Goal: Task Accomplishment & Management: Use online tool/utility

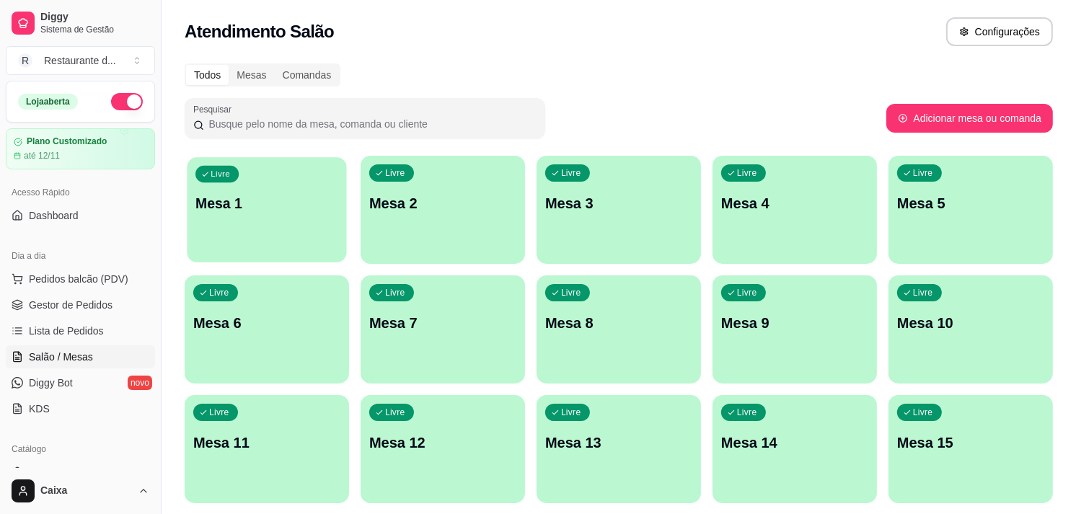
click at [262, 236] on div "Livre Mesa 1" at bounding box center [266, 201] width 159 height 88
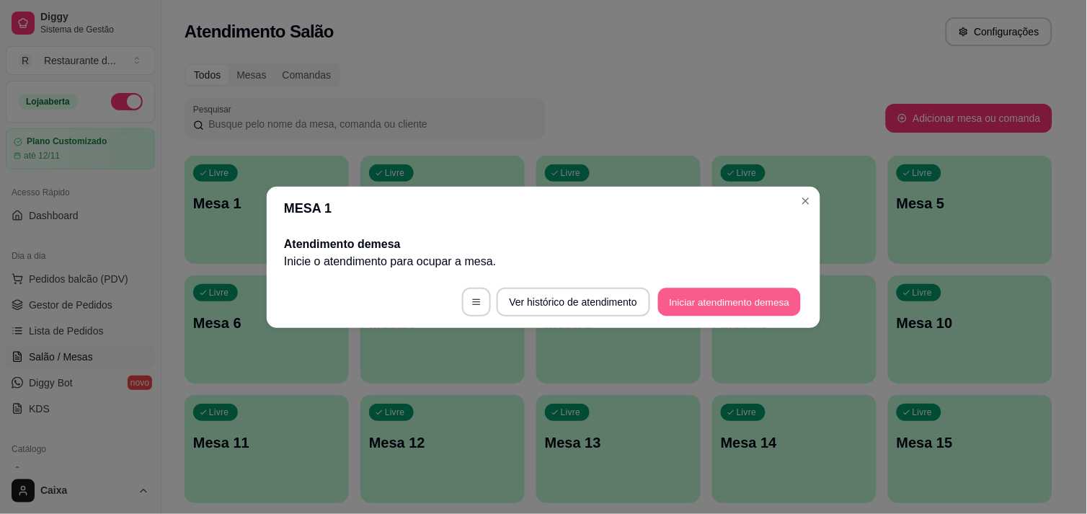
click at [709, 293] on button "Iniciar atendimento de mesa" at bounding box center [729, 302] width 143 height 28
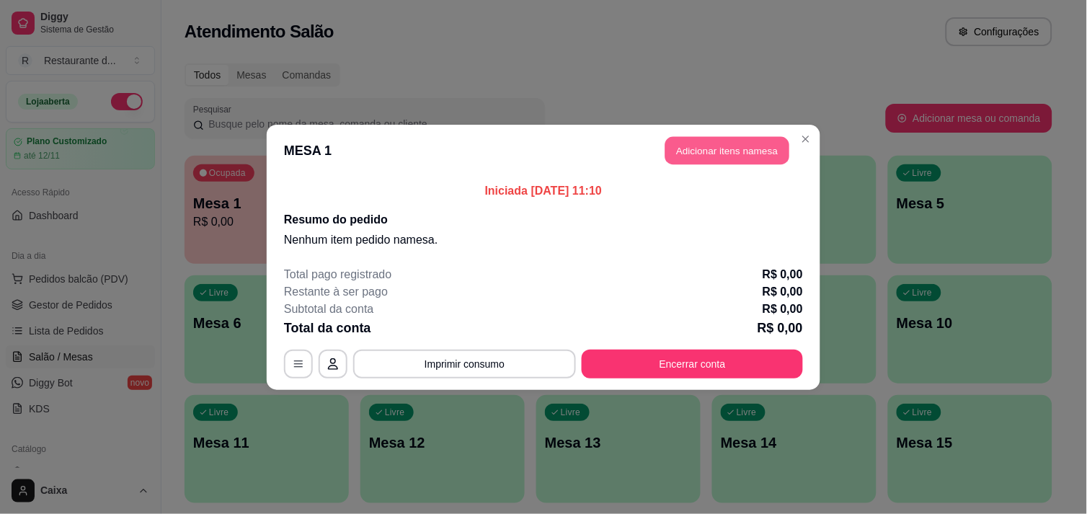
click at [752, 152] on button "Adicionar itens na mesa" at bounding box center [728, 150] width 124 height 28
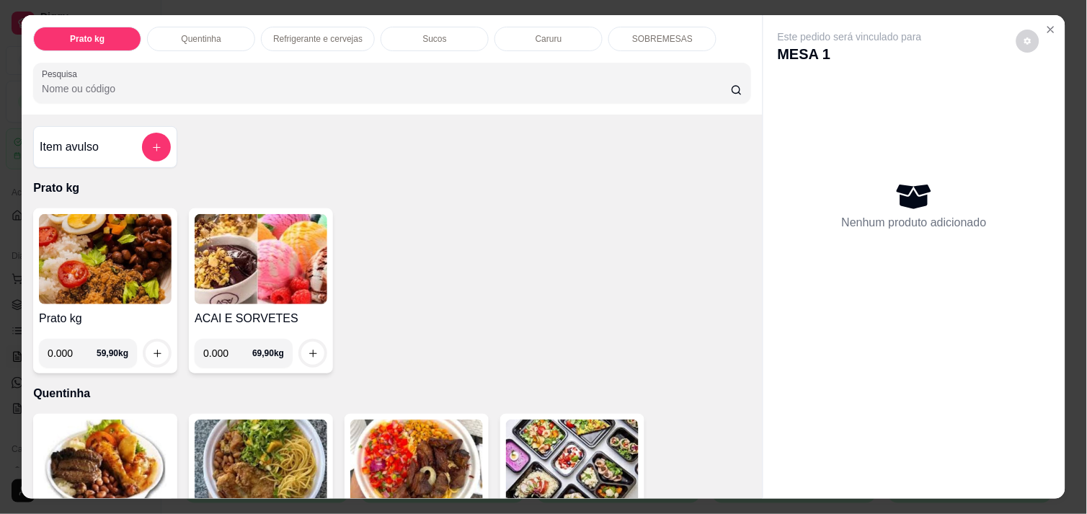
click at [69, 346] on input "0.000" at bounding box center [72, 353] width 49 height 29
type input "0.289"
click at [152, 350] on icon "increase-product-quantity" at bounding box center [157, 353] width 11 height 11
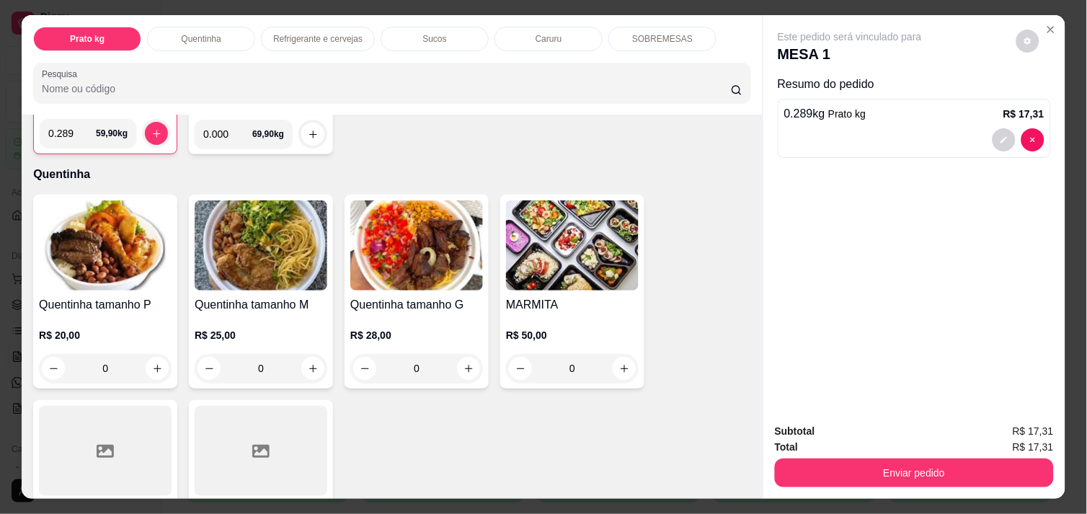
scroll to position [256, 0]
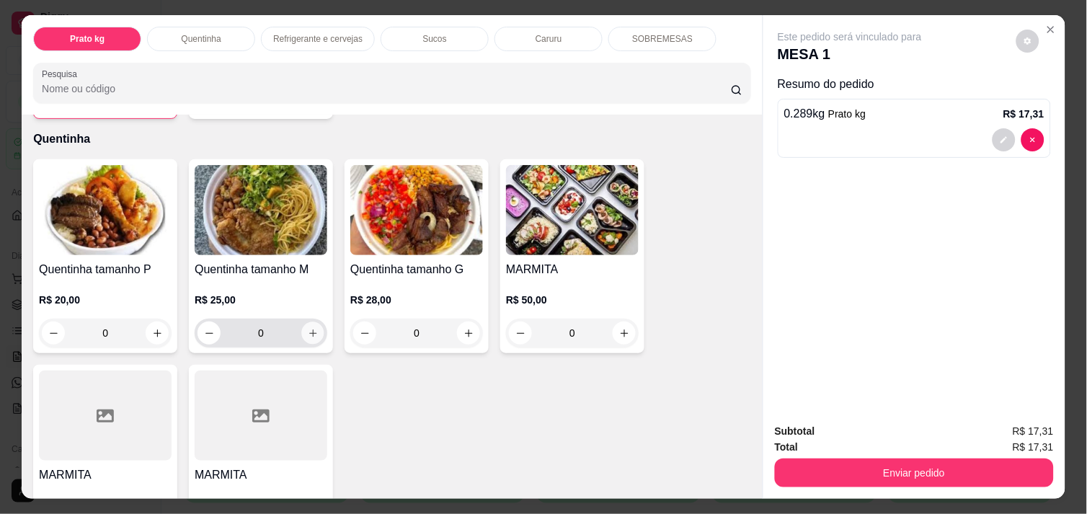
click at [308, 328] on icon "increase-product-quantity" at bounding box center [313, 333] width 11 height 11
type input "1"
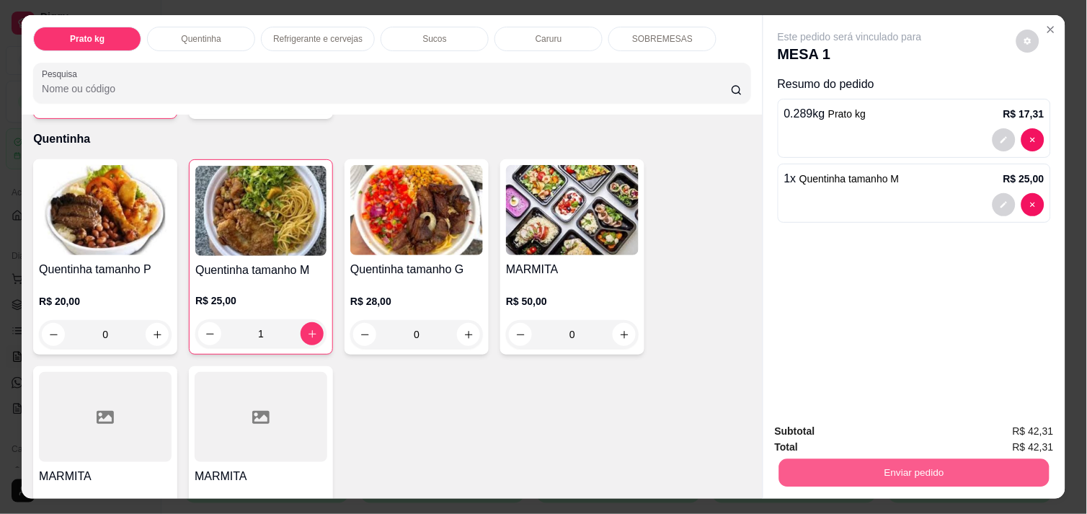
click at [888, 459] on button "Enviar pedido" at bounding box center [914, 473] width 270 height 28
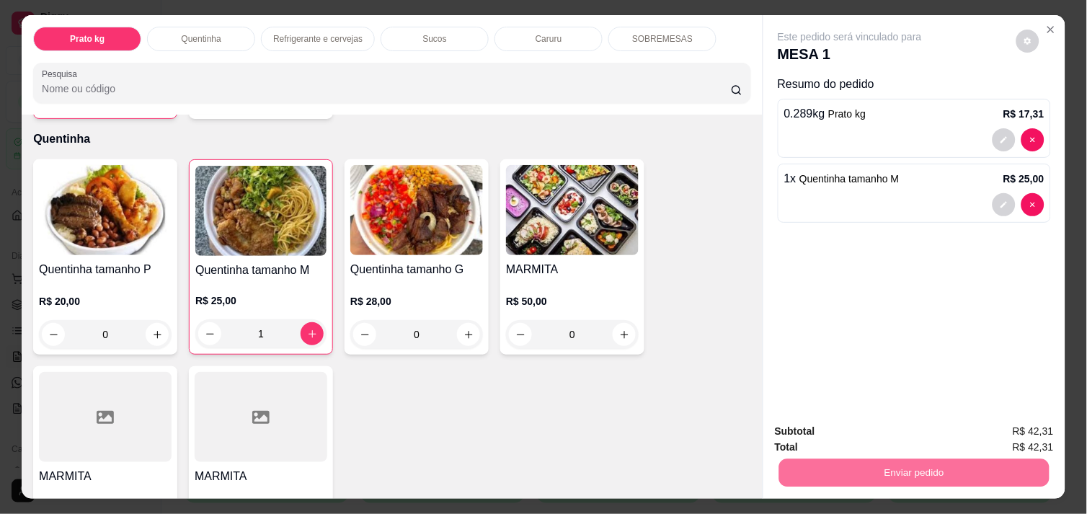
click at [1043, 426] on button "Enviar pedido" at bounding box center [1016, 431] width 81 height 27
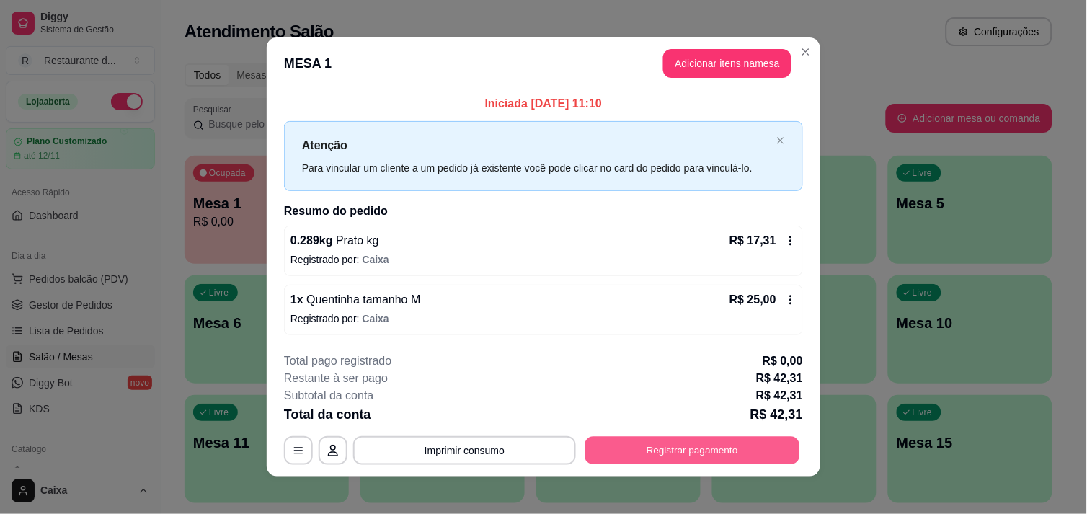
click at [731, 441] on button "Registrar pagamento" at bounding box center [692, 451] width 215 height 28
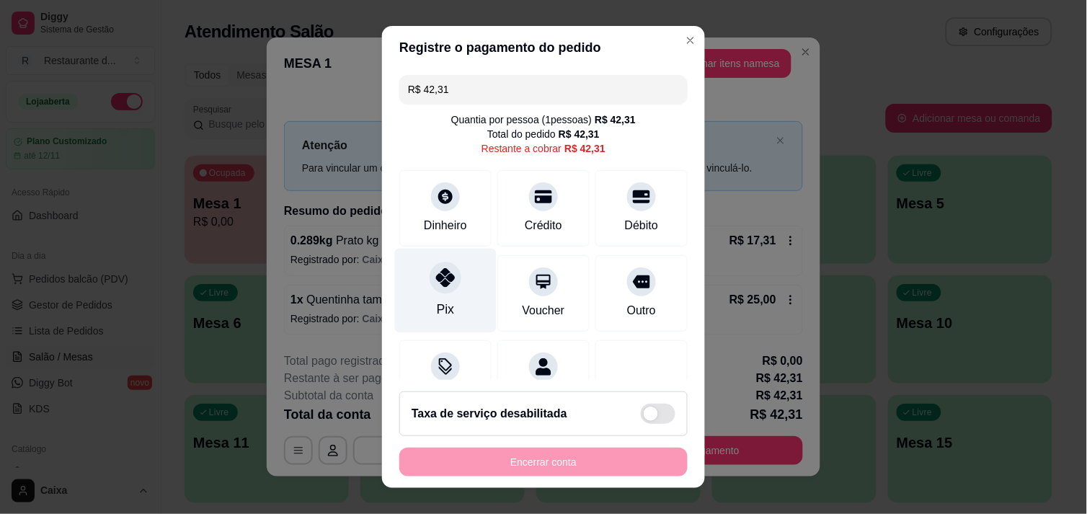
click at [436, 284] on icon at bounding box center [445, 277] width 19 height 19
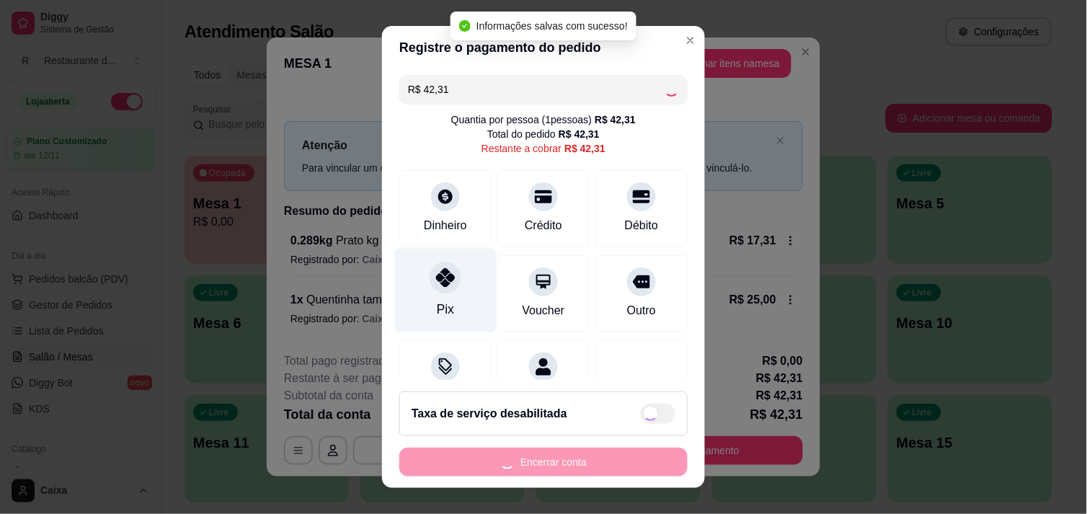
type input "R$ 0,00"
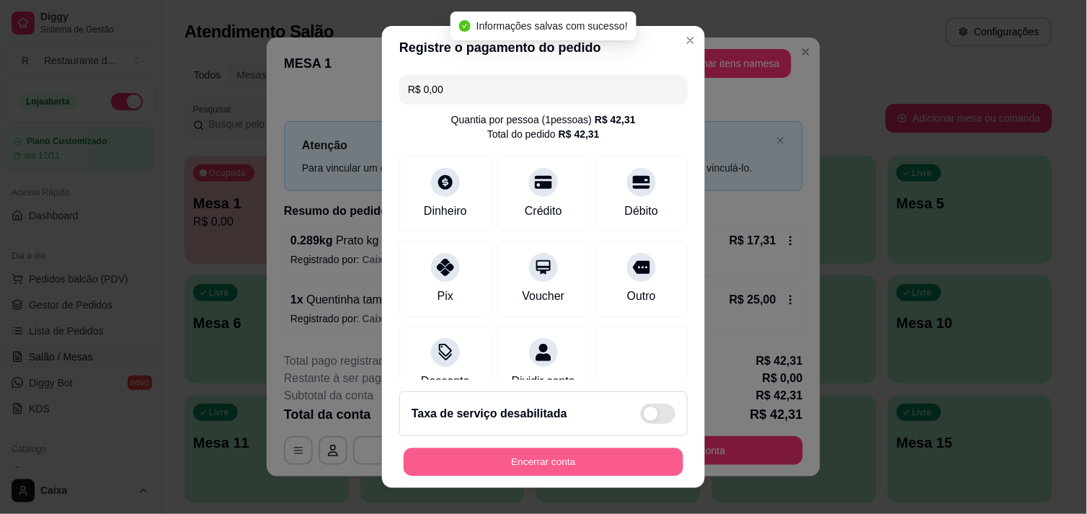
click at [549, 470] on button "Encerrar conta" at bounding box center [544, 462] width 280 height 28
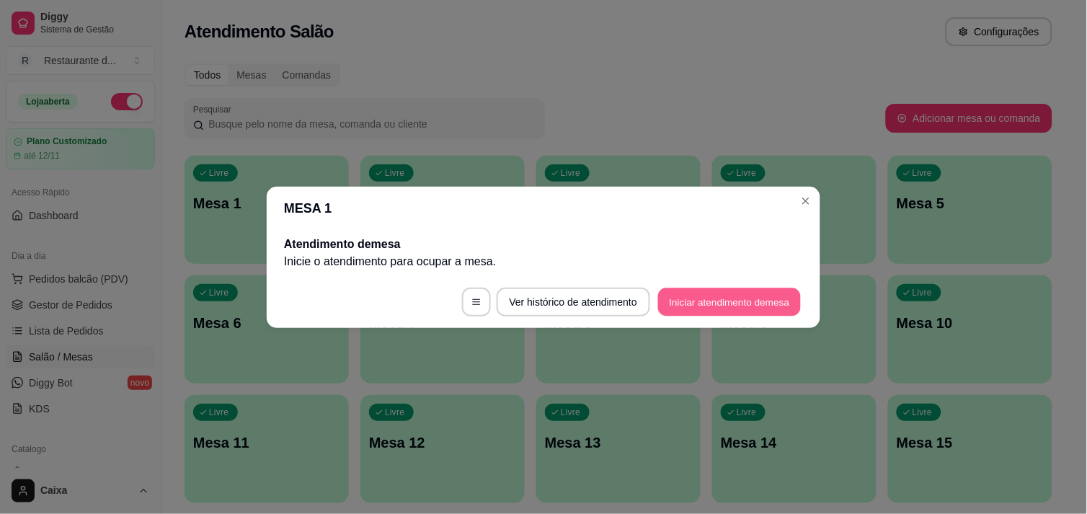
click at [747, 300] on button "Iniciar atendimento de mesa" at bounding box center [729, 302] width 143 height 28
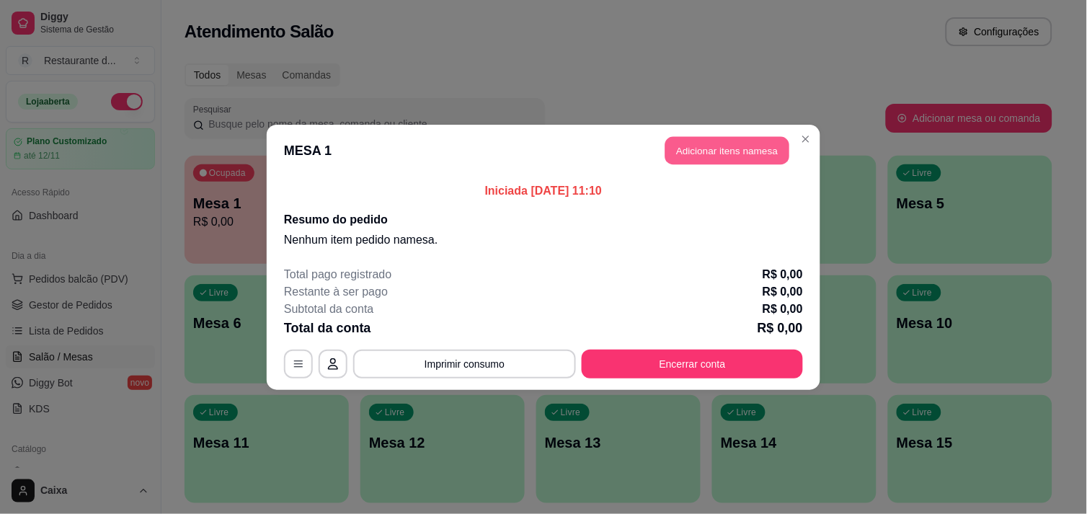
click at [748, 142] on button "Adicionar itens na mesa" at bounding box center [728, 150] width 124 height 28
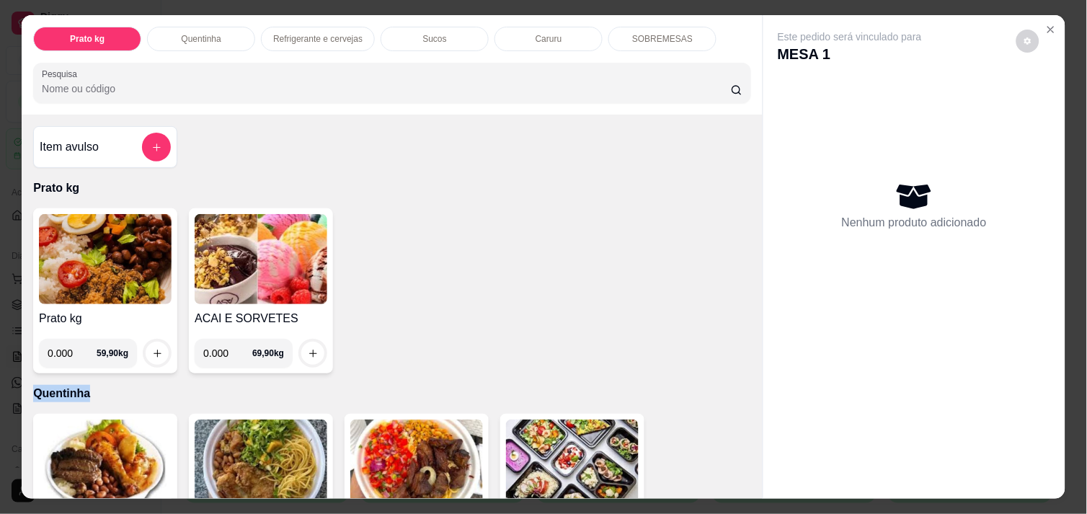
drag, startPoint x: 633, startPoint y: 337, endPoint x: 671, endPoint y: 389, distance: 64.5
click at [671, 389] on div "Item avulso Prato kg Prato kg 0.000 59,90 kg ACAI E SORVETES 0.000 69,90 kg Que…" at bounding box center [392, 307] width 741 height 384
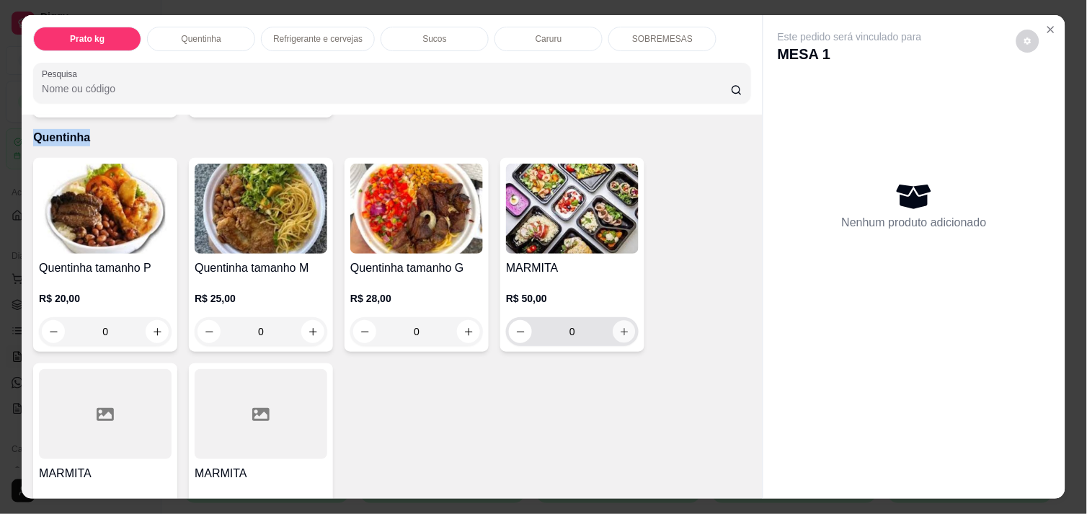
click at [619, 327] on icon "increase-product-quantity" at bounding box center [624, 332] width 11 height 11
type input "1"
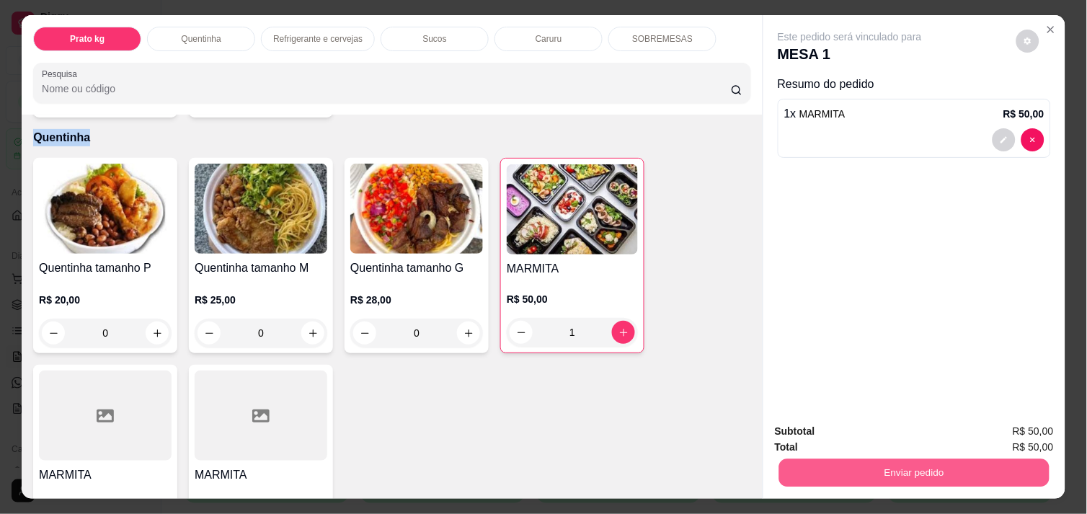
click at [926, 469] on button "Enviar pedido" at bounding box center [914, 473] width 270 height 28
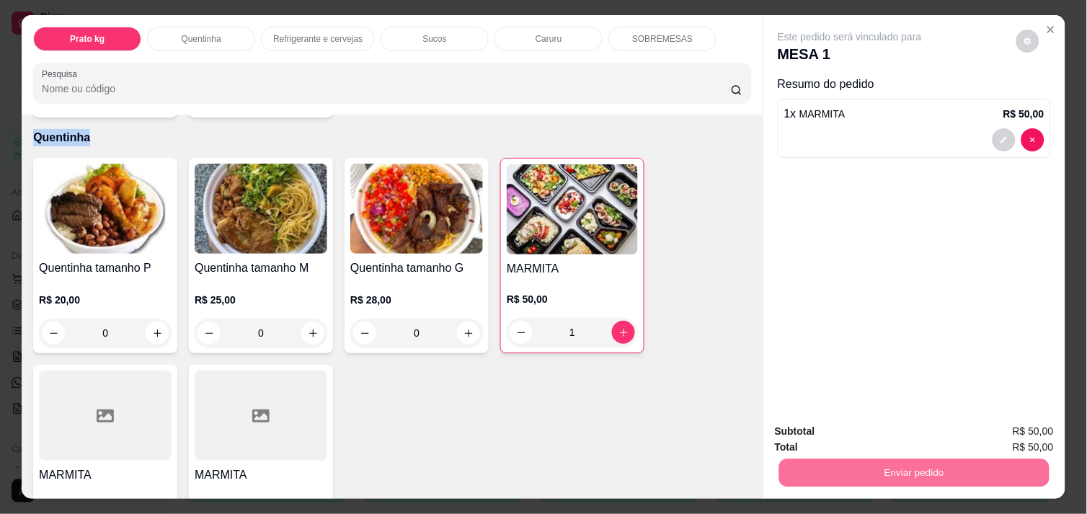
click at [1011, 427] on button "Enviar pedido" at bounding box center [1016, 431] width 79 height 27
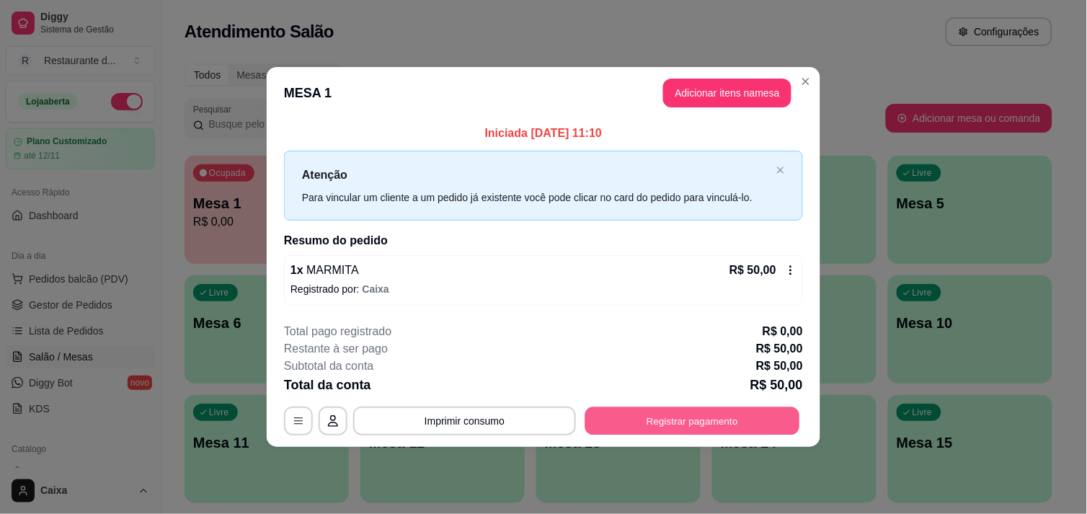
click at [741, 420] on button "Registrar pagamento" at bounding box center [692, 421] width 215 height 28
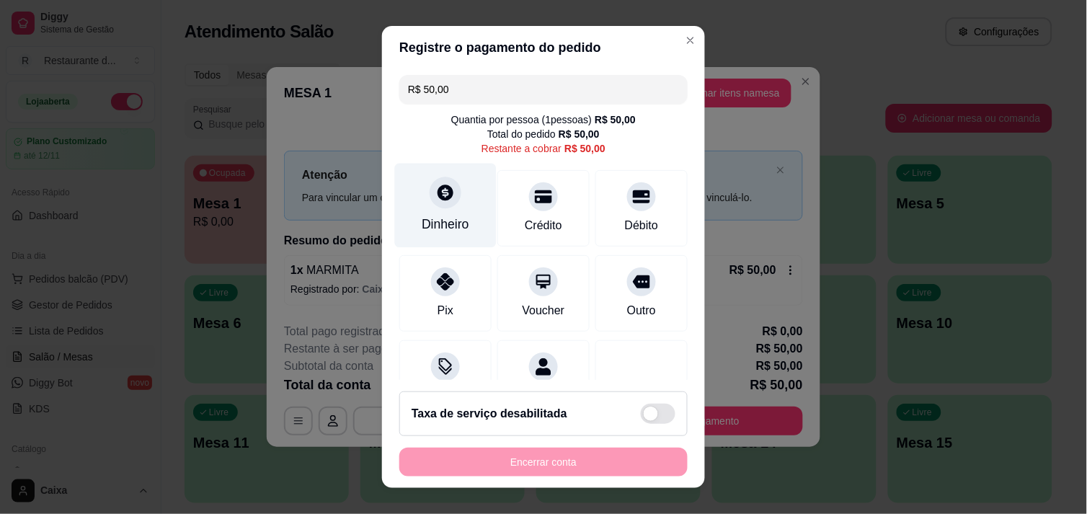
click at [436, 205] on div at bounding box center [446, 193] width 32 height 32
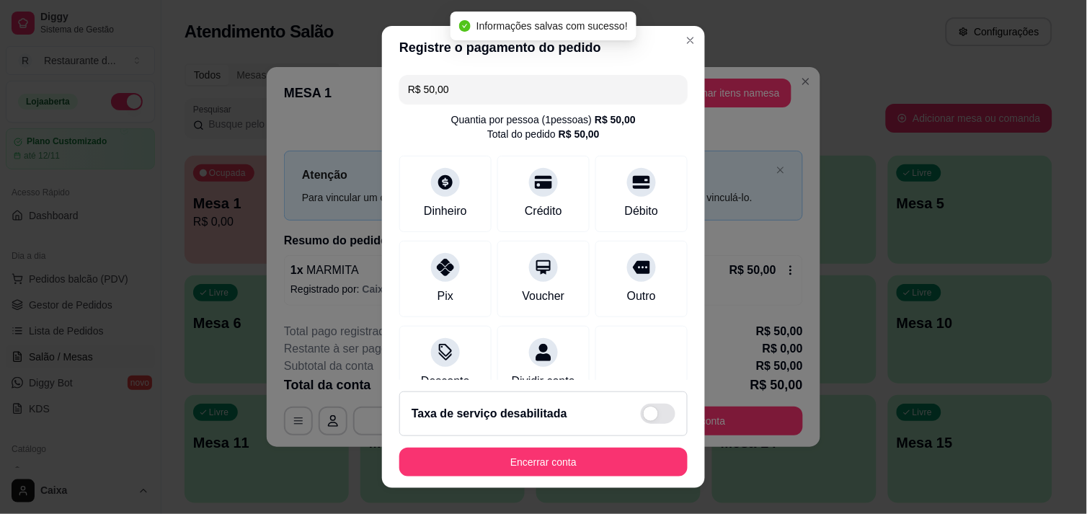
type input "R$ 0,00"
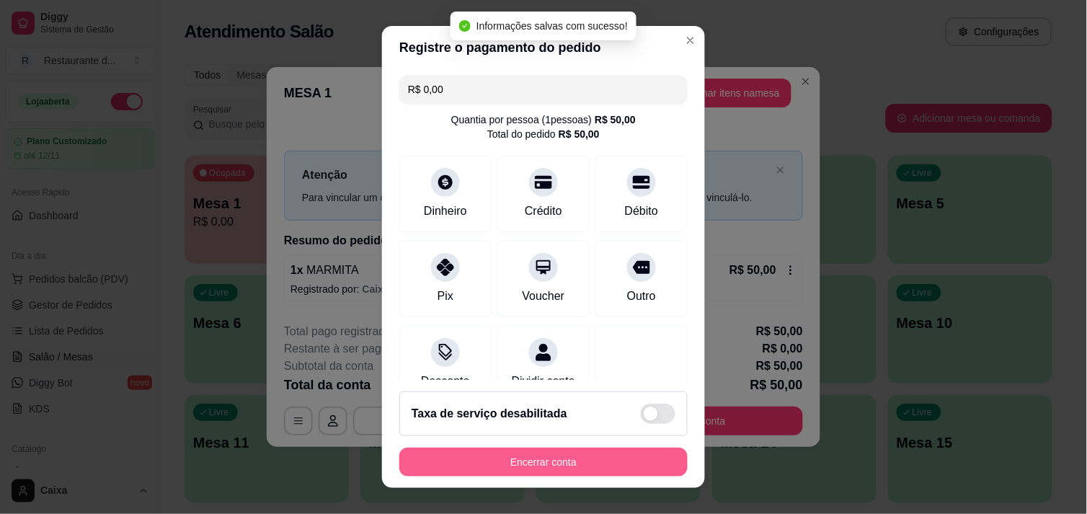
click at [598, 452] on button "Encerrar conta" at bounding box center [543, 462] width 288 height 29
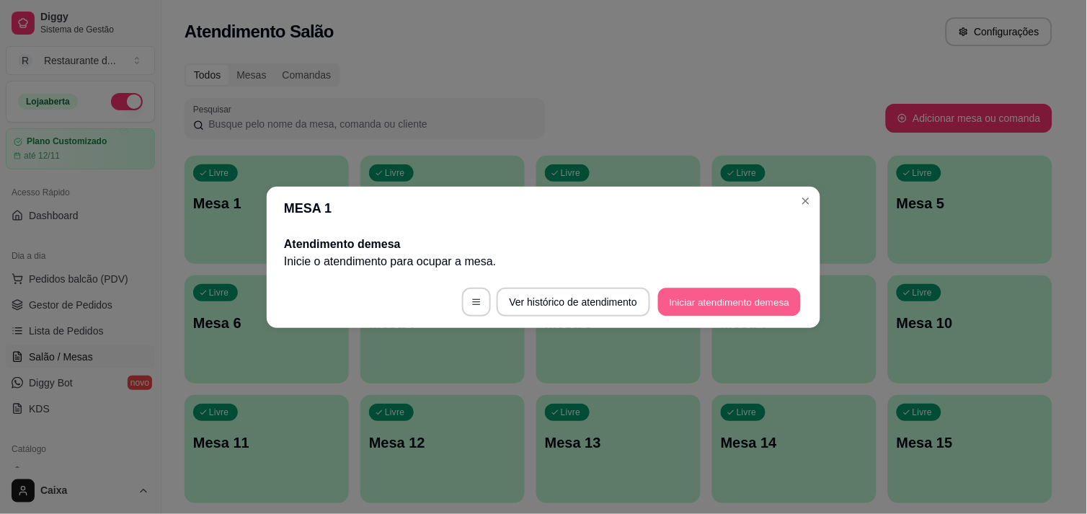
click at [717, 303] on button "Iniciar atendimento de mesa" at bounding box center [729, 302] width 143 height 28
click at [717, 303] on footer "Ver histórico de atendimento Iniciar atendimento de mesa" at bounding box center [544, 302] width 554 height 52
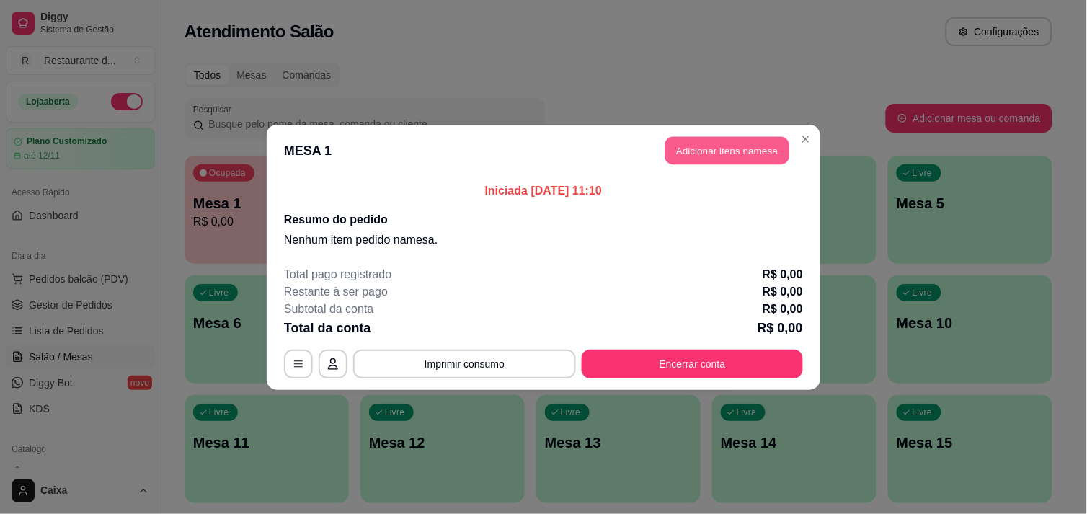
click at [722, 144] on button "Adicionar itens na mesa" at bounding box center [728, 150] width 124 height 28
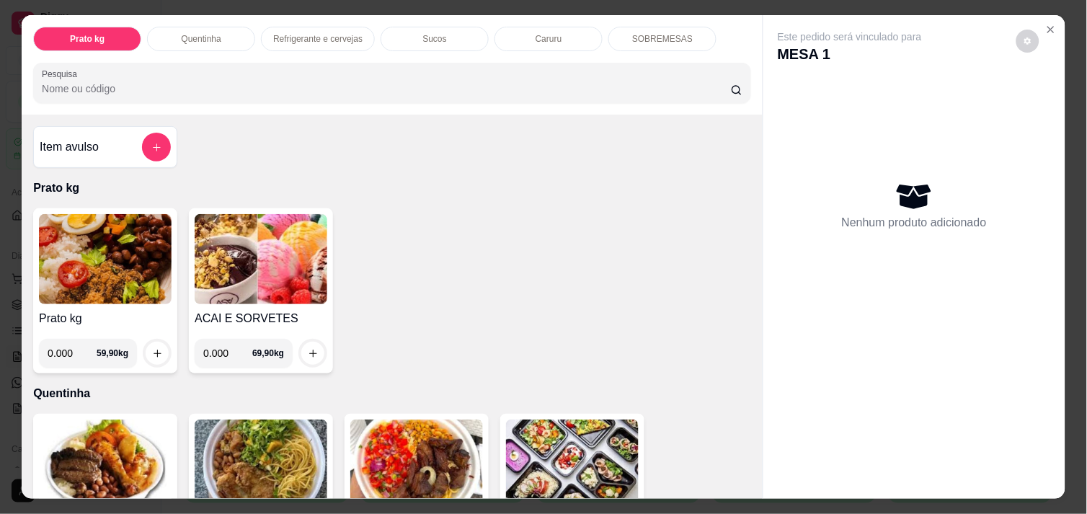
click at [73, 342] on input "0.000" at bounding box center [72, 353] width 49 height 29
type input "0.472"
click at [152, 348] on icon "increase-product-quantity" at bounding box center [157, 353] width 11 height 11
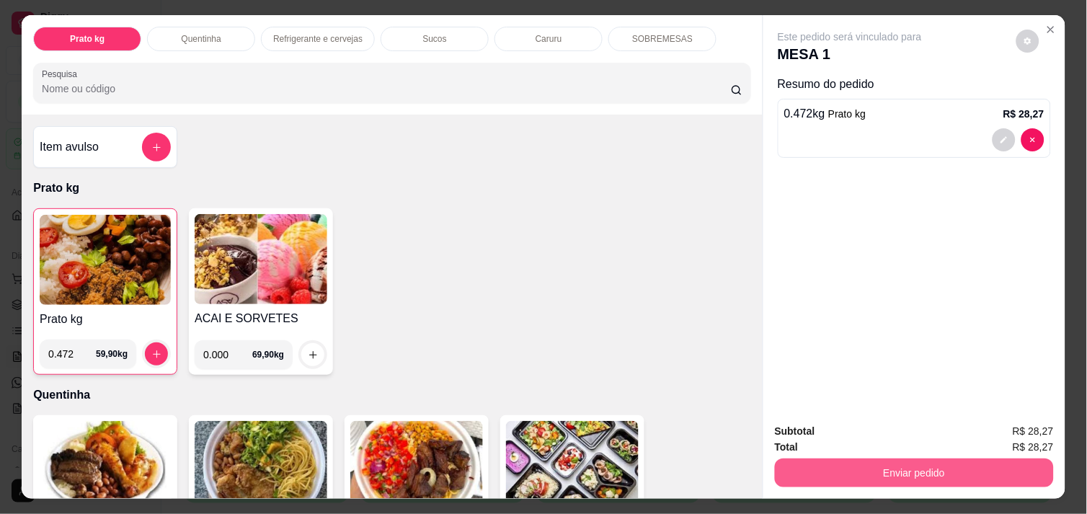
click at [888, 466] on button "Enviar pedido" at bounding box center [914, 473] width 279 height 29
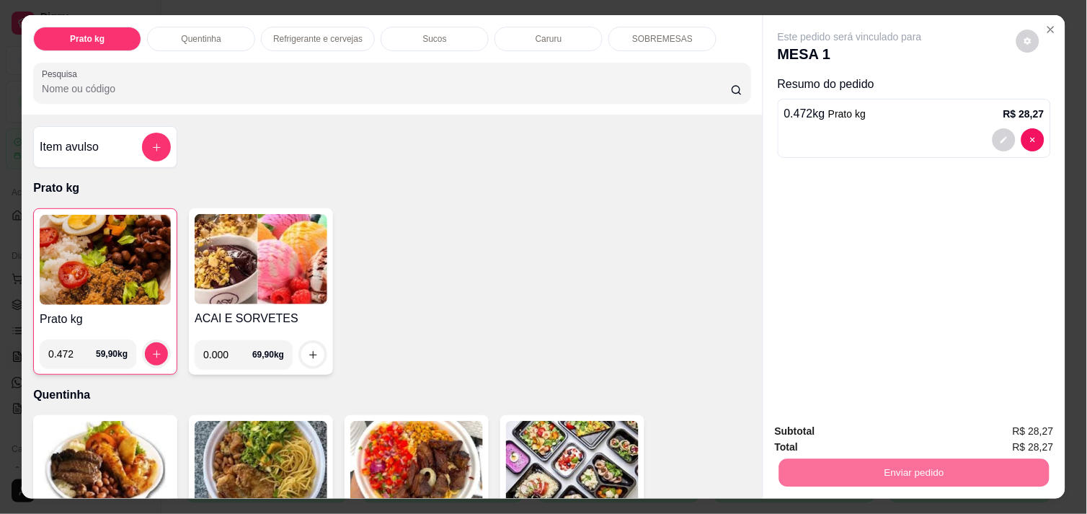
click at [1033, 424] on button "Enviar pedido" at bounding box center [1016, 431] width 79 height 27
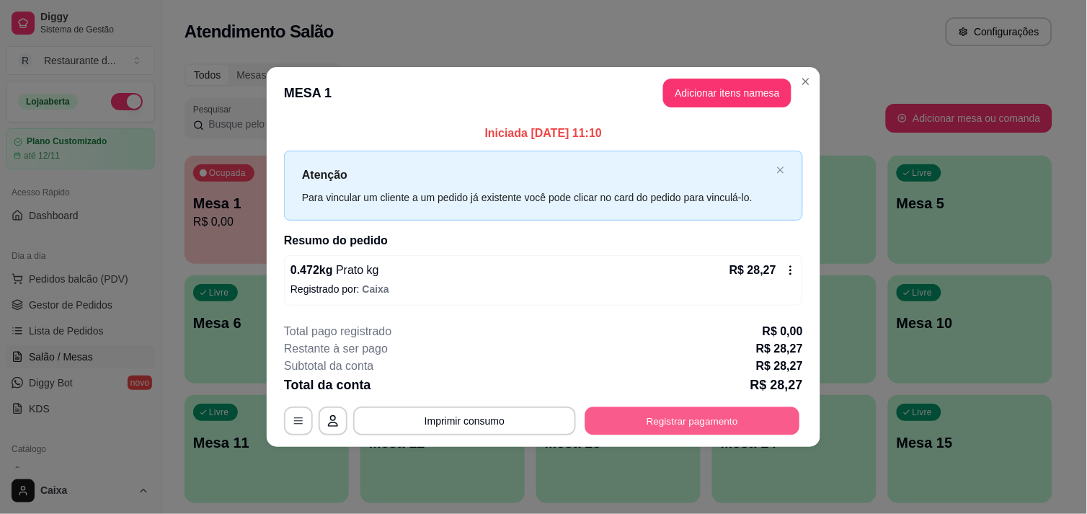
click at [712, 415] on button "Registrar pagamento" at bounding box center [692, 421] width 215 height 28
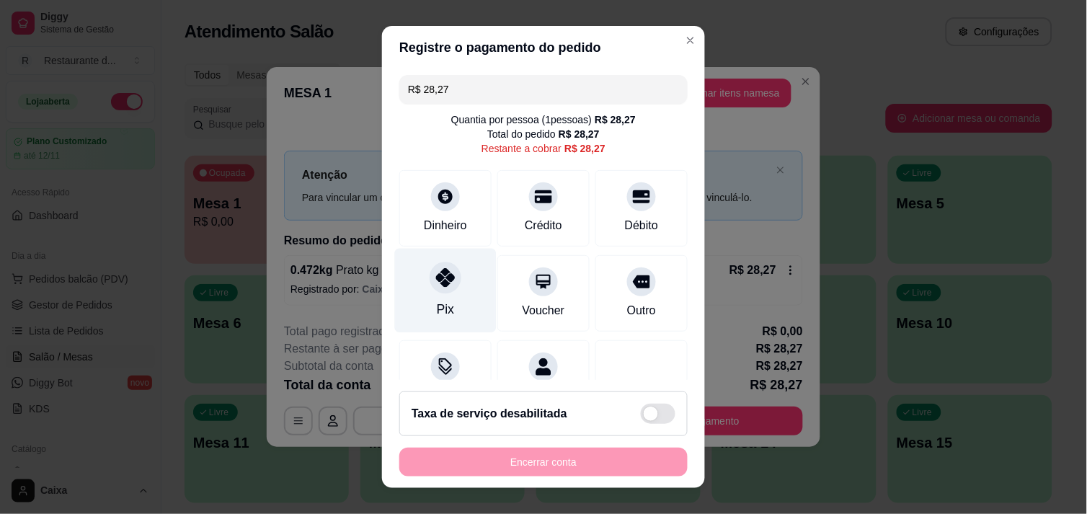
click at [436, 278] on icon at bounding box center [445, 277] width 19 height 19
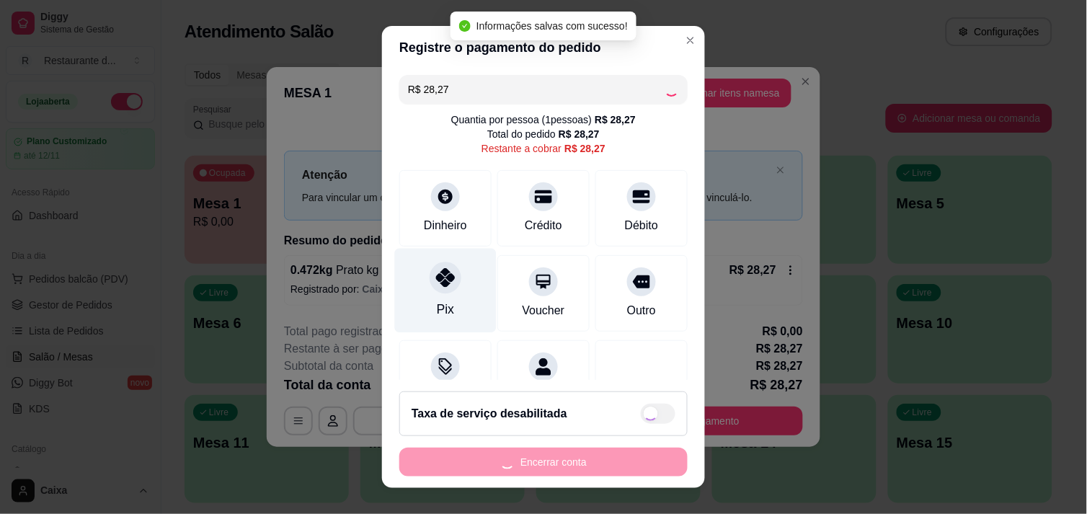
type input "R$ 0,00"
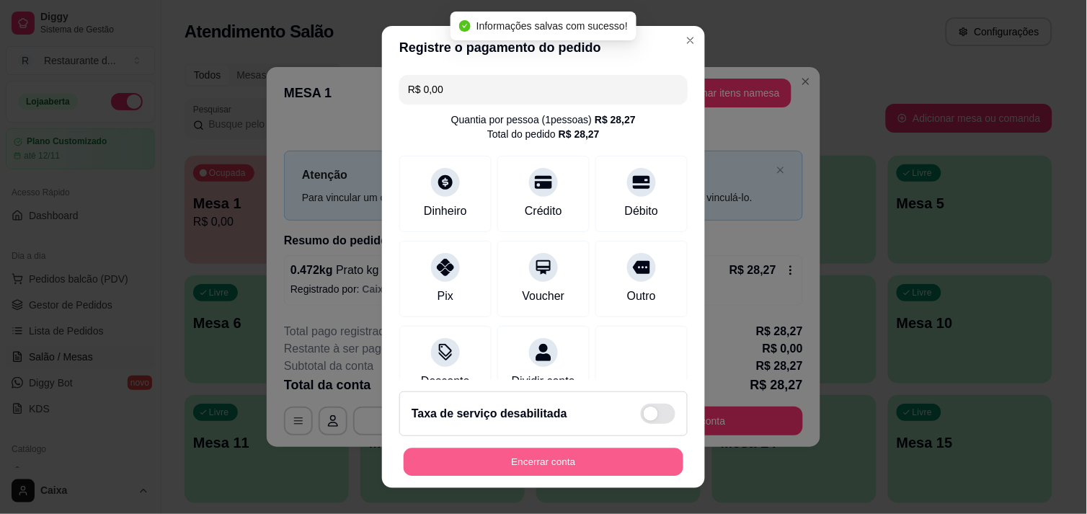
click at [527, 462] on button "Encerrar conta" at bounding box center [544, 462] width 280 height 28
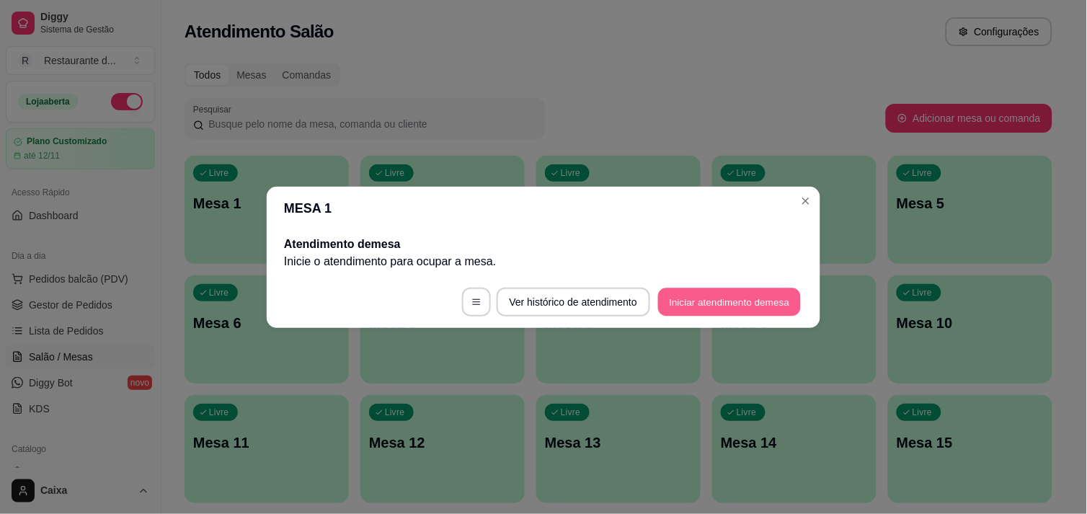
click at [705, 299] on button "Iniciar atendimento de mesa" at bounding box center [729, 302] width 143 height 28
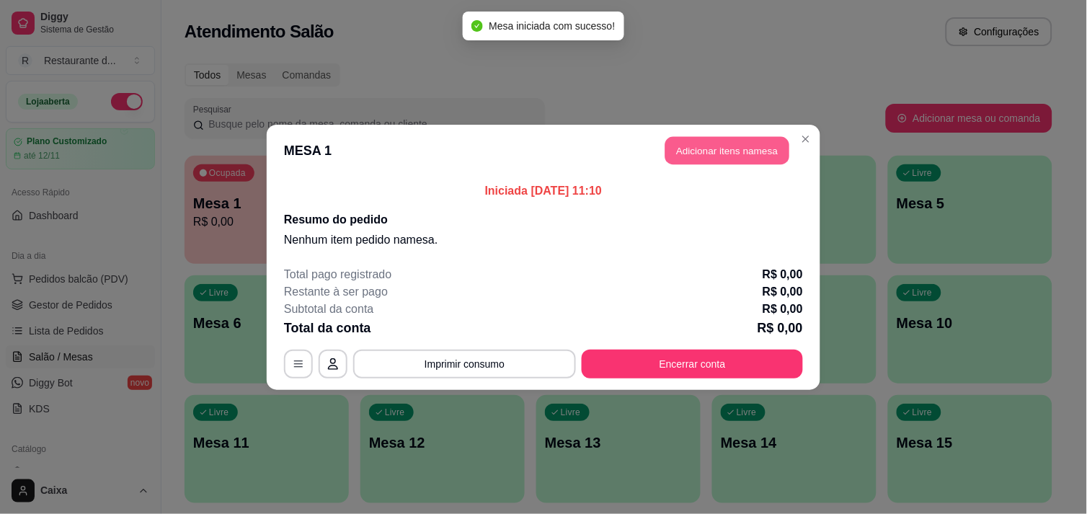
click at [725, 152] on button "Adicionar itens na mesa" at bounding box center [728, 150] width 124 height 28
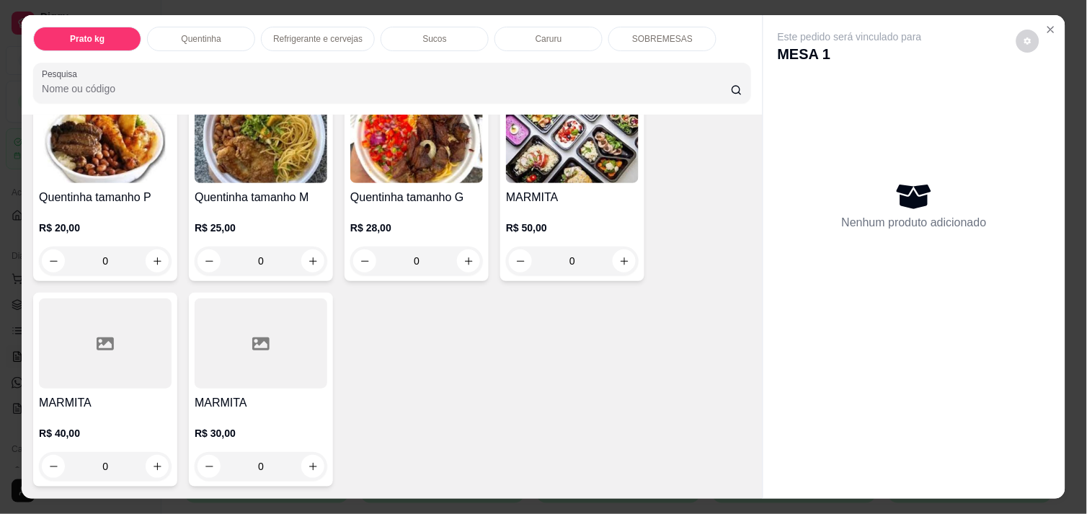
scroll to position [352, 0]
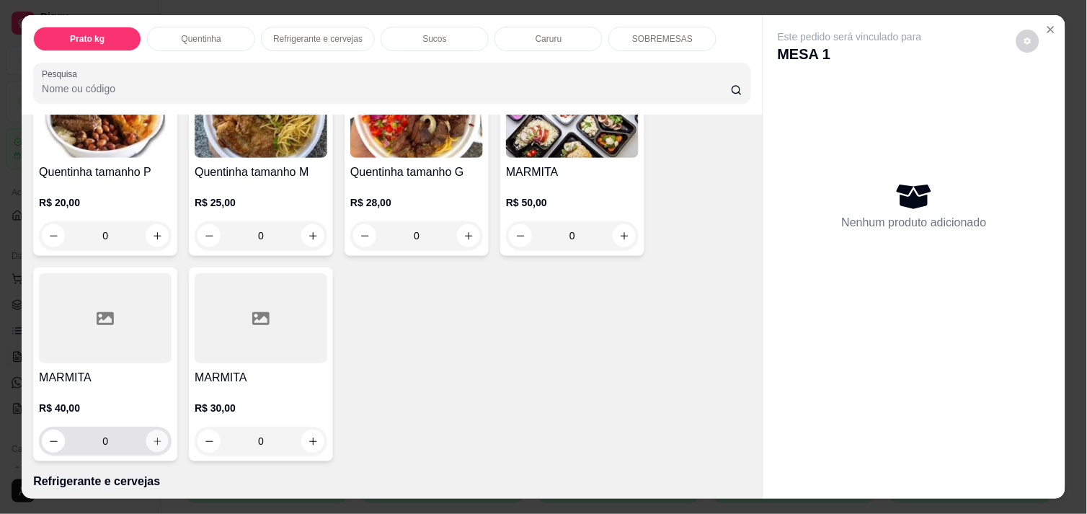
click at [152, 436] on icon "increase-product-quantity" at bounding box center [157, 441] width 11 height 11
type input "1"
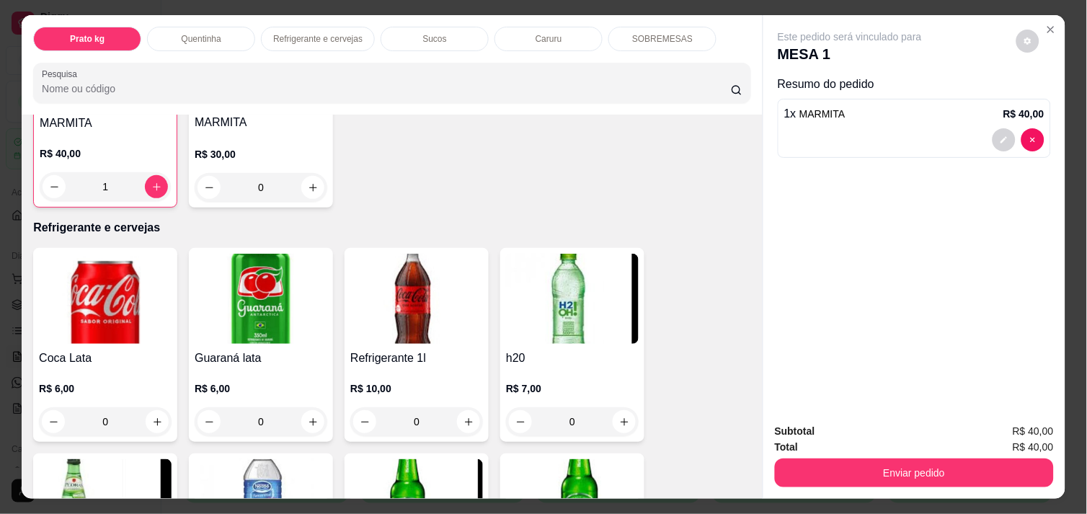
scroll to position [609, 0]
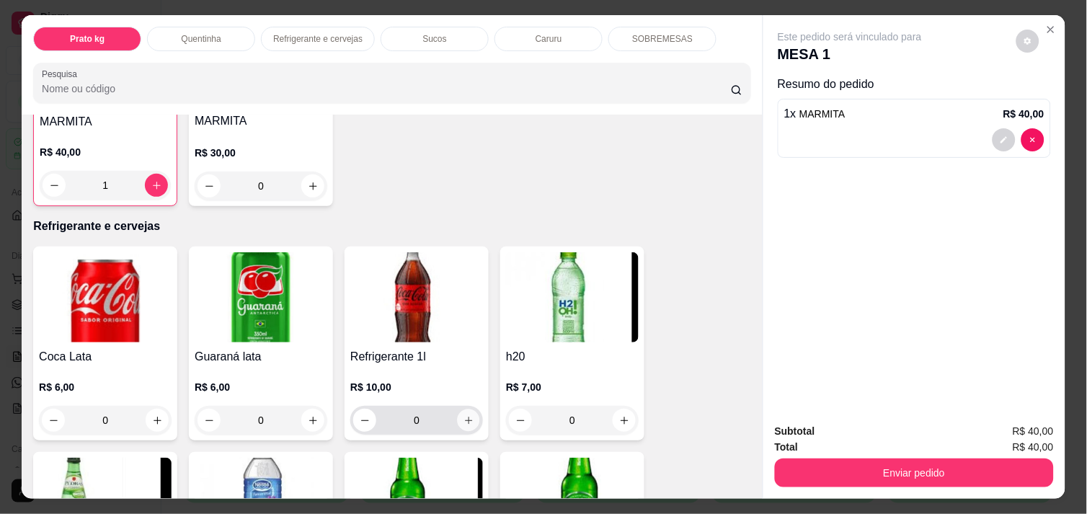
click at [464, 415] on icon "increase-product-quantity" at bounding box center [469, 420] width 11 height 11
type input "1"
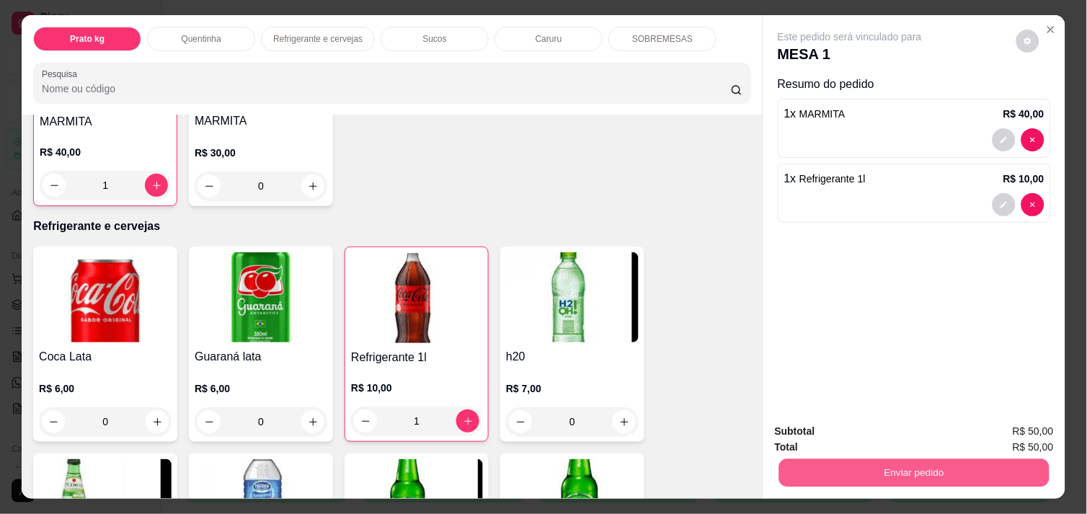
click at [859, 459] on button "Enviar pedido" at bounding box center [914, 473] width 270 height 28
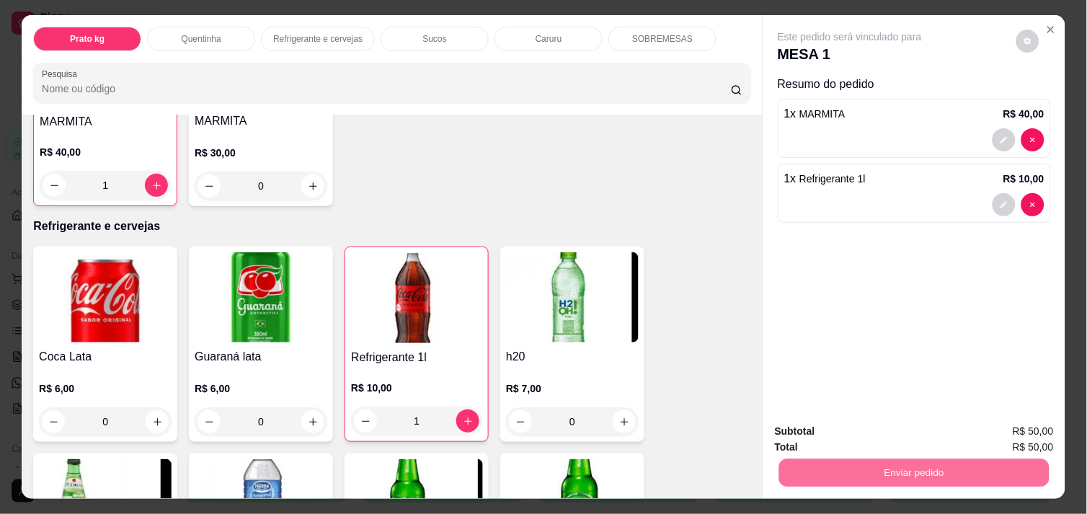
click at [1029, 431] on button "Enviar pedido" at bounding box center [1016, 431] width 79 height 27
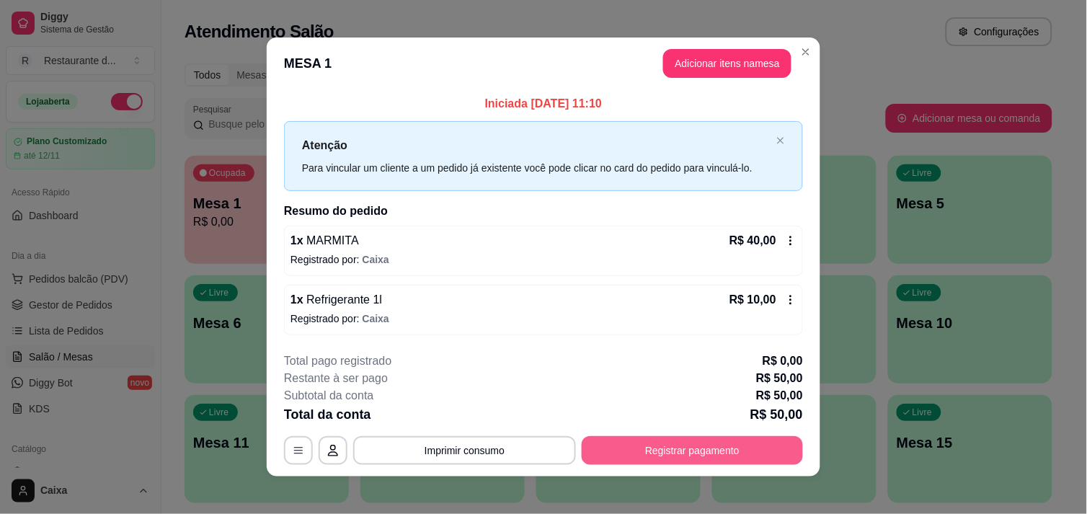
click at [751, 458] on button "Registrar pagamento" at bounding box center [692, 450] width 221 height 29
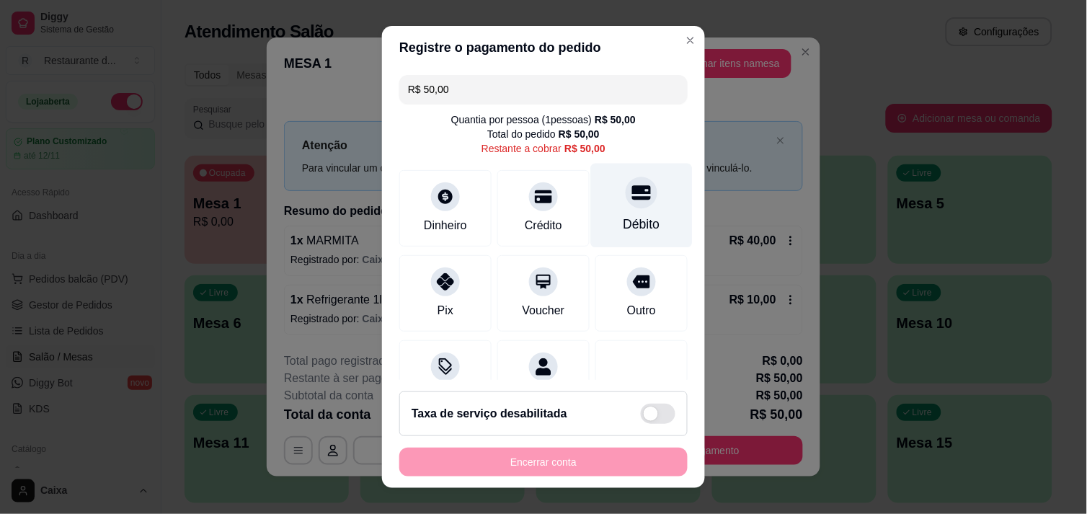
click at [624, 221] on div "Débito" at bounding box center [642, 224] width 37 height 19
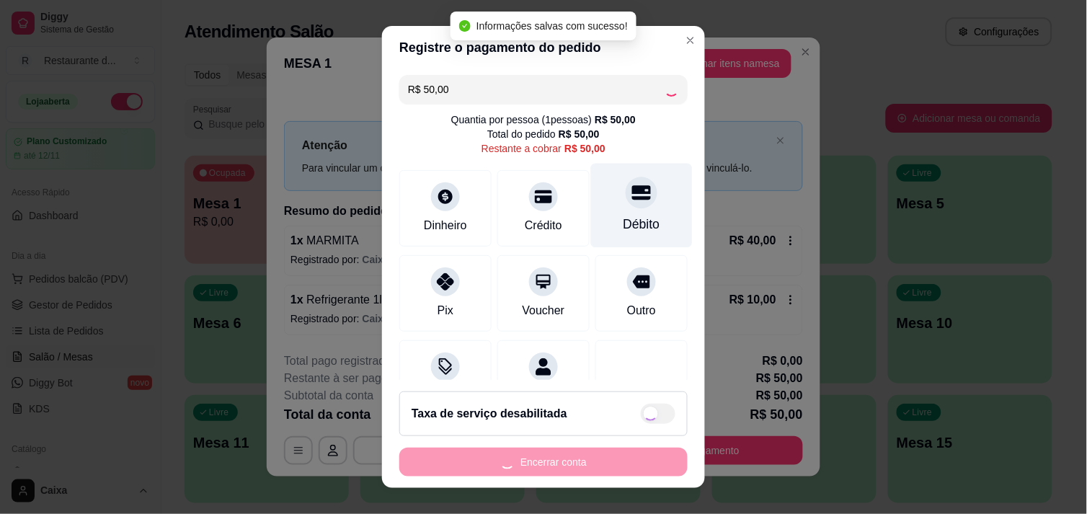
type input "R$ 0,00"
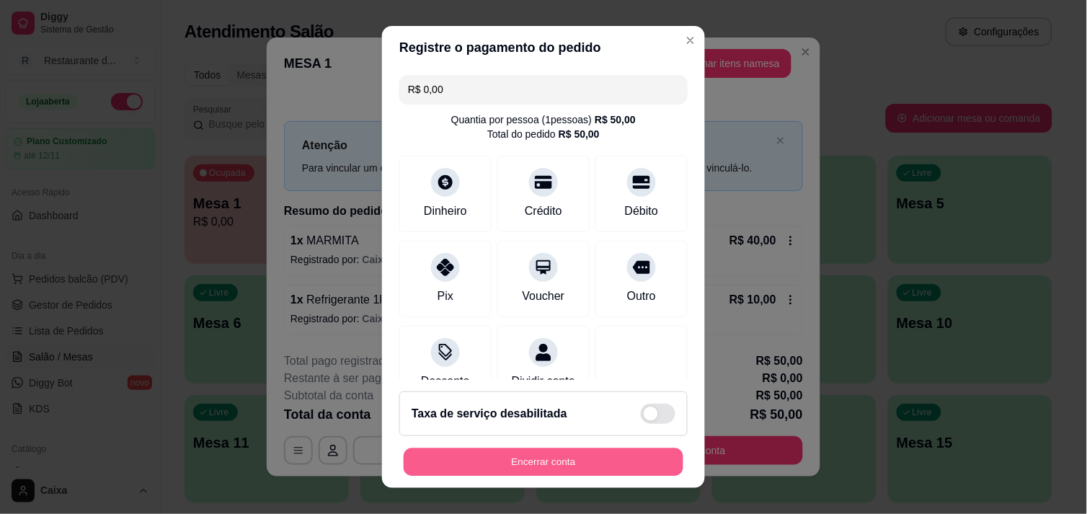
click at [560, 456] on button "Encerrar conta" at bounding box center [544, 462] width 280 height 28
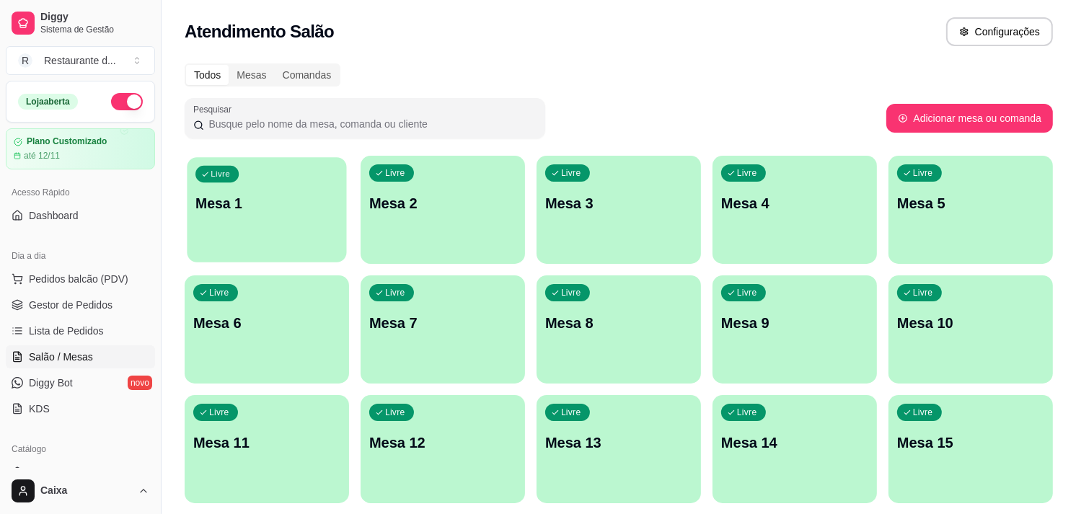
click at [283, 213] on div "Livre Mesa 1" at bounding box center [266, 201] width 159 height 88
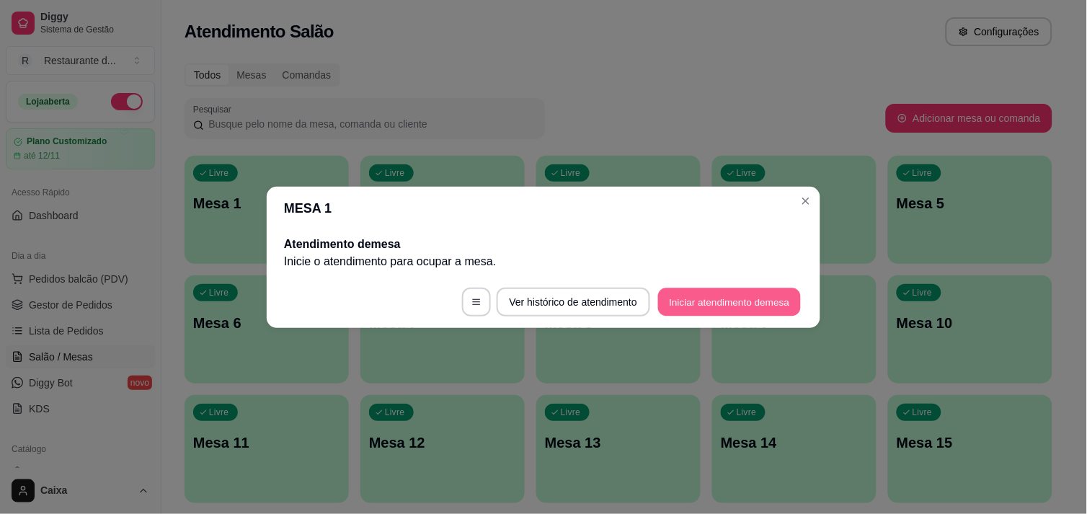
click at [709, 291] on button "Iniciar atendimento de mesa" at bounding box center [729, 302] width 143 height 28
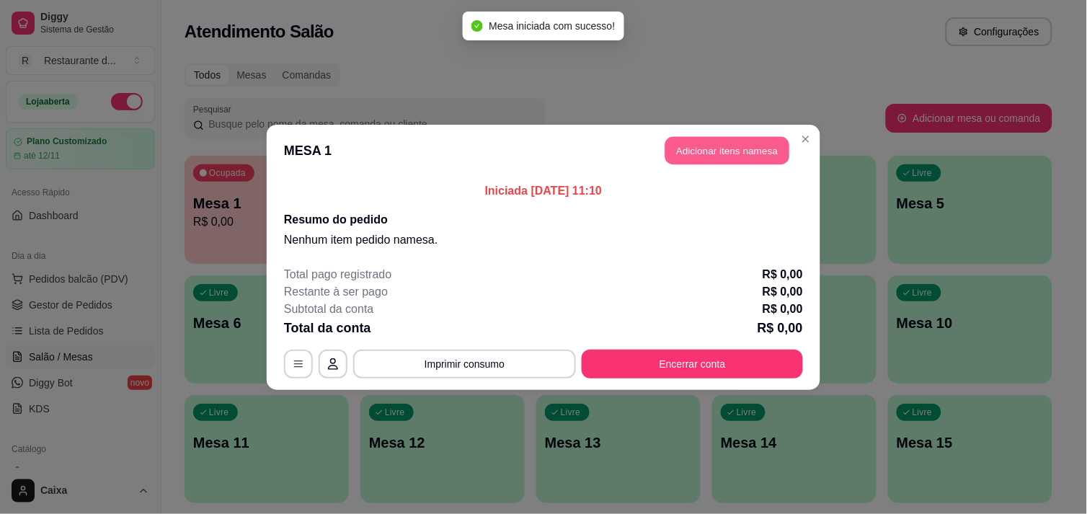
click at [736, 145] on button "Adicionar itens na mesa" at bounding box center [728, 150] width 124 height 28
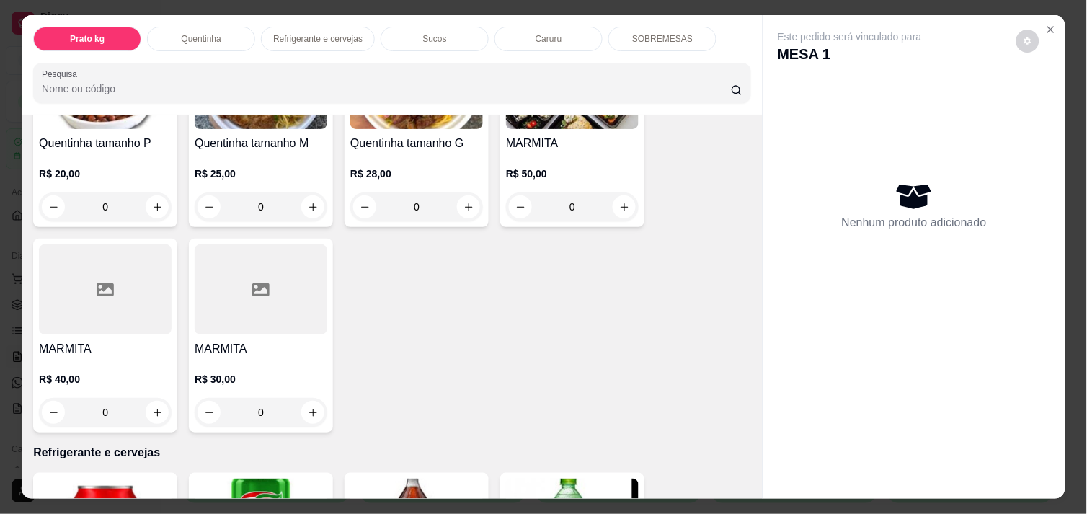
scroll to position [384, 0]
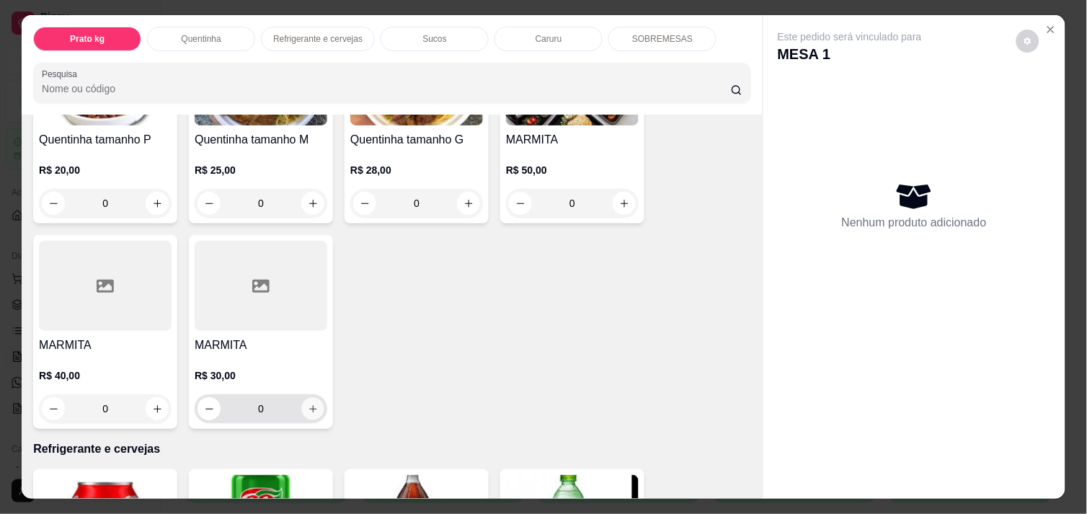
click at [309, 405] on icon "increase-product-quantity" at bounding box center [312, 408] width 7 height 7
type input "1"
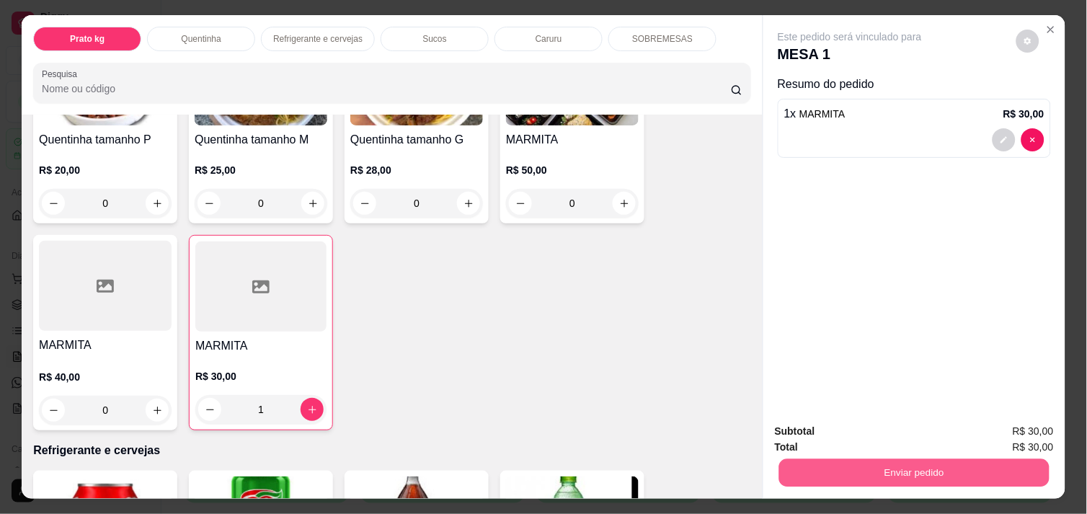
click at [931, 459] on button "Enviar pedido" at bounding box center [914, 473] width 270 height 28
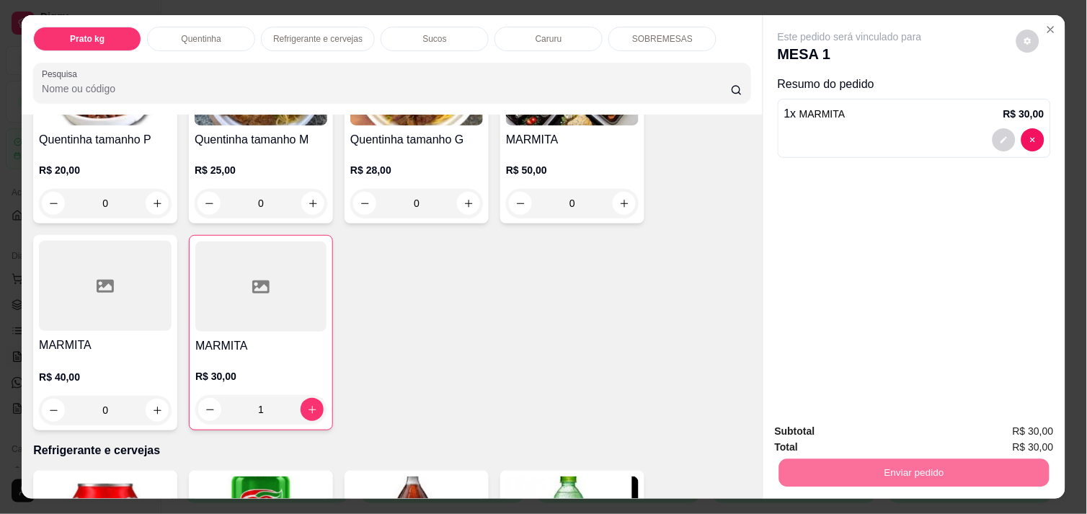
click at [1014, 429] on button "Enviar pedido" at bounding box center [1016, 431] width 79 height 27
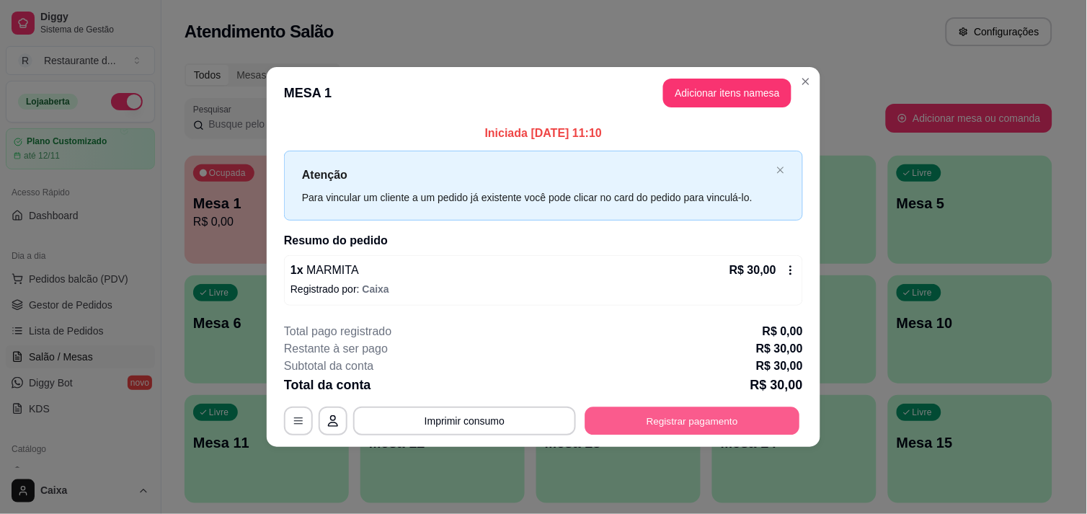
click at [701, 422] on button "Registrar pagamento" at bounding box center [692, 421] width 215 height 28
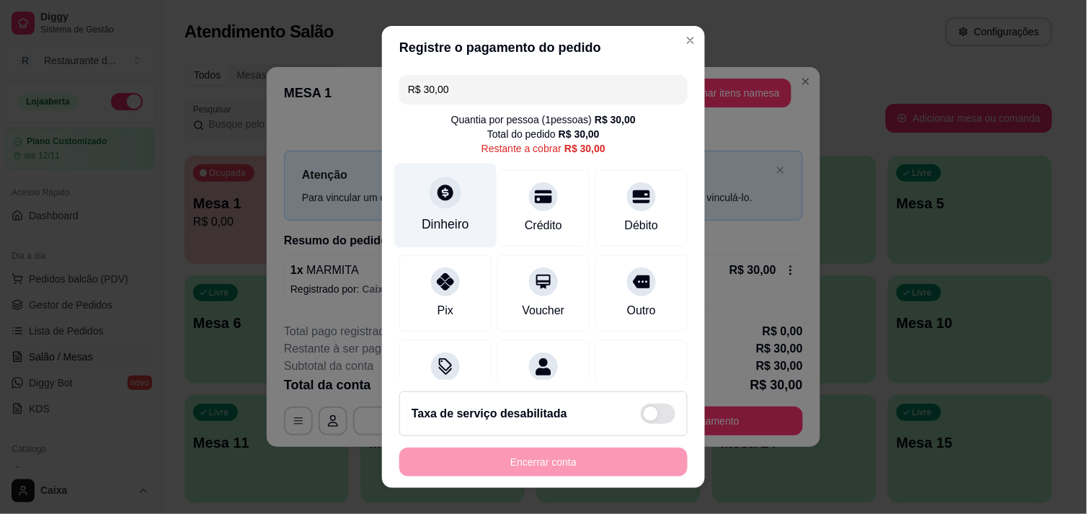
click at [434, 221] on div "Dinheiro" at bounding box center [446, 224] width 48 height 19
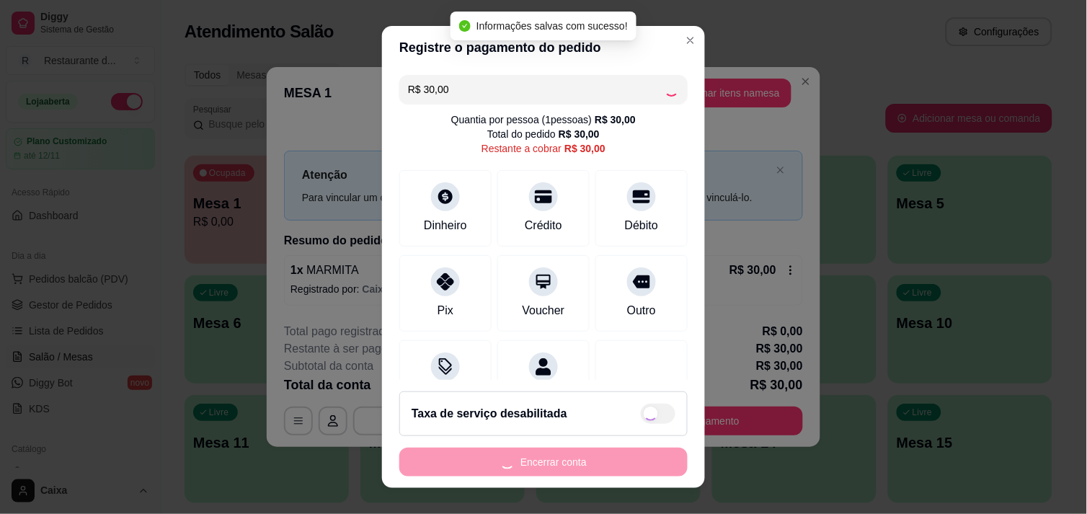
type input "R$ 0,00"
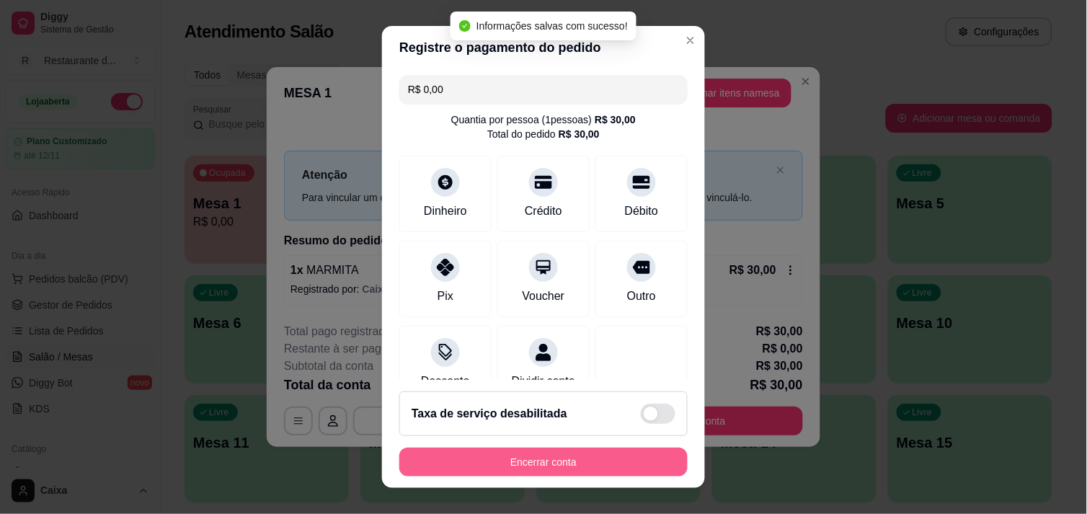
click at [585, 469] on button "Encerrar conta" at bounding box center [543, 462] width 288 height 29
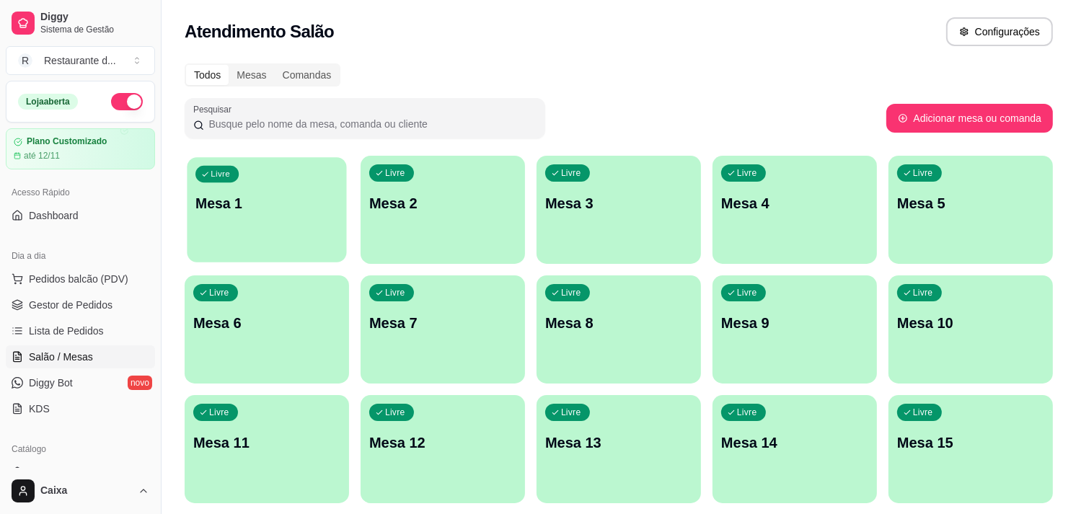
click at [294, 204] on p "Mesa 1" at bounding box center [266, 203] width 143 height 19
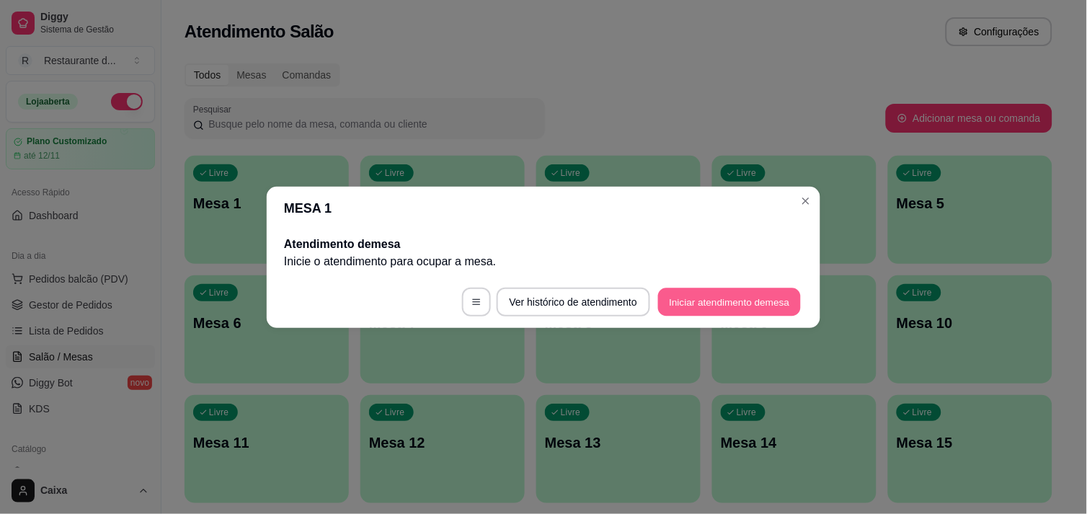
click at [701, 292] on button "Iniciar atendimento de mesa" at bounding box center [729, 302] width 143 height 28
click at [701, 292] on footer "Ver histórico de atendimento Iniciar atendimento de mesa" at bounding box center [544, 302] width 554 height 52
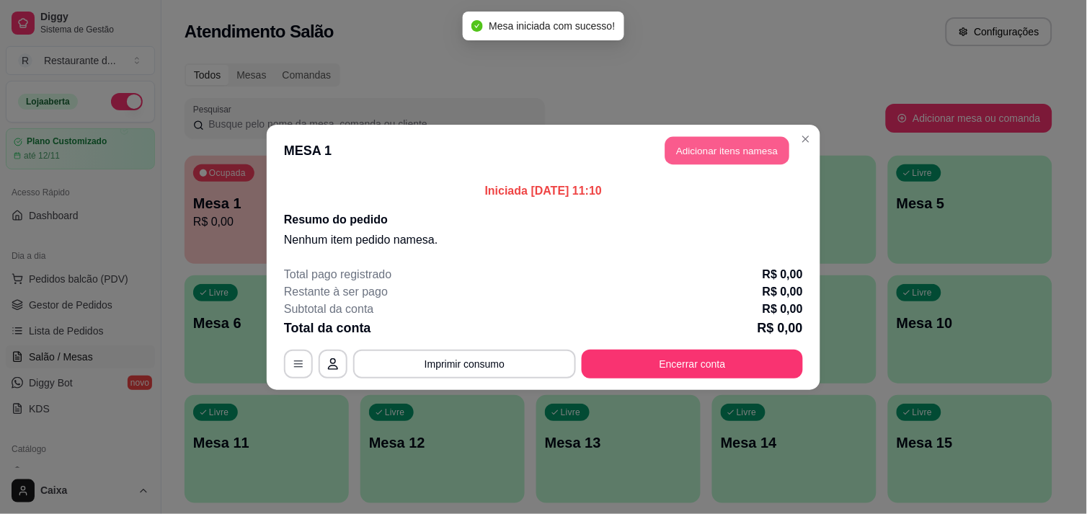
click at [701, 139] on button "Adicionar itens na mesa" at bounding box center [728, 150] width 124 height 28
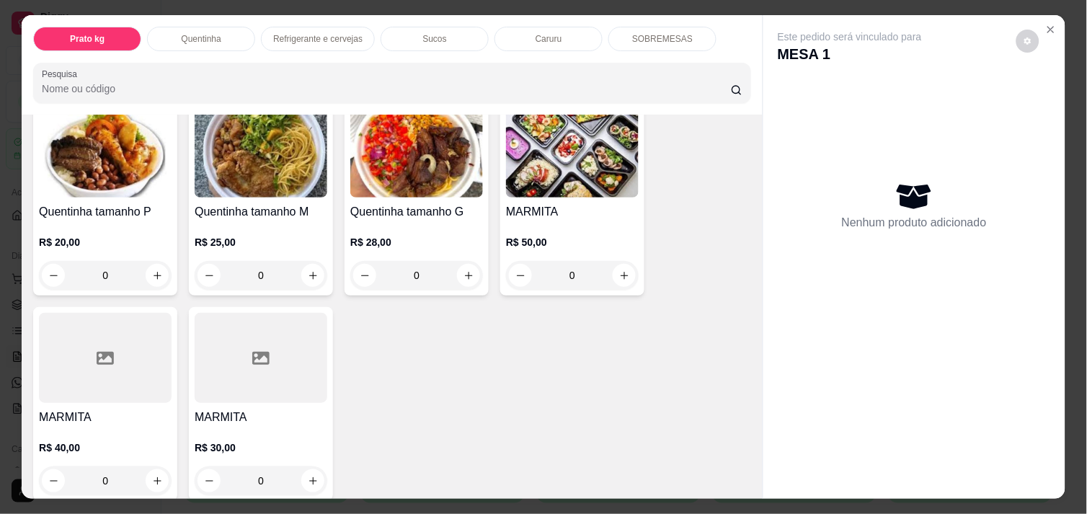
scroll to position [320, 0]
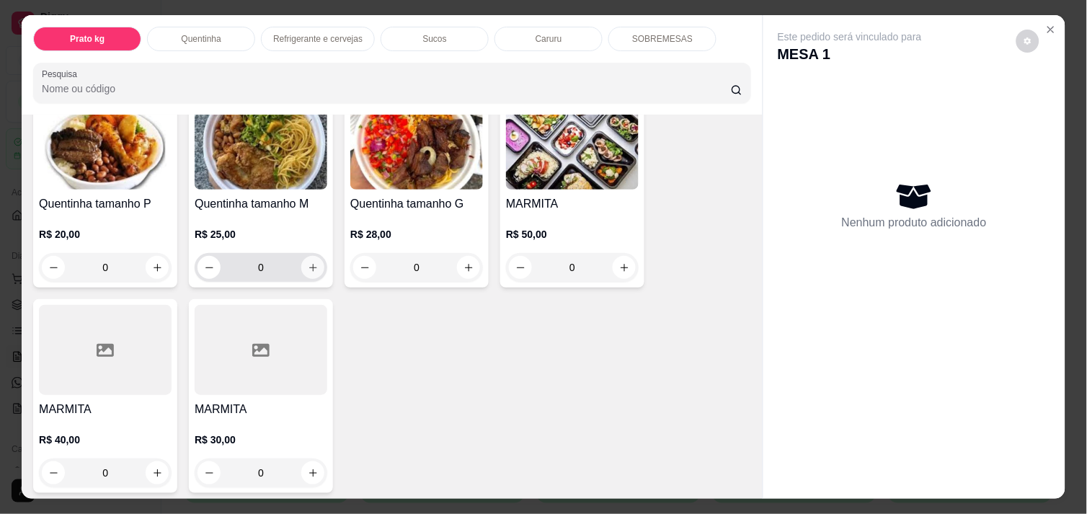
click at [311, 262] on icon "increase-product-quantity" at bounding box center [313, 267] width 11 height 11
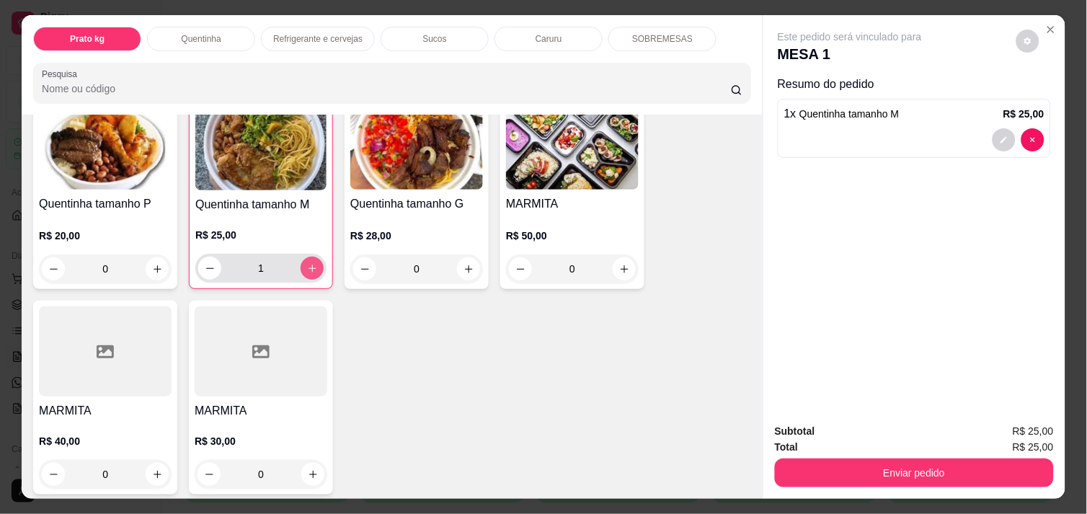
type input "1"
click at [308, 472] on icon "increase-product-quantity" at bounding box center [313, 474] width 11 height 11
type input "1"
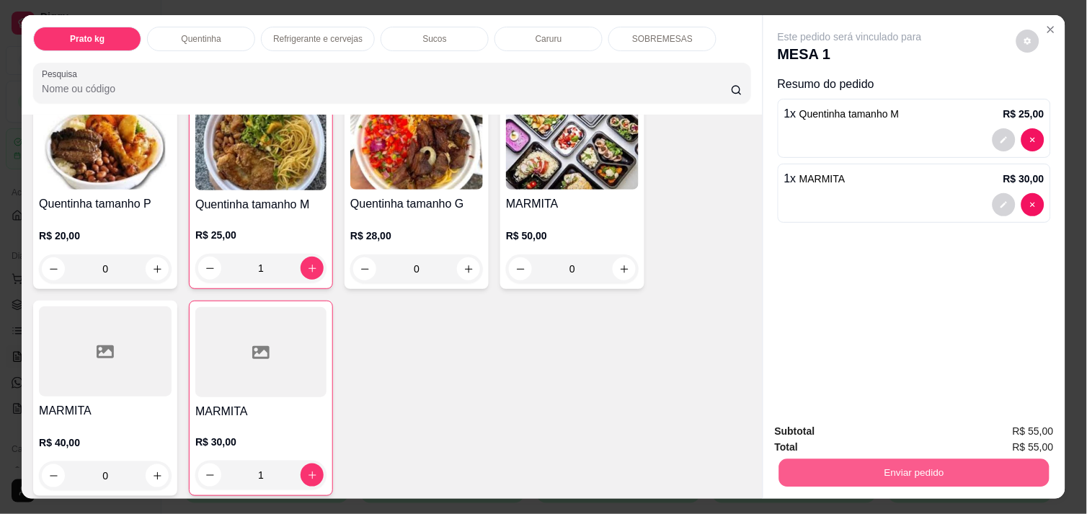
click at [896, 465] on button "Enviar pedido" at bounding box center [914, 473] width 270 height 28
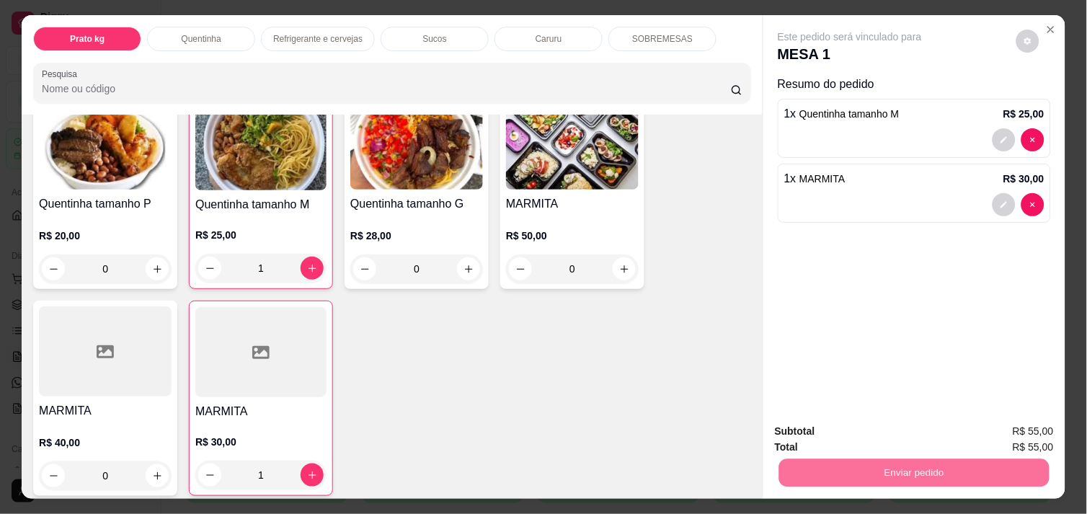
click at [1034, 430] on button "Enviar pedido" at bounding box center [1016, 431] width 79 height 27
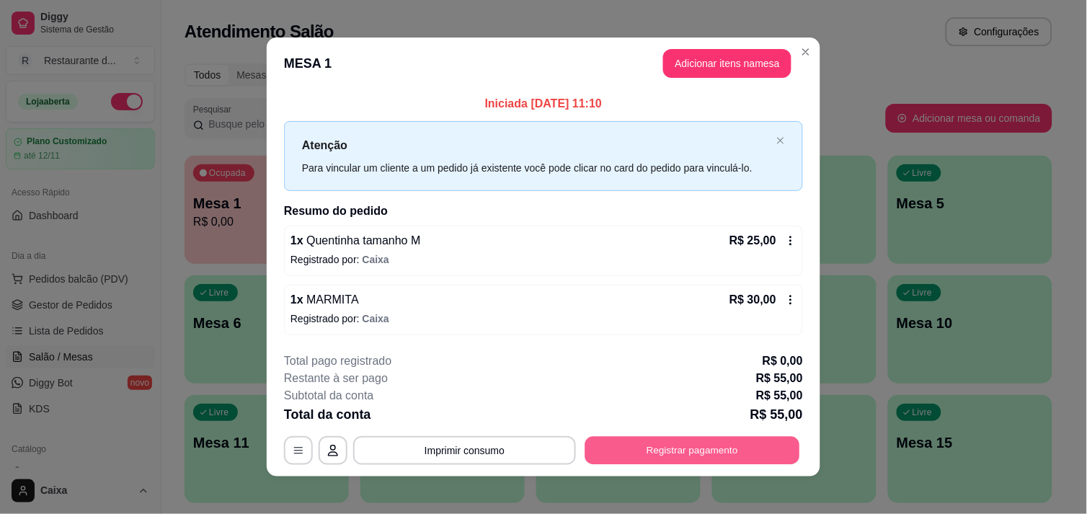
click at [741, 440] on button "Registrar pagamento" at bounding box center [692, 451] width 215 height 28
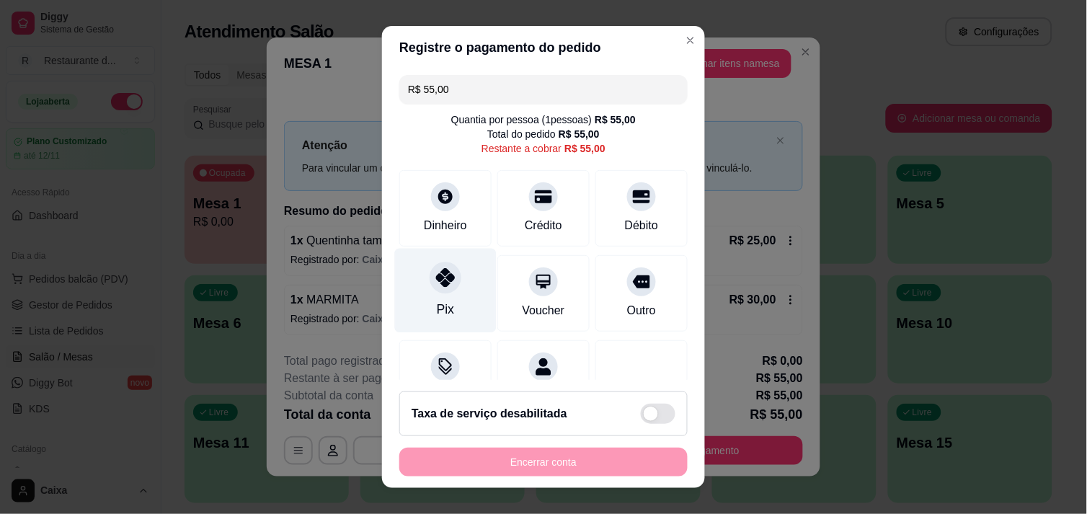
click at [443, 289] on div at bounding box center [446, 278] width 32 height 32
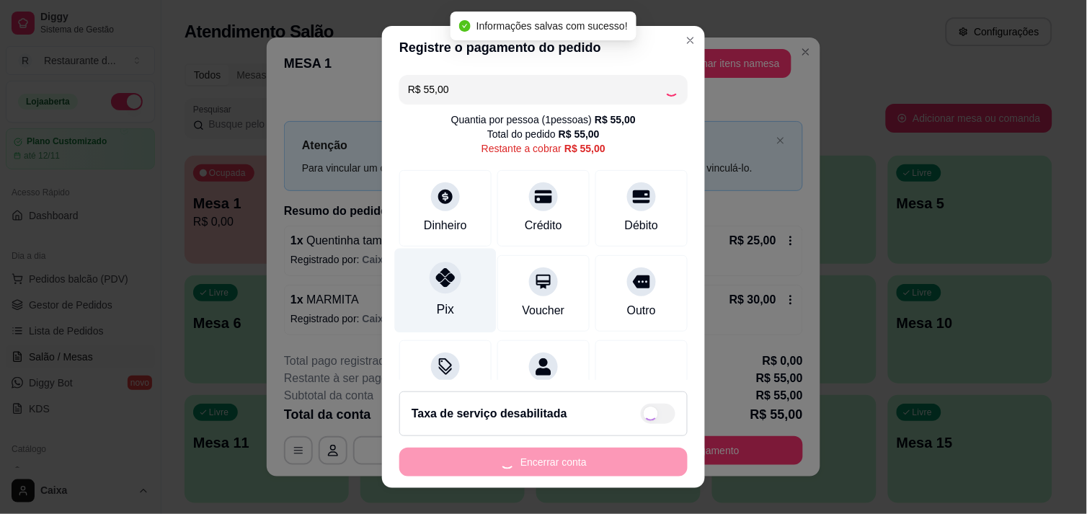
type input "R$ 0,00"
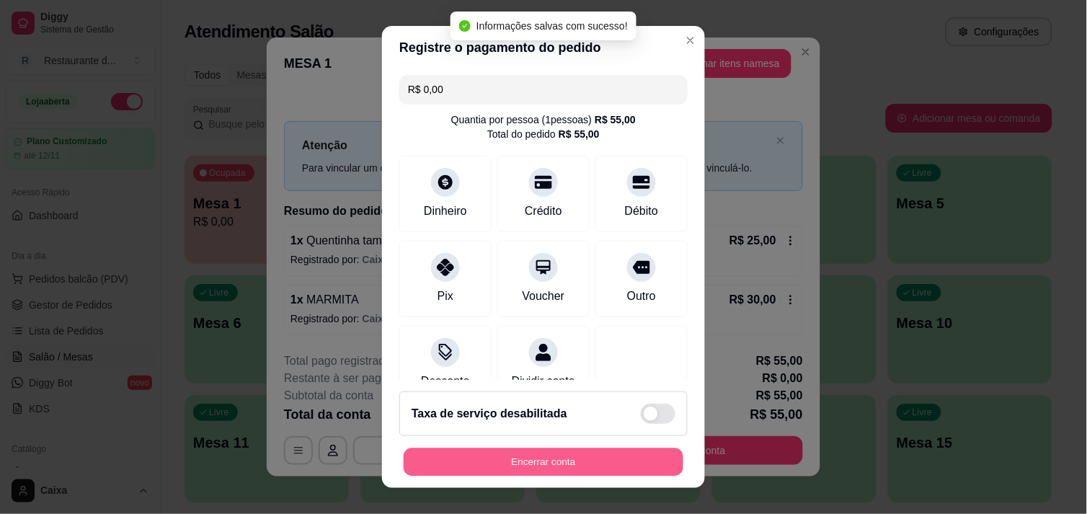
click at [498, 461] on button "Encerrar conta" at bounding box center [544, 462] width 280 height 28
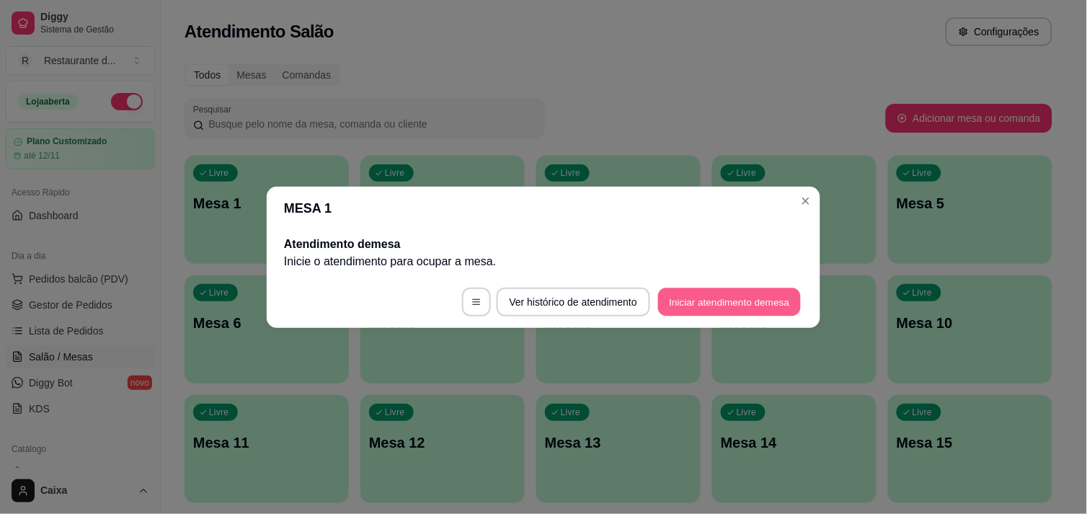
click at [748, 304] on button "Iniciar atendimento de mesa" at bounding box center [729, 302] width 143 height 28
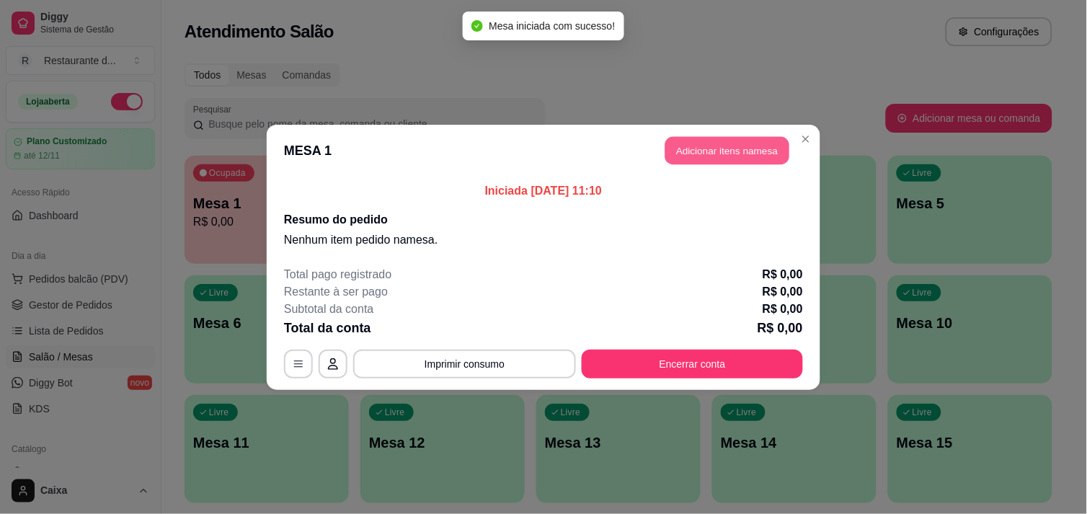
click at [756, 159] on button "Adicionar itens na mesa" at bounding box center [728, 150] width 124 height 28
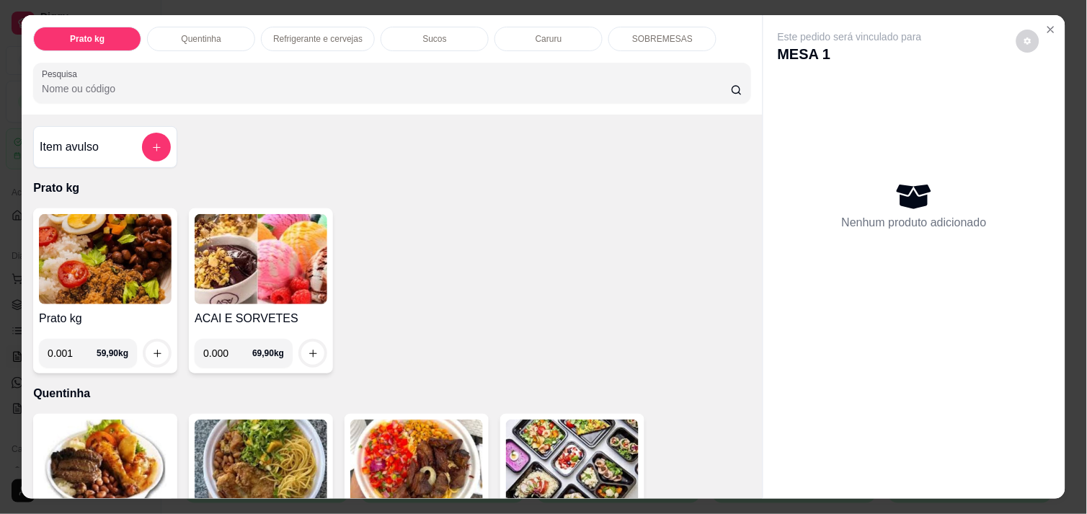
click at [80, 353] on input "0.001" at bounding box center [72, 353] width 49 height 29
type input "0.448"
click at [152, 348] on icon "increase-product-quantity" at bounding box center [157, 353] width 11 height 11
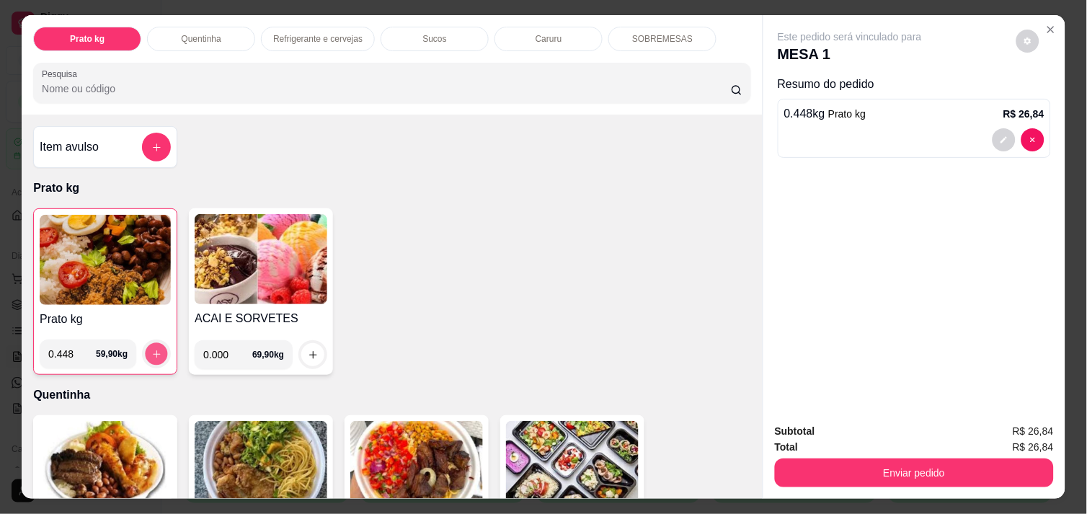
click at [151, 349] on icon "increase-product-quantity" at bounding box center [156, 354] width 11 height 11
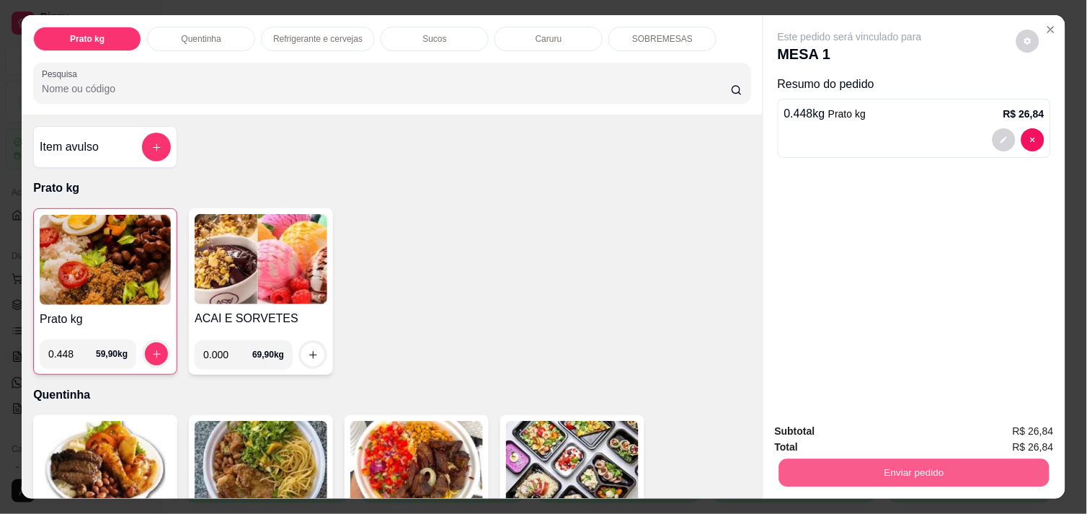
click at [933, 463] on button "Enviar pedido" at bounding box center [914, 473] width 270 height 28
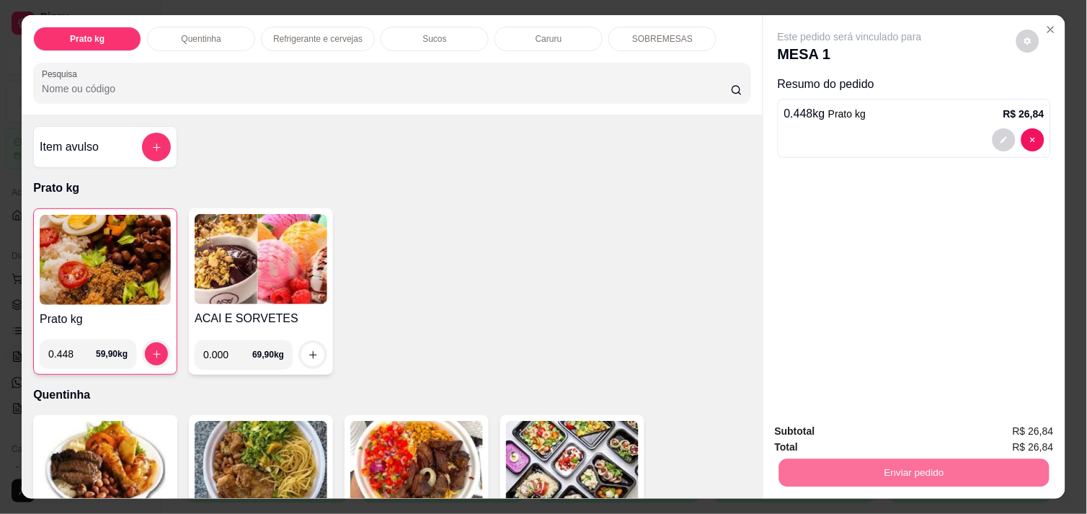
click at [1012, 426] on button "Enviar pedido" at bounding box center [1016, 431] width 79 height 27
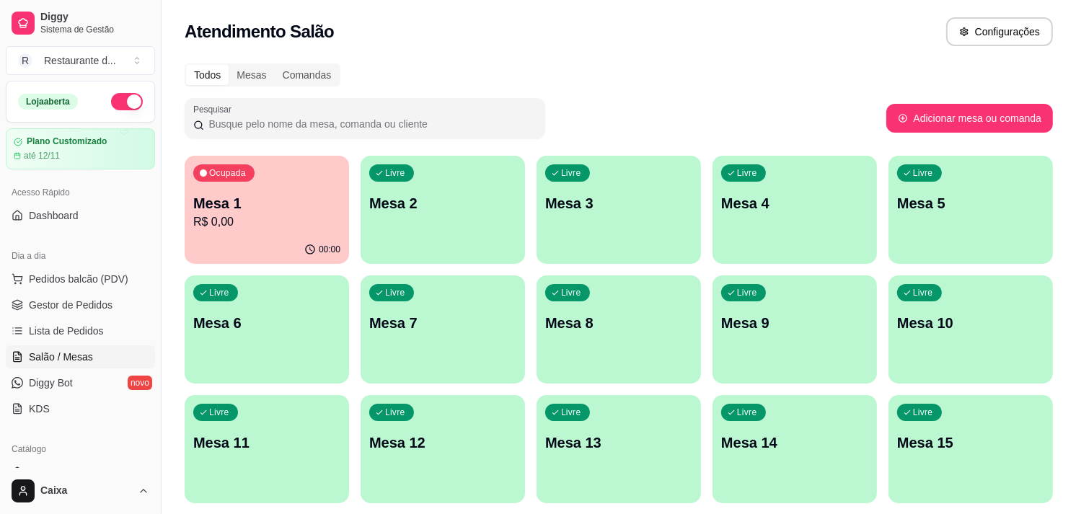
click at [444, 190] on div "Livre Mesa 2" at bounding box center [443, 201] width 164 height 91
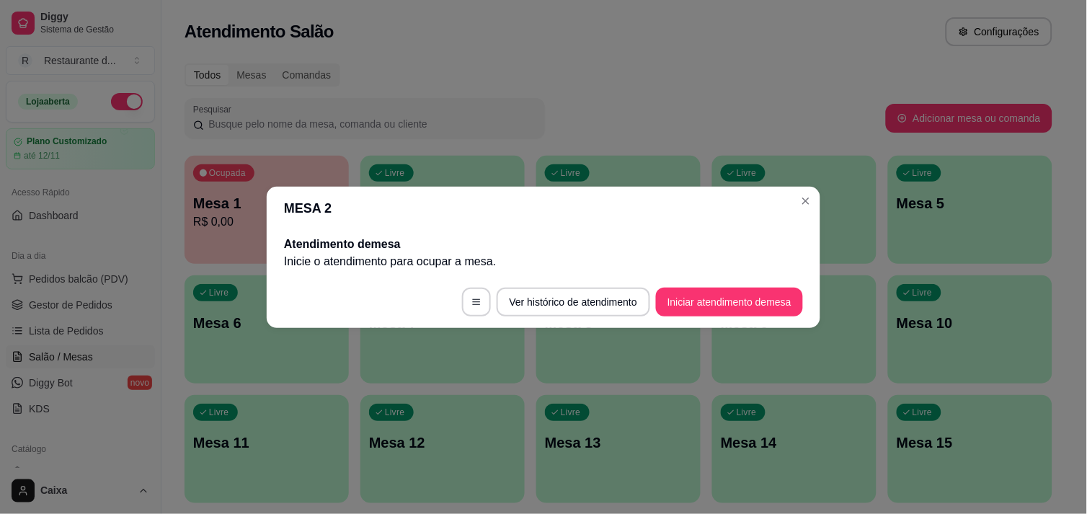
click at [756, 304] on button "Iniciar atendimento de mesa" at bounding box center [729, 302] width 147 height 29
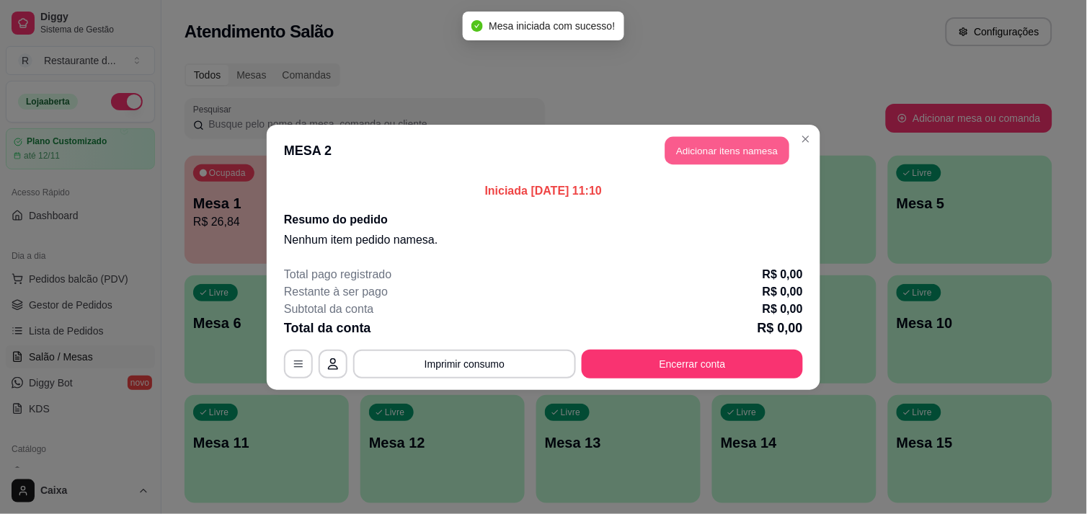
click at [737, 152] on button "Adicionar itens na mesa" at bounding box center [728, 150] width 124 height 28
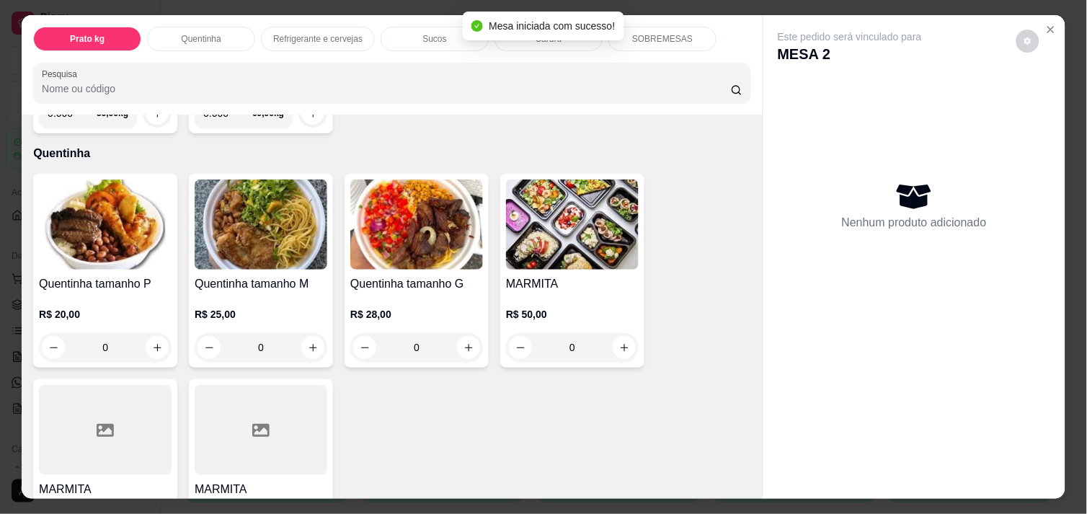
scroll to position [480, 0]
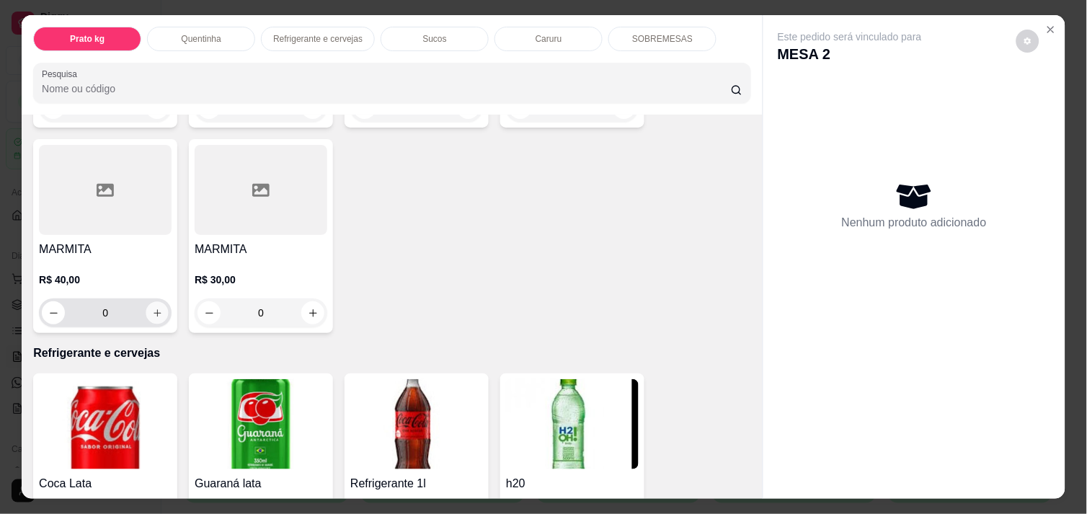
click at [154, 302] on button "increase-product-quantity" at bounding box center [157, 313] width 22 height 22
type input "1"
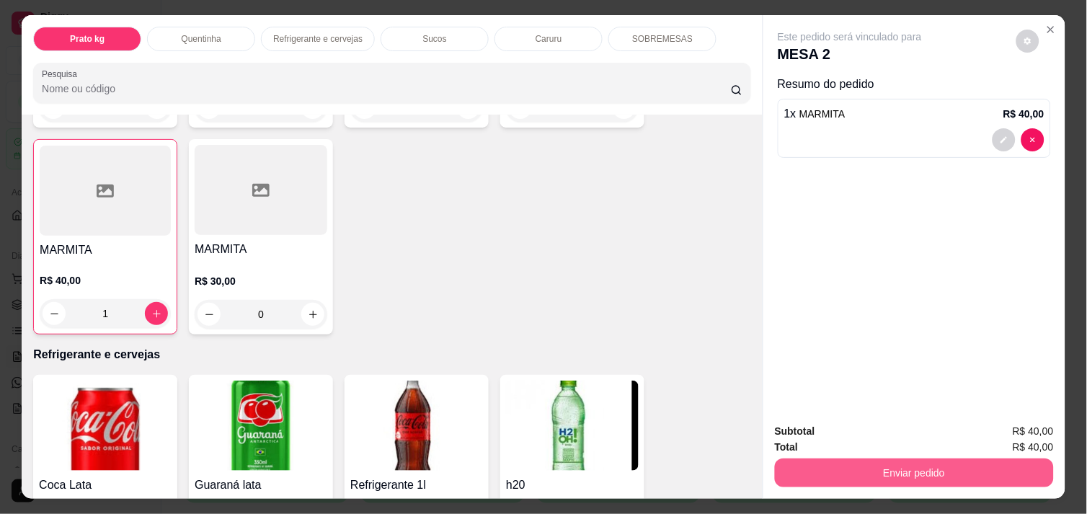
click at [924, 474] on button "Enviar pedido" at bounding box center [914, 473] width 279 height 29
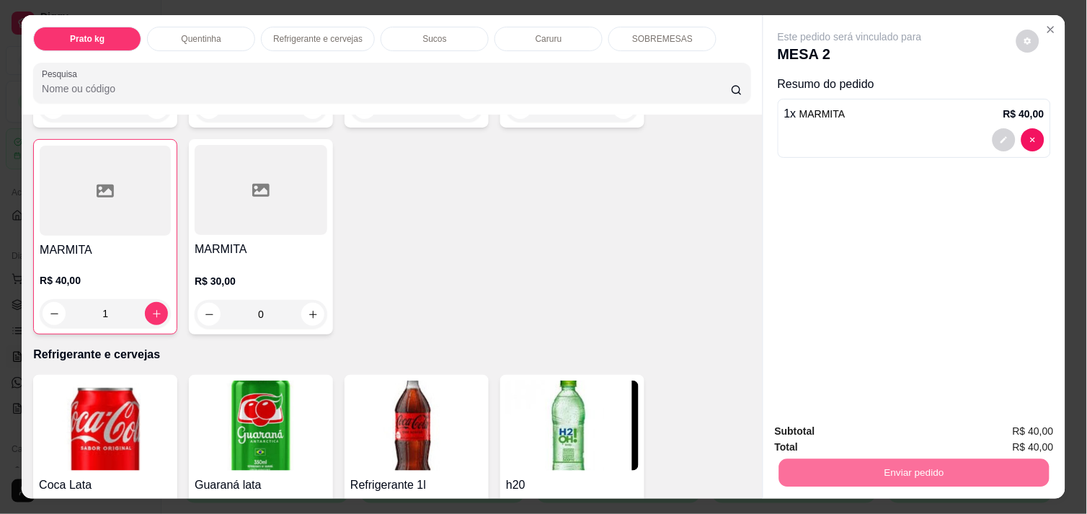
click at [1012, 438] on button "Enviar pedido" at bounding box center [1016, 431] width 81 height 27
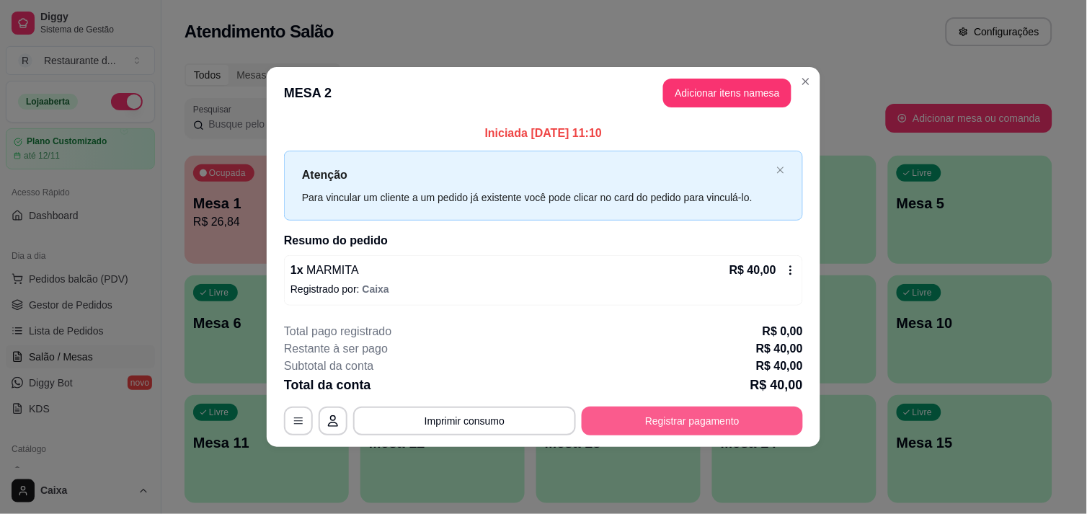
click at [744, 426] on button "Registrar pagamento" at bounding box center [692, 421] width 221 height 29
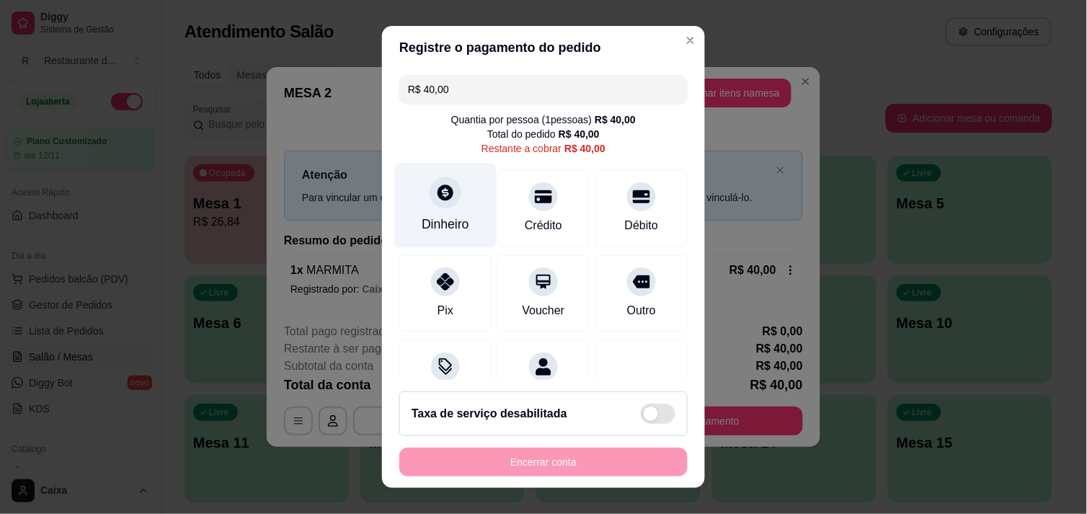
click at [444, 193] on icon at bounding box center [445, 192] width 19 height 19
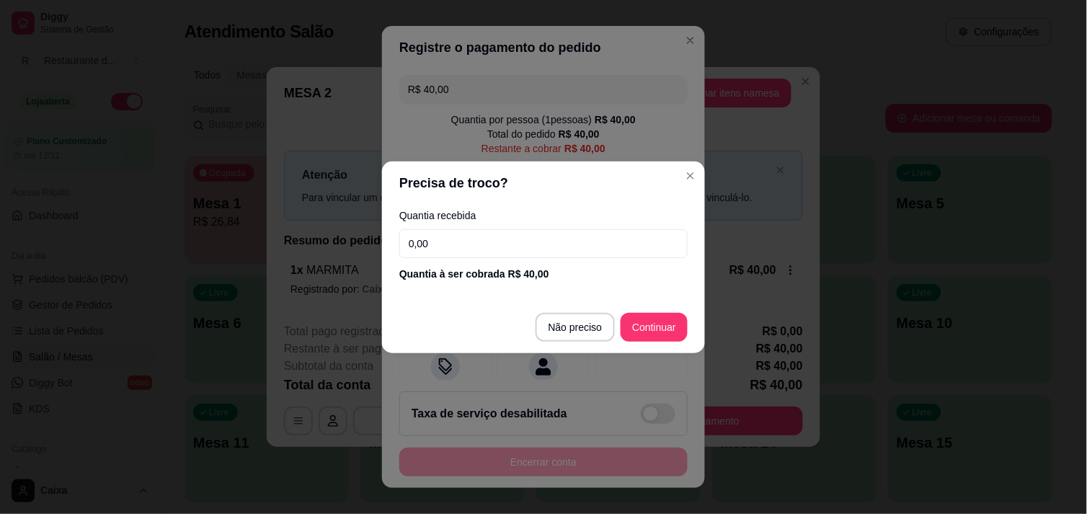
click at [521, 238] on input "0,00" at bounding box center [543, 243] width 288 height 29
type input "40,00"
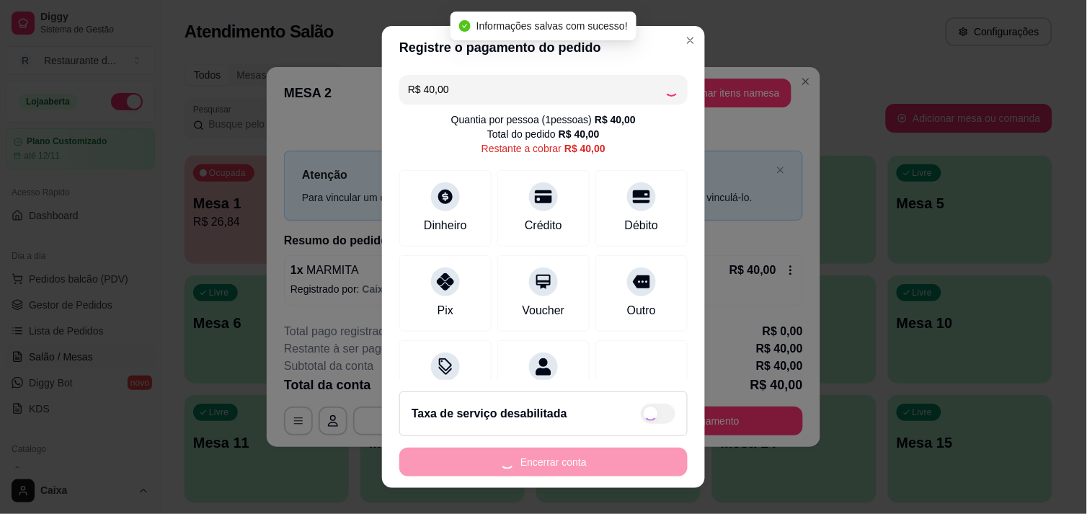
type input "R$ 0,00"
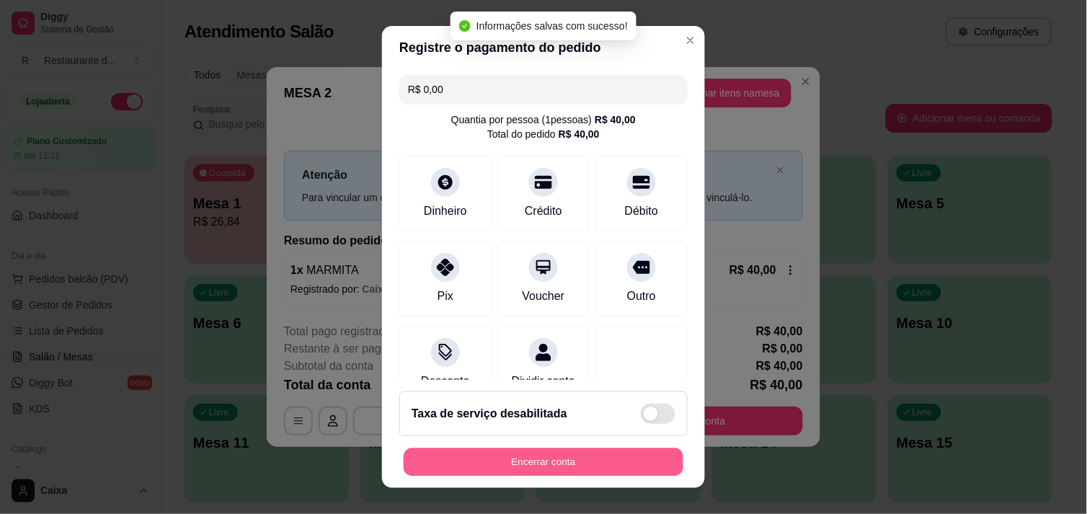
click at [590, 458] on button "Encerrar conta" at bounding box center [544, 462] width 280 height 28
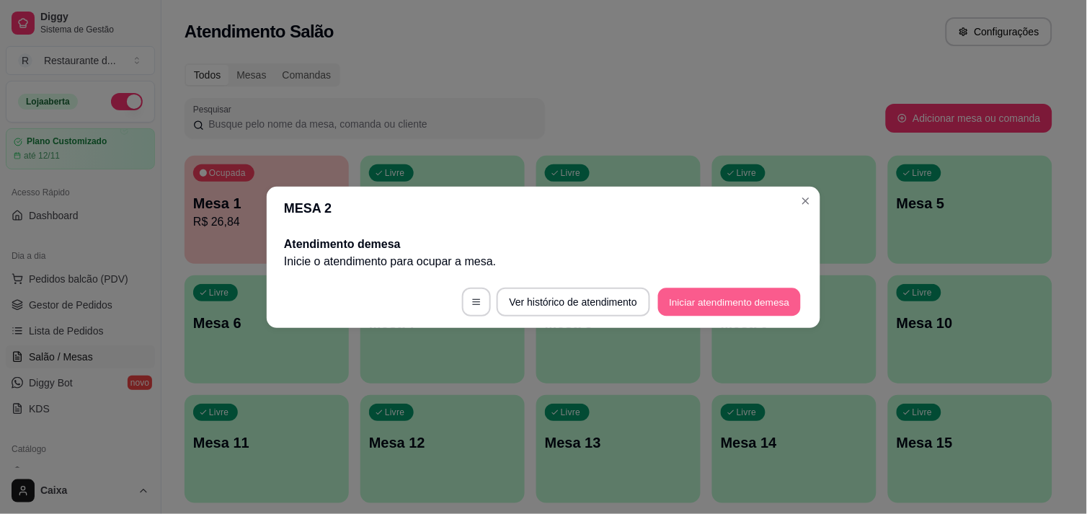
click at [733, 299] on button "Iniciar atendimento de mesa" at bounding box center [729, 302] width 143 height 28
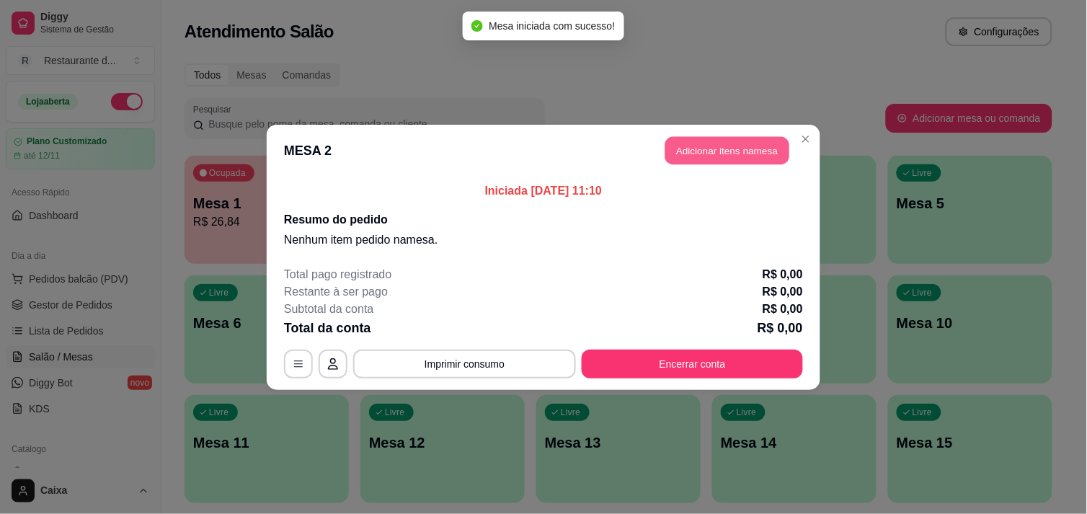
click at [746, 144] on button "Adicionar itens na mesa" at bounding box center [728, 150] width 124 height 28
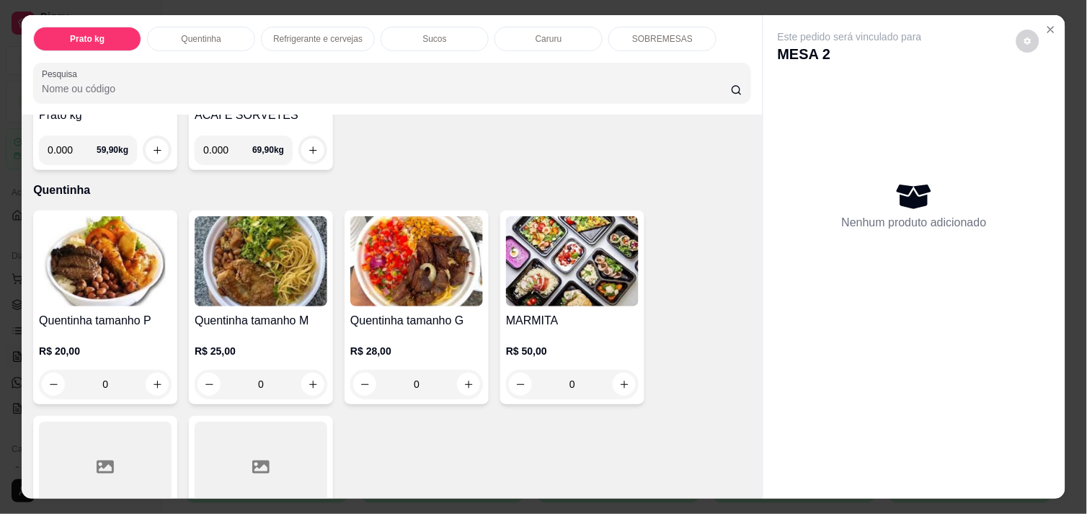
scroll to position [224, 0]
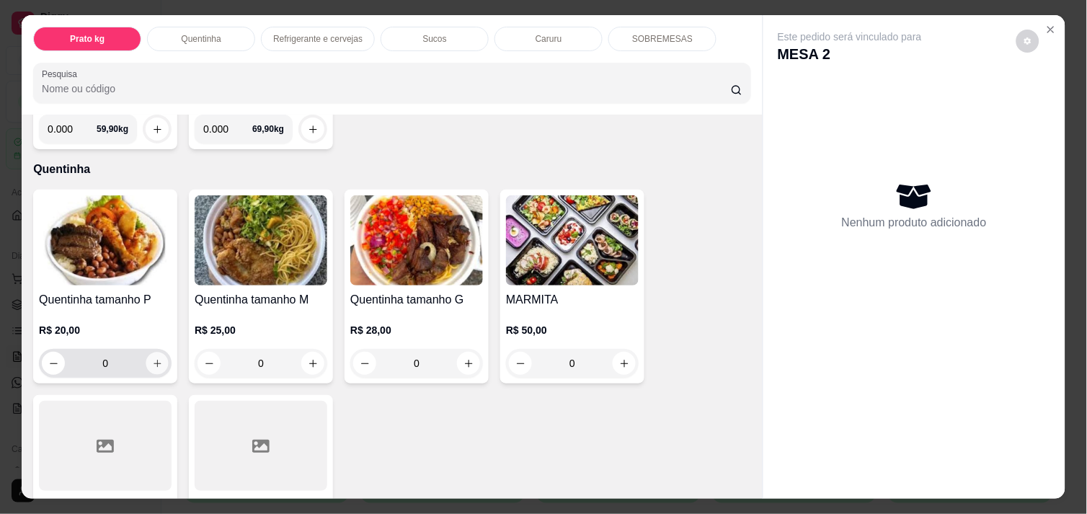
click at [146, 353] on button "increase-product-quantity" at bounding box center [157, 364] width 22 height 22
type input "1"
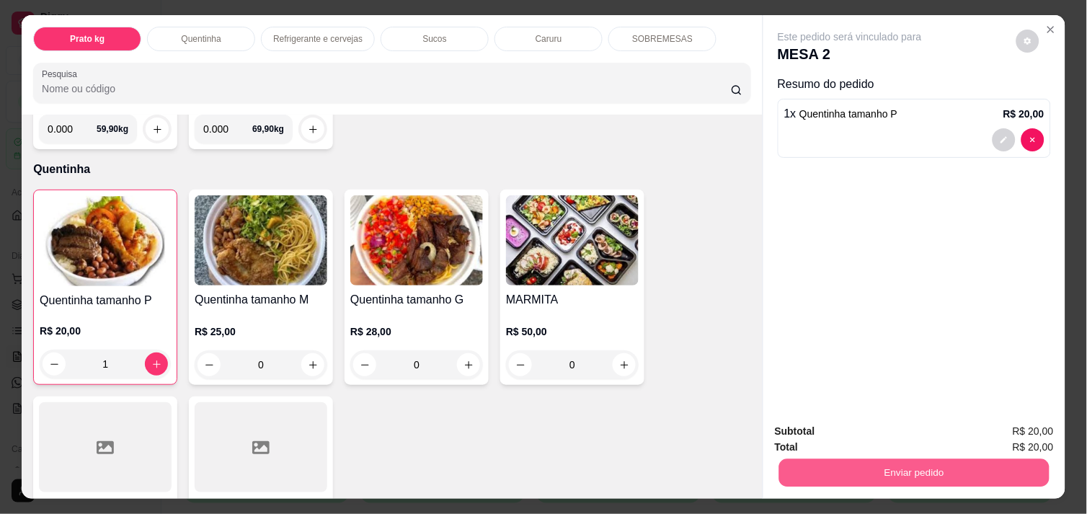
click at [891, 470] on button "Enviar pedido" at bounding box center [914, 473] width 270 height 28
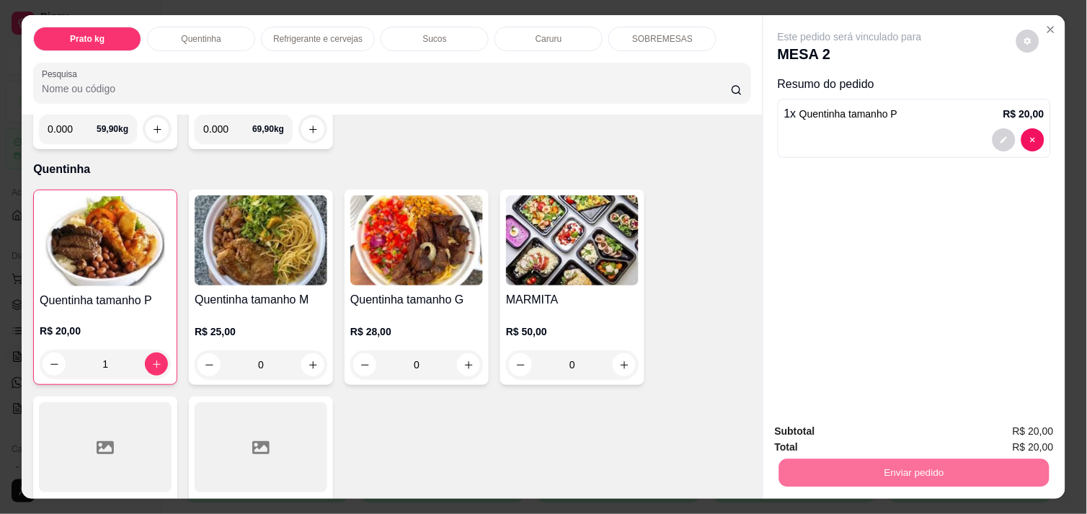
click at [1007, 433] on button "Enviar pedido" at bounding box center [1016, 431] width 79 height 27
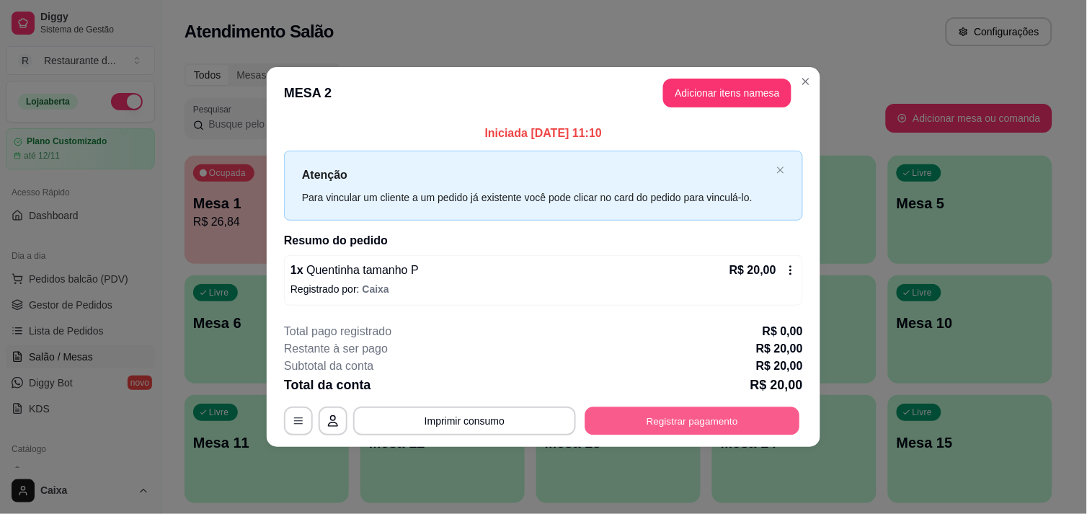
click at [686, 409] on button "Registrar pagamento" at bounding box center [692, 421] width 215 height 28
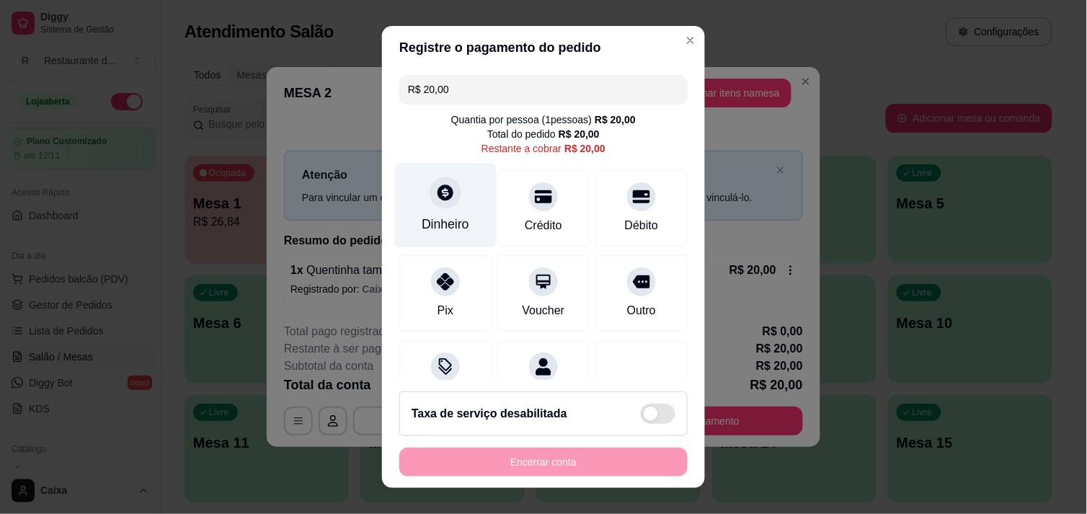
click at [430, 205] on div at bounding box center [446, 193] width 32 height 32
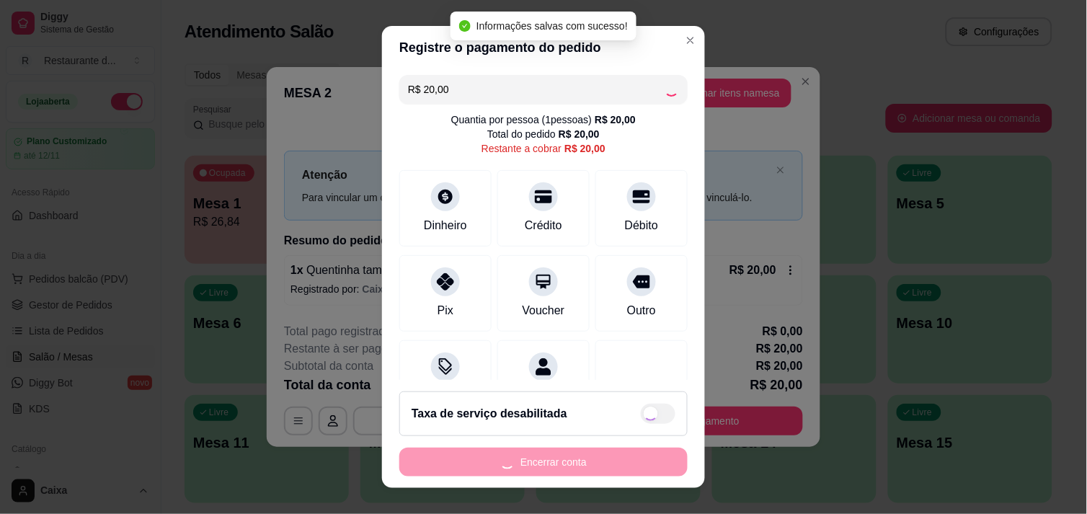
type input "R$ 0,00"
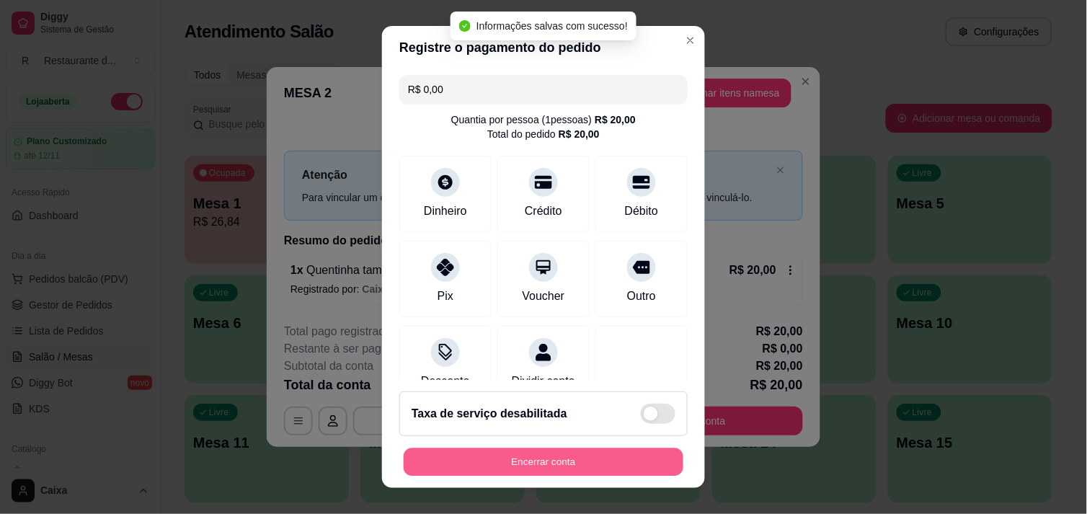
click at [531, 463] on button "Encerrar conta" at bounding box center [544, 462] width 280 height 28
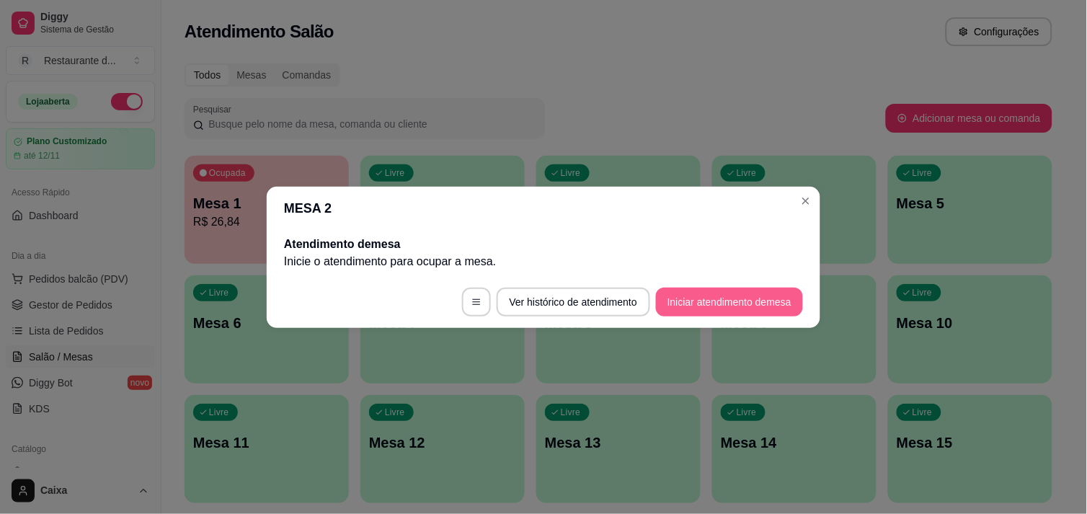
click at [759, 300] on button "Iniciar atendimento de mesa" at bounding box center [729, 302] width 147 height 29
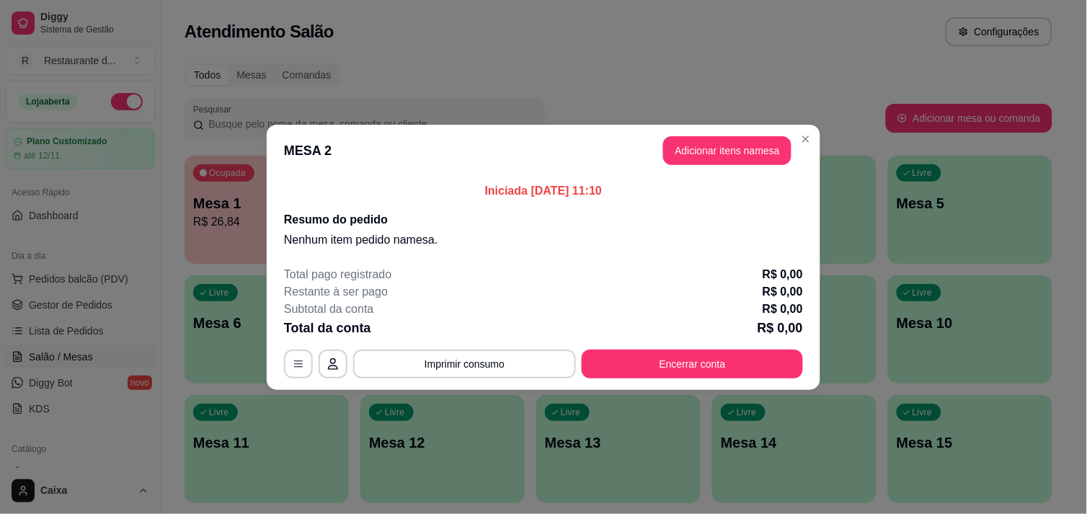
click at [727, 142] on button "Adicionar itens na mesa" at bounding box center [727, 150] width 128 height 29
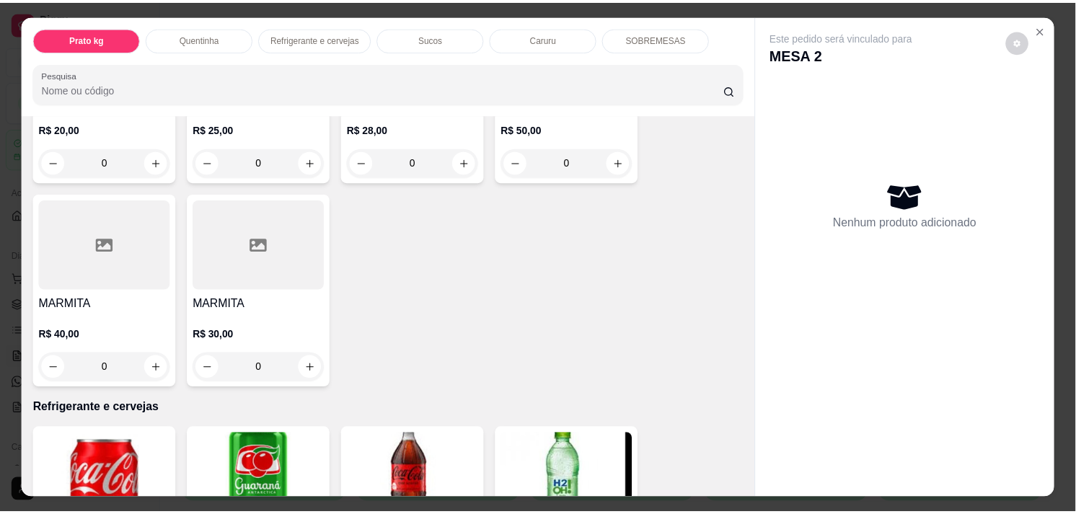
scroll to position [448, 0]
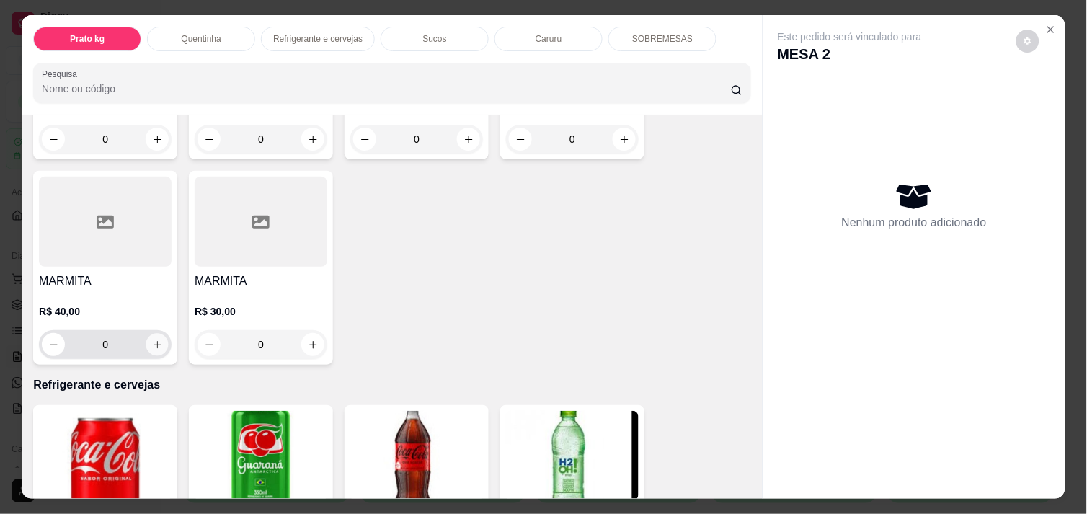
click at [152, 340] on icon "increase-product-quantity" at bounding box center [157, 345] width 11 height 11
type input "1"
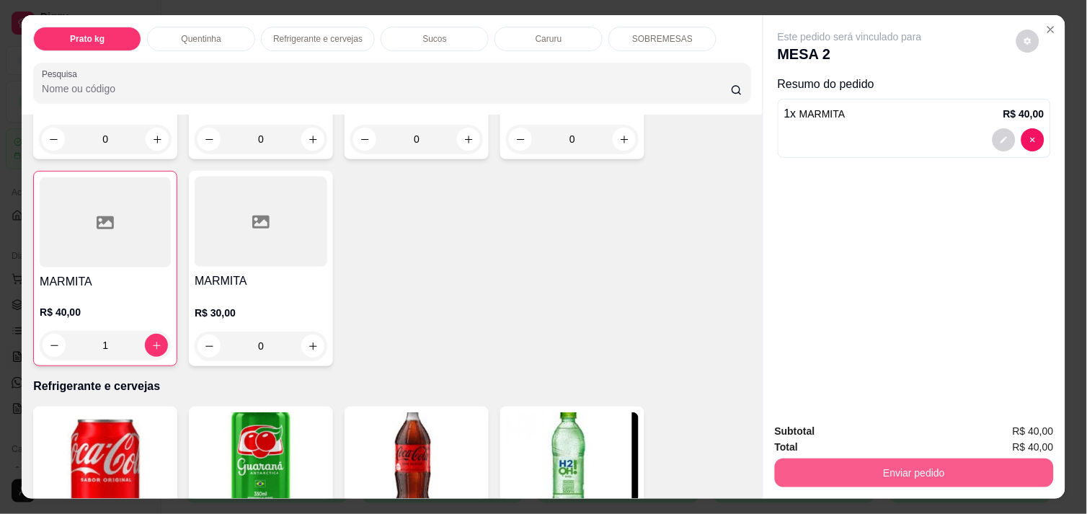
click at [893, 459] on button "Enviar pedido" at bounding box center [914, 473] width 279 height 29
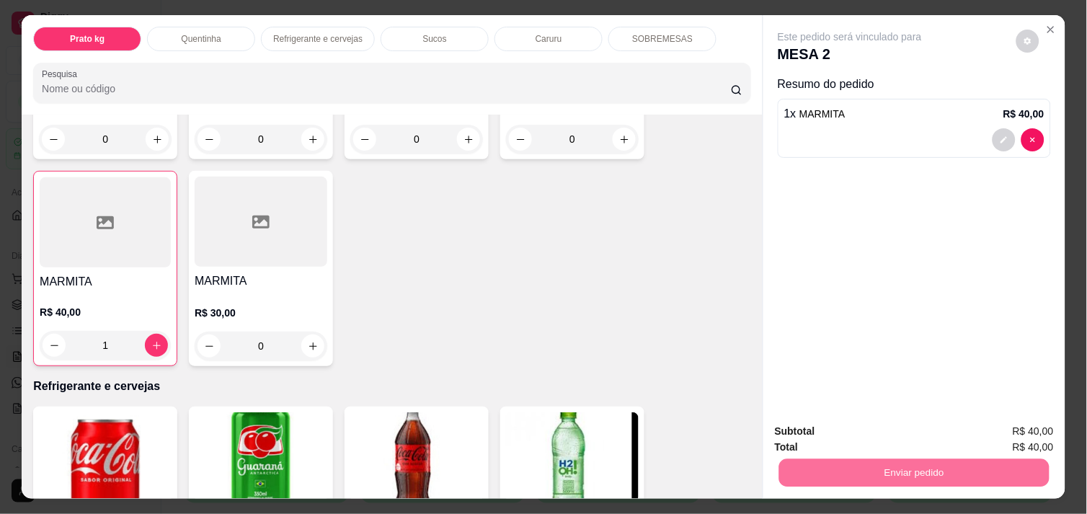
click at [1007, 429] on button "Enviar pedido" at bounding box center [1016, 431] width 79 height 27
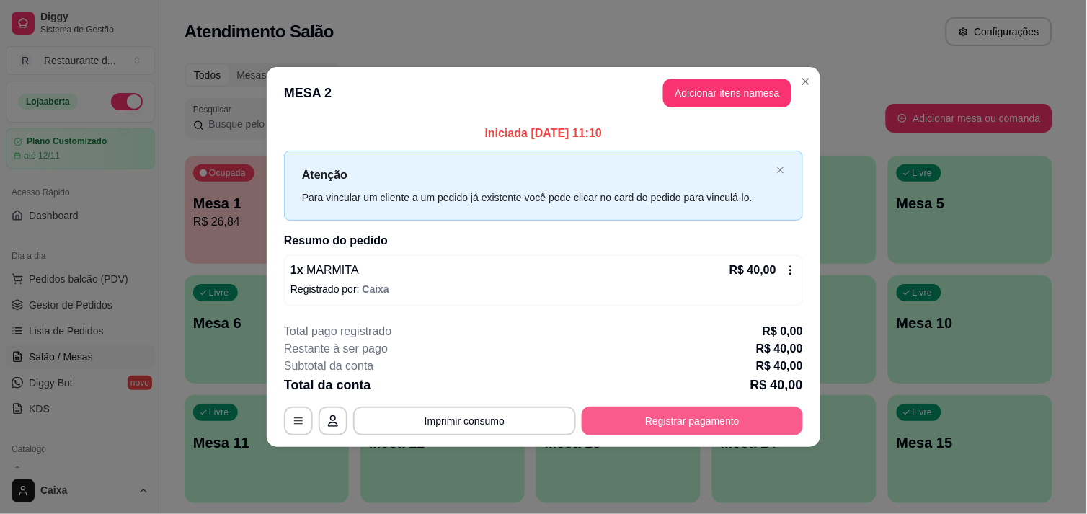
click at [726, 420] on button "Registrar pagamento" at bounding box center [692, 421] width 221 height 29
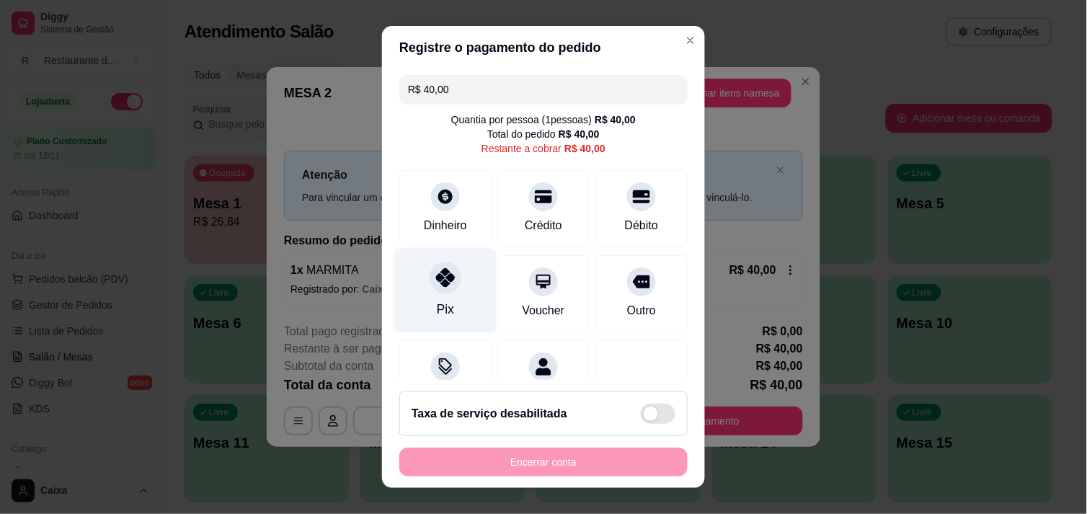
click at [437, 305] on div "Pix" at bounding box center [445, 309] width 17 height 19
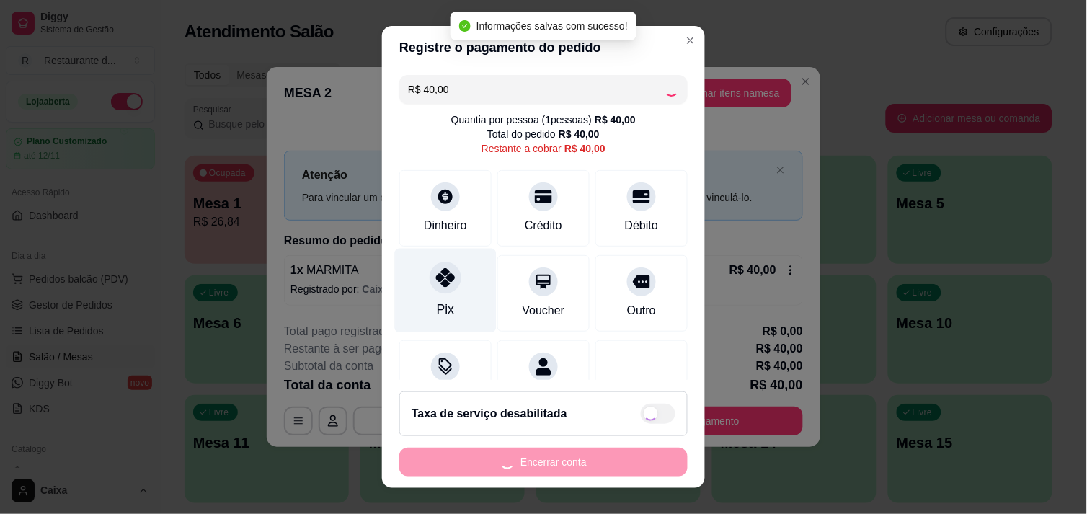
type input "R$ 0,00"
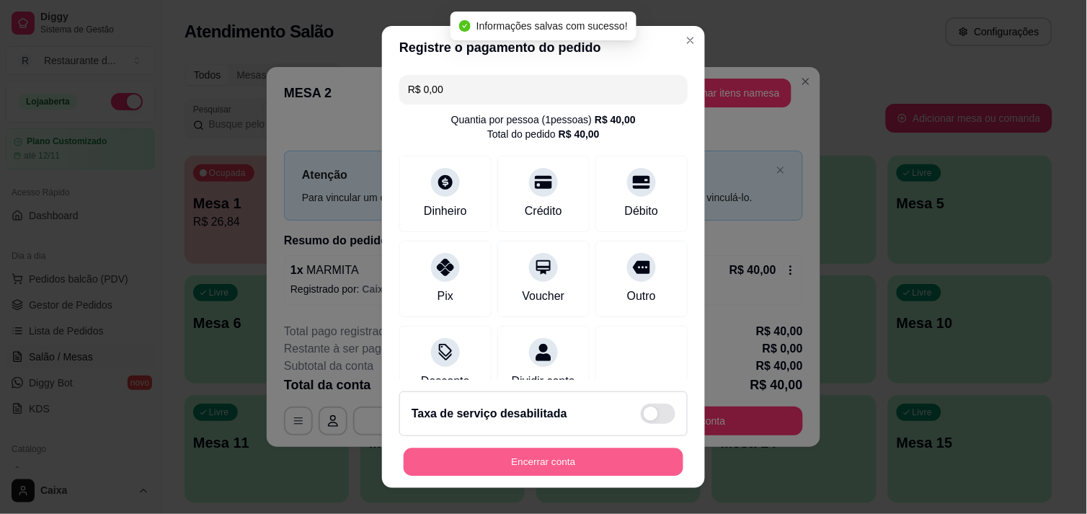
click at [521, 454] on button "Encerrar conta" at bounding box center [544, 462] width 280 height 28
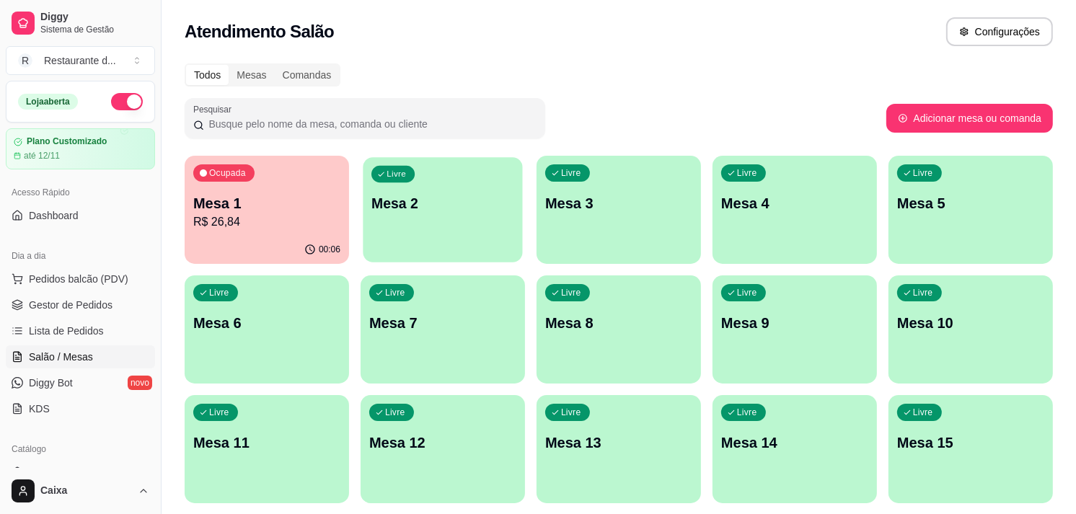
click at [498, 231] on div "Livre Mesa 2" at bounding box center [442, 201] width 159 height 88
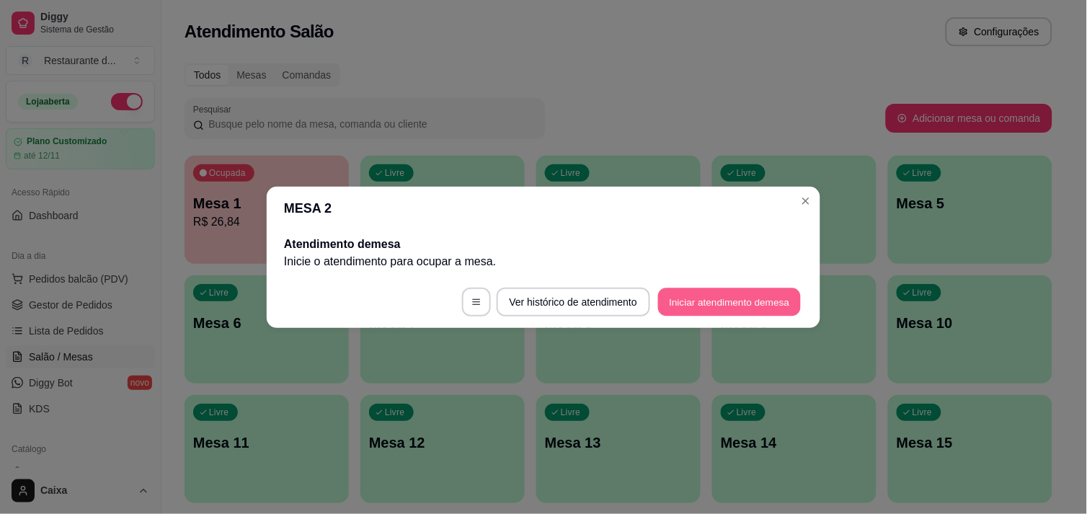
click at [743, 296] on button "Iniciar atendimento de mesa" at bounding box center [729, 302] width 143 height 28
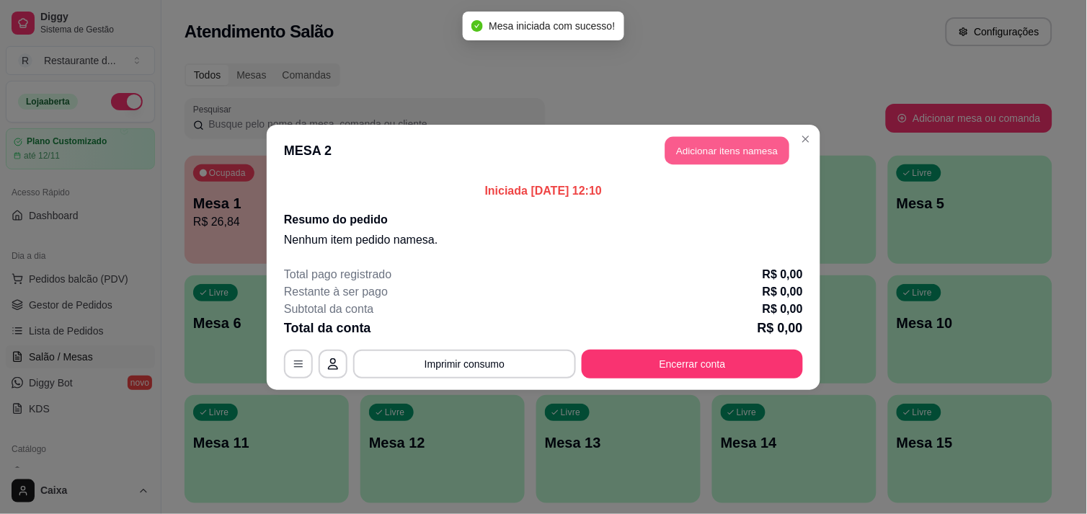
click at [735, 137] on button "Adicionar itens na mesa" at bounding box center [728, 150] width 124 height 28
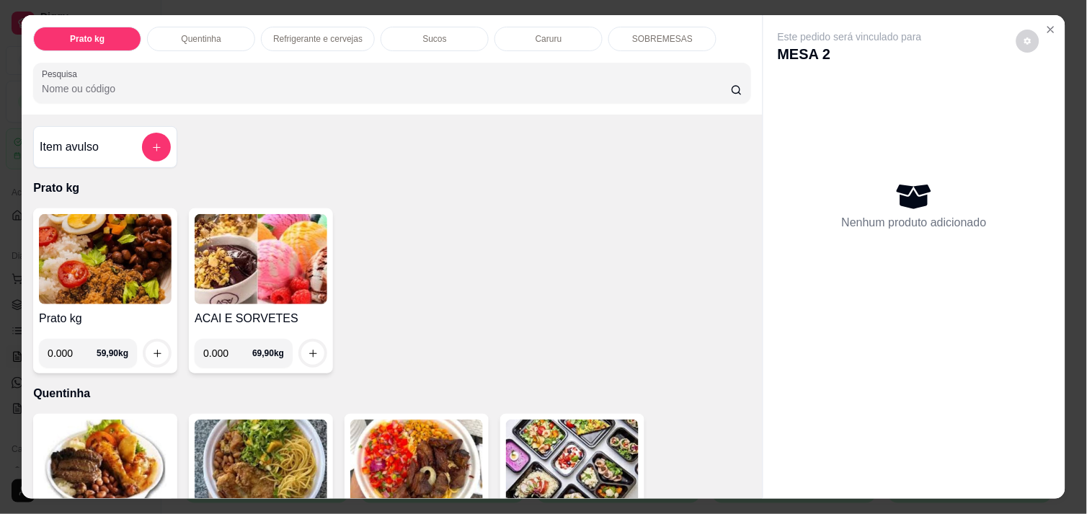
click at [68, 344] on input "0.000" at bounding box center [72, 353] width 49 height 29
type input "0.486"
click at [152, 348] on icon "increase-product-quantity" at bounding box center [157, 353] width 11 height 11
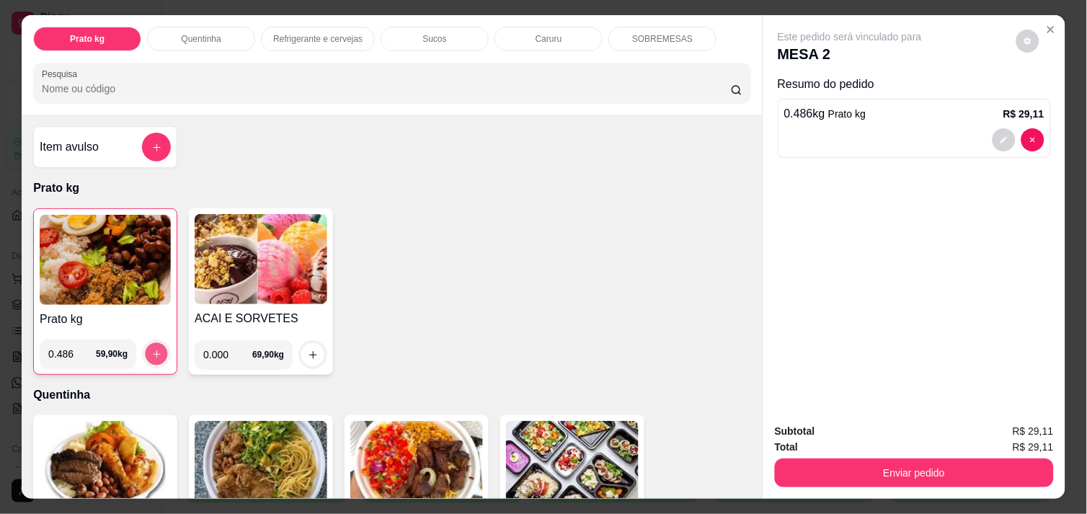
click at [152, 343] on button "increase-product-quantity" at bounding box center [157, 354] width 22 height 22
click at [72, 241] on img at bounding box center [105, 260] width 131 height 90
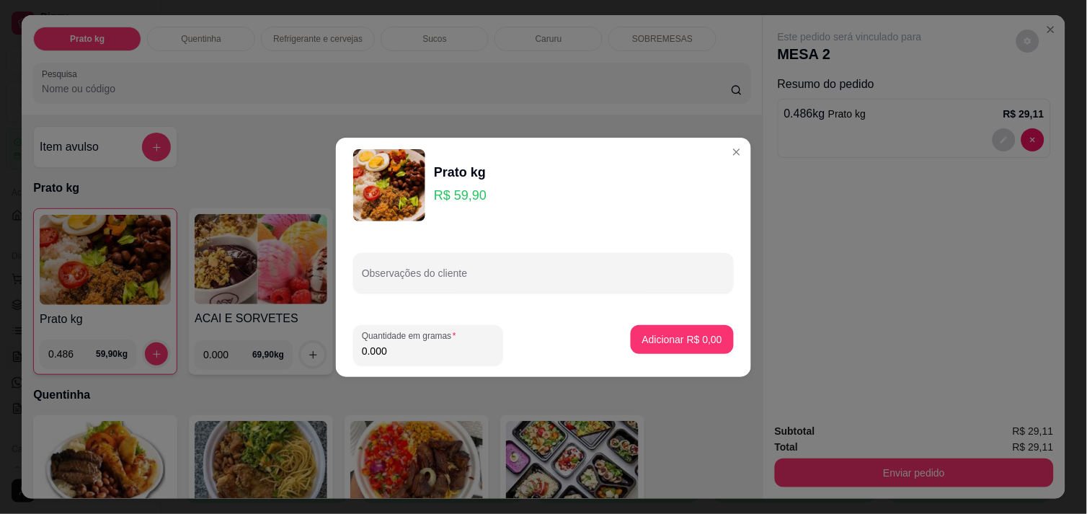
click at [394, 349] on input "0.000" at bounding box center [428, 351] width 133 height 14
type input "0.218"
click at [647, 332] on p "Adicionar R$ 13,06" at bounding box center [680, 339] width 84 height 14
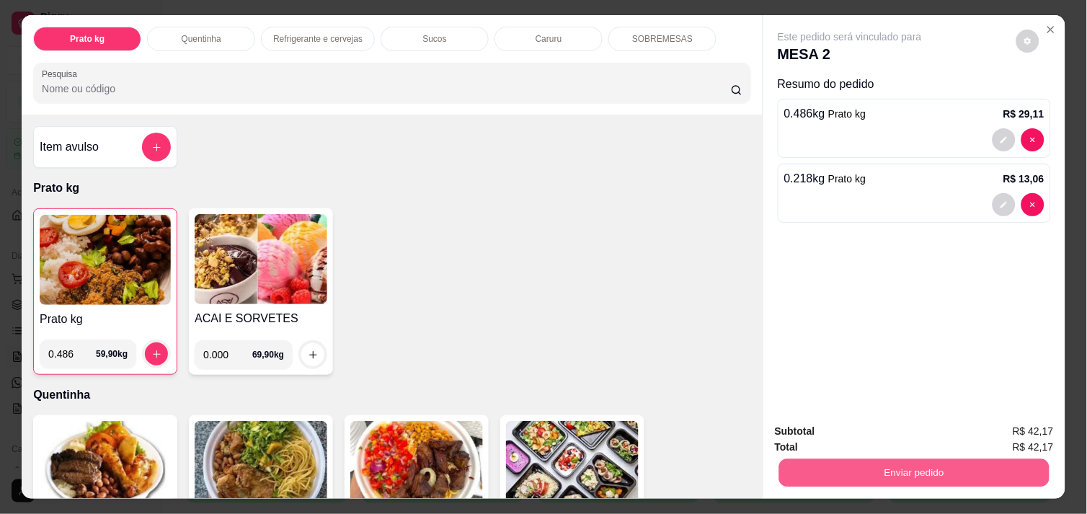
click at [976, 459] on button "Enviar pedido" at bounding box center [914, 473] width 270 height 28
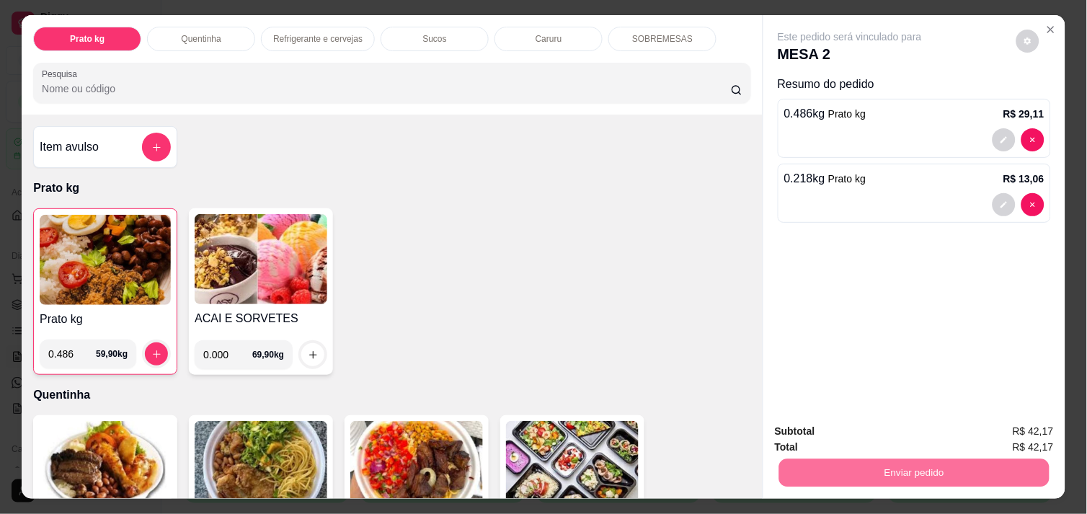
click at [995, 430] on button "Enviar pedido" at bounding box center [1016, 431] width 79 height 27
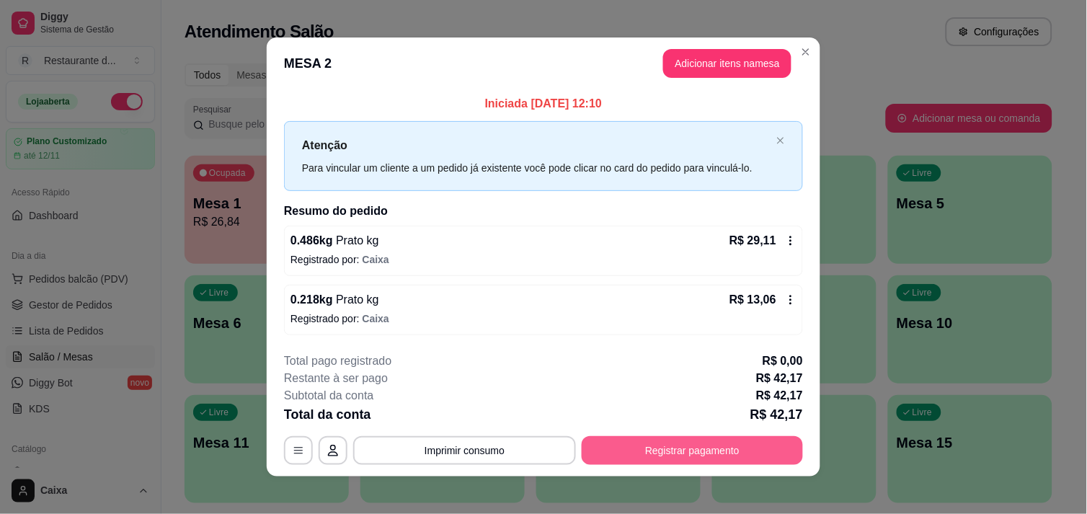
click at [688, 451] on button "Registrar pagamento" at bounding box center [692, 450] width 221 height 29
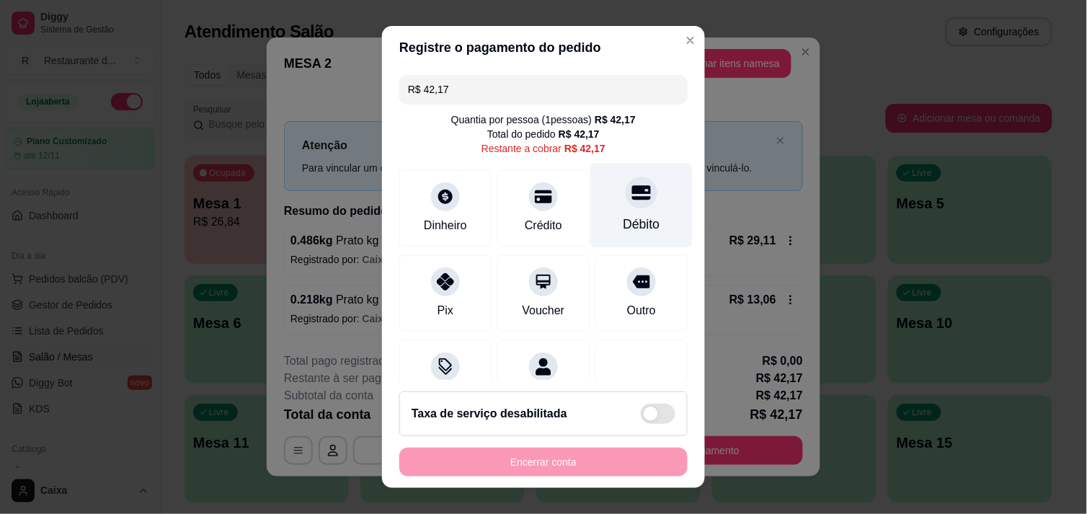
click at [626, 203] on div at bounding box center [642, 193] width 32 height 32
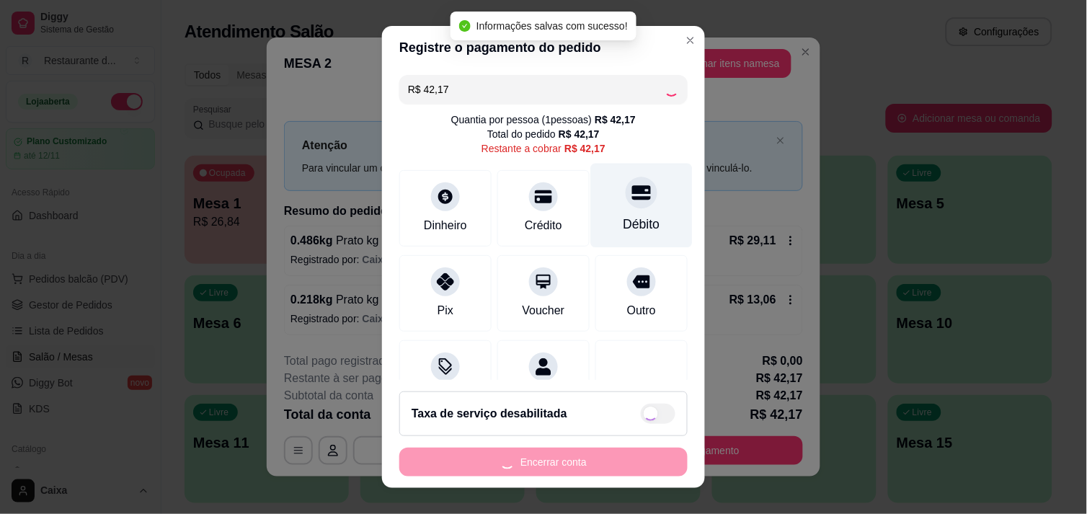
type input "R$ 0,00"
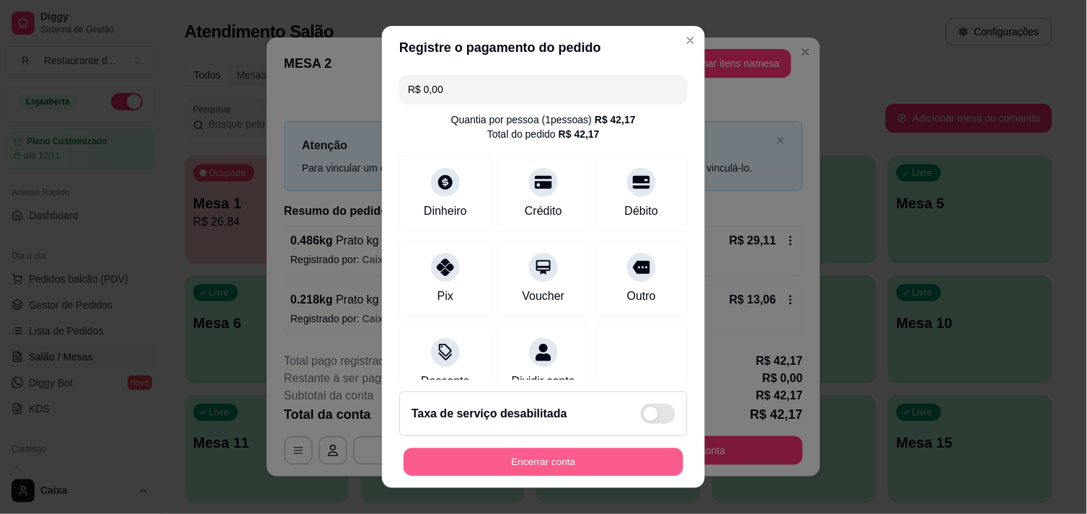
click at [526, 448] on button "Encerrar conta" at bounding box center [544, 462] width 280 height 28
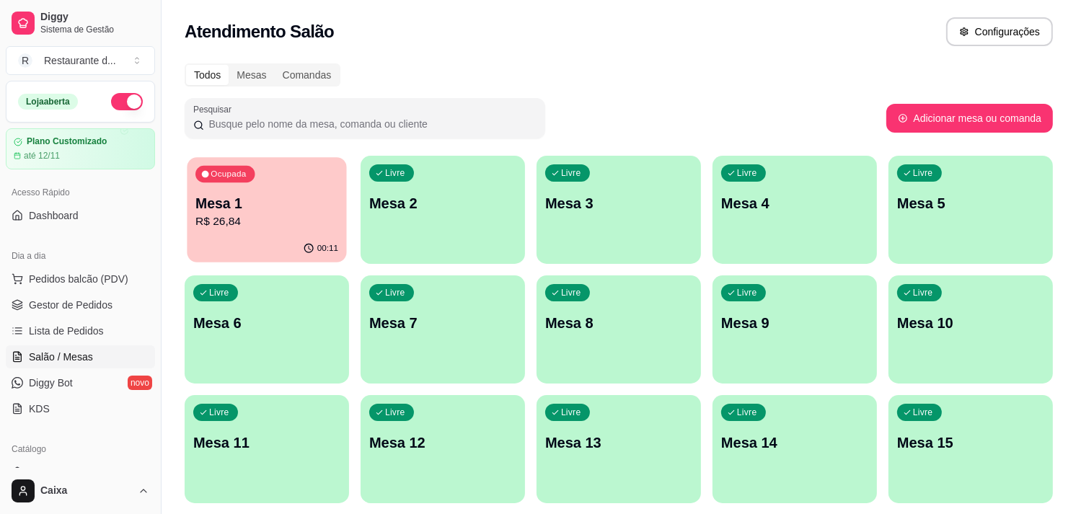
click at [274, 215] on p "R$ 26,84" at bounding box center [266, 221] width 143 height 17
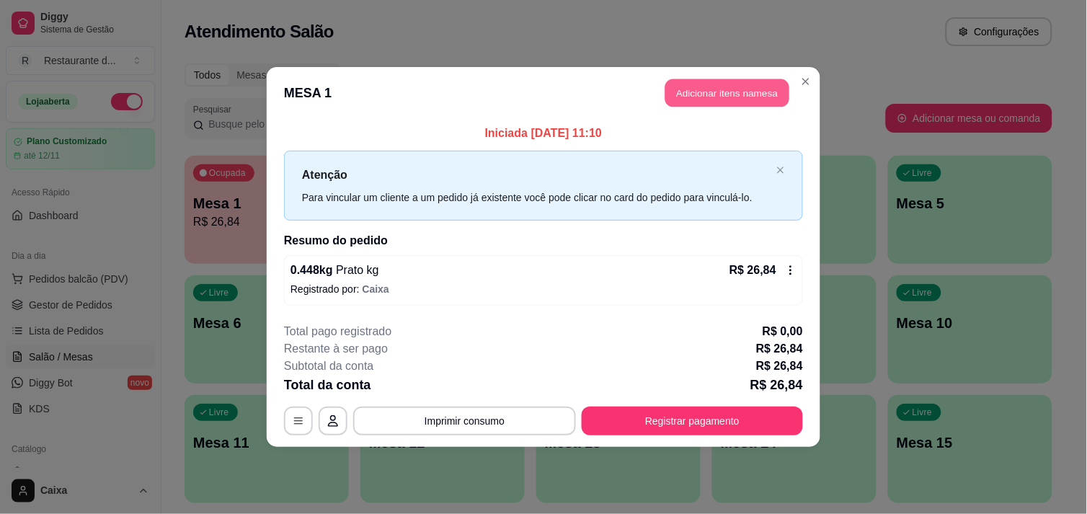
click at [717, 91] on button "Adicionar itens na mesa" at bounding box center [728, 93] width 124 height 28
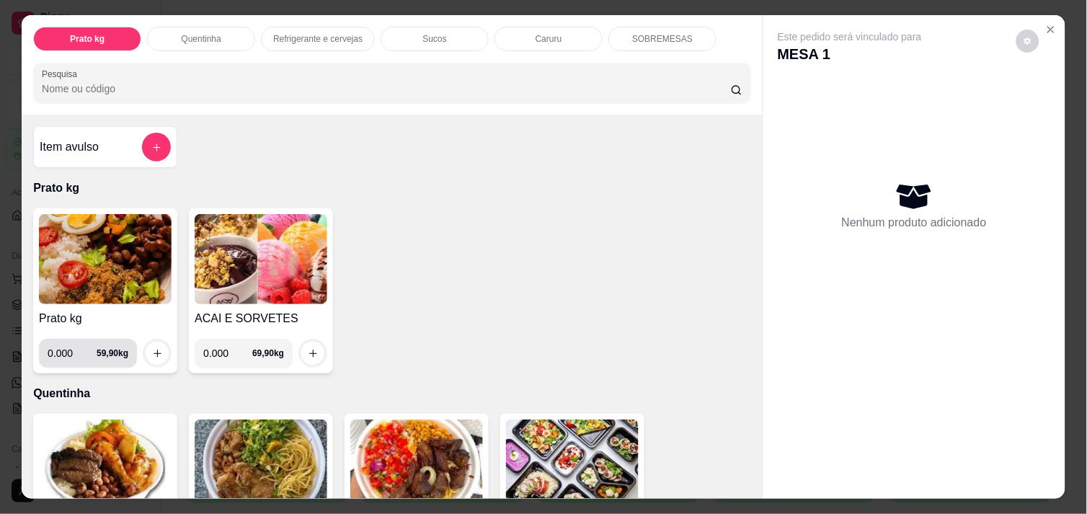
click at [68, 347] on input "0.000" at bounding box center [72, 353] width 49 height 29
type input "0.204"
click at [152, 348] on icon "increase-product-quantity" at bounding box center [157, 353] width 11 height 11
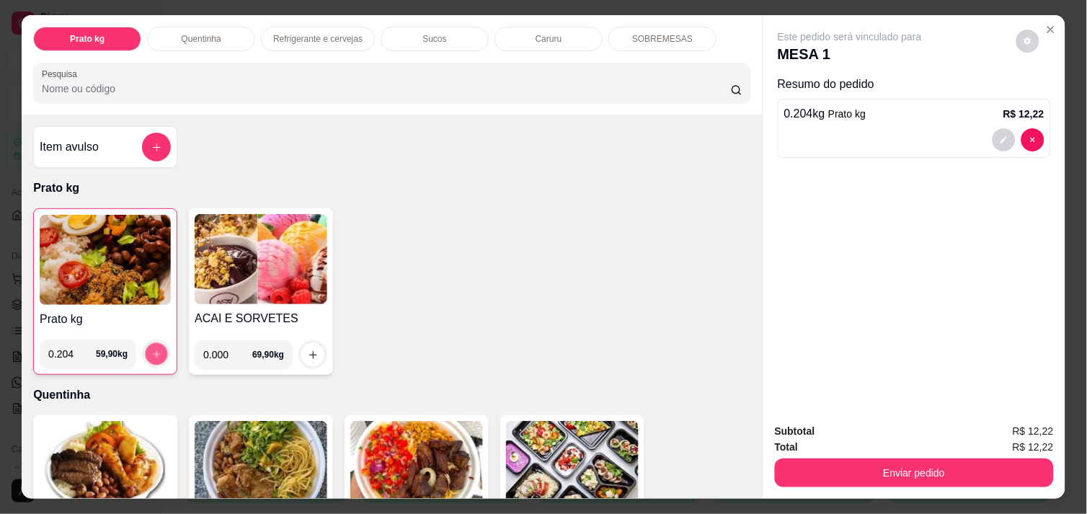
click at [151, 349] on icon "increase-product-quantity" at bounding box center [156, 354] width 11 height 11
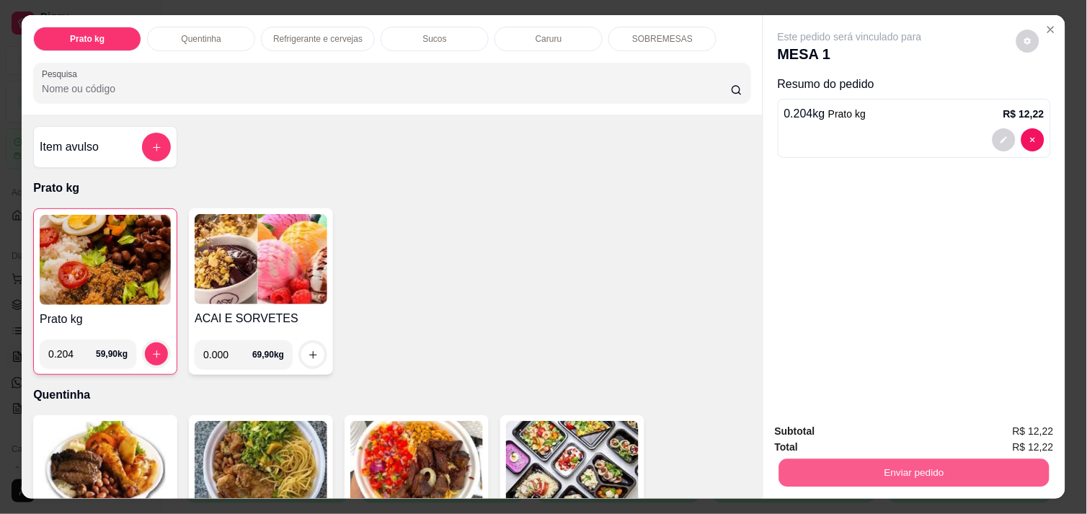
click at [945, 472] on button "Enviar pedido" at bounding box center [914, 473] width 270 height 28
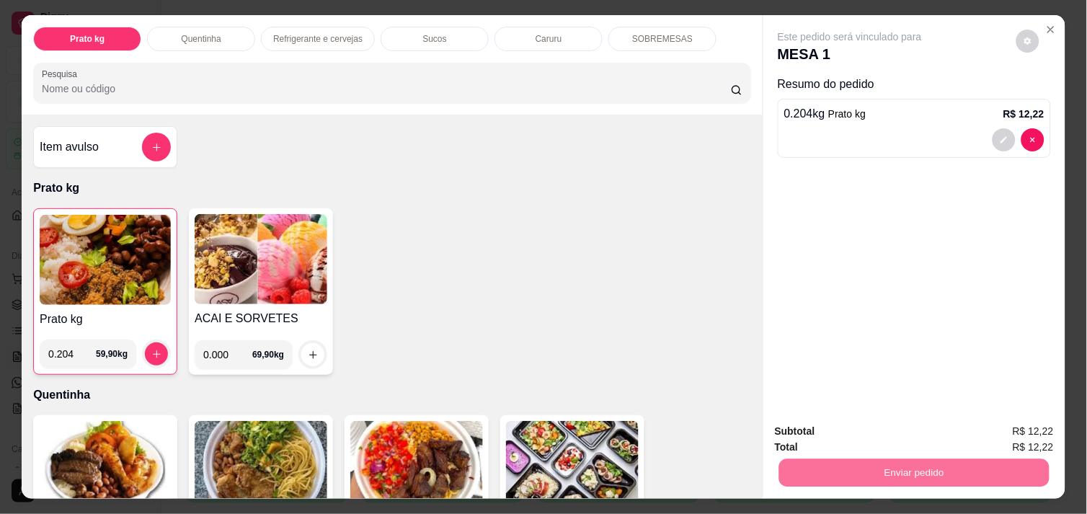
click at [1029, 423] on button "Enviar pedido" at bounding box center [1016, 431] width 79 height 27
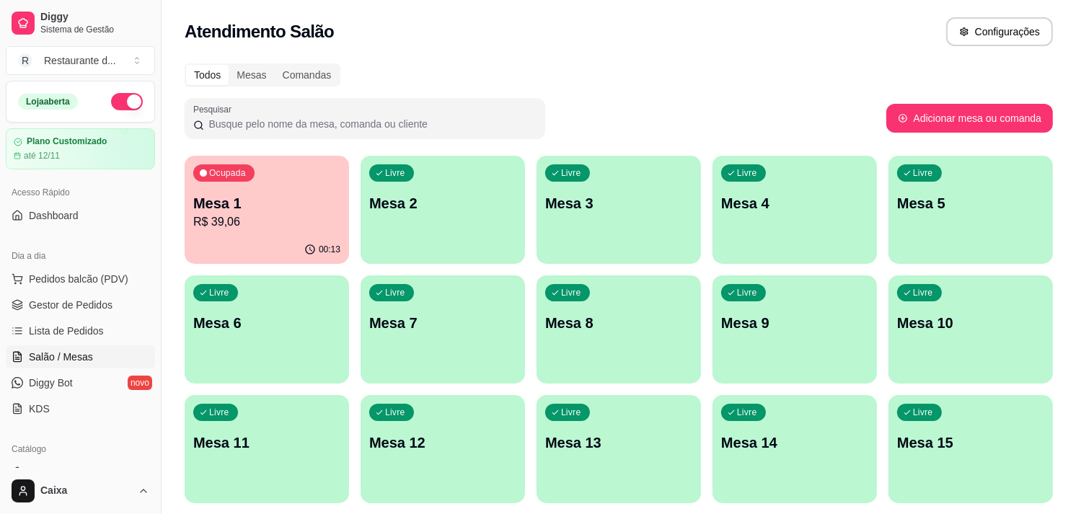
click at [224, 180] on div "Ocupada" at bounding box center [223, 172] width 61 height 17
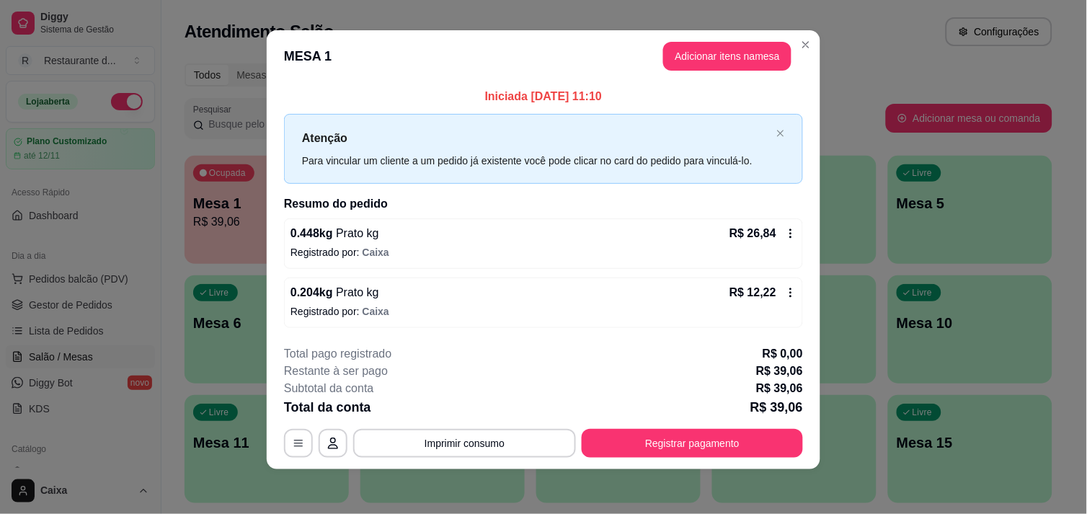
scroll to position [9, 0]
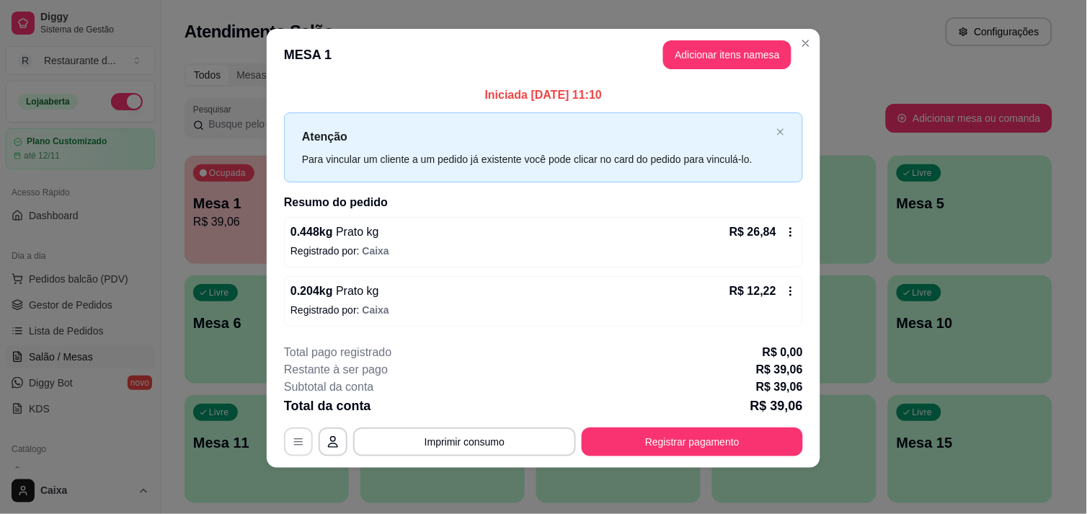
click at [294, 439] on icon "button" at bounding box center [298, 442] width 9 height 6
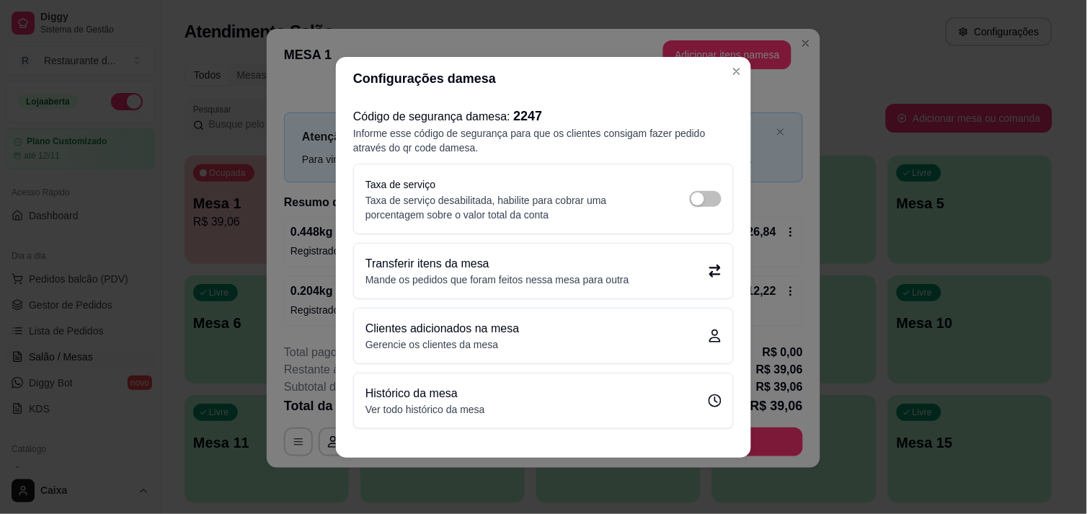
click at [658, 262] on div "Transferir itens da mesa Mande os pedidos que foram feitos nessa mesa para outra" at bounding box center [544, 271] width 356 height 32
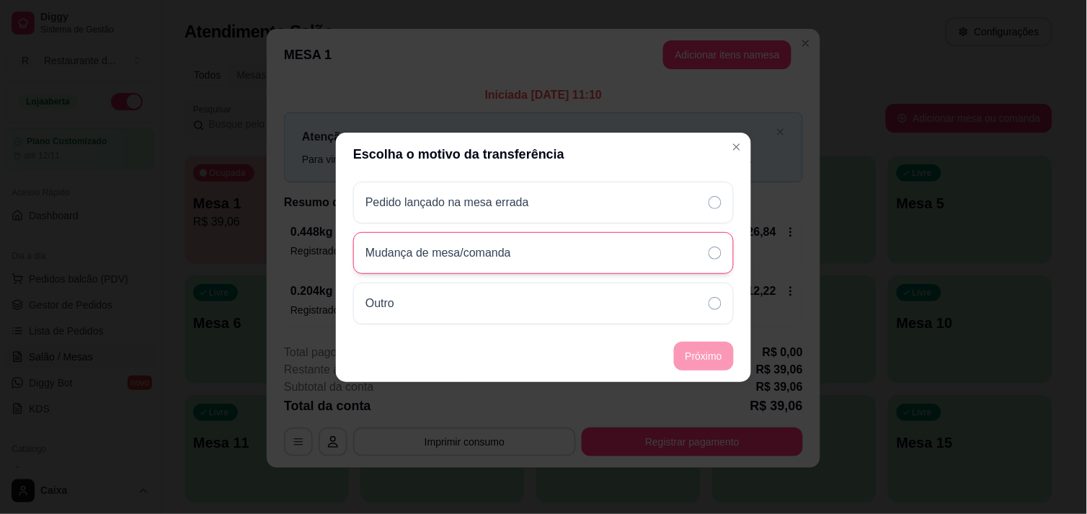
click at [570, 243] on div "Mudança de mesa/comanda" at bounding box center [543, 253] width 381 height 42
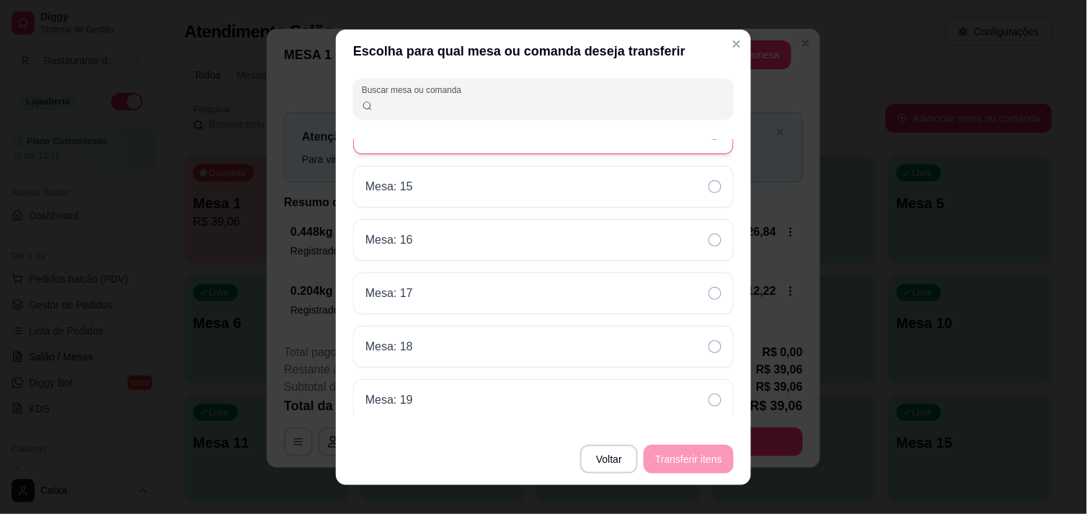
scroll to position [0, 0]
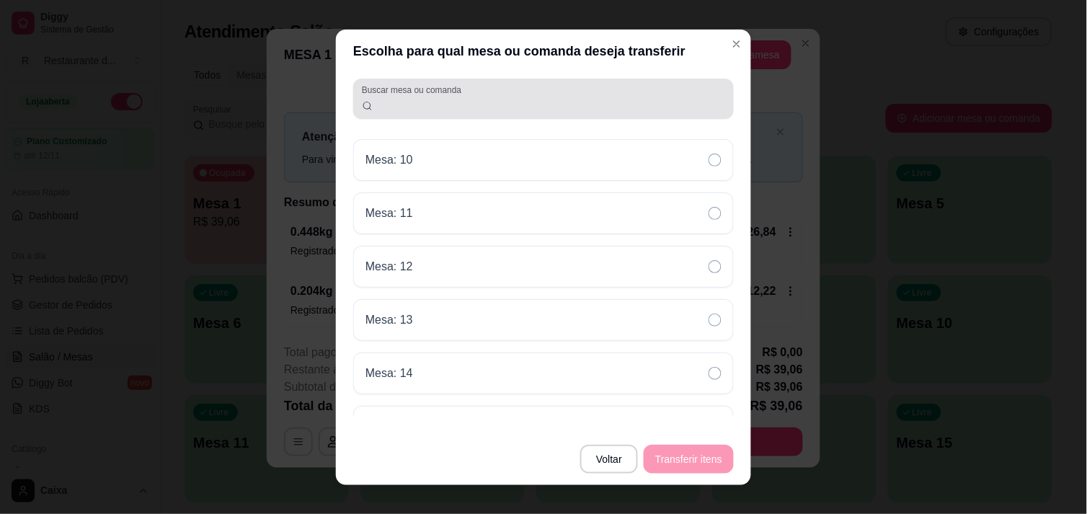
click at [477, 84] on div at bounding box center [543, 98] width 363 height 29
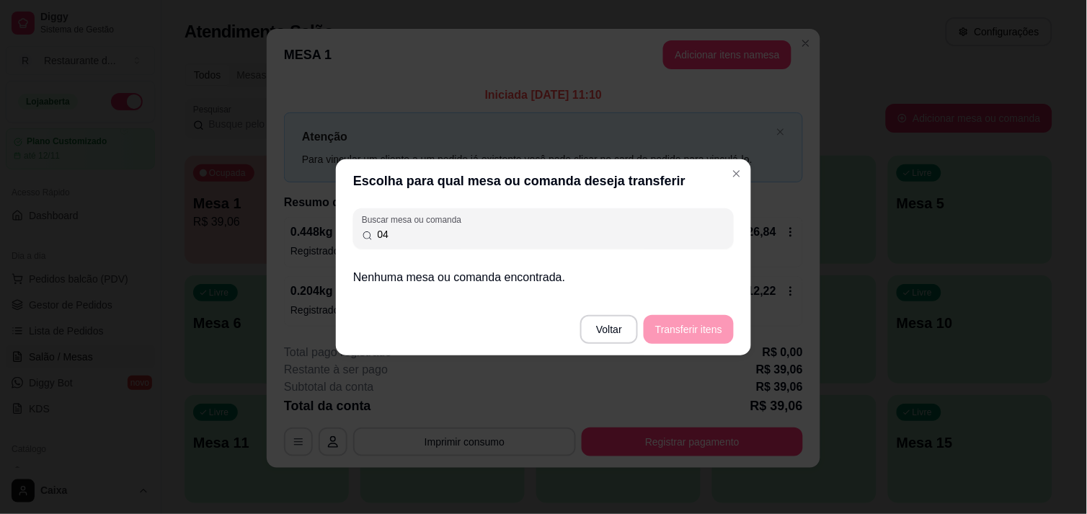
type input "0"
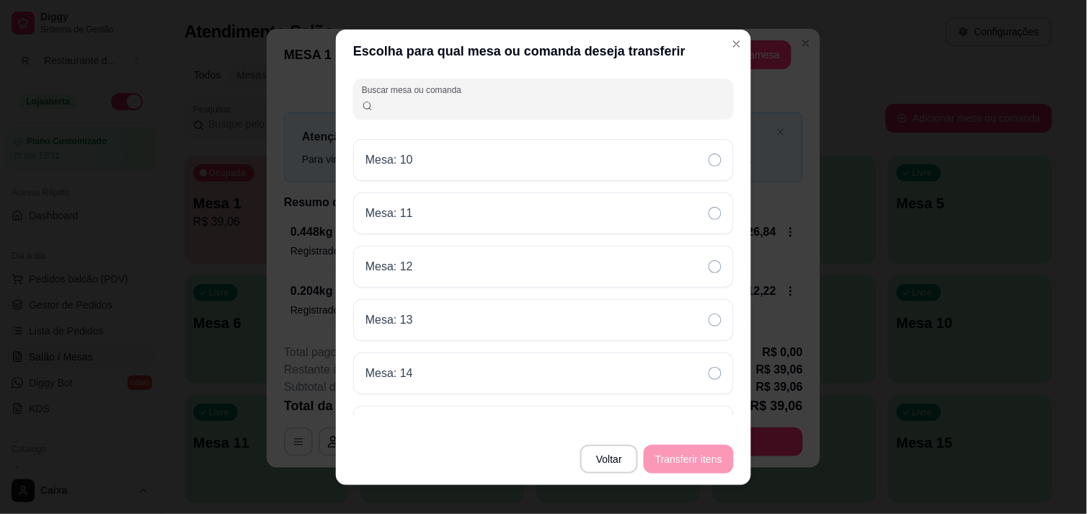
type input "4"
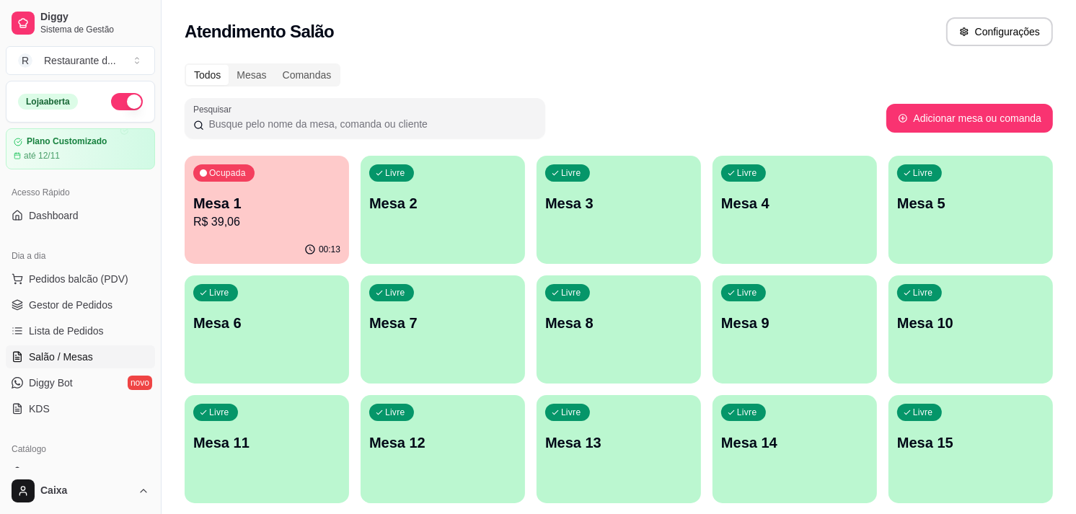
click at [229, 229] on p "R$ 39,06" at bounding box center [266, 221] width 147 height 17
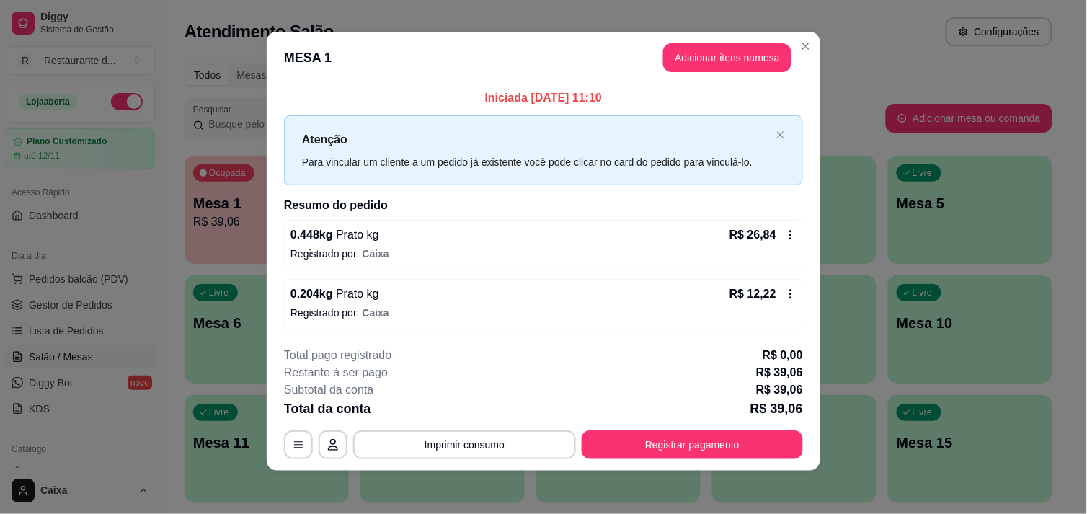
scroll to position [9, 0]
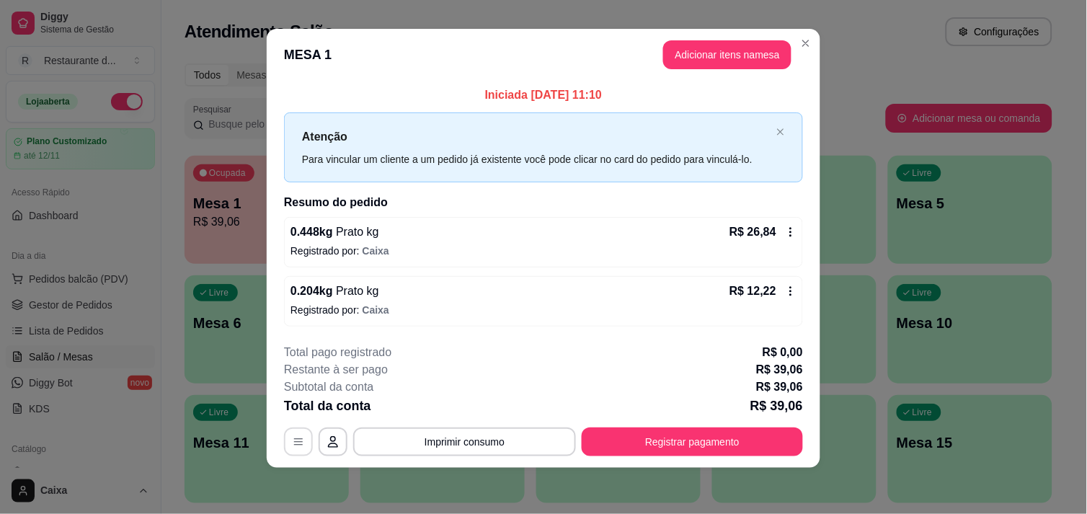
click at [304, 441] on button "button" at bounding box center [298, 442] width 29 height 29
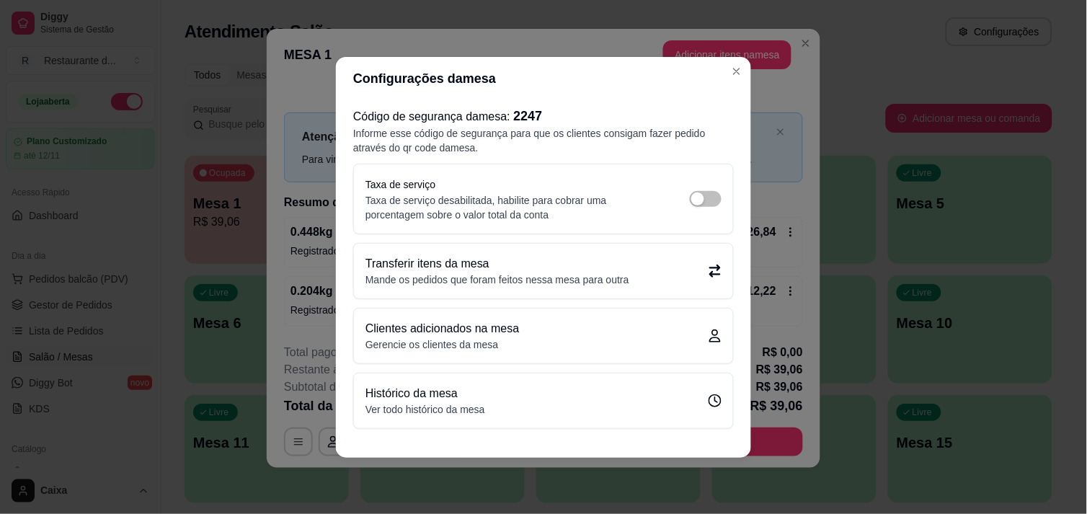
click at [512, 276] on p "Mande os pedidos que foram feitos nessa mesa para outra" at bounding box center [498, 280] width 264 height 14
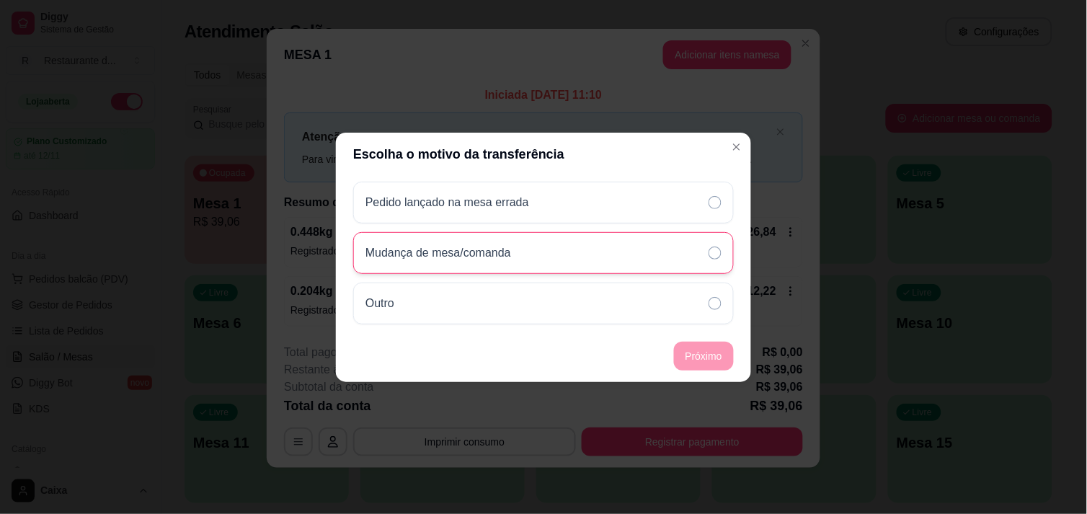
click at [635, 257] on div "Mudança de mesa/comanda" at bounding box center [543, 253] width 381 height 42
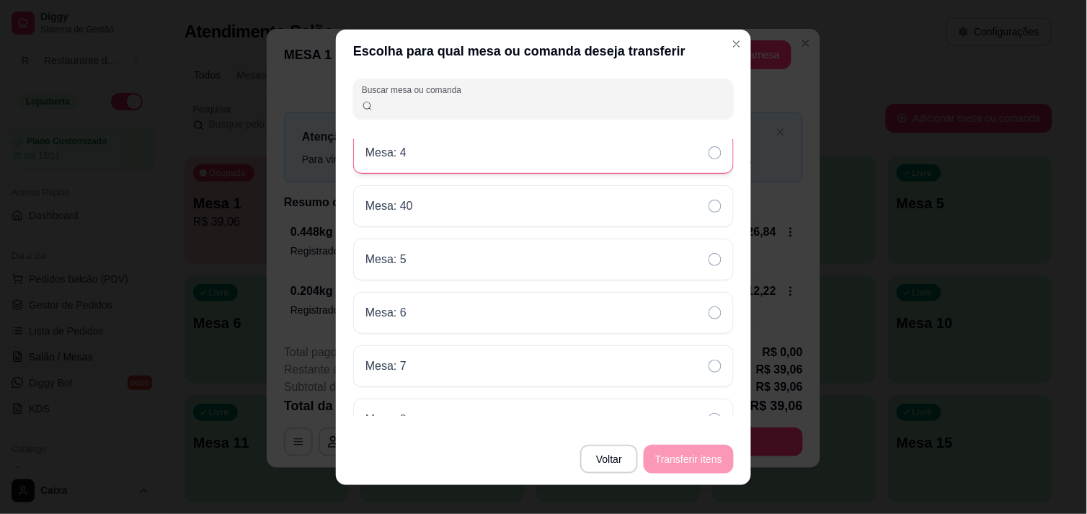
scroll to position [1717, 0]
click at [441, 164] on div "Mesa: 4" at bounding box center [543, 151] width 381 height 42
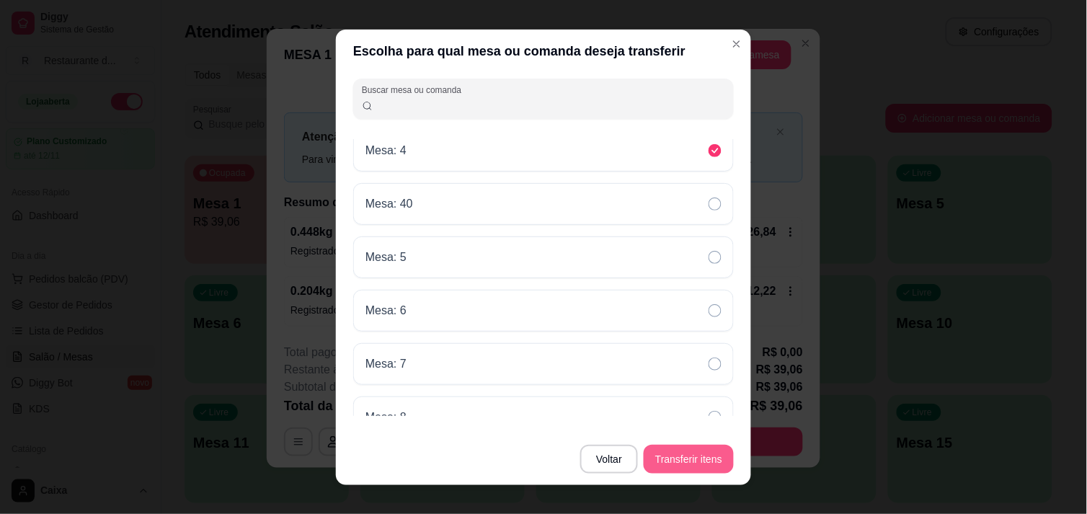
click at [690, 457] on button "Transferir itens" at bounding box center [689, 459] width 90 height 29
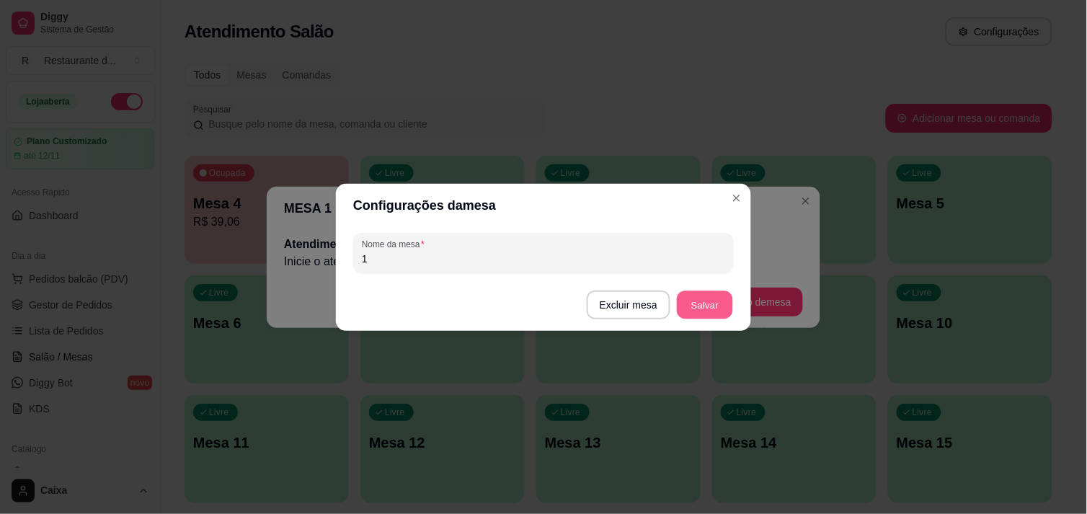
click at [694, 292] on button "Salvar" at bounding box center [705, 305] width 56 height 28
click at [697, 303] on button "Salvar" at bounding box center [705, 305] width 56 height 28
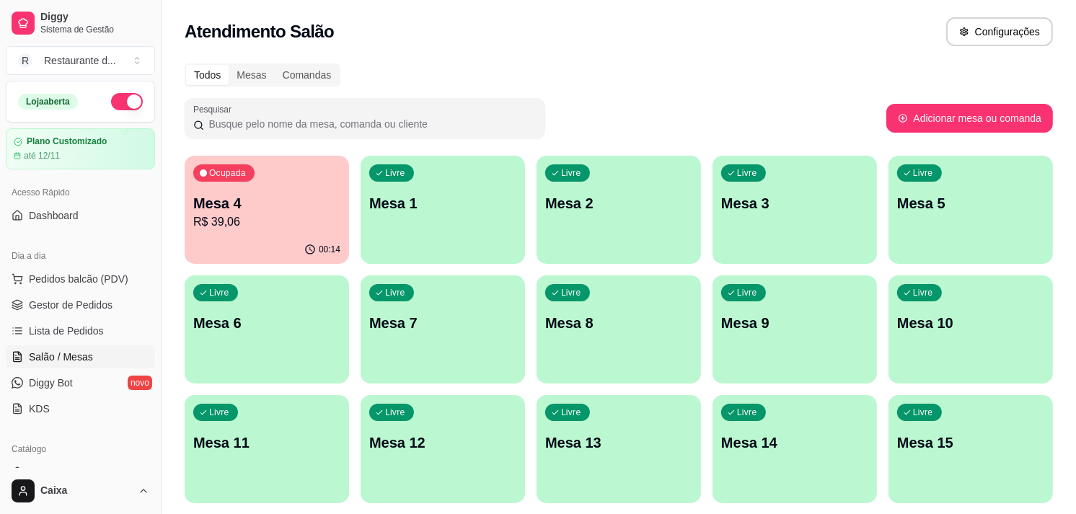
click at [639, 218] on div "Livre Mesa 2" at bounding box center [618, 201] width 164 height 91
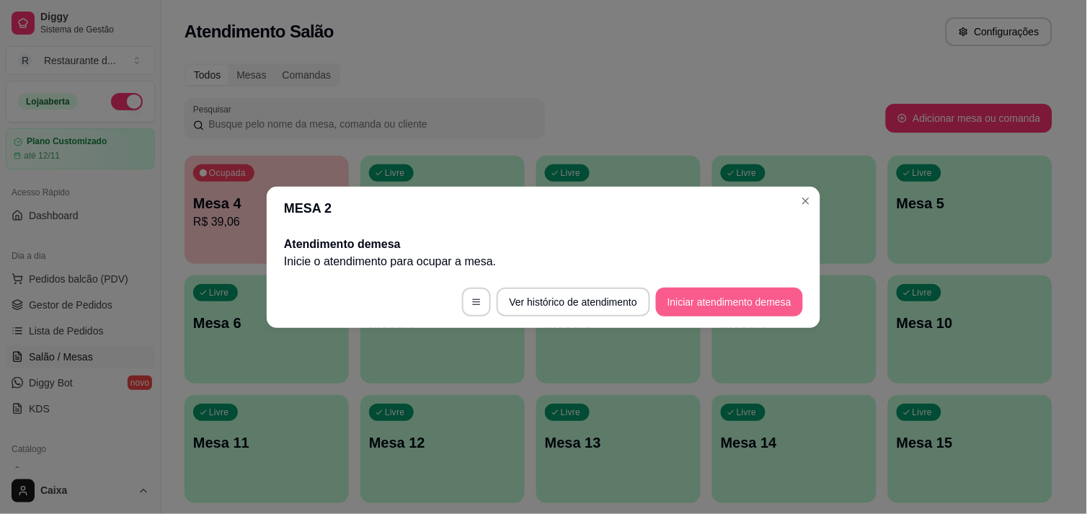
click at [694, 306] on button "Iniciar atendimento de mesa" at bounding box center [729, 302] width 147 height 29
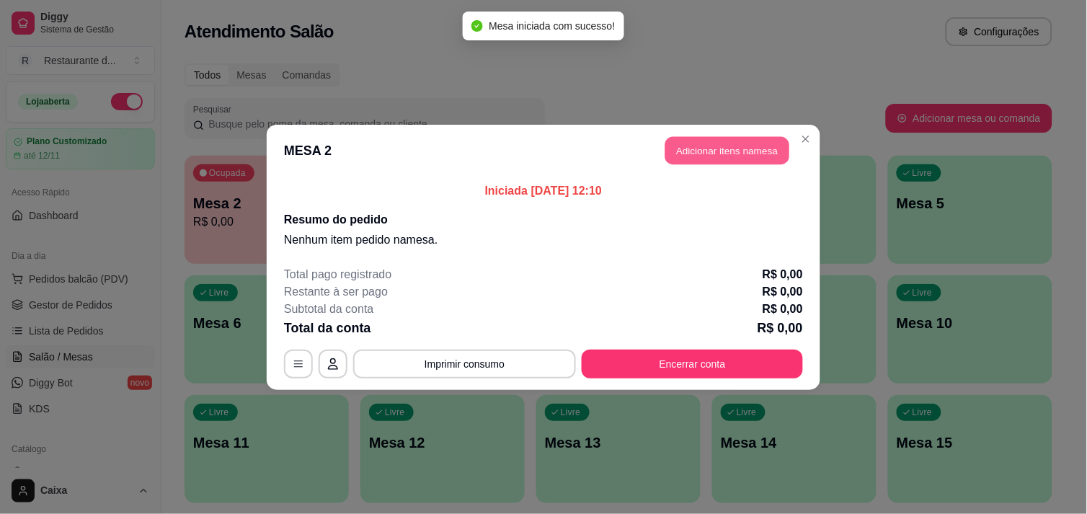
click at [704, 148] on button "Adicionar itens na mesa" at bounding box center [728, 150] width 124 height 28
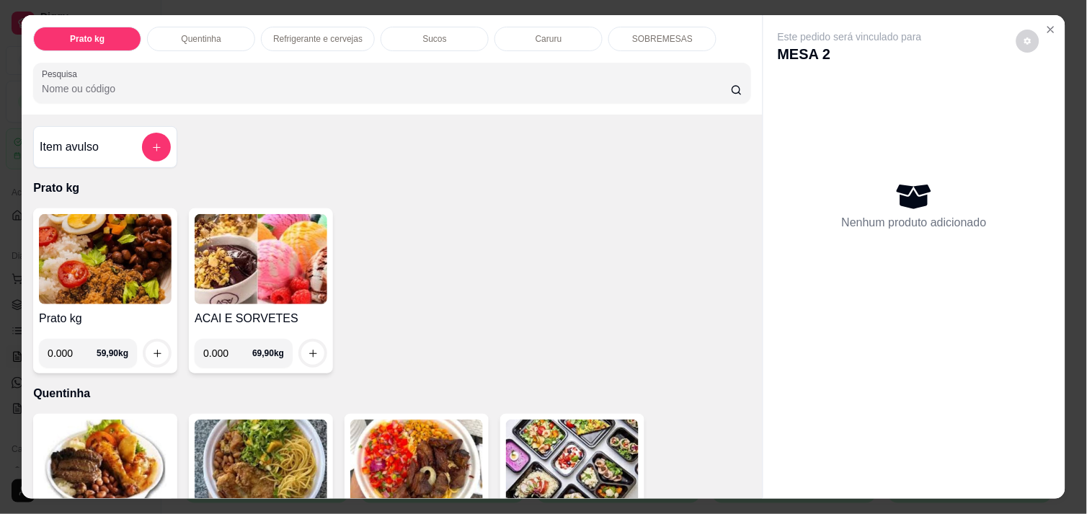
click at [106, 261] on img at bounding box center [105, 259] width 133 height 90
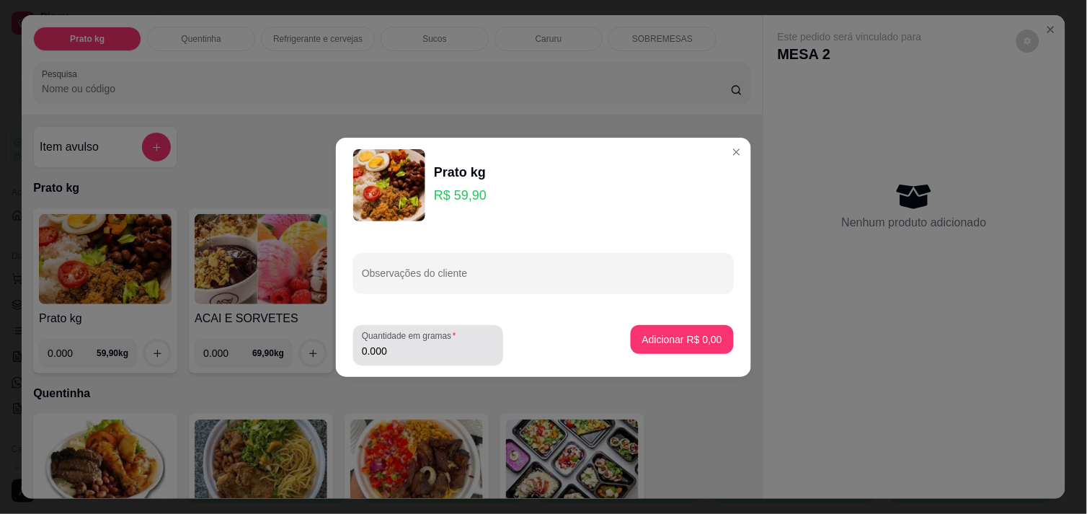
click at [391, 350] on input "0.000" at bounding box center [428, 351] width 133 height 14
type input "0.412"
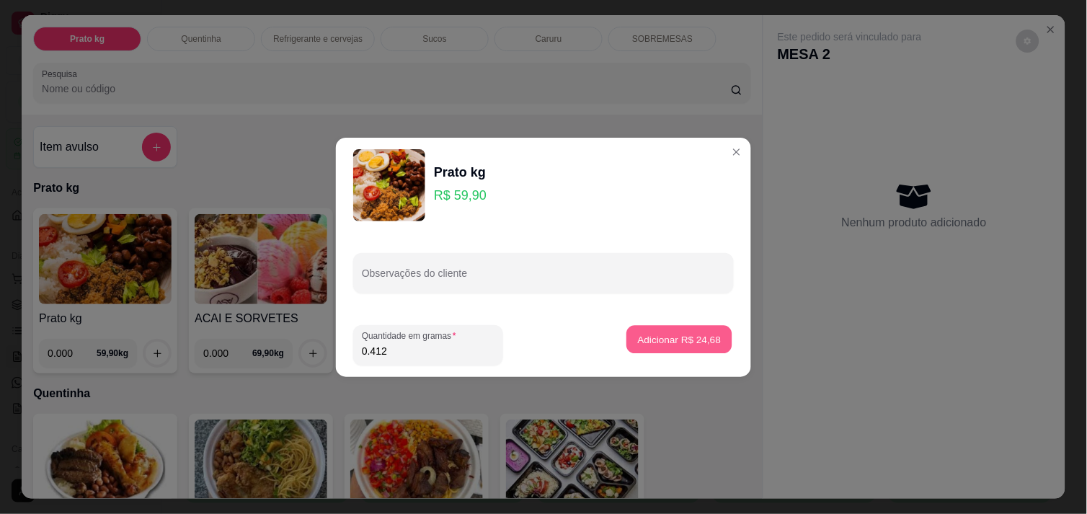
click at [697, 344] on p "Adicionar R$ 24,68" at bounding box center [680, 339] width 84 height 14
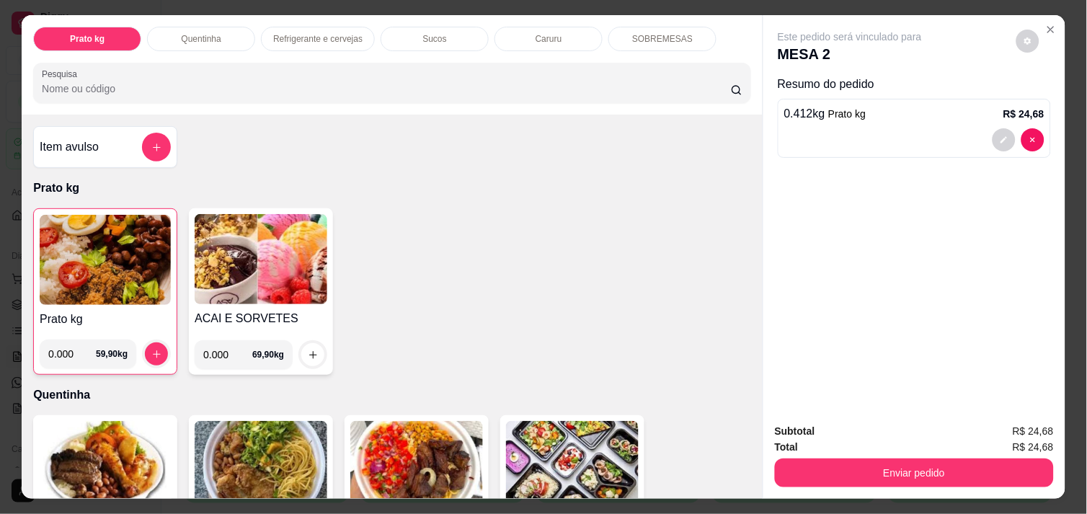
click at [101, 254] on img at bounding box center [105, 260] width 131 height 90
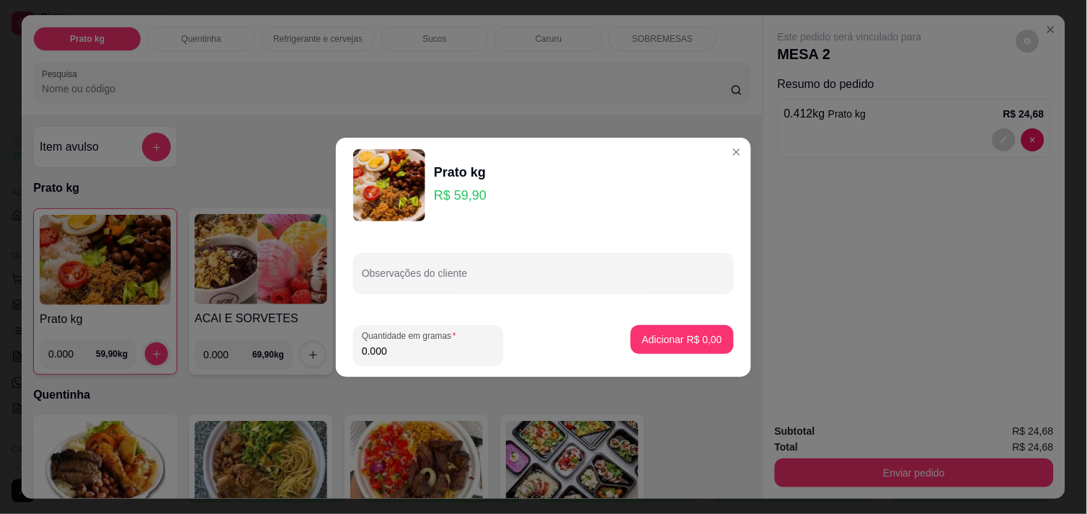
click at [399, 356] on input "0.000" at bounding box center [428, 351] width 133 height 14
type input "0.250"
click at [660, 327] on button "Adicionar R$ 14,98" at bounding box center [679, 339] width 109 height 29
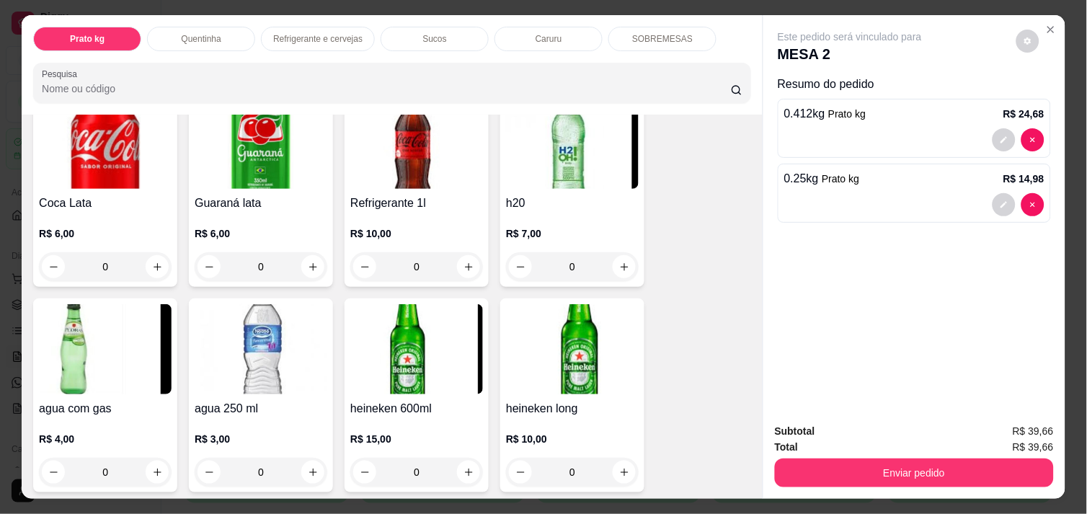
scroll to position [801, 0]
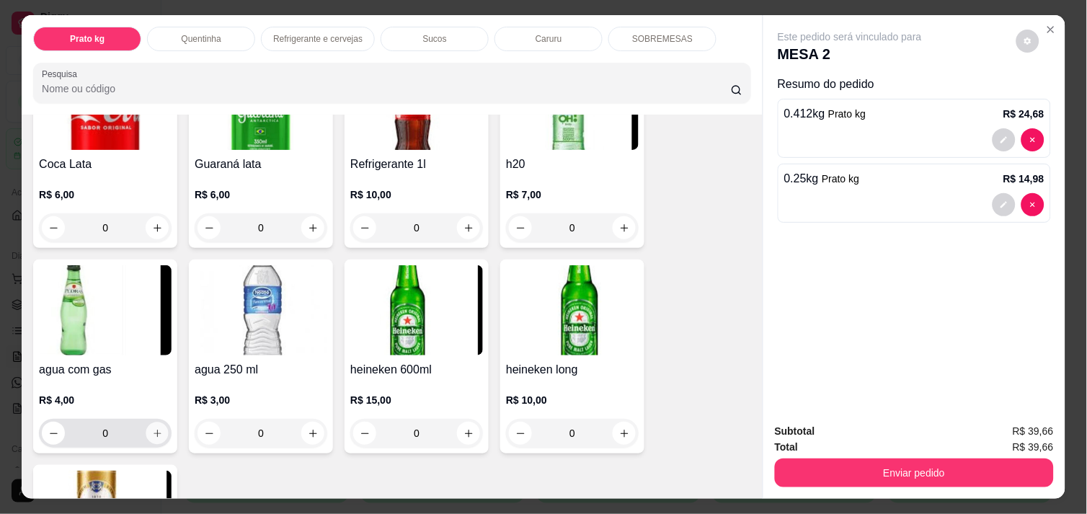
click at [152, 429] on icon "increase-product-quantity" at bounding box center [157, 433] width 11 height 11
type input "1"
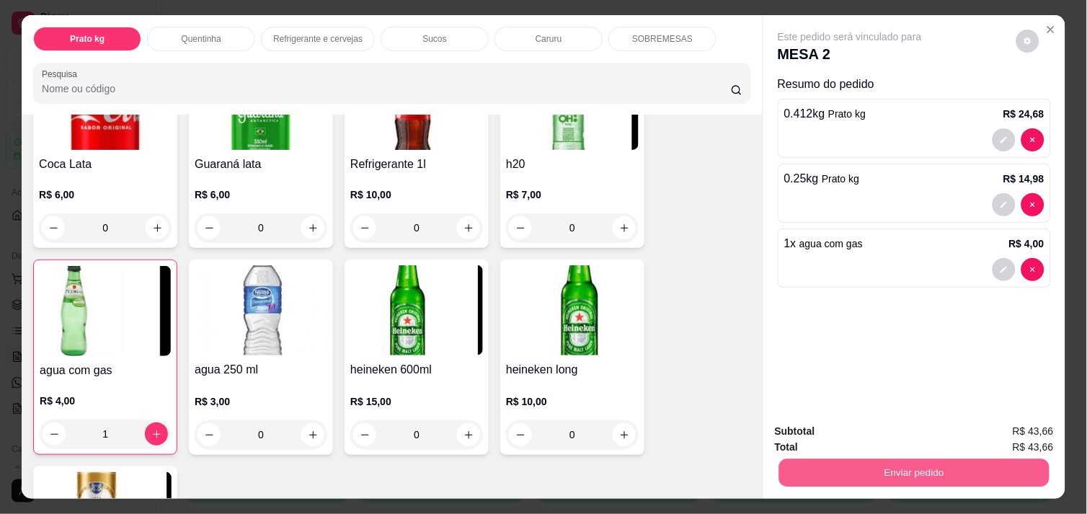
click at [876, 473] on button "Enviar pedido" at bounding box center [914, 473] width 270 height 28
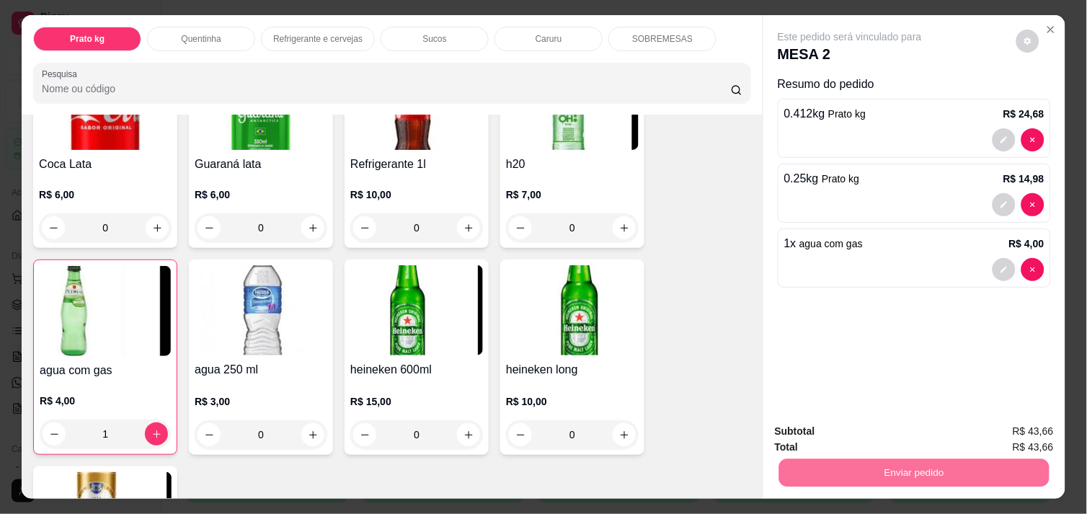
click at [1022, 435] on button "Enviar pedido" at bounding box center [1016, 430] width 79 height 27
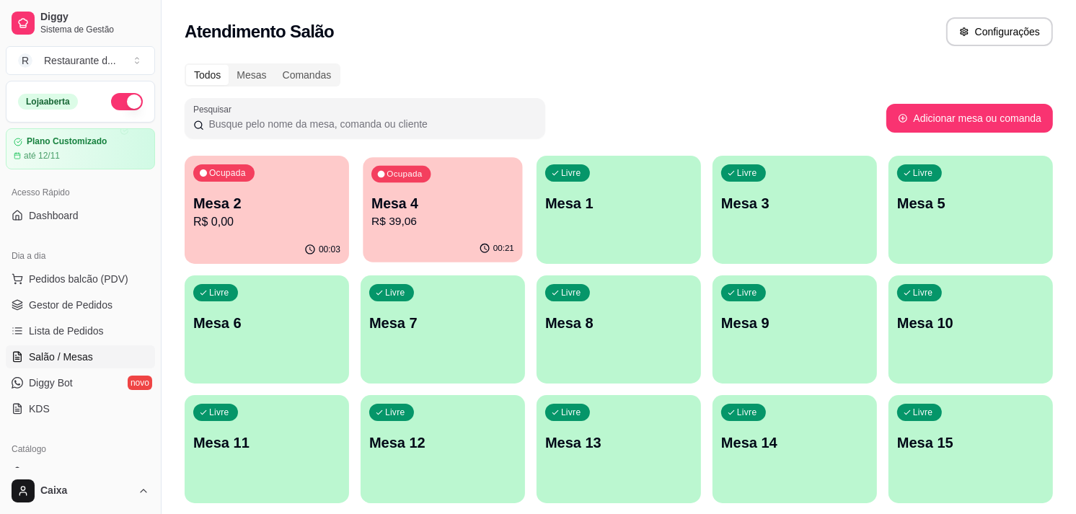
click at [485, 246] on icon "button" at bounding box center [485, 249] width 12 height 12
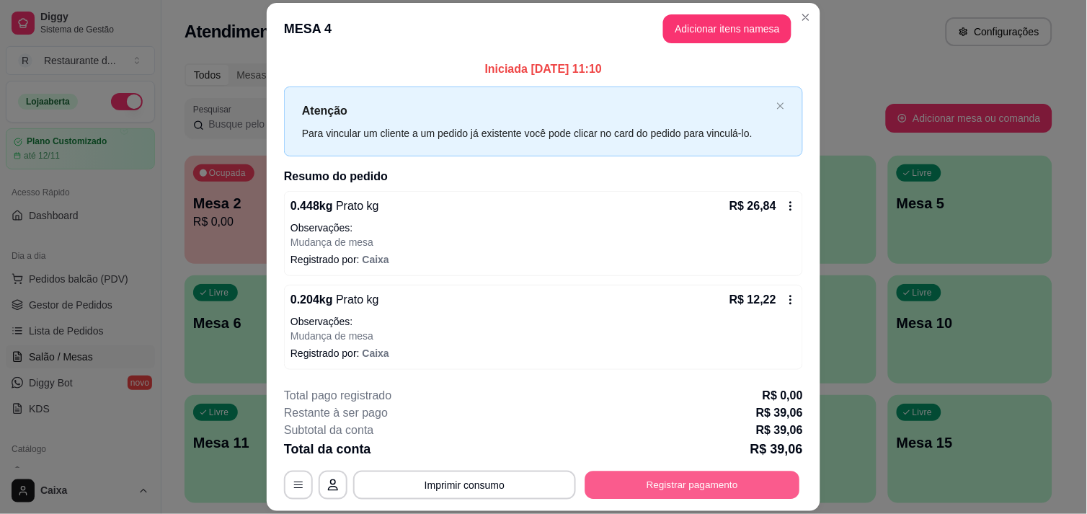
click at [697, 473] on button "Registrar pagamento" at bounding box center [692, 486] width 215 height 28
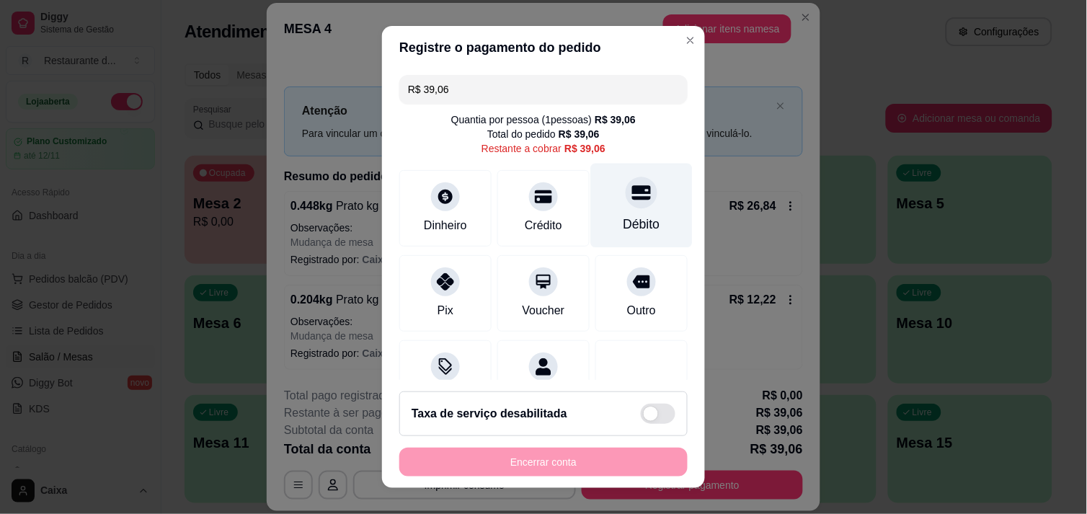
click at [594, 203] on div "Débito" at bounding box center [642, 205] width 102 height 84
type input "R$ 0,00"
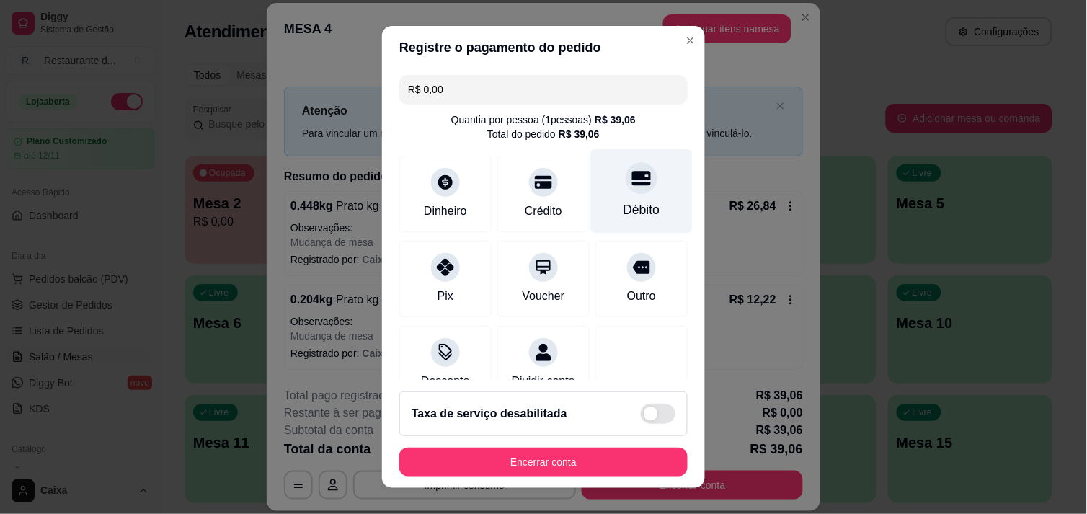
click at [632, 182] on icon at bounding box center [641, 178] width 19 height 14
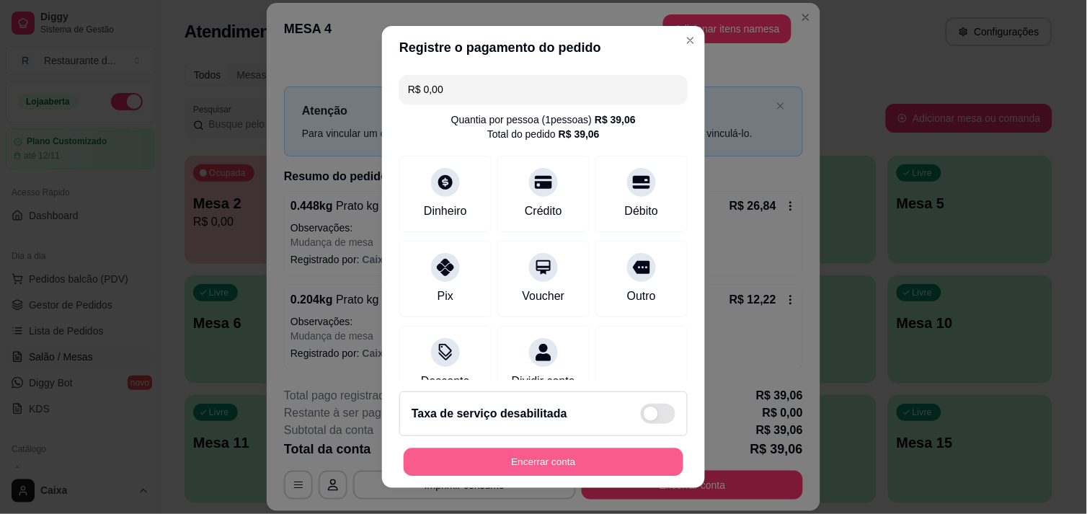
click at [517, 451] on button "Encerrar conta" at bounding box center [544, 462] width 280 height 28
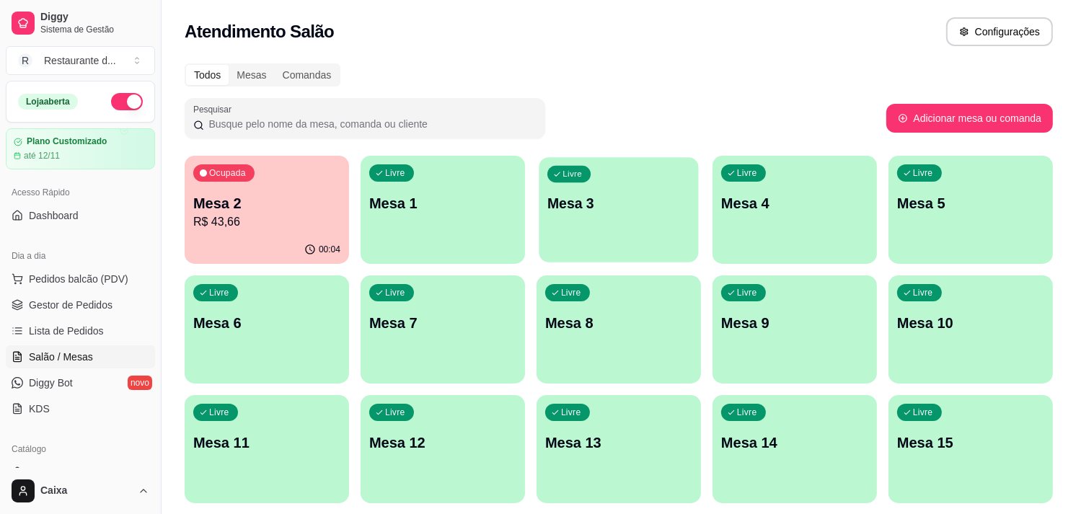
click at [635, 188] on div "Livre Mesa 3" at bounding box center [618, 201] width 159 height 88
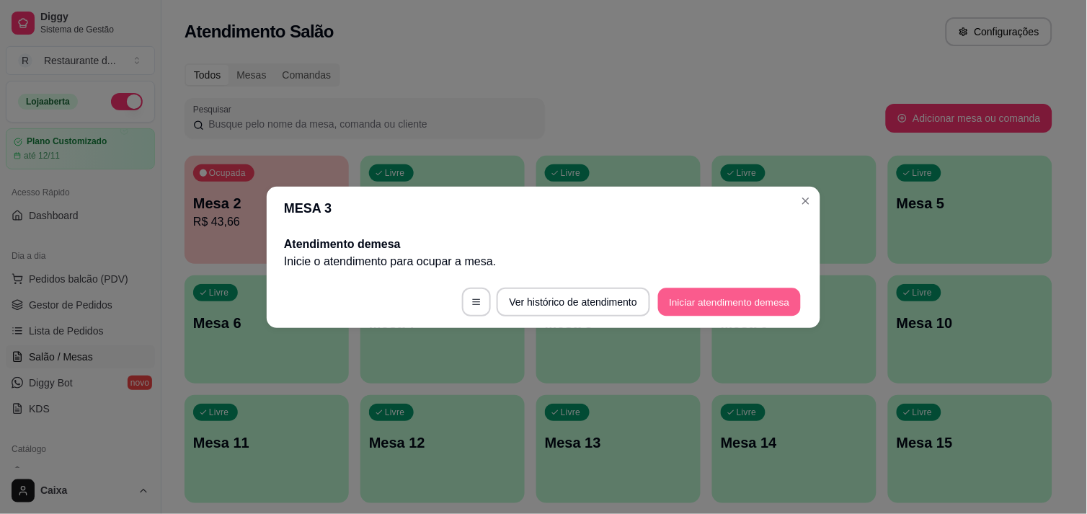
click at [730, 293] on button "Iniciar atendimento de mesa" at bounding box center [729, 302] width 143 height 28
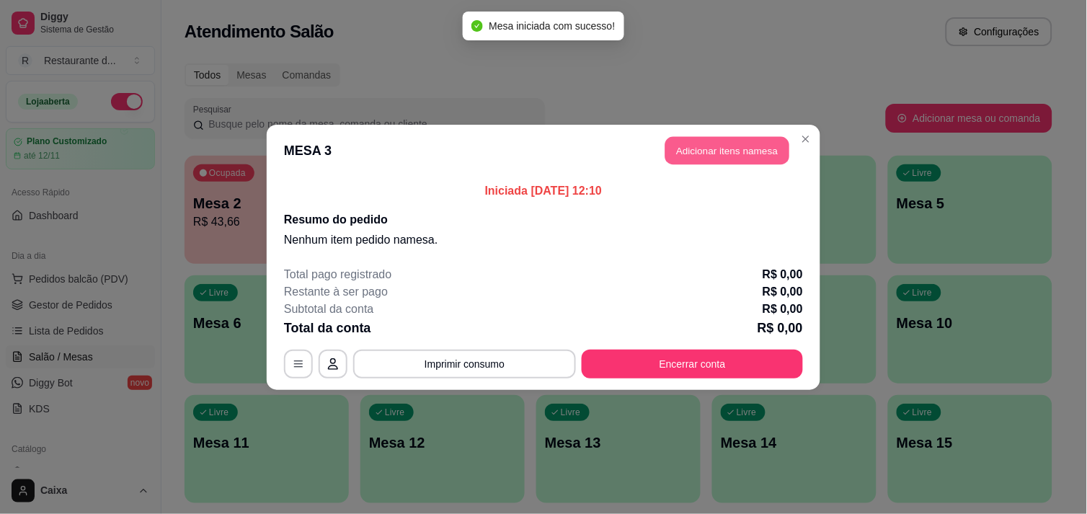
click at [717, 153] on button "Adicionar itens na mesa" at bounding box center [728, 150] width 124 height 28
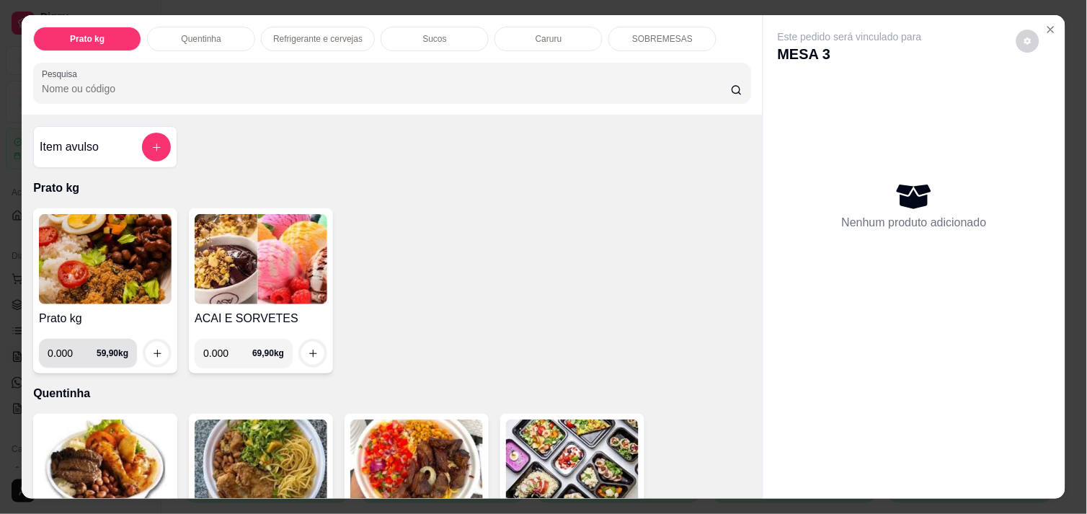
click at [68, 348] on input "0.000" at bounding box center [72, 353] width 49 height 29
type input "0.326"
click at [152, 348] on icon "increase-product-quantity" at bounding box center [157, 353] width 11 height 11
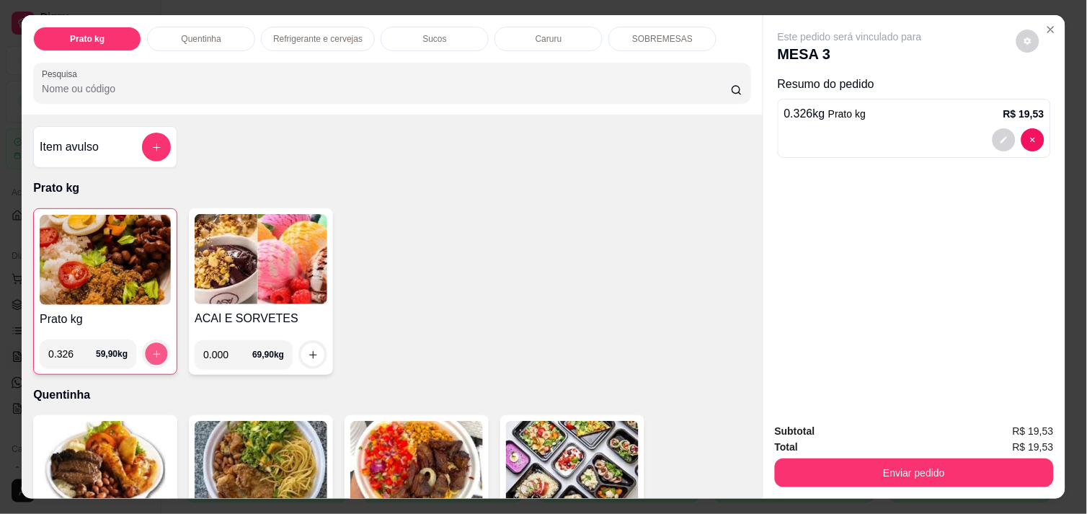
click at [151, 349] on icon "increase-product-quantity" at bounding box center [156, 354] width 11 height 11
click at [87, 249] on img at bounding box center [105, 260] width 131 height 90
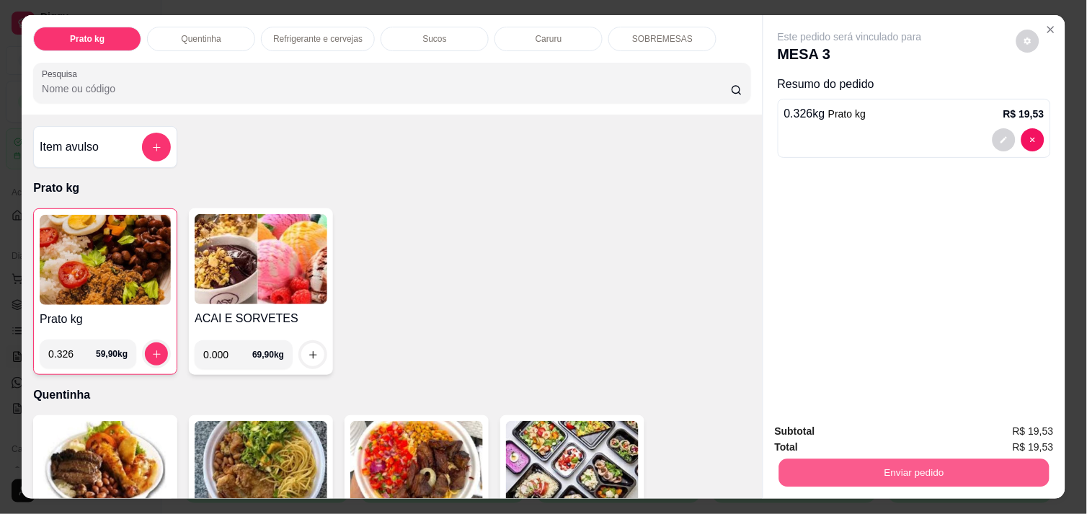
click at [911, 465] on button "Enviar pedido" at bounding box center [914, 473] width 270 height 28
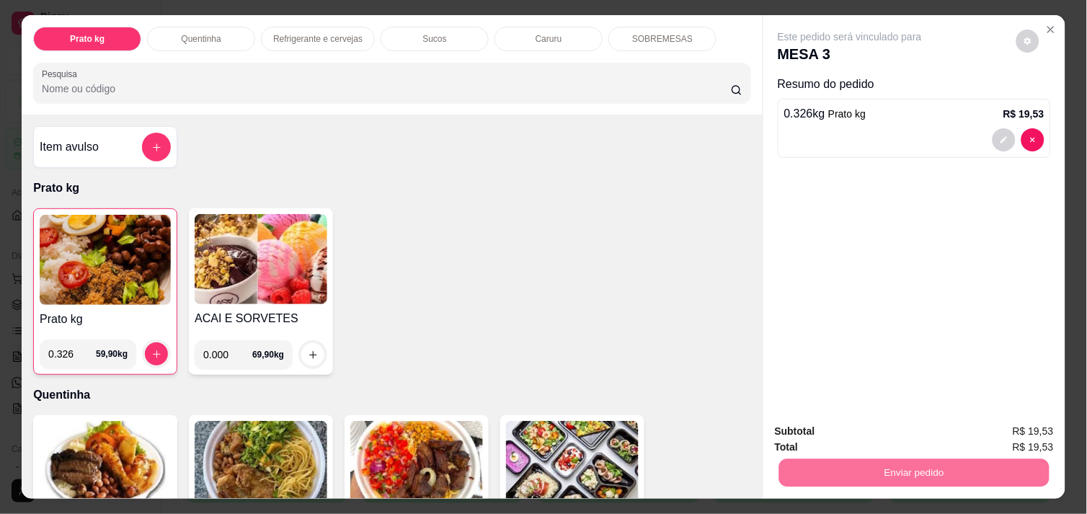
click at [1017, 433] on button "Enviar pedido" at bounding box center [1016, 431] width 79 height 27
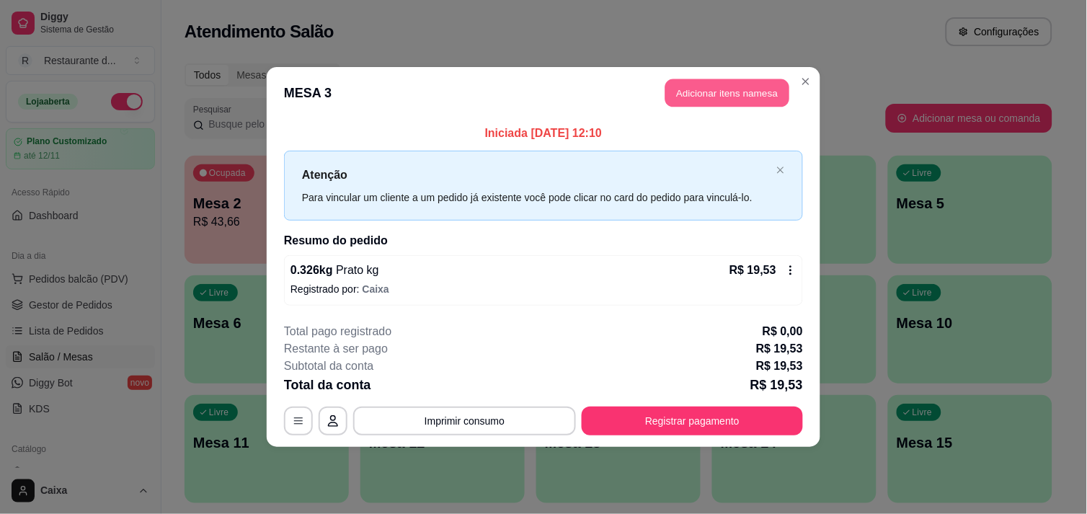
click at [751, 95] on button "Adicionar itens na mesa" at bounding box center [728, 93] width 124 height 28
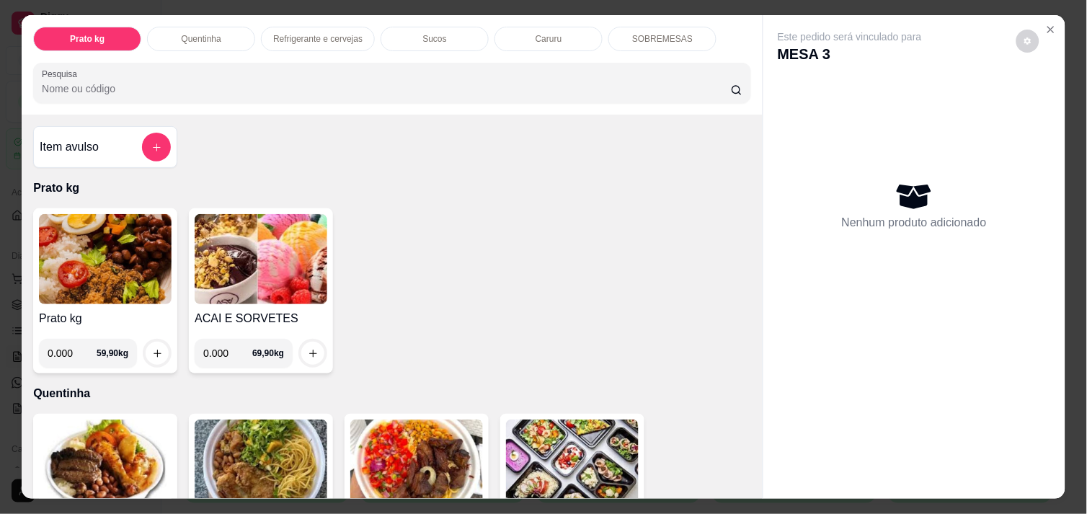
click at [66, 349] on input "0.000" at bounding box center [72, 353] width 49 height 29
type input "0.318"
click at [152, 348] on icon "increase-product-quantity" at bounding box center [157, 353] width 11 height 11
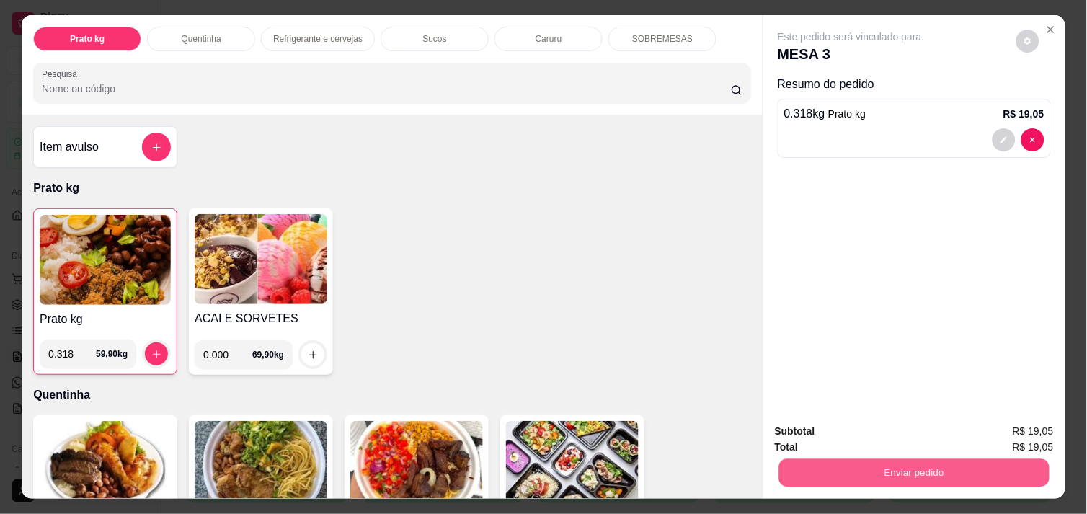
click at [888, 465] on button "Enviar pedido" at bounding box center [914, 473] width 270 height 28
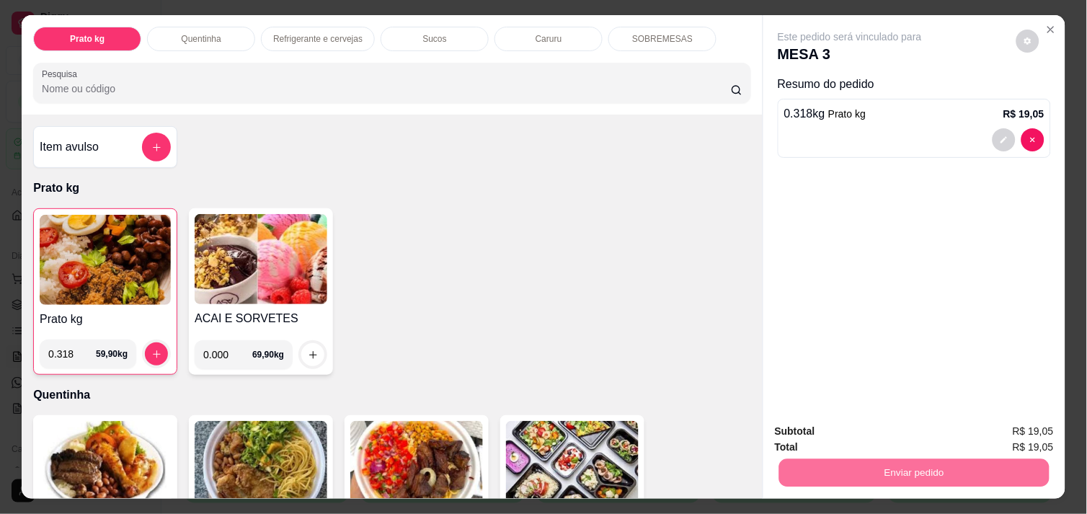
click at [1000, 426] on button "Enviar pedido" at bounding box center [1016, 431] width 79 height 27
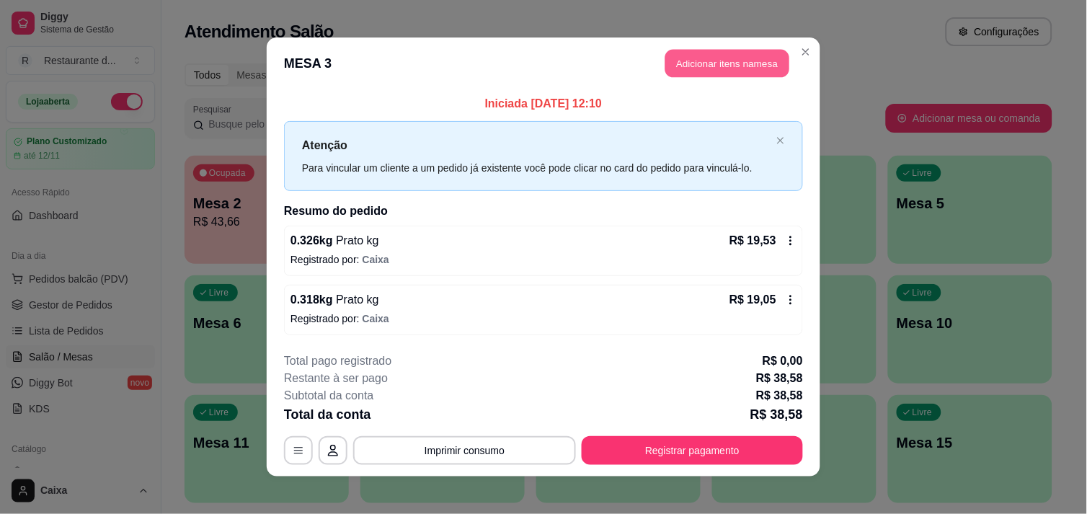
click at [730, 58] on button "Adicionar itens na mesa" at bounding box center [728, 64] width 124 height 28
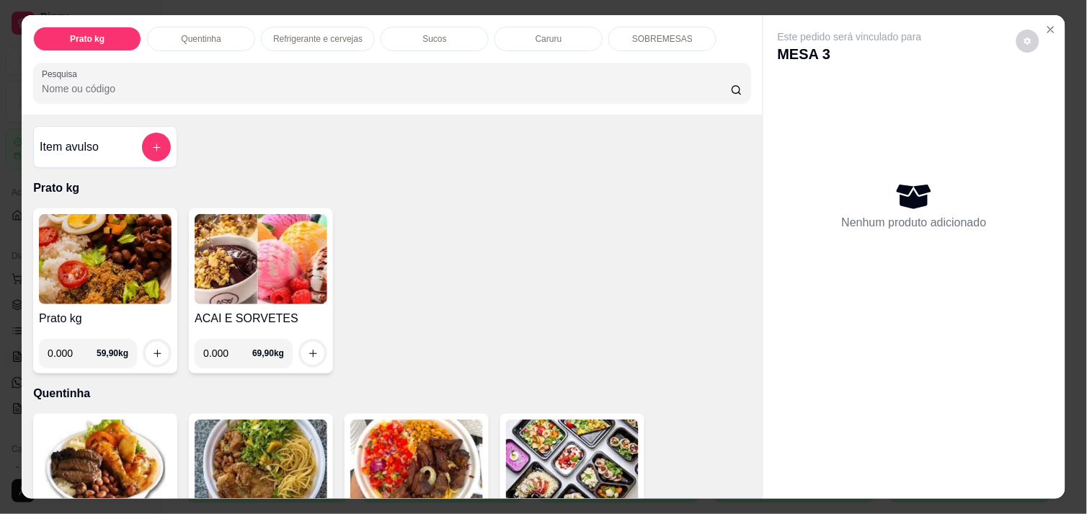
click at [743, 481] on div "Item avulso Prato kg Prato kg 0.000 59,90 kg ACAI E SORVETES 0.000 69,90 kg Que…" at bounding box center [392, 307] width 741 height 384
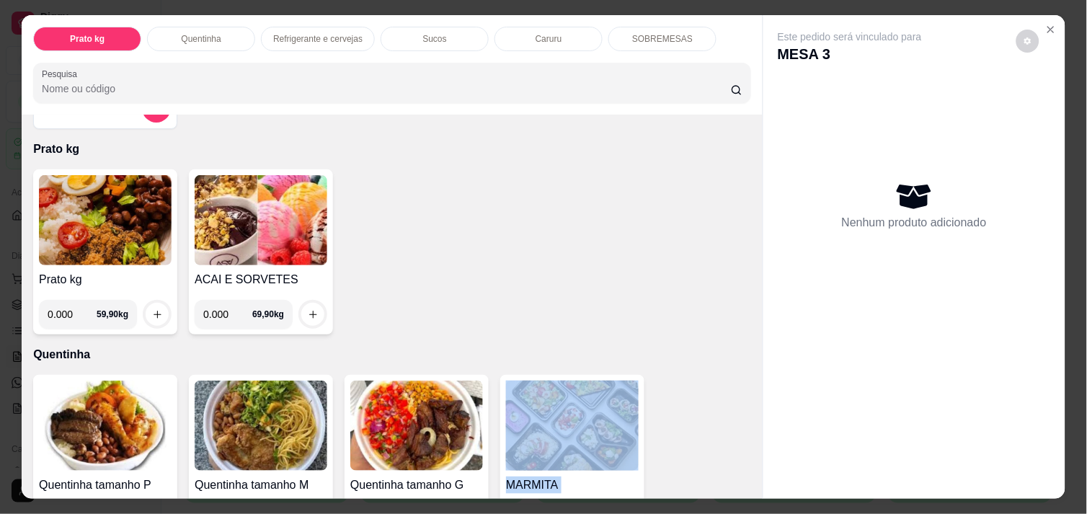
click at [743, 481] on div "Item avulso Prato kg Prato kg 0.000 59,90 kg ACAI E SORVETES 0.000 69,90 kg Que…" at bounding box center [392, 307] width 741 height 384
click at [745, 479] on div "Item avulso Prato kg Prato kg 0.000 59,90 kg ACAI E SORVETES 0.000 69,90 kg Que…" at bounding box center [392, 307] width 741 height 384
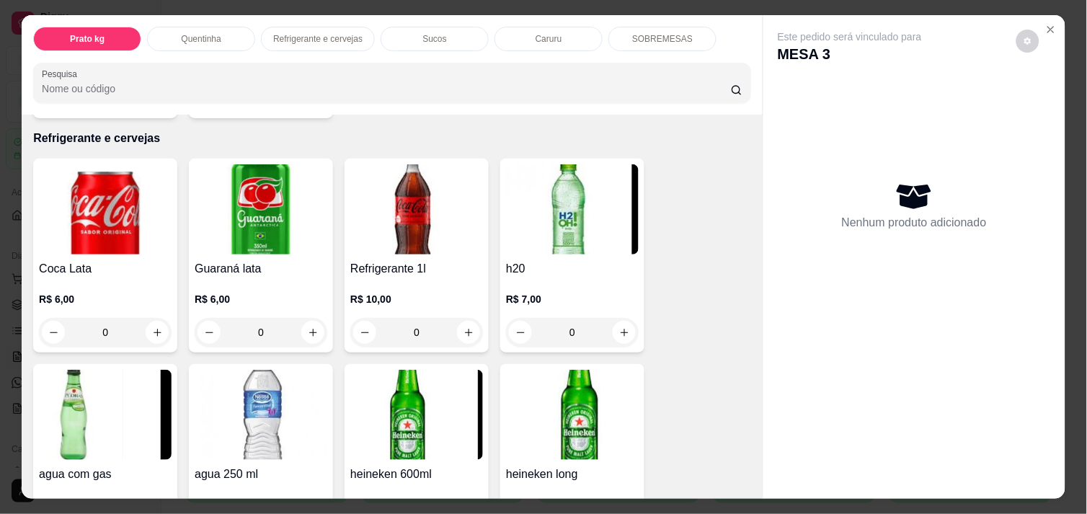
scroll to position [697, 0]
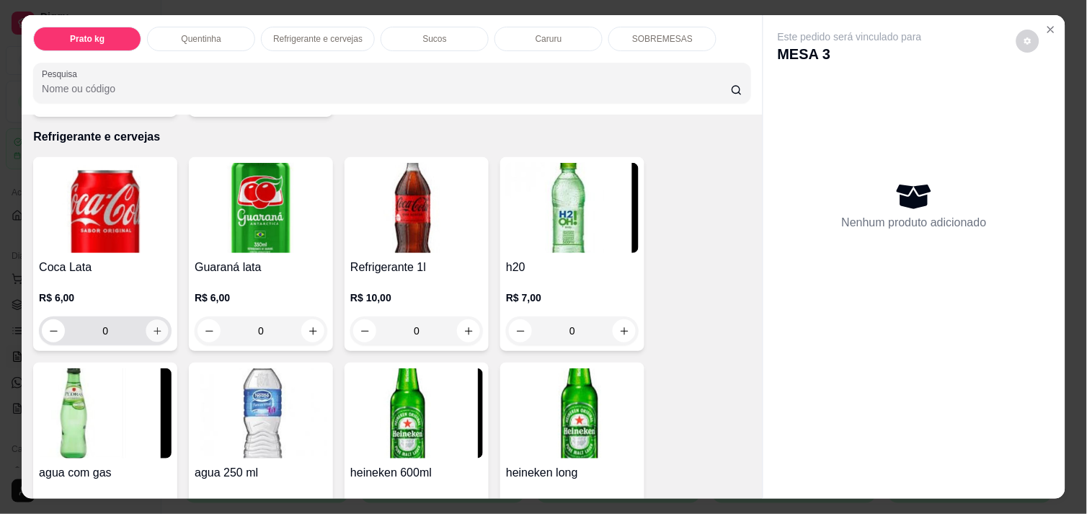
click at [152, 327] on icon "increase-product-quantity" at bounding box center [157, 331] width 11 height 11
type input "1"
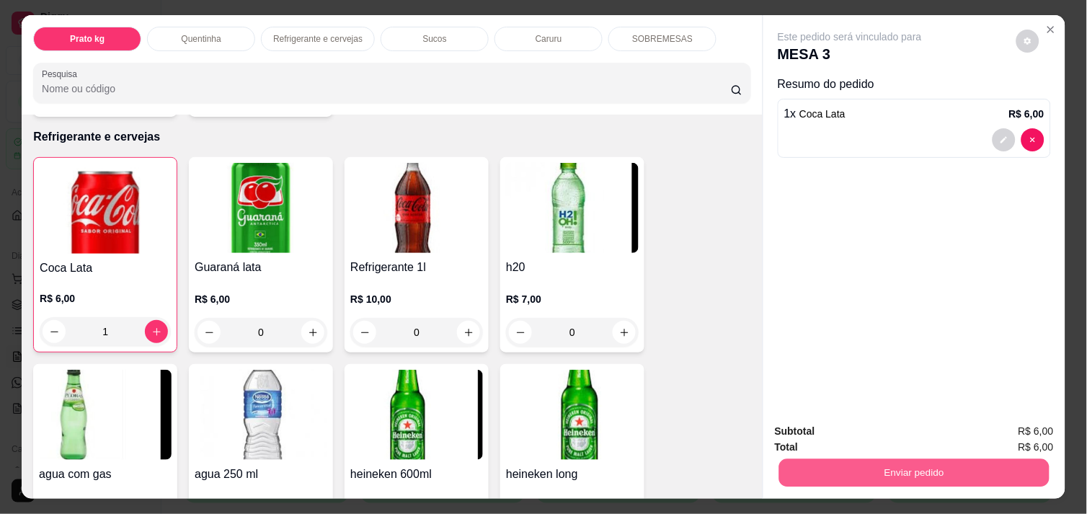
click at [890, 459] on button "Enviar pedido" at bounding box center [914, 473] width 270 height 28
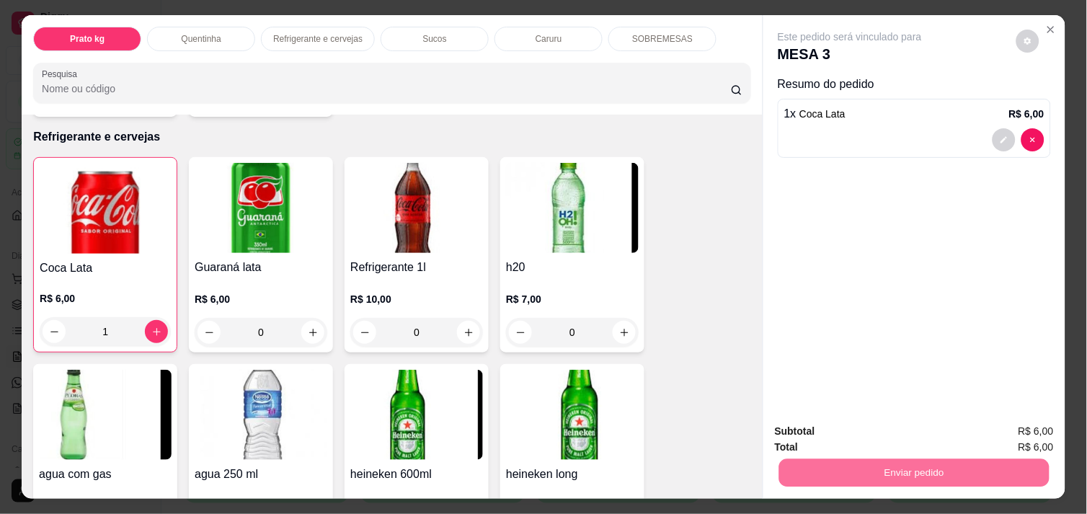
click at [1026, 430] on button "Enviar pedido" at bounding box center [1016, 431] width 79 height 27
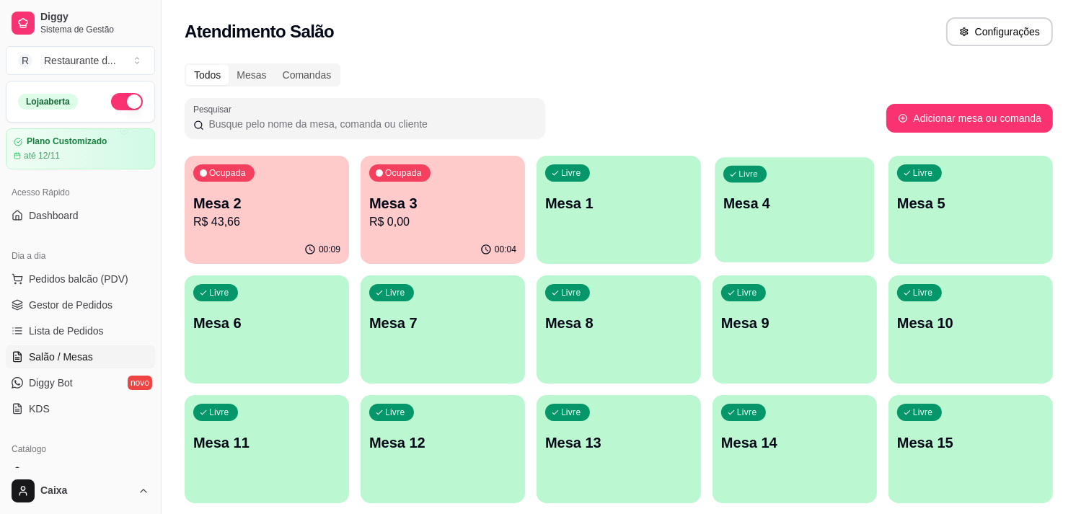
click at [815, 197] on p "Mesa 4" at bounding box center [794, 203] width 143 height 19
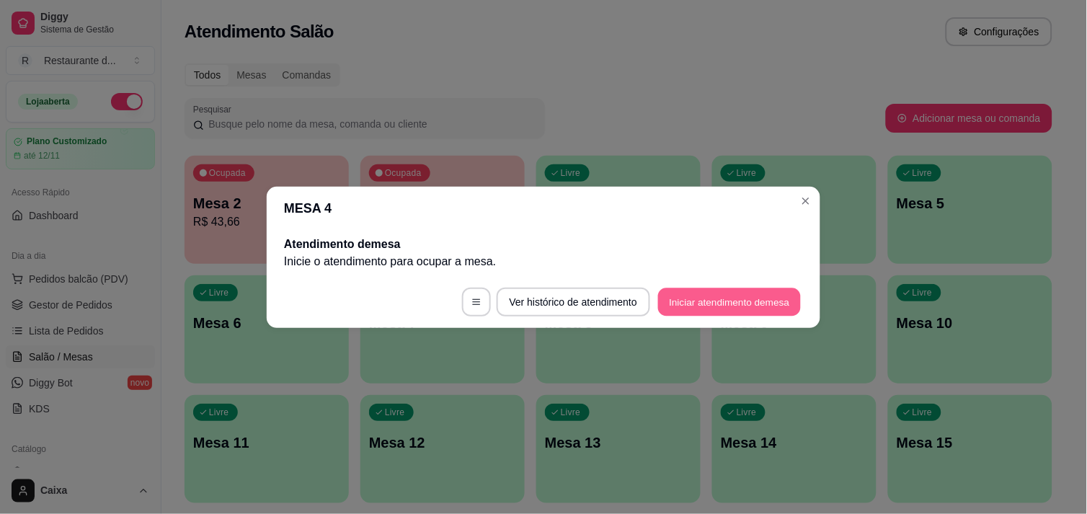
click at [743, 299] on button "Iniciar atendimento de mesa" at bounding box center [729, 302] width 143 height 28
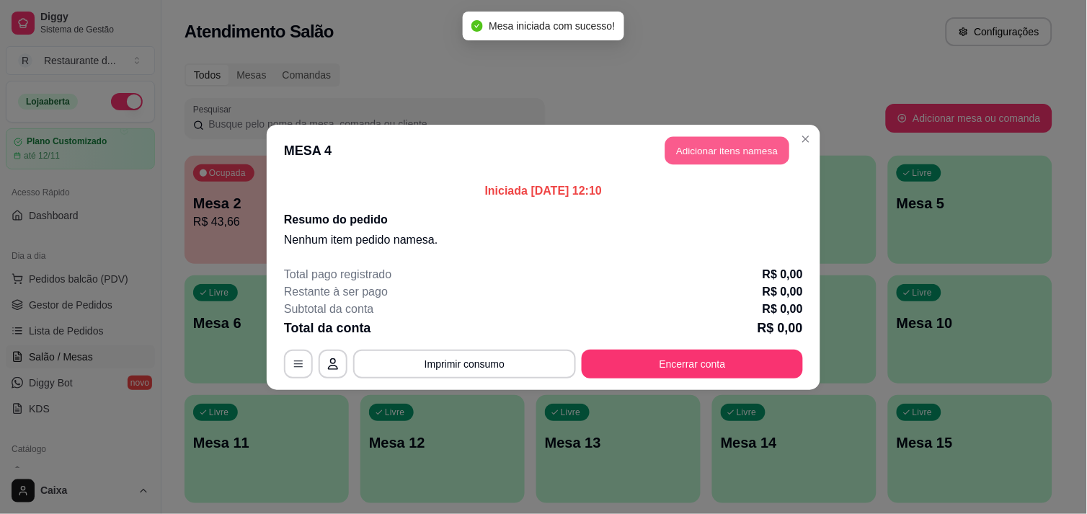
click at [731, 148] on button "Adicionar itens na mesa" at bounding box center [728, 150] width 124 height 28
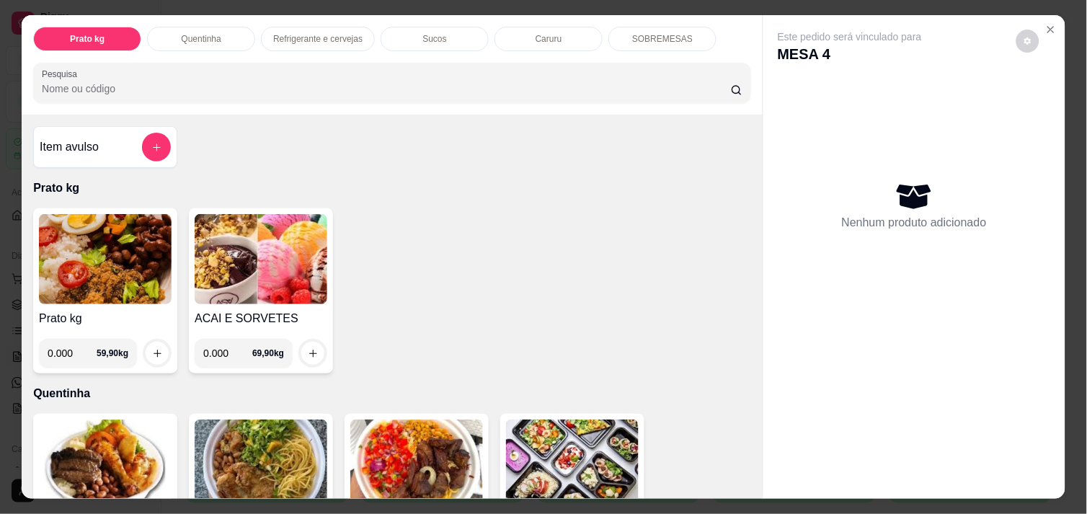
click at [71, 342] on input "0.000" at bounding box center [72, 353] width 49 height 29
type input "0.248"
click at [159, 354] on button "increase-product-quantity" at bounding box center [157, 353] width 22 height 22
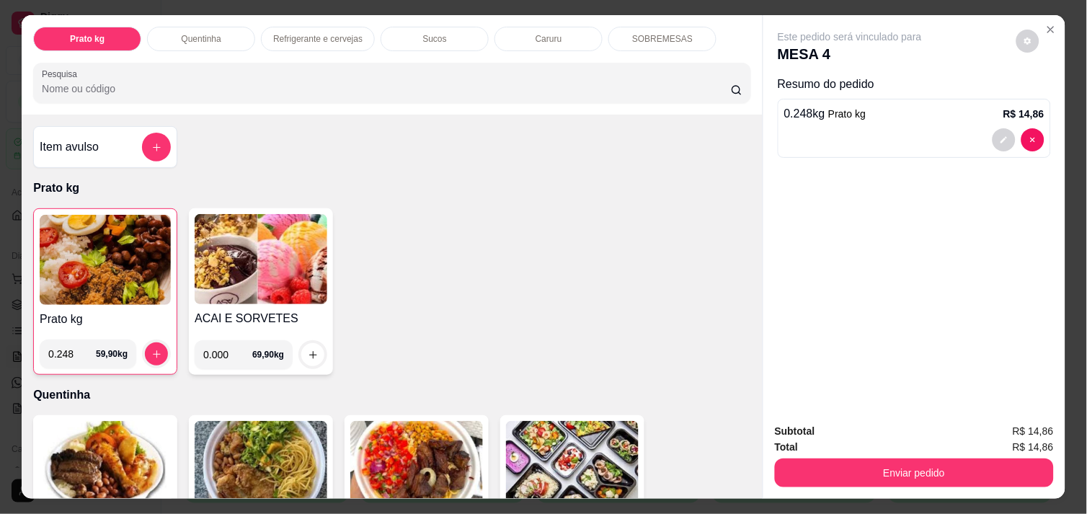
click at [80, 224] on img at bounding box center [105, 260] width 131 height 90
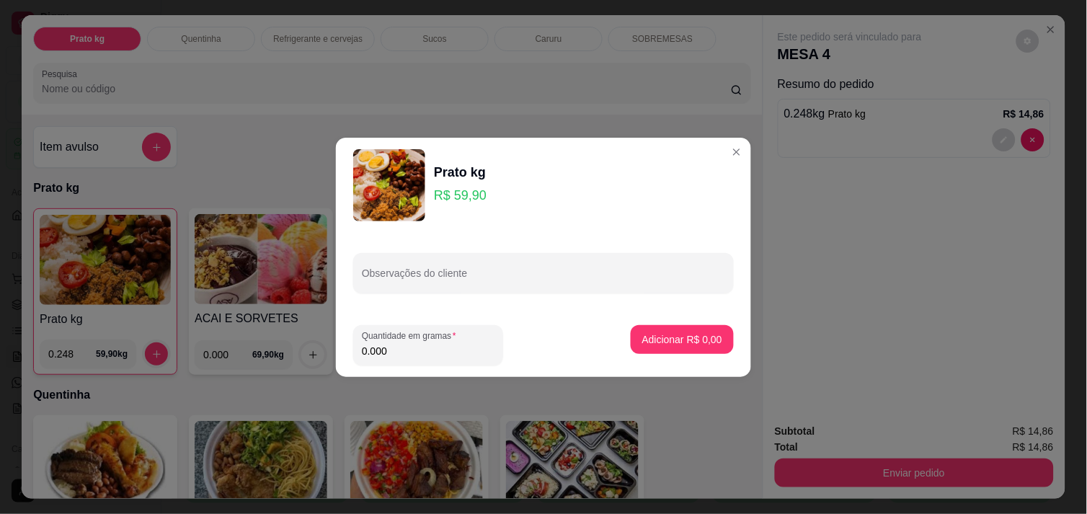
click at [406, 356] on input "0.000" at bounding box center [428, 351] width 133 height 14
type input "0.456"
click at [638, 334] on p "Adicionar R$ 27,31" at bounding box center [680, 339] width 84 height 14
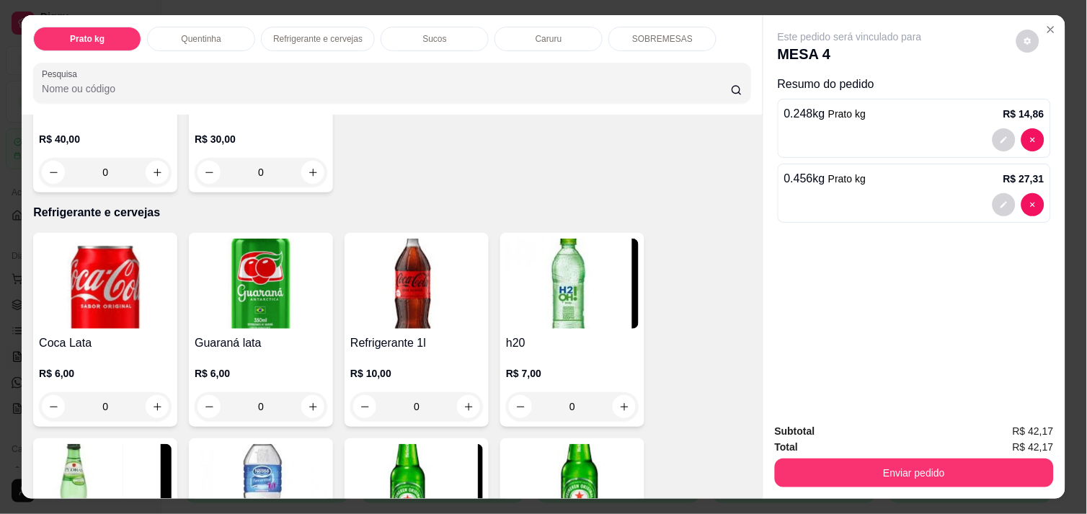
scroll to position [640, 0]
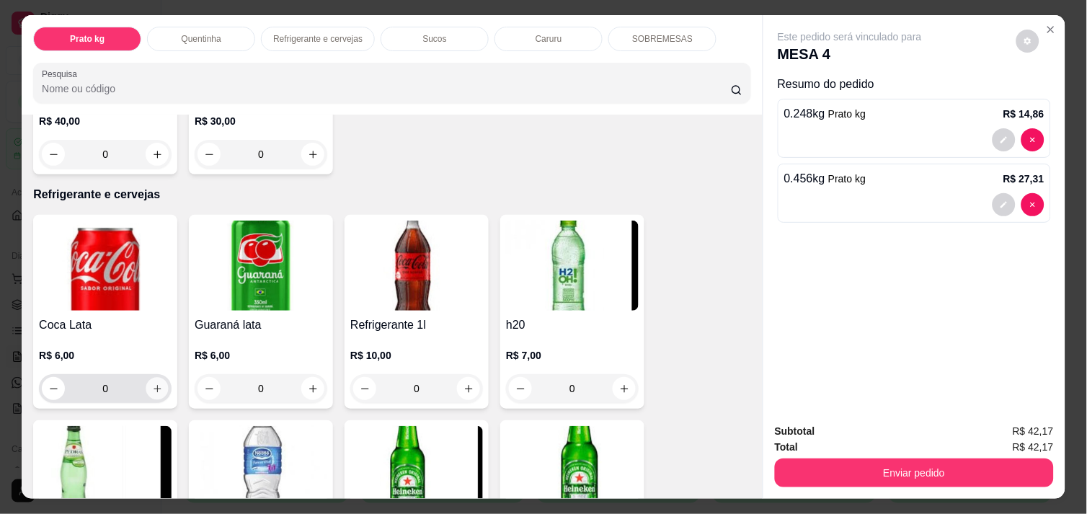
click at [152, 384] on icon "increase-product-quantity" at bounding box center [157, 389] width 11 height 11
type input "1"
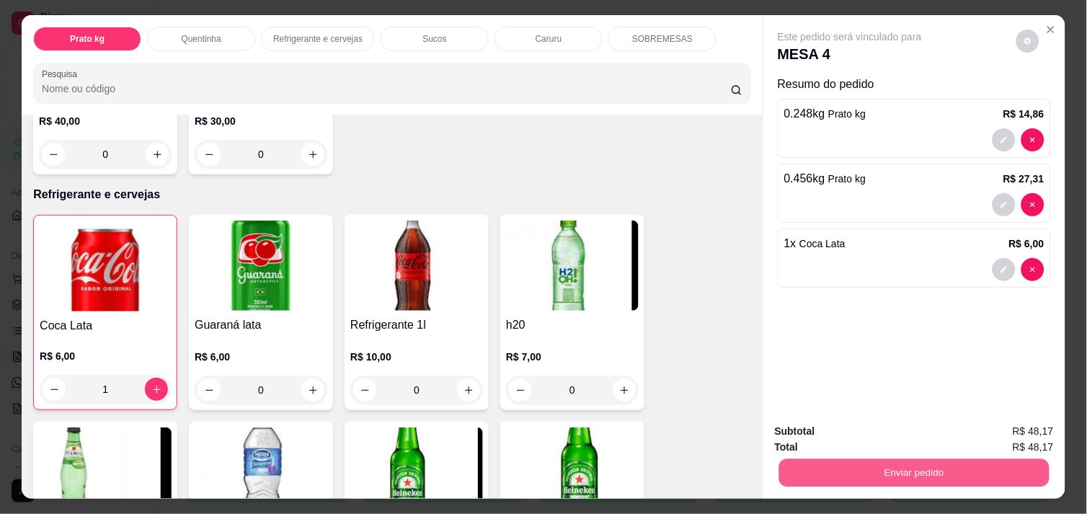
click at [893, 459] on button "Enviar pedido" at bounding box center [914, 473] width 270 height 28
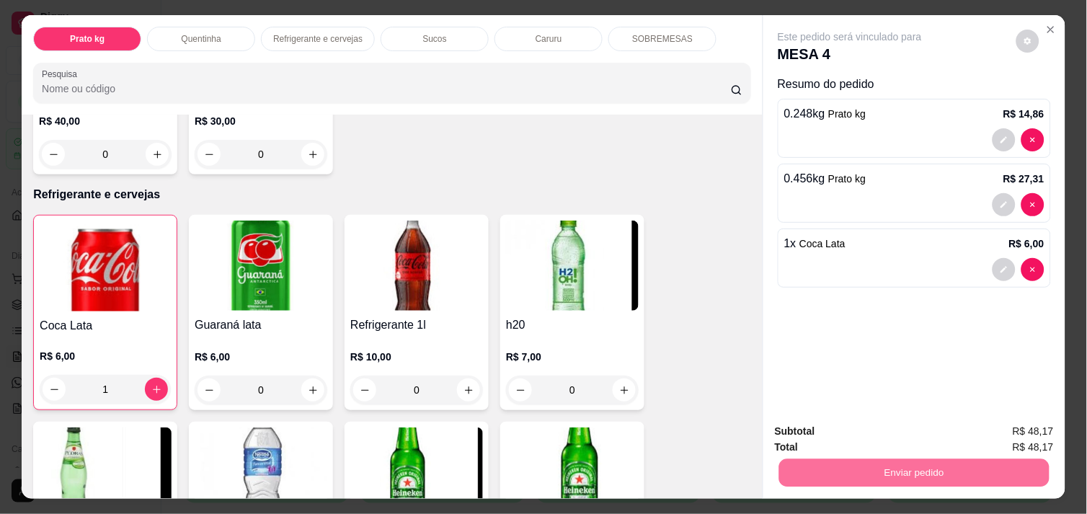
click at [1024, 430] on button "Enviar pedido" at bounding box center [1016, 431] width 79 height 27
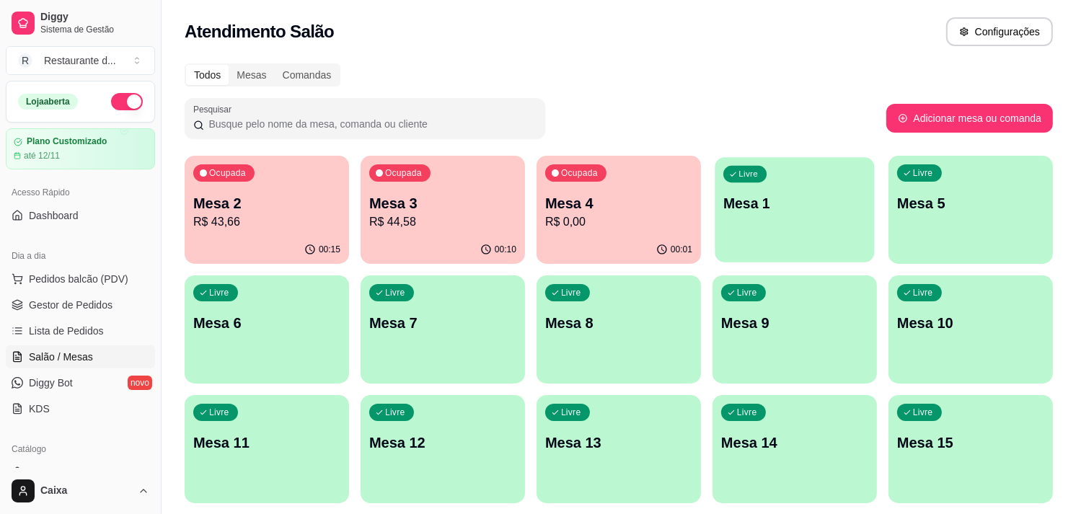
click at [759, 216] on div "Livre Mesa 1" at bounding box center [794, 201] width 159 height 88
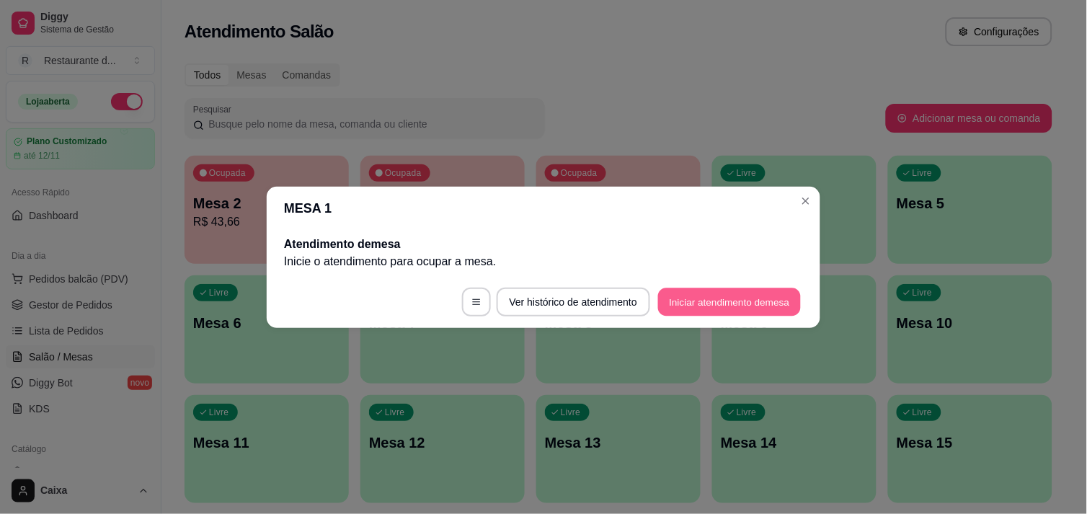
click at [722, 303] on button "Iniciar atendimento de mesa" at bounding box center [729, 302] width 143 height 28
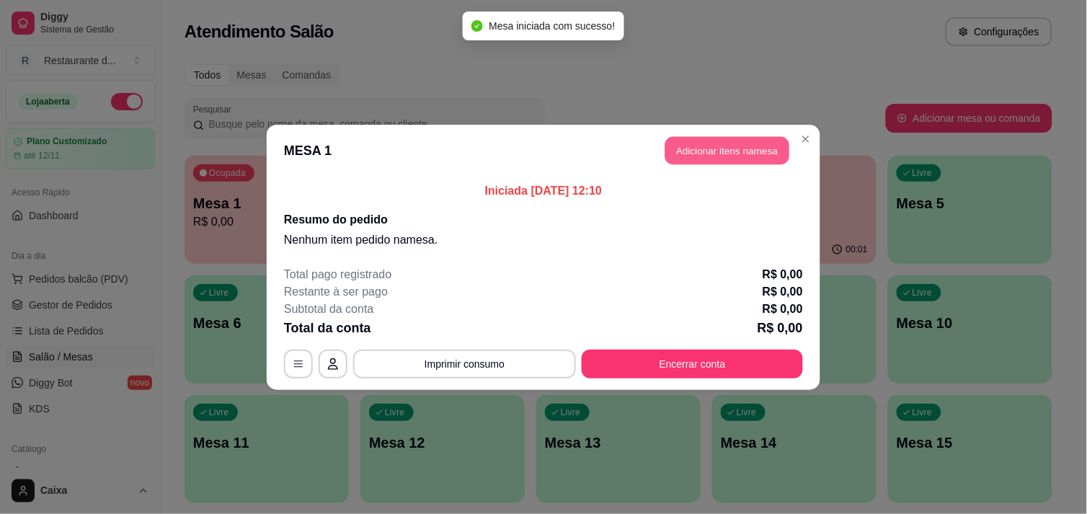
click at [703, 141] on button "Adicionar itens na mesa" at bounding box center [728, 150] width 124 height 28
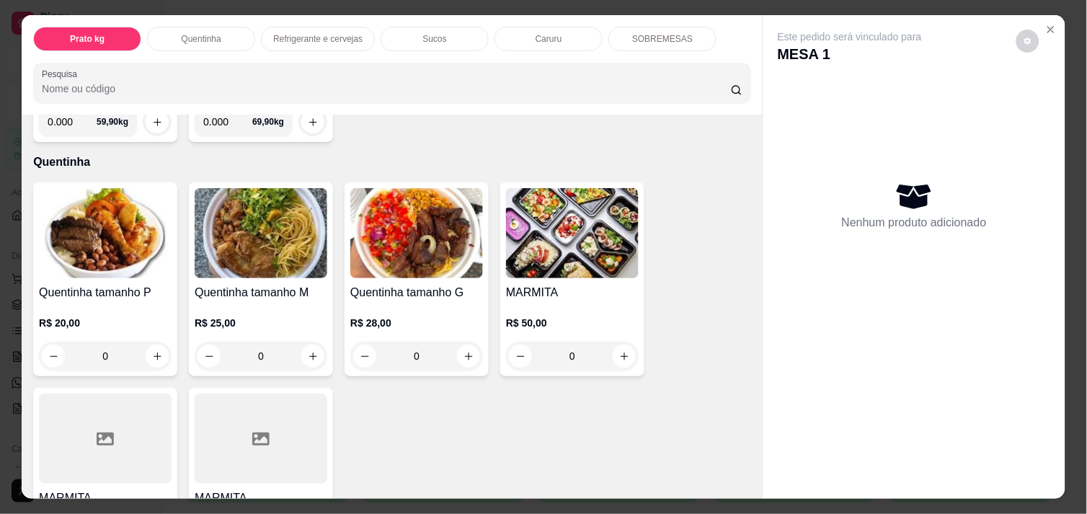
scroll to position [256, 0]
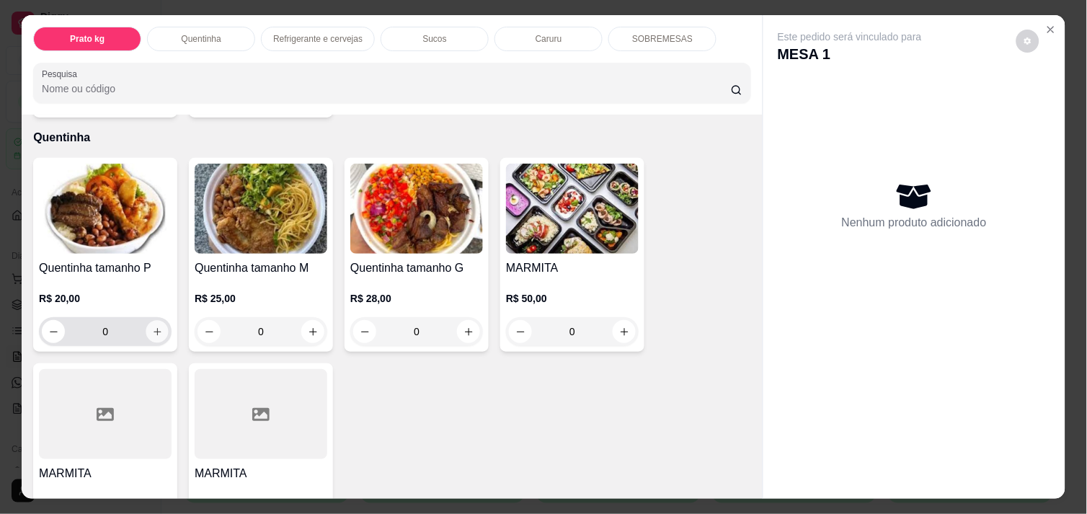
click at [152, 327] on icon "increase-product-quantity" at bounding box center [157, 332] width 11 height 11
type input "1"
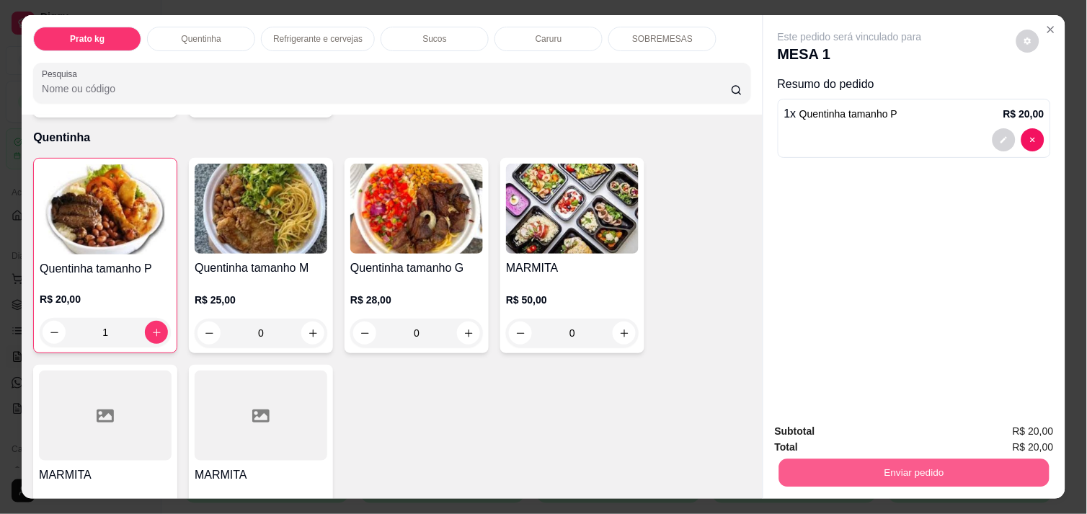
click at [935, 459] on button "Enviar pedido" at bounding box center [914, 473] width 270 height 28
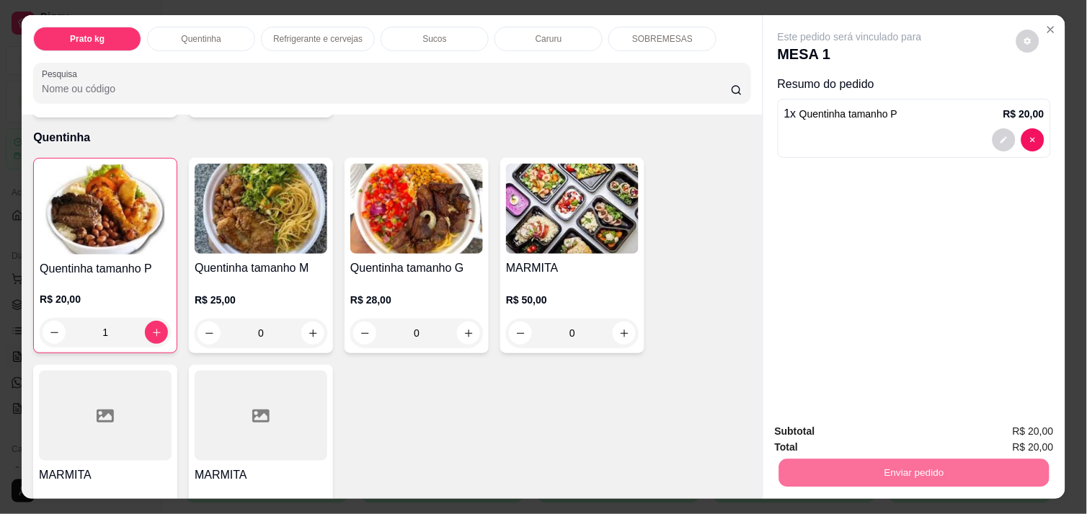
click at [1012, 427] on button "Enviar pedido" at bounding box center [1016, 431] width 79 height 27
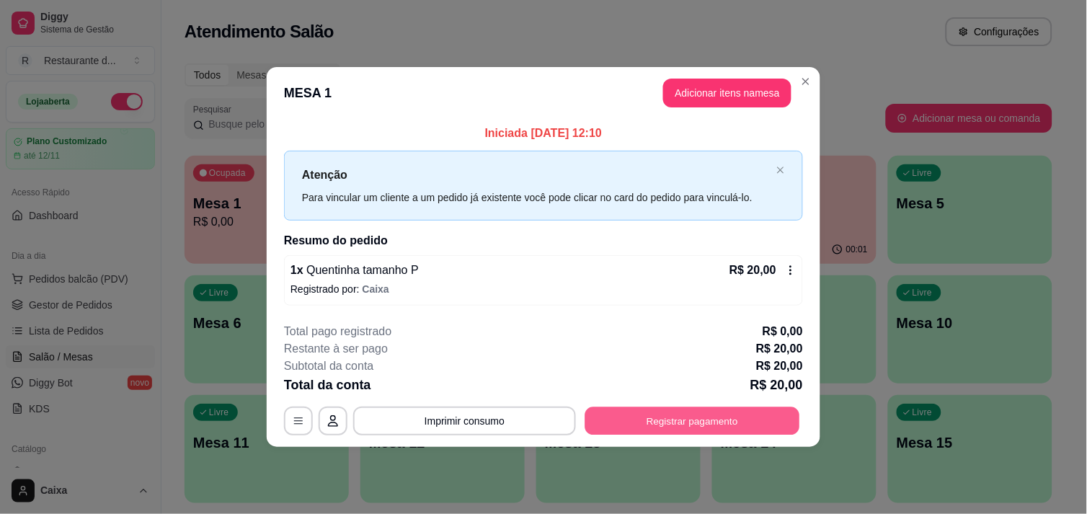
click at [698, 408] on button "Registrar pagamento" at bounding box center [692, 421] width 215 height 28
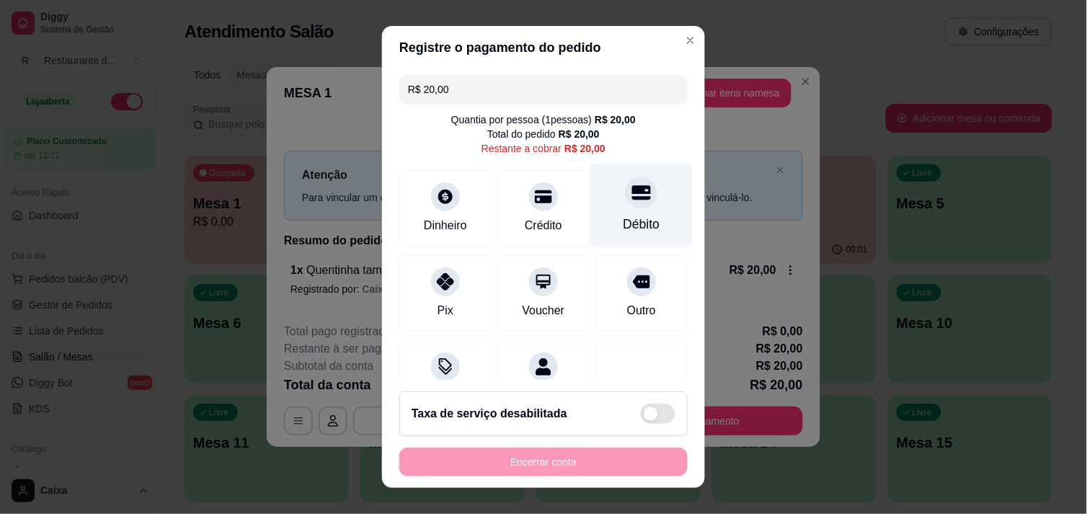
click at [626, 205] on div at bounding box center [642, 193] width 32 height 32
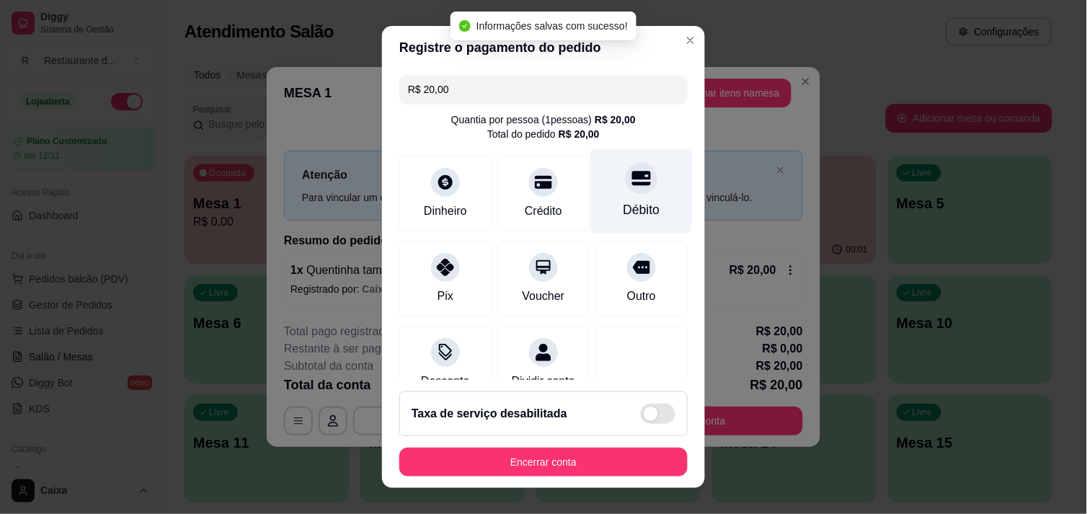
type input "R$ 0,00"
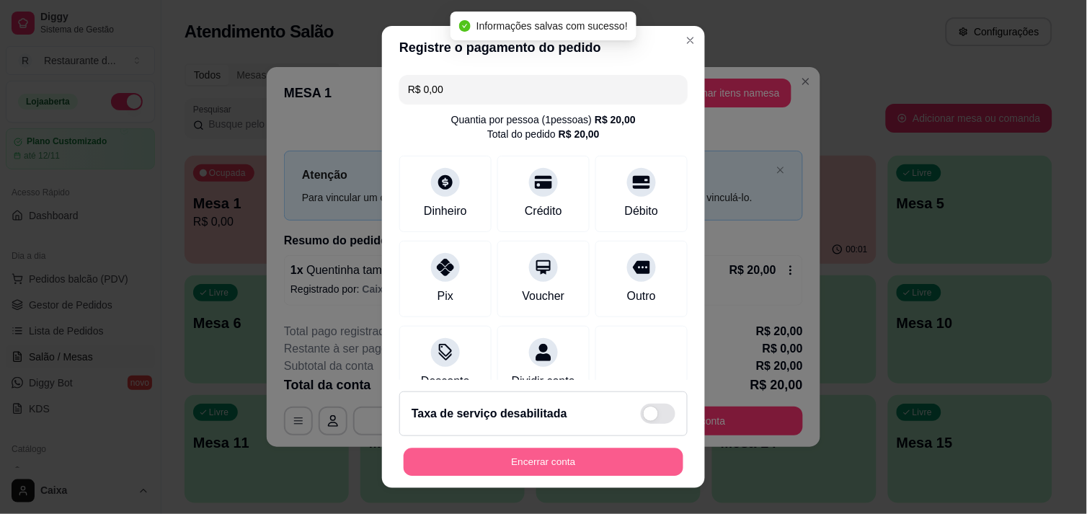
click at [503, 464] on button "Encerrar conta" at bounding box center [544, 462] width 280 height 28
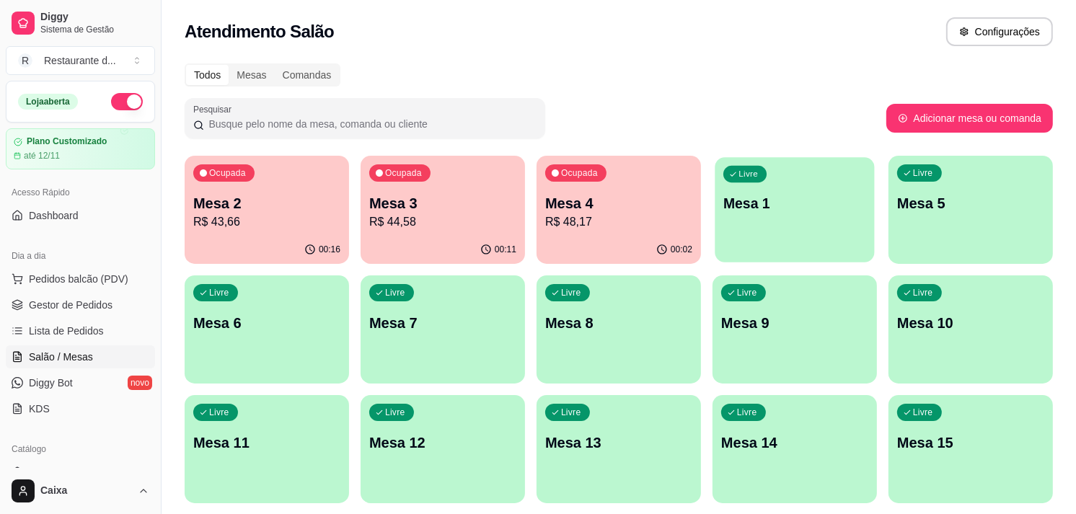
click at [793, 216] on div "Livre Mesa 1" at bounding box center [794, 201] width 159 height 88
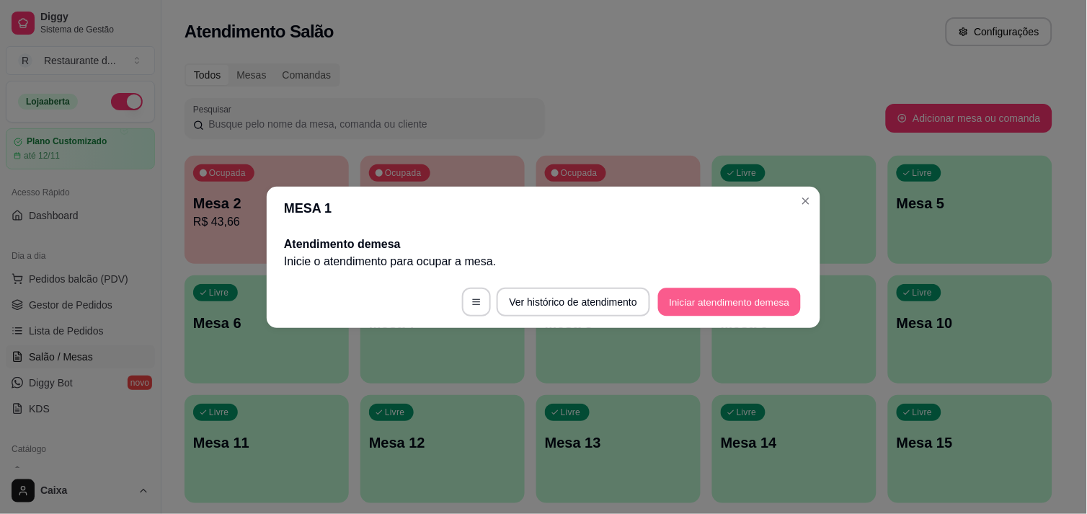
click at [756, 299] on button "Iniciar atendimento de mesa" at bounding box center [729, 302] width 143 height 28
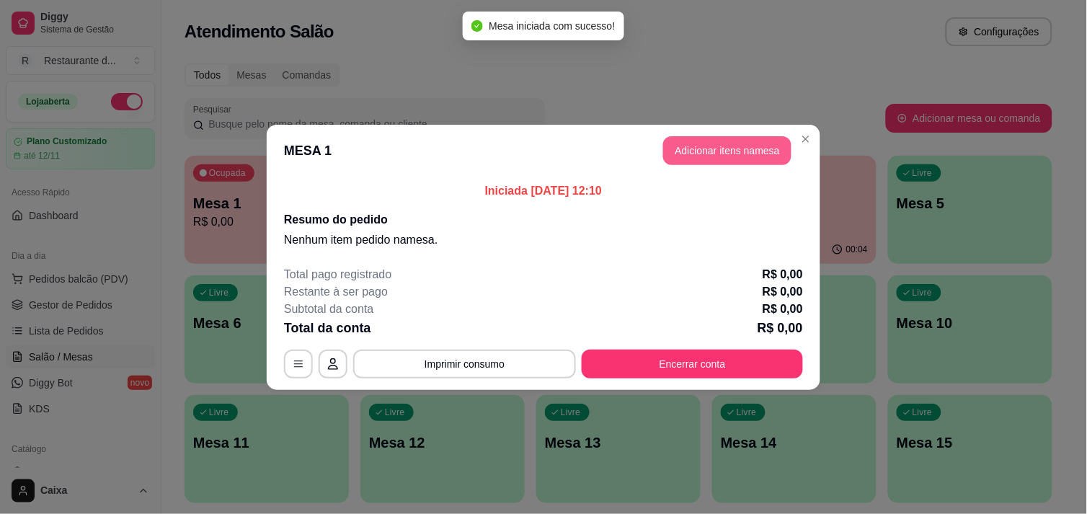
click at [743, 143] on button "Adicionar itens na mesa" at bounding box center [727, 150] width 128 height 29
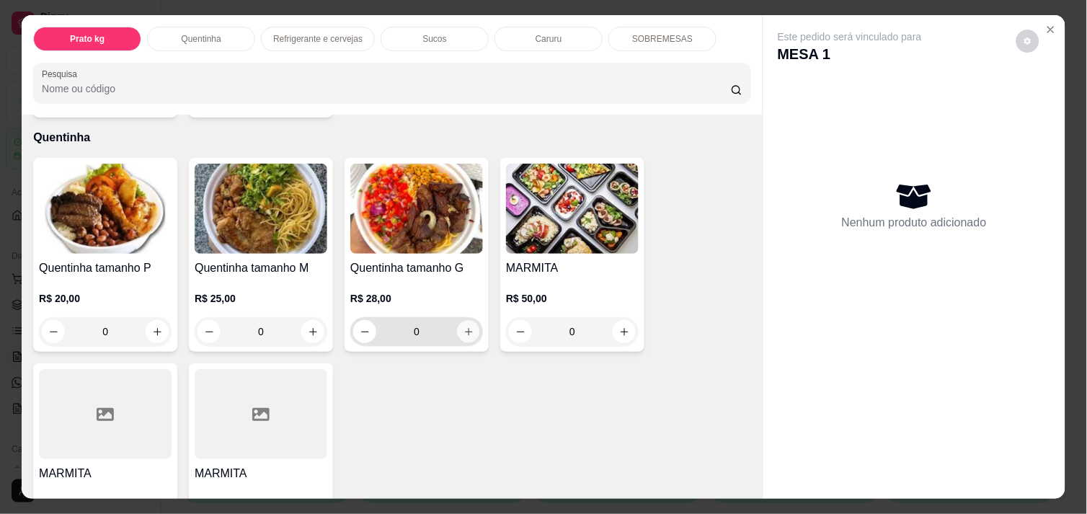
click at [464, 327] on icon "increase-product-quantity" at bounding box center [469, 332] width 11 height 11
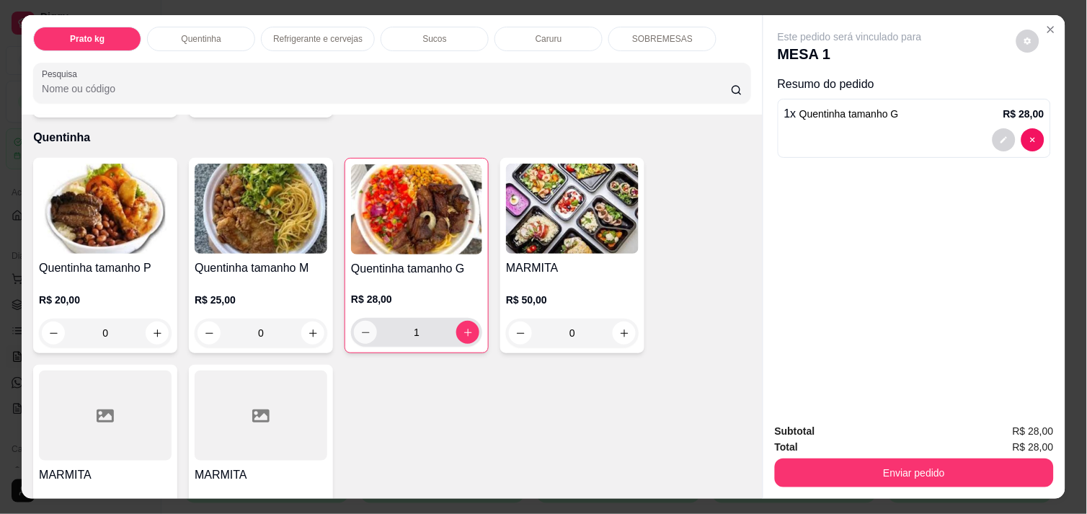
click at [361, 319] on div "1" at bounding box center [416, 332] width 125 height 29
click at [361, 322] on button "decrease-product-quantity" at bounding box center [366, 333] width 22 height 22
type input "0"
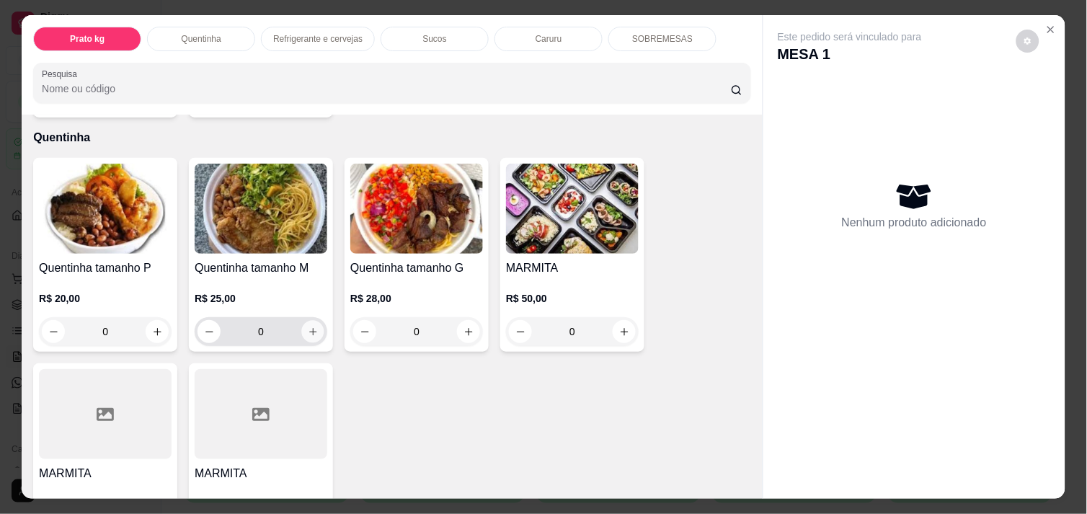
click at [309, 327] on icon "increase-product-quantity" at bounding box center [313, 332] width 11 height 11
type input "1"
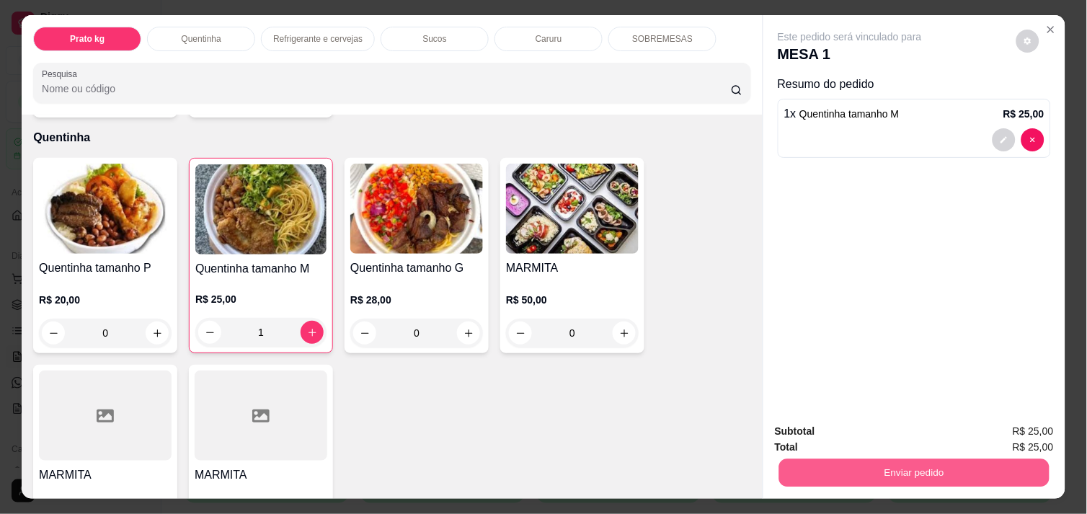
click at [924, 470] on button "Enviar pedido" at bounding box center [914, 473] width 270 height 28
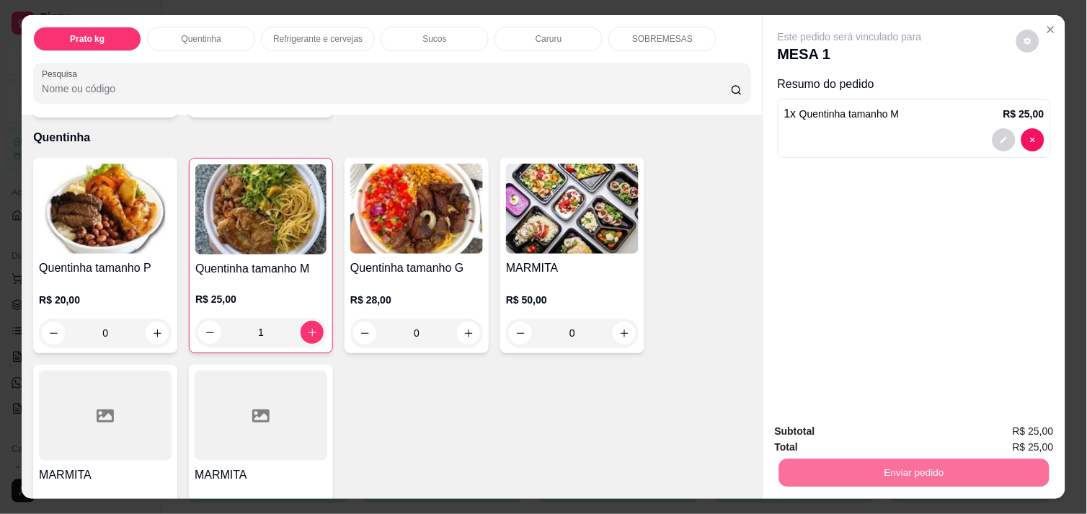
click at [1003, 431] on button "Enviar pedido" at bounding box center [1016, 431] width 79 height 27
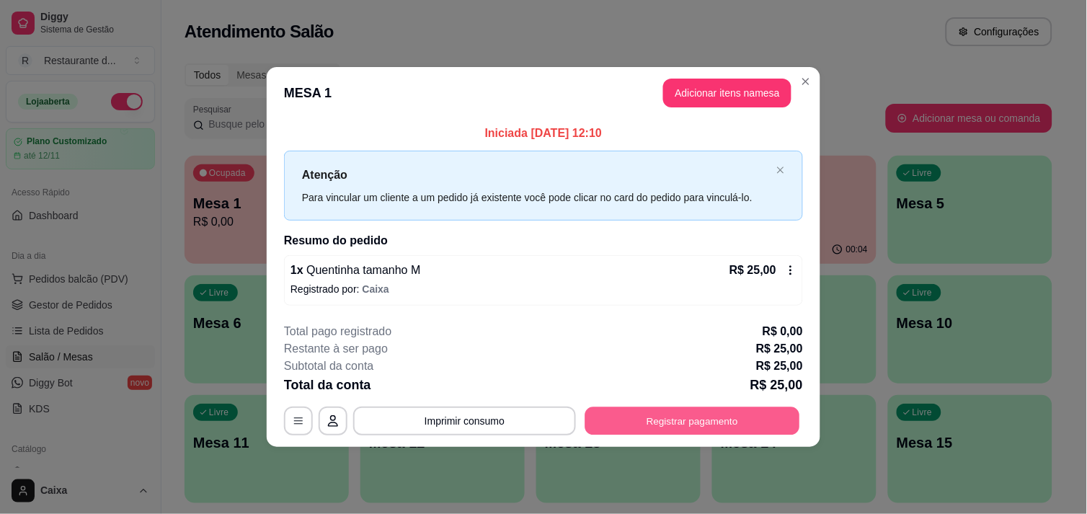
click at [738, 407] on button "Registrar pagamento" at bounding box center [692, 421] width 215 height 28
click at [729, 416] on button "Registrar pagamento" at bounding box center [692, 421] width 215 height 28
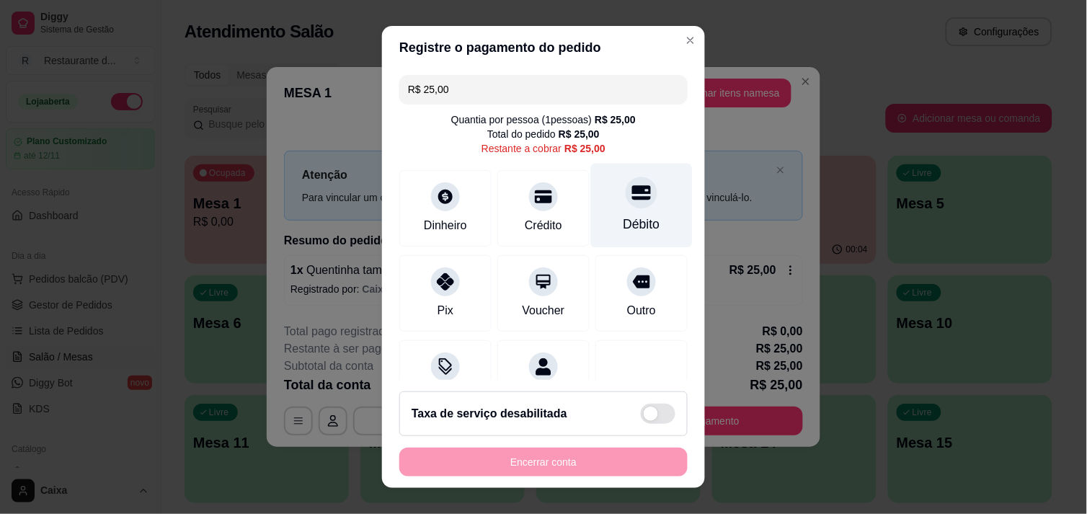
click at [629, 190] on div at bounding box center [642, 193] width 32 height 32
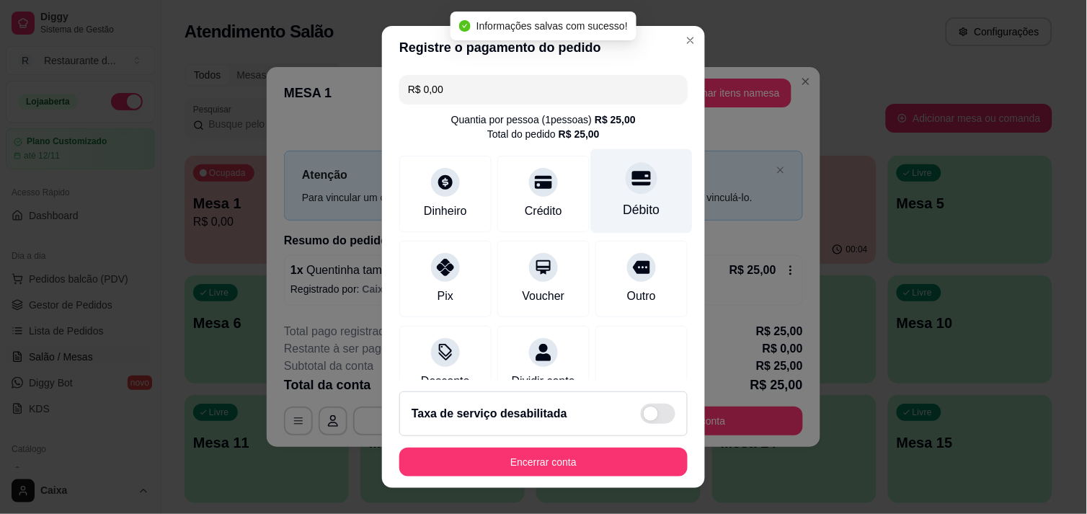
type input "R$ 0,00"
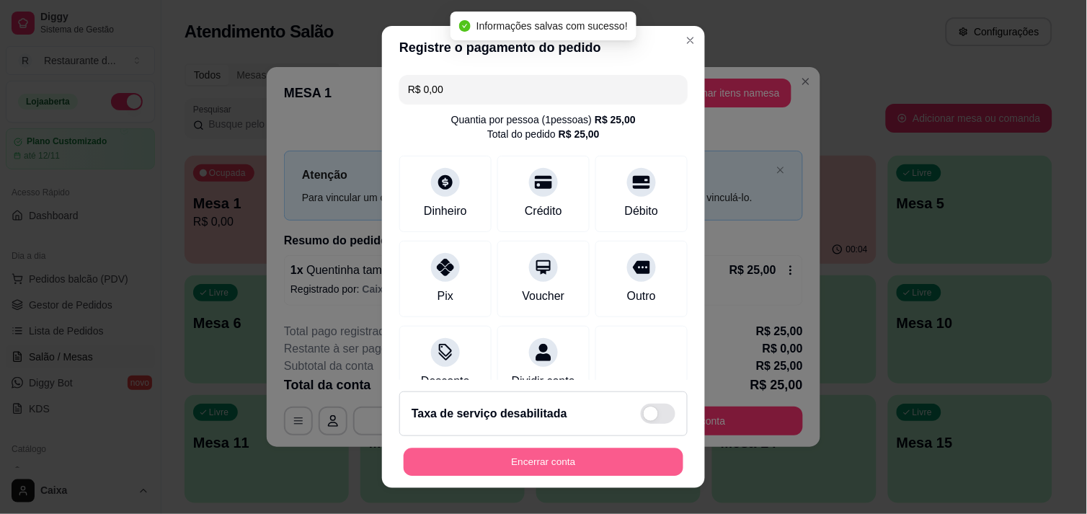
click at [520, 469] on button "Encerrar conta" at bounding box center [544, 462] width 280 height 28
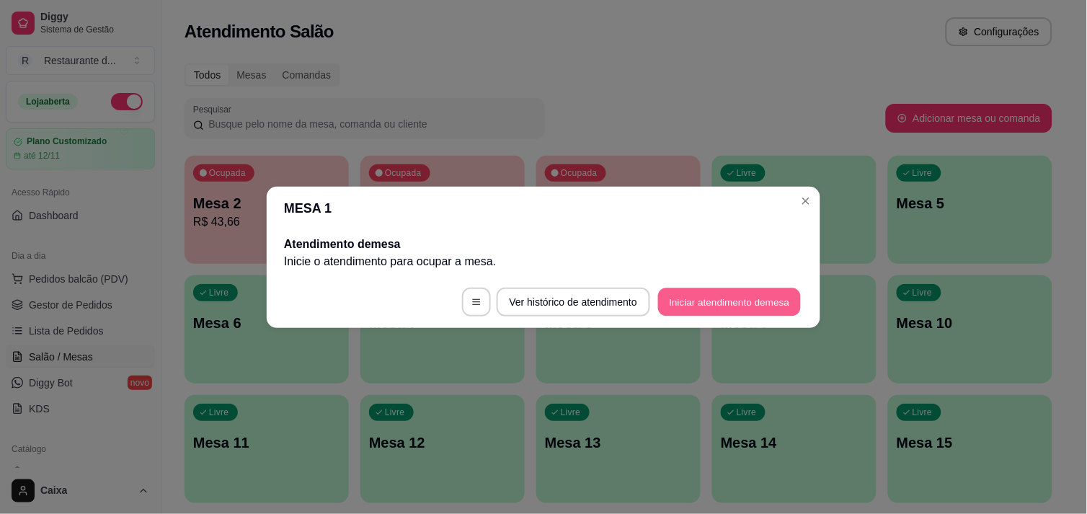
click at [694, 293] on button "Iniciar atendimento de mesa" at bounding box center [729, 302] width 143 height 28
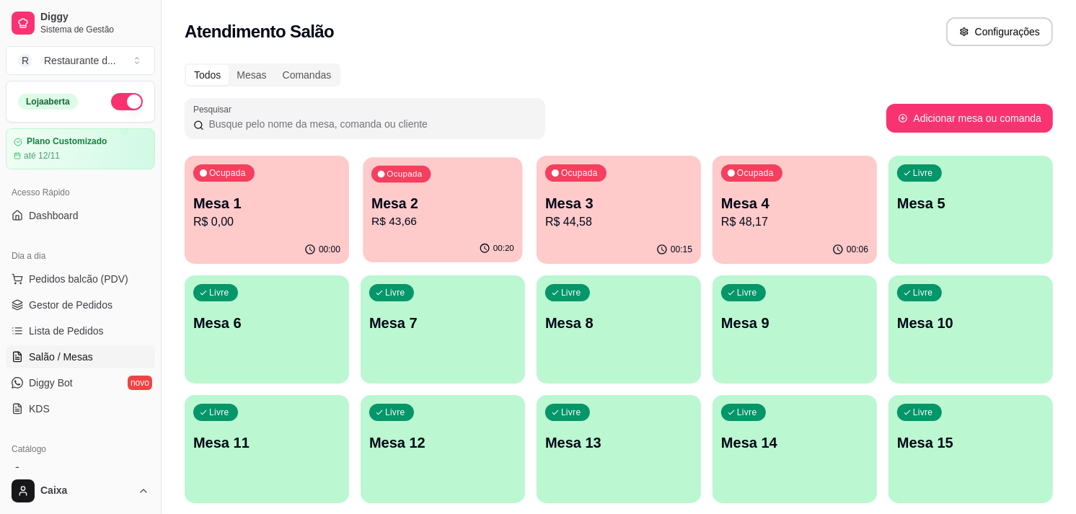
click at [415, 197] on p "Mesa 2" at bounding box center [442, 203] width 143 height 19
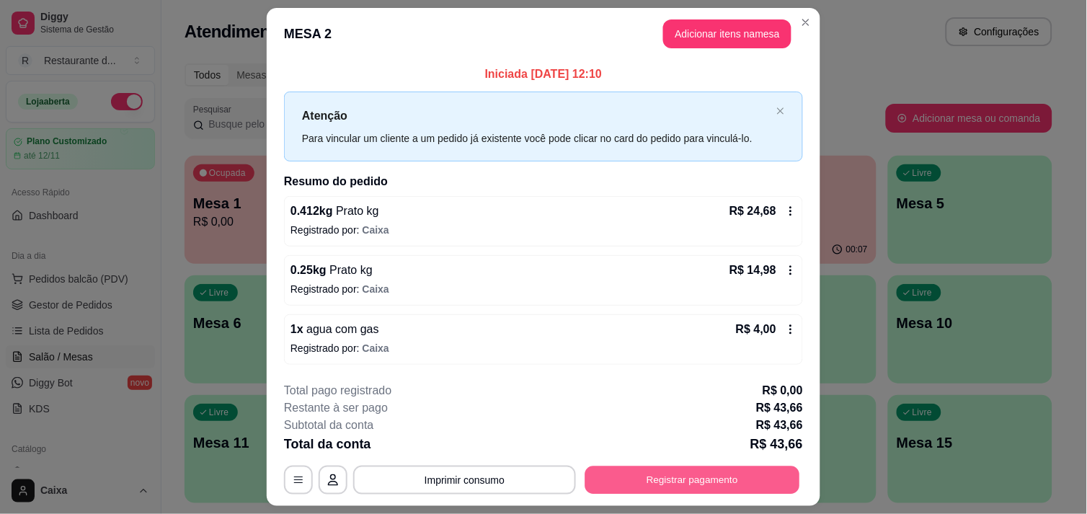
click at [632, 477] on button "Registrar pagamento" at bounding box center [692, 481] width 215 height 28
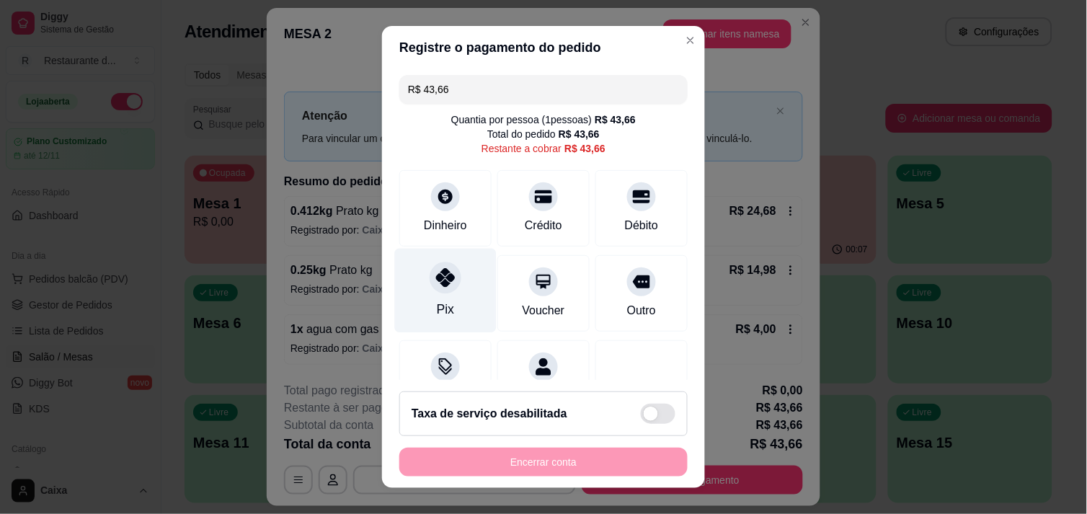
click at [436, 268] on icon at bounding box center [445, 277] width 19 height 19
type input "R$ 0,00"
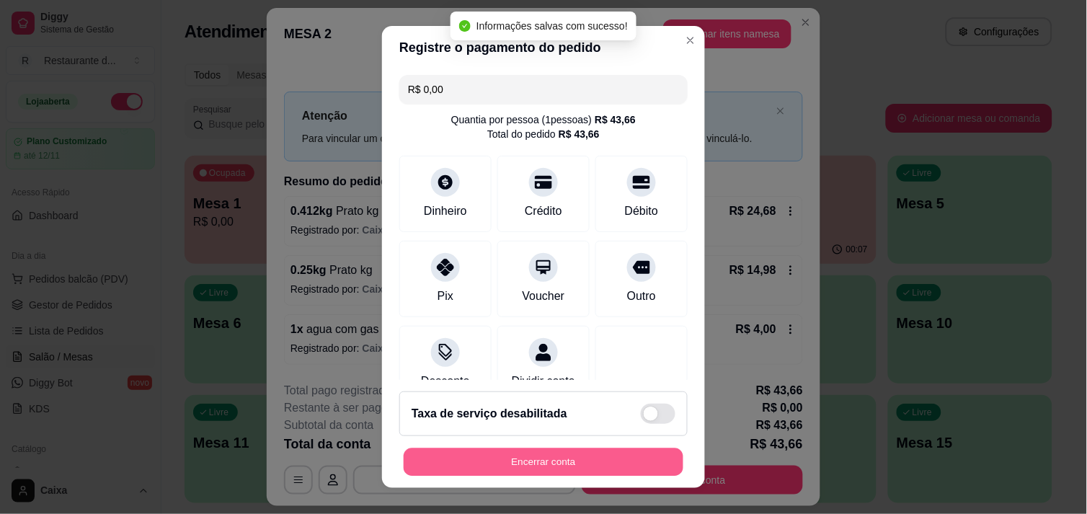
click at [523, 456] on button "Encerrar conta" at bounding box center [544, 462] width 280 height 28
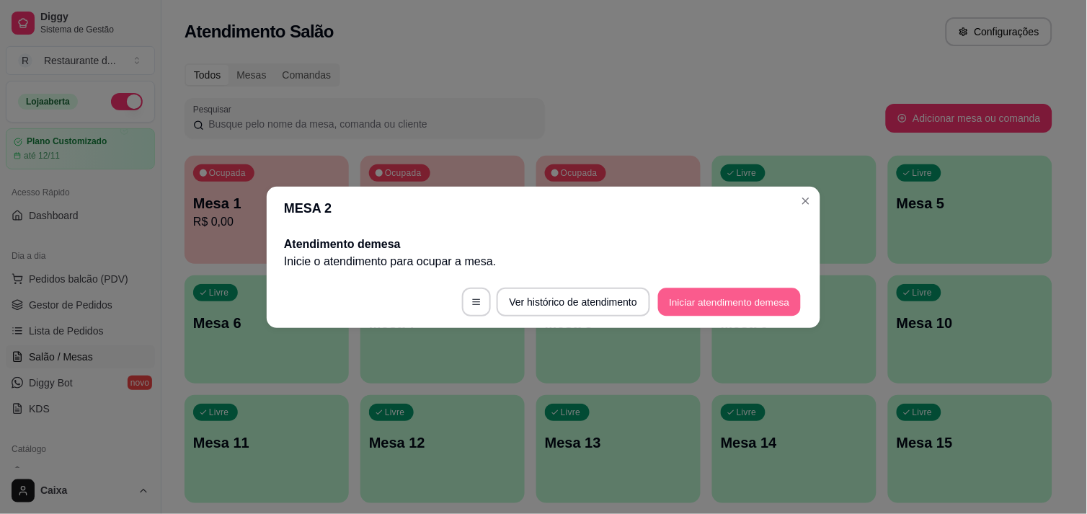
click at [697, 296] on button "Iniciar atendimento de mesa" at bounding box center [729, 302] width 143 height 28
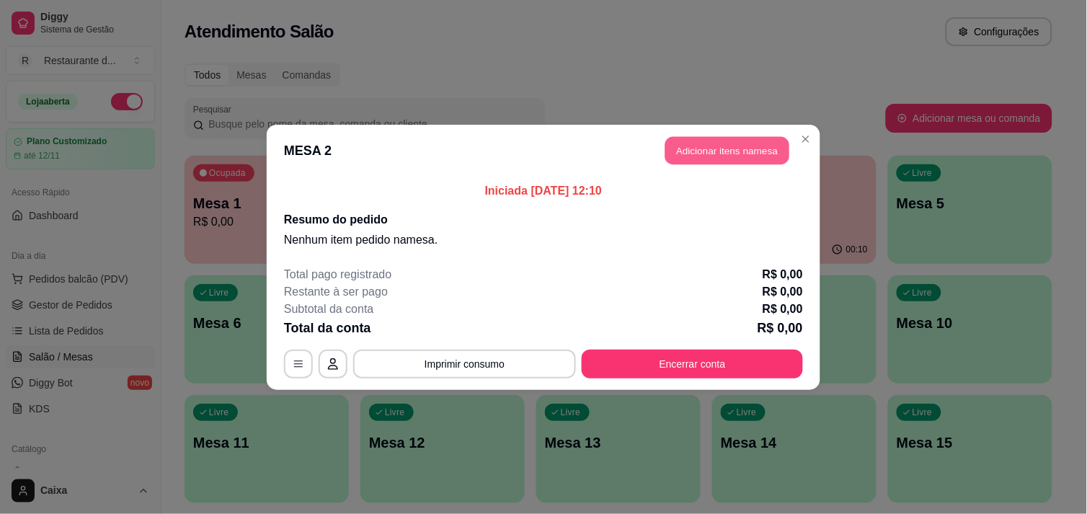
click at [776, 151] on button "Adicionar itens na mesa" at bounding box center [728, 150] width 124 height 28
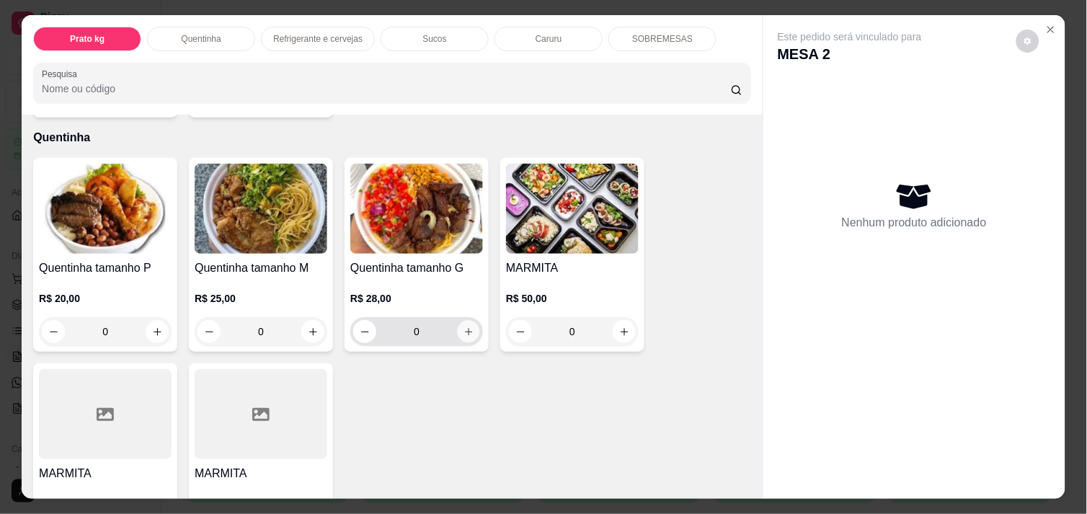
click at [464, 327] on icon "increase-product-quantity" at bounding box center [469, 332] width 11 height 11
type input "1"
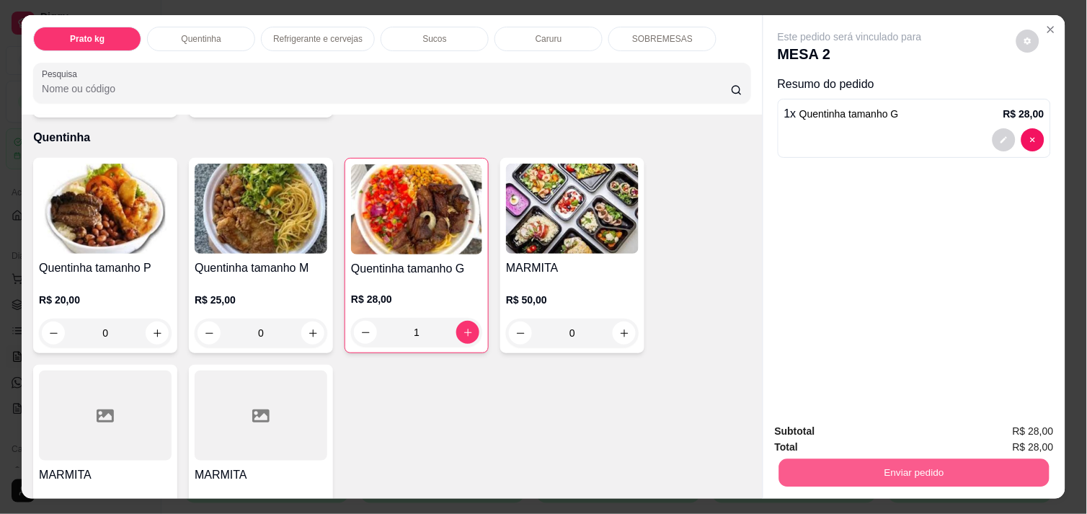
click at [962, 464] on button "Enviar pedido" at bounding box center [914, 473] width 270 height 28
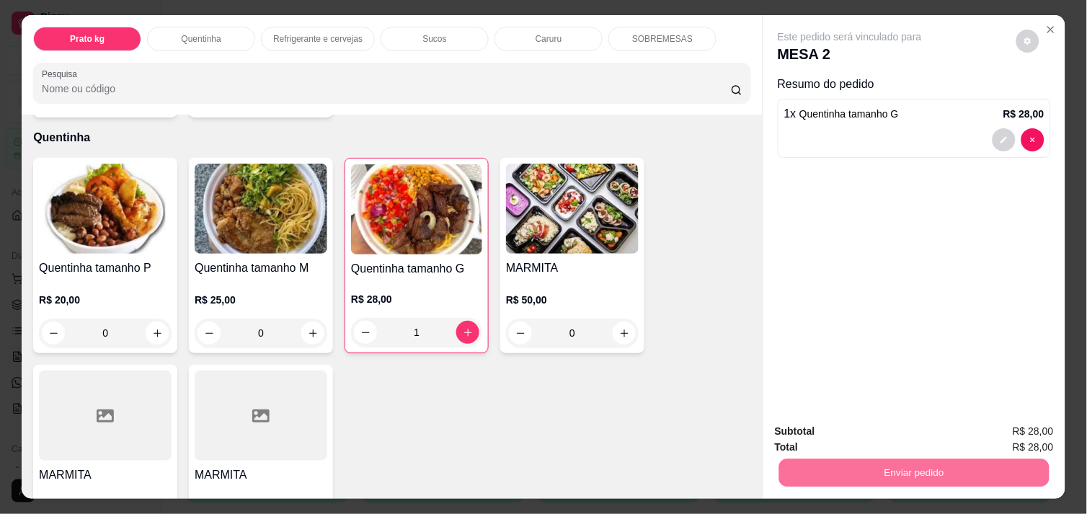
click at [1005, 433] on button "Enviar pedido" at bounding box center [1016, 431] width 79 height 27
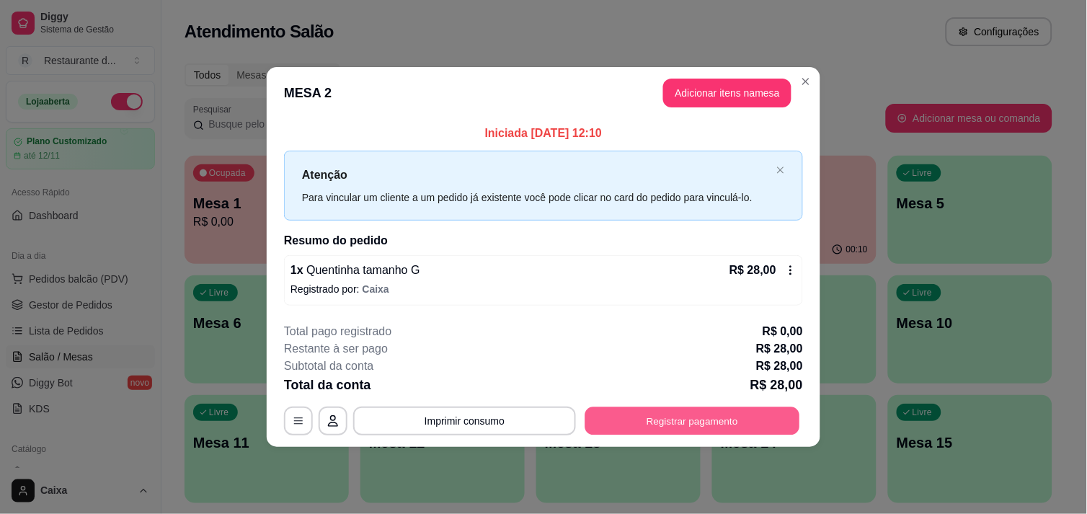
click at [712, 418] on button "Registrar pagamento" at bounding box center [692, 421] width 215 height 28
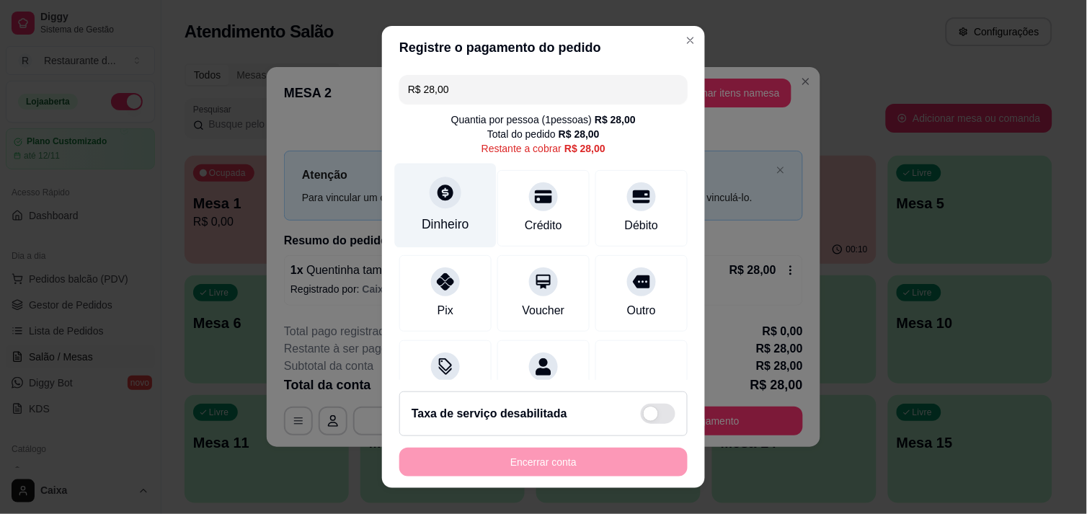
click at [445, 217] on div "Dinheiro" at bounding box center [446, 224] width 48 height 19
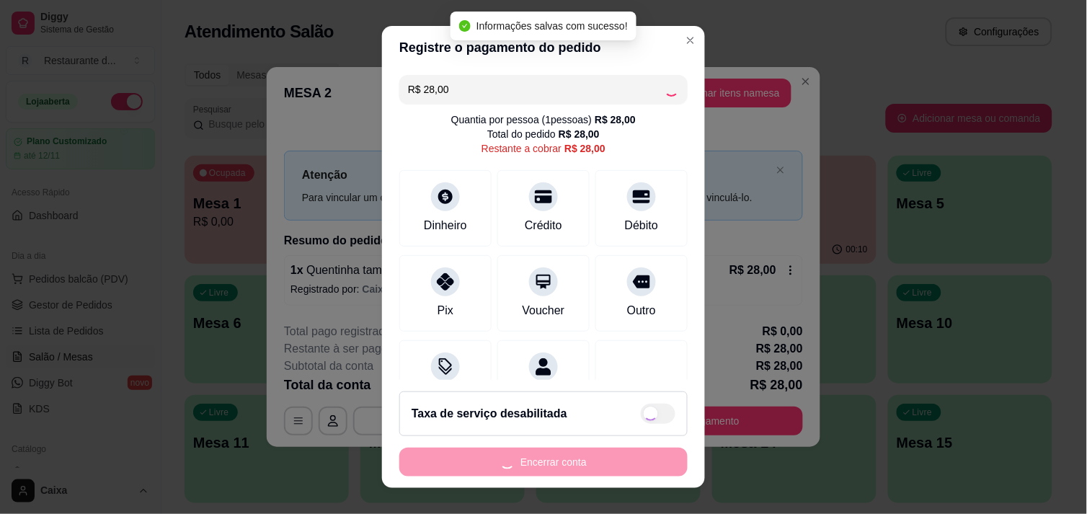
type input "R$ 0,00"
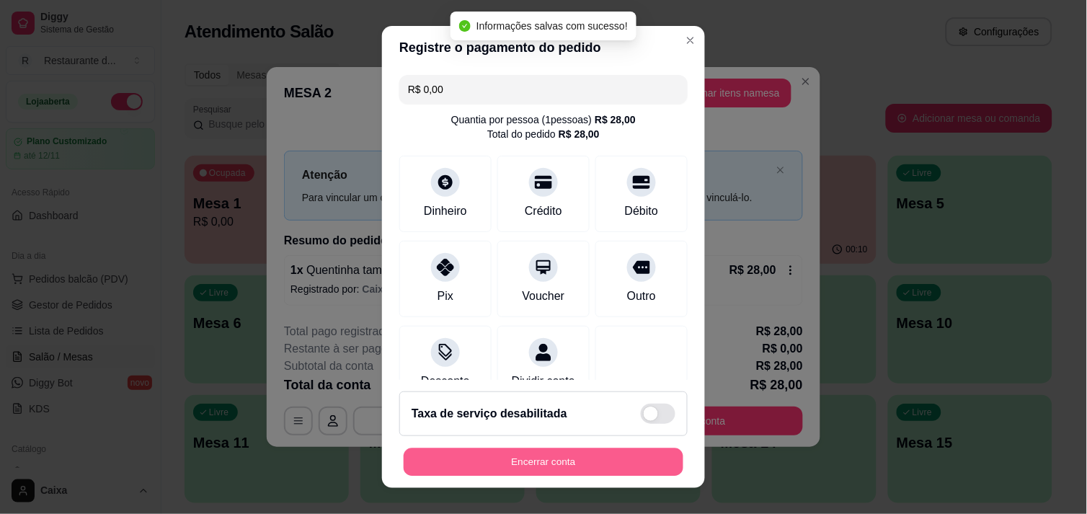
click at [581, 459] on button "Encerrar conta" at bounding box center [544, 462] width 280 height 28
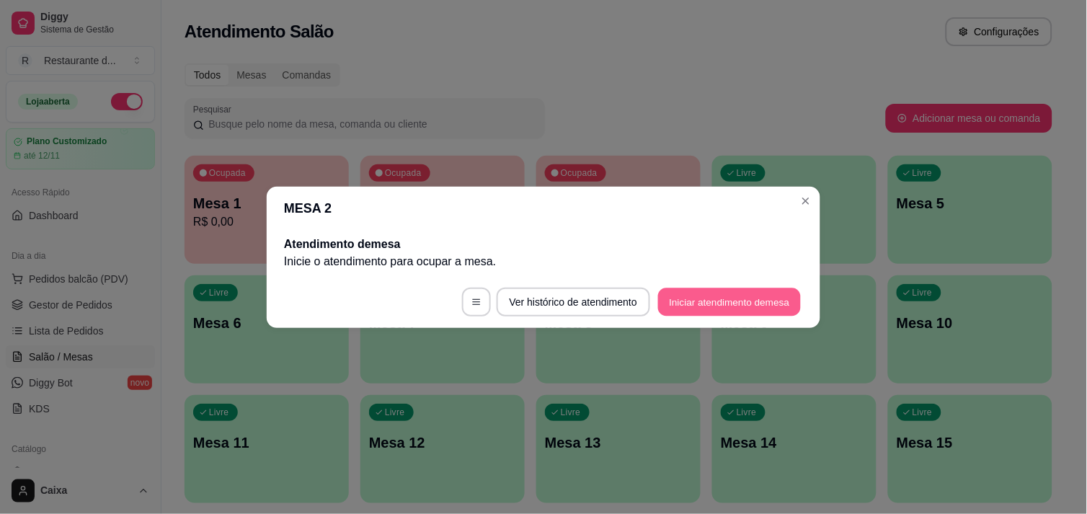
click at [727, 304] on button "Iniciar atendimento de mesa" at bounding box center [729, 302] width 143 height 28
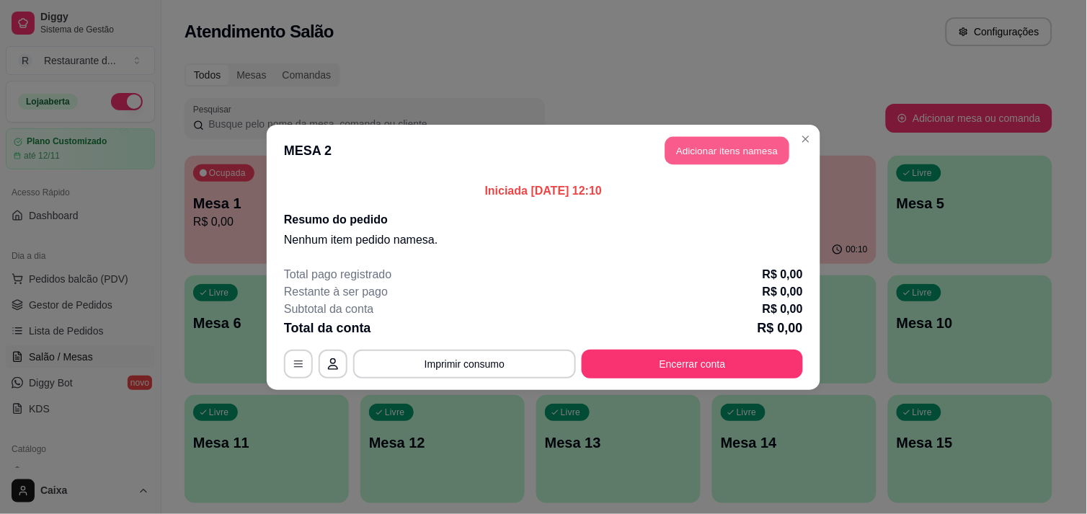
click at [743, 151] on button "Adicionar itens na mesa" at bounding box center [728, 150] width 124 height 28
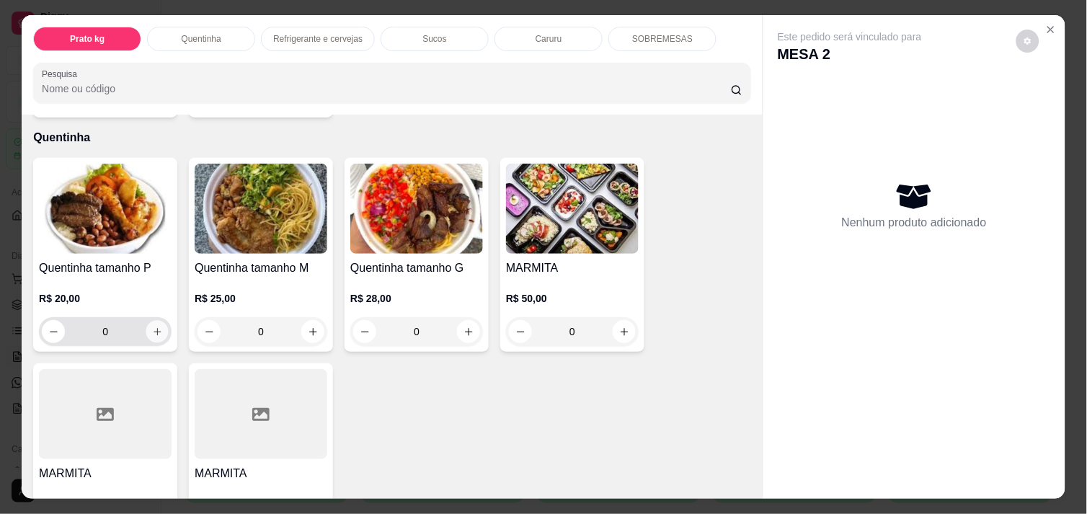
click at [150, 321] on button "increase-product-quantity" at bounding box center [157, 332] width 22 height 22
type input "1"
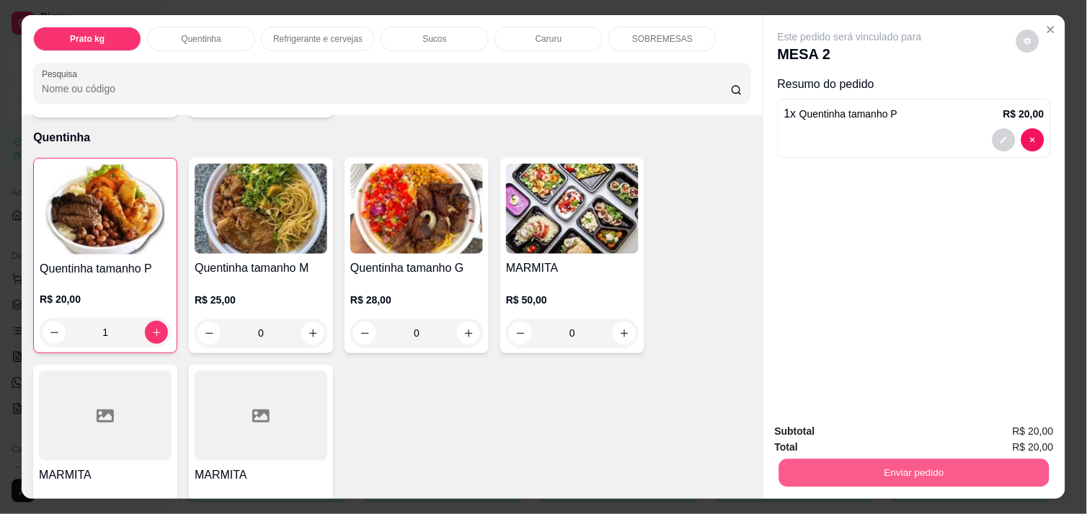
click at [906, 459] on button "Enviar pedido" at bounding box center [914, 473] width 270 height 28
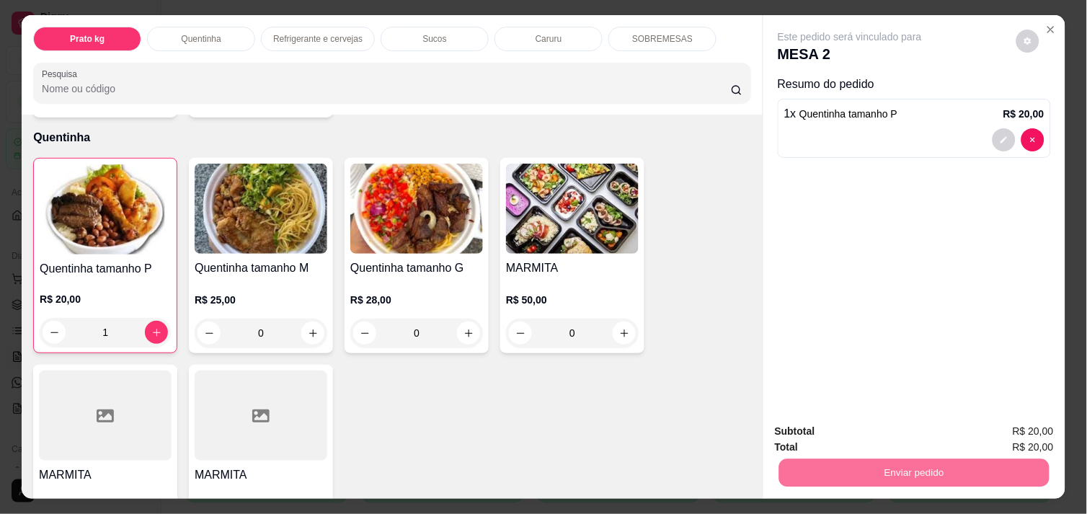
click at [1048, 434] on button "Enviar pedido" at bounding box center [1016, 431] width 79 height 27
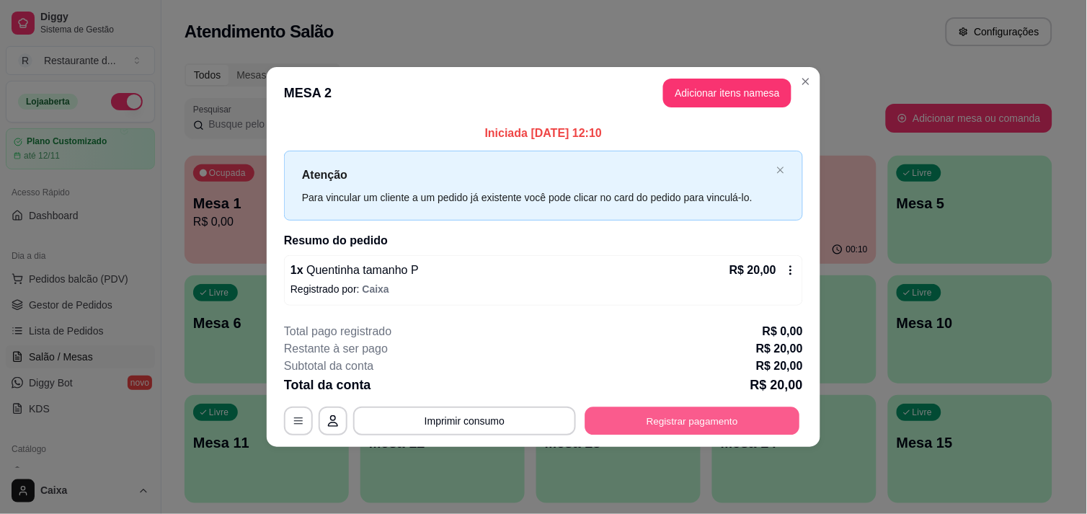
click at [679, 412] on button "Registrar pagamento" at bounding box center [692, 421] width 215 height 28
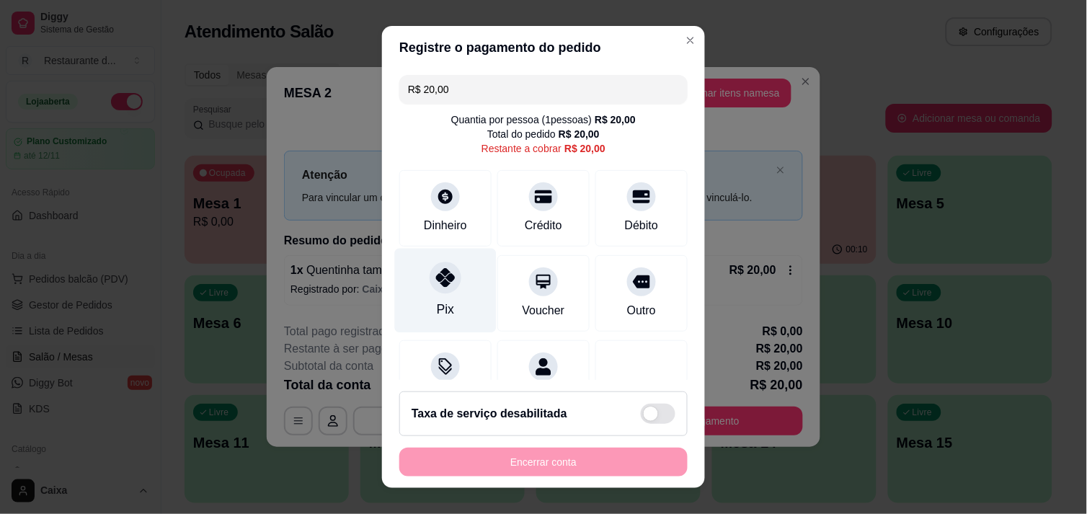
click at [436, 274] on icon at bounding box center [445, 277] width 19 height 19
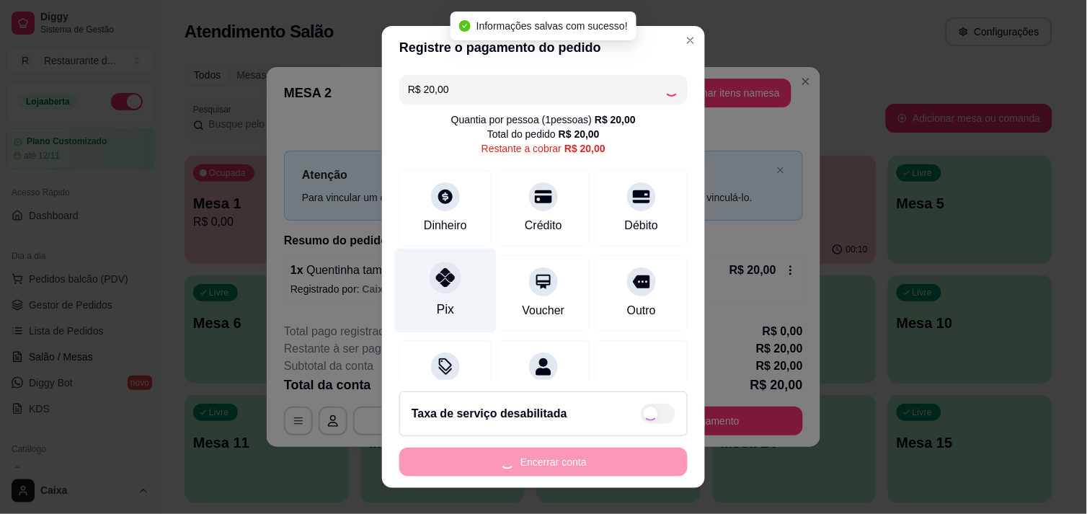
type input "R$ 0,00"
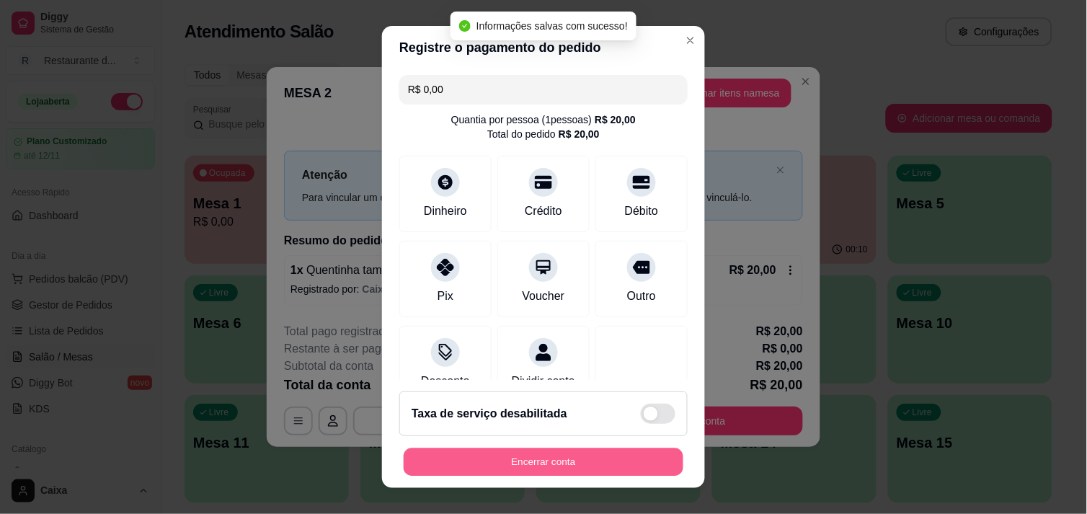
click at [517, 453] on button "Encerrar conta" at bounding box center [544, 462] width 280 height 28
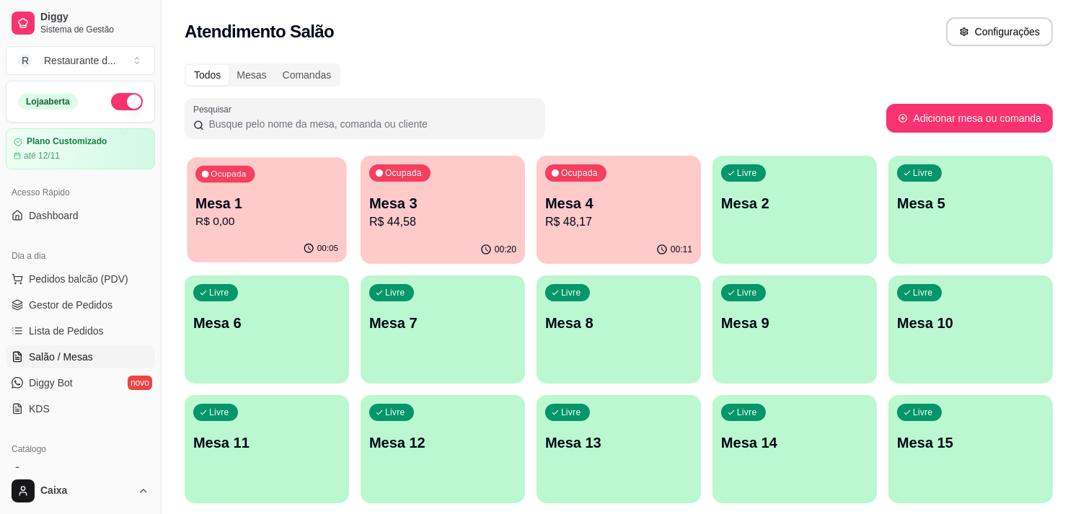
click at [234, 245] on div "00:05" at bounding box center [266, 248] width 159 height 27
click at [430, 200] on p "Mesa 3" at bounding box center [442, 203] width 143 height 19
click at [463, 214] on p "R$ 44,58" at bounding box center [442, 221] width 143 height 17
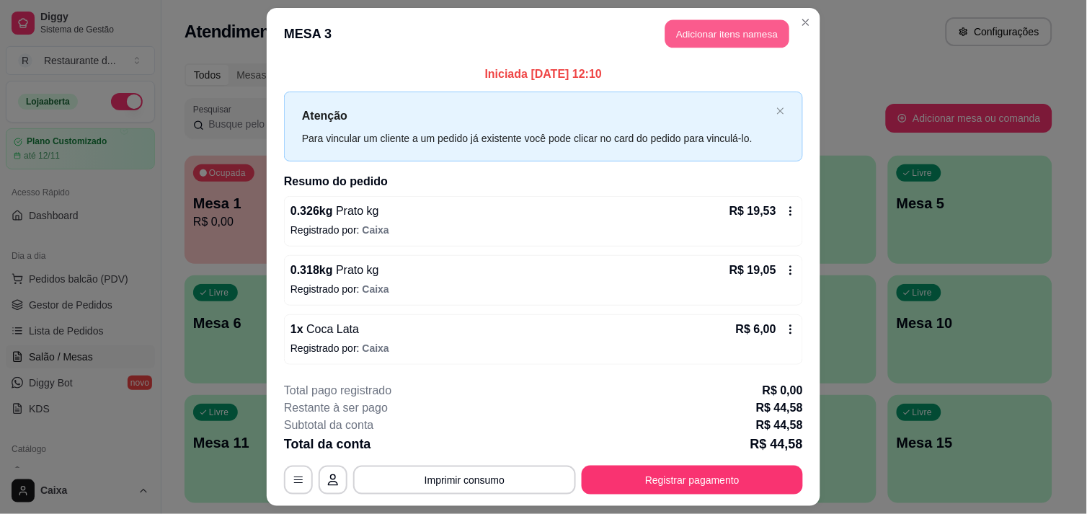
click at [725, 35] on button "Adicionar itens na mesa" at bounding box center [728, 34] width 124 height 28
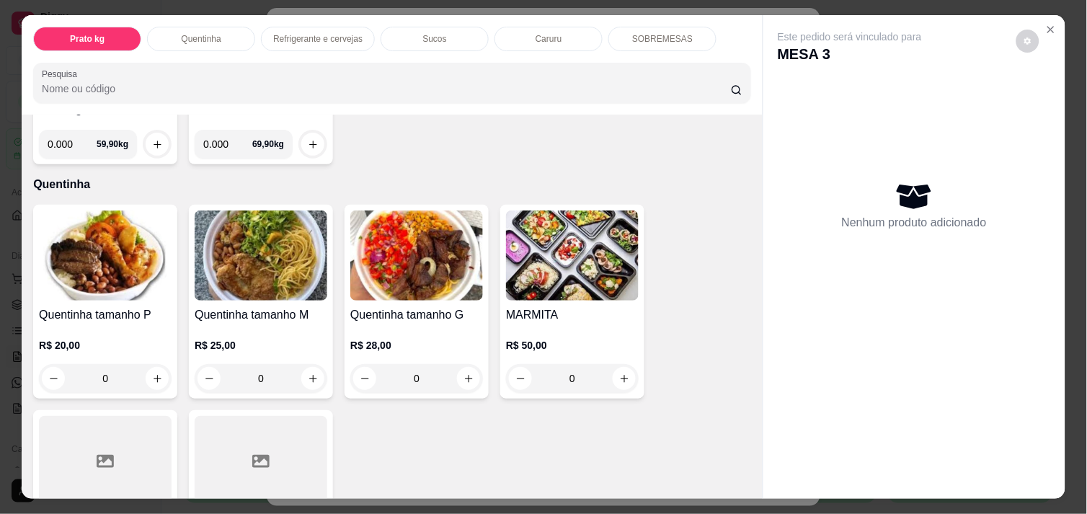
scroll to position [224, 0]
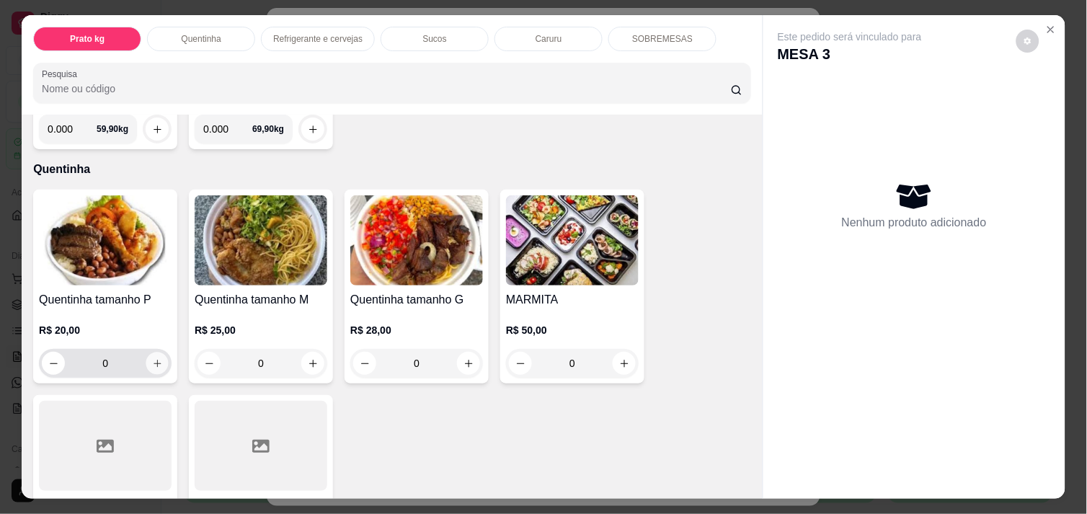
click at [152, 358] on icon "increase-product-quantity" at bounding box center [157, 363] width 11 height 11
type input "1"
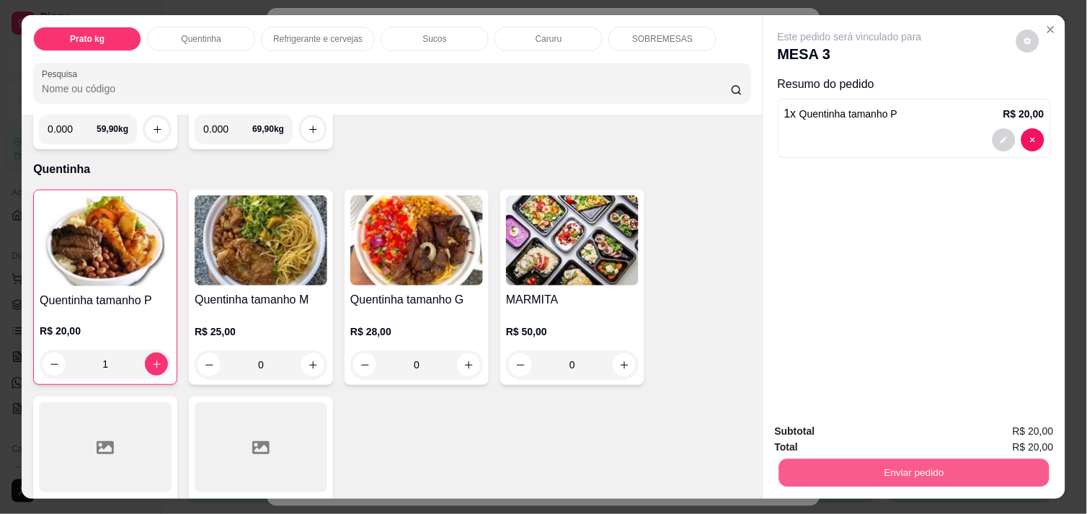
click at [861, 460] on button "Enviar pedido" at bounding box center [914, 473] width 270 height 28
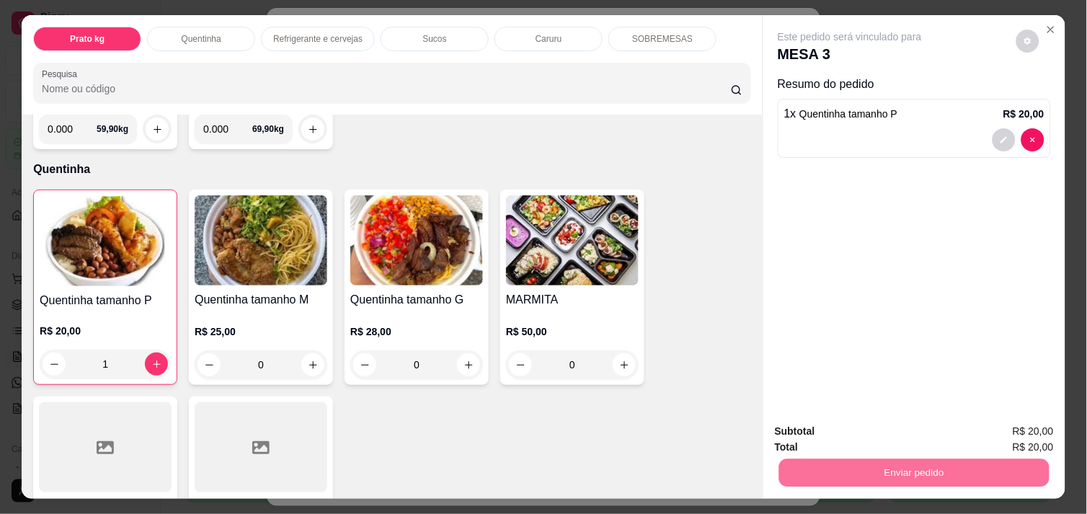
click at [1027, 426] on button "Enviar pedido" at bounding box center [1016, 431] width 79 height 27
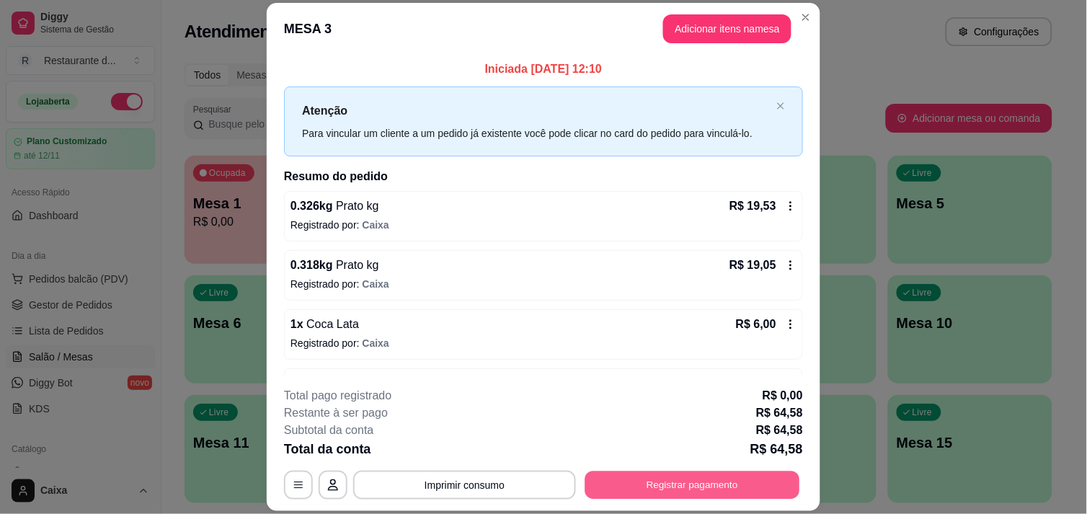
click at [702, 492] on button "Registrar pagamento" at bounding box center [692, 486] width 215 height 28
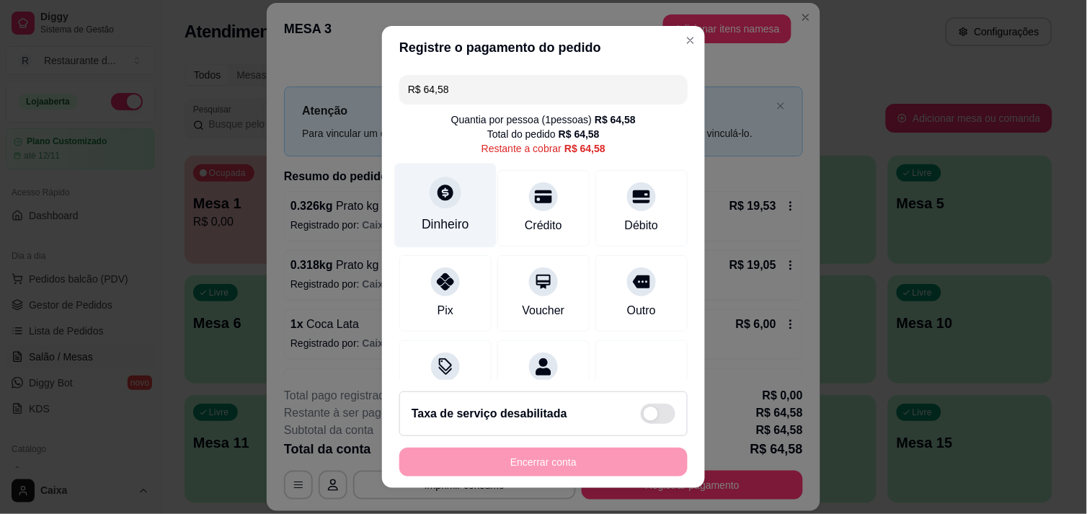
click at [438, 193] on icon at bounding box center [446, 193] width 16 height 16
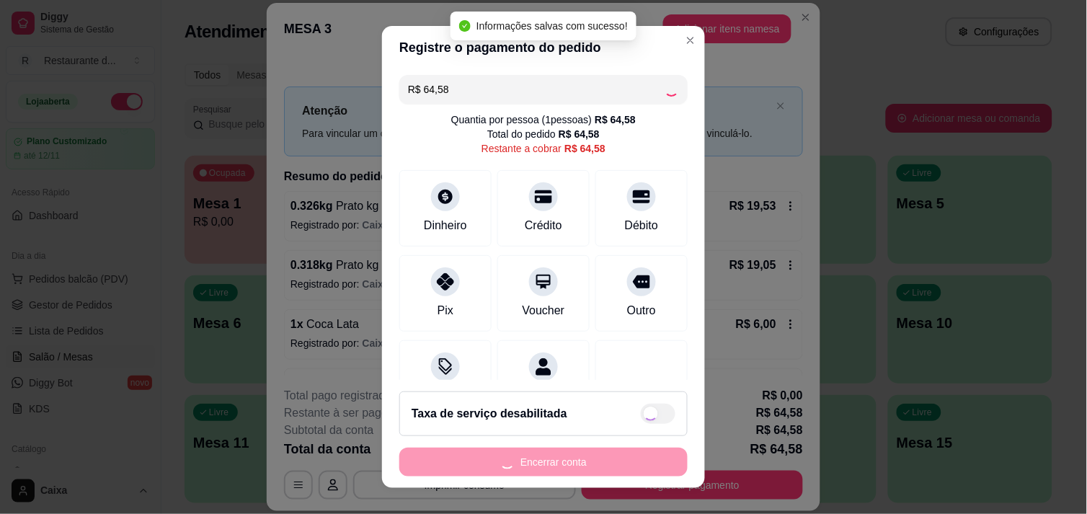
type input "R$ 0,00"
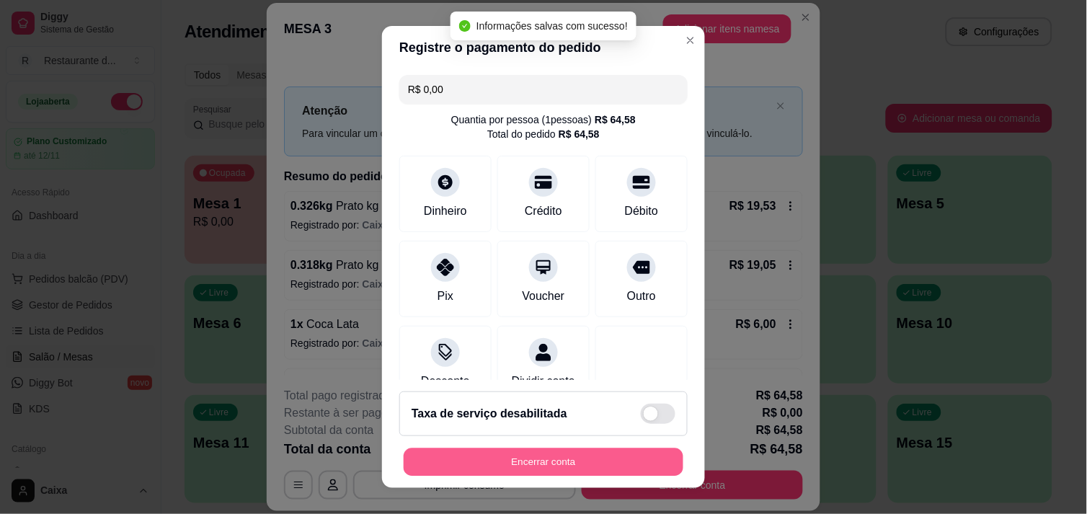
click at [573, 456] on button "Encerrar conta" at bounding box center [544, 462] width 280 height 28
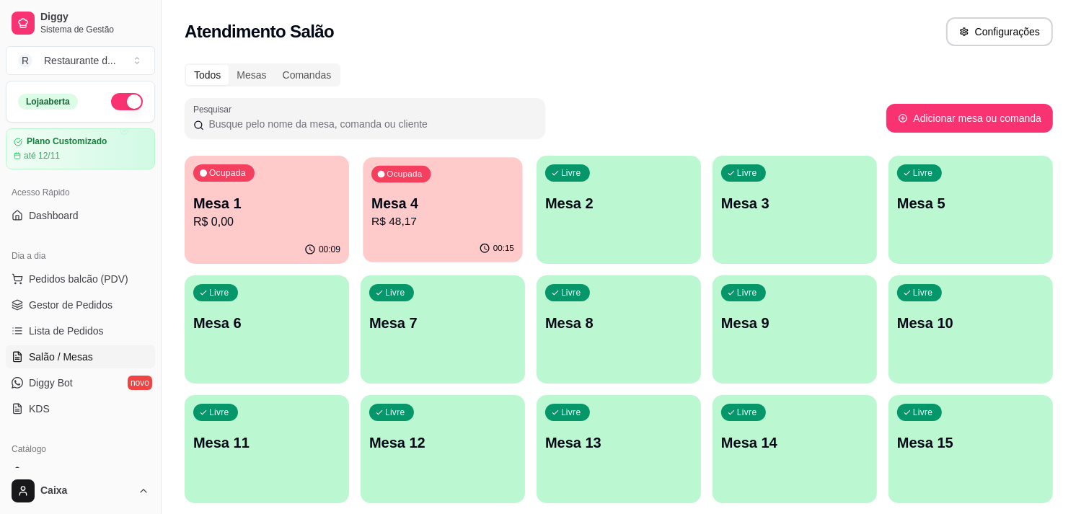
click at [425, 221] on p "R$ 48,17" at bounding box center [442, 221] width 143 height 17
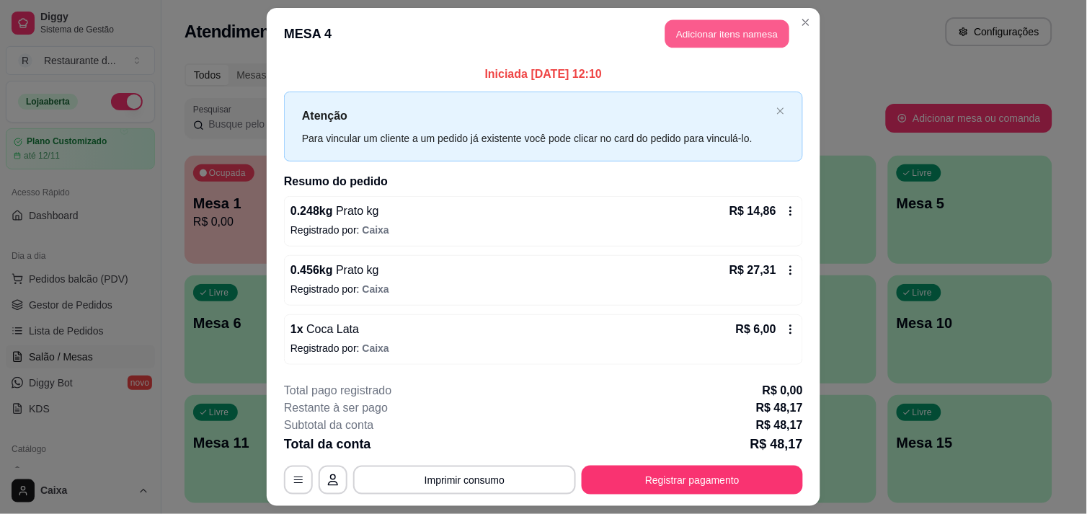
click at [699, 37] on button "Adicionar itens na mesa" at bounding box center [728, 34] width 124 height 28
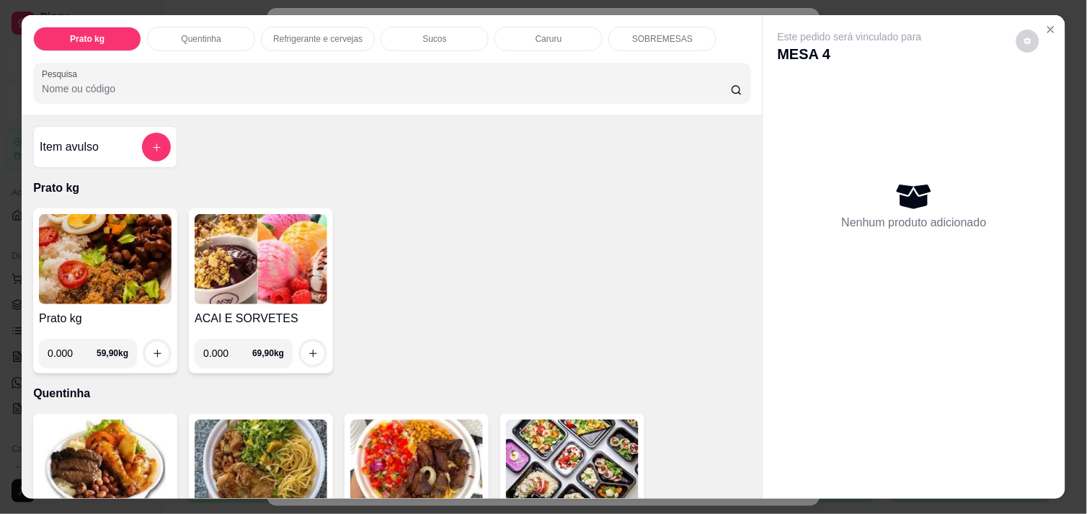
click at [72, 344] on input "0.000" at bounding box center [72, 353] width 49 height 29
type input "0.226"
click at [154, 348] on icon "increase-product-quantity" at bounding box center [157, 353] width 11 height 11
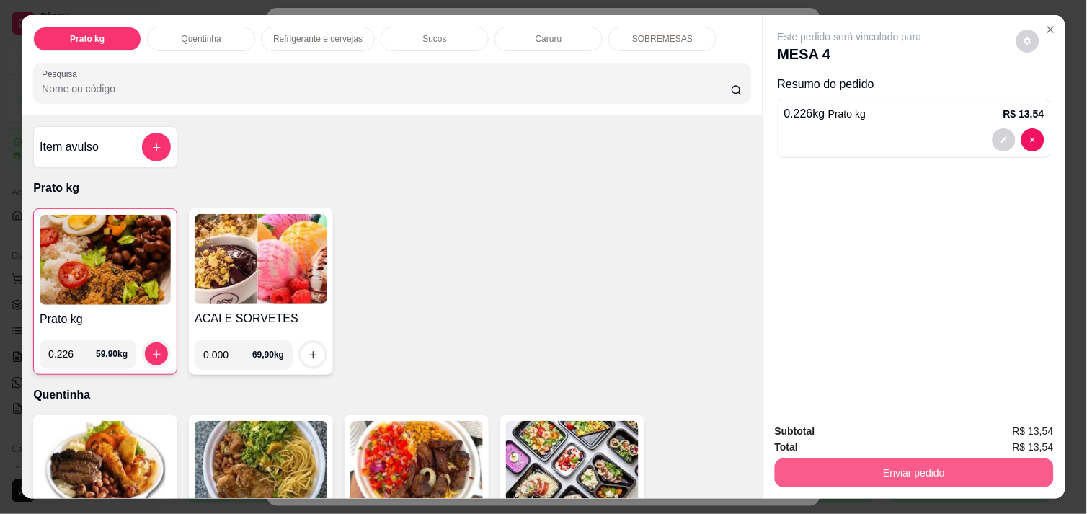
click at [854, 459] on button "Enviar pedido" at bounding box center [914, 473] width 279 height 29
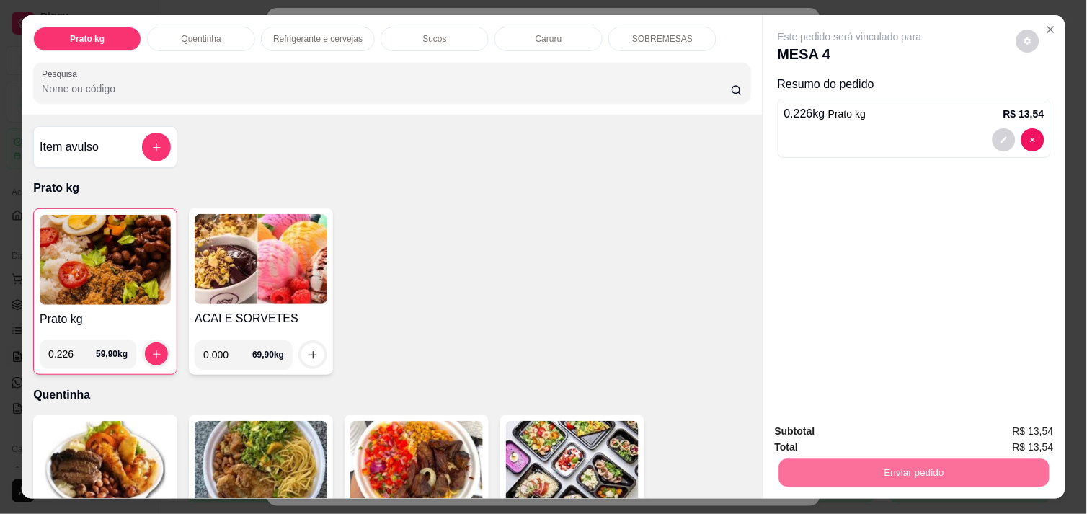
click at [1029, 421] on button "Enviar pedido" at bounding box center [1016, 431] width 79 height 27
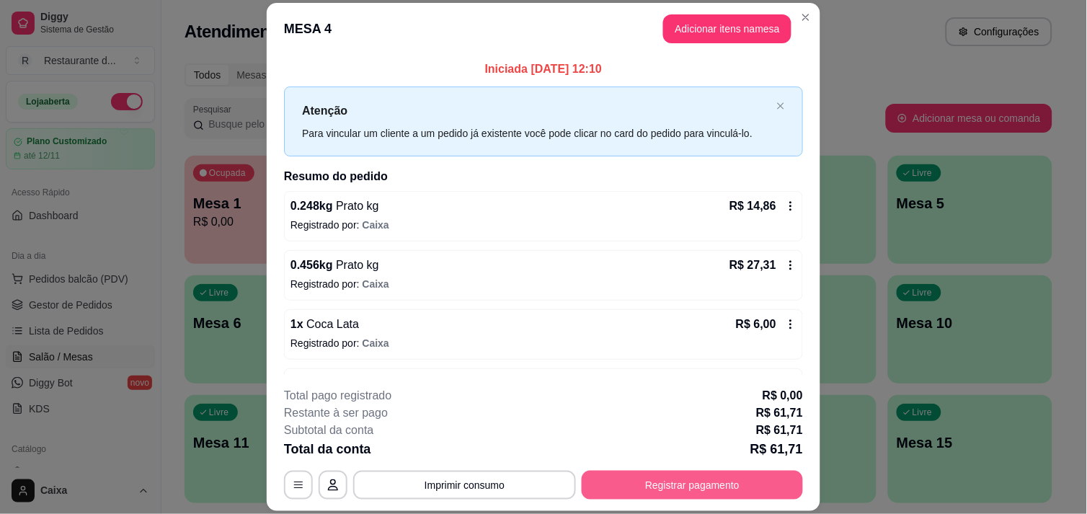
click at [766, 485] on button "Registrar pagamento" at bounding box center [692, 485] width 221 height 29
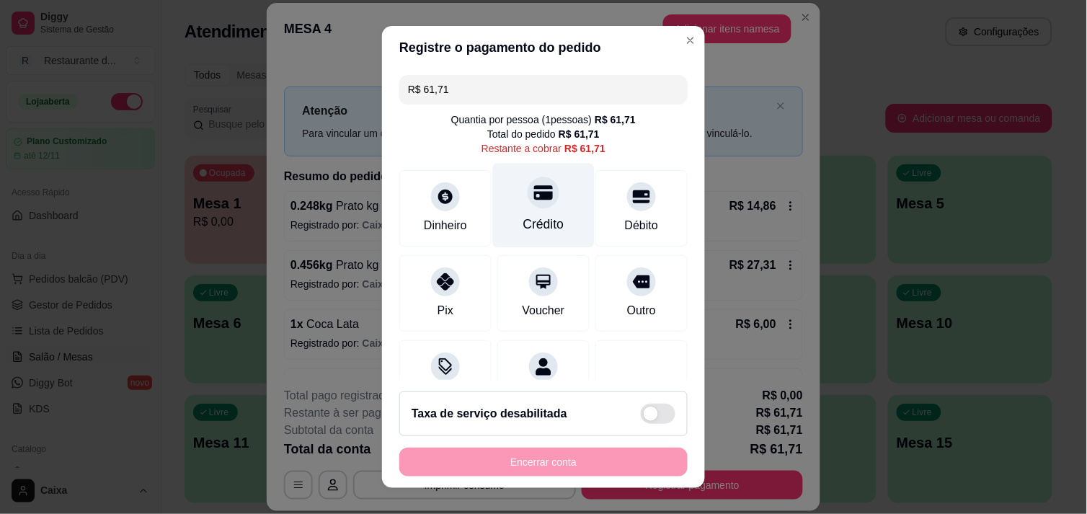
click at [534, 198] on icon at bounding box center [543, 192] width 19 height 14
type input "R$ 0,00"
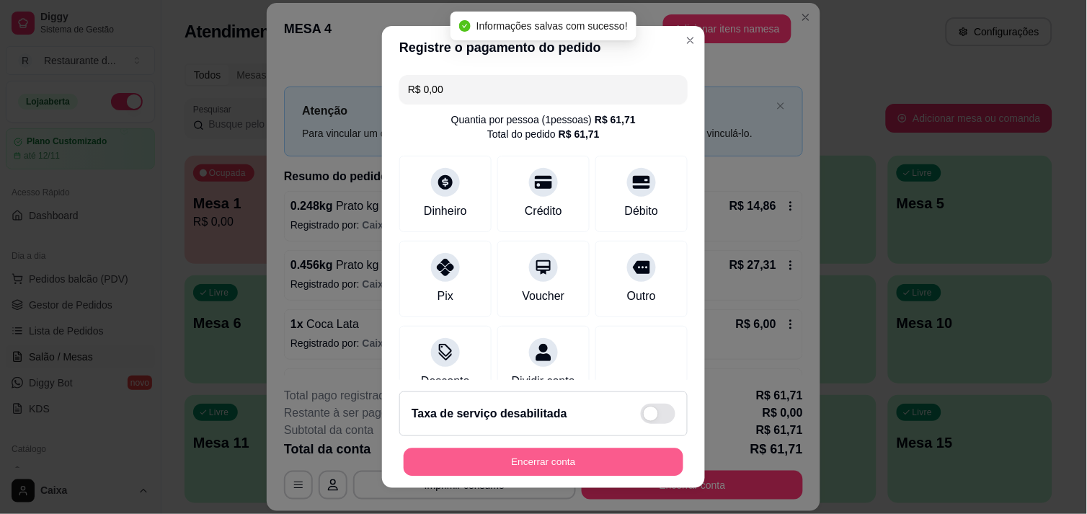
click at [539, 459] on button "Encerrar conta" at bounding box center [544, 462] width 280 height 28
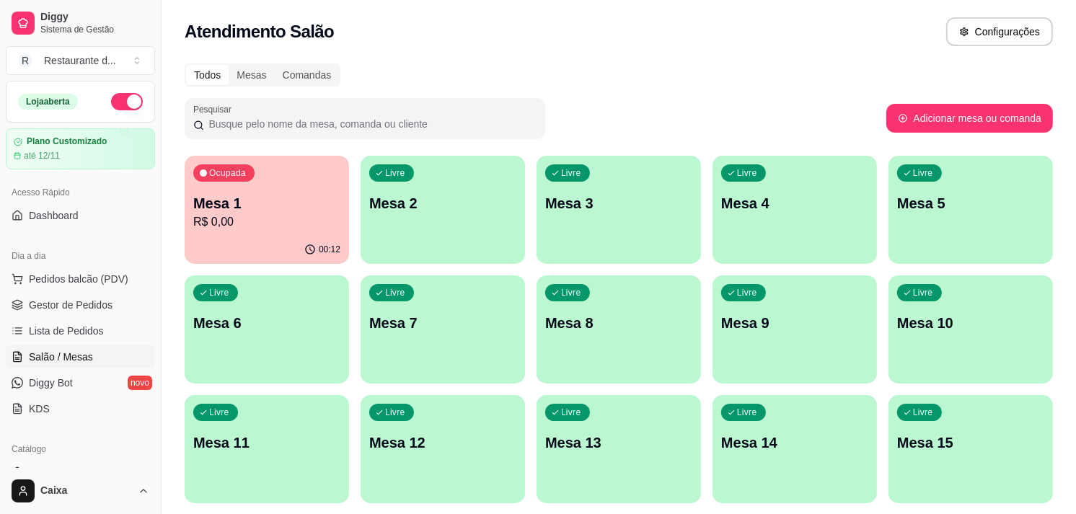
click at [424, 192] on div "Livre Mesa 2" at bounding box center [443, 201] width 164 height 91
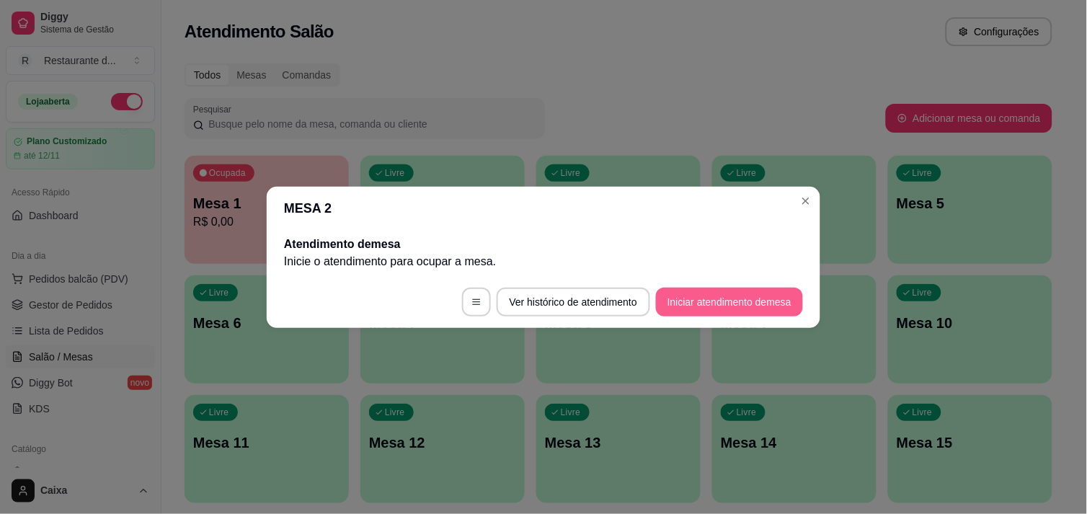
click at [736, 308] on button "Iniciar atendimento de mesa" at bounding box center [729, 302] width 147 height 29
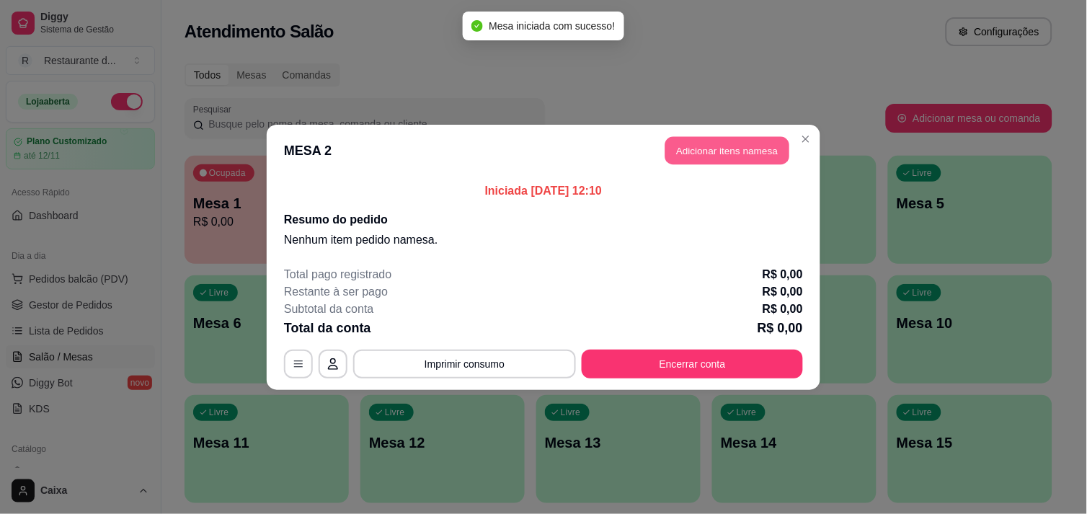
click at [721, 148] on button "Adicionar itens na mesa" at bounding box center [728, 150] width 124 height 28
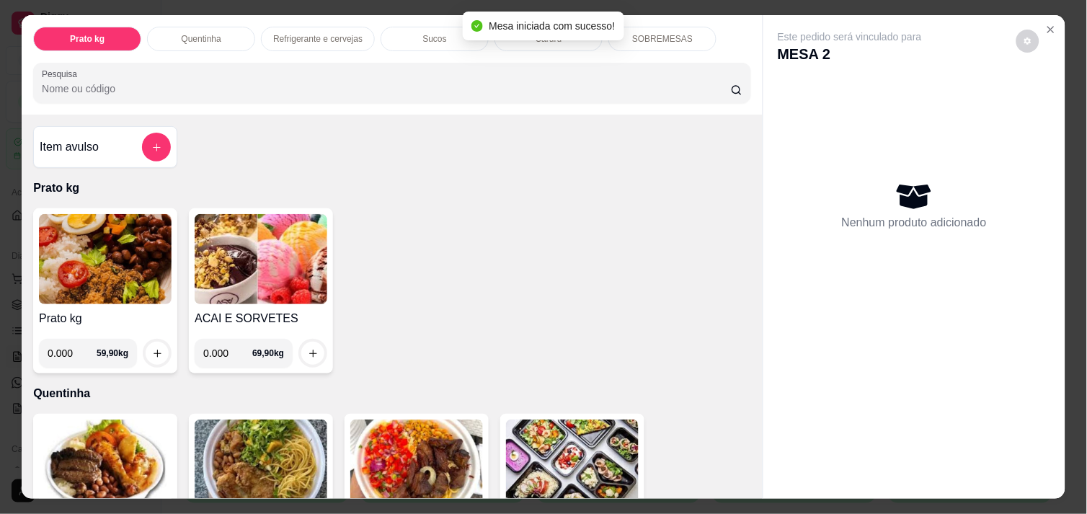
click at [75, 242] on img at bounding box center [105, 259] width 133 height 90
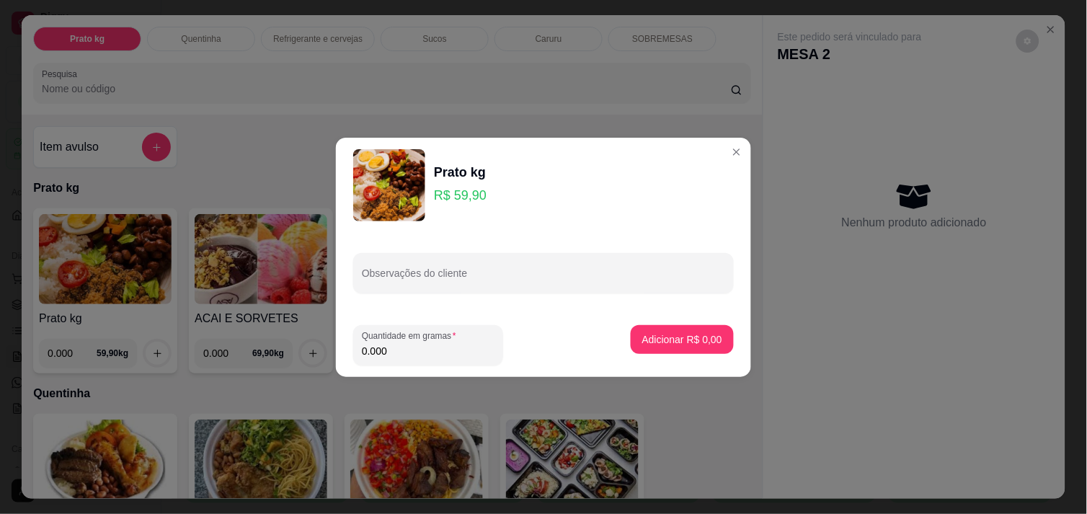
click at [441, 353] on input "0.000" at bounding box center [428, 351] width 133 height 14
type input "0.180"
click at [707, 333] on p "Adicionar R$ 10,78" at bounding box center [680, 339] width 86 height 14
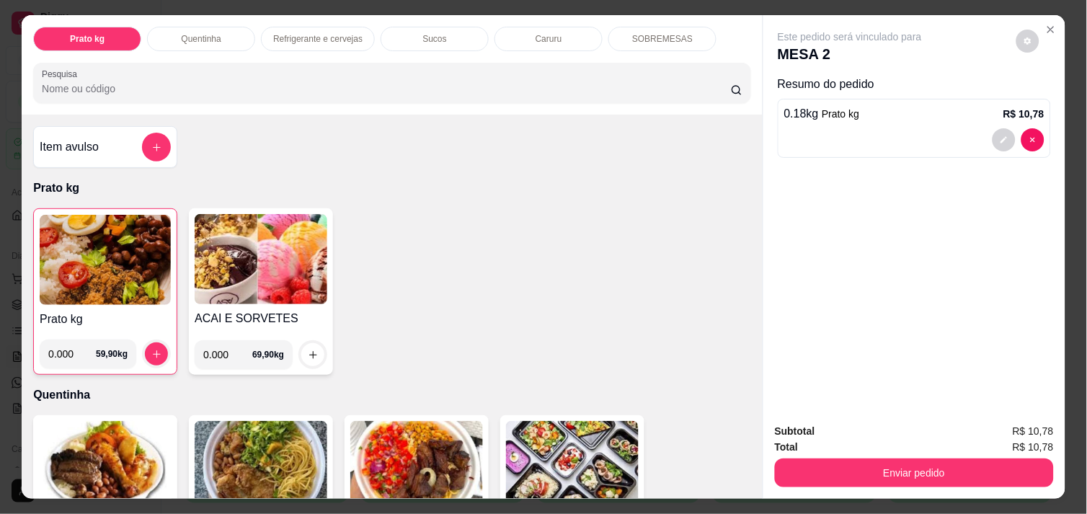
click at [91, 247] on img at bounding box center [105, 260] width 131 height 90
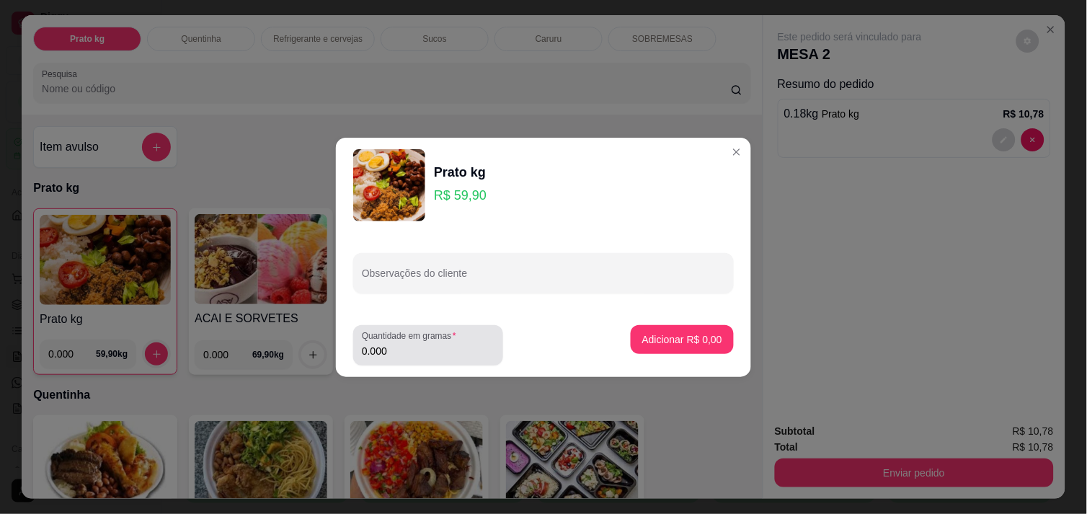
click at [406, 345] on input "0.000" at bounding box center [428, 351] width 133 height 14
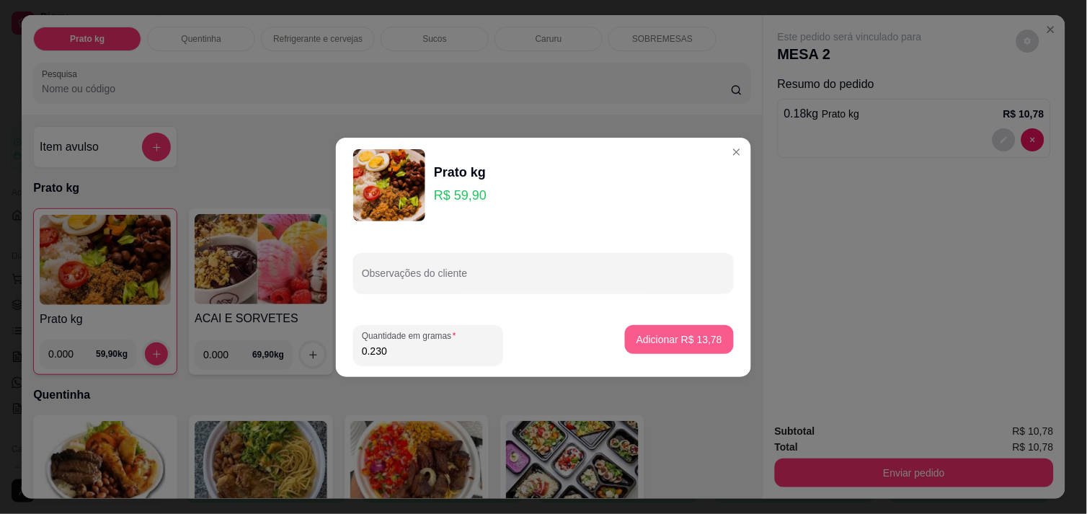
type input "0.230"
click at [660, 343] on p "Adicionar R$ 13,78" at bounding box center [680, 339] width 86 height 14
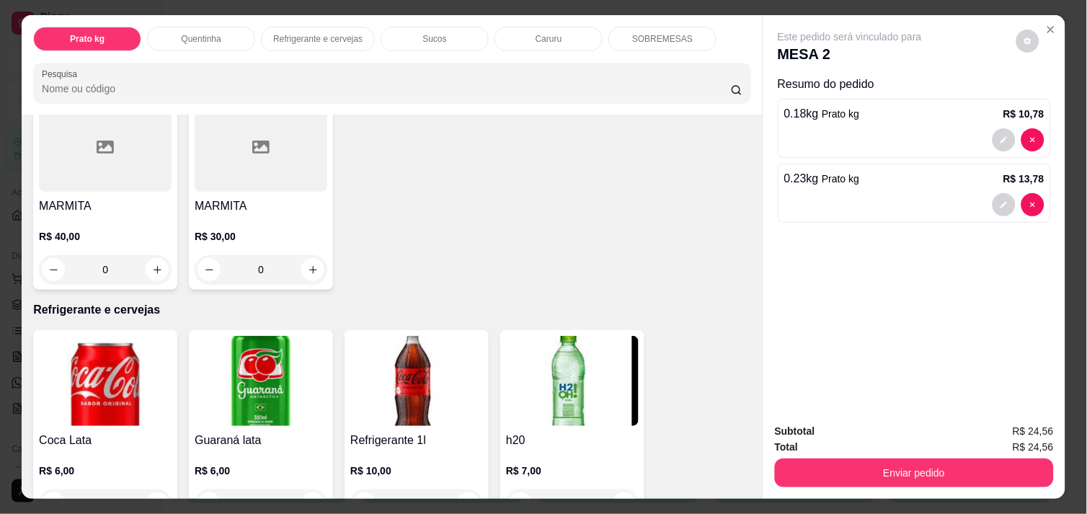
scroll to position [640, 0]
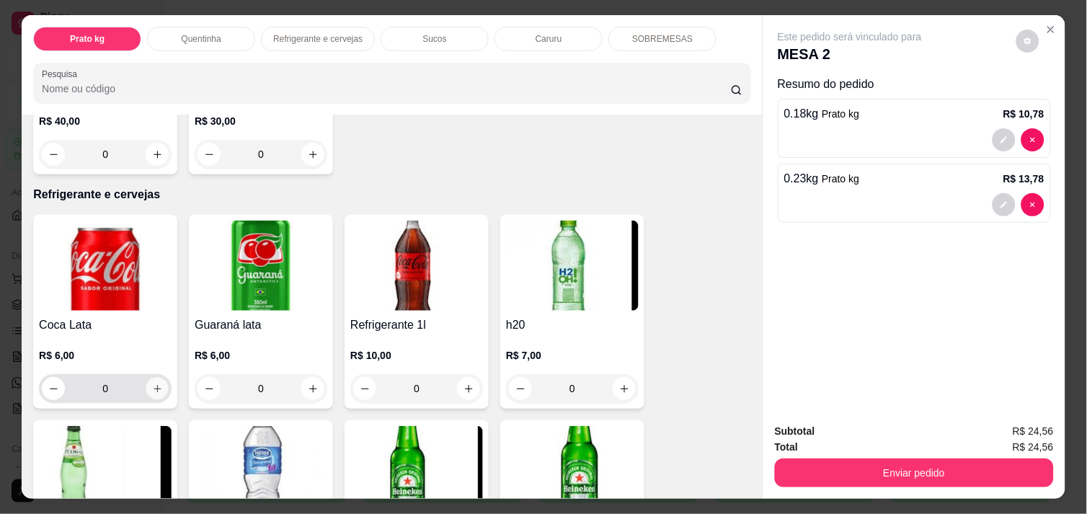
click at [152, 384] on icon "increase-product-quantity" at bounding box center [157, 389] width 11 height 11
type input "1"
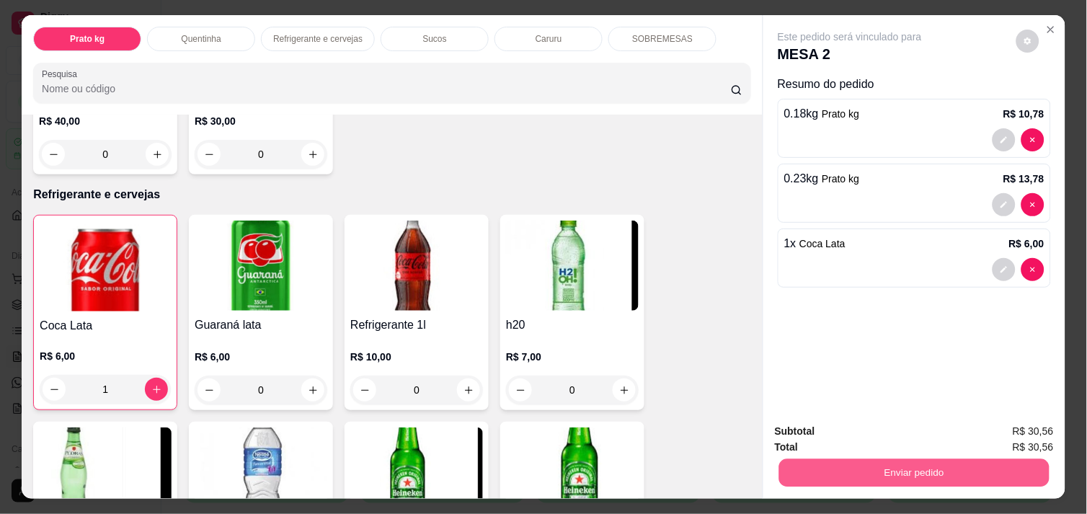
click at [976, 461] on button "Enviar pedido" at bounding box center [914, 473] width 270 height 28
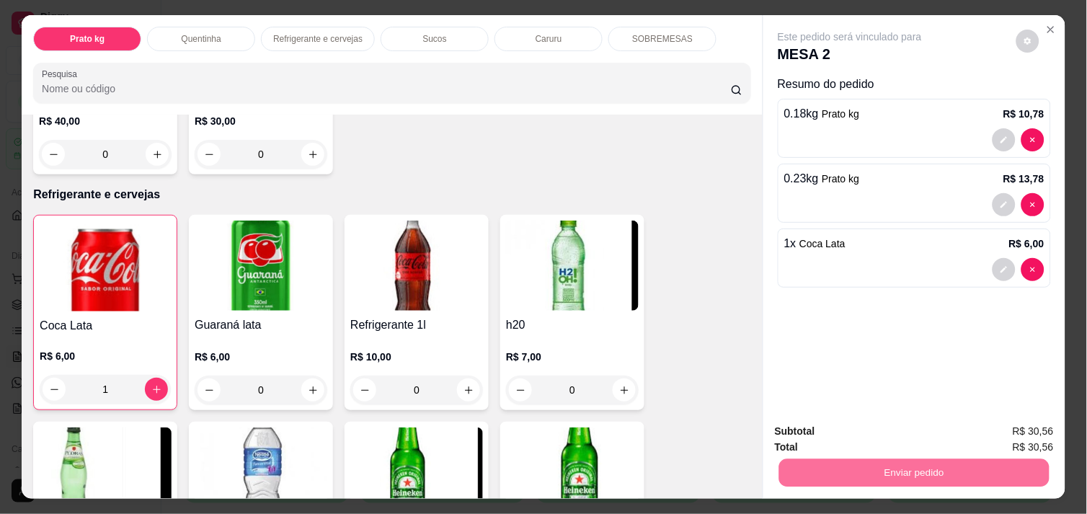
click at [1022, 436] on button "Enviar pedido" at bounding box center [1016, 431] width 79 height 27
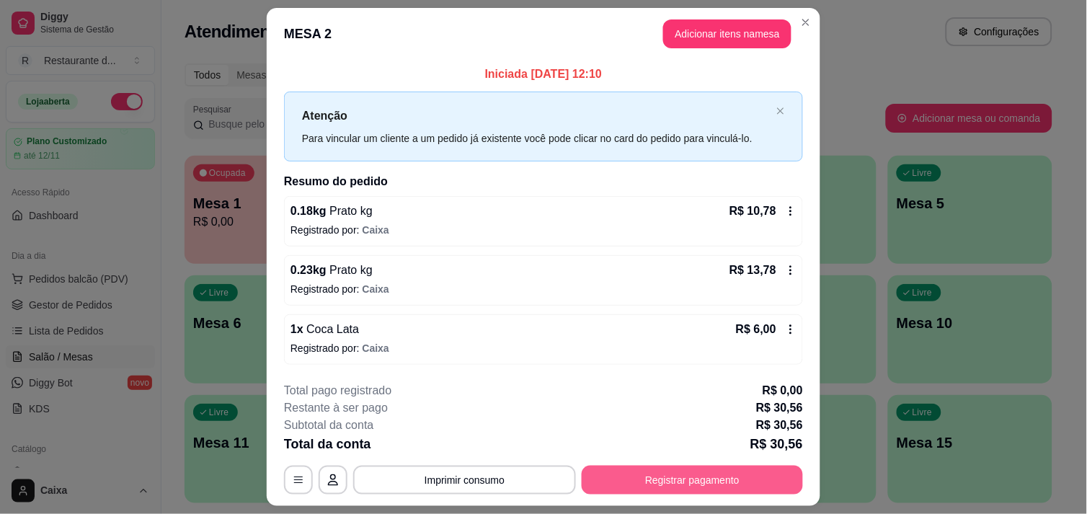
click at [655, 477] on button "Registrar pagamento" at bounding box center [692, 480] width 221 height 29
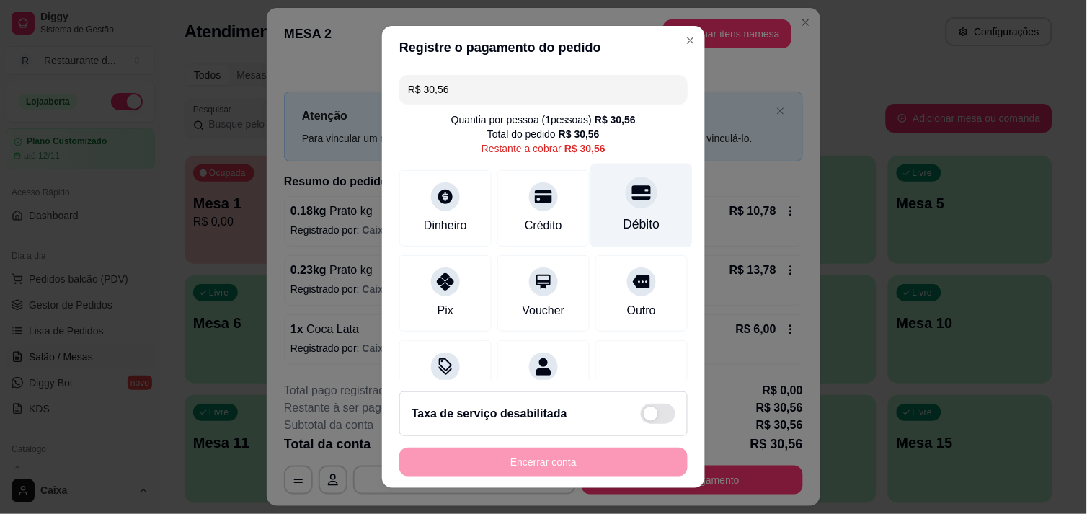
click at [629, 207] on div "Débito" at bounding box center [642, 205] width 102 height 84
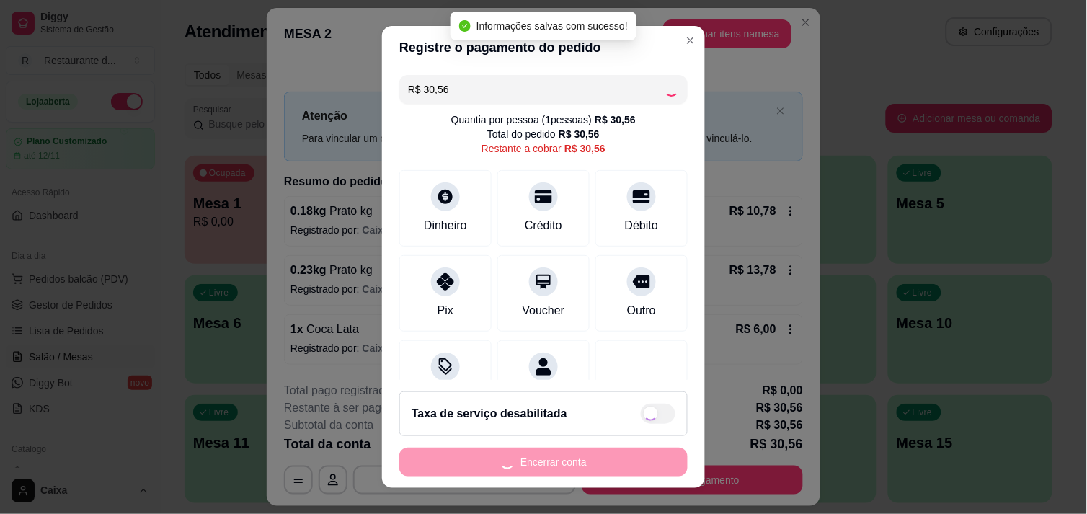
type input "R$ 0,00"
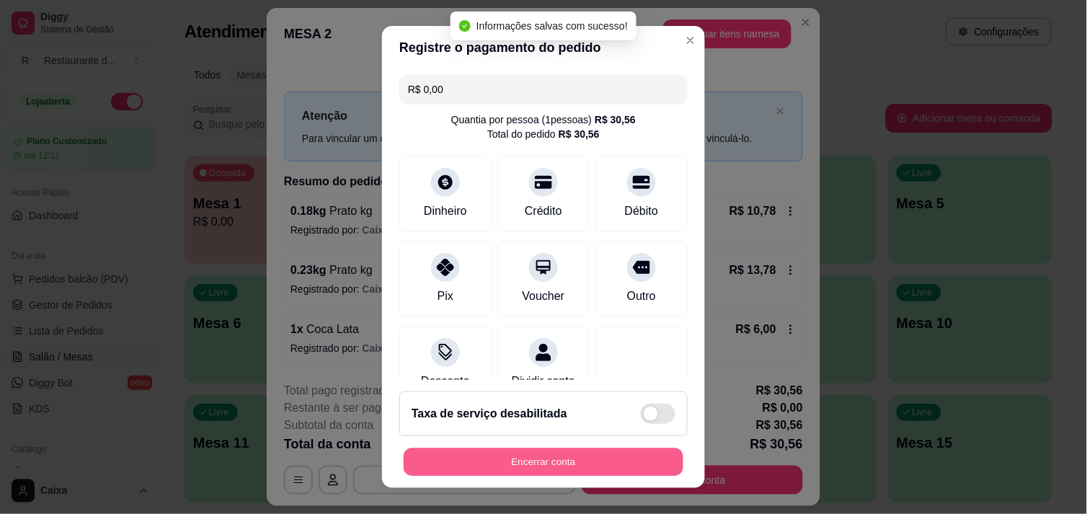
click at [588, 464] on button "Encerrar conta" at bounding box center [544, 462] width 280 height 28
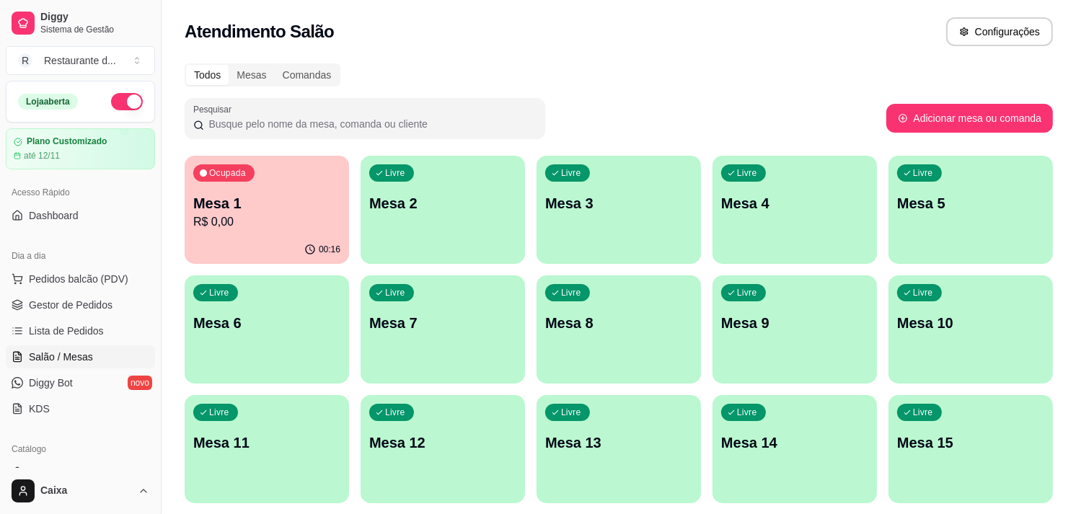
click at [454, 203] on p "Mesa 2" at bounding box center [442, 203] width 147 height 20
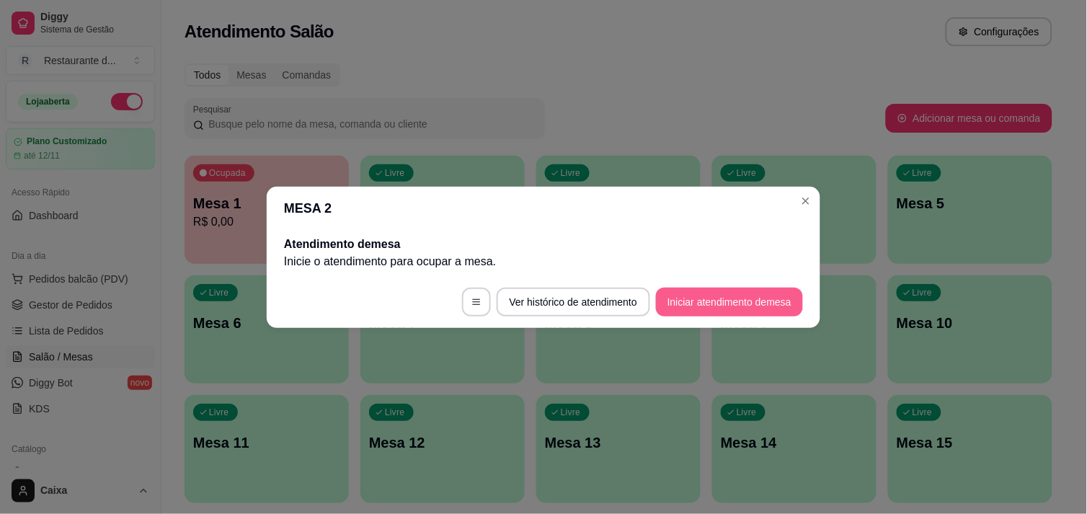
click at [753, 298] on button "Iniciar atendimento de mesa" at bounding box center [729, 302] width 147 height 29
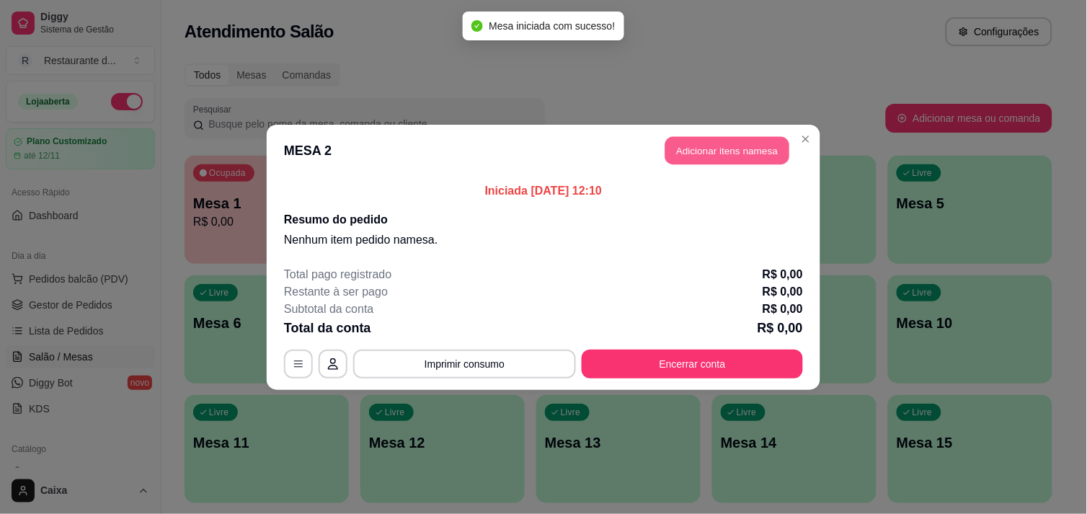
click at [715, 147] on button "Adicionar itens na mesa" at bounding box center [728, 150] width 124 height 28
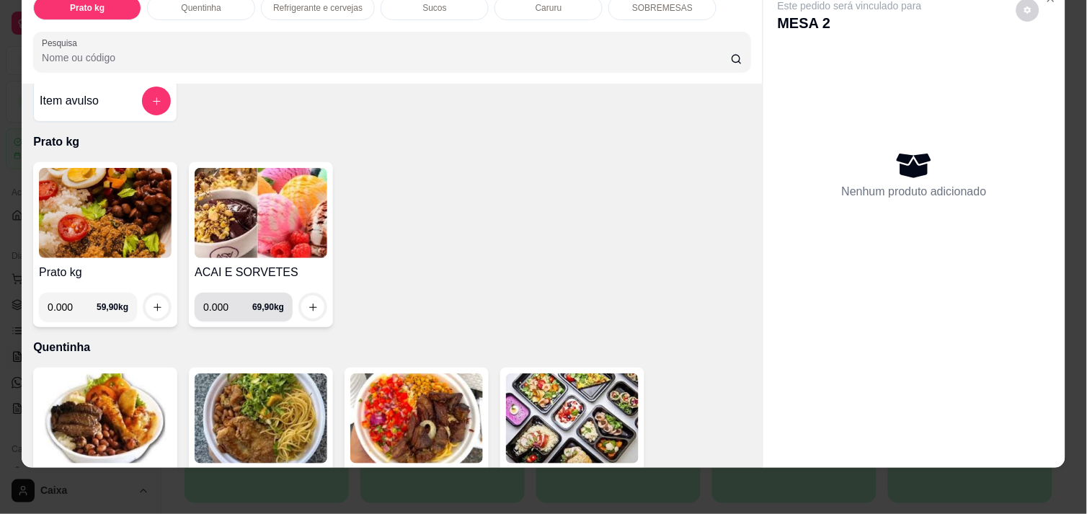
scroll to position [0, 0]
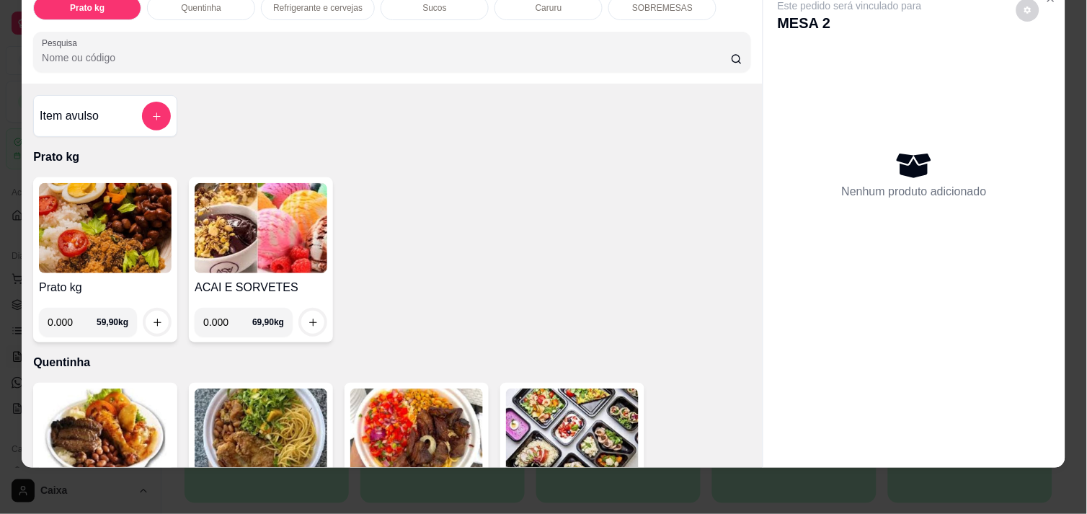
click at [114, 215] on img at bounding box center [105, 228] width 133 height 90
click at [254, 225] on img at bounding box center [261, 228] width 133 height 90
click at [112, 216] on img at bounding box center [105, 228] width 133 height 90
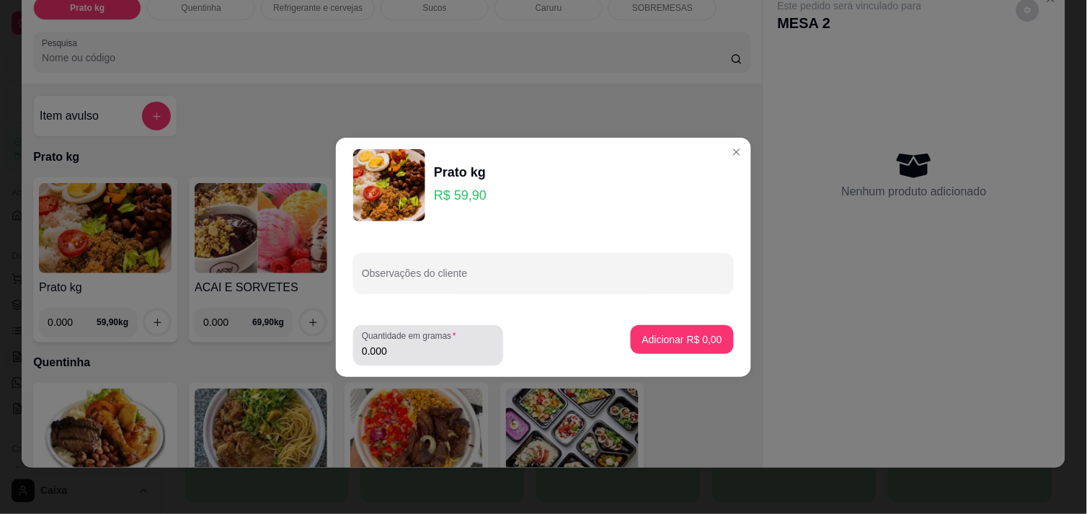
click at [394, 355] on input "0.000" at bounding box center [428, 351] width 133 height 14
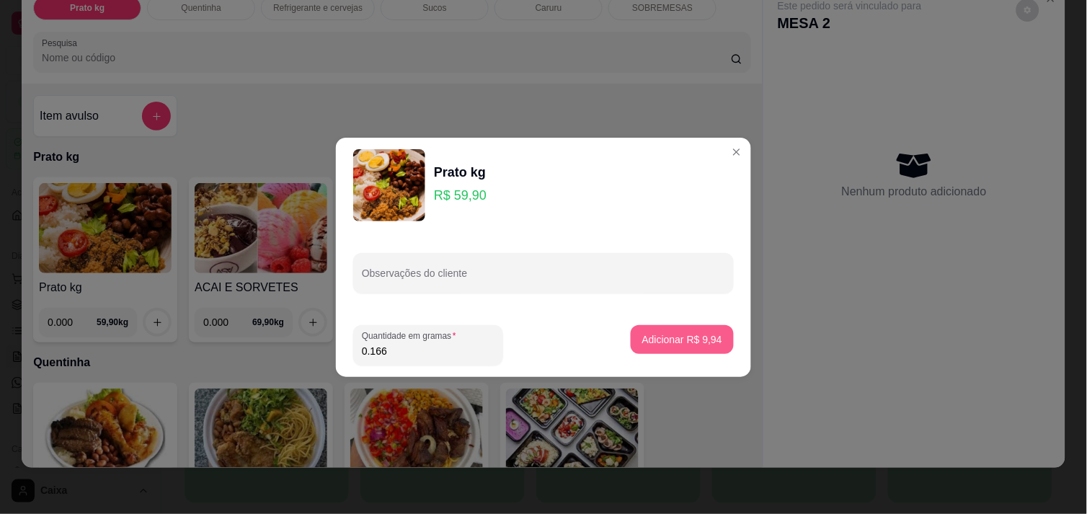
type input "0.166"
click at [697, 335] on p "Adicionar R$ 9,94" at bounding box center [682, 339] width 80 height 14
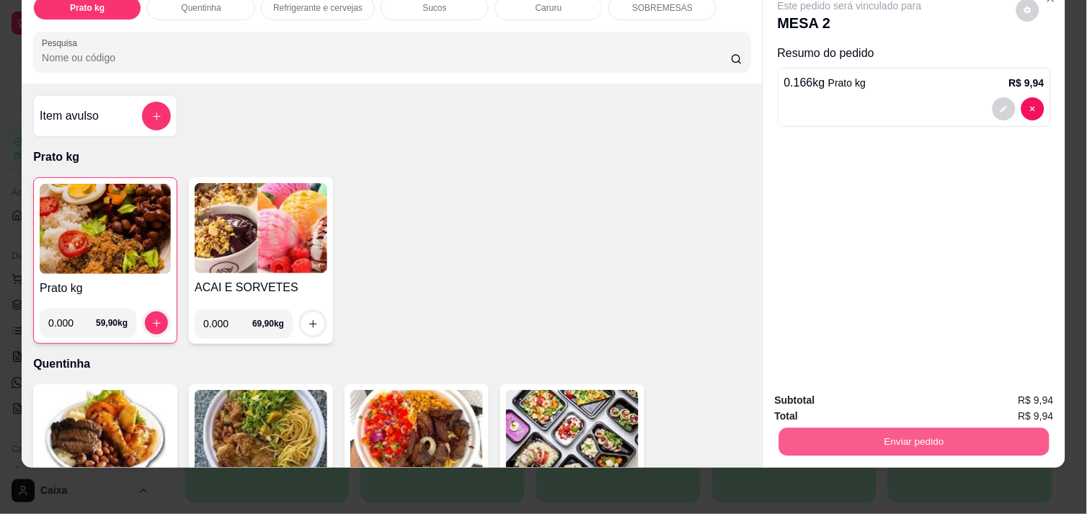
click at [889, 442] on button "Enviar pedido" at bounding box center [914, 442] width 270 height 28
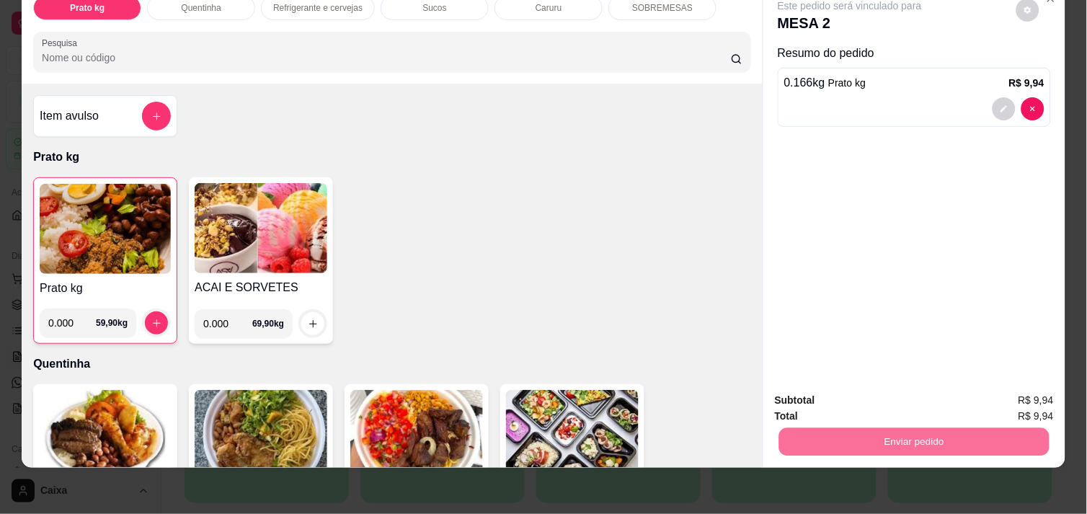
click at [1025, 390] on button "Enviar pedido" at bounding box center [1016, 394] width 81 height 27
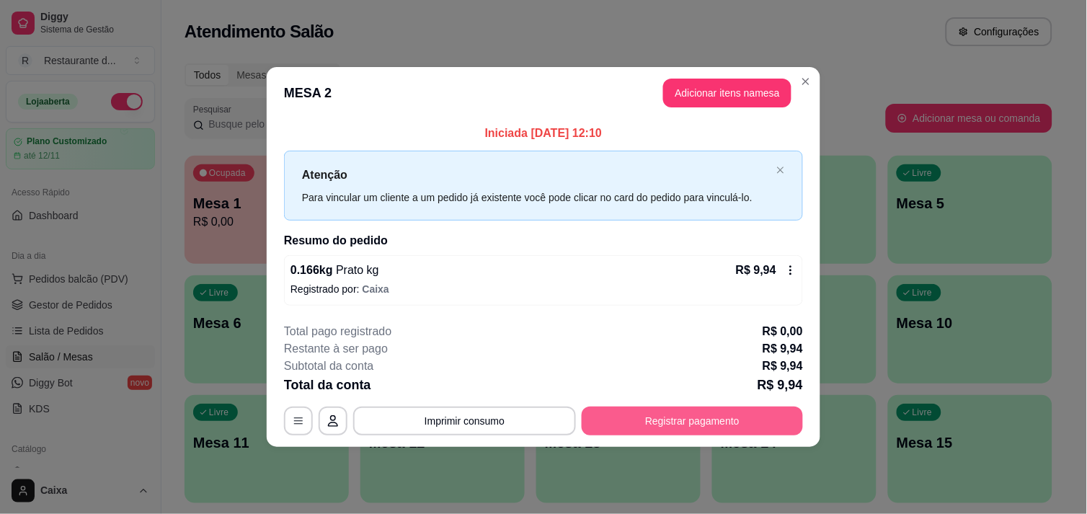
click at [653, 422] on button "Registrar pagamento" at bounding box center [692, 421] width 221 height 29
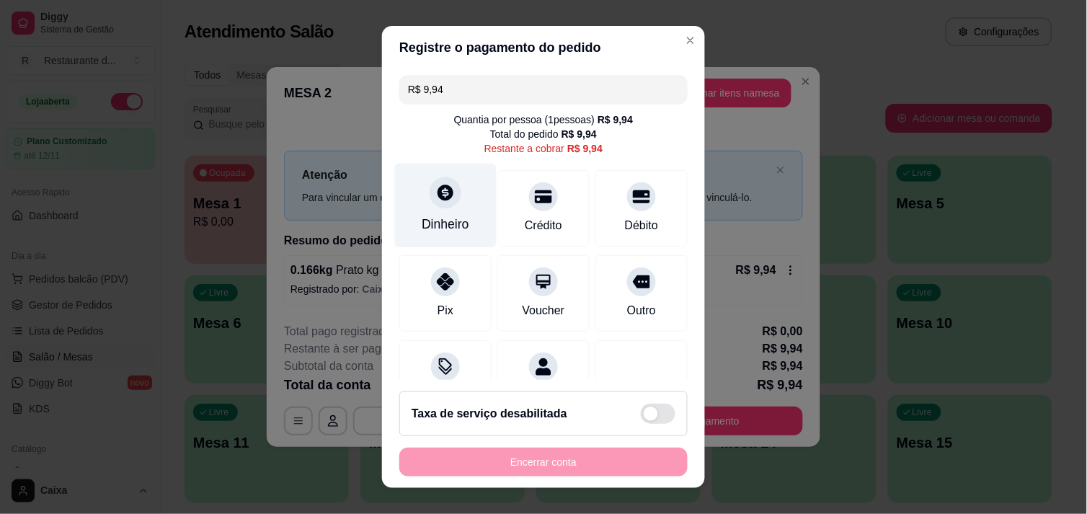
click at [443, 211] on div "Dinheiro" at bounding box center [446, 205] width 102 height 84
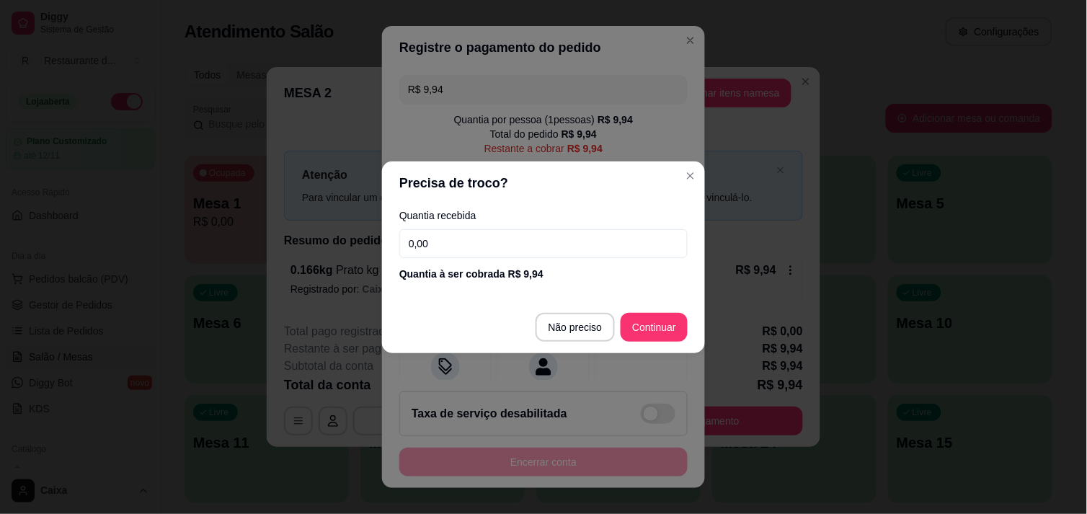
click at [513, 234] on input "0,00" at bounding box center [543, 243] width 288 height 29
type input "9,94"
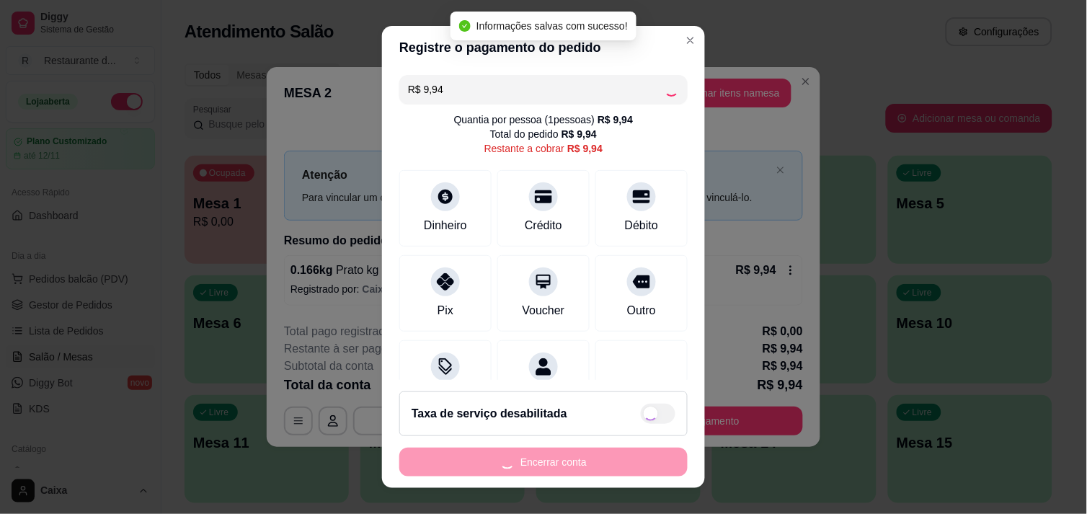
type input "R$ 0,00"
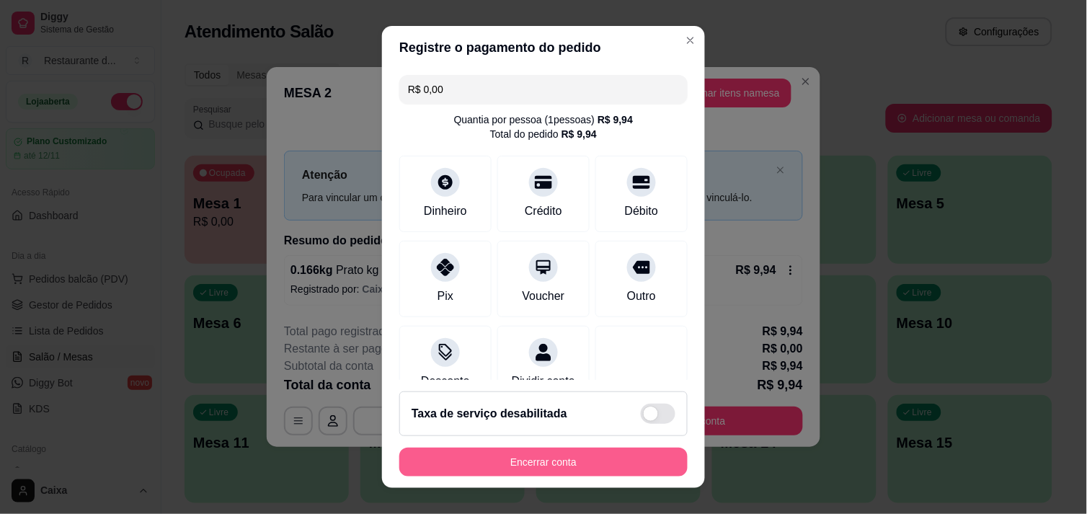
click at [556, 457] on button "Encerrar conta" at bounding box center [543, 462] width 288 height 29
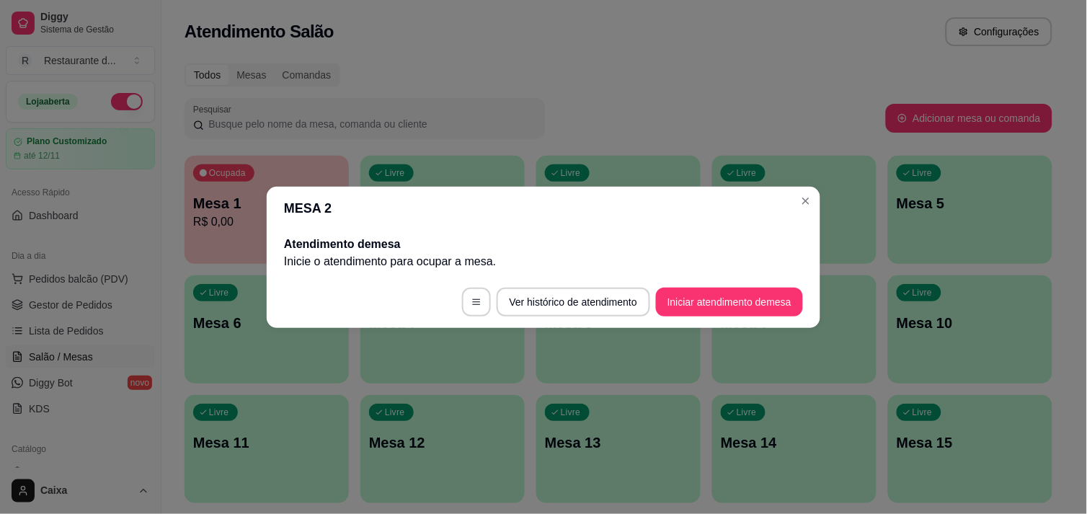
drag, startPoint x: 474, startPoint y: 427, endPoint x: 399, endPoint y: 251, distance: 191.2
click at [399, 251] on h2 "Atendimento de mesa" at bounding box center [543, 244] width 519 height 17
click at [720, 291] on button "Iniciar atendimento de mesa" at bounding box center [729, 302] width 143 height 28
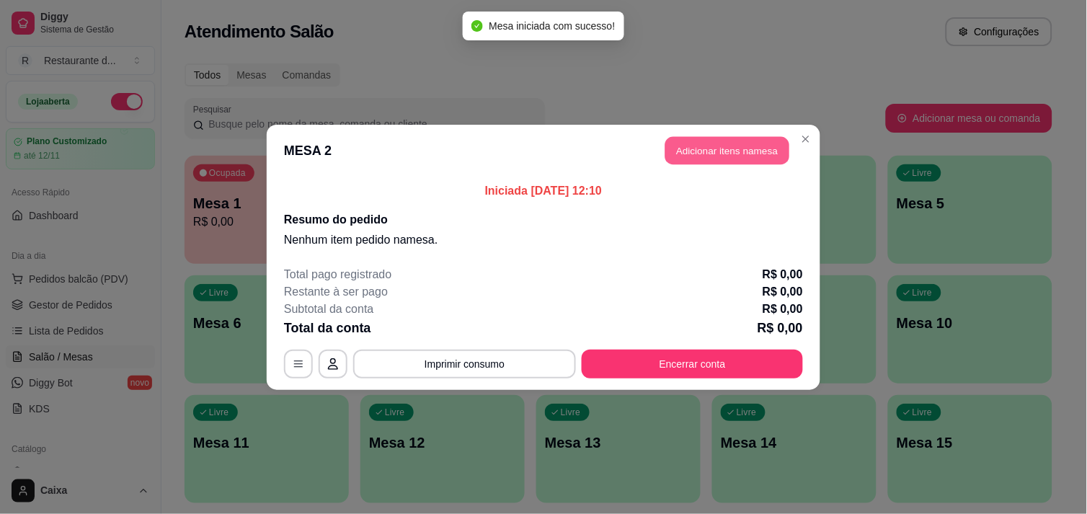
click at [753, 138] on button "Adicionar itens na mesa" at bounding box center [728, 150] width 124 height 28
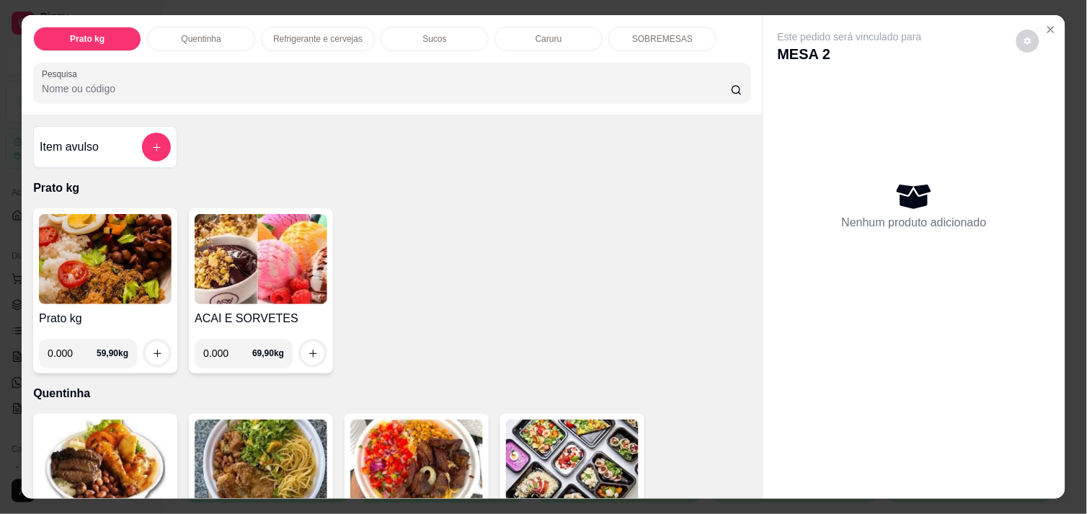
click at [120, 255] on img at bounding box center [105, 259] width 133 height 90
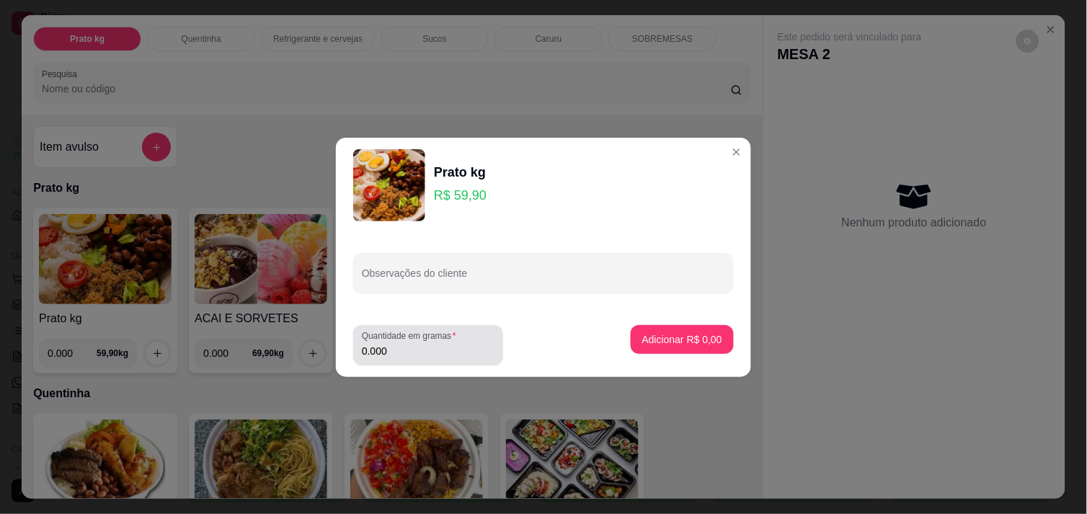
click at [414, 361] on div "Quantidade em gramas 0.000" at bounding box center [428, 345] width 150 height 40
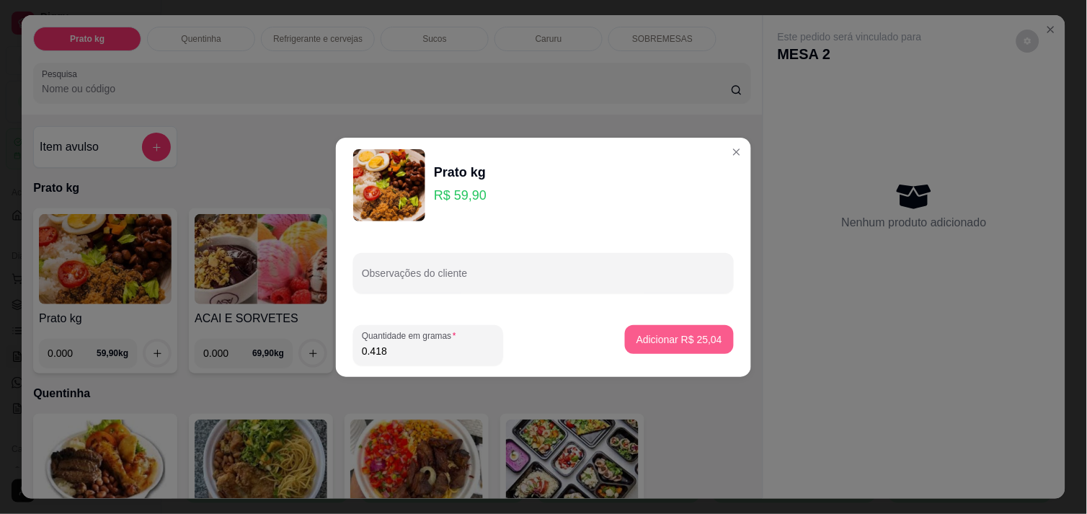
type input "0.418"
click at [683, 330] on button "Adicionar R$ 25,04" at bounding box center [679, 339] width 109 height 29
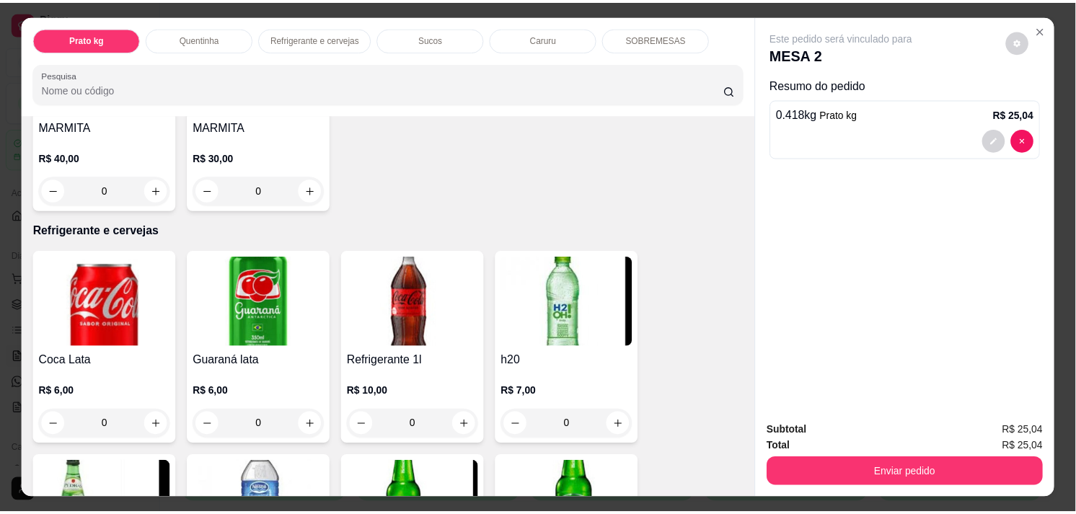
scroll to position [721, 0]
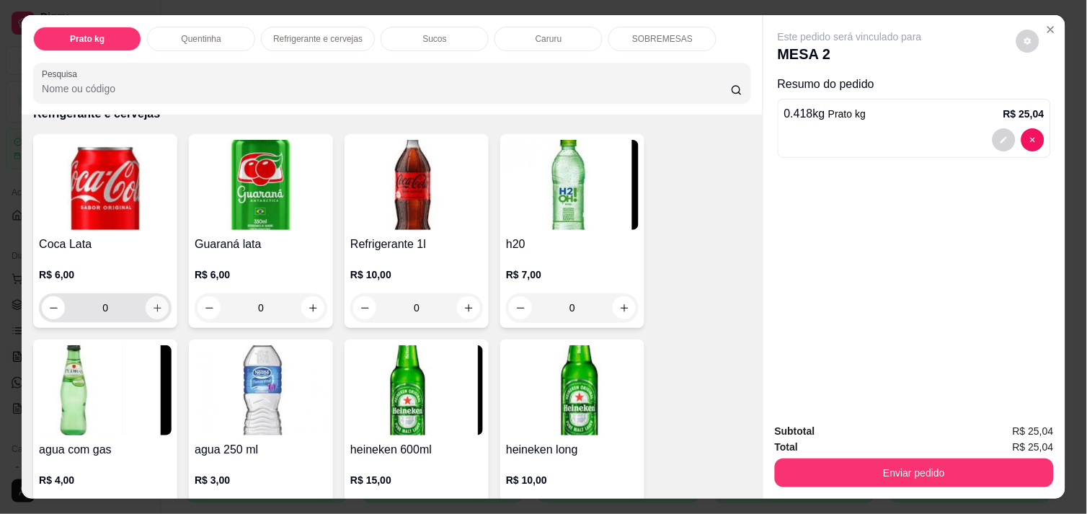
click at [152, 306] on icon "increase-product-quantity" at bounding box center [157, 308] width 11 height 11
type input "1"
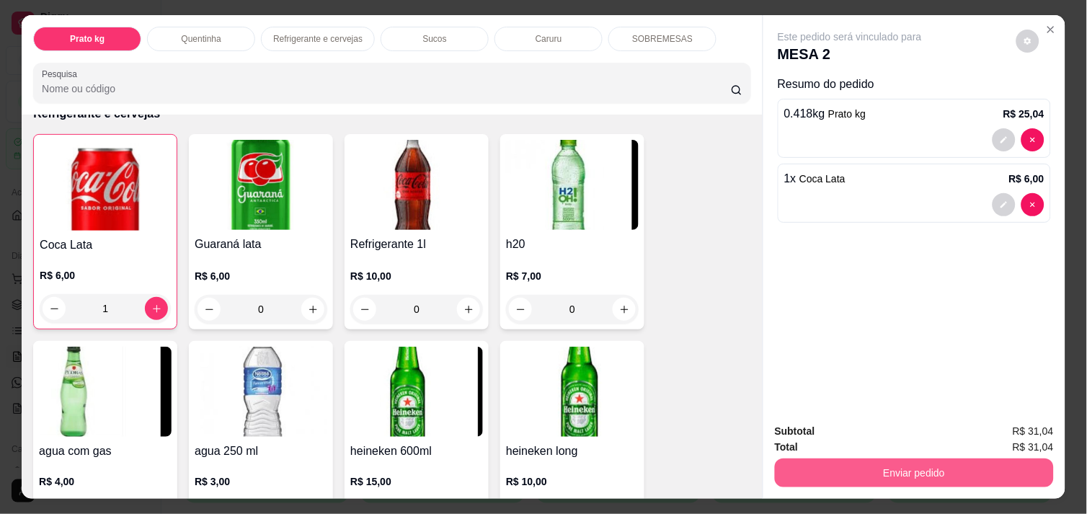
click at [890, 460] on button "Enviar pedido" at bounding box center [914, 473] width 279 height 29
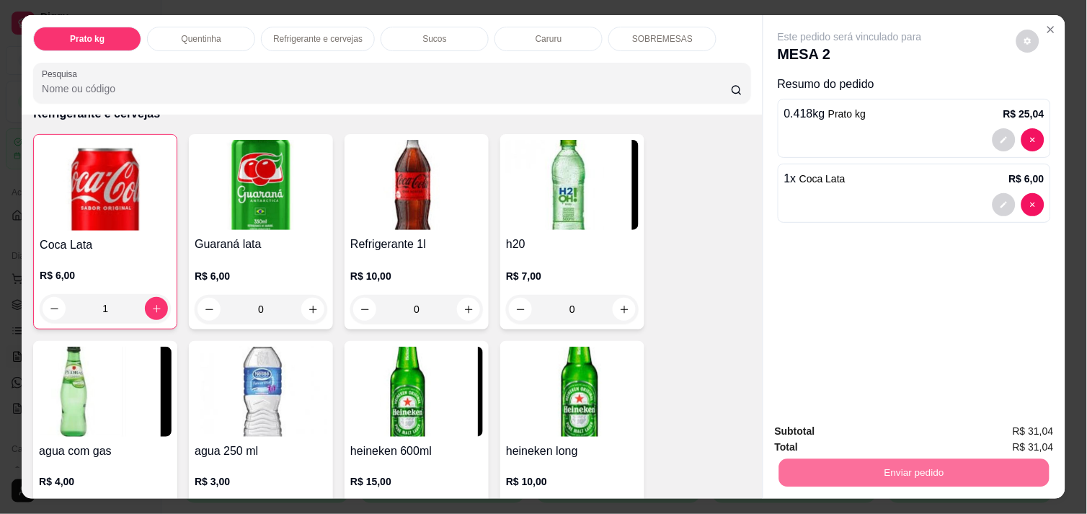
click at [992, 430] on button "Enviar pedido" at bounding box center [1016, 430] width 79 height 27
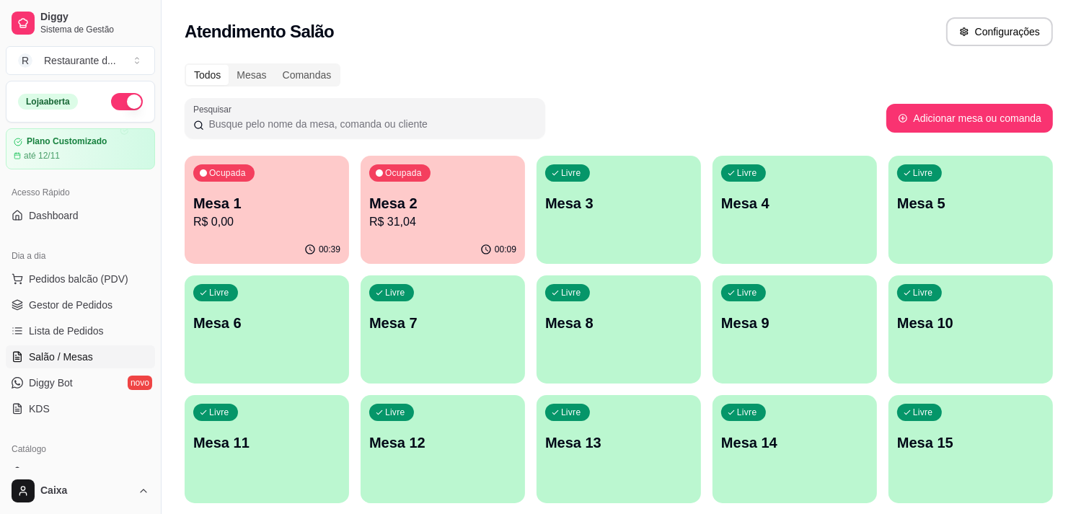
click at [479, 251] on div "00:09" at bounding box center [443, 250] width 164 height 28
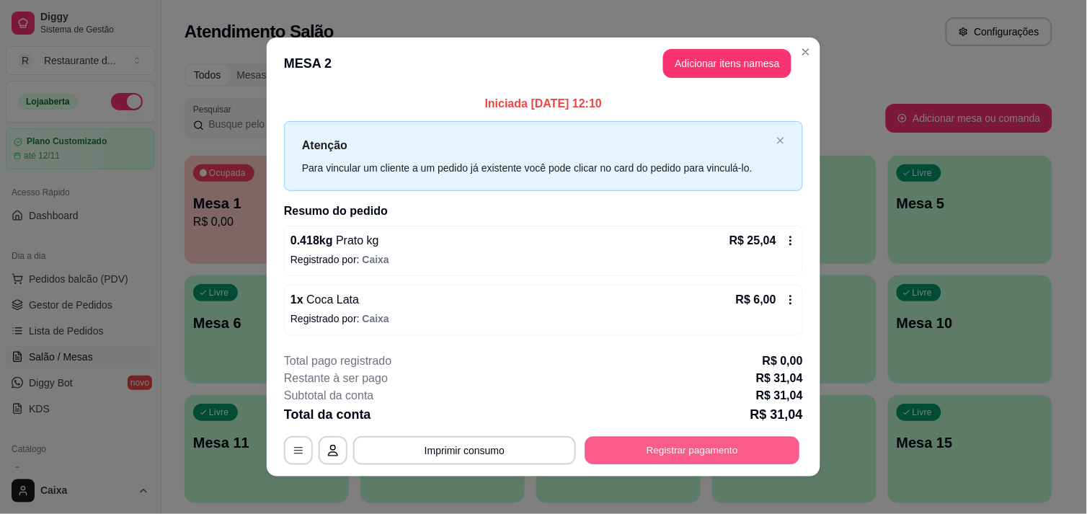
click at [719, 450] on button "Registrar pagamento" at bounding box center [692, 451] width 215 height 28
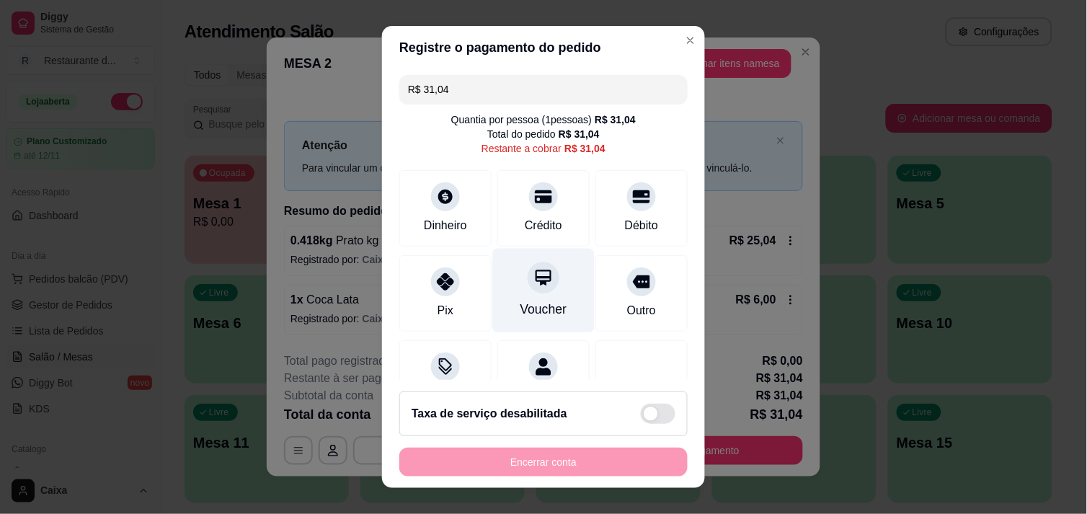
scroll to position [59, 0]
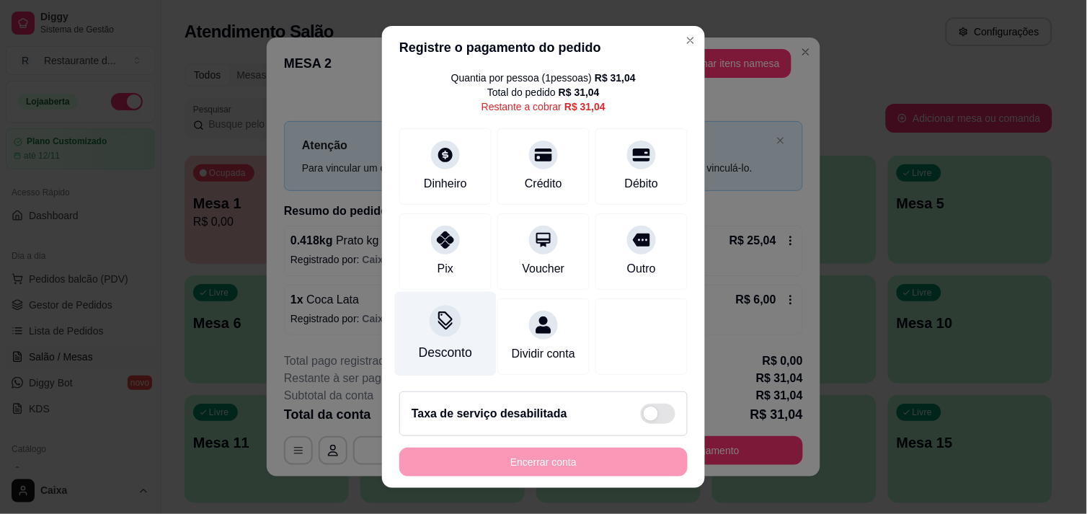
click at [436, 311] on icon at bounding box center [445, 320] width 19 height 19
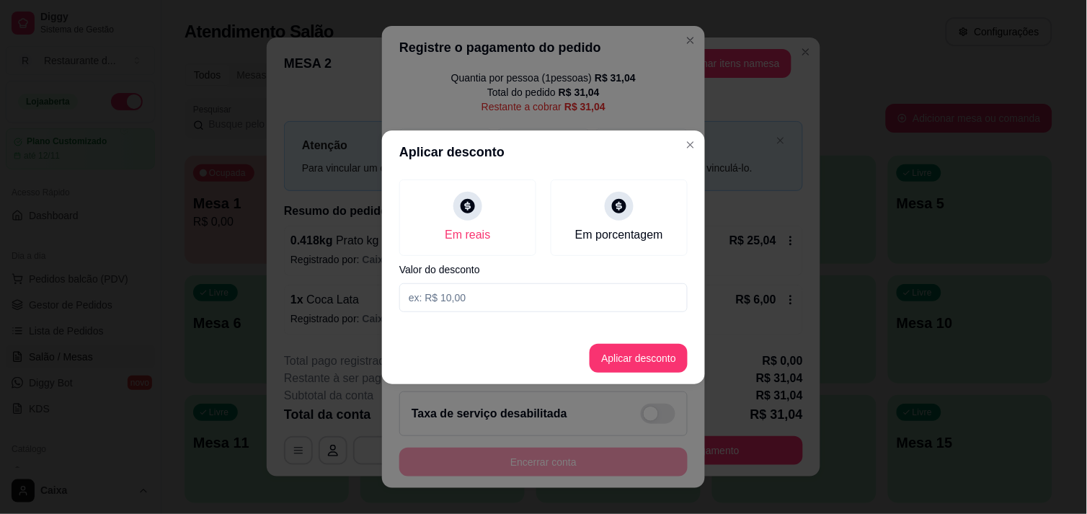
click at [529, 301] on input at bounding box center [543, 297] width 288 height 29
type input "0,04"
click at [644, 345] on button "Aplicar desconto" at bounding box center [639, 358] width 98 height 29
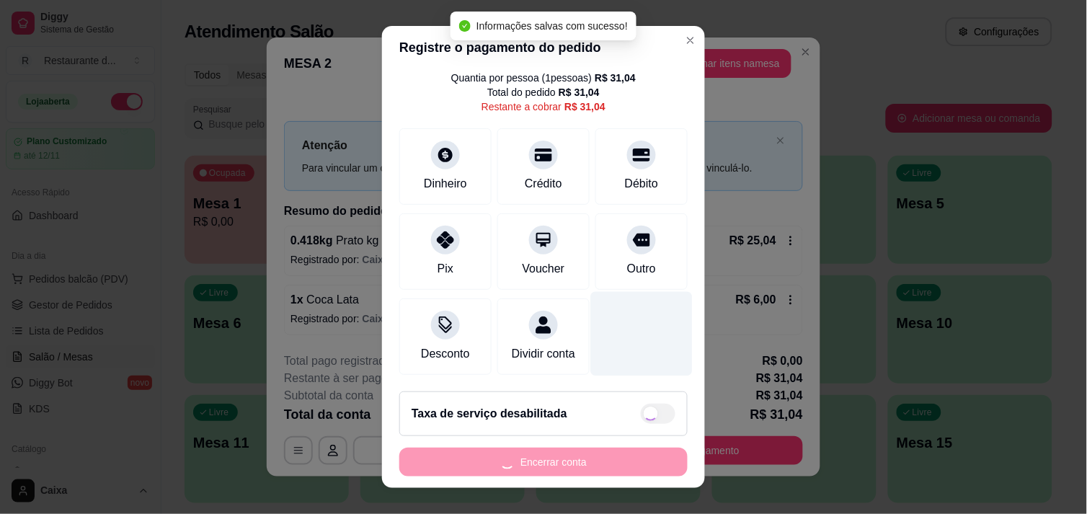
type input "R$ 31,00"
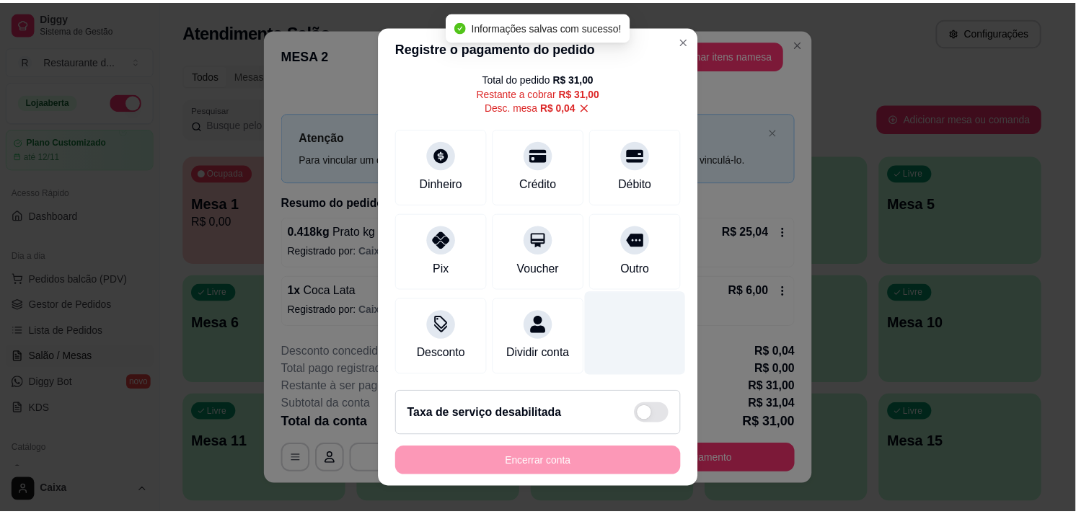
scroll to position [0, 0]
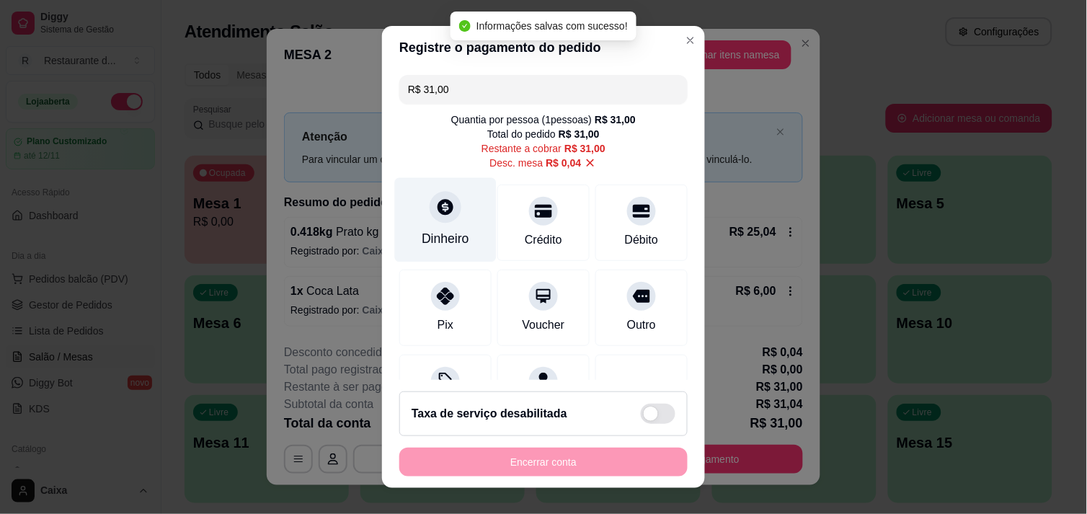
click at [427, 243] on div "Dinheiro" at bounding box center [446, 238] width 48 height 19
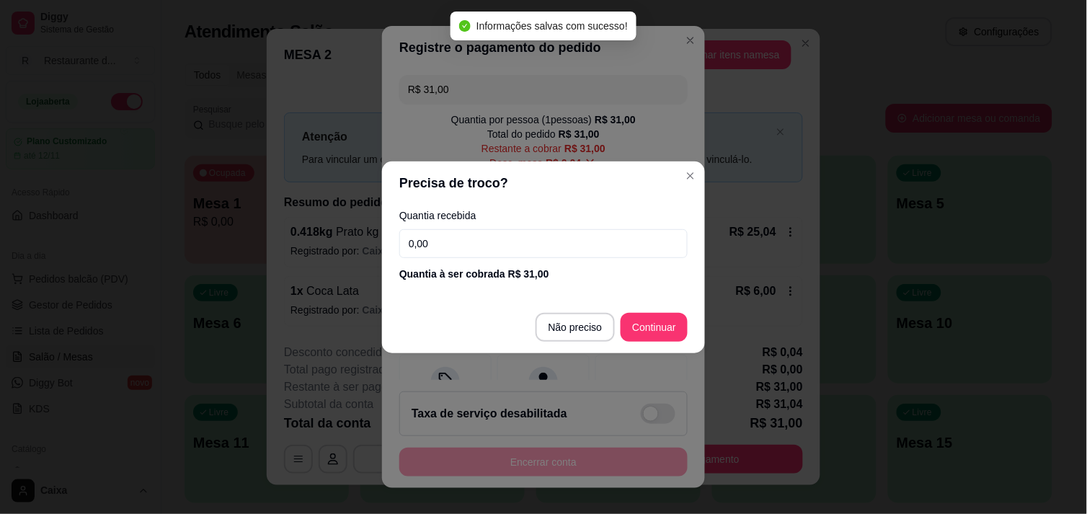
click at [500, 238] on input "0,00" at bounding box center [543, 243] width 288 height 29
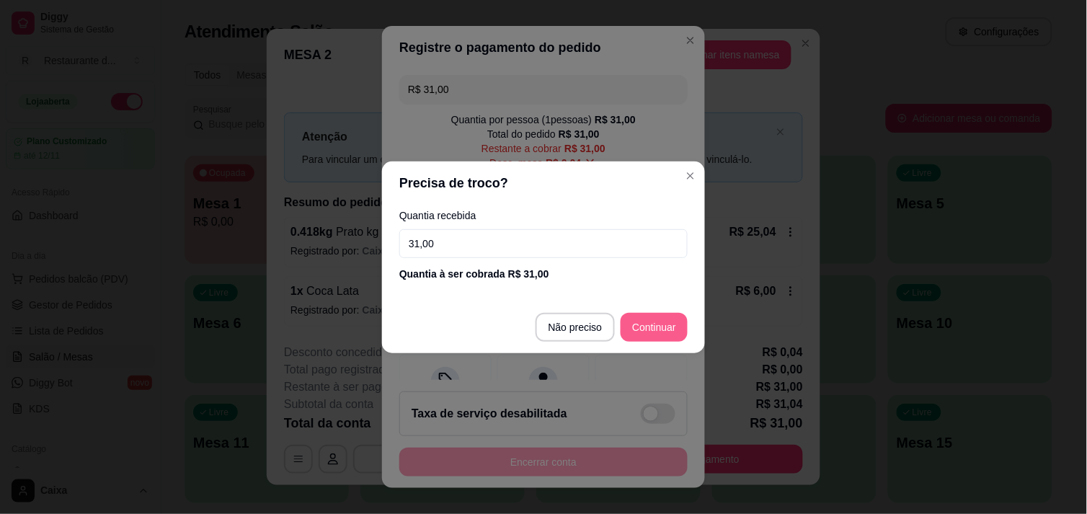
type input "31,00"
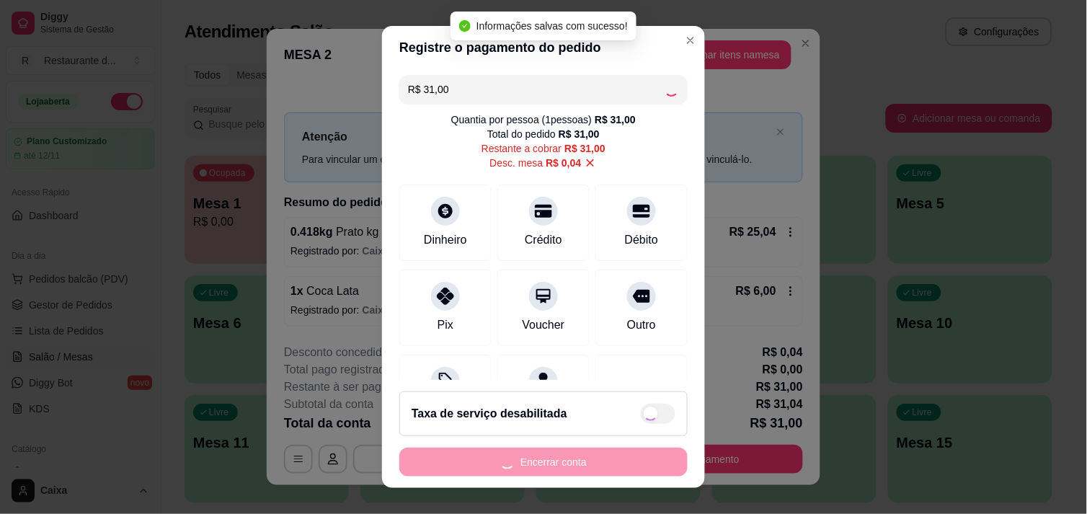
type input "R$ 0,00"
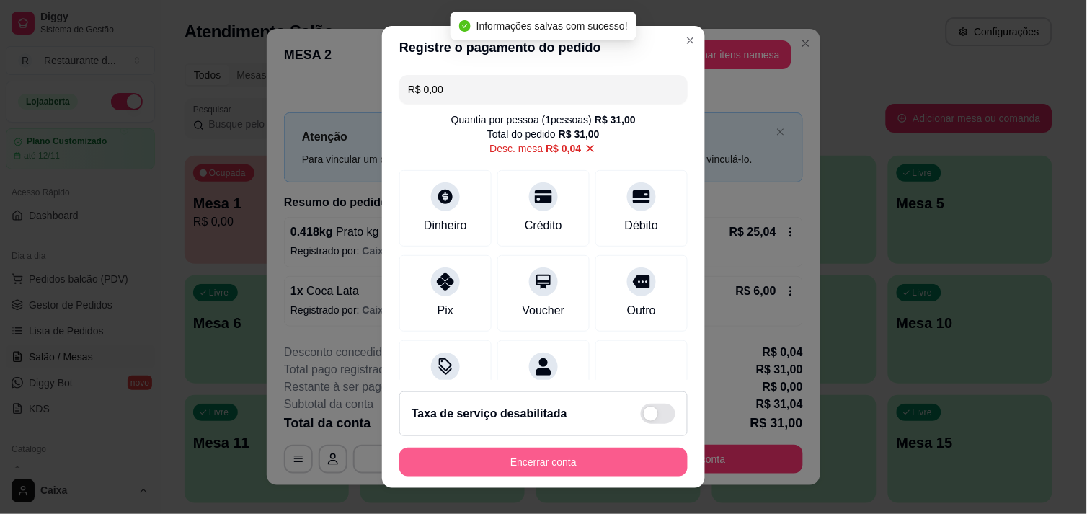
click at [596, 464] on button "Encerrar conta" at bounding box center [543, 462] width 288 height 29
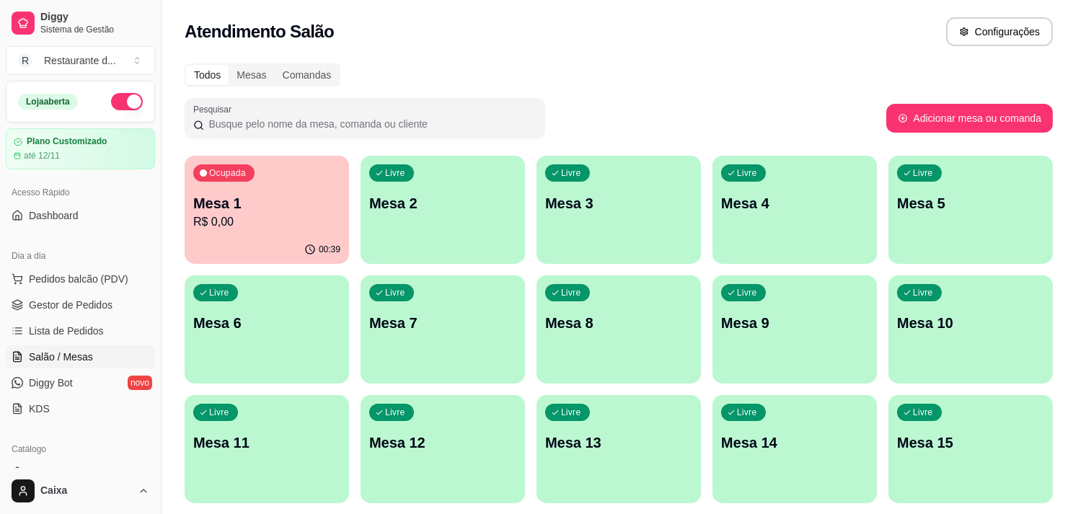
click at [240, 208] on p "Mesa 1" at bounding box center [266, 203] width 147 height 20
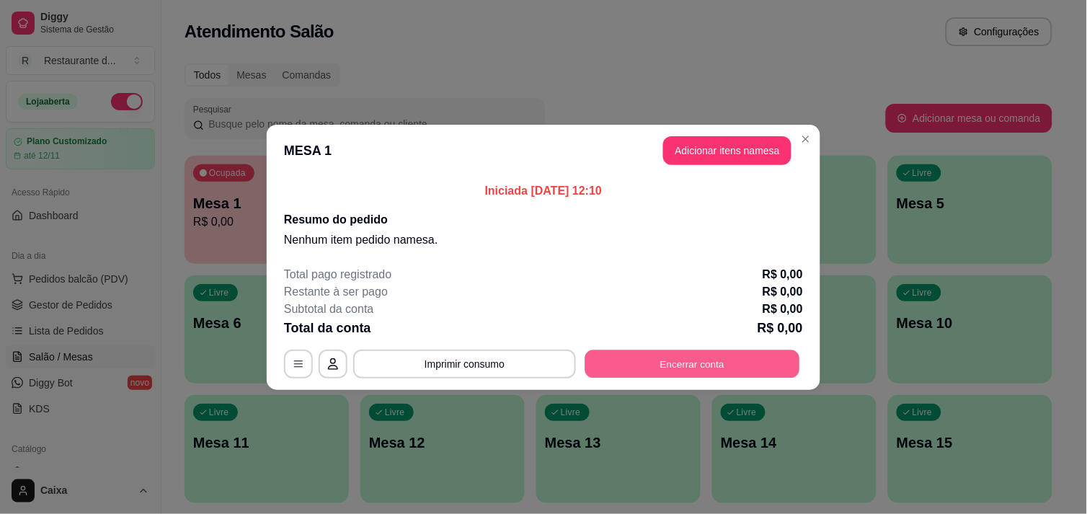
click at [740, 352] on button "Encerrar conta" at bounding box center [692, 364] width 215 height 28
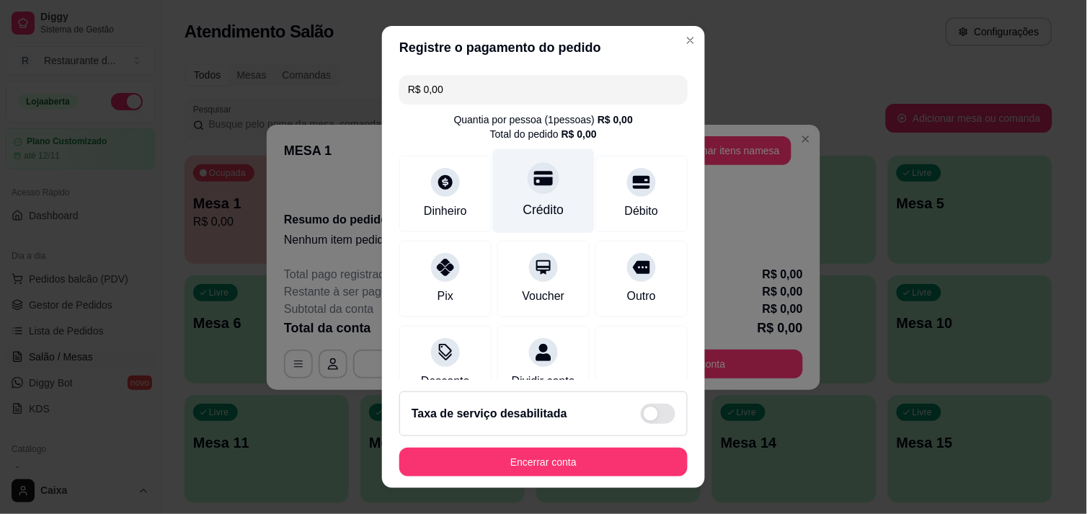
click at [508, 187] on div "Crédito" at bounding box center [544, 191] width 102 height 84
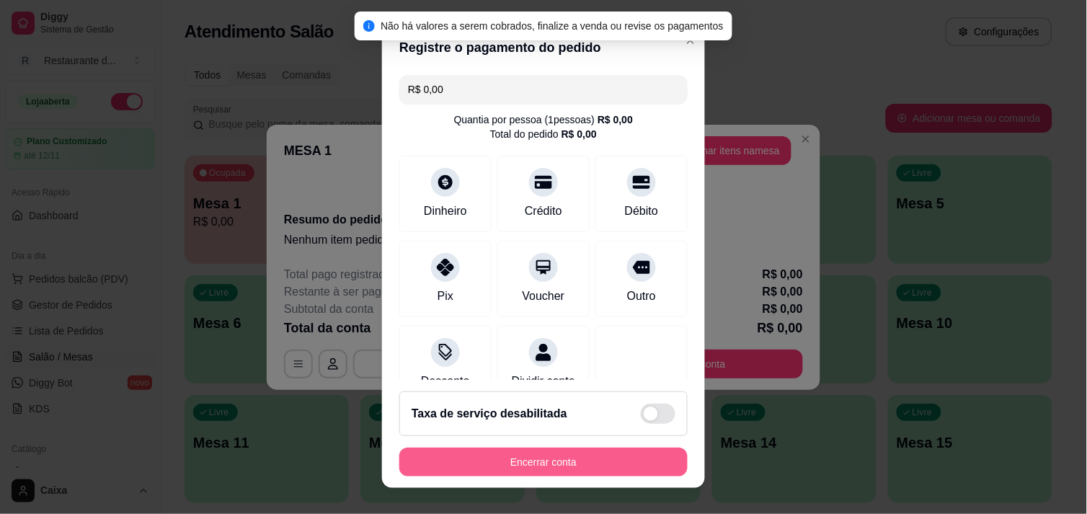
click at [580, 458] on button "Encerrar conta" at bounding box center [543, 462] width 288 height 29
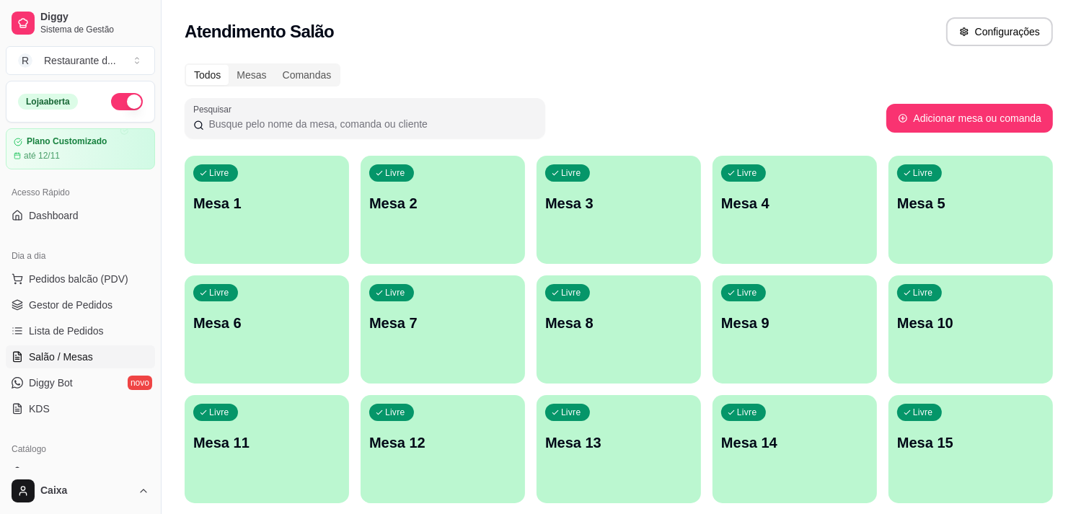
click at [611, 188] on div "Livre Mesa 3" at bounding box center [618, 201] width 164 height 91
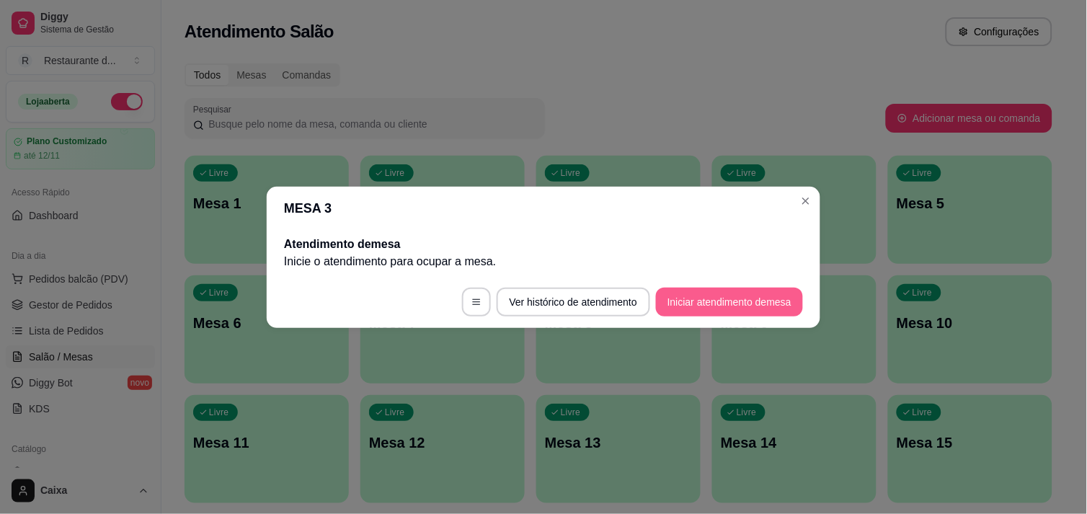
click at [738, 304] on button "Iniciar atendimento de mesa" at bounding box center [729, 302] width 147 height 29
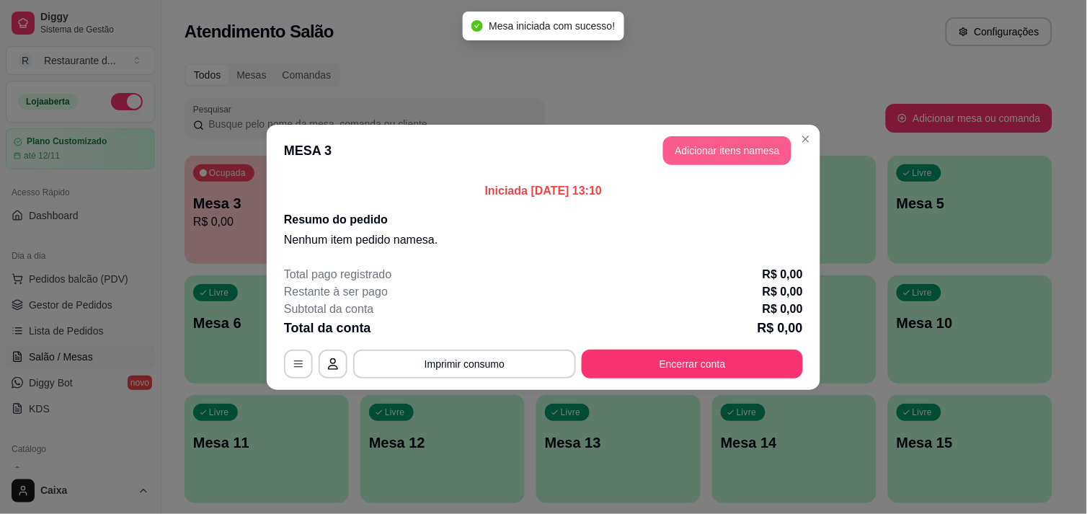
click at [743, 155] on button "Adicionar itens na mesa" at bounding box center [727, 150] width 128 height 29
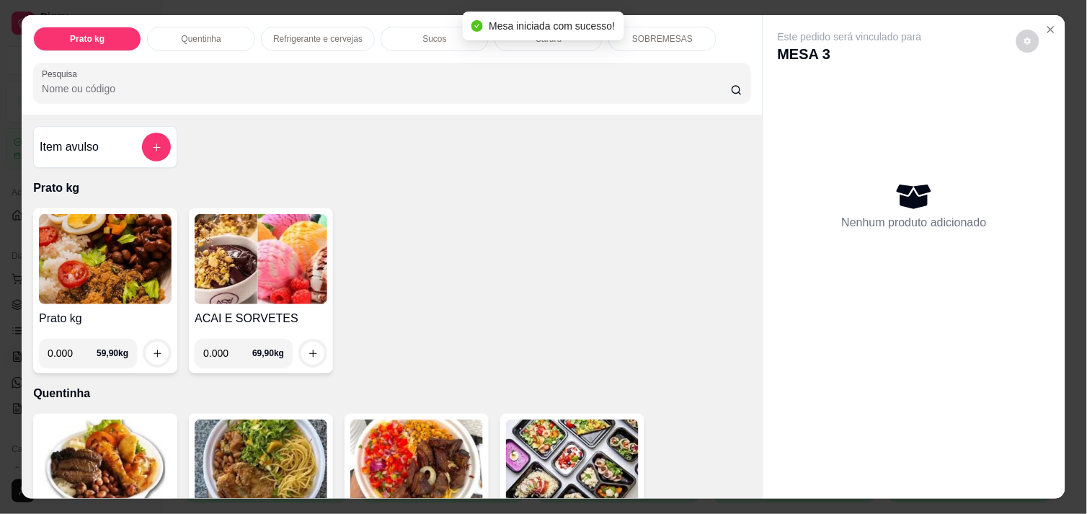
click at [133, 251] on img at bounding box center [105, 259] width 133 height 90
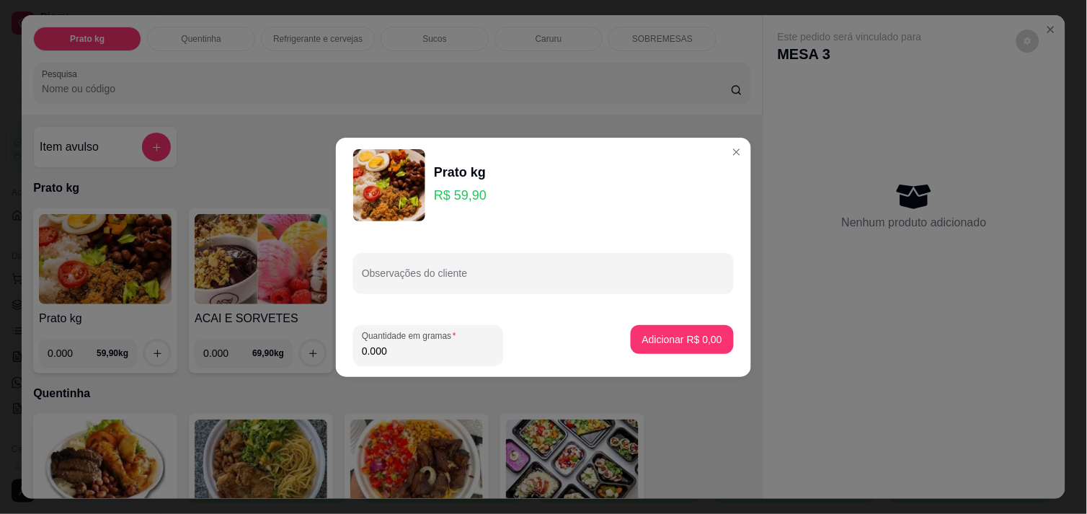
drag, startPoint x: 446, startPoint y: 347, endPoint x: 438, endPoint y: 344, distance: 8.4
click at [443, 346] on input "0.000" at bounding box center [428, 351] width 133 height 14
type input "0.522"
click at [690, 354] on div "Adicionar R$ 31,27" at bounding box center [679, 345] width 109 height 40
click at [689, 345] on p "Adicionar R$ 31,27" at bounding box center [680, 339] width 86 height 14
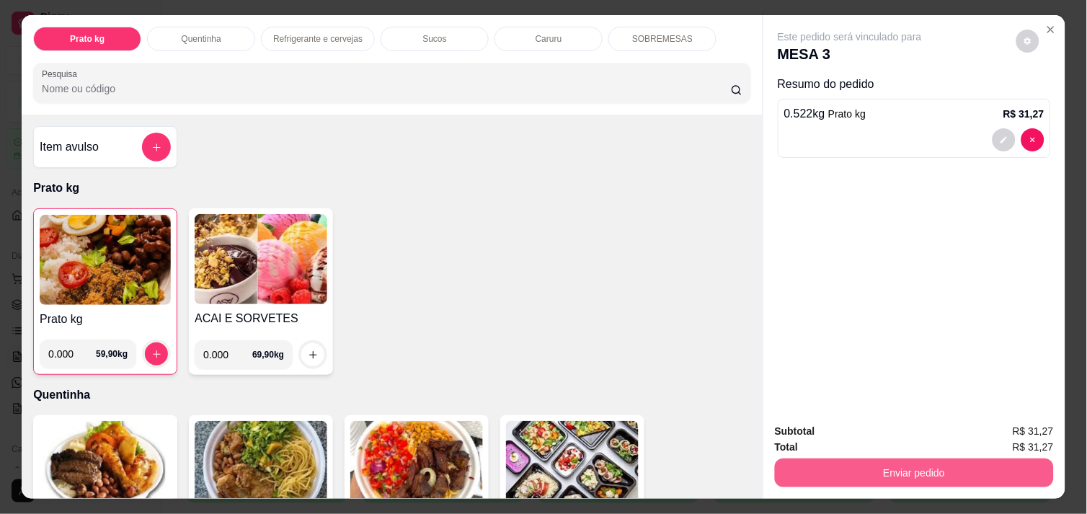
click at [881, 474] on button "Enviar pedido" at bounding box center [914, 473] width 279 height 29
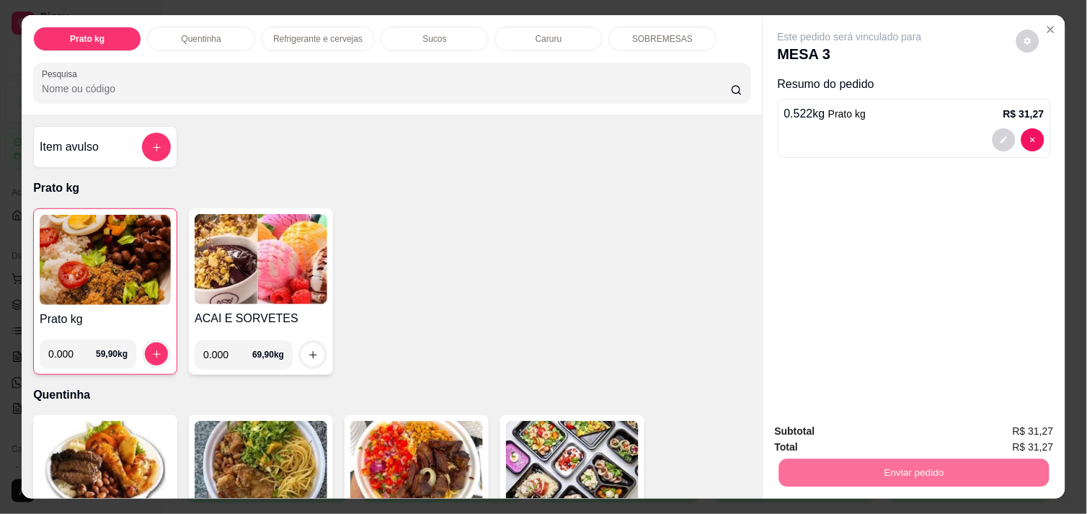
click at [1049, 418] on button "Enviar pedido" at bounding box center [1016, 430] width 79 height 27
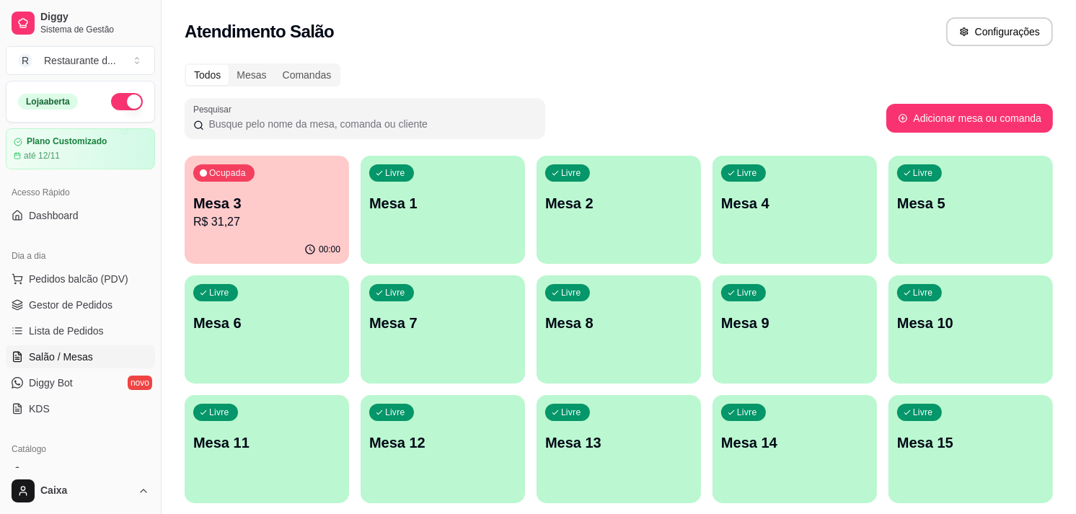
click at [231, 225] on p "R$ 31,27" at bounding box center [266, 221] width 147 height 17
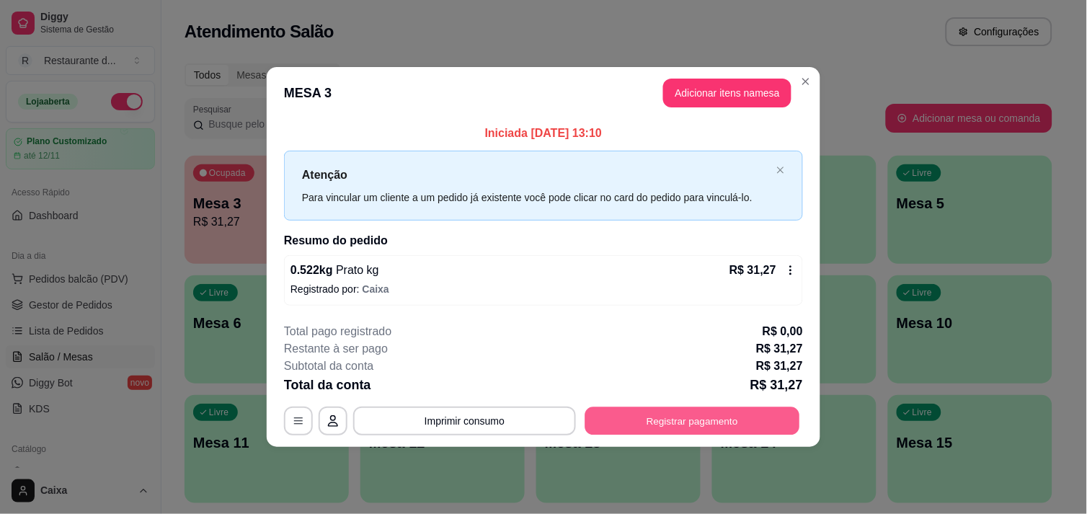
click at [740, 429] on button "Registrar pagamento" at bounding box center [692, 421] width 215 height 28
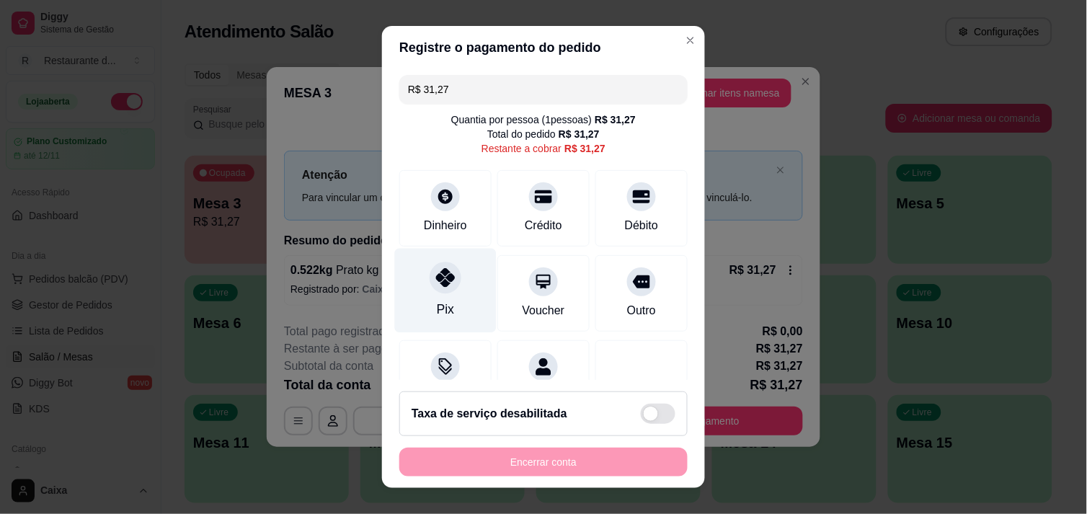
click at [456, 292] on div "Pix" at bounding box center [446, 290] width 102 height 84
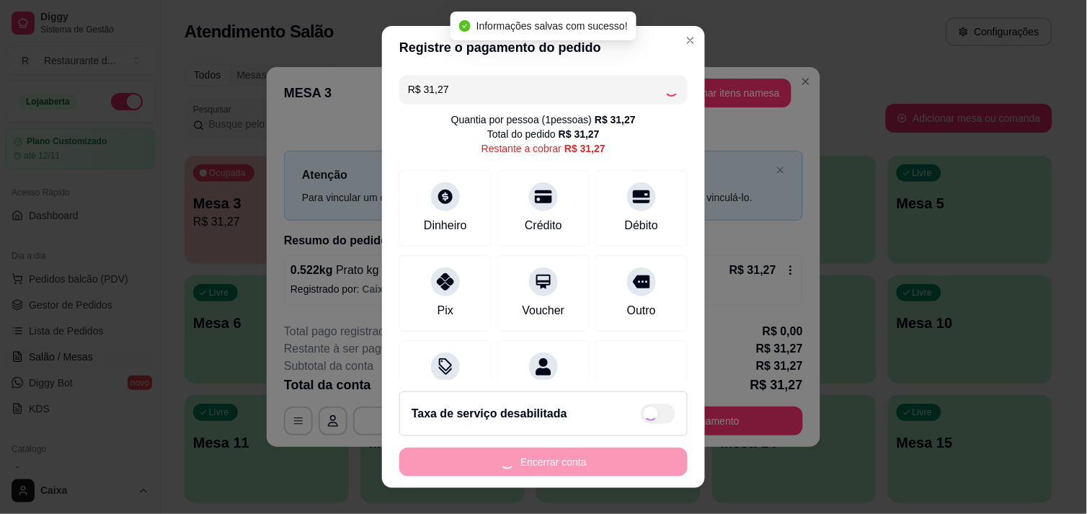
type input "R$ 0,00"
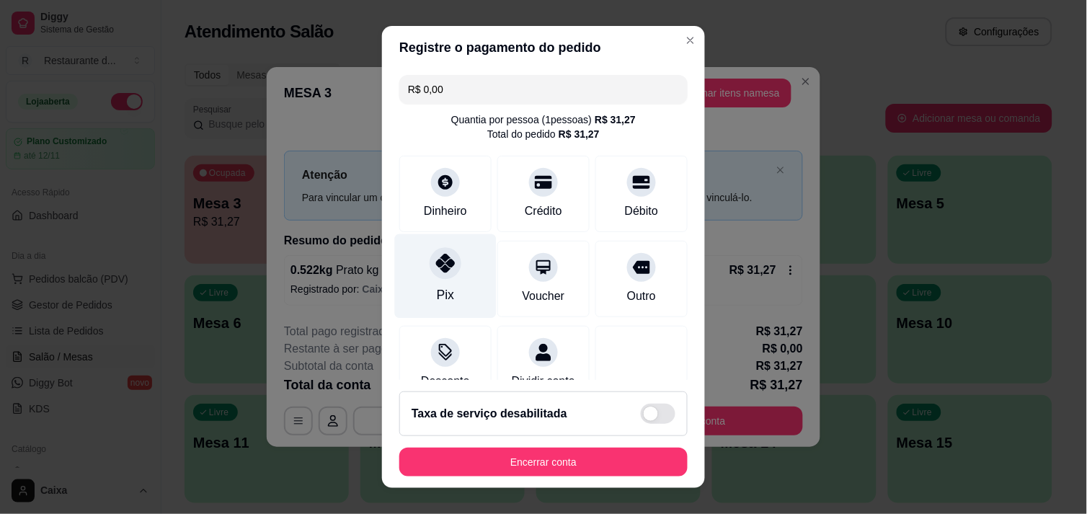
click at [448, 260] on div at bounding box center [446, 263] width 32 height 32
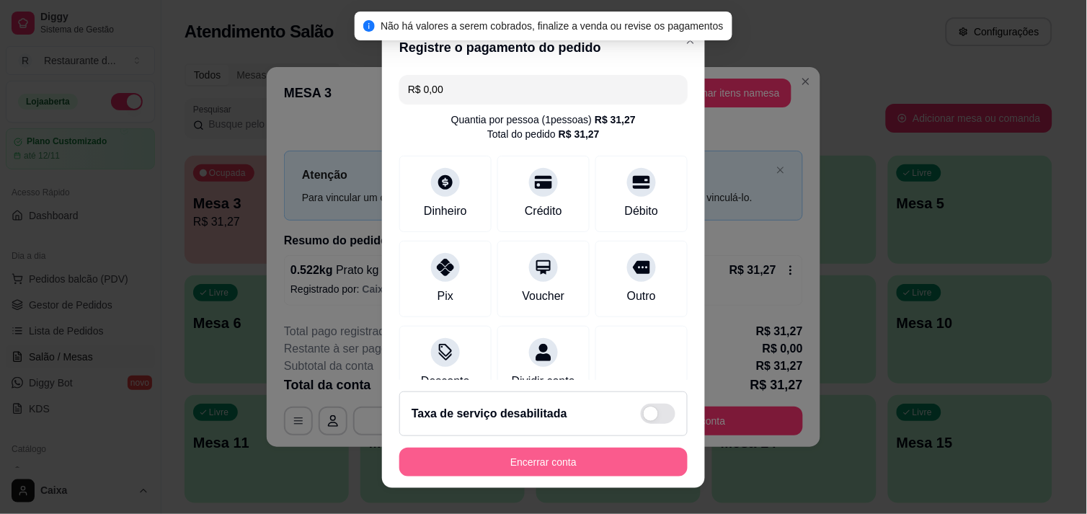
click at [552, 452] on button "Encerrar conta" at bounding box center [543, 462] width 288 height 29
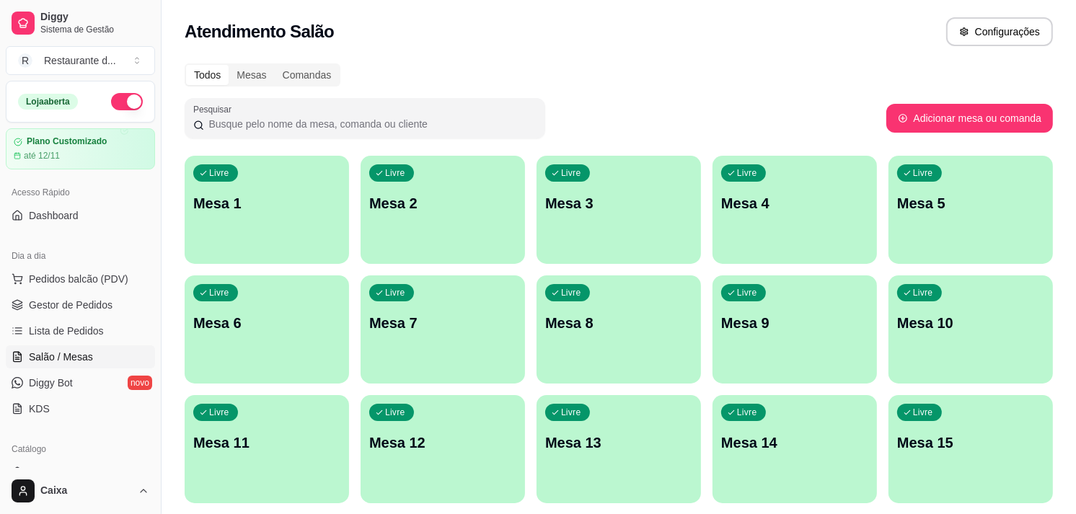
click at [653, 239] on div "Livre Mesa 3" at bounding box center [618, 201] width 164 height 91
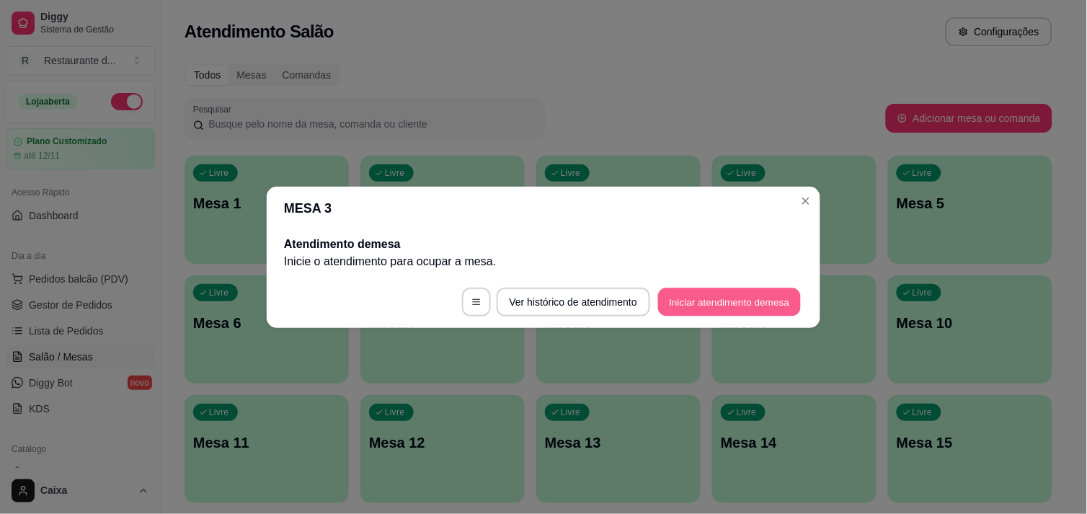
click at [693, 293] on button "Iniciar atendimento de mesa" at bounding box center [729, 302] width 143 height 28
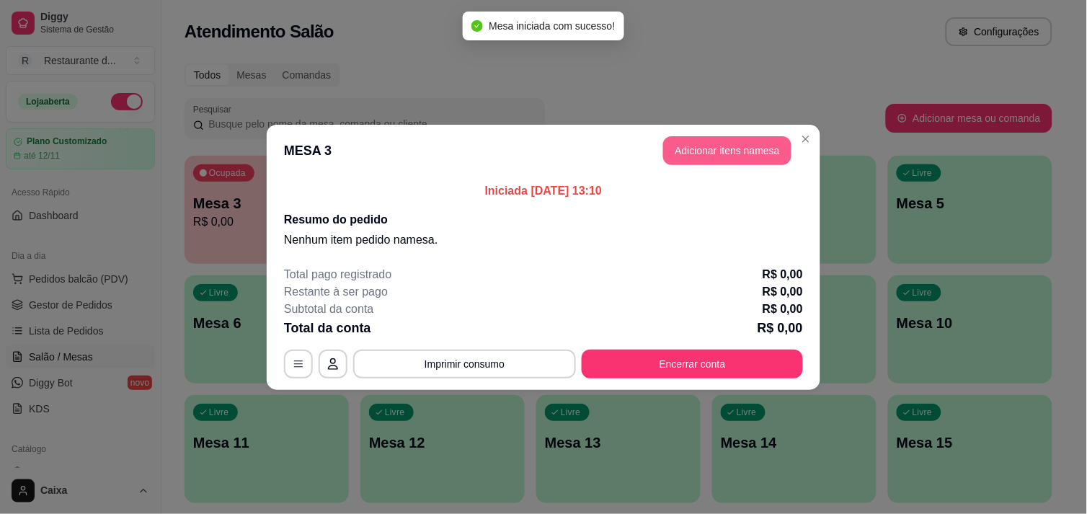
click at [725, 153] on button "Adicionar itens na mesa" at bounding box center [727, 150] width 128 height 29
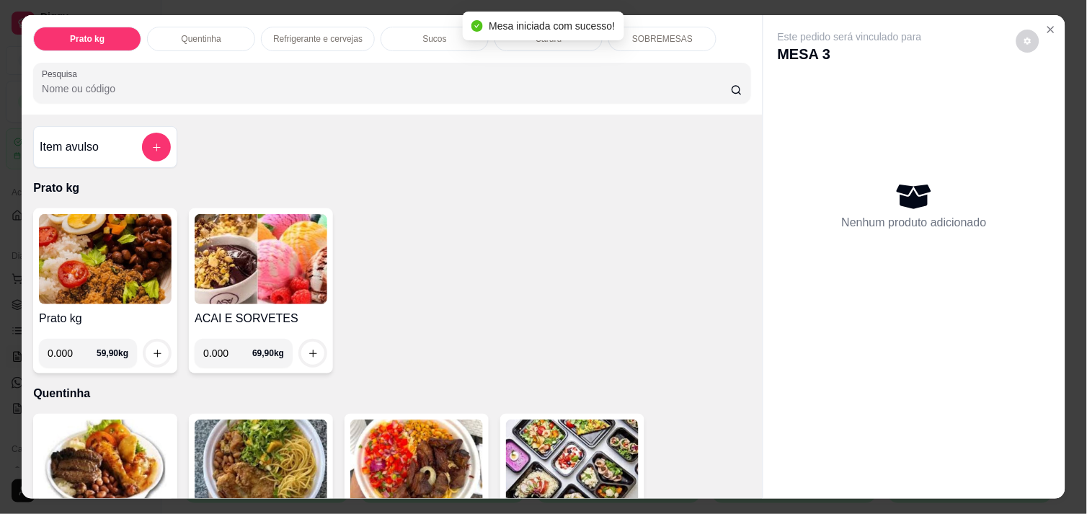
click at [44, 250] on img at bounding box center [105, 259] width 133 height 90
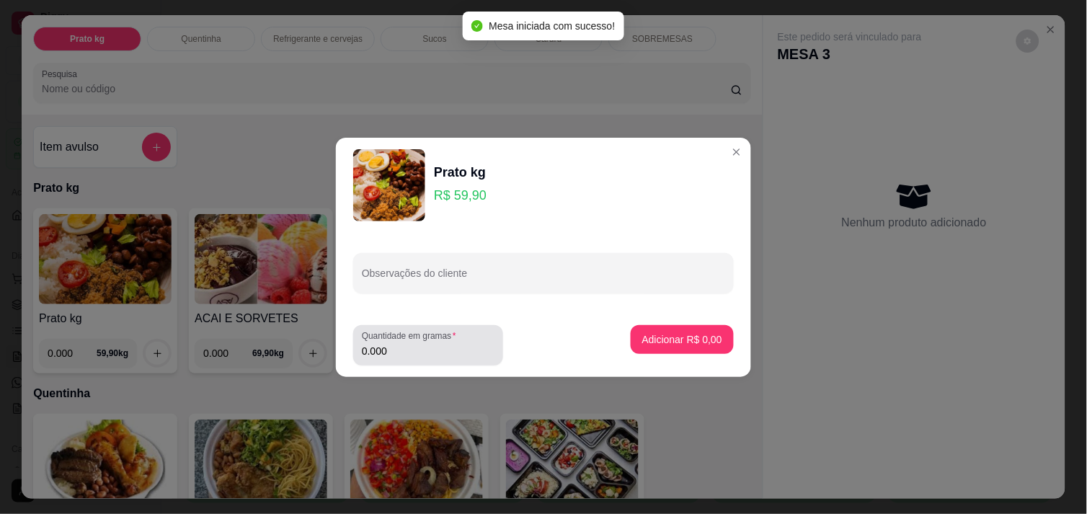
click at [450, 358] on div "0.000" at bounding box center [428, 345] width 133 height 29
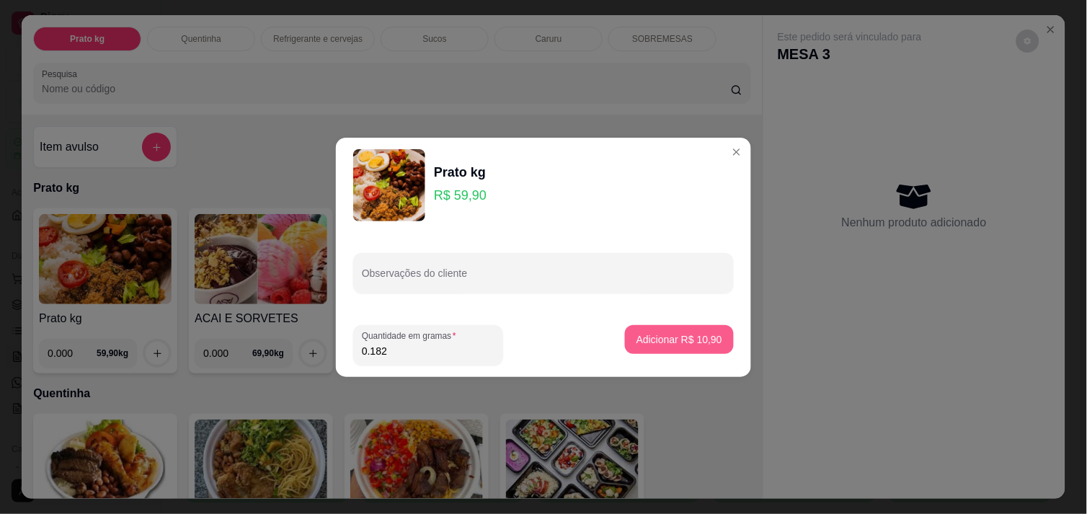
type input "0.182"
click at [692, 336] on p "Adicionar R$ 10,90" at bounding box center [680, 339] width 86 height 14
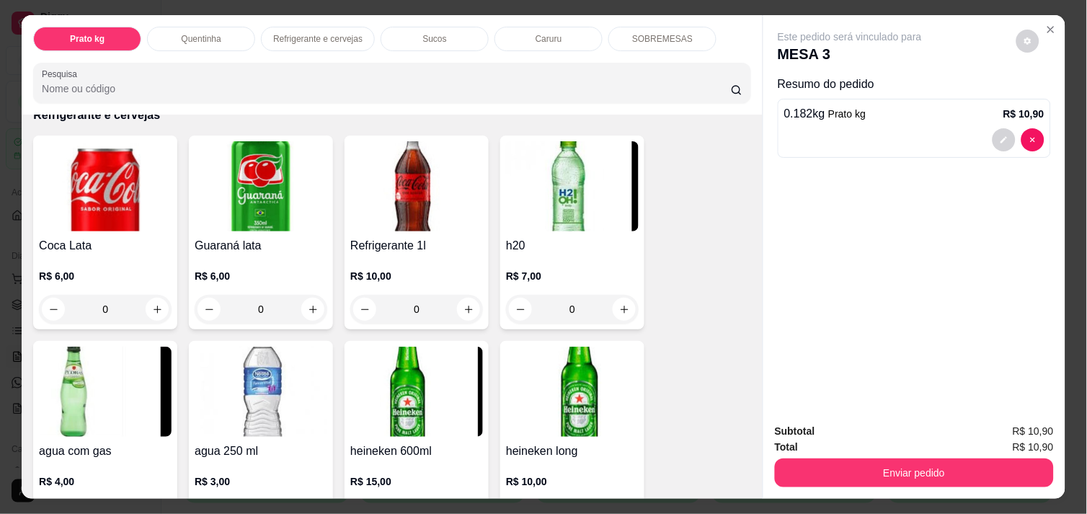
scroll to position [721, 0]
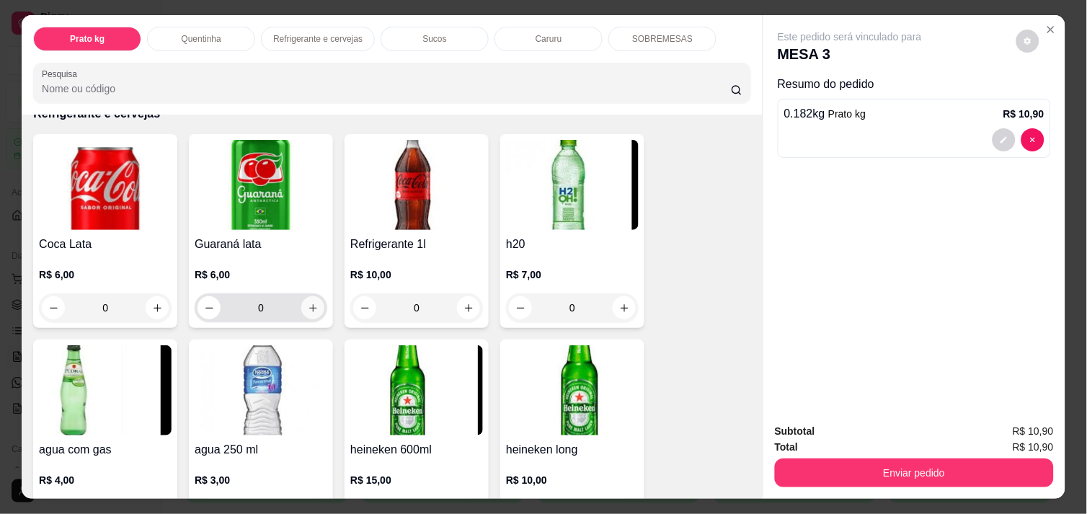
click at [309, 304] on icon "increase-product-quantity" at bounding box center [313, 308] width 8 height 8
type input "1"
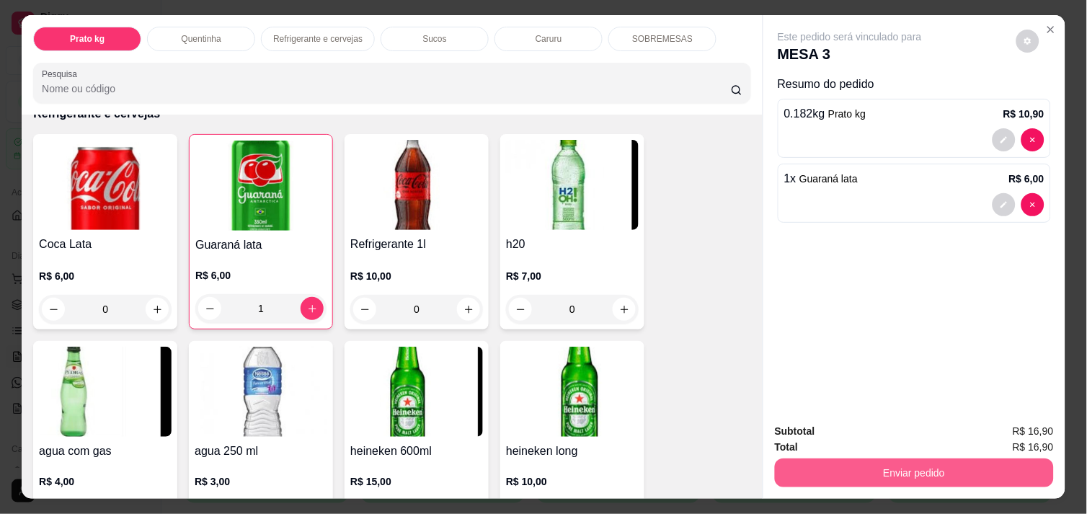
click at [928, 470] on button "Enviar pedido" at bounding box center [914, 473] width 279 height 29
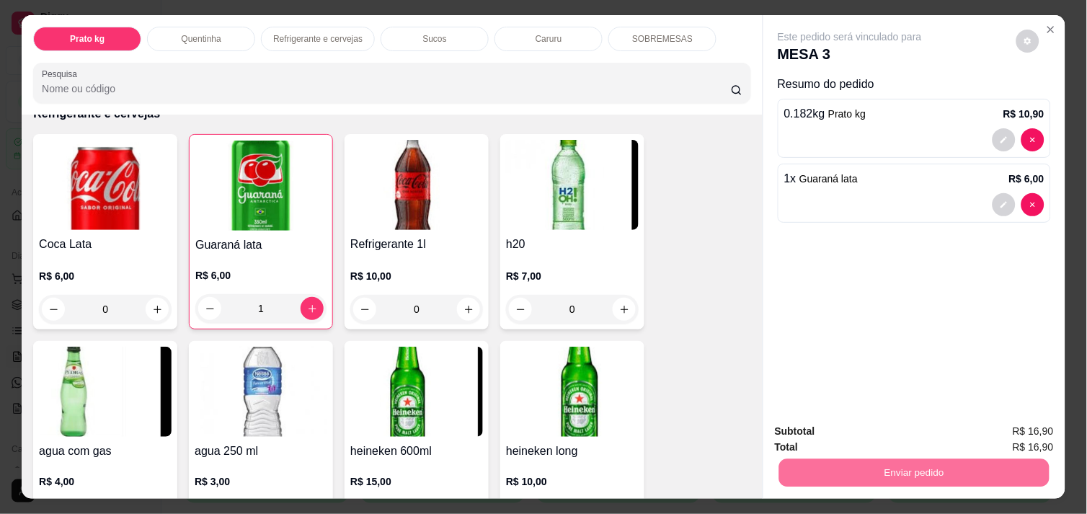
click at [1020, 430] on button "Enviar pedido" at bounding box center [1016, 430] width 81 height 27
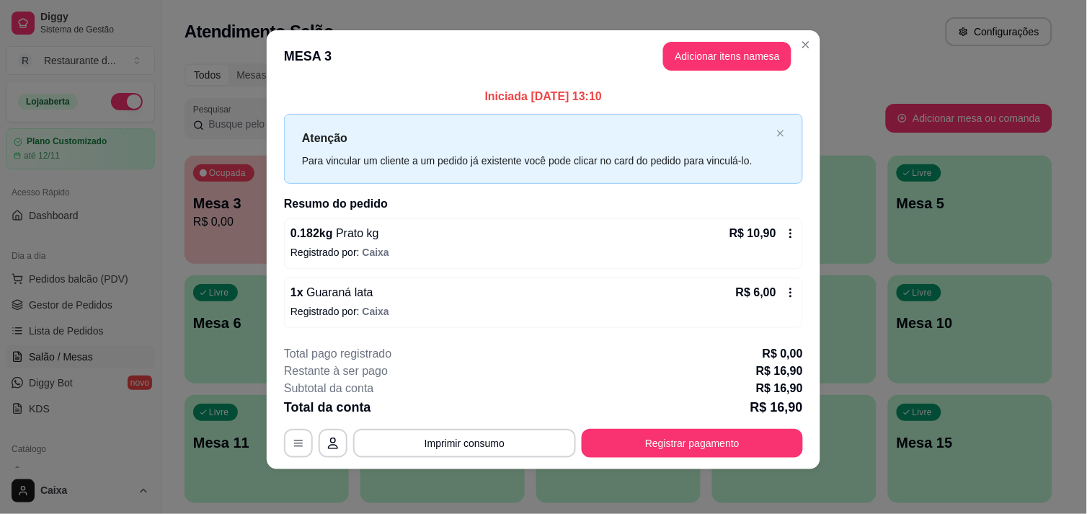
scroll to position [9, 0]
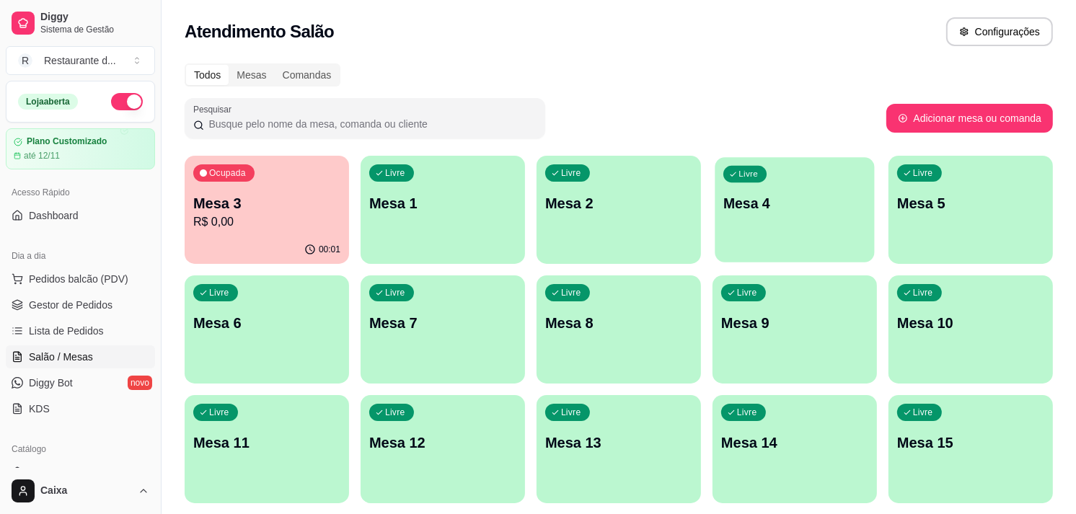
click at [769, 235] on div "Livre Mesa 4" at bounding box center [794, 201] width 159 height 88
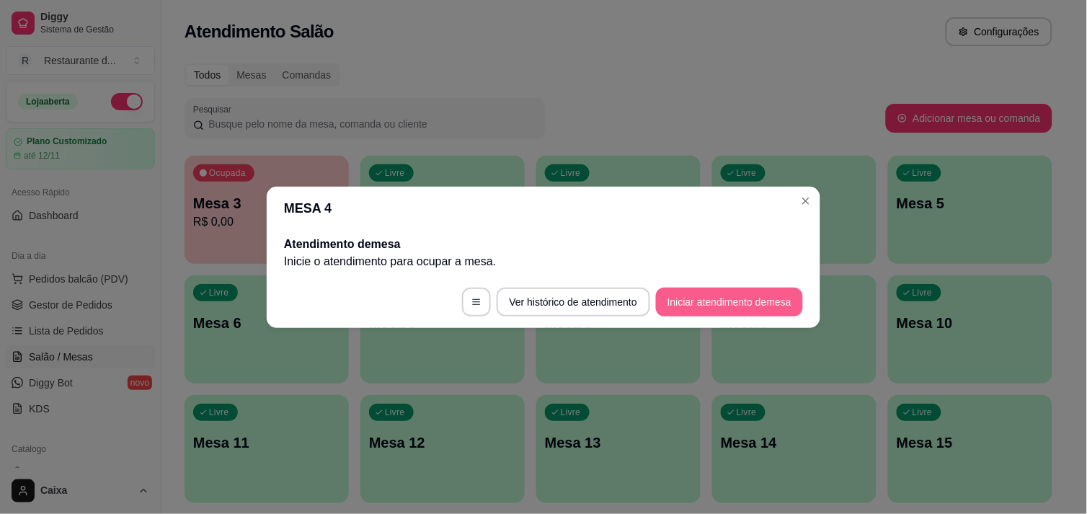
click at [721, 301] on button "Iniciar atendimento de mesa" at bounding box center [729, 302] width 147 height 29
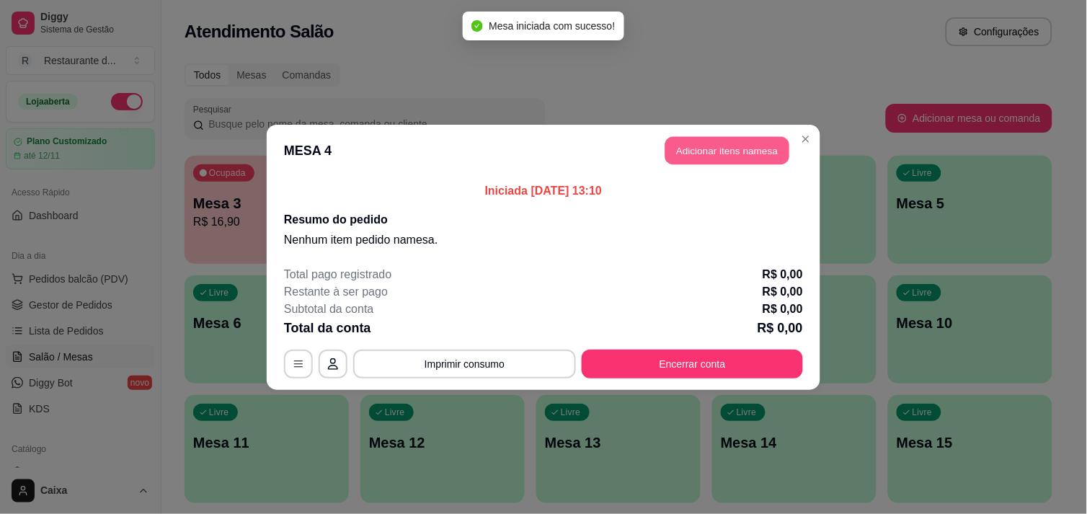
click at [723, 155] on button "Adicionar itens na mesa" at bounding box center [728, 150] width 124 height 28
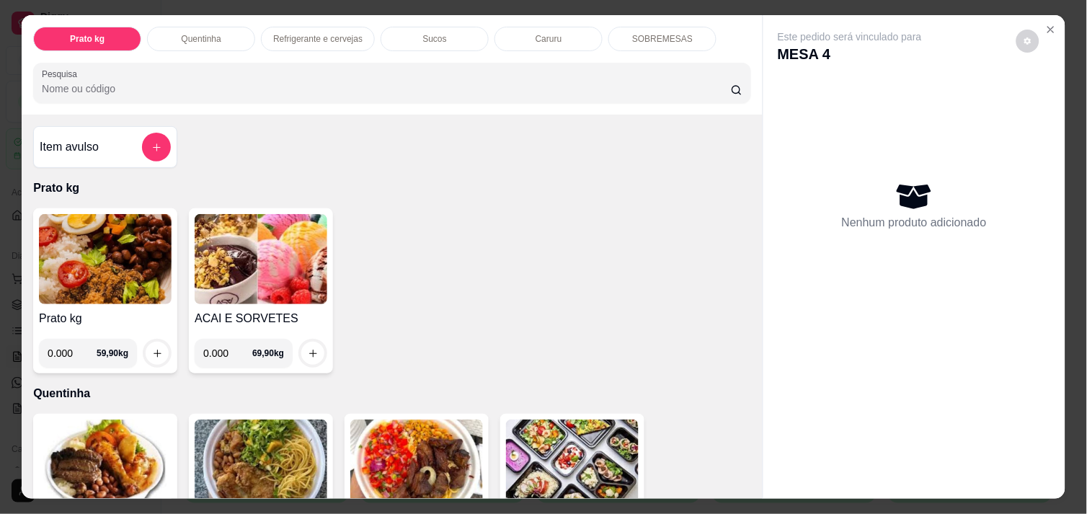
click at [135, 247] on img at bounding box center [105, 259] width 133 height 90
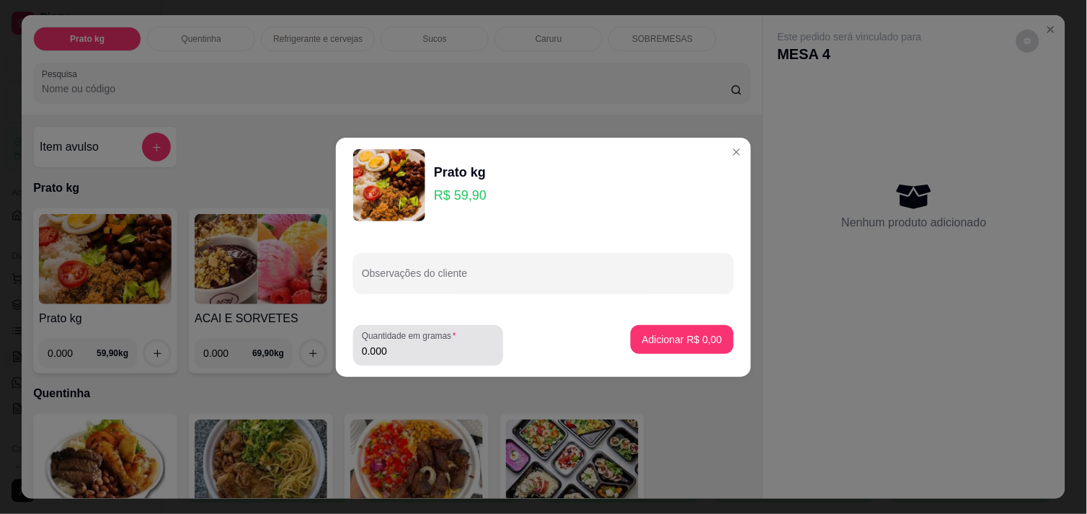
click at [436, 361] on div "Quantidade em gramas 0.000" at bounding box center [428, 345] width 150 height 40
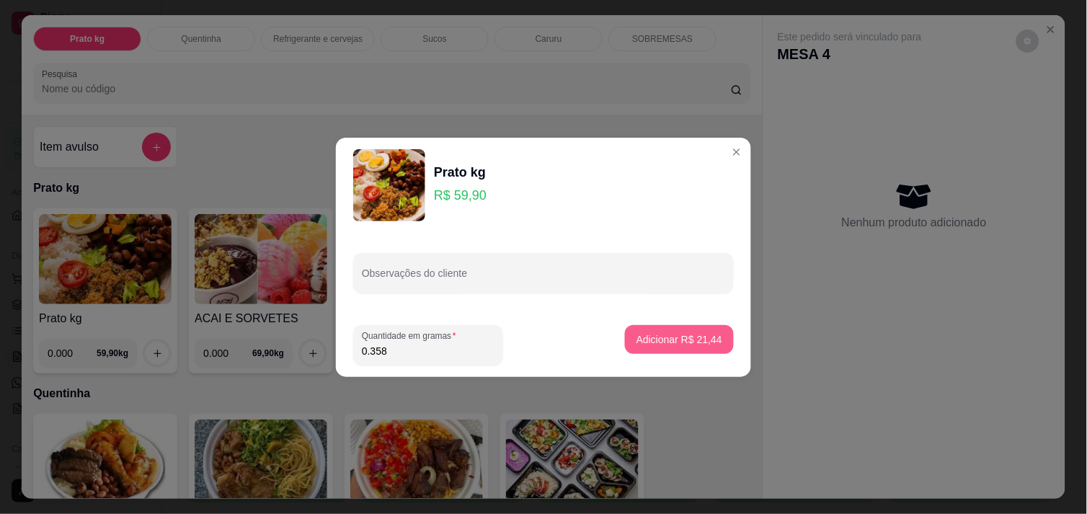
type input "0.358"
click at [669, 333] on p "Adicionar R$ 21,44" at bounding box center [680, 339] width 86 height 14
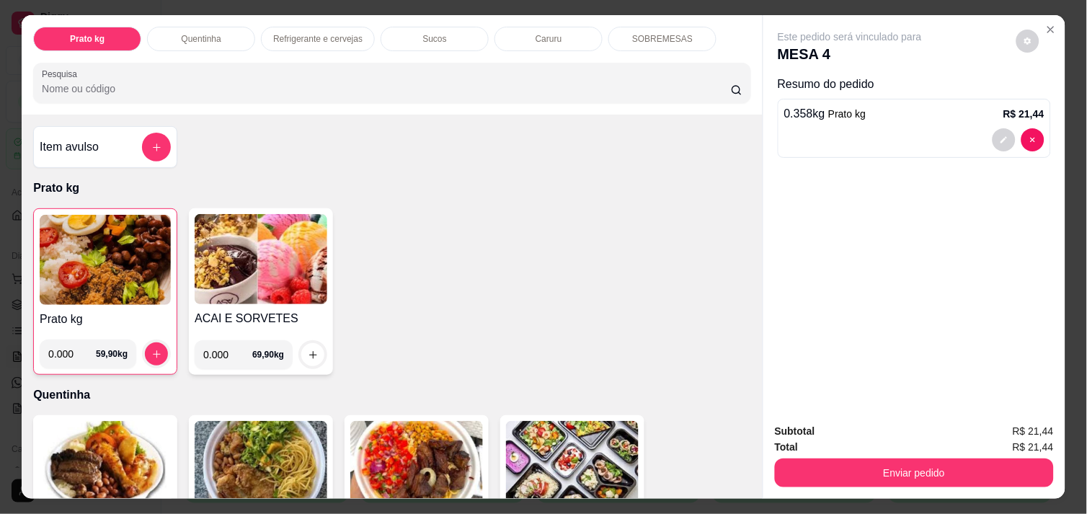
click at [79, 271] on img at bounding box center [105, 260] width 131 height 90
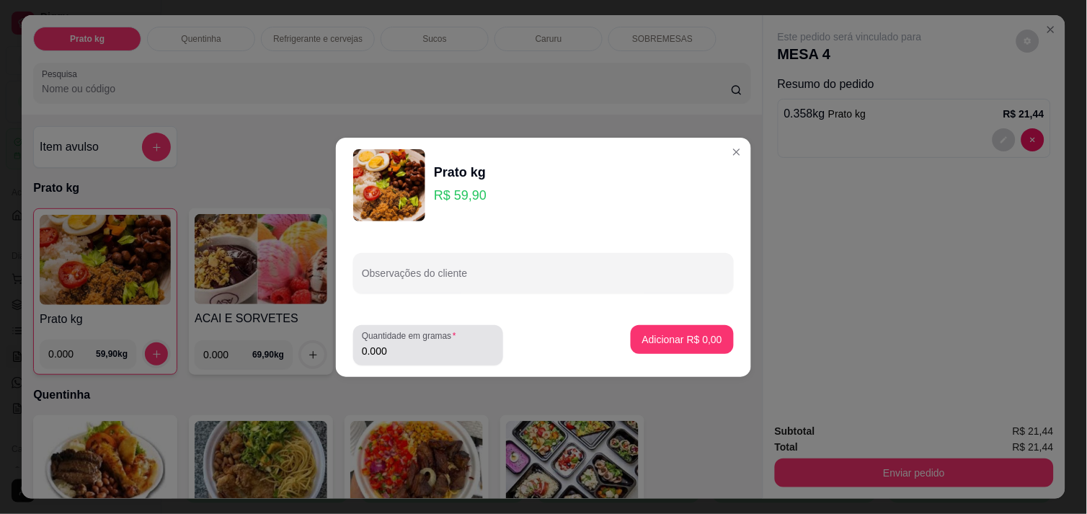
click at [423, 357] on input "0.000" at bounding box center [428, 351] width 133 height 14
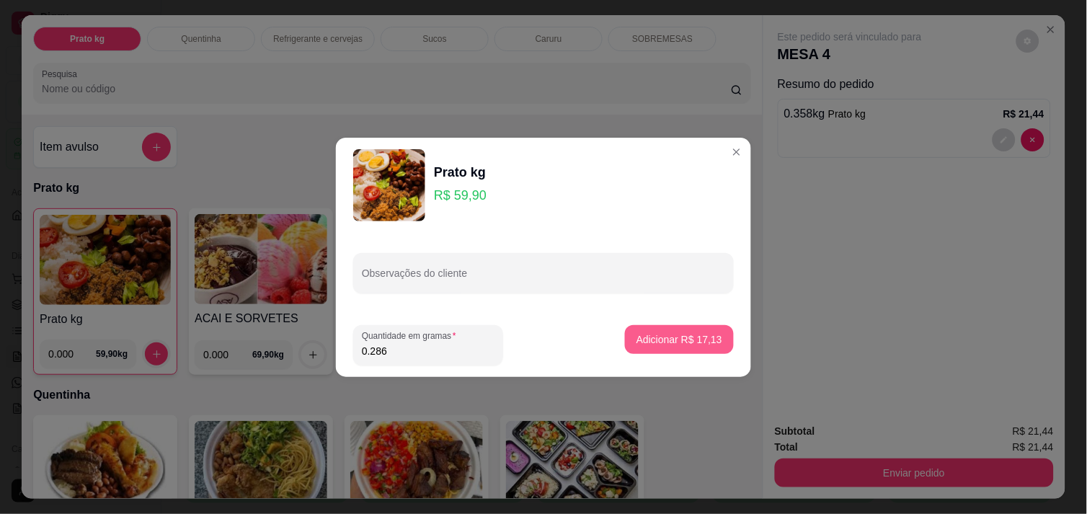
type input "0.286"
click at [676, 340] on p "Adicionar R$ 17,13" at bounding box center [680, 339] width 84 height 14
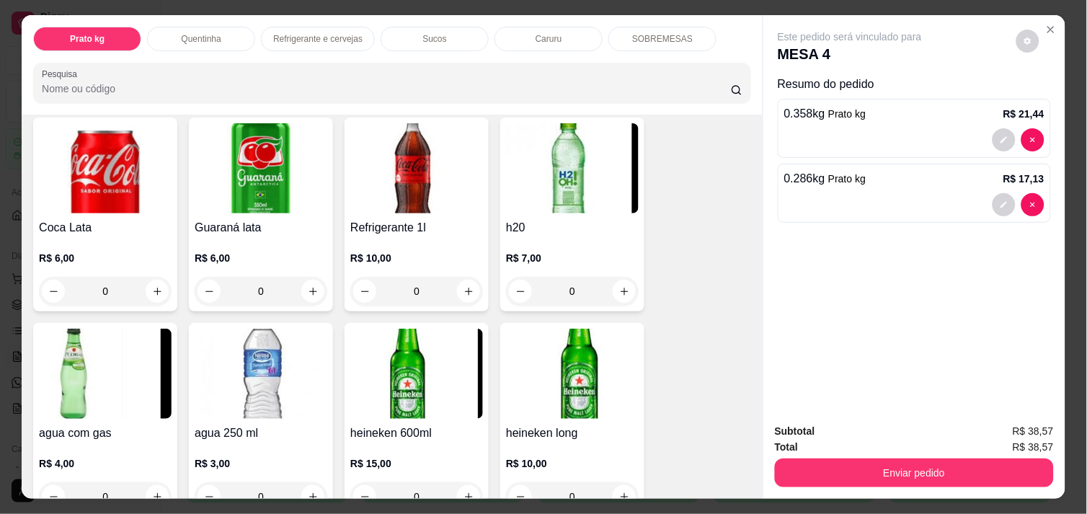
scroll to position [801, 0]
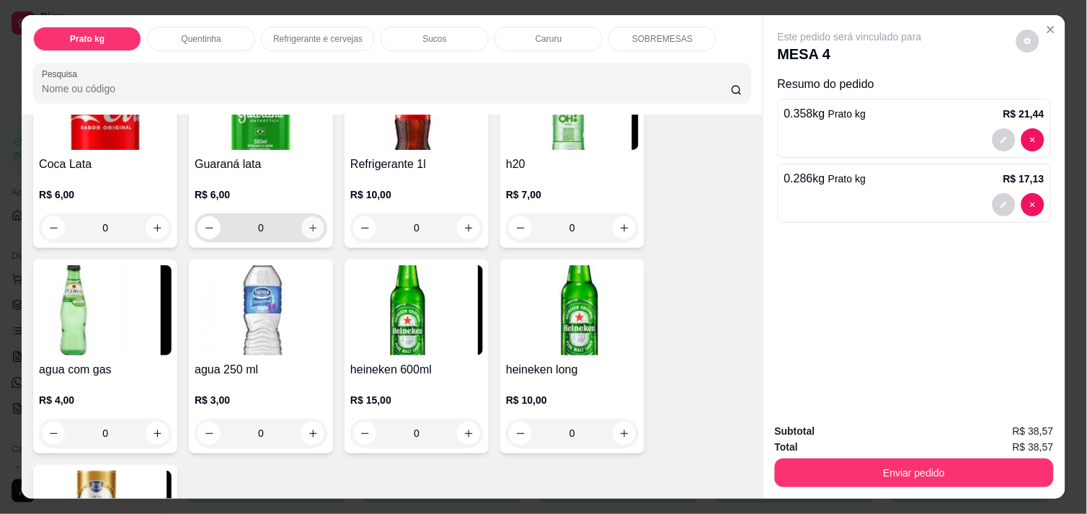
click at [314, 220] on button "increase-product-quantity" at bounding box center [313, 228] width 22 height 22
type input "1"
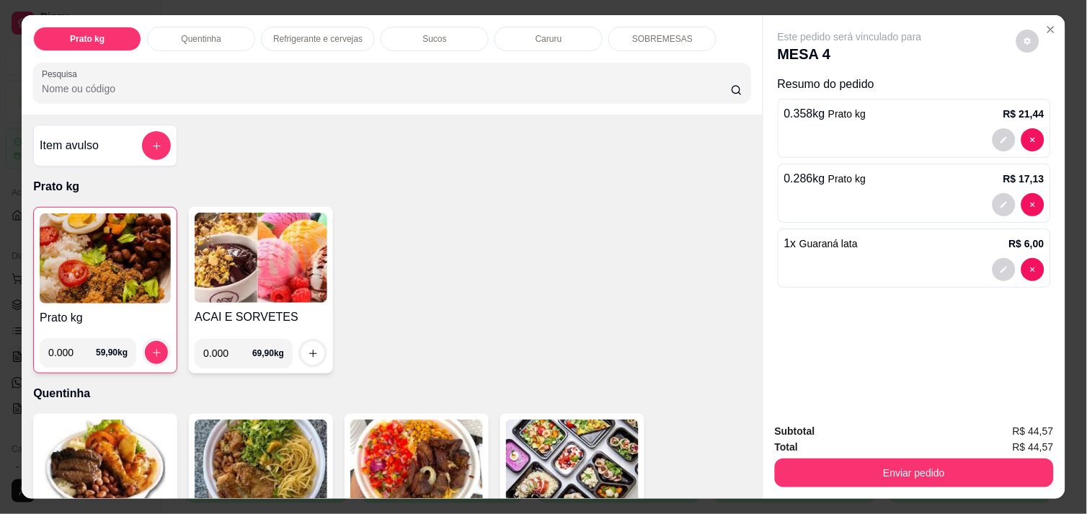
scroll to position [0, 0]
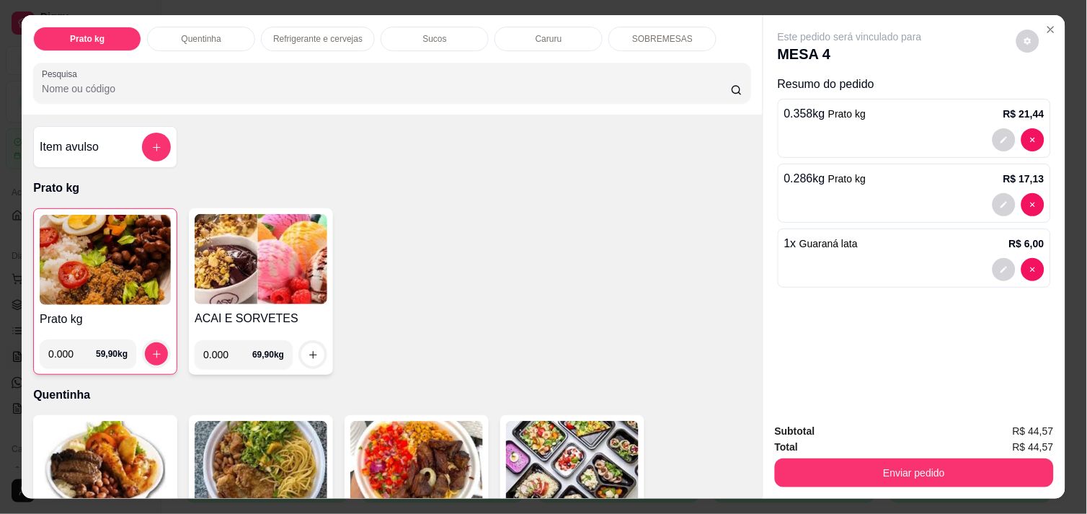
click at [123, 255] on img at bounding box center [105, 260] width 131 height 90
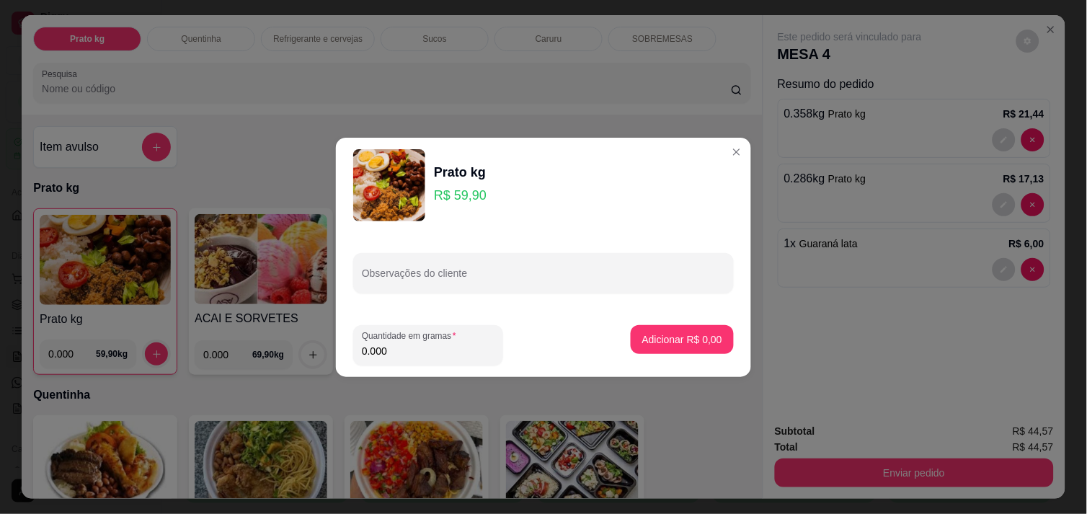
click at [392, 355] on input "0.000" at bounding box center [428, 351] width 133 height 14
type input "0.298"
click at [657, 342] on p "Adicionar R$ 17,85" at bounding box center [680, 339] width 86 height 14
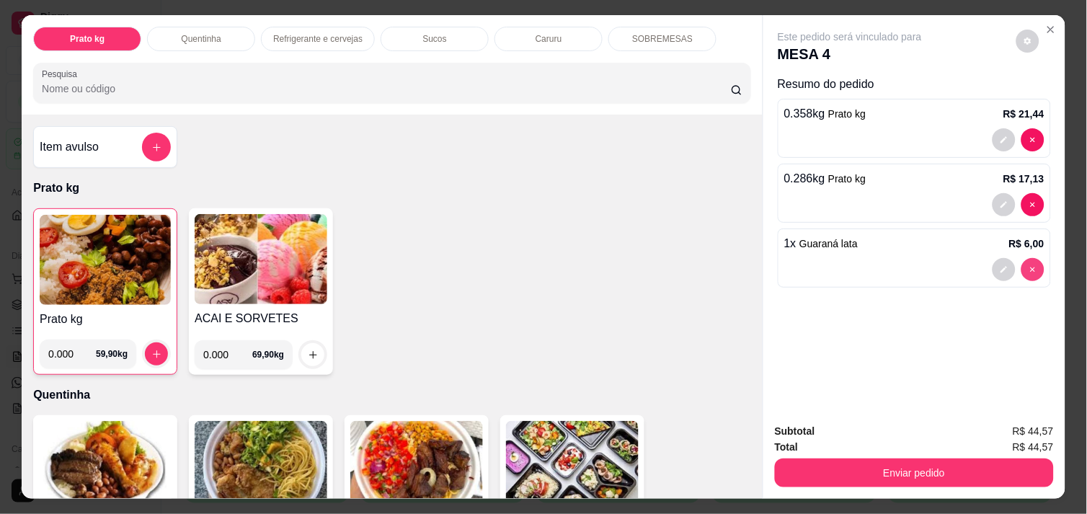
type input "0"
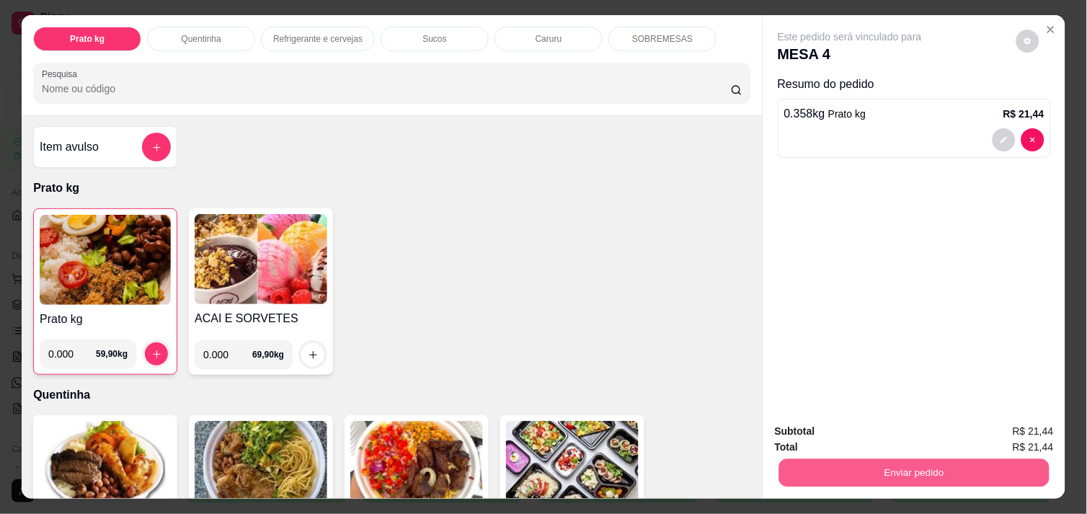
click at [936, 471] on button "Enviar pedido" at bounding box center [914, 473] width 270 height 28
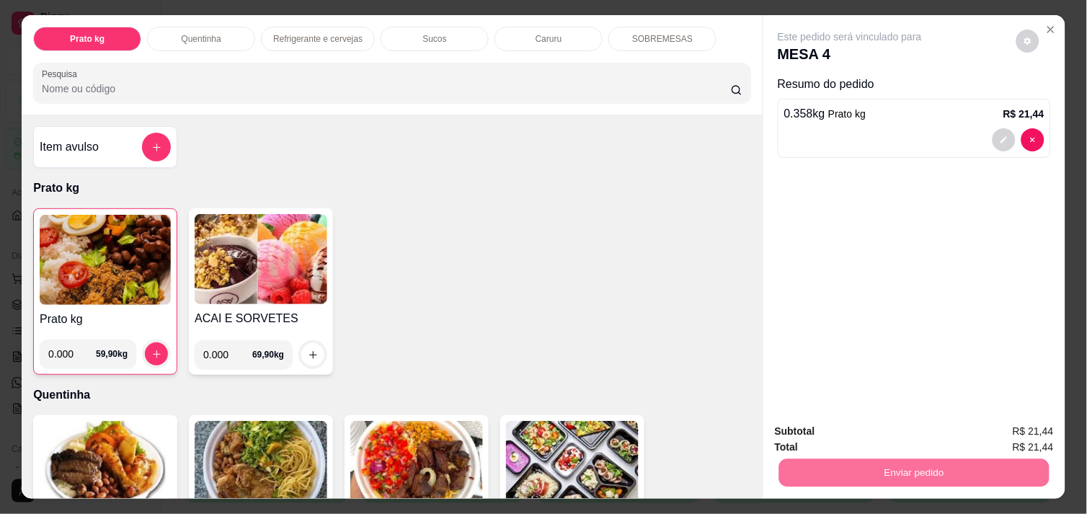
click at [1033, 434] on button "Enviar pedido" at bounding box center [1016, 431] width 81 height 27
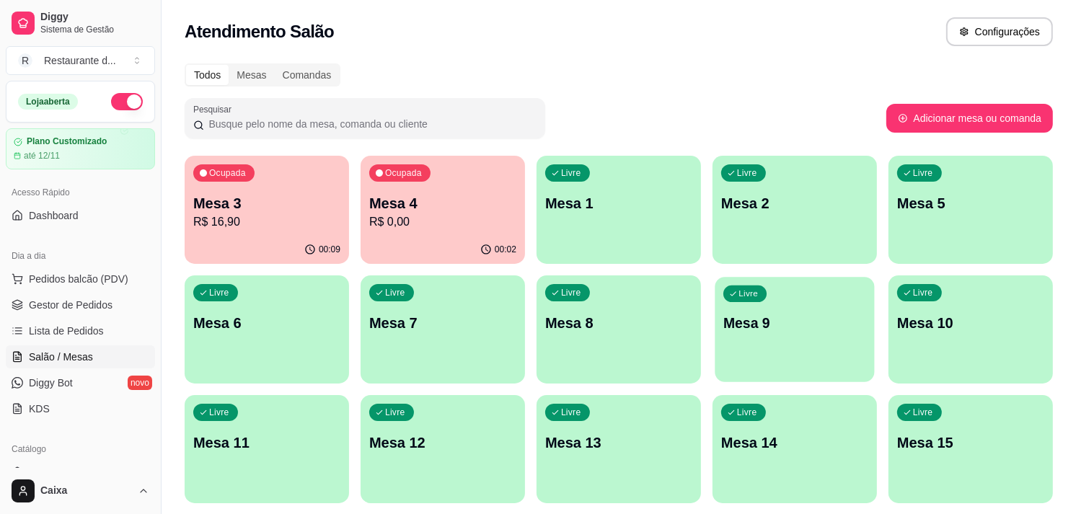
click at [825, 317] on p "Mesa 9" at bounding box center [794, 323] width 143 height 19
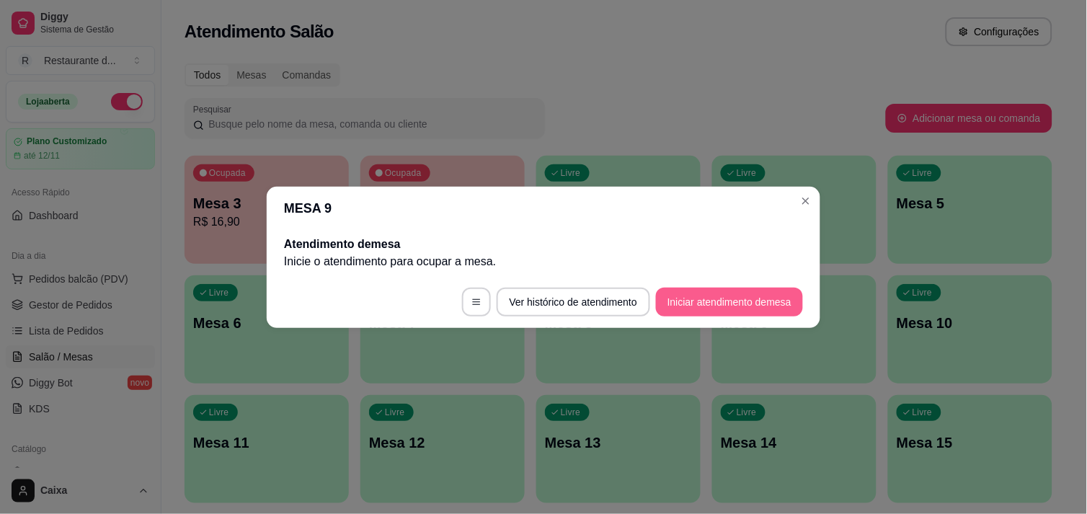
click at [759, 306] on button "Iniciar atendimento de mesa" at bounding box center [729, 302] width 147 height 29
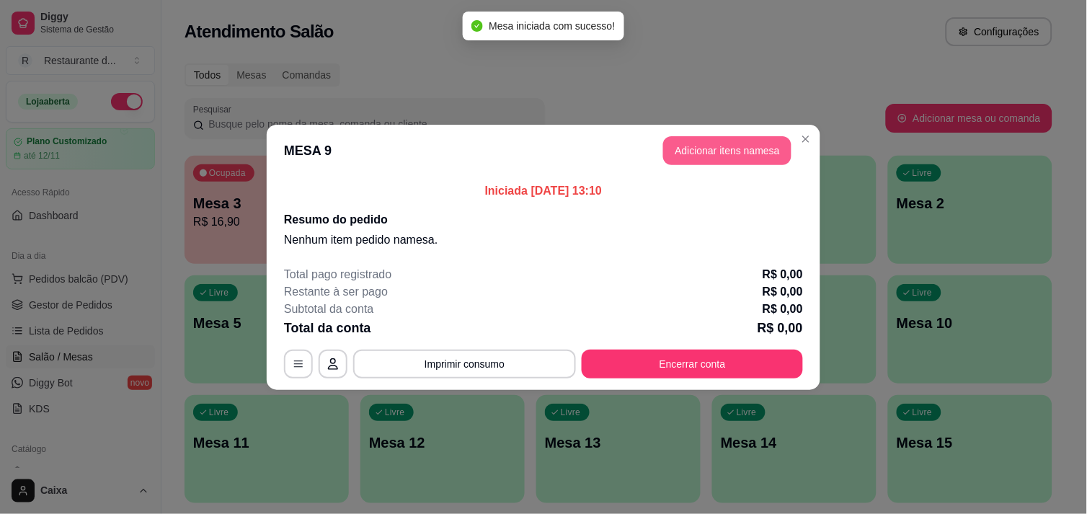
click at [758, 151] on button "Adicionar itens na mesa" at bounding box center [727, 150] width 128 height 29
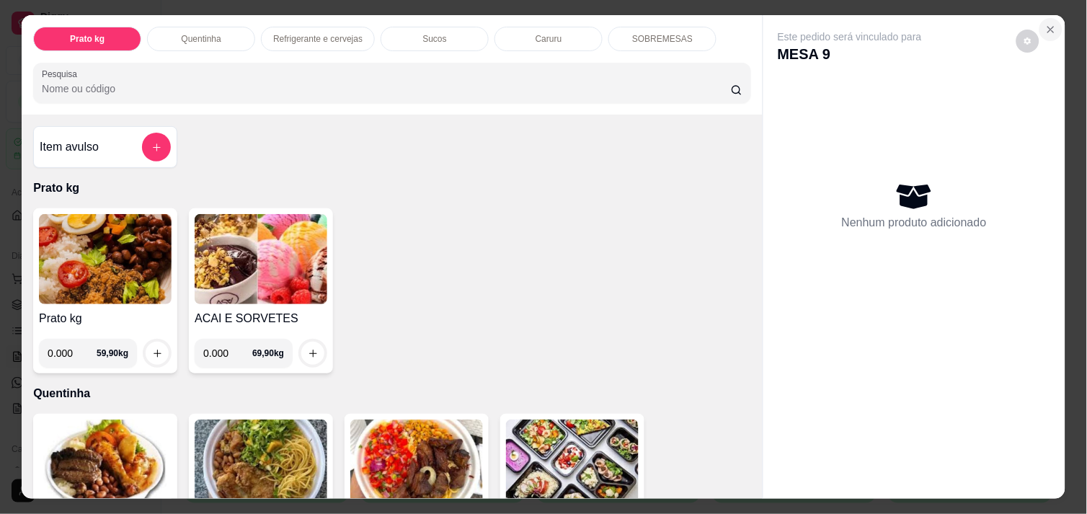
click at [1047, 24] on icon "Close" at bounding box center [1051, 30] width 12 height 12
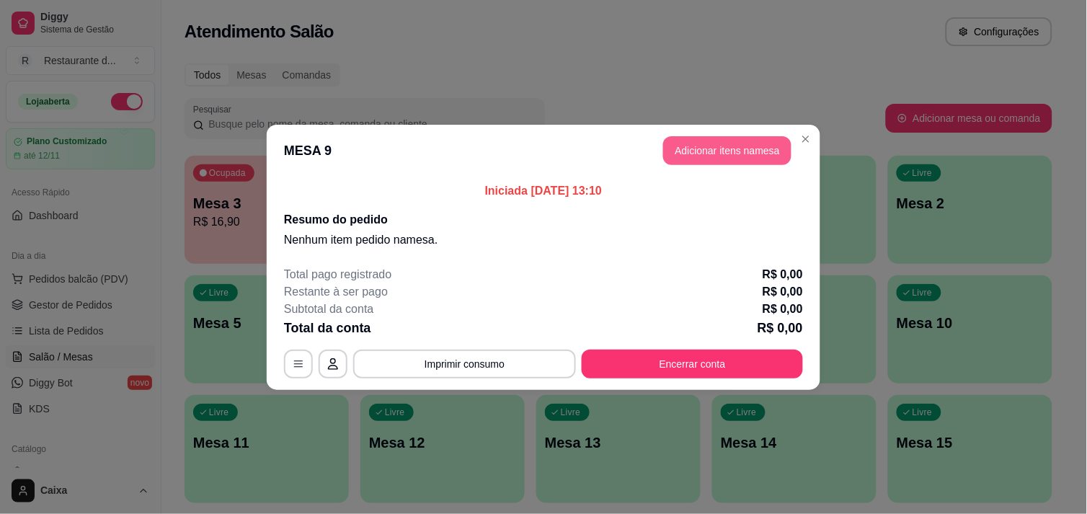
click at [725, 147] on button "Adicionar itens na mesa" at bounding box center [727, 150] width 128 height 29
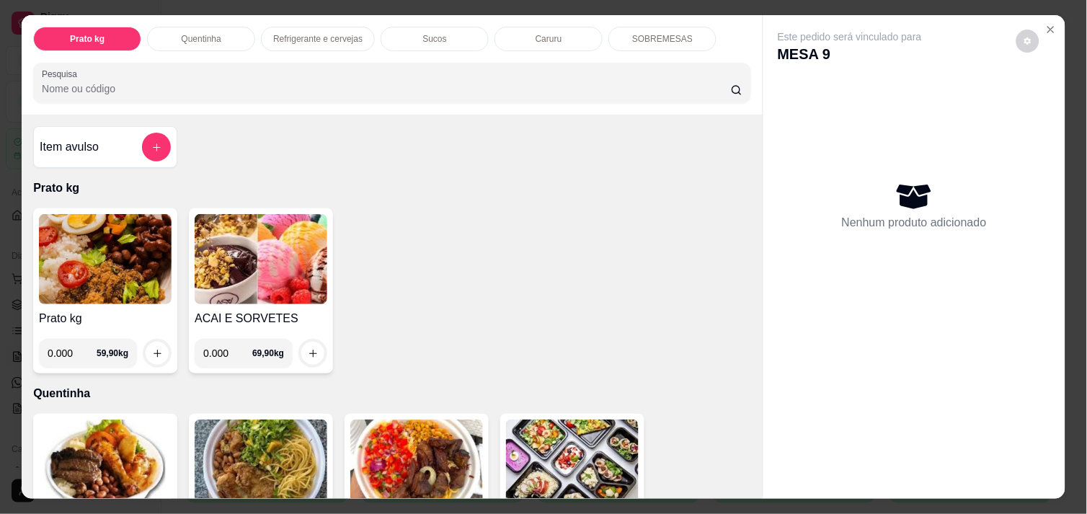
click at [113, 268] on img at bounding box center [105, 259] width 133 height 90
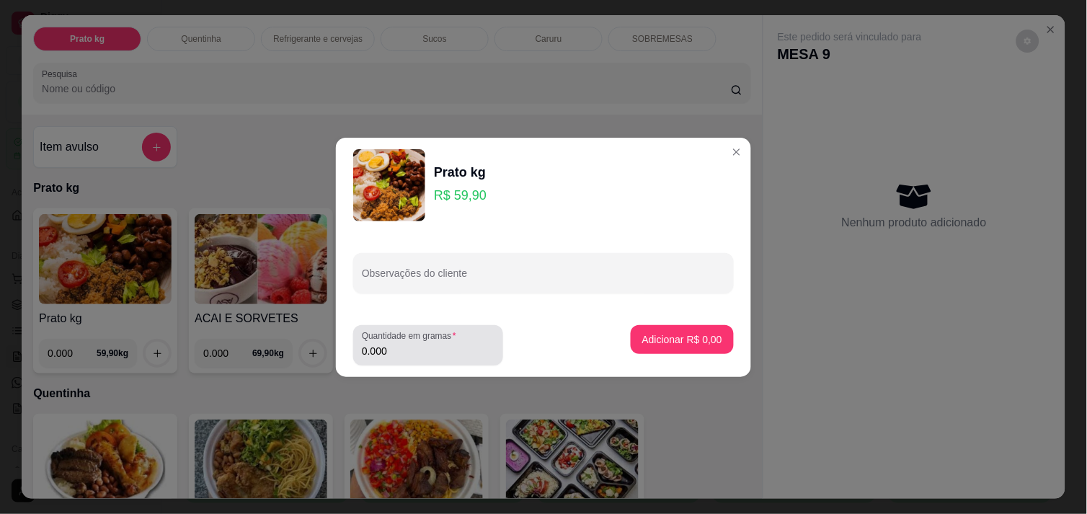
click at [406, 358] on div "0.000" at bounding box center [428, 345] width 133 height 29
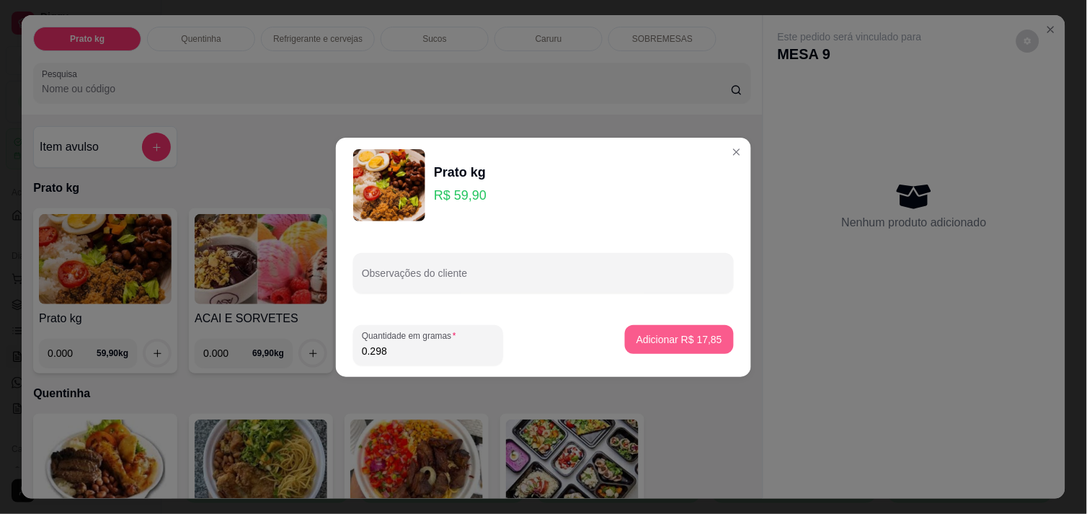
type input "0.298"
click at [676, 340] on p "Adicionar R$ 17,85" at bounding box center [680, 339] width 86 height 14
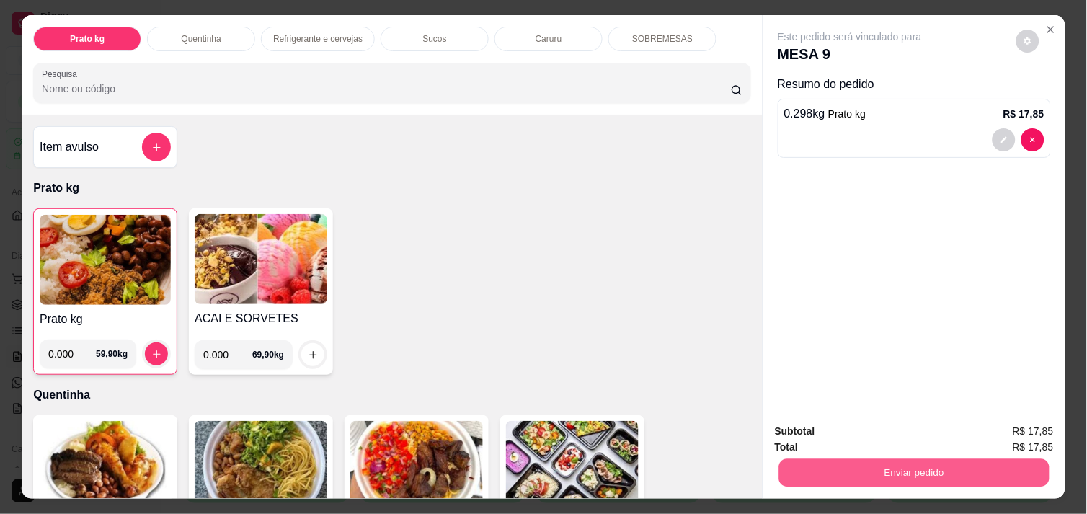
click at [936, 463] on button "Enviar pedido" at bounding box center [914, 473] width 270 height 28
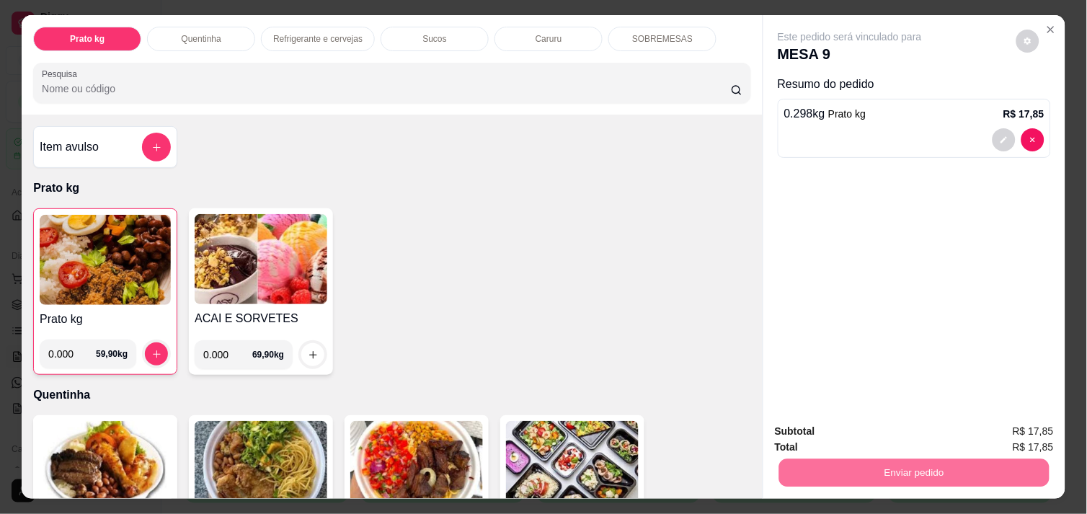
click at [1008, 435] on button "Enviar pedido" at bounding box center [1016, 431] width 81 height 27
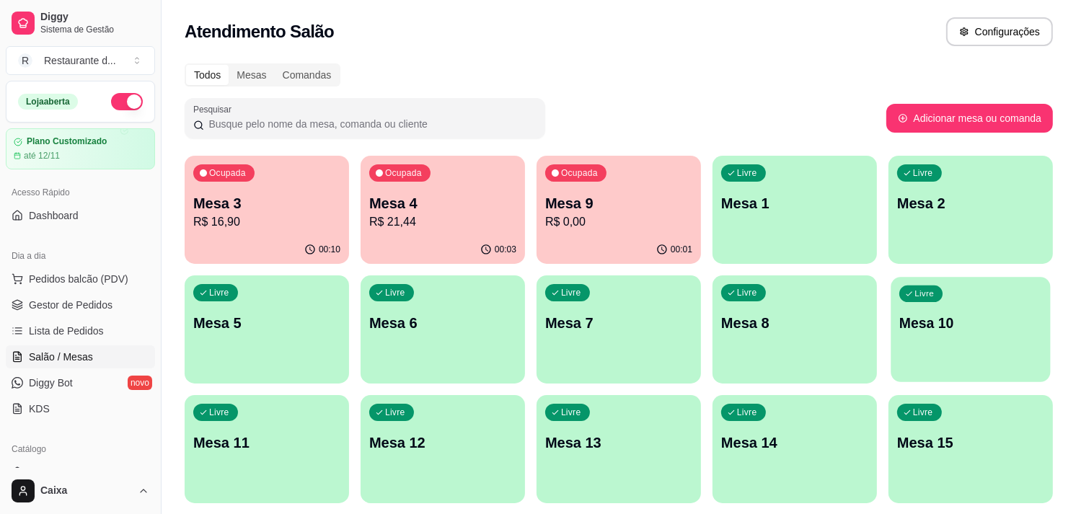
click at [932, 332] on p "Mesa 10" at bounding box center [970, 323] width 143 height 19
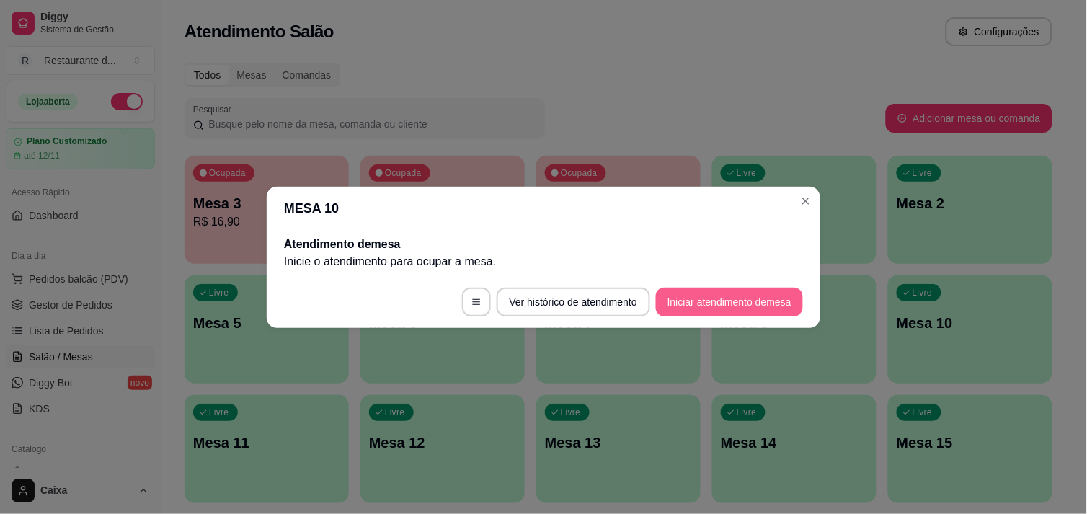
click at [752, 312] on button "Iniciar atendimento de mesa" at bounding box center [729, 302] width 147 height 29
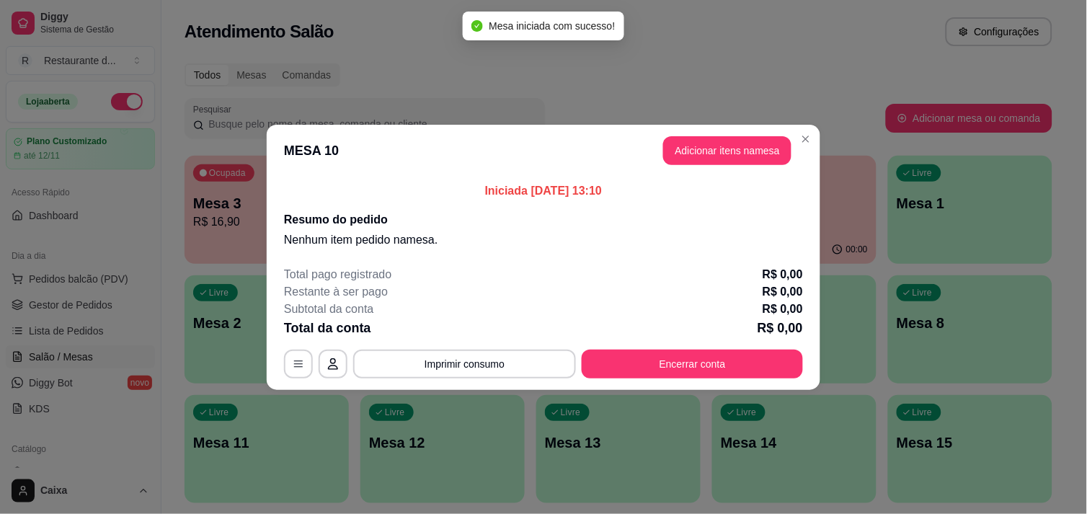
click at [750, 132] on header "MESA 10 Adicionar itens na mesa" at bounding box center [544, 151] width 554 height 52
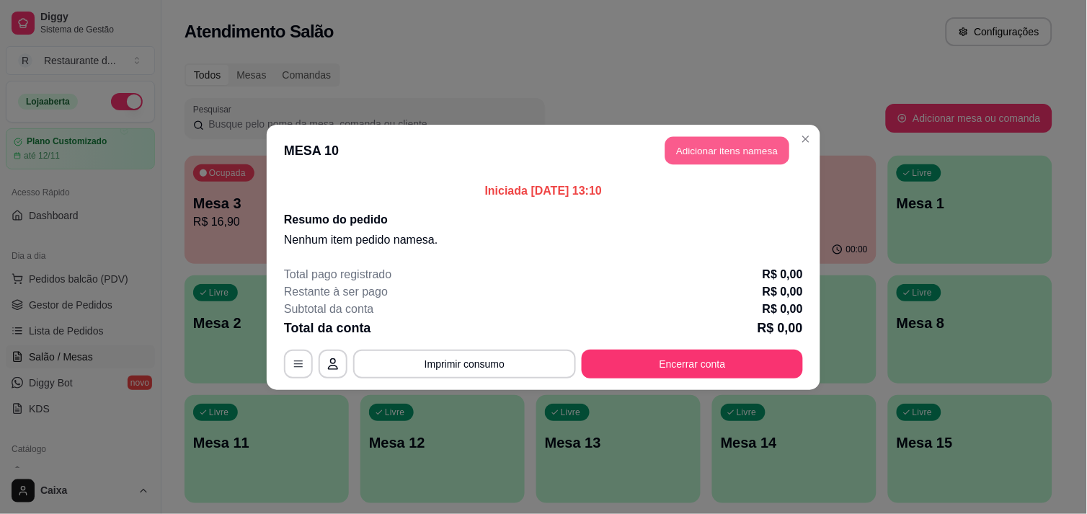
click at [741, 149] on button "Adicionar itens na mesa" at bounding box center [728, 150] width 124 height 28
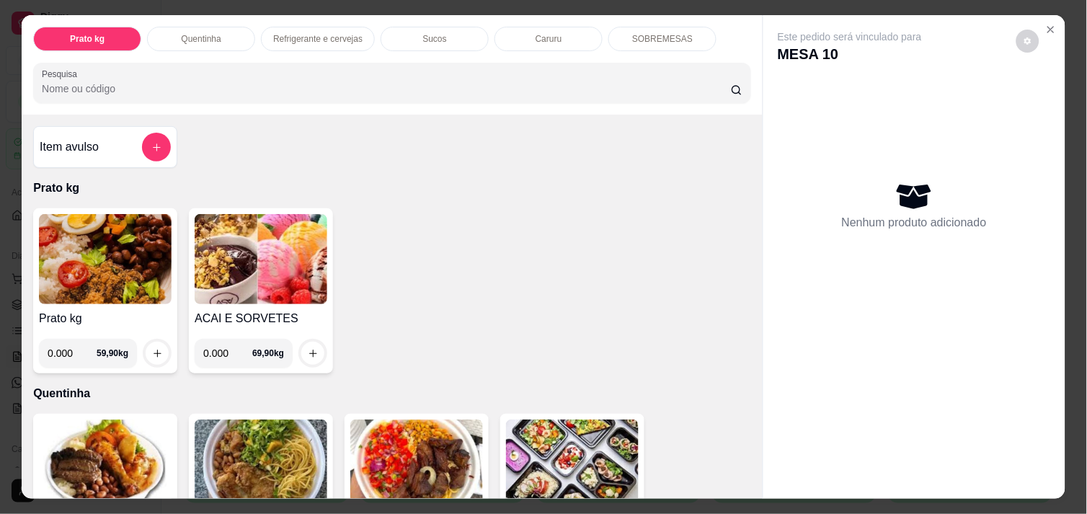
click at [135, 256] on img at bounding box center [105, 259] width 133 height 90
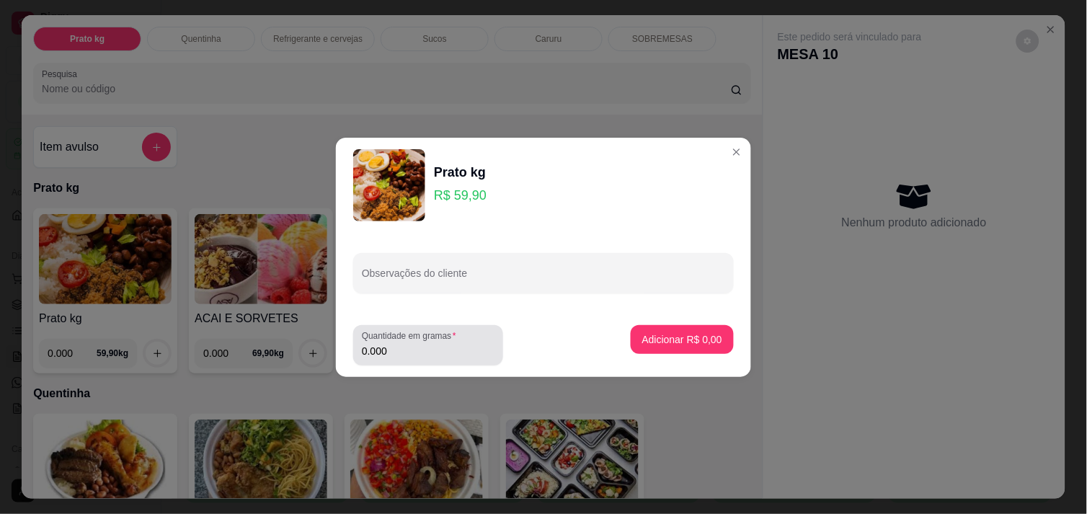
click at [449, 357] on div "Quantidade em gramas 0.000" at bounding box center [428, 345] width 150 height 40
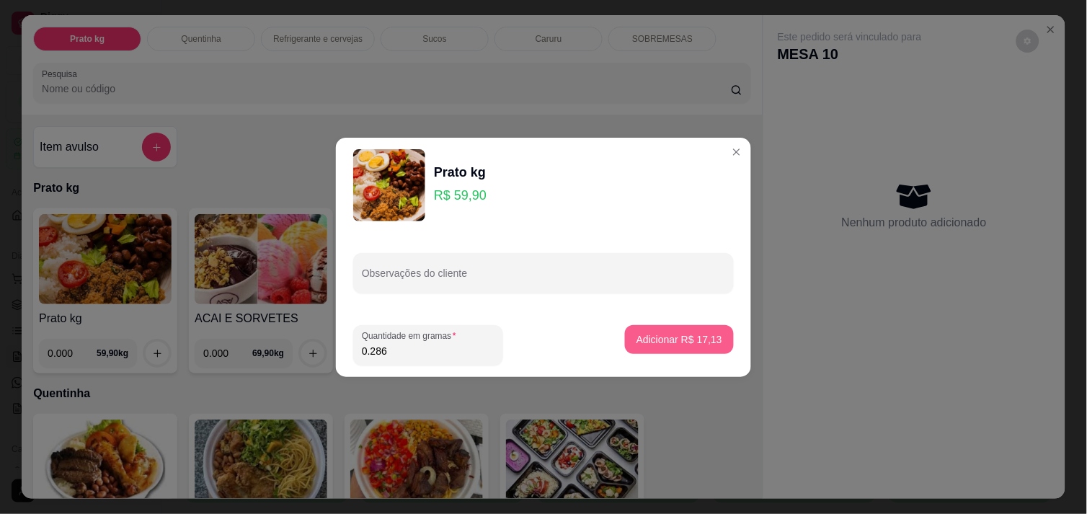
type input "0.286"
click at [701, 341] on p "Adicionar R$ 17,13" at bounding box center [680, 339] width 86 height 14
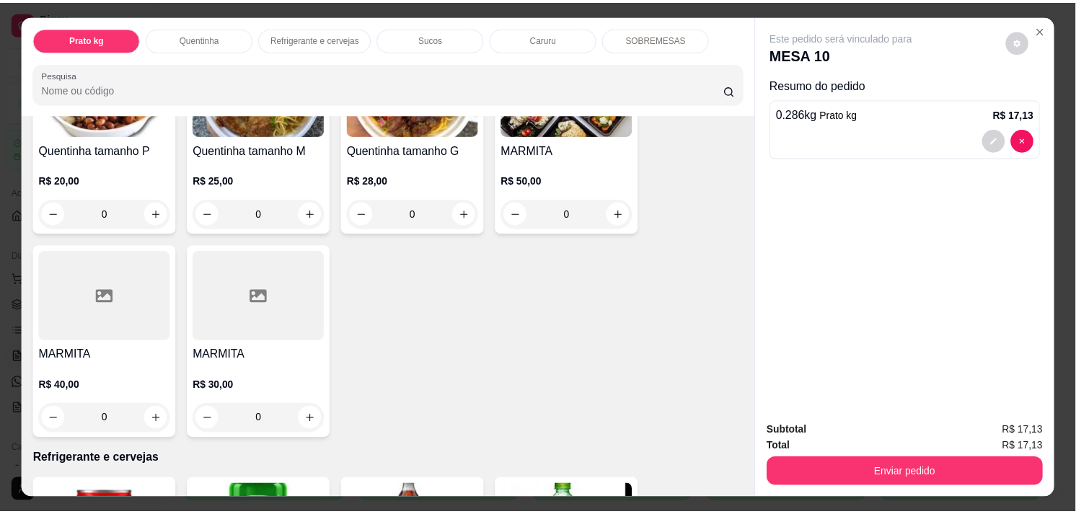
scroll to position [560, 0]
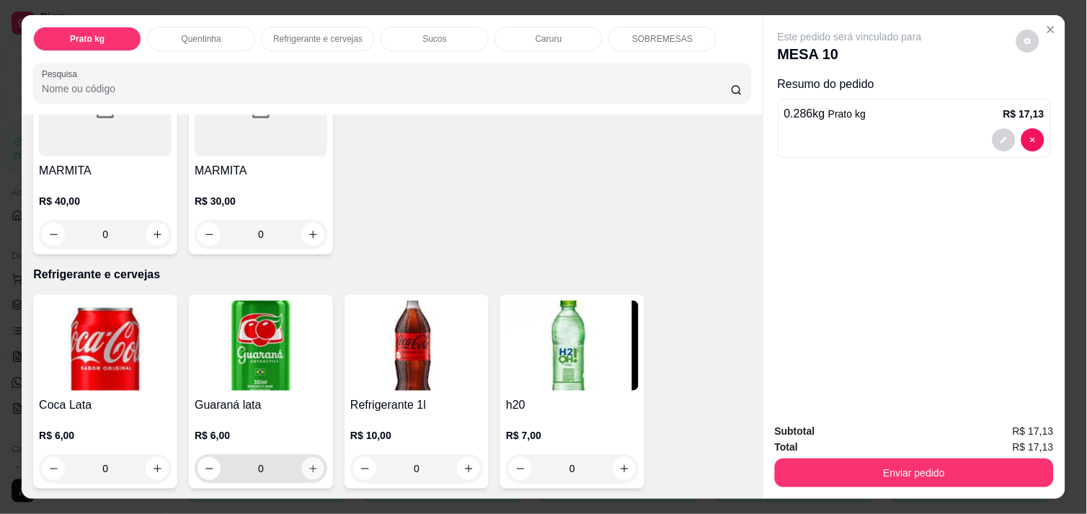
click at [308, 467] on icon "increase-product-quantity" at bounding box center [313, 469] width 11 height 11
type input "1"
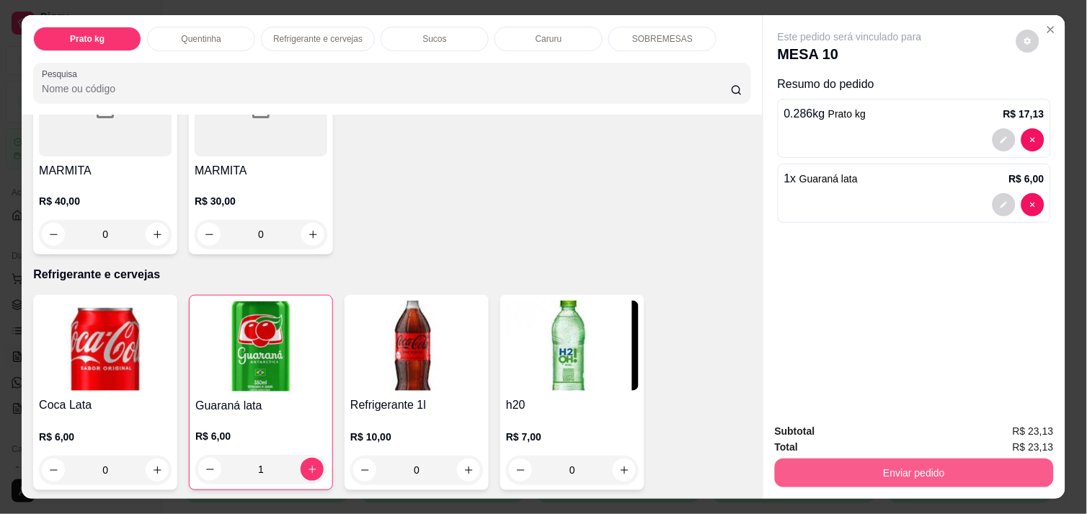
click at [965, 460] on button "Enviar pedido" at bounding box center [914, 473] width 279 height 29
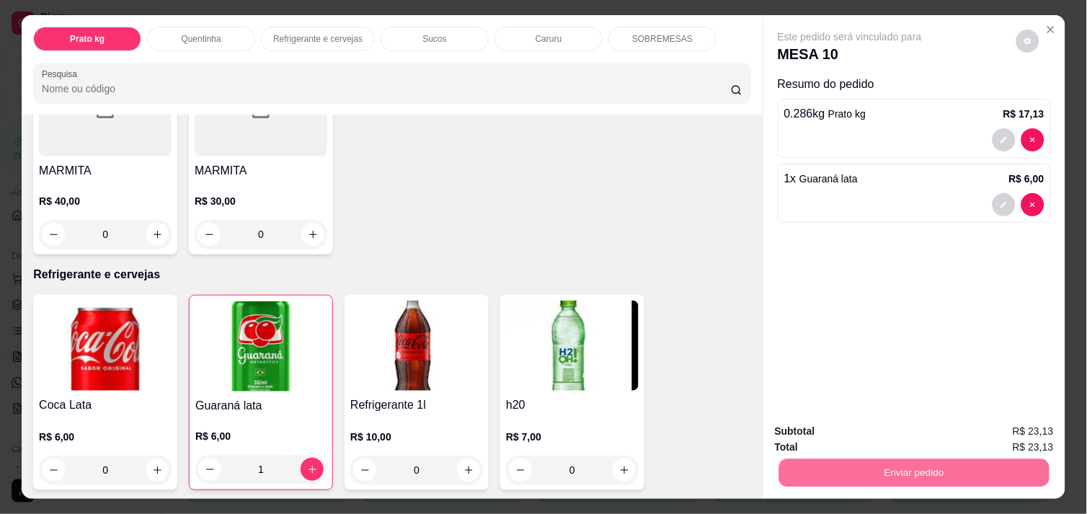
click at [1014, 422] on button "Enviar pedido" at bounding box center [1016, 430] width 79 height 27
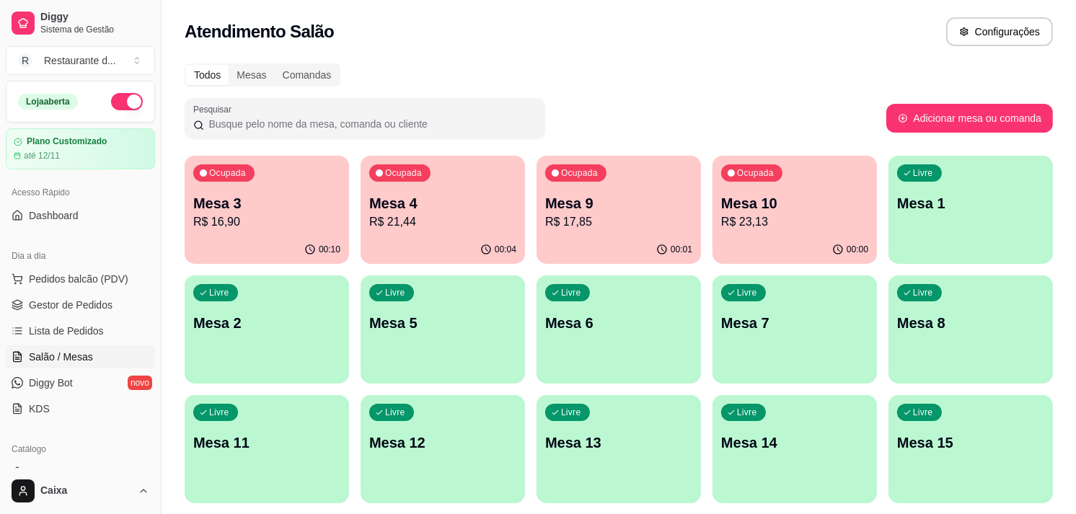
click at [793, 221] on p "R$ 23,13" at bounding box center [794, 221] width 147 height 17
click at [293, 221] on p "R$ 16,90" at bounding box center [266, 221] width 143 height 17
click at [214, 226] on p "R$ 16,90" at bounding box center [266, 221] width 143 height 17
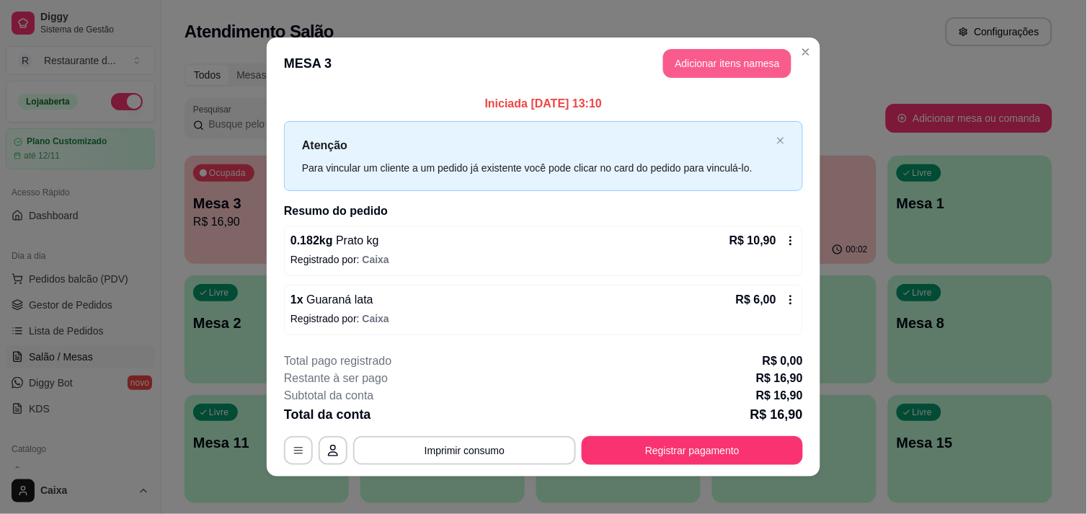
click at [741, 53] on button "Adicionar itens na mesa" at bounding box center [727, 63] width 128 height 29
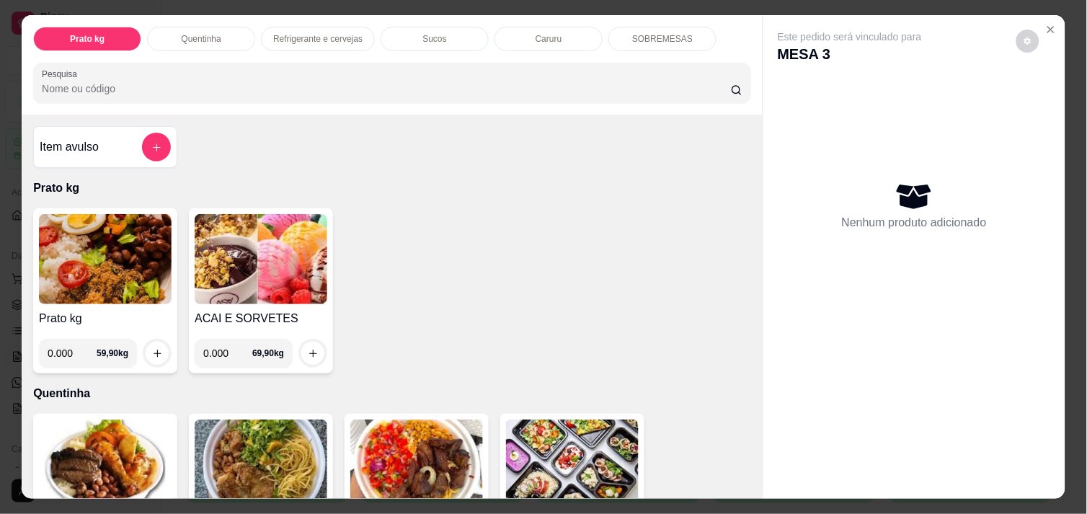
click at [116, 284] on img at bounding box center [105, 259] width 133 height 90
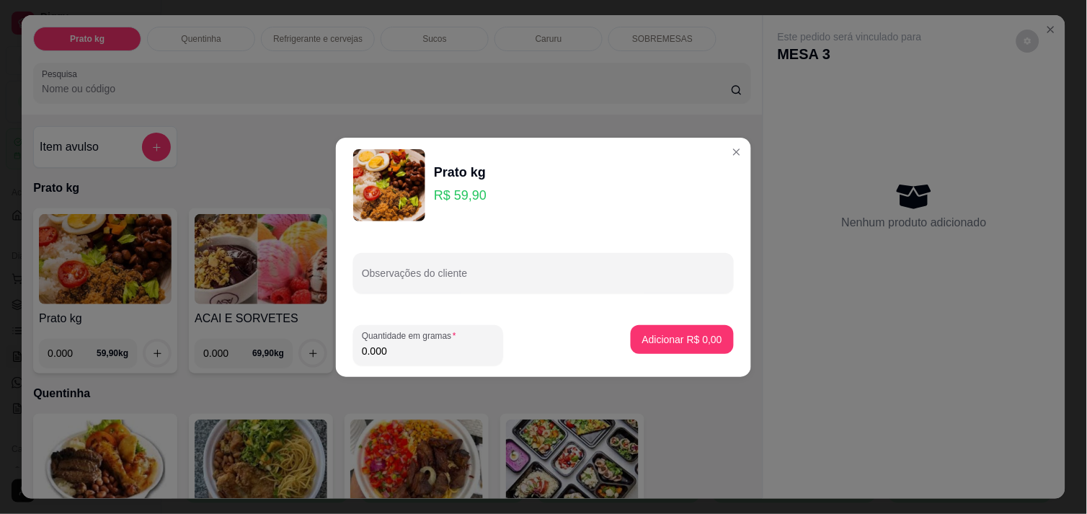
click at [470, 348] on input "0.000" at bounding box center [428, 351] width 133 height 14
type input "0.135"
click at [659, 327] on button "Adicionar R$ 8,09" at bounding box center [682, 339] width 103 height 29
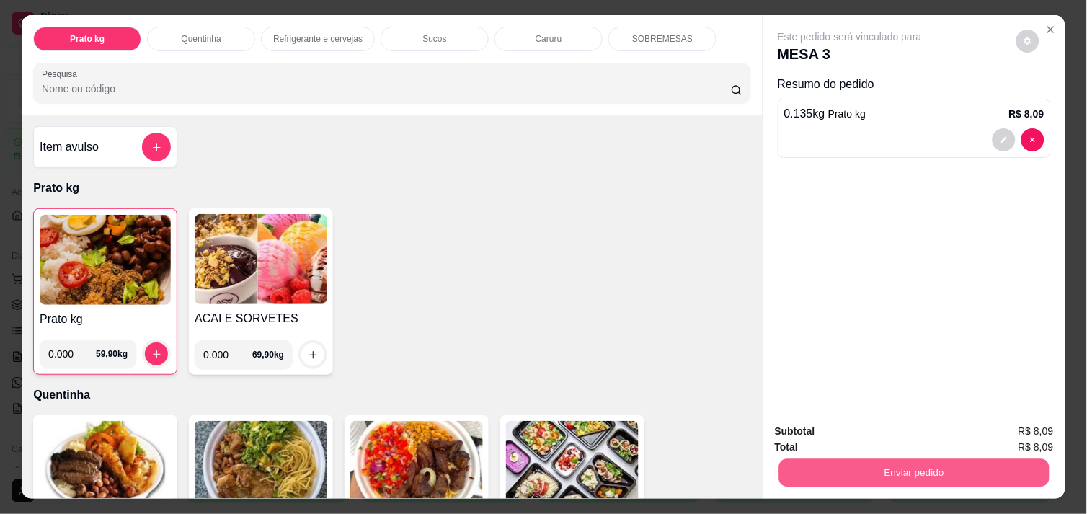
click at [921, 459] on button "Enviar pedido" at bounding box center [914, 473] width 270 height 28
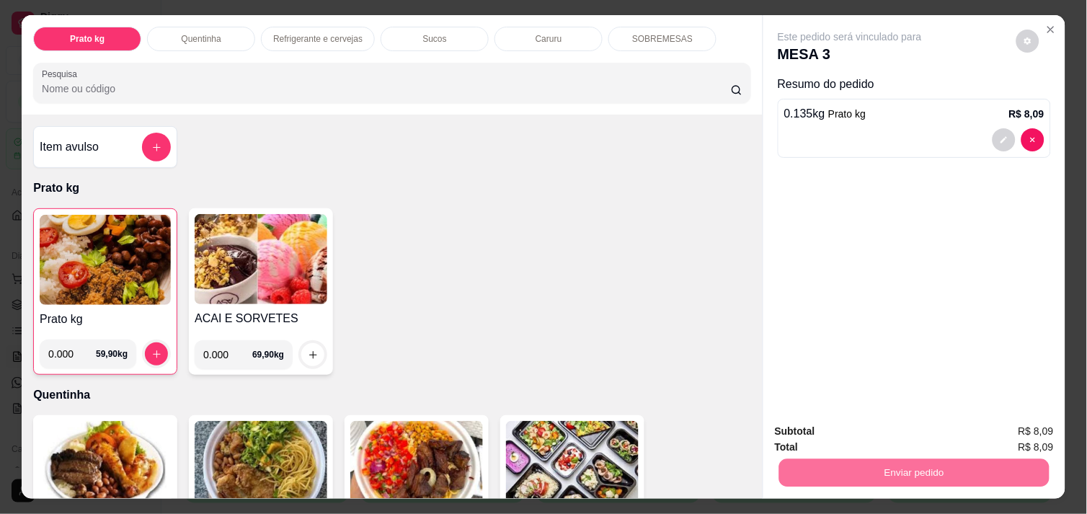
click at [1013, 428] on button "Enviar pedido" at bounding box center [1016, 430] width 81 height 27
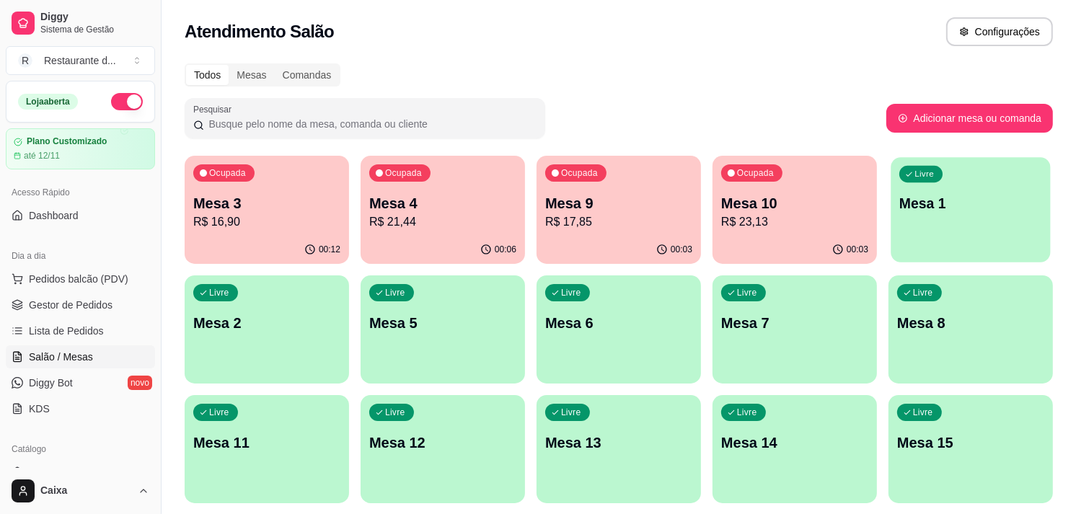
click at [947, 239] on div "Livre Mesa 1" at bounding box center [969, 201] width 159 height 88
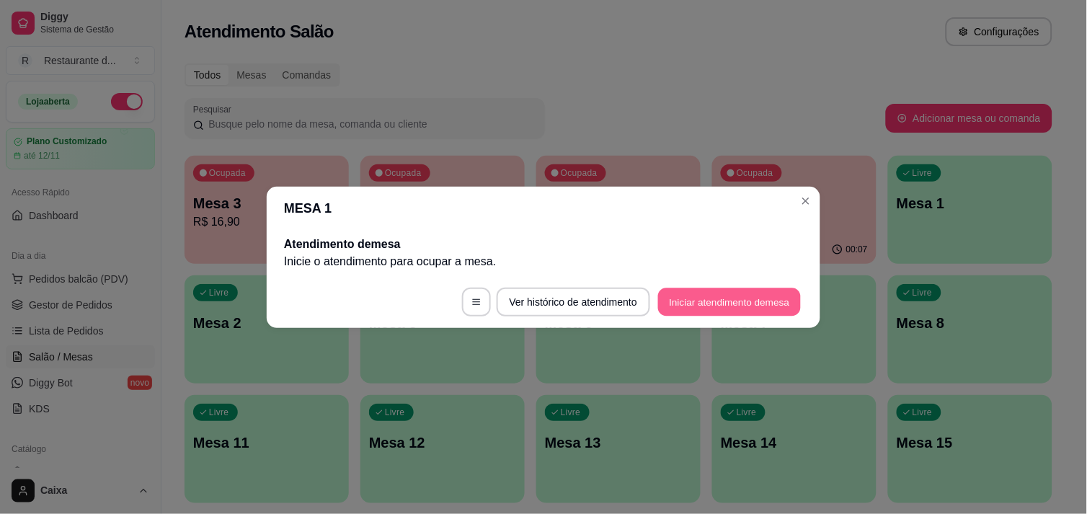
click at [748, 301] on button "Iniciar atendimento de mesa" at bounding box center [729, 302] width 143 height 28
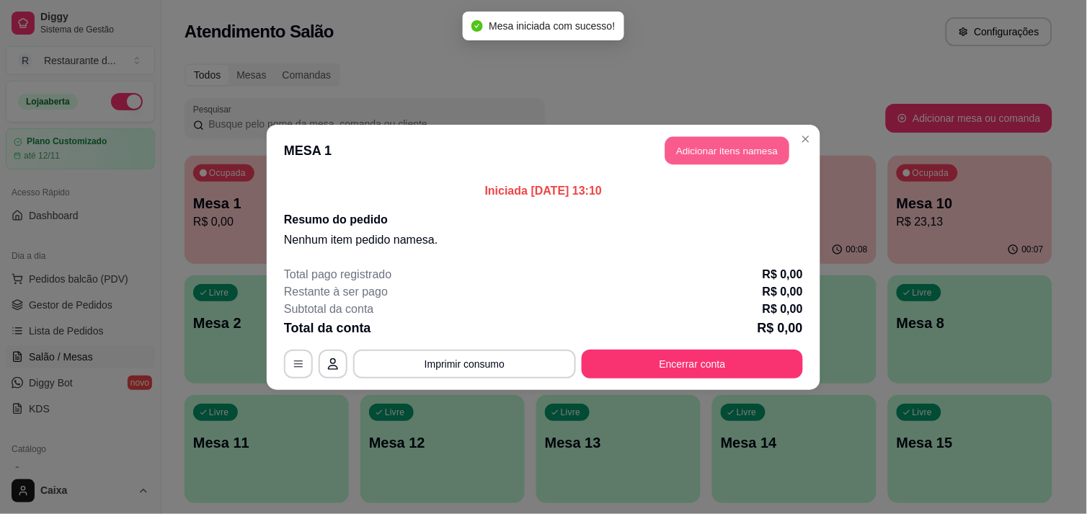
click at [727, 146] on button "Adicionar itens na mesa" at bounding box center [728, 150] width 124 height 28
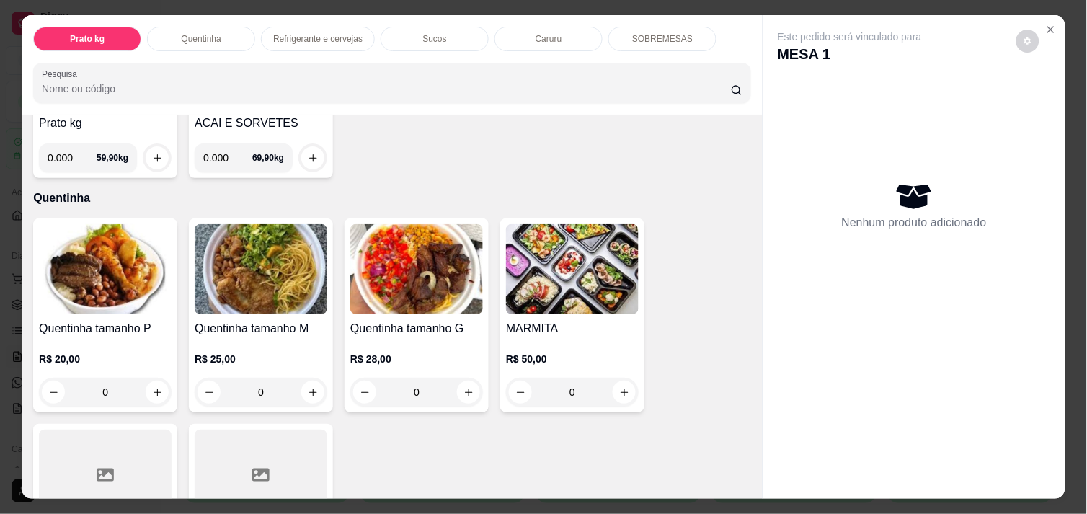
scroll to position [224, 0]
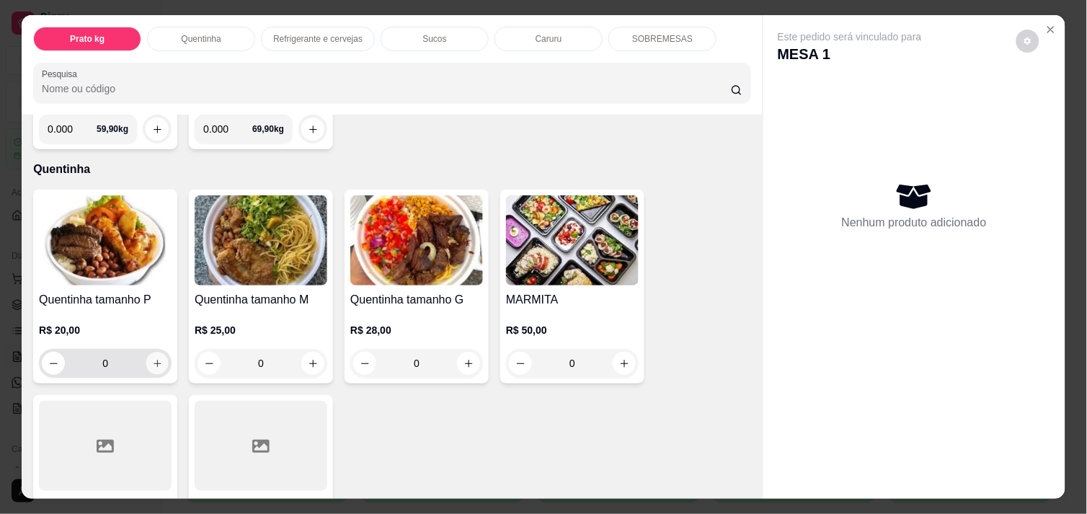
click at [153, 358] on icon "increase-product-quantity" at bounding box center [157, 363] width 11 height 11
type input "1"
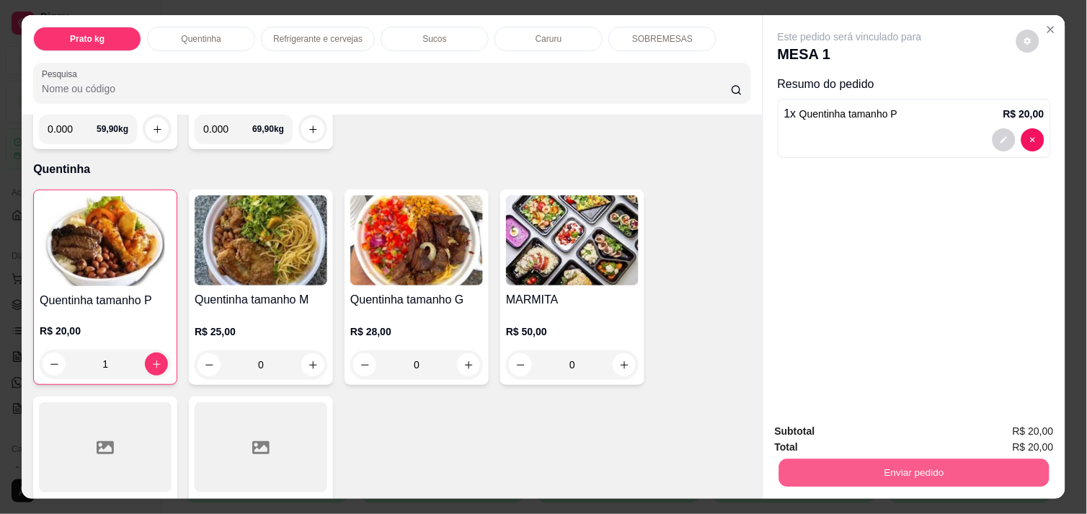
click at [969, 462] on button "Enviar pedido" at bounding box center [914, 473] width 270 height 28
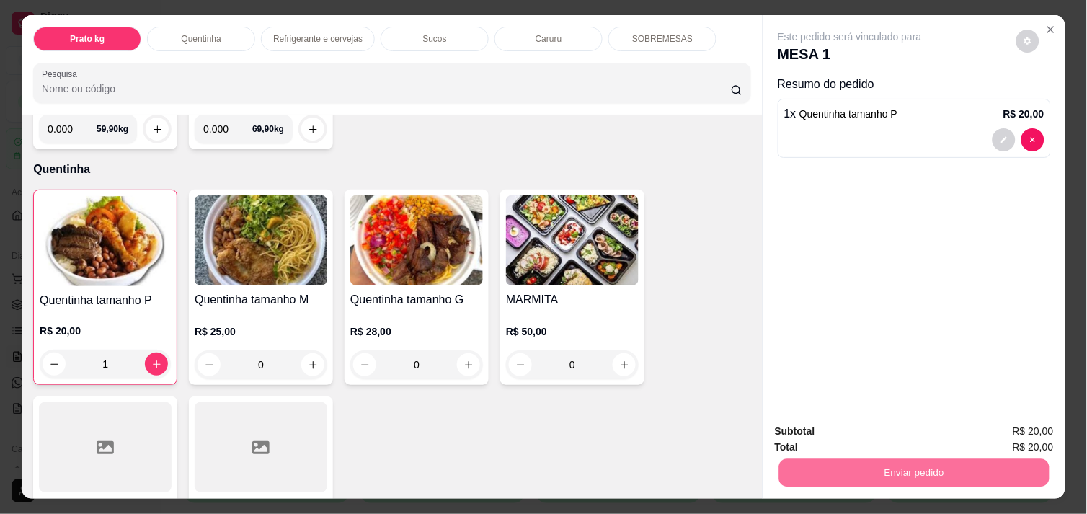
click at [1040, 433] on button "Enviar pedido" at bounding box center [1016, 431] width 79 height 27
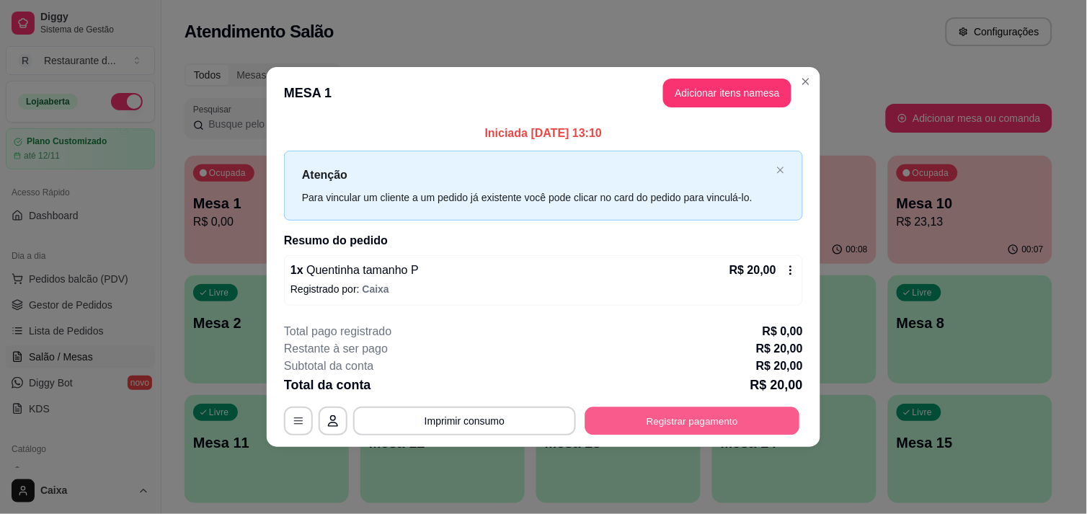
click at [707, 414] on button "Registrar pagamento" at bounding box center [692, 421] width 215 height 28
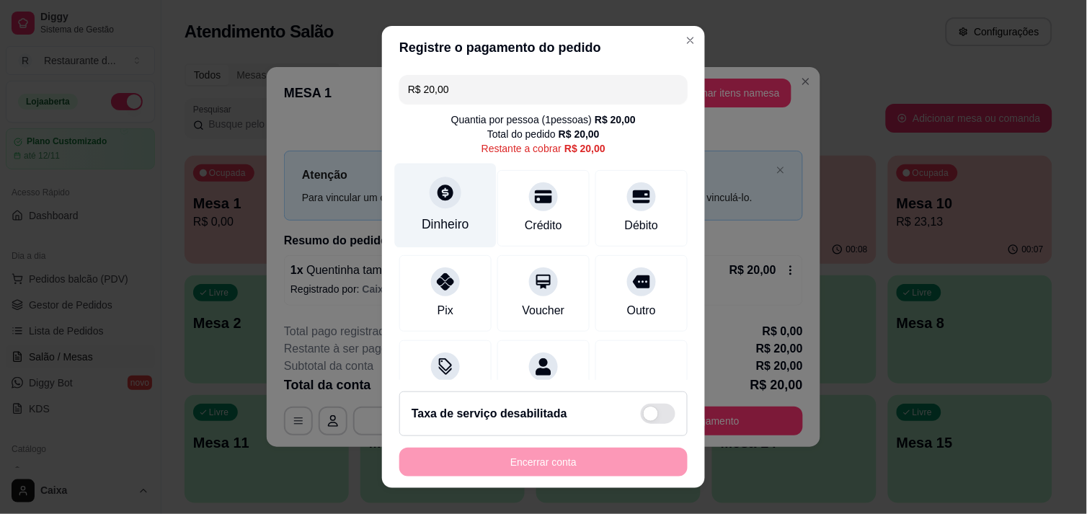
click at [422, 200] on div "Dinheiro" at bounding box center [446, 205] width 102 height 84
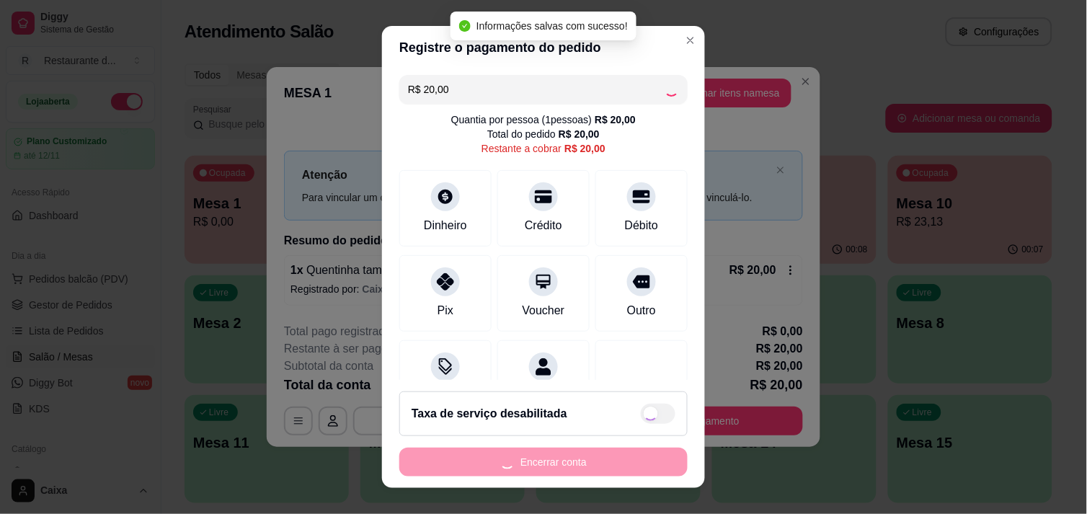
type input "R$ 0,00"
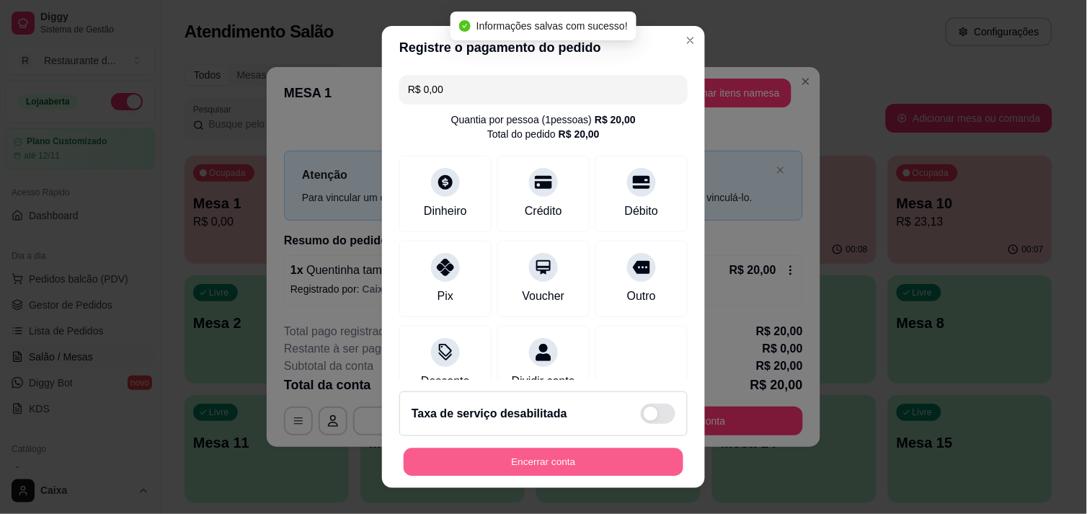
click at [604, 450] on button "Encerrar conta" at bounding box center [544, 462] width 280 height 28
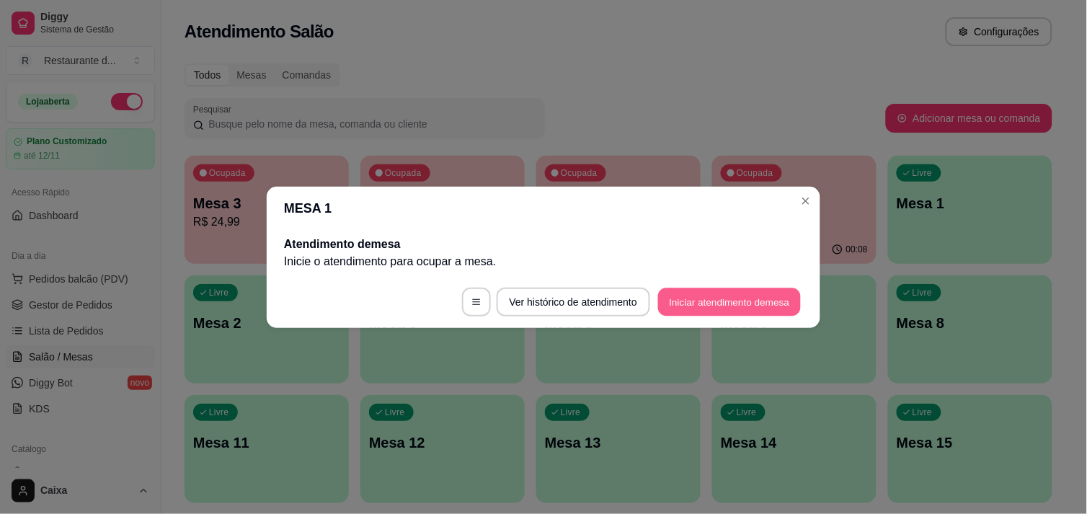
click at [719, 291] on button "Iniciar atendimento de mesa" at bounding box center [729, 302] width 143 height 28
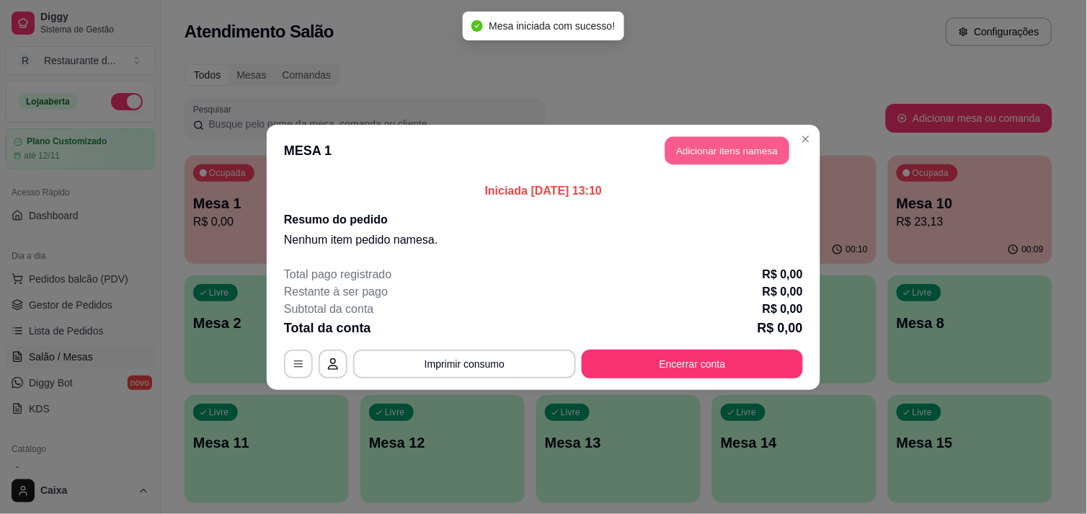
click at [747, 149] on button "Adicionar itens na mesa" at bounding box center [728, 150] width 124 height 28
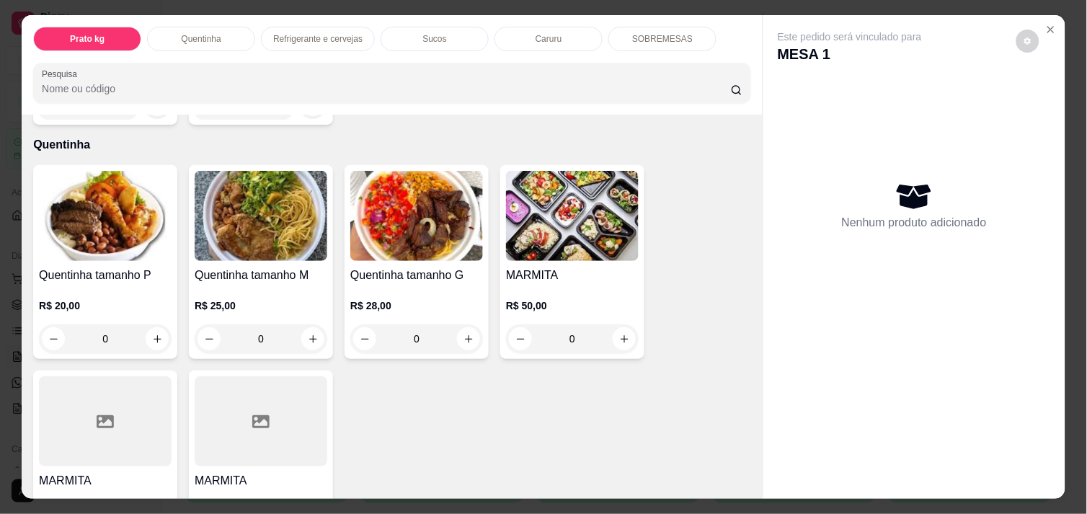
scroll to position [256, 0]
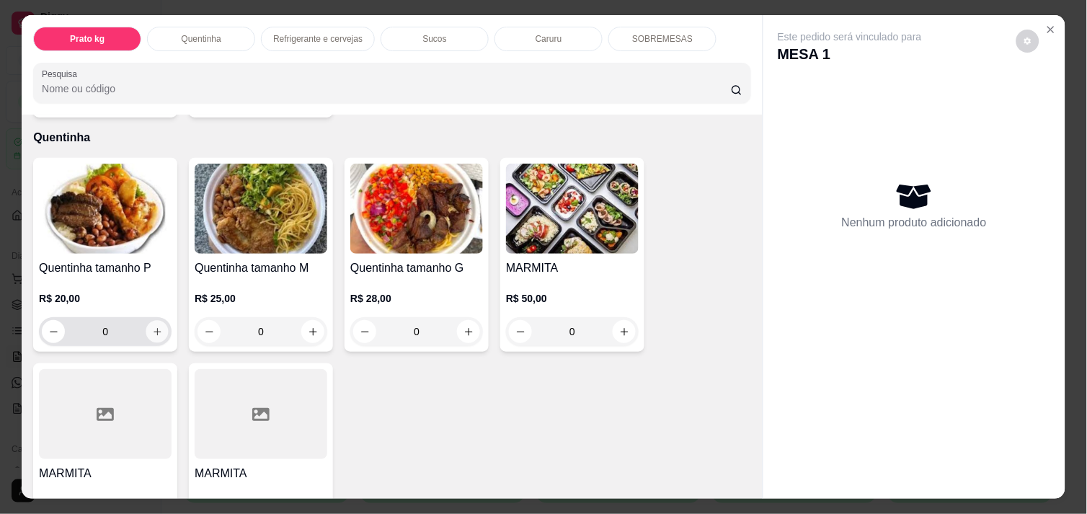
click at [155, 327] on icon "increase-product-quantity" at bounding box center [157, 332] width 11 height 11
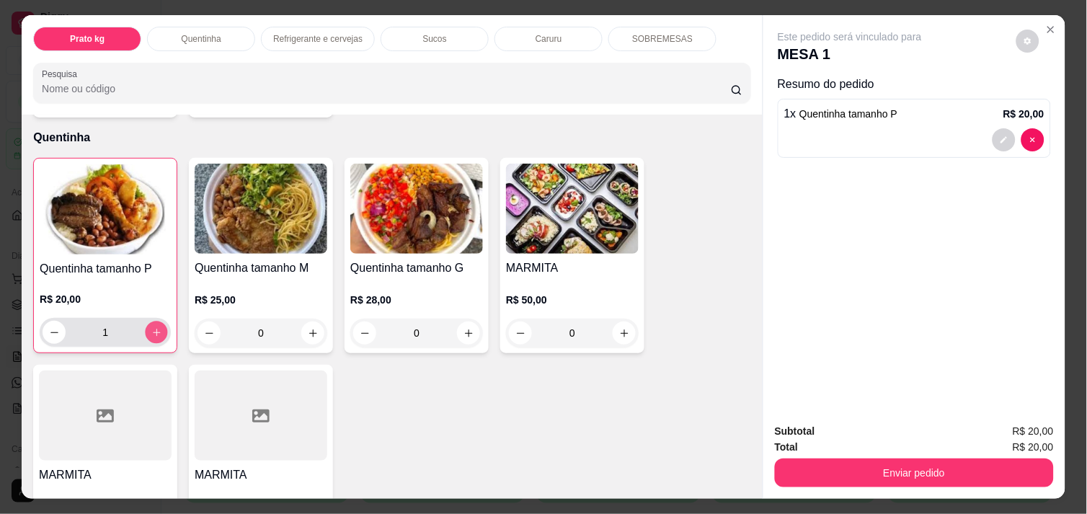
click at [155, 325] on button "increase-product-quantity" at bounding box center [157, 333] width 22 height 22
type input "2"
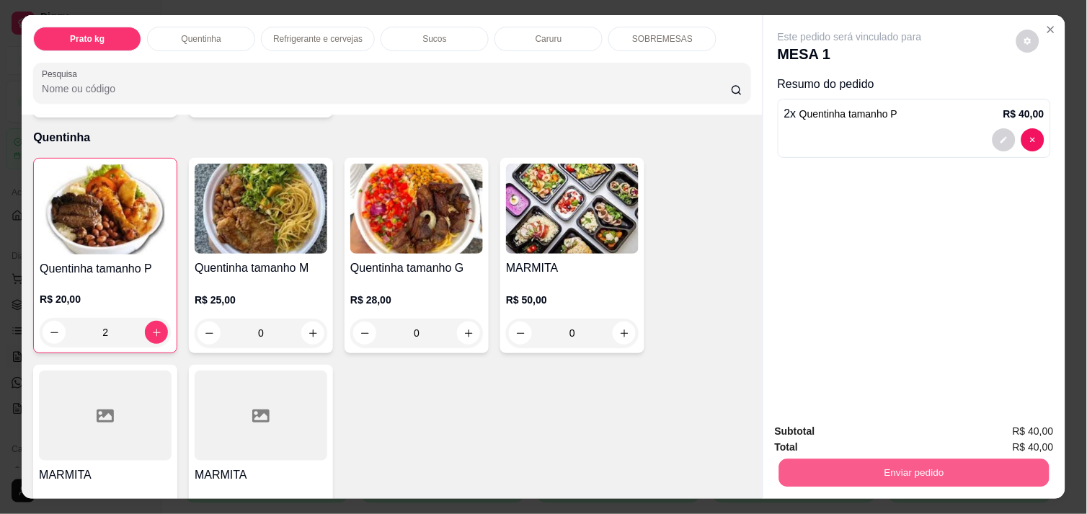
click at [931, 470] on button "Enviar pedido" at bounding box center [914, 473] width 270 height 28
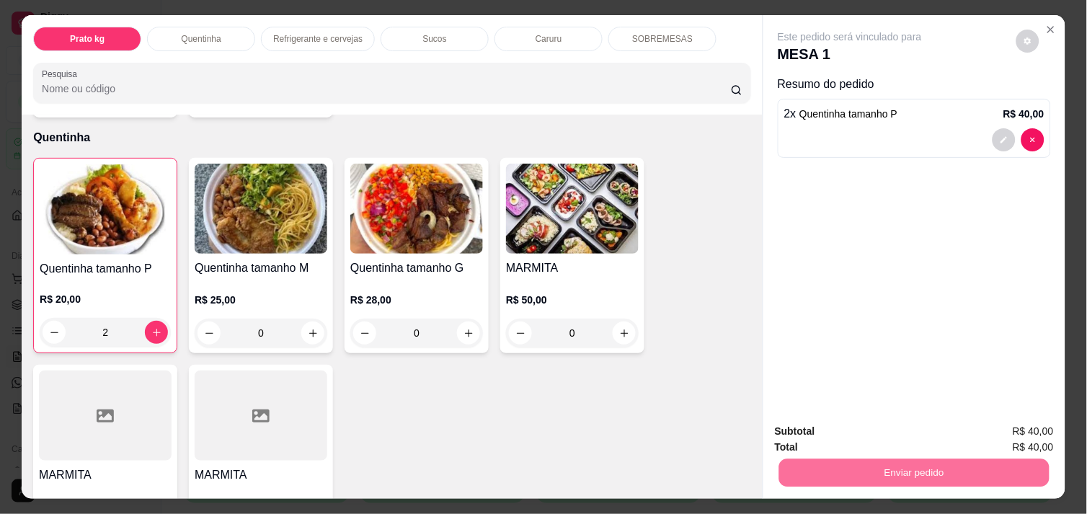
click at [996, 430] on button "Enviar pedido" at bounding box center [1016, 431] width 81 height 27
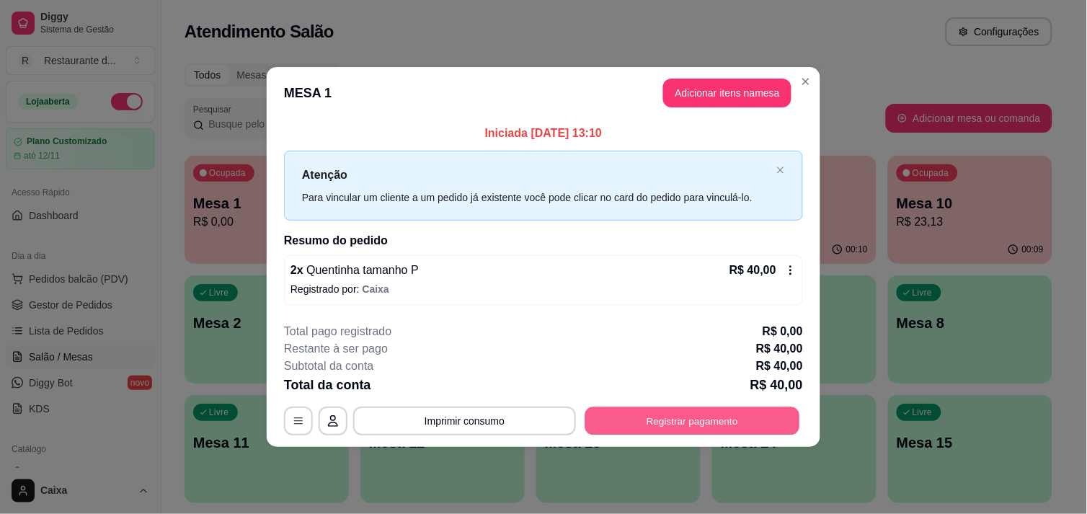
click at [751, 411] on button "Registrar pagamento" at bounding box center [692, 421] width 215 height 28
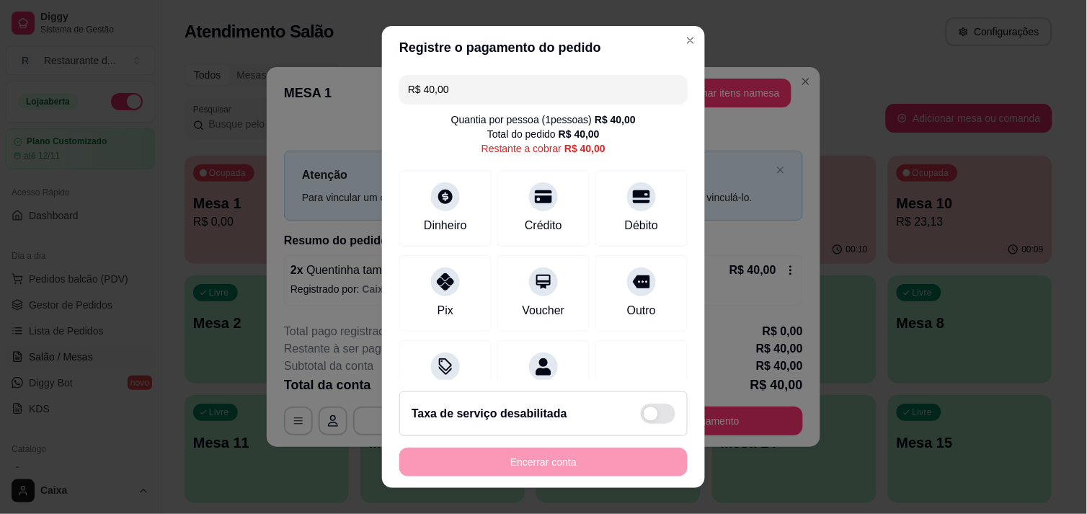
click at [510, 454] on div "Encerrar conta" at bounding box center [543, 462] width 288 height 29
click at [428, 211] on div "Dinheiro" at bounding box center [446, 205] width 102 height 84
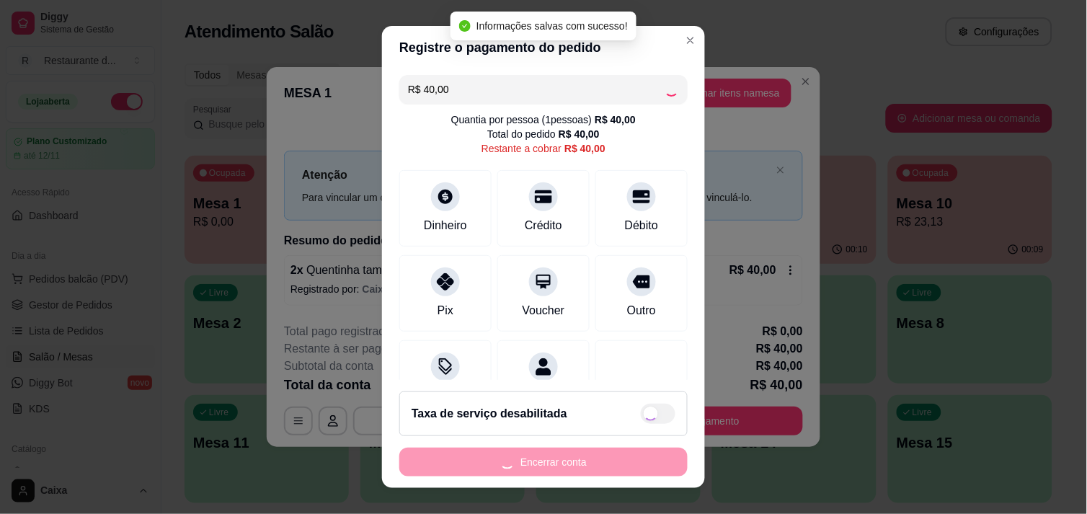
type input "R$ 0,00"
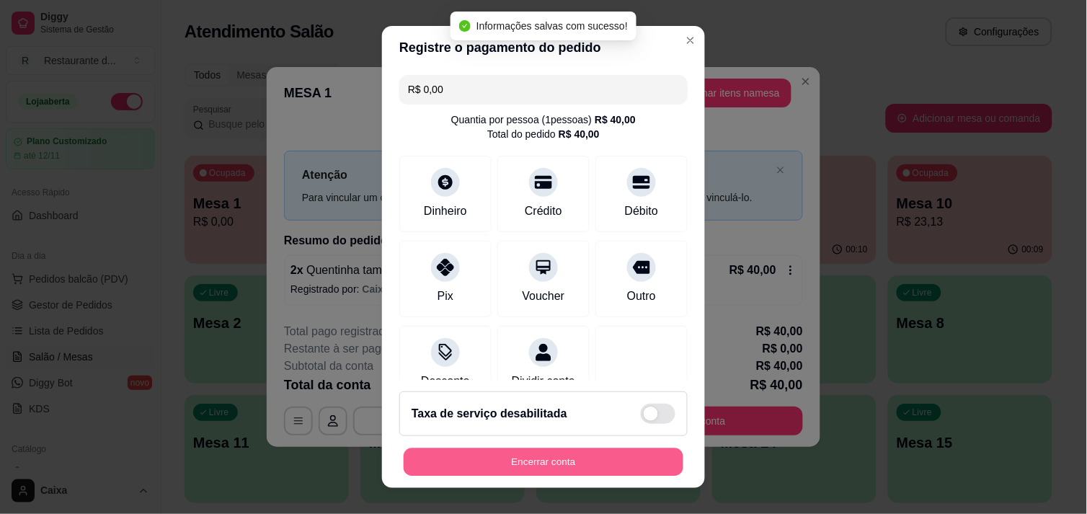
click at [611, 460] on button "Encerrar conta" at bounding box center [544, 462] width 280 height 28
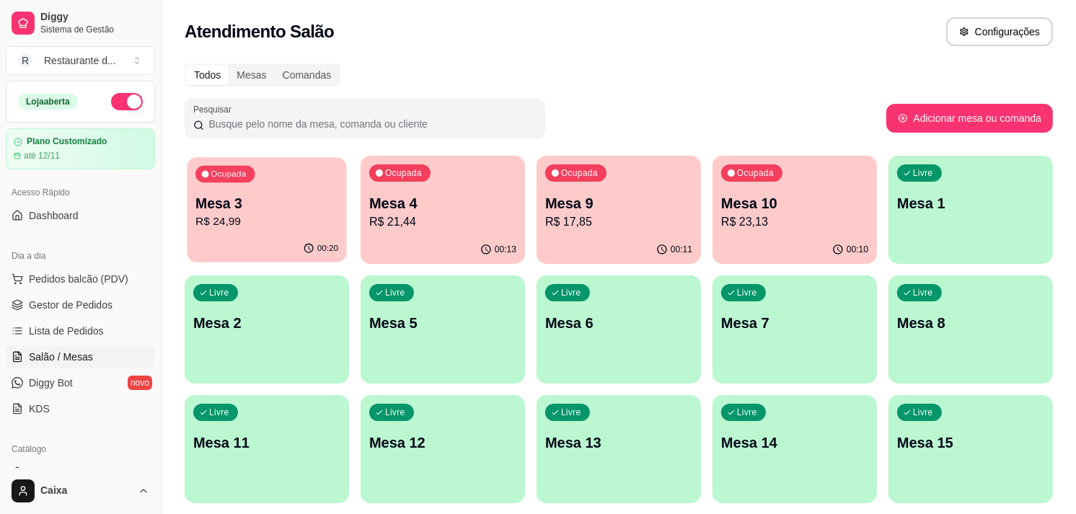
click at [296, 219] on p "R$ 24,99" at bounding box center [266, 221] width 143 height 17
click at [780, 211] on p "Mesa 10" at bounding box center [794, 203] width 147 height 20
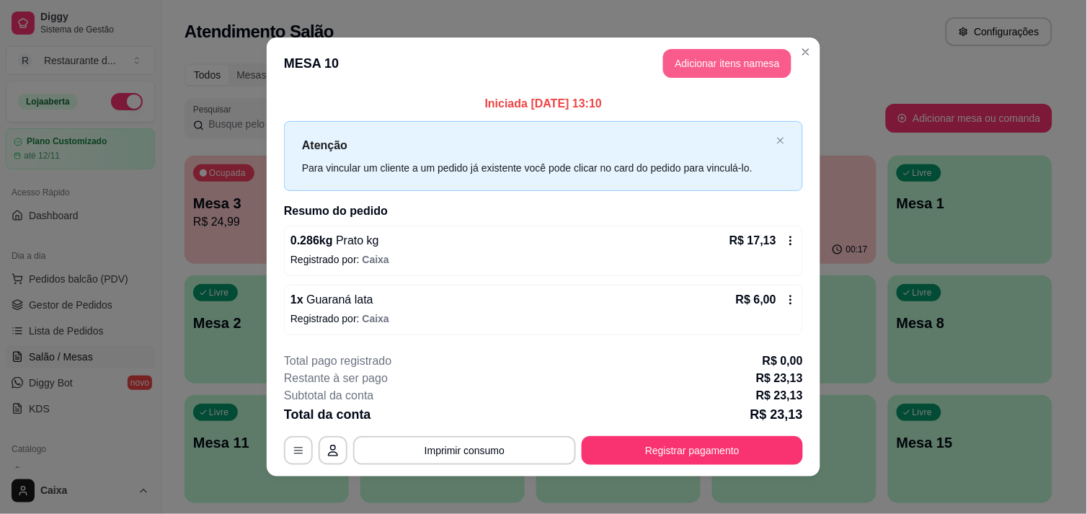
click at [732, 66] on button "Adicionar itens na mesa" at bounding box center [727, 63] width 128 height 29
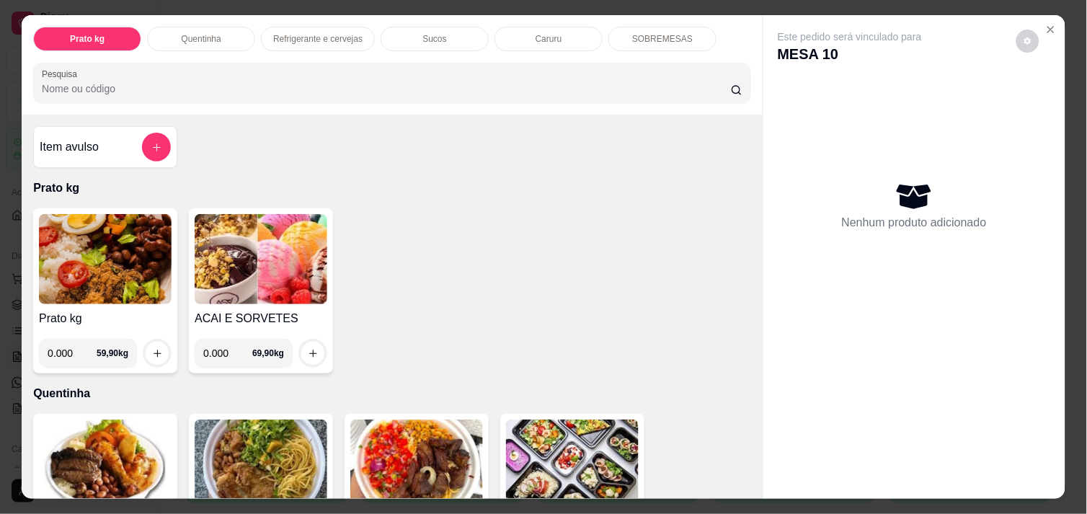
click at [96, 271] on img at bounding box center [105, 259] width 133 height 90
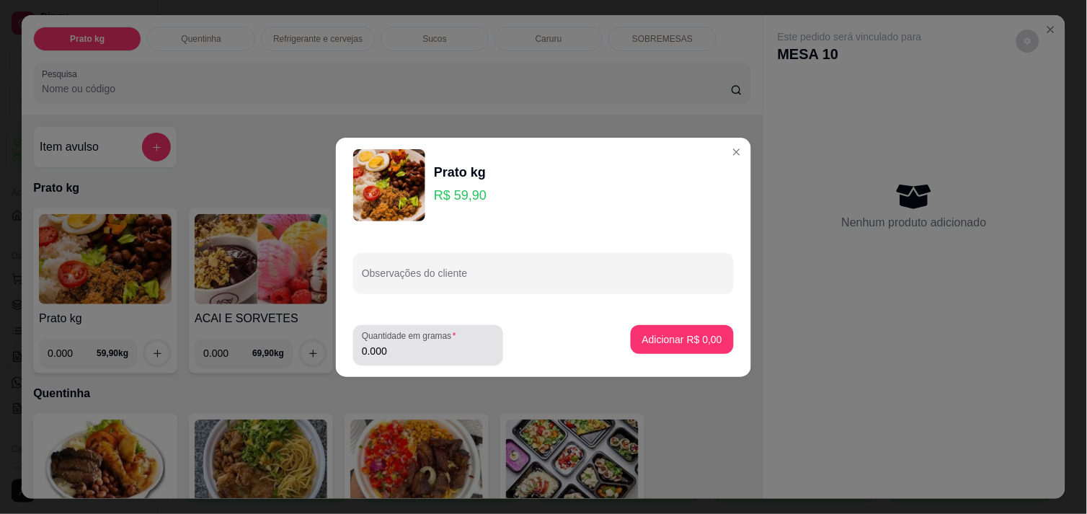
click at [430, 358] on div "0.000" at bounding box center [428, 345] width 133 height 29
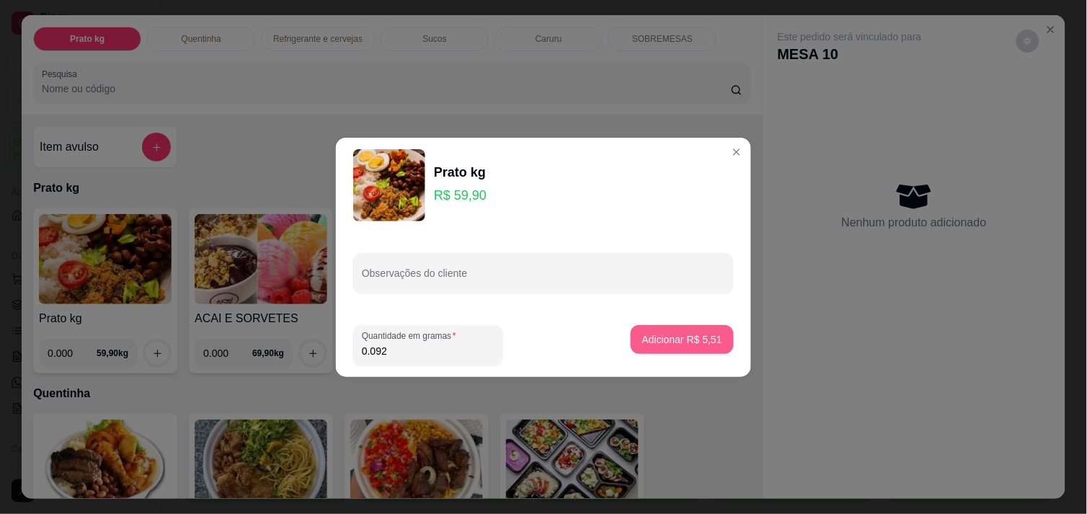
type input "0.092"
click at [702, 343] on p "Adicionar R$ 5,51" at bounding box center [682, 339] width 78 height 14
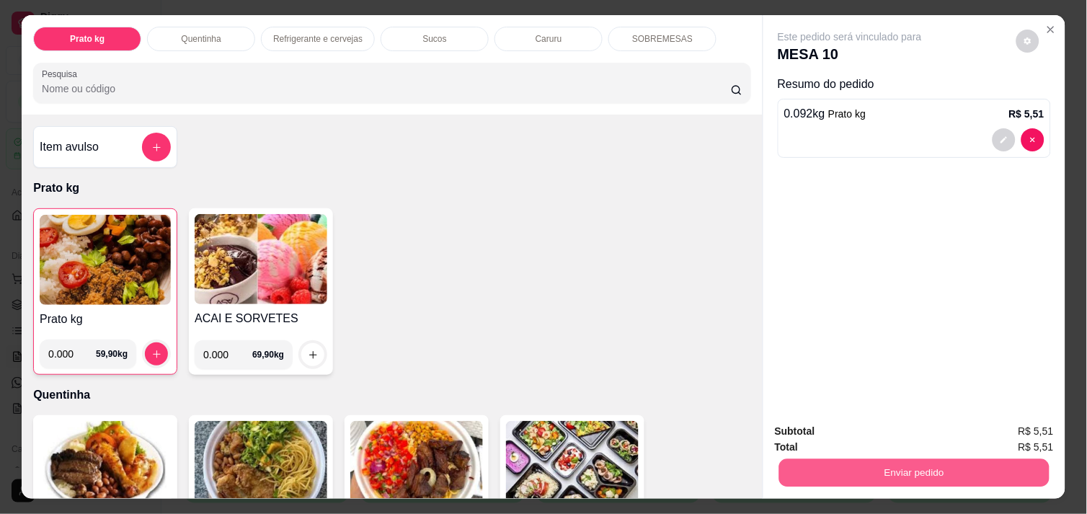
click at [867, 465] on button "Enviar pedido" at bounding box center [914, 473] width 270 height 28
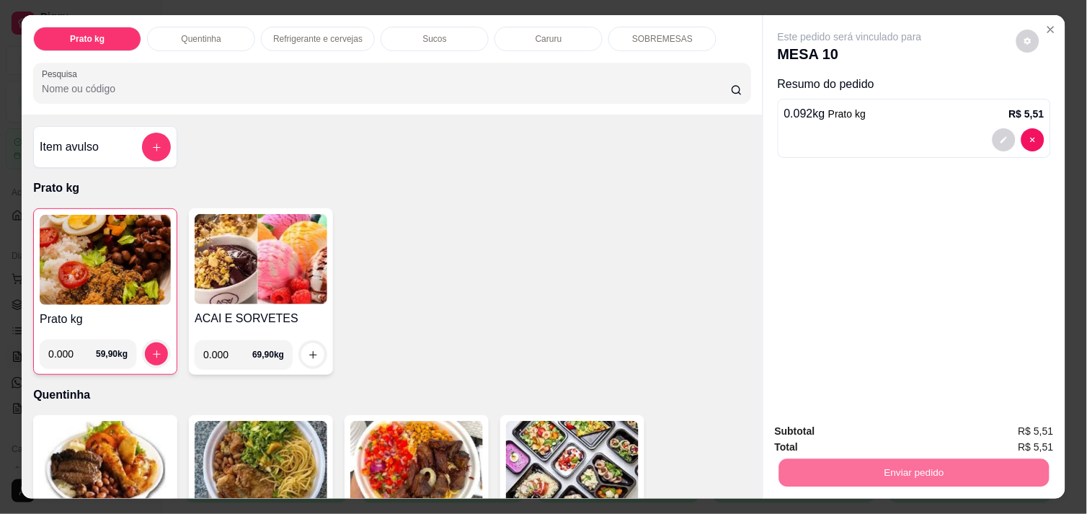
click at [1010, 429] on button "Enviar pedido" at bounding box center [1016, 431] width 79 height 27
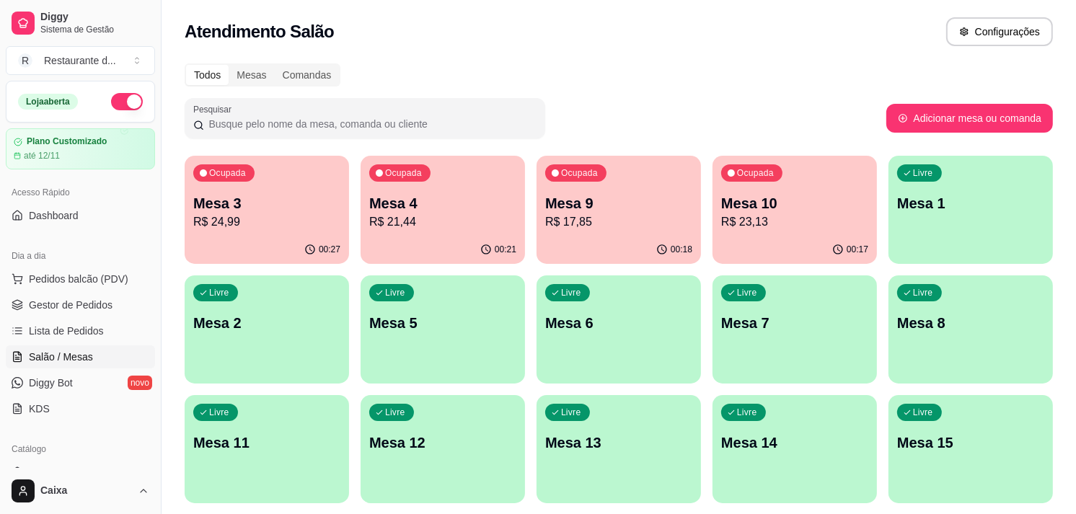
click at [632, 218] on p "R$ 17,85" at bounding box center [618, 221] width 147 height 17
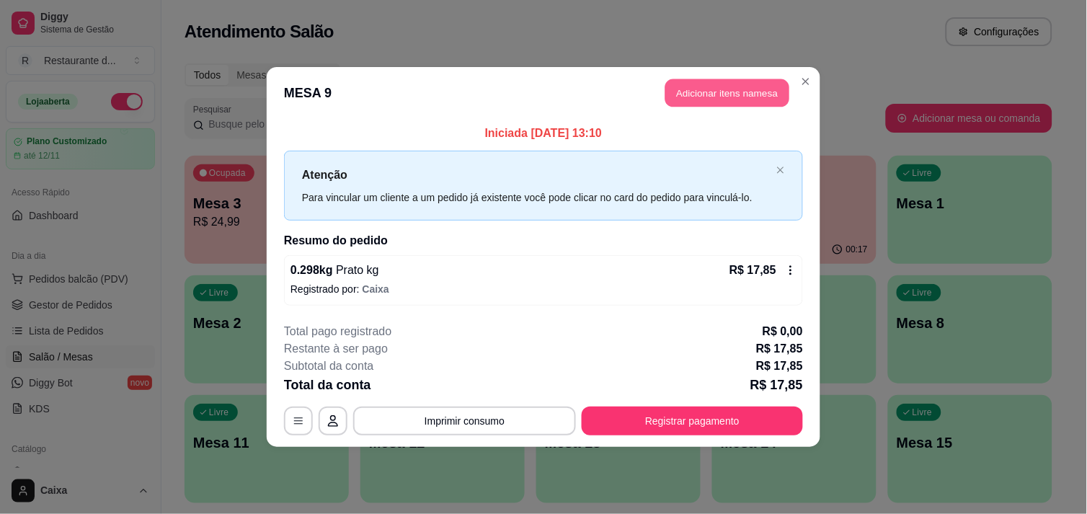
click at [743, 97] on button "Adicionar itens na mesa" at bounding box center [728, 93] width 124 height 28
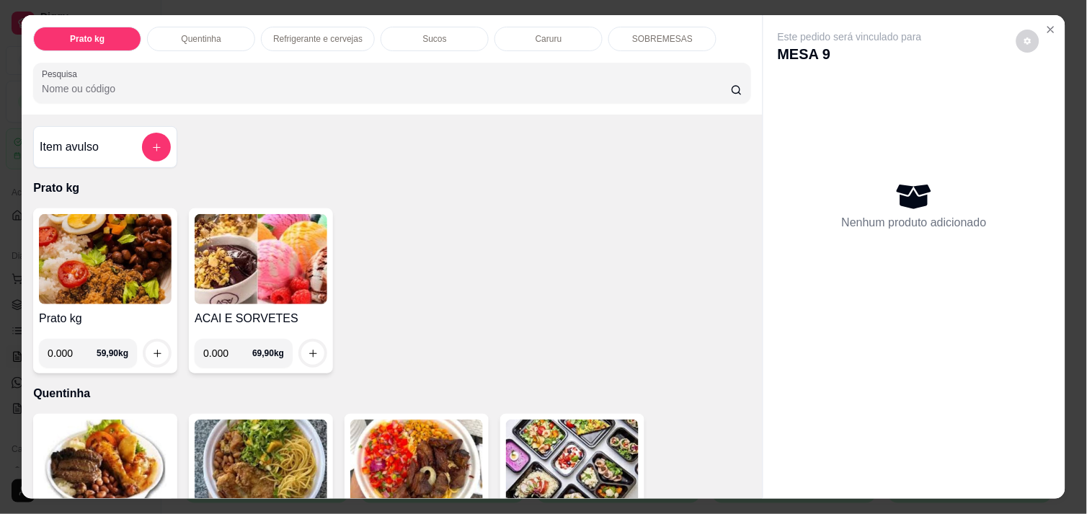
click at [159, 282] on img at bounding box center [105, 259] width 133 height 90
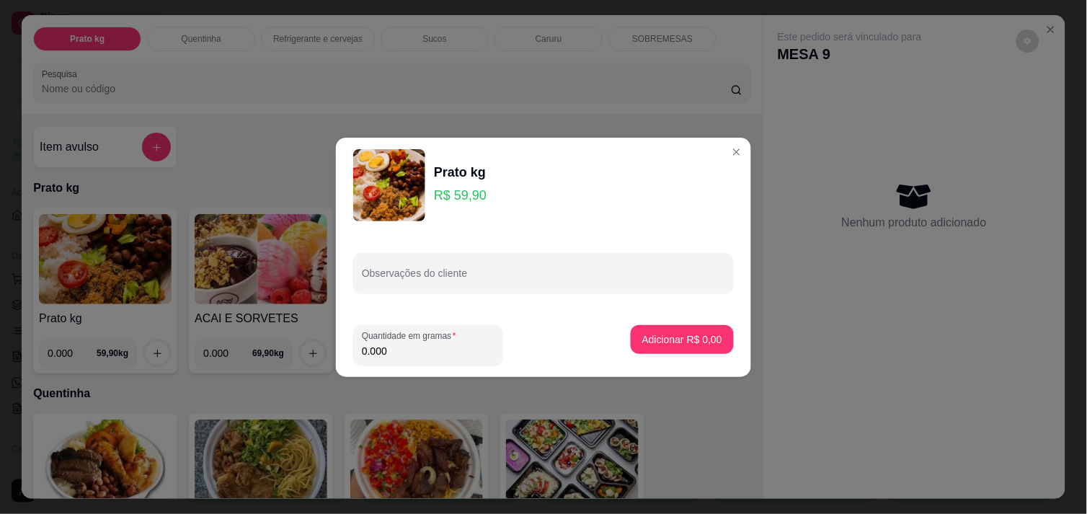
click at [404, 355] on input "0.000" at bounding box center [428, 351] width 133 height 14
type input "0.098"
click at [660, 334] on p "Adicionar R$ 5,87" at bounding box center [682, 339] width 80 height 14
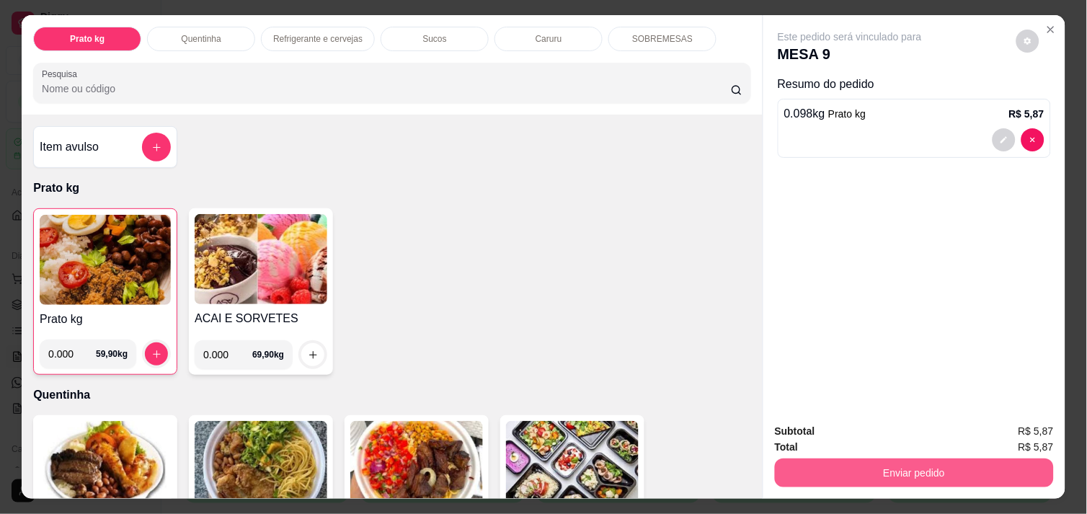
click at [889, 470] on button "Enviar pedido" at bounding box center [914, 473] width 279 height 29
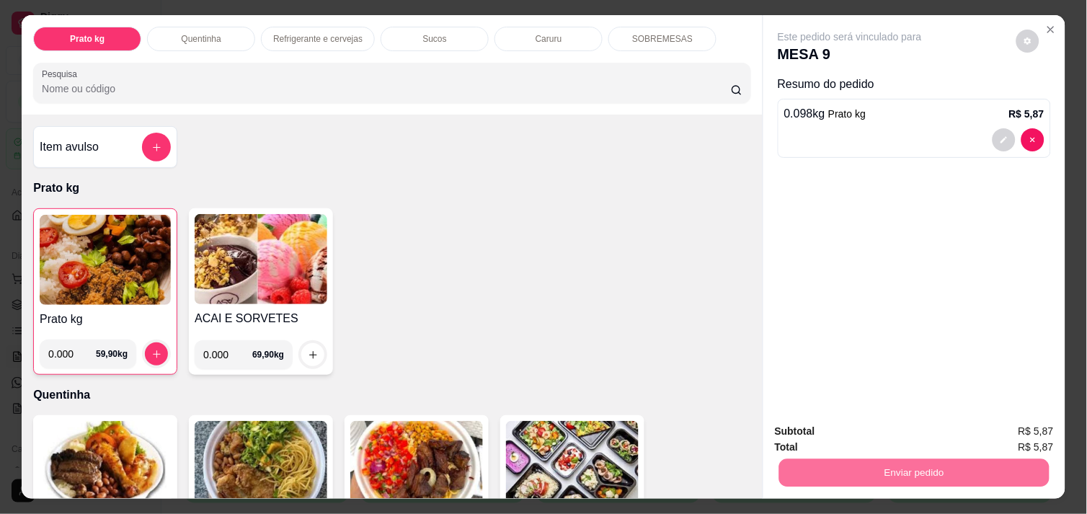
click at [1034, 424] on button "Enviar pedido" at bounding box center [1016, 430] width 79 height 27
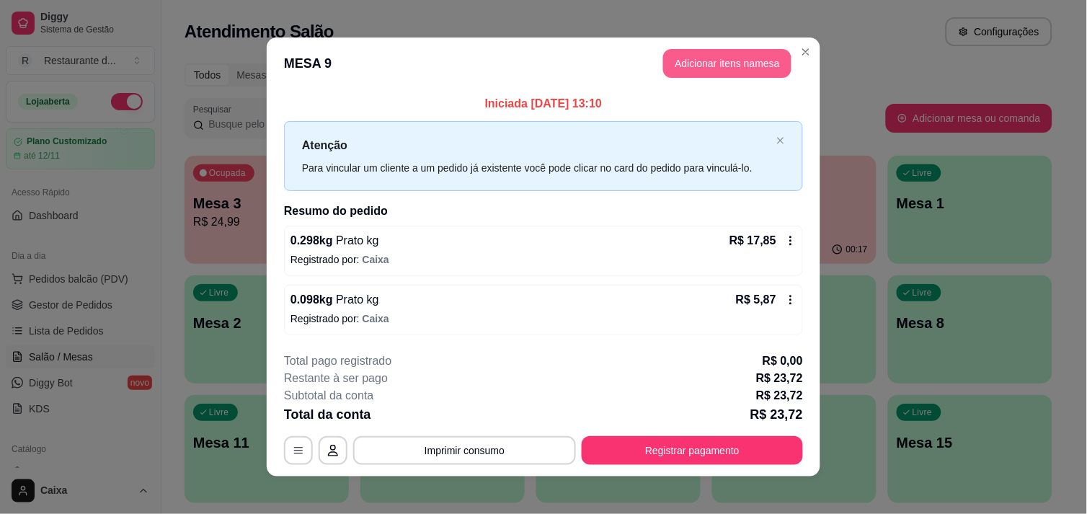
click at [721, 68] on button "Adicionar itens na mesa" at bounding box center [727, 63] width 128 height 29
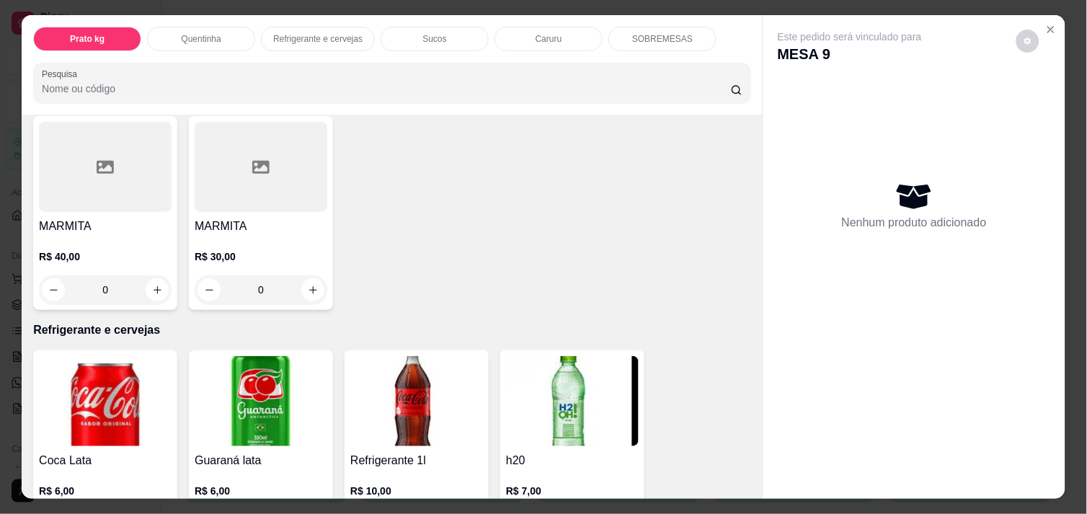
scroll to position [721, 0]
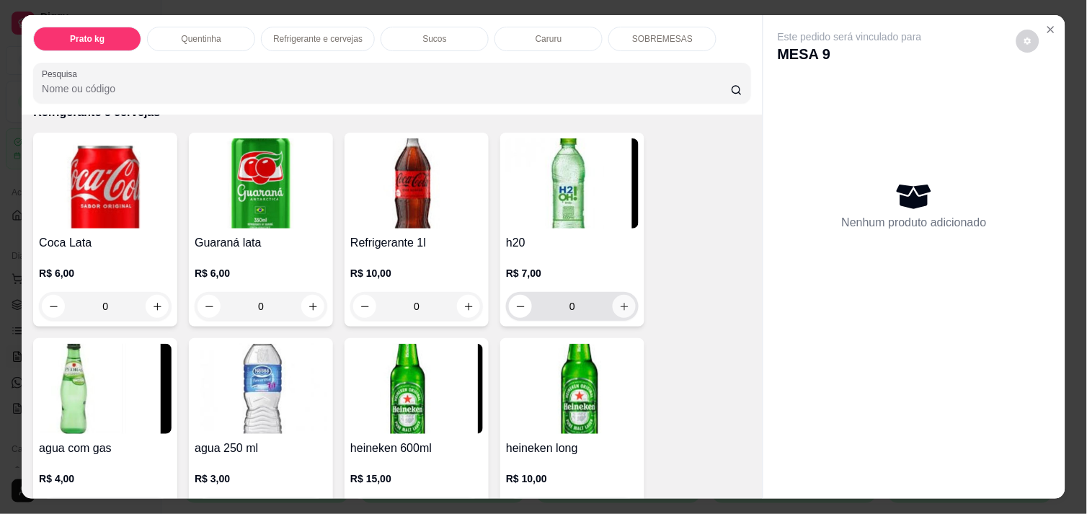
click at [619, 301] on icon "increase-product-quantity" at bounding box center [624, 306] width 11 height 11
type input "1"
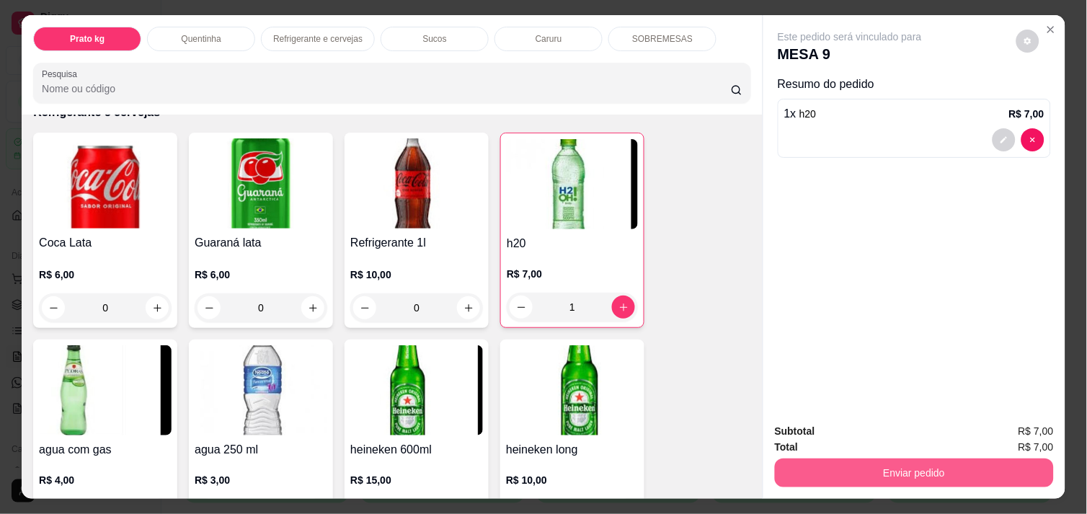
click at [999, 459] on button "Enviar pedido" at bounding box center [914, 473] width 279 height 29
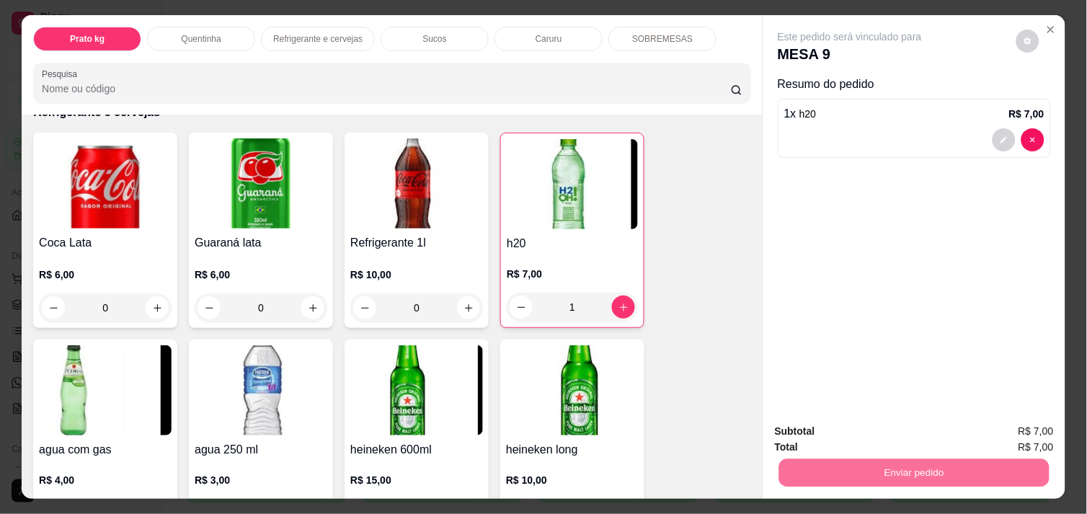
click at [1027, 431] on button "Enviar pedido" at bounding box center [1016, 430] width 81 height 27
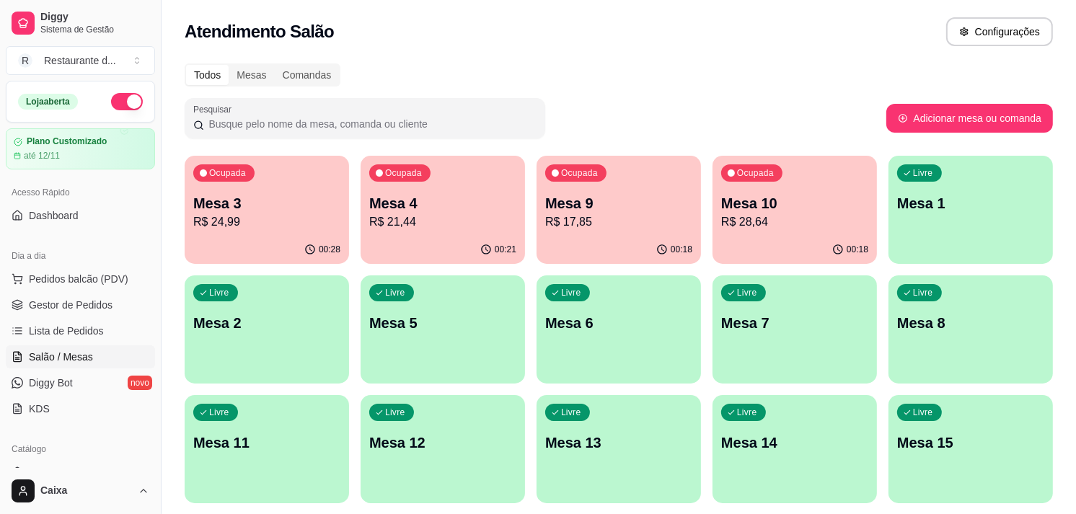
click at [447, 348] on div "Livre Mesa 5" at bounding box center [443, 320] width 164 height 91
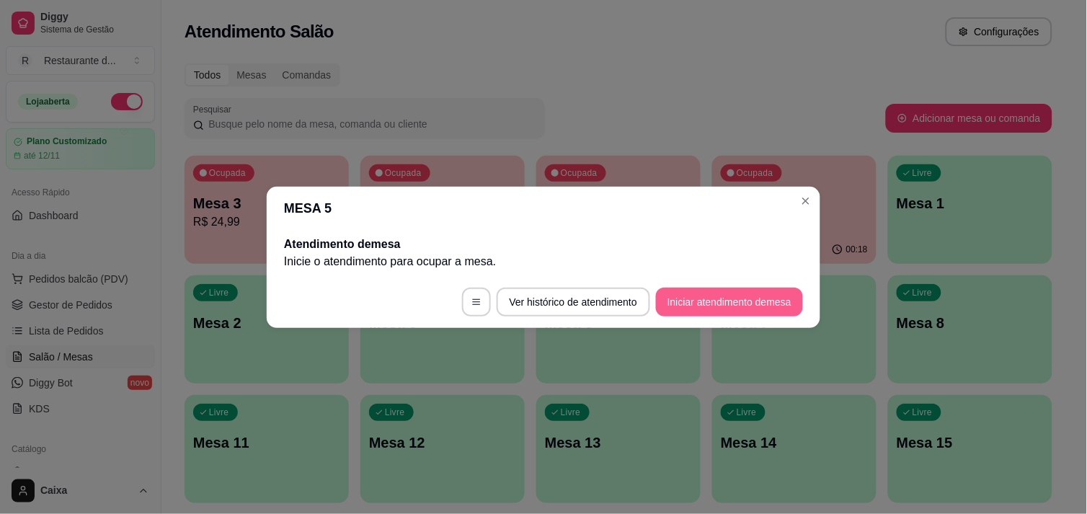
click at [730, 304] on button "Iniciar atendimento de mesa" at bounding box center [729, 302] width 147 height 29
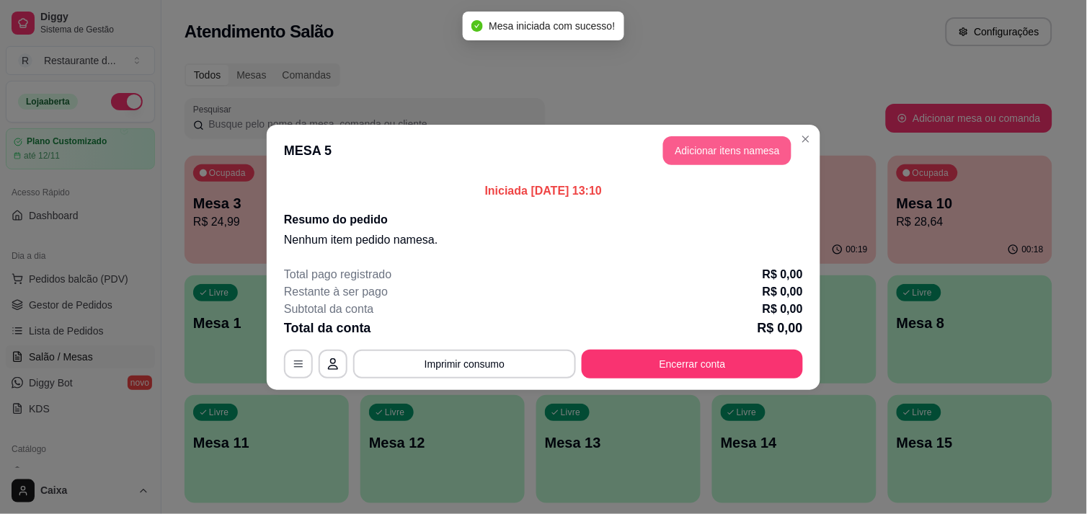
click at [746, 149] on button "Adicionar itens na mesa" at bounding box center [727, 150] width 128 height 29
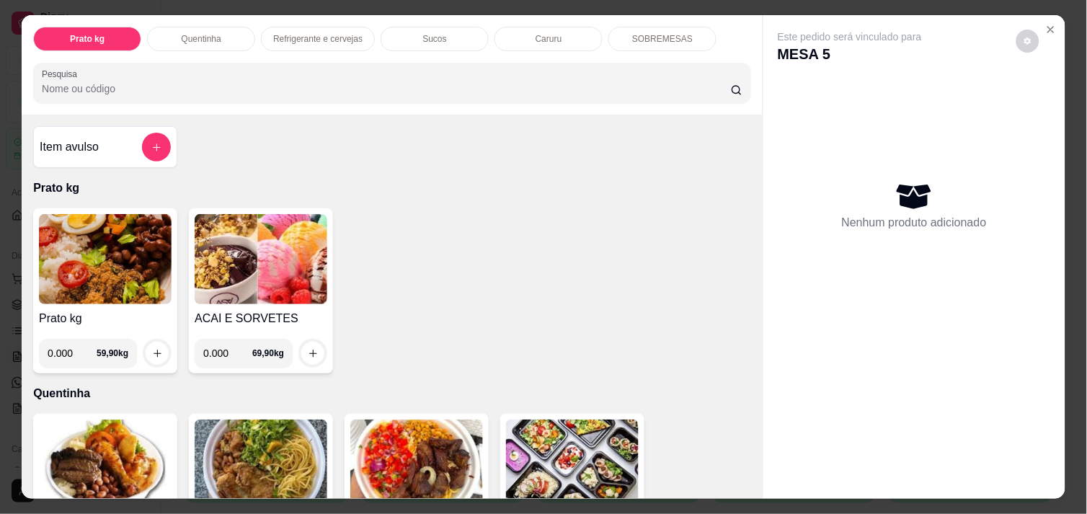
click at [61, 253] on img at bounding box center [105, 259] width 133 height 90
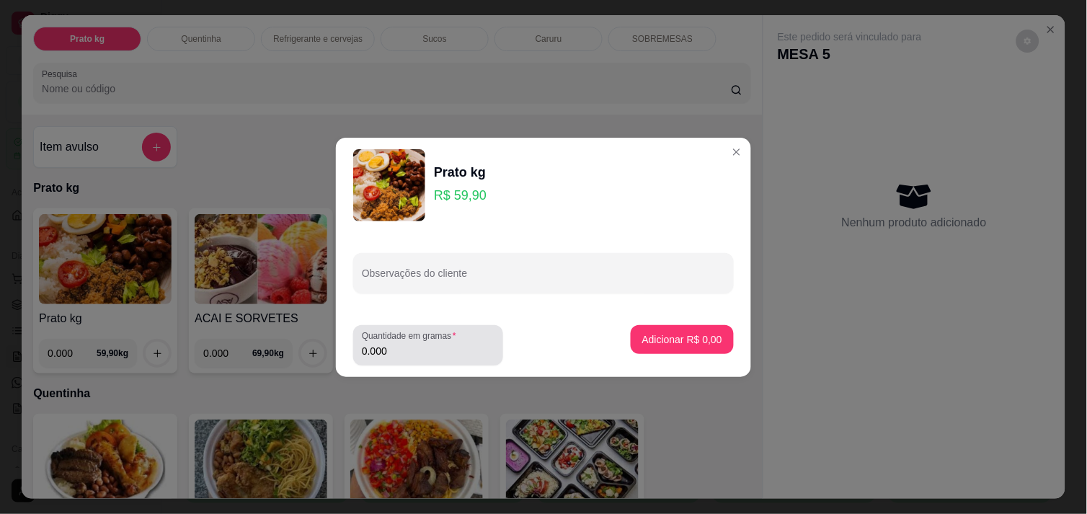
click at [458, 344] on input "0.000" at bounding box center [428, 351] width 133 height 14
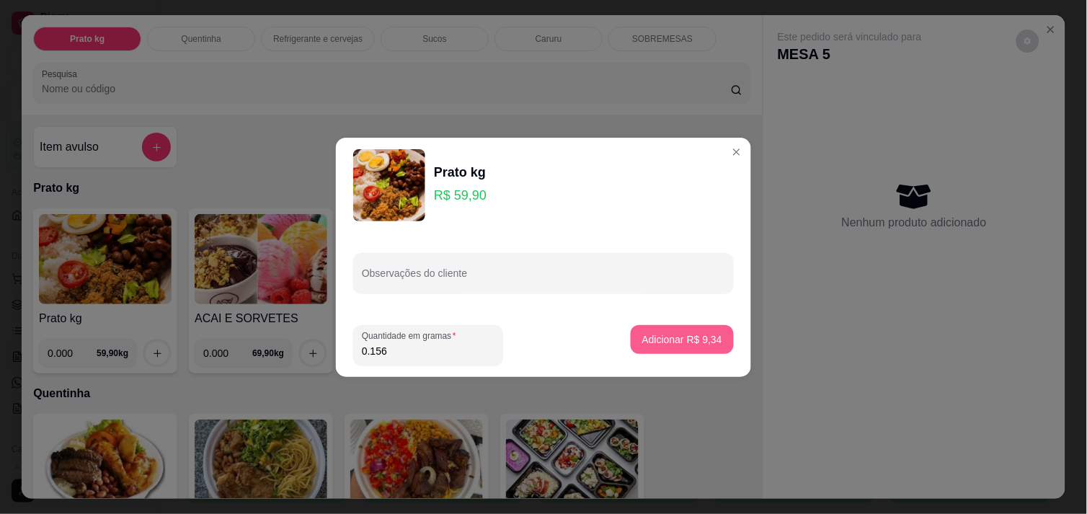
type input "0.156"
click at [673, 342] on p "Adicionar R$ 9,34" at bounding box center [682, 339] width 80 height 14
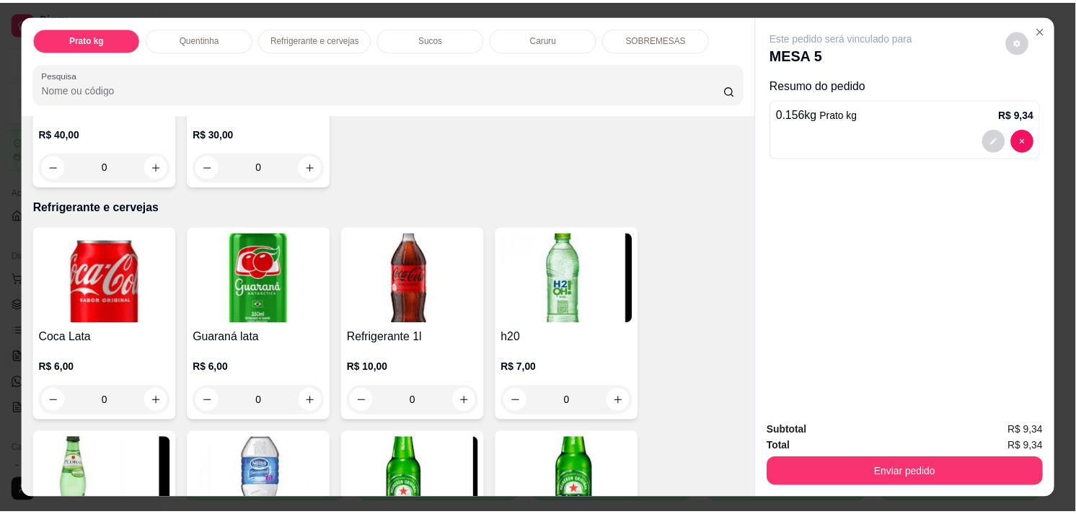
scroll to position [640, 0]
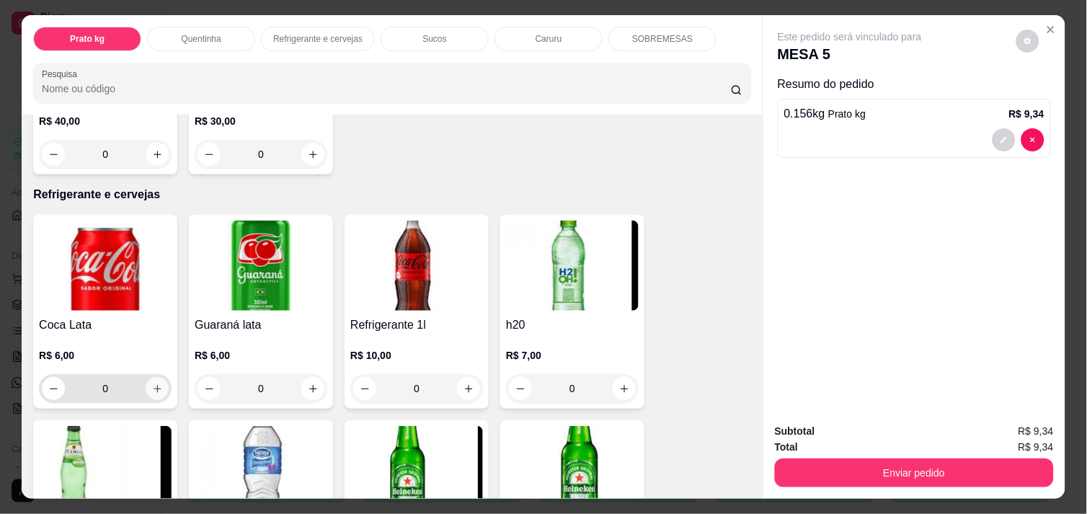
click at [152, 384] on icon "increase-product-quantity" at bounding box center [157, 389] width 11 height 11
type input "1"
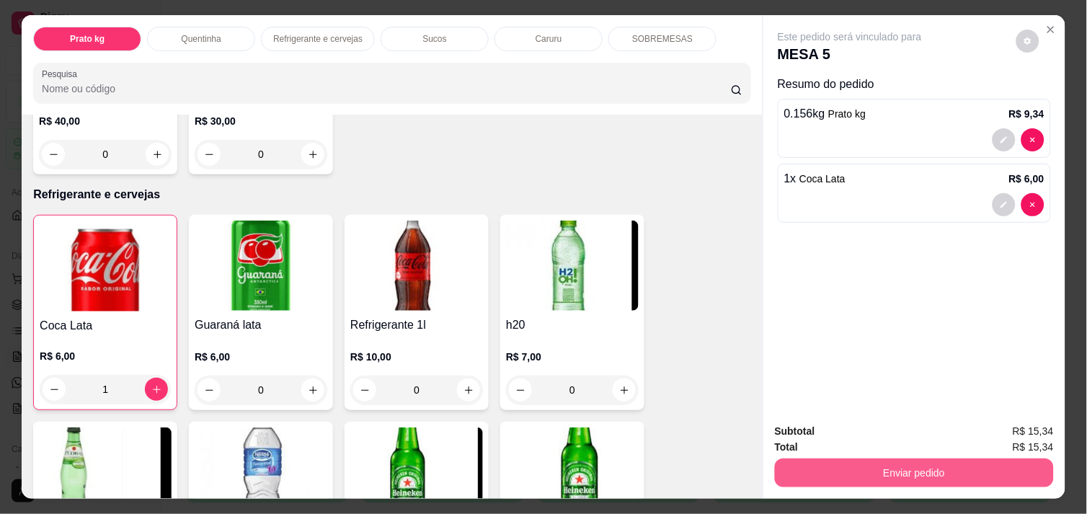
click at [892, 464] on button "Enviar pedido" at bounding box center [914, 473] width 279 height 29
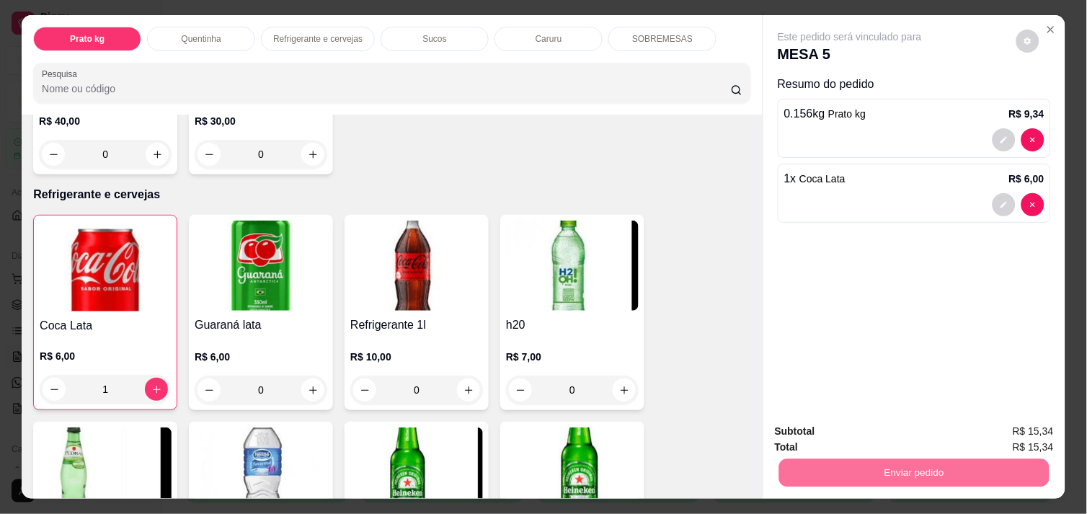
click at [1037, 436] on button "Enviar pedido" at bounding box center [1016, 431] width 81 height 27
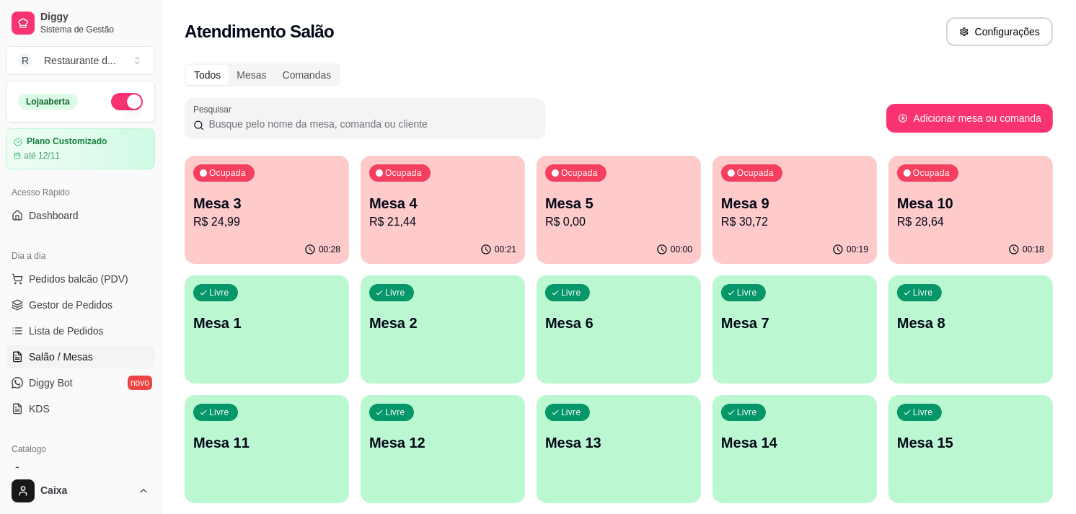
click at [427, 212] on div "Mesa 4 R$ 21,44" at bounding box center [442, 211] width 147 height 37
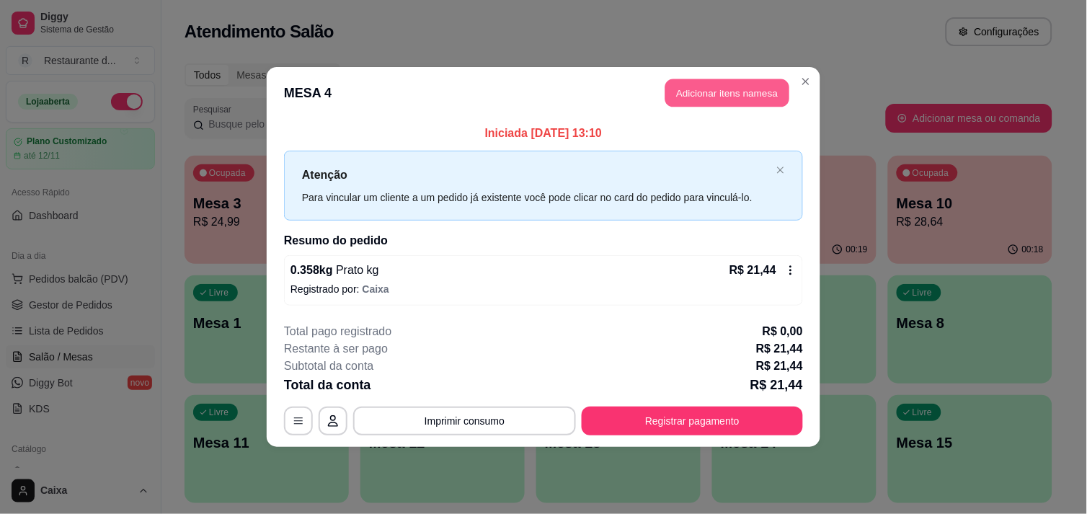
click at [710, 104] on button "Adicionar itens na mesa" at bounding box center [728, 93] width 124 height 28
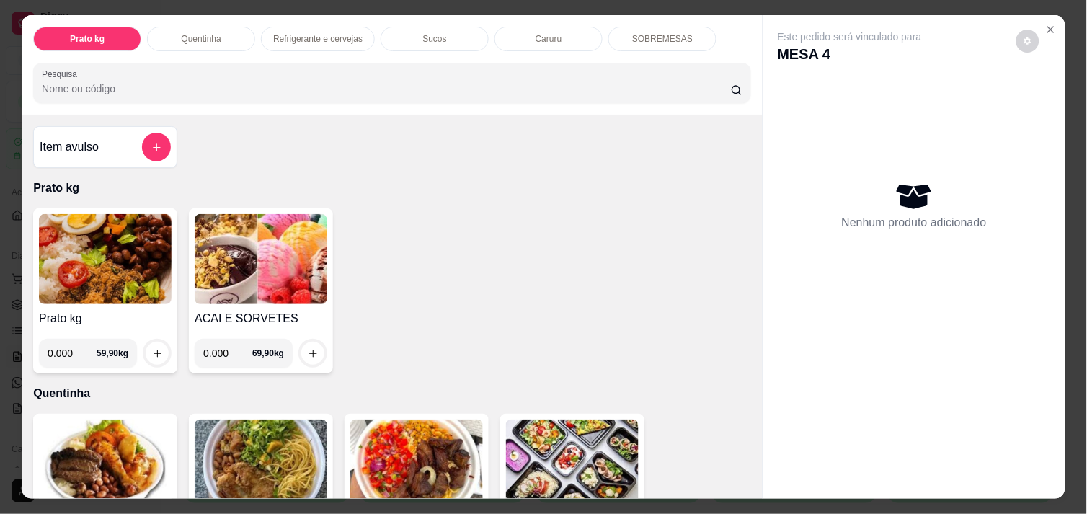
click at [87, 270] on img at bounding box center [105, 259] width 133 height 90
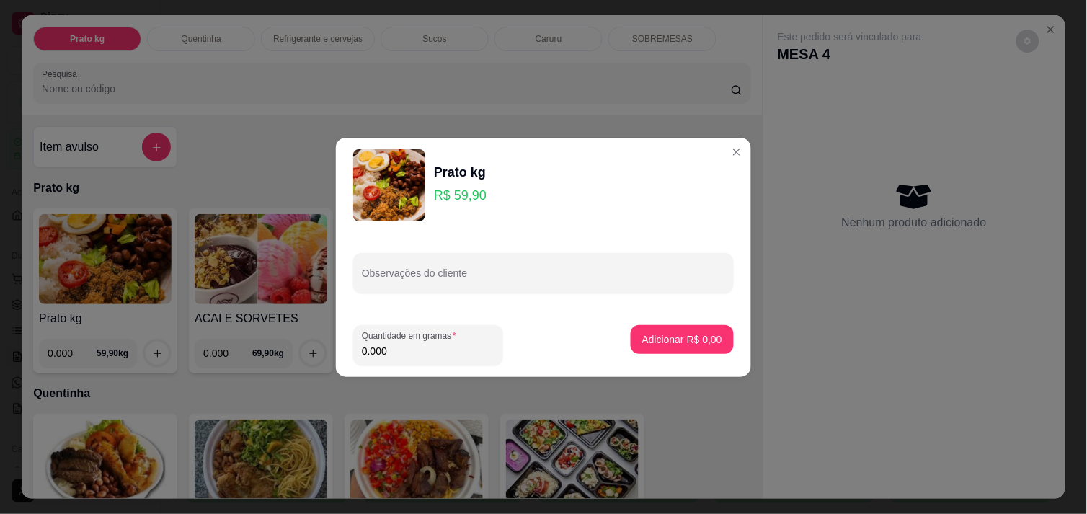
click at [441, 348] on input "0.000" at bounding box center [428, 351] width 133 height 14
type input "0.440"
click at [674, 346] on p "Adicionar R$ 26,36" at bounding box center [680, 339] width 86 height 14
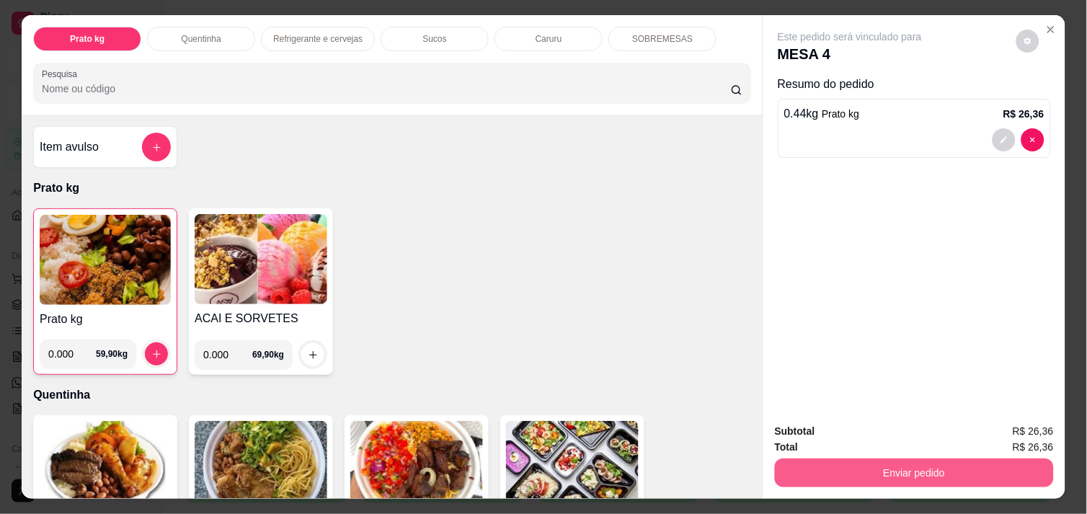
click at [940, 465] on button "Enviar pedido" at bounding box center [914, 473] width 279 height 29
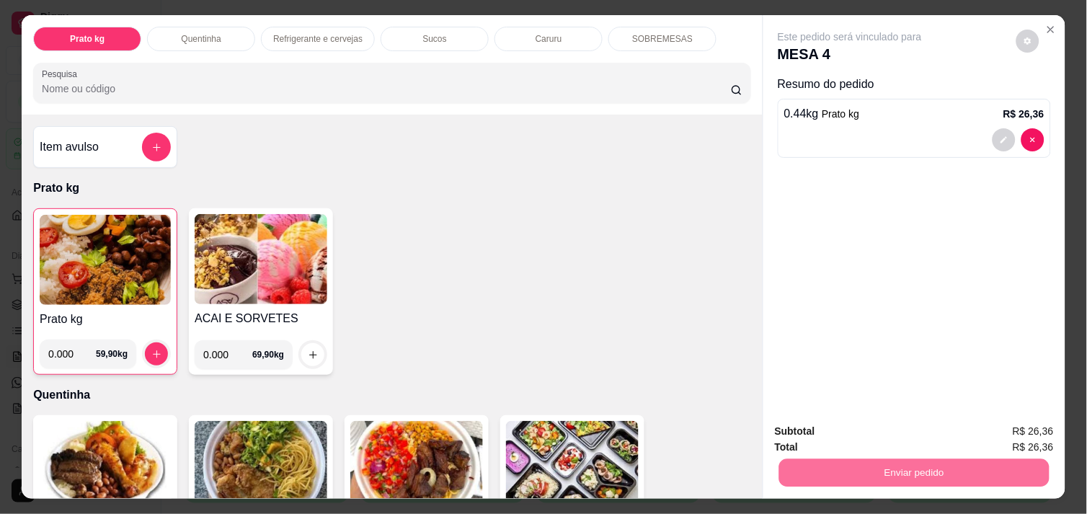
click at [1004, 435] on button "Enviar pedido" at bounding box center [1016, 430] width 79 height 27
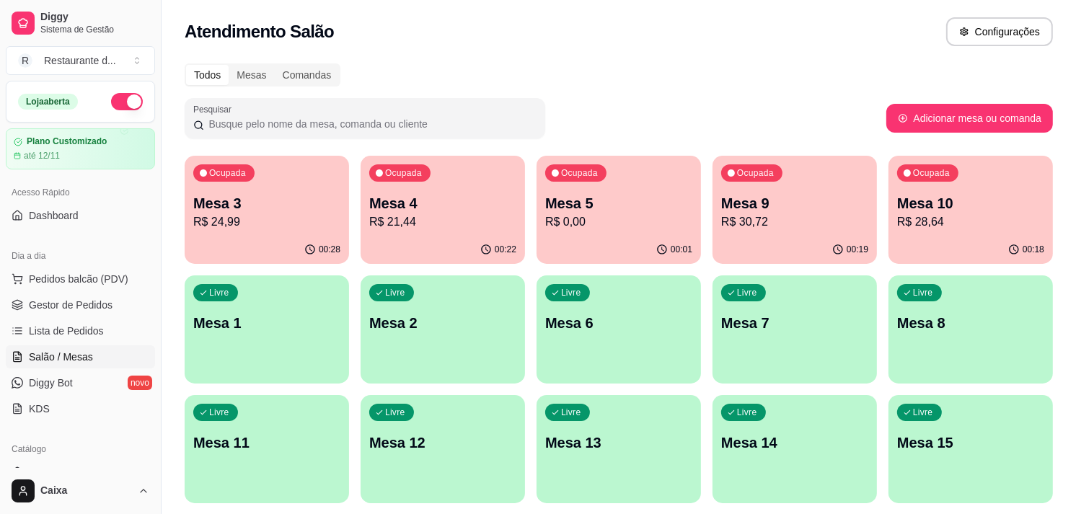
click at [604, 213] on p "R$ 0,00" at bounding box center [618, 221] width 147 height 17
click at [417, 208] on p "Mesa 4" at bounding box center [442, 203] width 147 height 20
click at [311, 211] on p "Mesa 3" at bounding box center [266, 203] width 147 height 20
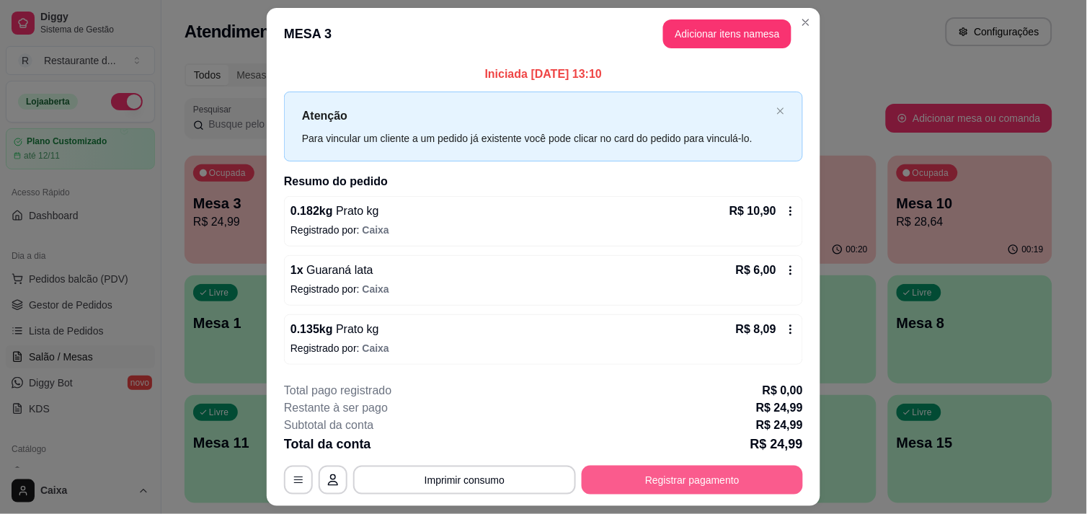
click at [766, 484] on button "Registrar pagamento" at bounding box center [692, 480] width 221 height 29
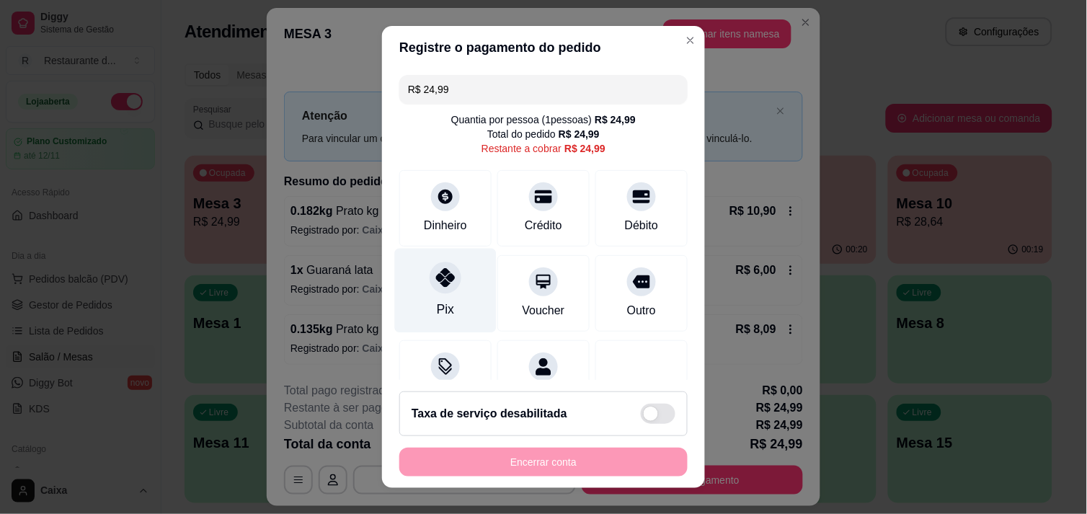
click at [459, 299] on div "Pix" at bounding box center [446, 290] width 102 height 84
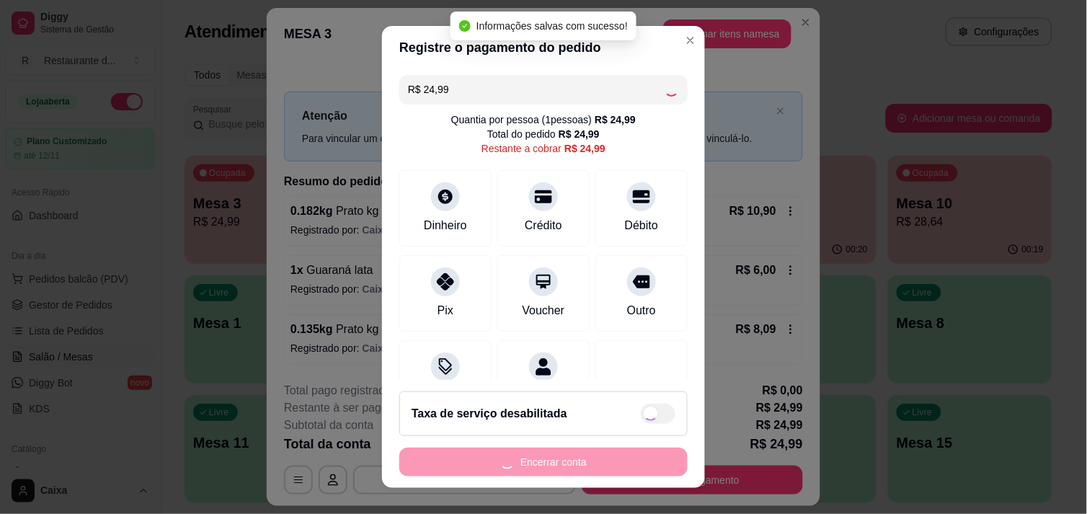
type input "R$ 0,00"
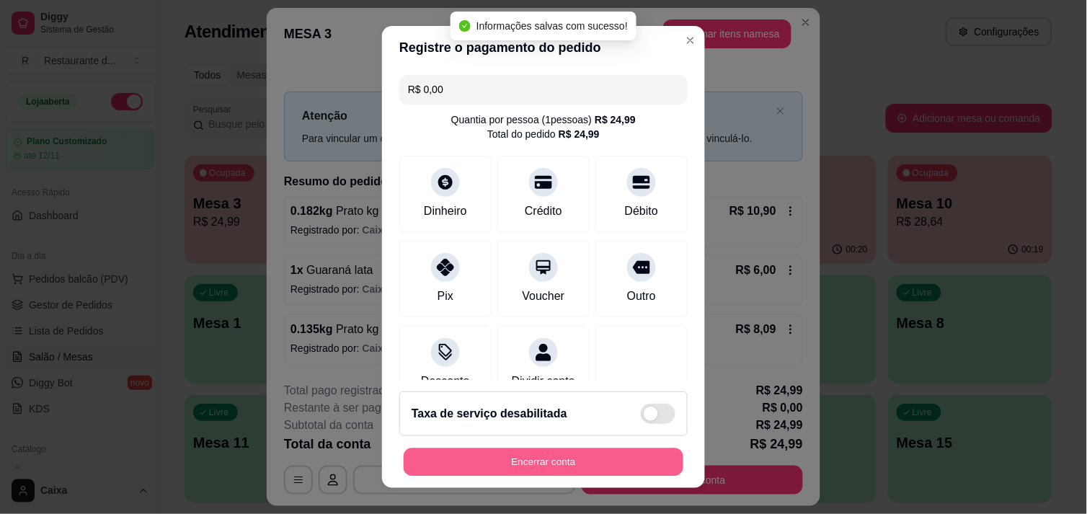
click at [593, 456] on button "Encerrar conta" at bounding box center [544, 462] width 280 height 28
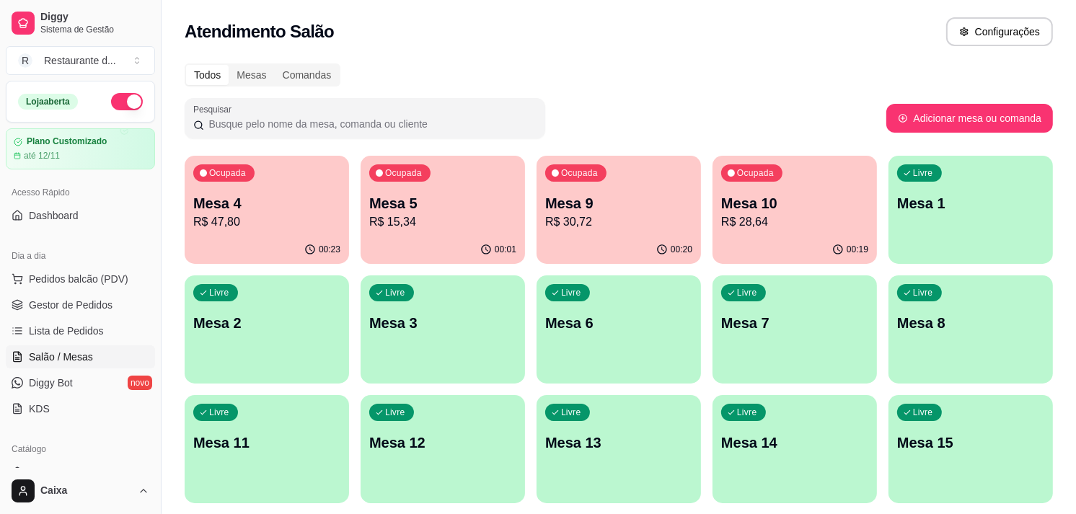
click at [335, 218] on p "R$ 47,80" at bounding box center [266, 221] width 147 height 17
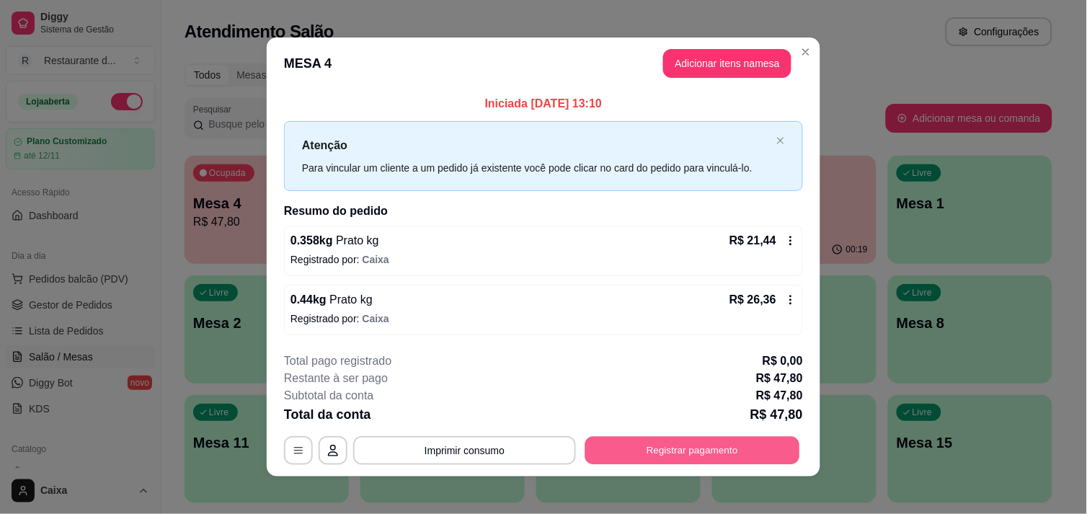
click at [740, 453] on button "Registrar pagamento" at bounding box center [692, 451] width 215 height 28
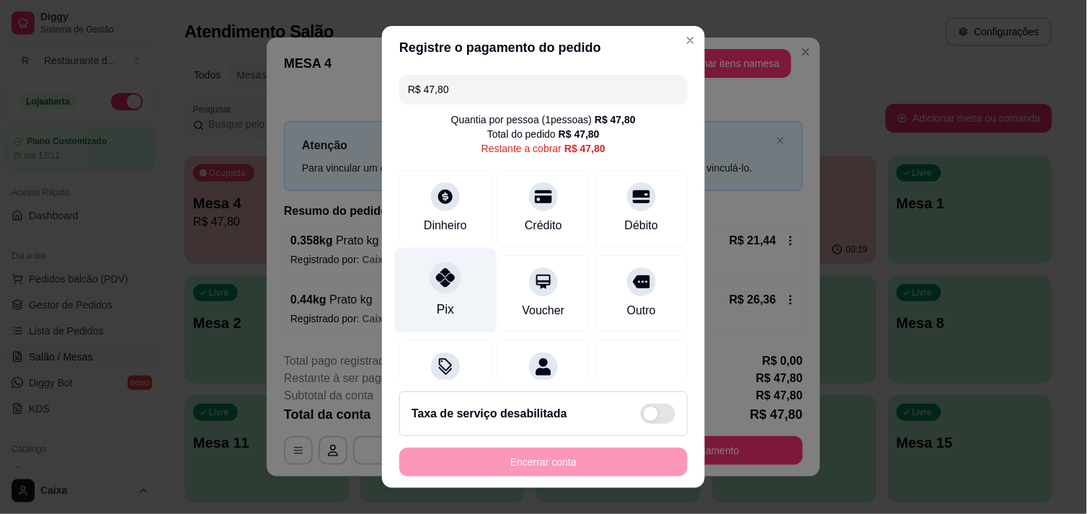
click at [437, 271] on icon at bounding box center [445, 277] width 19 height 19
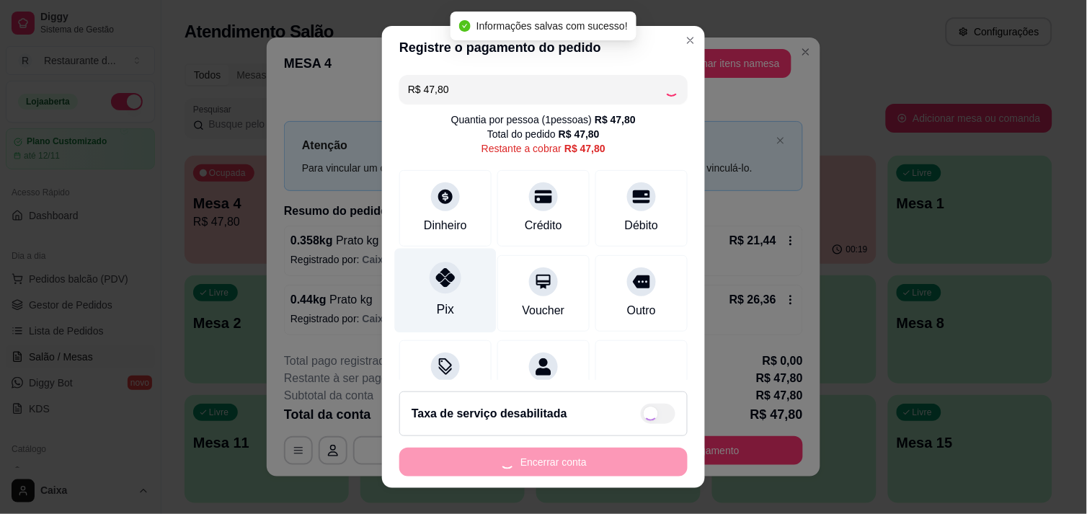
type input "R$ 0,00"
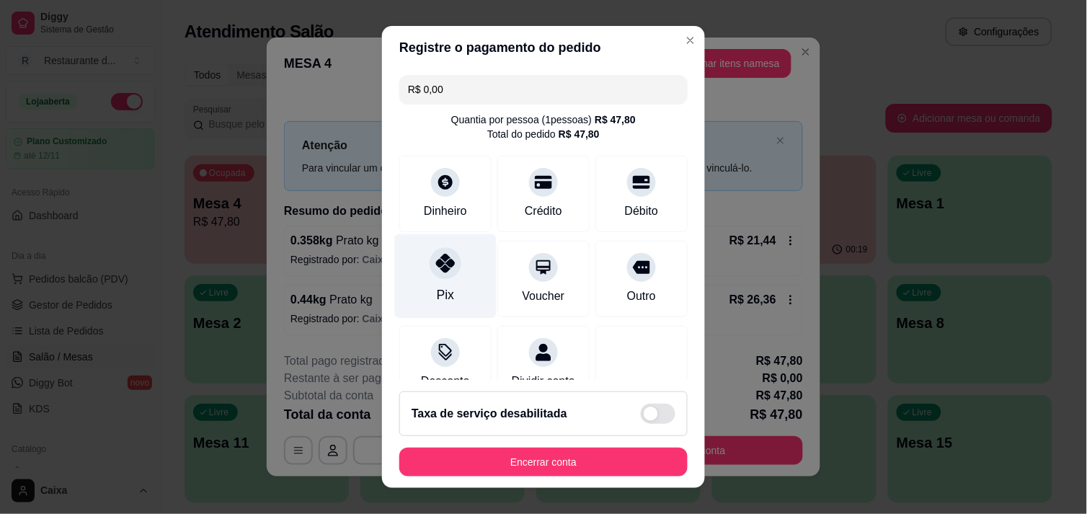
click at [437, 271] on icon at bounding box center [445, 263] width 19 height 19
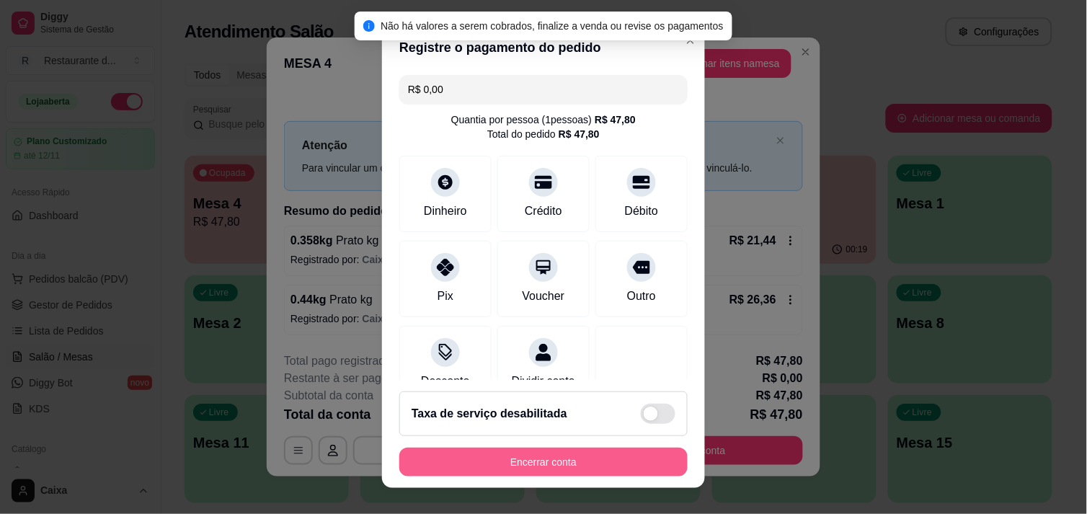
click at [544, 463] on button "Encerrar conta" at bounding box center [543, 462] width 288 height 29
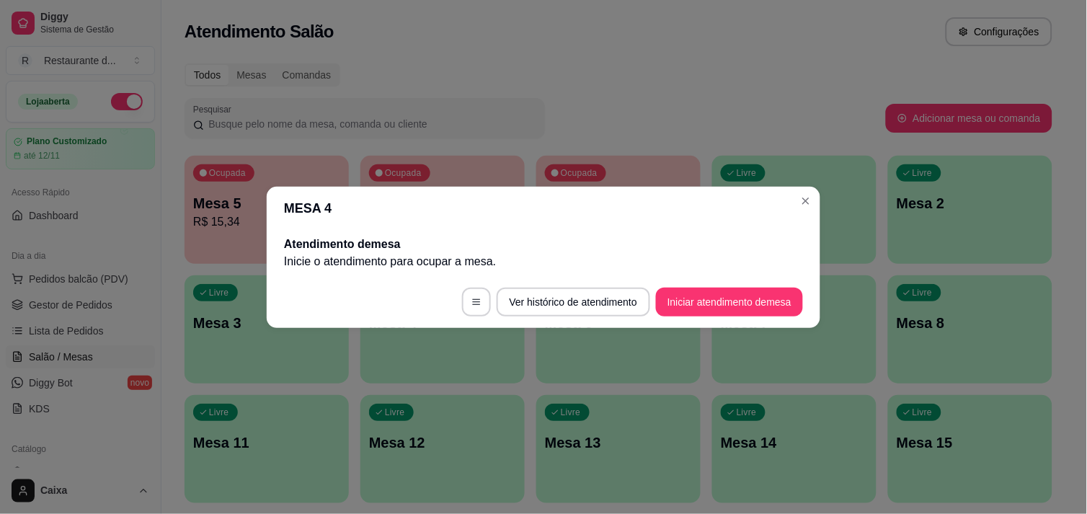
click at [809, 186] on div "MESA 4 Atendimento de mesa Inicie o atendimento para ocupar a mesa . Ver histór…" at bounding box center [543, 257] width 1087 height 514
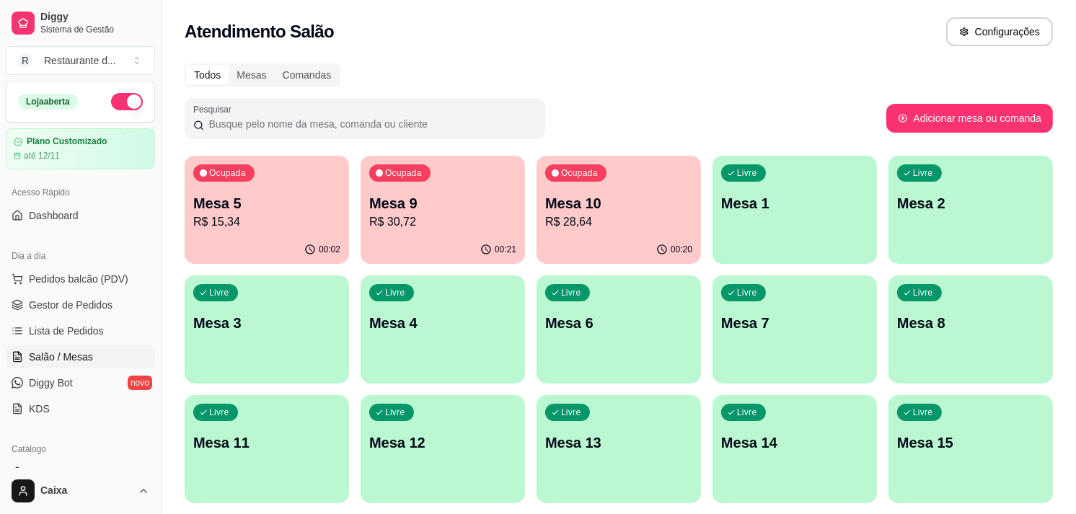
click at [314, 219] on p "R$ 15,34" at bounding box center [266, 221] width 147 height 17
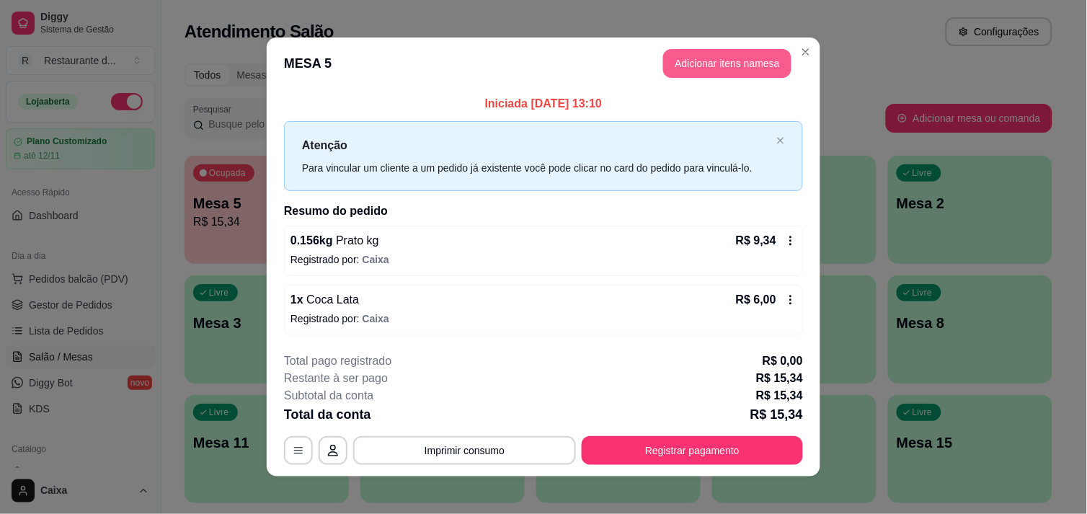
click at [747, 54] on button "Adicionar itens na mesa" at bounding box center [727, 63] width 128 height 29
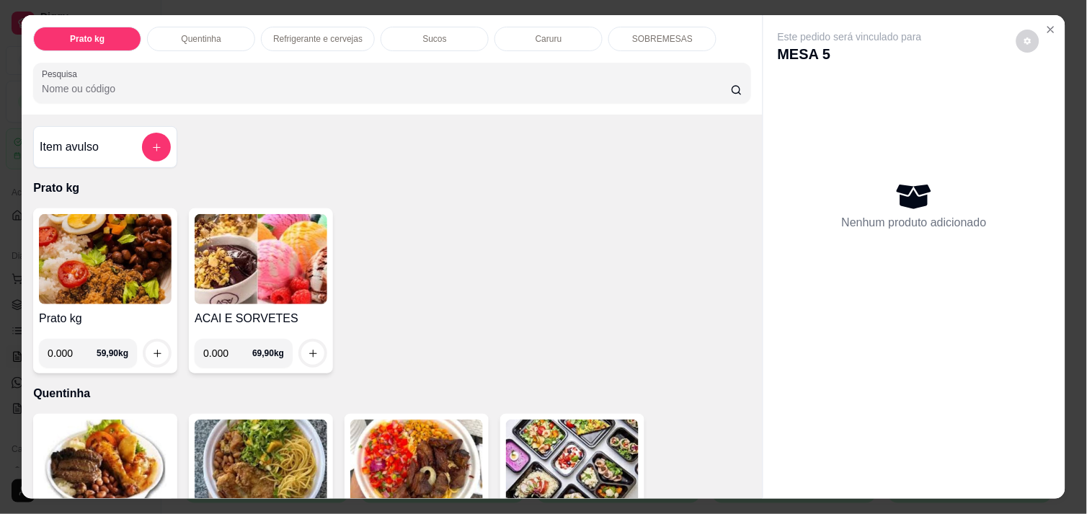
click at [95, 249] on img at bounding box center [105, 259] width 133 height 90
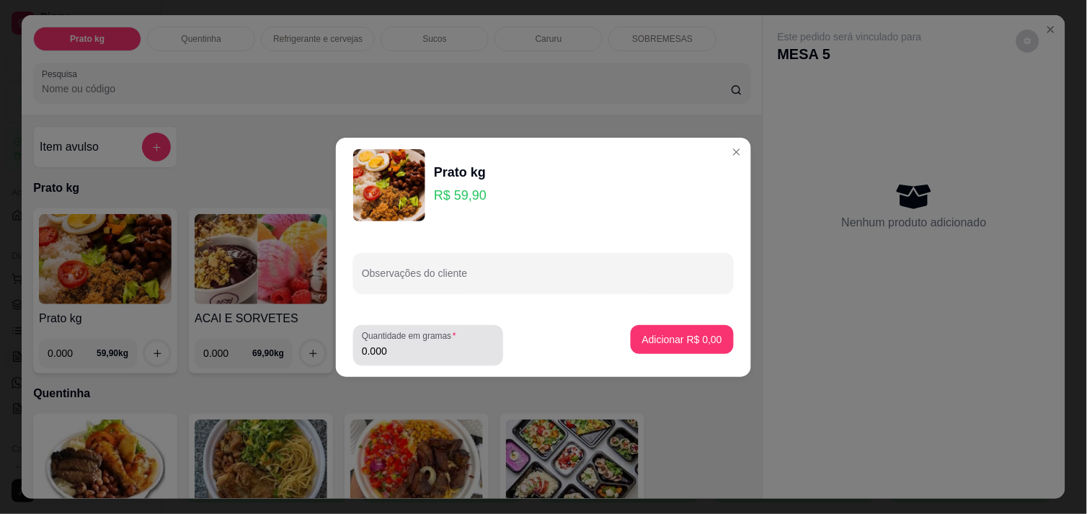
click at [447, 348] on input "0.000" at bounding box center [428, 351] width 133 height 14
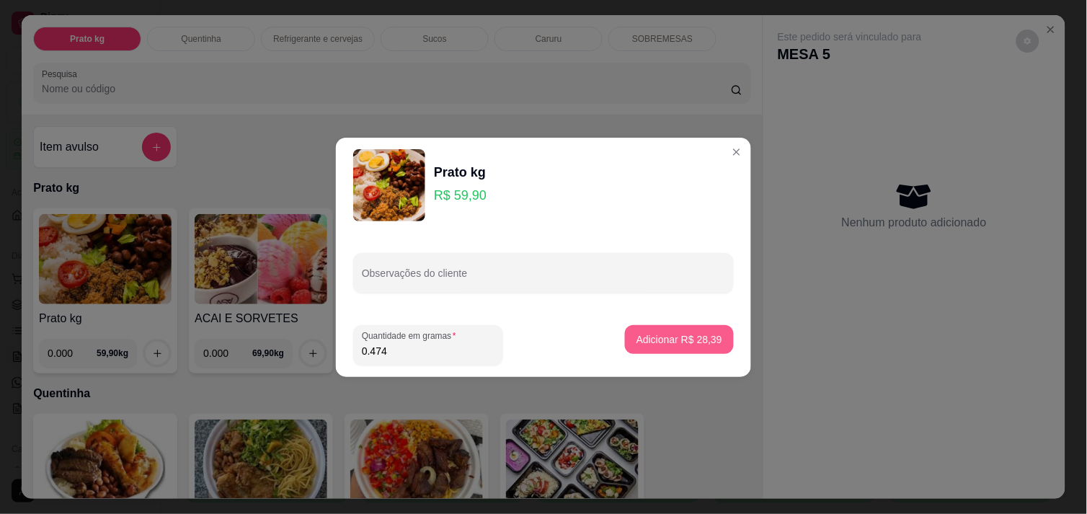
type input "0.474"
click at [660, 339] on p "Adicionar R$ 28,39" at bounding box center [680, 339] width 84 height 14
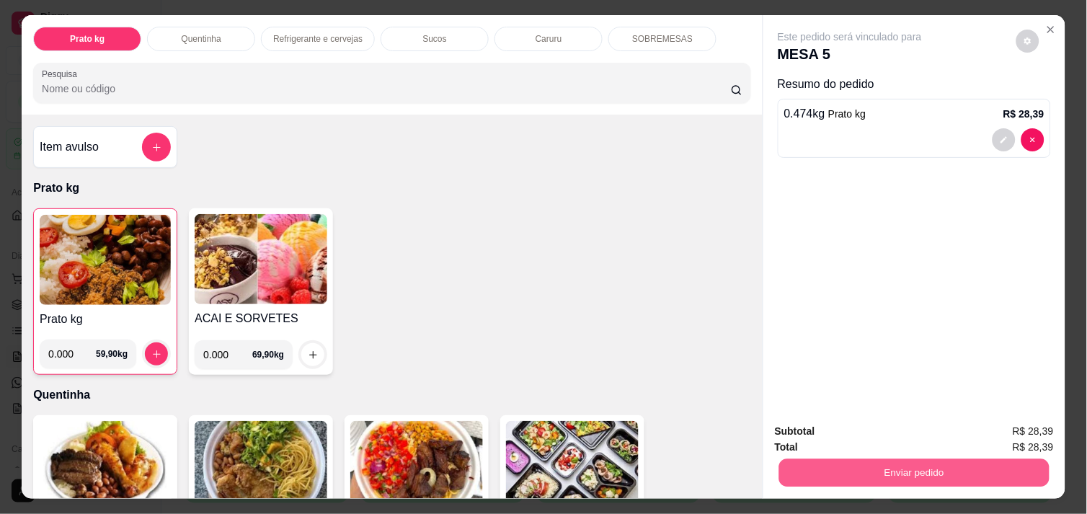
click at [866, 466] on button "Enviar pedido" at bounding box center [914, 473] width 270 height 28
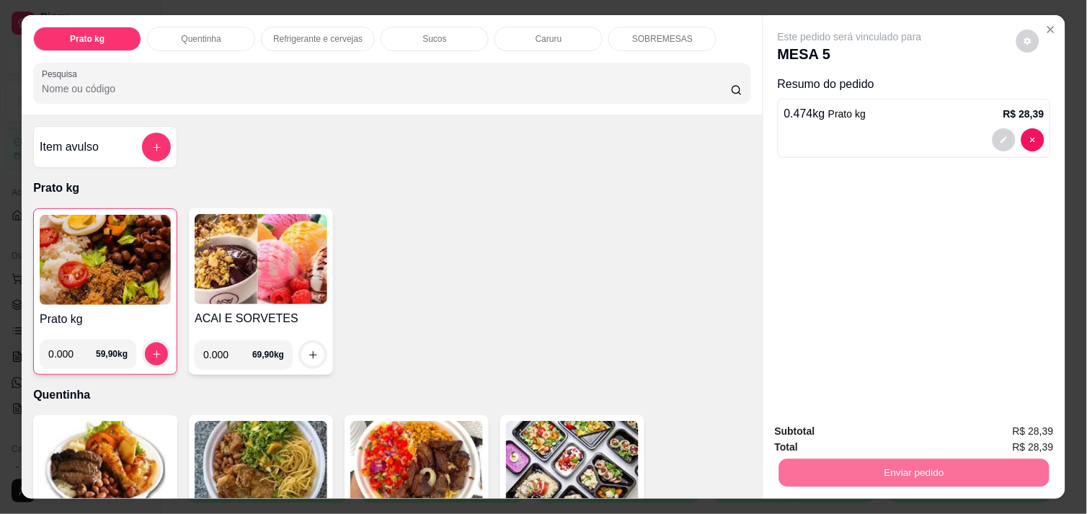
click at [1030, 436] on button "Enviar pedido" at bounding box center [1016, 431] width 81 height 27
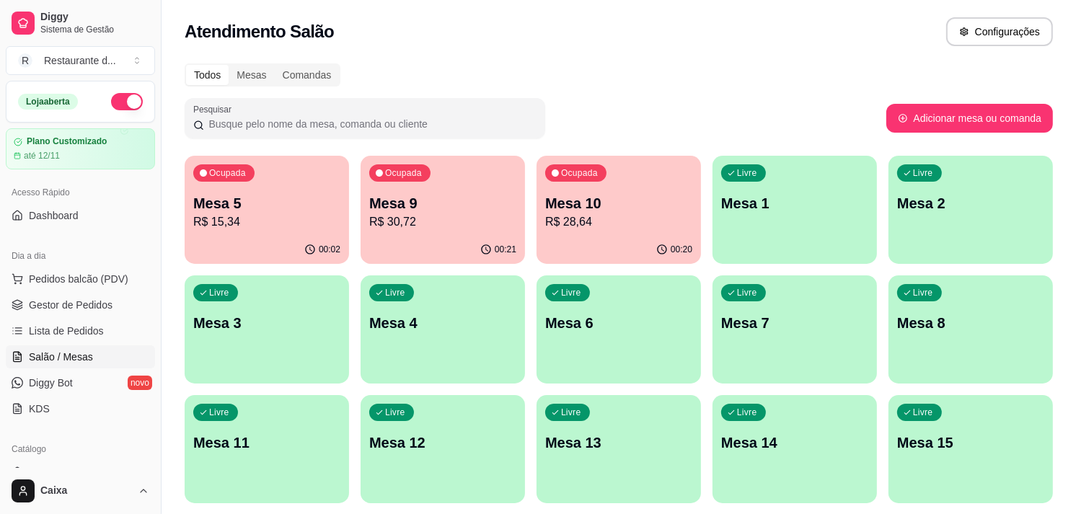
click at [460, 215] on p "R$ 30,72" at bounding box center [442, 221] width 147 height 17
click at [611, 229] on p "R$ 28,64" at bounding box center [618, 221] width 143 height 17
click at [464, 186] on div "Ocupada Mesa 9 R$ 30,72" at bounding box center [443, 196] width 164 height 80
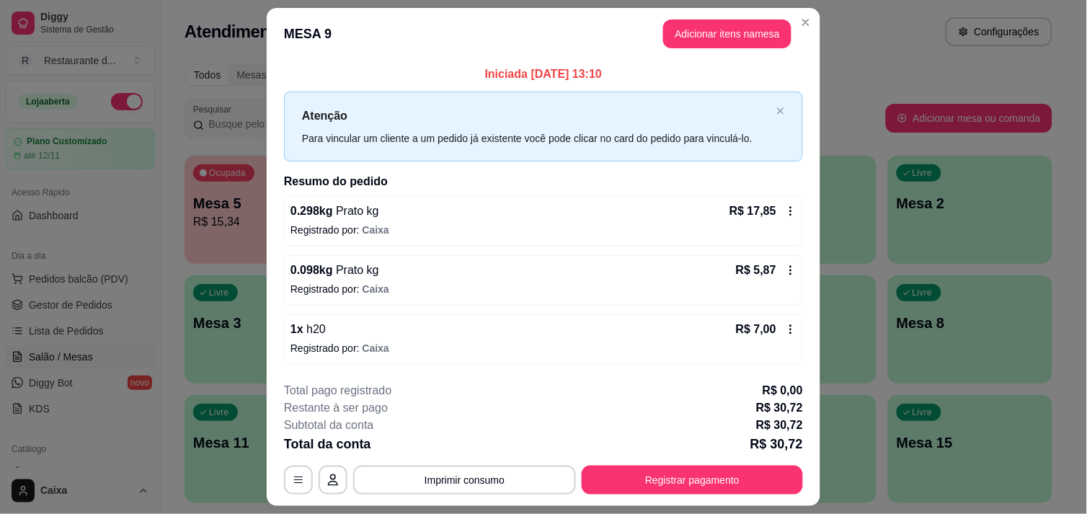
click at [808, 32] on header "MESA 9 Adicionar itens na mesa" at bounding box center [544, 34] width 554 height 52
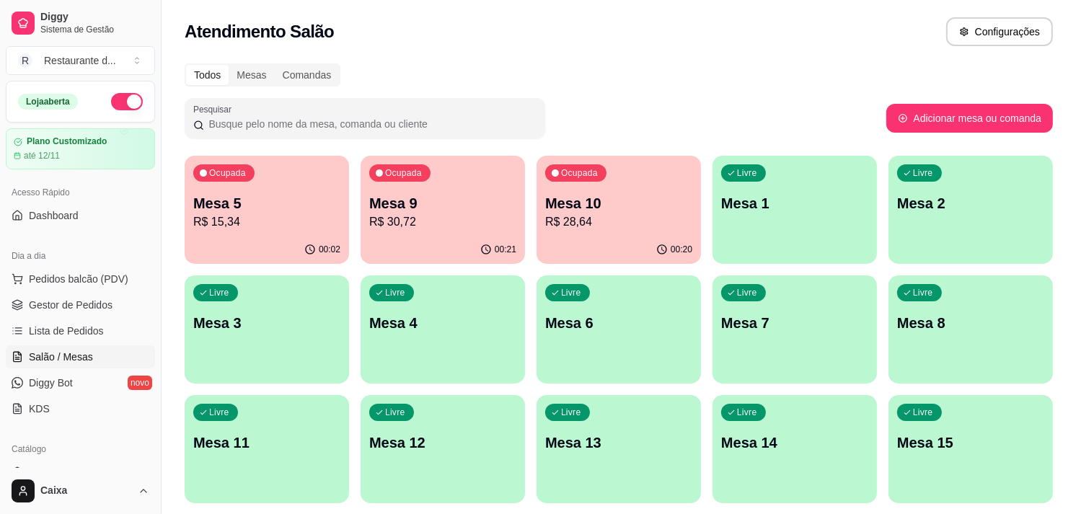
click at [218, 250] on div "00:02" at bounding box center [267, 250] width 164 height 28
click at [840, 206] on p "Mesa 1" at bounding box center [794, 203] width 147 height 20
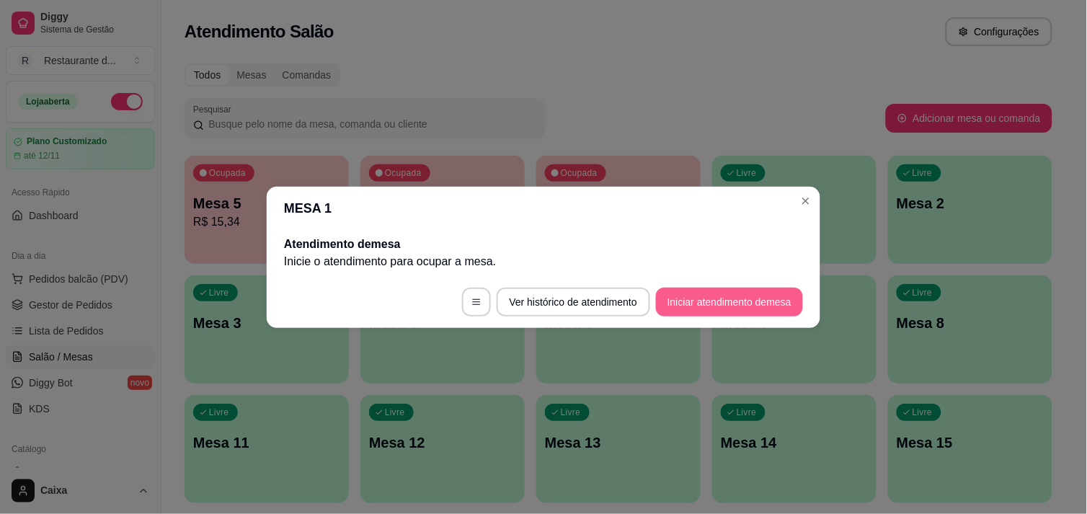
click at [728, 294] on button "Iniciar atendimento de mesa" at bounding box center [729, 302] width 147 height 29
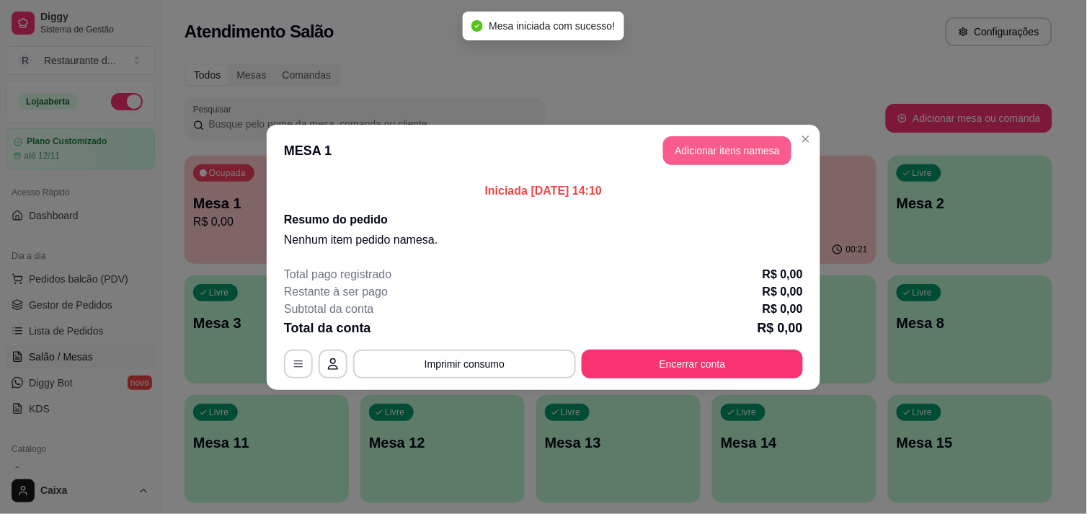
click at [704, 160] on button "Adicionar itens na mesa" at bounding box center [727, 150] width 128 height 29
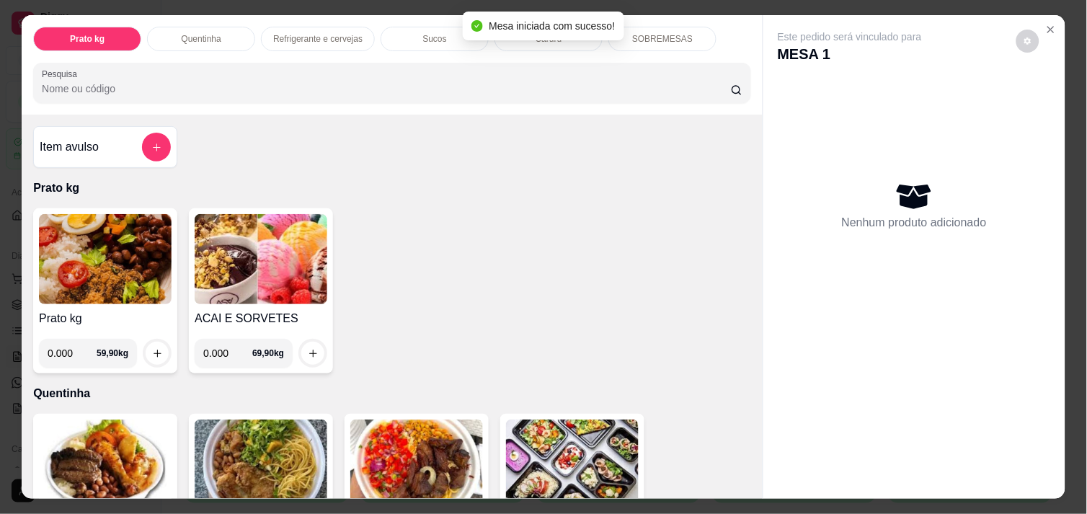
click at [74, 253] on img at bounding box center [105, 259] width 133 height 90
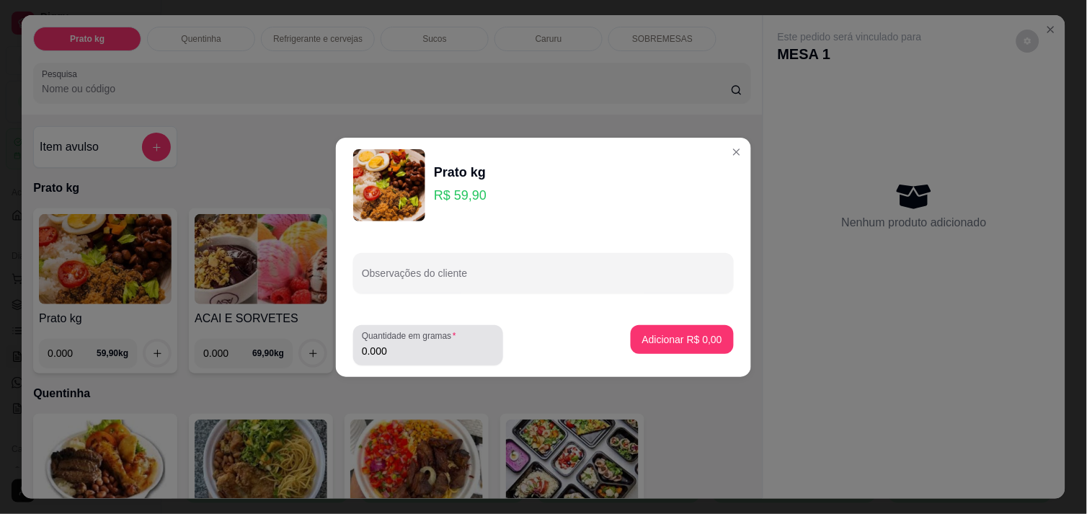
click at [399, 342] on label "Quantidade em gramas" at bounding box center [412, 336] width 100 height 12
click at [399, 344] on input "0.000" at bounding box center [428, 351] width 133 height 14
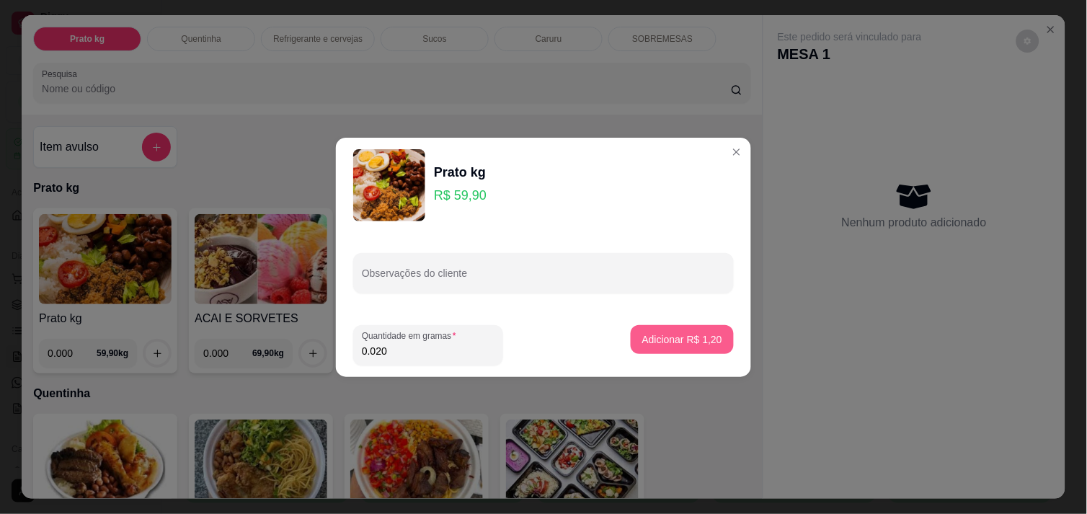
type input "0.020"
click at [694, 340] on p "Adicionar R$ 1,20" at bounding box center [682, 339] width 80 height 14
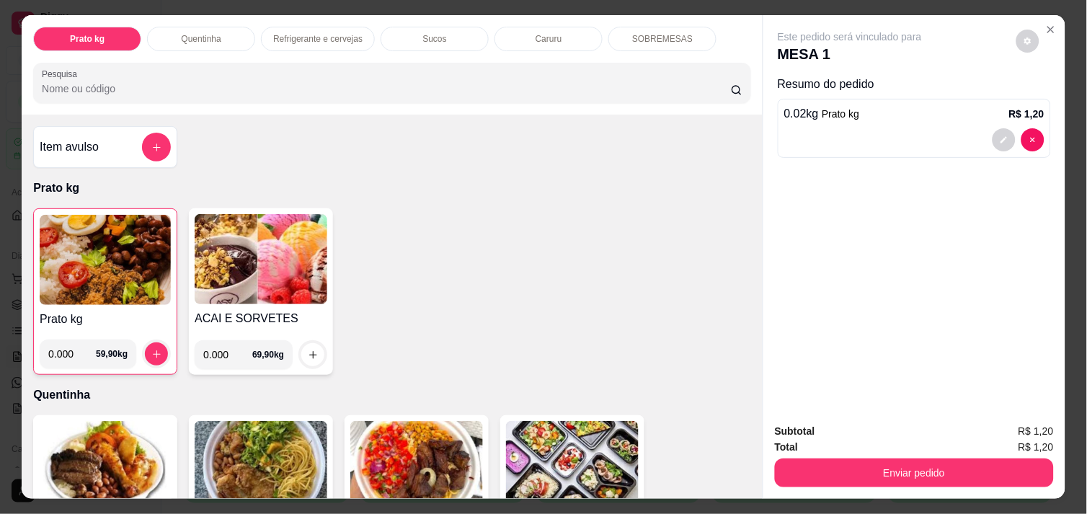
click at [125, 239] on img at bounding box center [105, 260] width 131 height 90
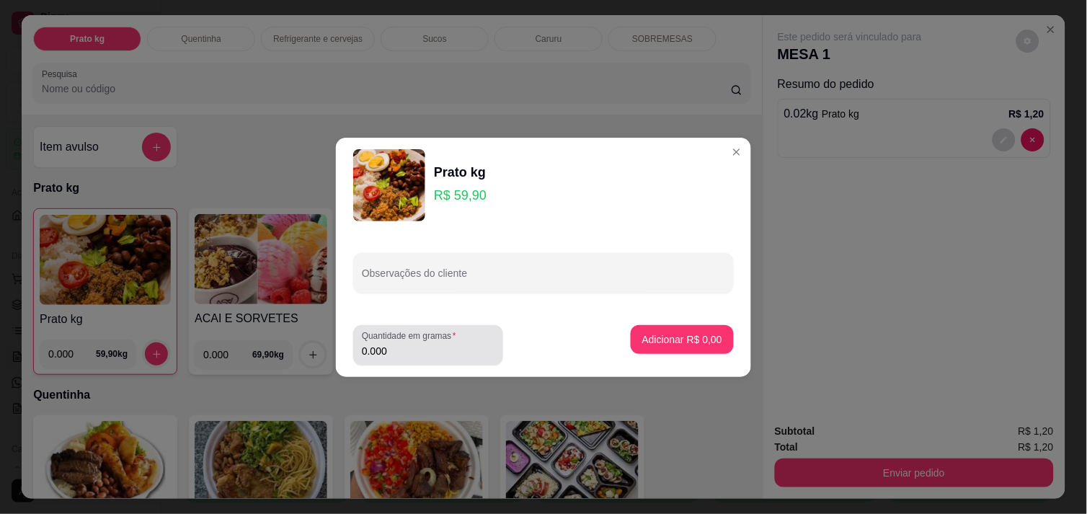
click at [415, 358] on div "0.000" at bounding box center [428, 345] width 133 height 29
type input "0.150"
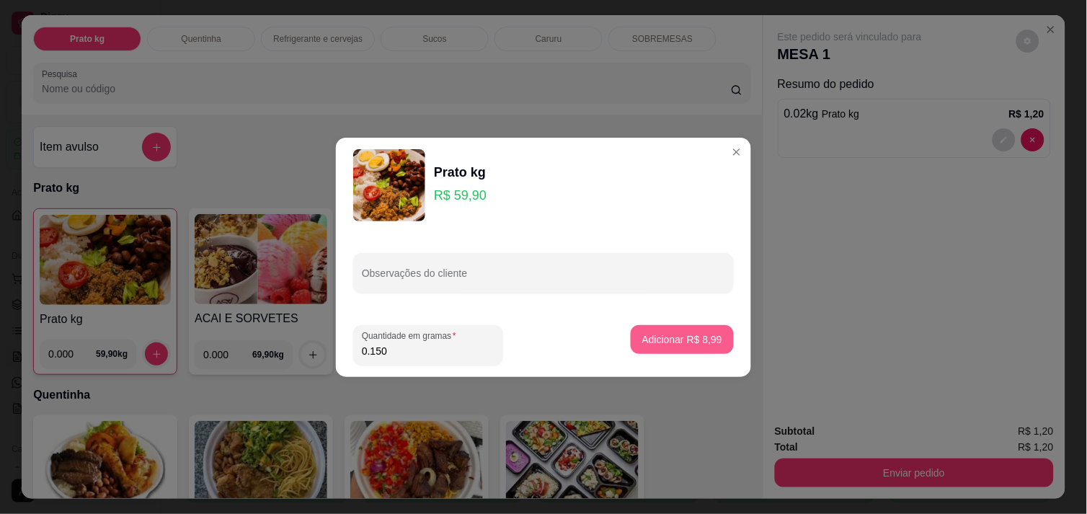
click at [700, 342] on p "Adicionar R$ 8,99" at bounding box center [682, 339] width 80 height 14
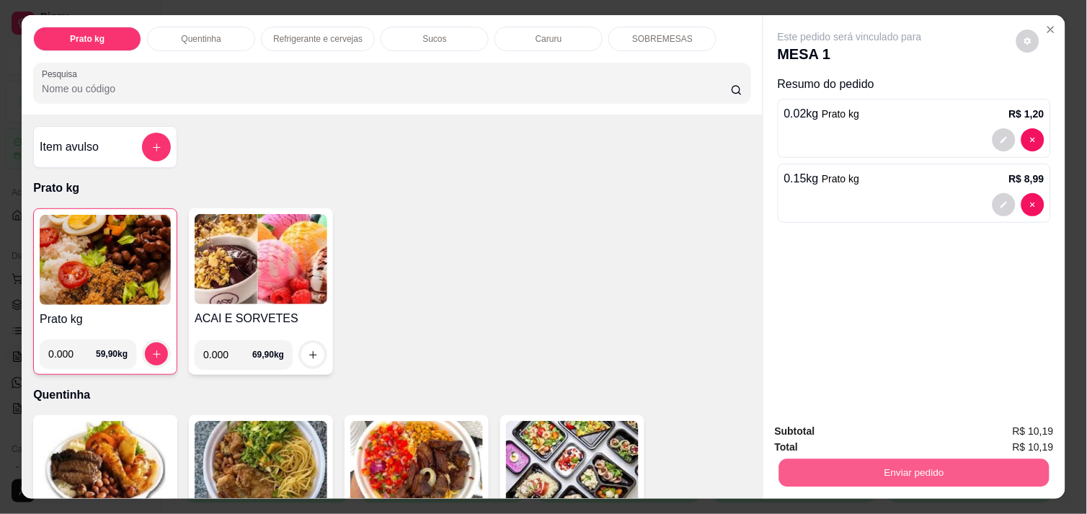
click at [956, 469] on button "Enviar pedido" at bounding box center [914, 473] width 270 height 28
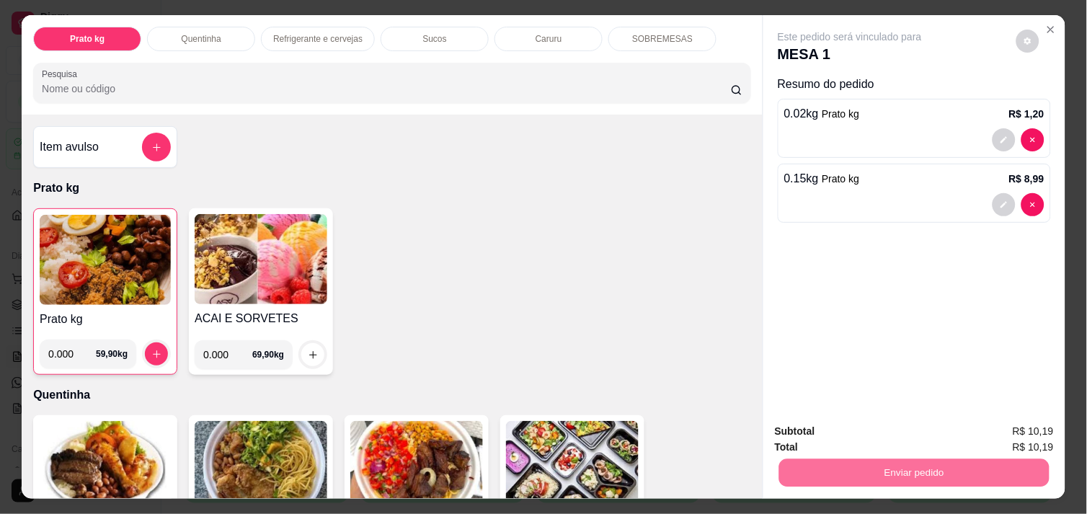
click at [1031, 433] on button "Enviar pedido" at bounding box center [1016, 431] width 79 height 27
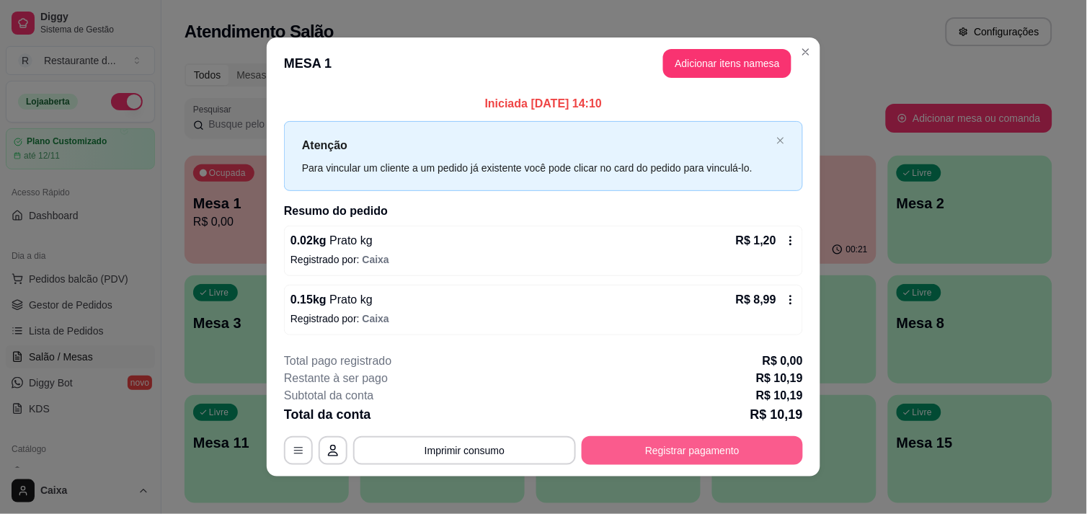
click at [719, 456] on button "Registrar pagamento" at bounding box center [692, 450] width 221 height 29
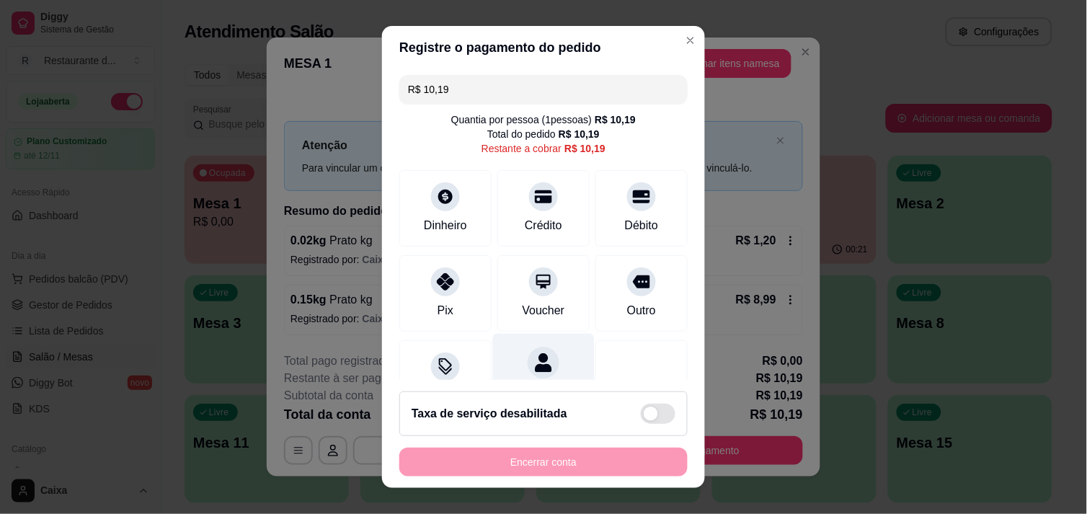
drag, startPoint x: 441, startPoint y: 275, endPoint x: 524, endPoint y: 354, distance: 114.8
click at [441, 277] on icon at bounding box center [445, 281] width 17 height 17
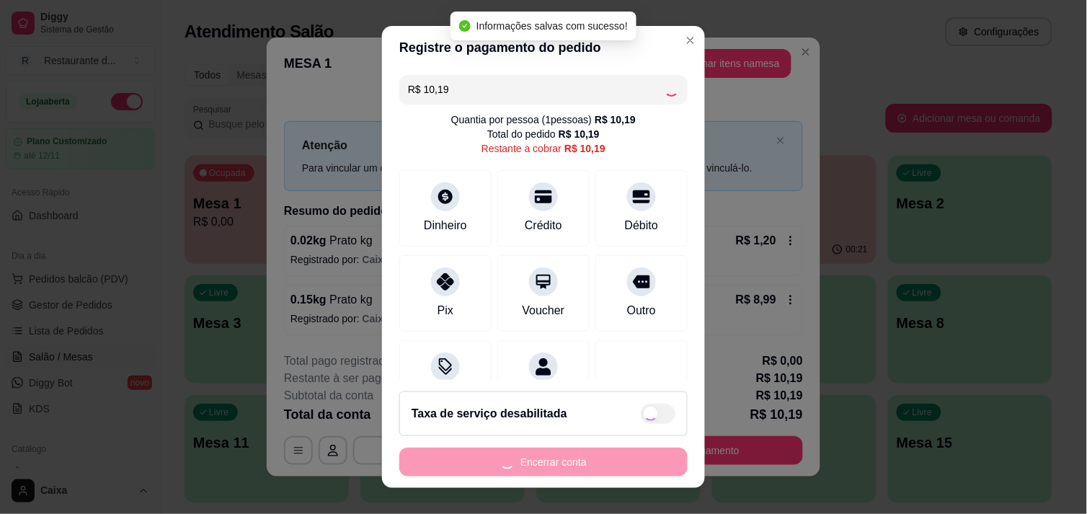
type input "R$ 0,00"
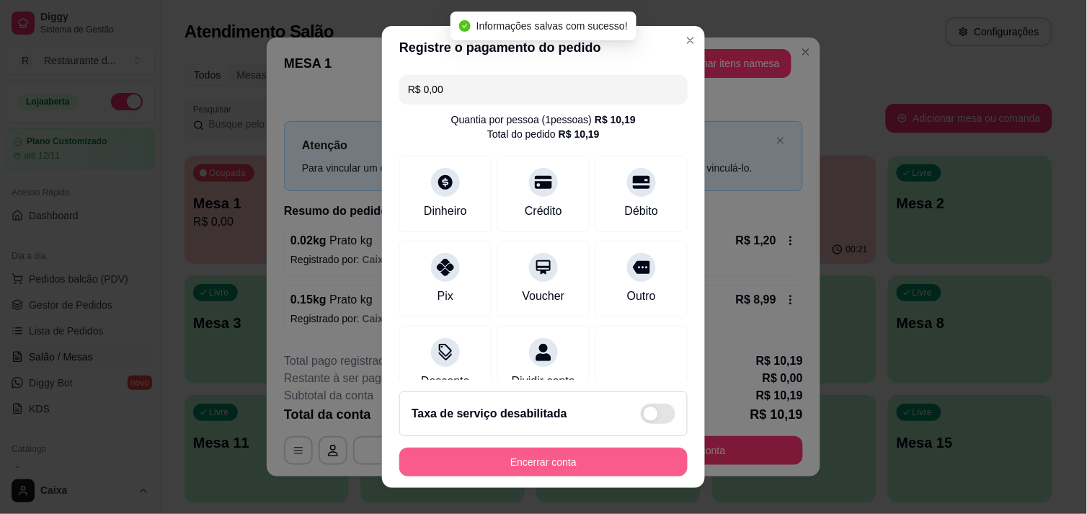
click at [602, 464] on button "Encerrar conta" at bounding box center [543, 462] width 288 height 29
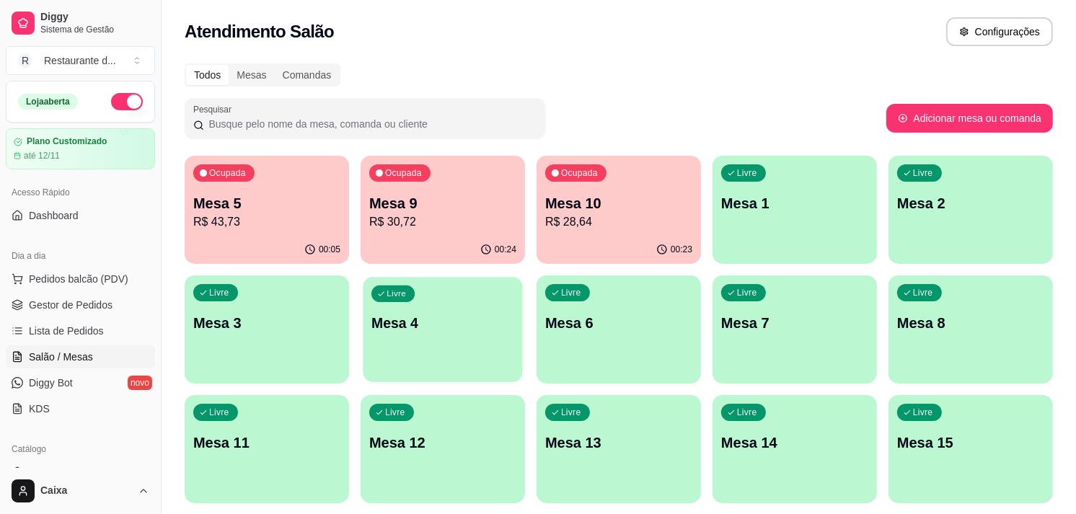
click at [431, 340] on div "Livre Mesa 4" at bounding box center [442, 321] width 159 height 88
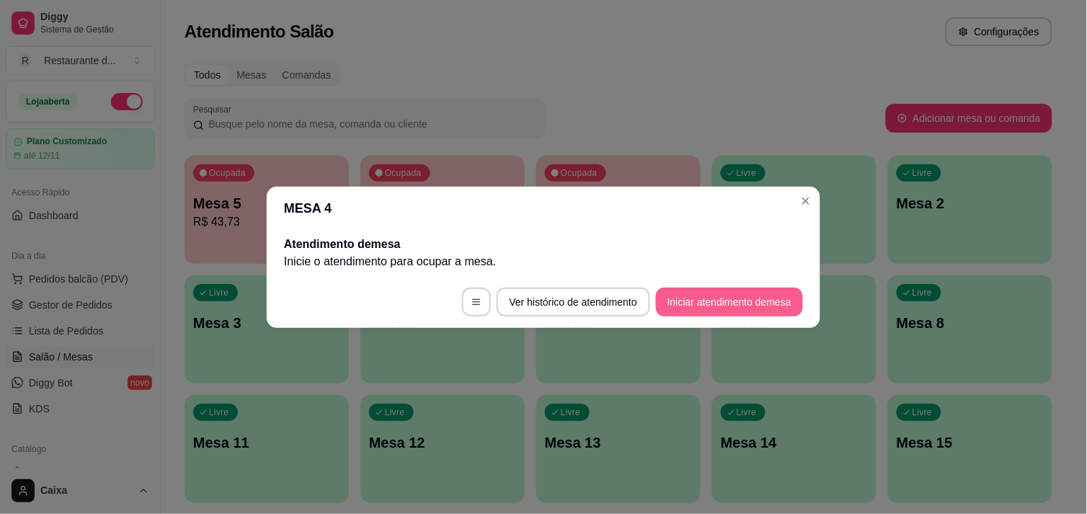
click at [697, 291] on button "Iniciar atendimento de mesa" at bounding box center [729, 302] width 147 height 29
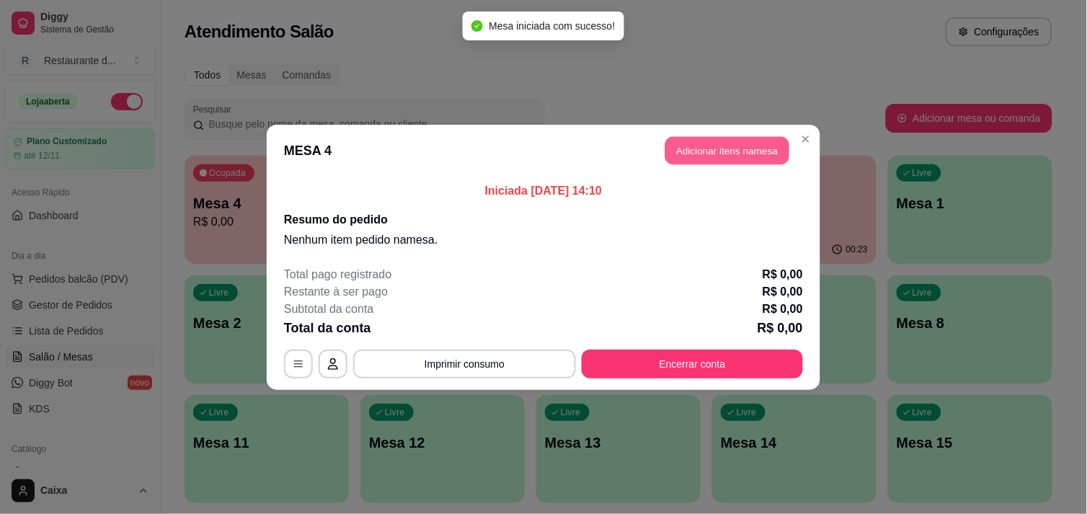
click at [748, 138] on button "Adicionar itens na mesa" at bounding box center [728, 150] width 124 height 28
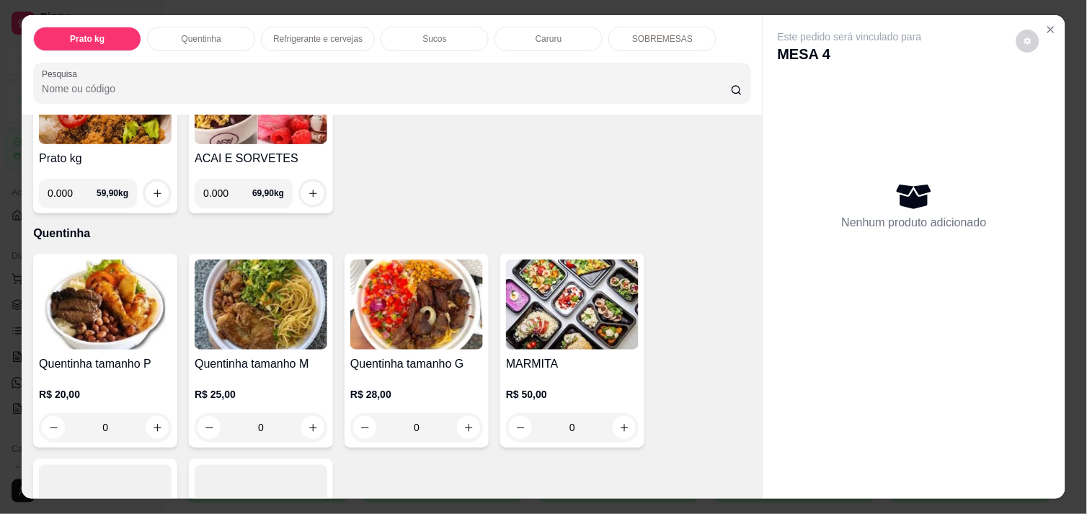
scroll to position [240, 0]
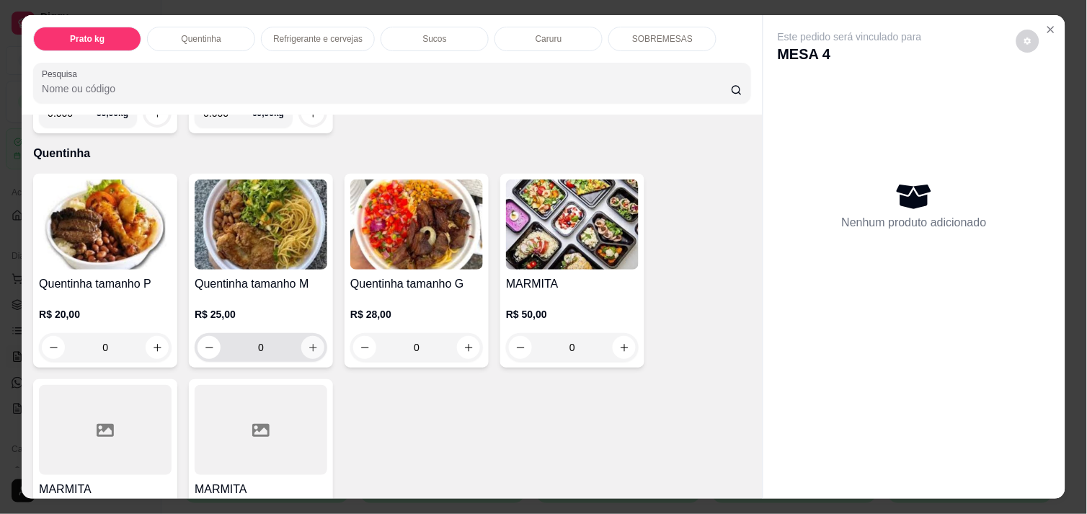
click at [308, 342] on icon "increase-product-quantity" at bounding box center [313, 347] width 11 height 11
type input "2"
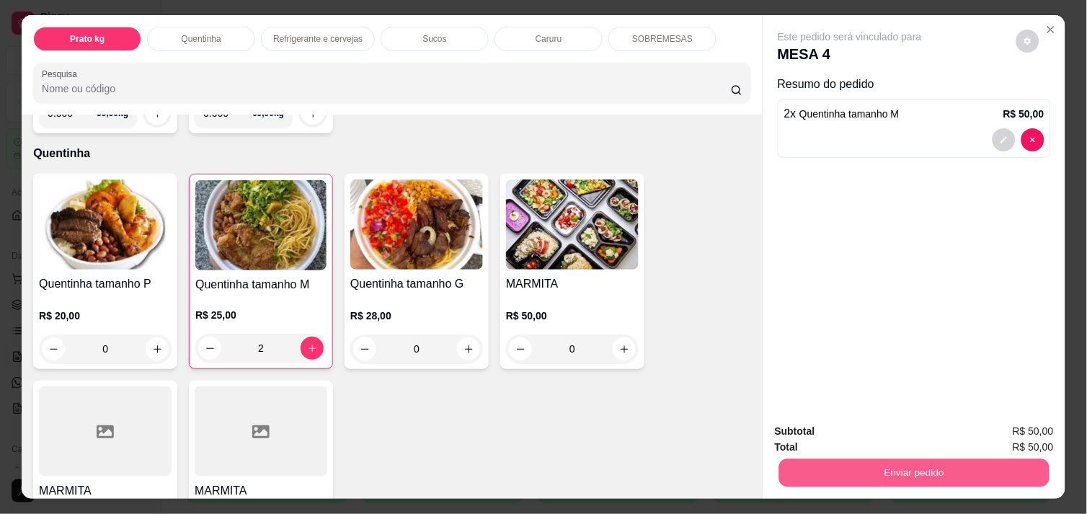
click at [902, 464] on button "Enviar pedido" at bounding box center [914, 473] width 270 height 28
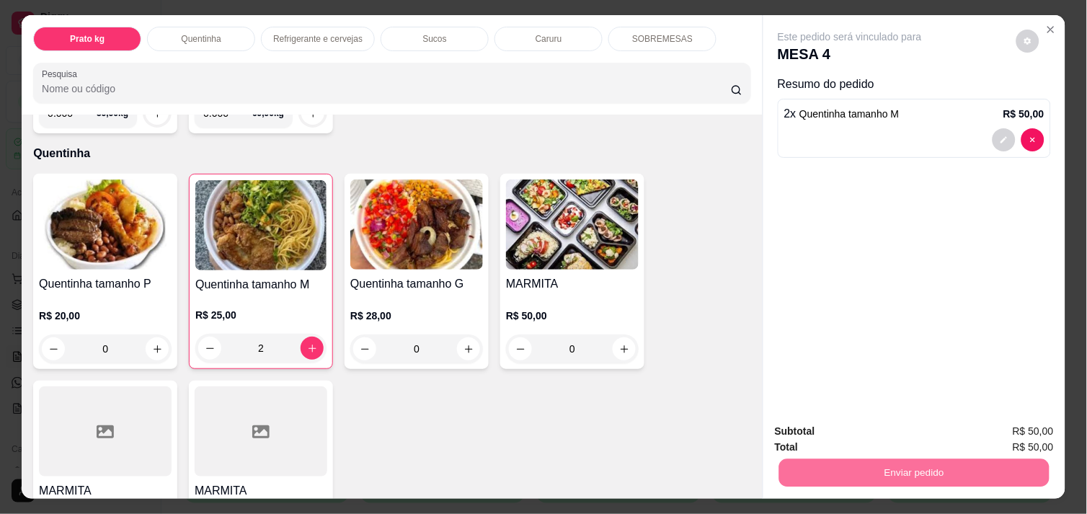
click at [1037, 421] on button "Enviar pedido" at bounding box center [1016, 431] width 81 height 27
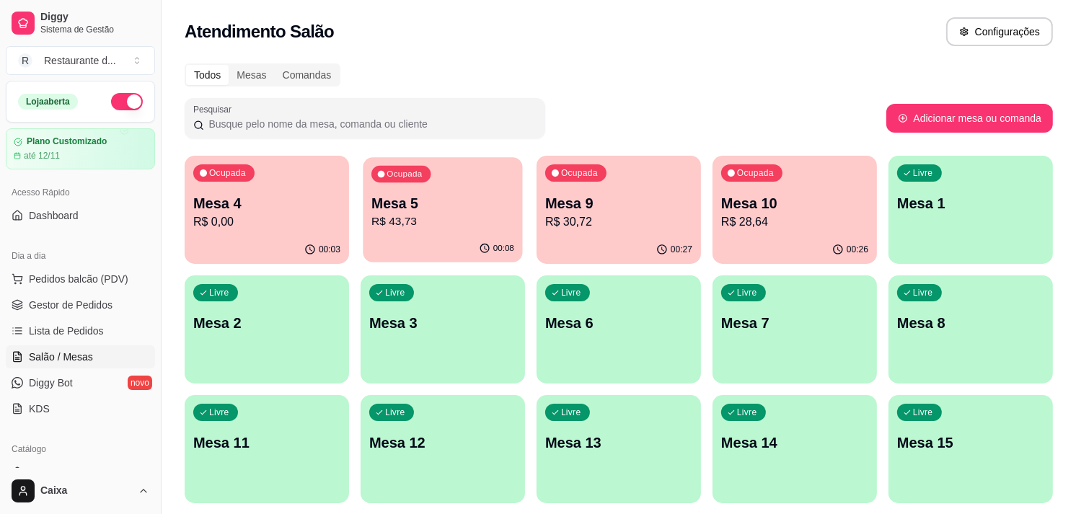
click at [429, 226] on p "R$ 43,73" at bounding box center [442, 221] width 143 height 17
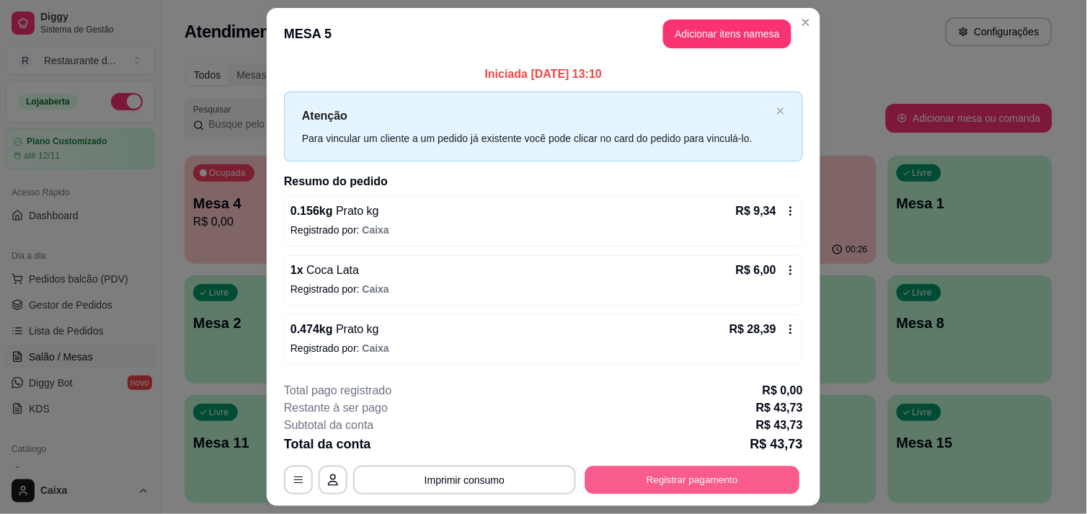
click at [693, 479] on button "Registrar pagamento" at bounding box center [692, 481] width 215 height 28
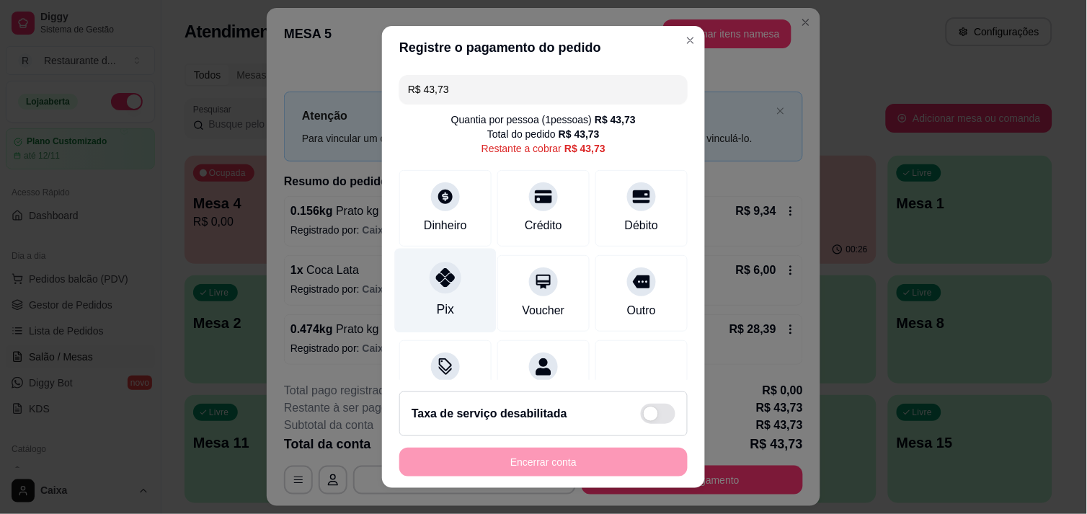
click at [437, 301] on div "Pix" at bounding box center [445, 309] width 17 height 19
type input "R$ 0,00"
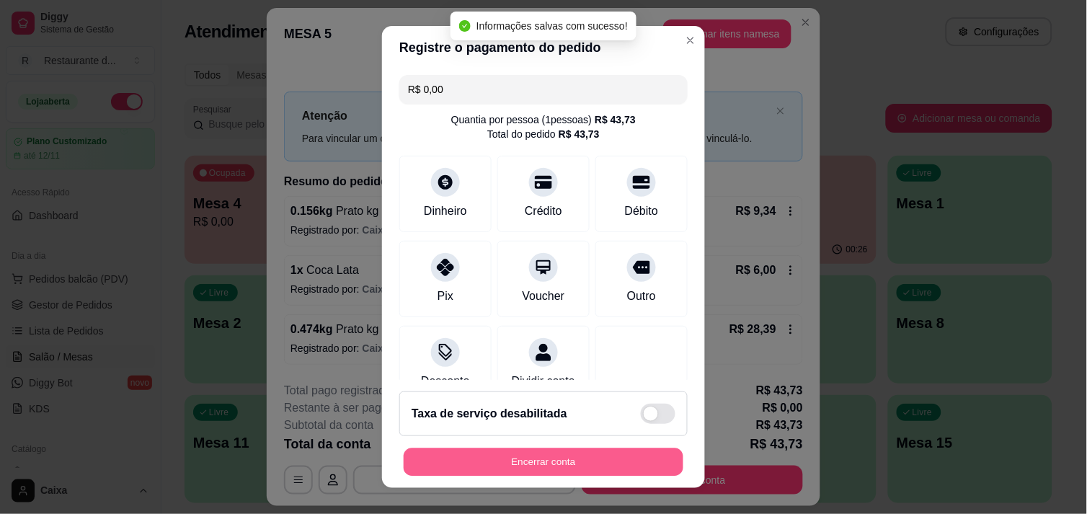
click at [580, 469] on button "Encerrar conta" at bounding box center [544, 462] width 280 height 28
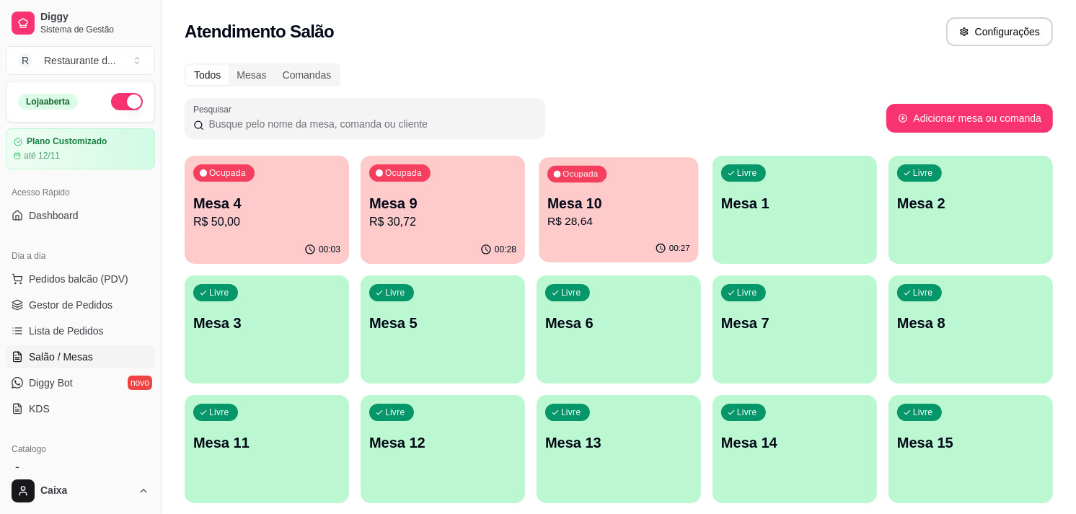
click at [660, 199] on p "Mesa 10" at bounding box center [618, 203] width 143 height 19
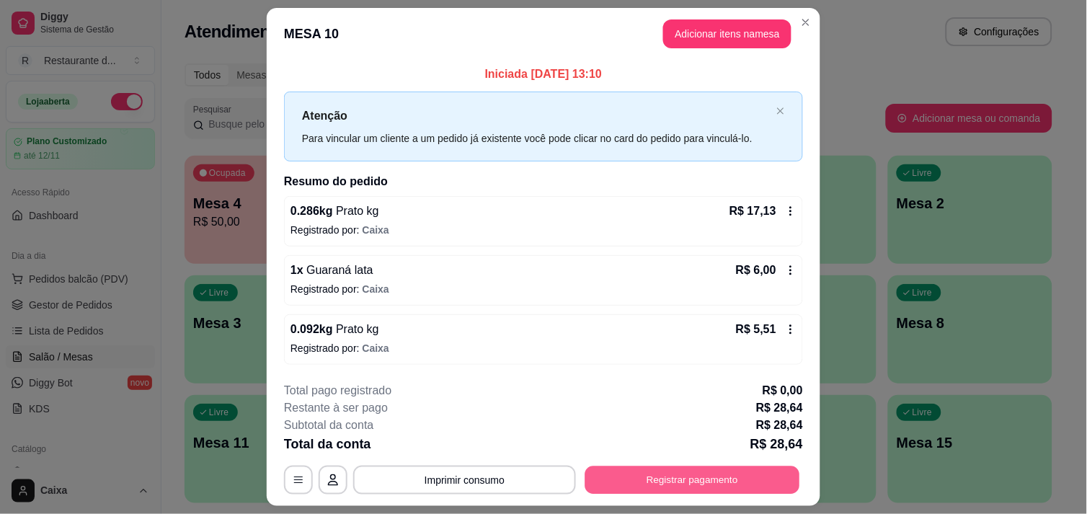
click at [668, 479] on button "Registrar pagamento" at bounding box center [692, 481] width 215 height 28
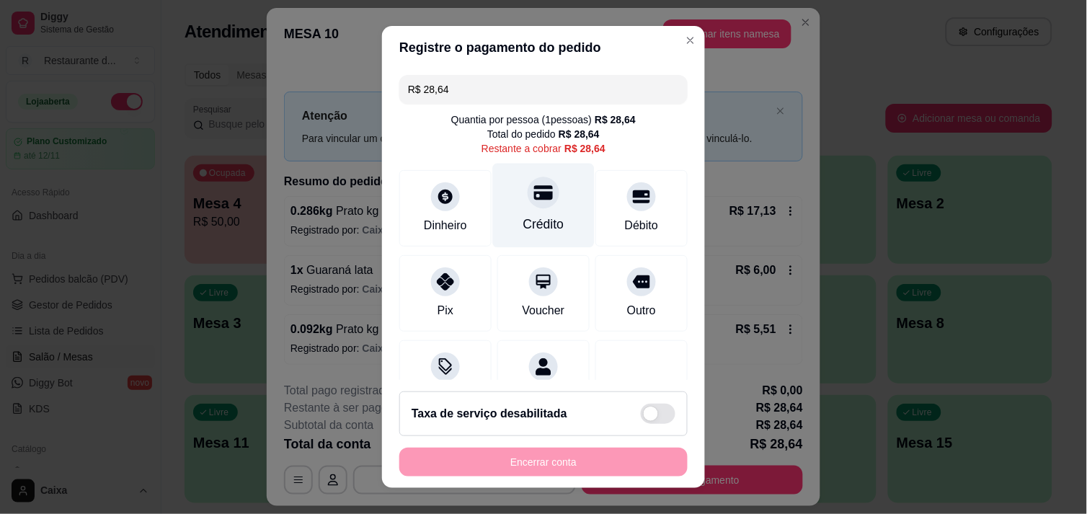
click at [507, 208] on div "Crédito" at bounding box center [544, 205] width 102 height 84
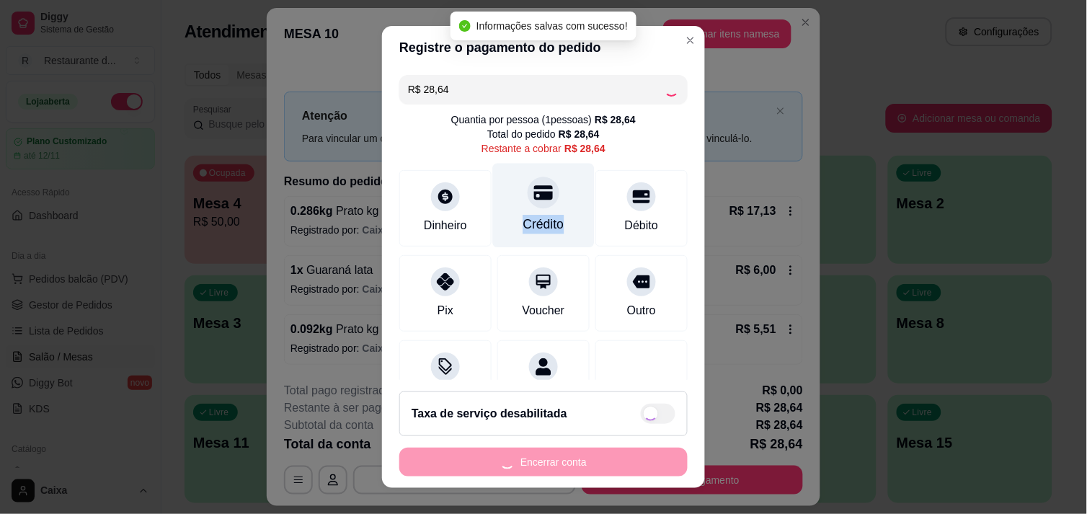
type input "R$ 0,00"
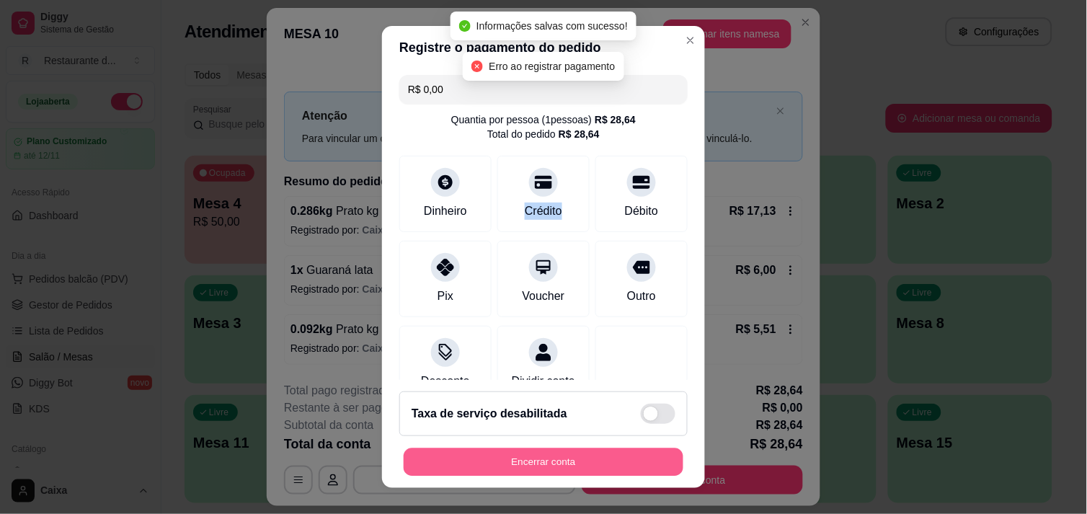
click at [552, 459] on button "Encerrar conta" at bounding box center [544, 462] width 280 height 28
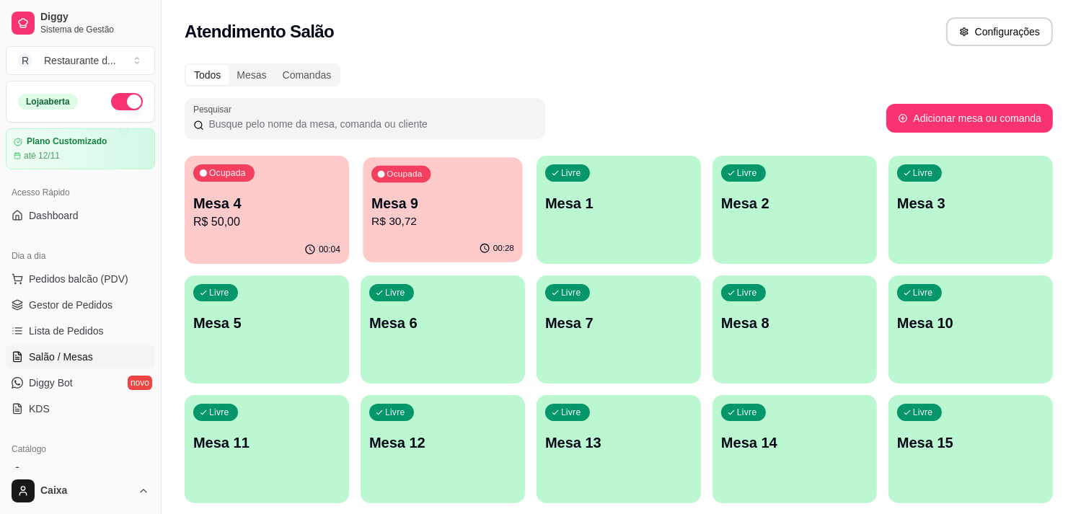
click at [428, 199] on p "Mesa 9" at bounding box center [442, 203] width 143 height 19
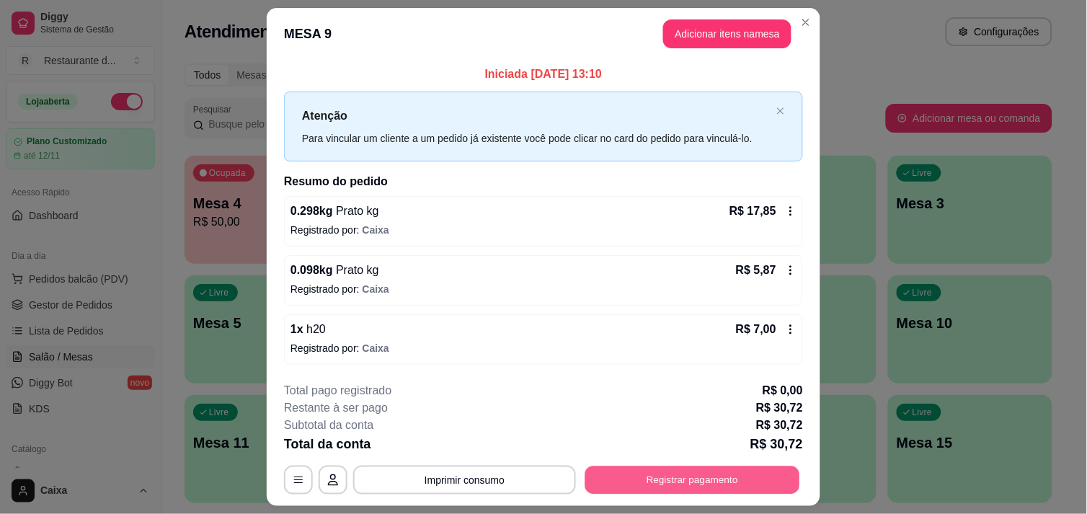
click at [688, 477] on button "Registrar pagamento" at bounding box center [692, 481] width 215 height 28
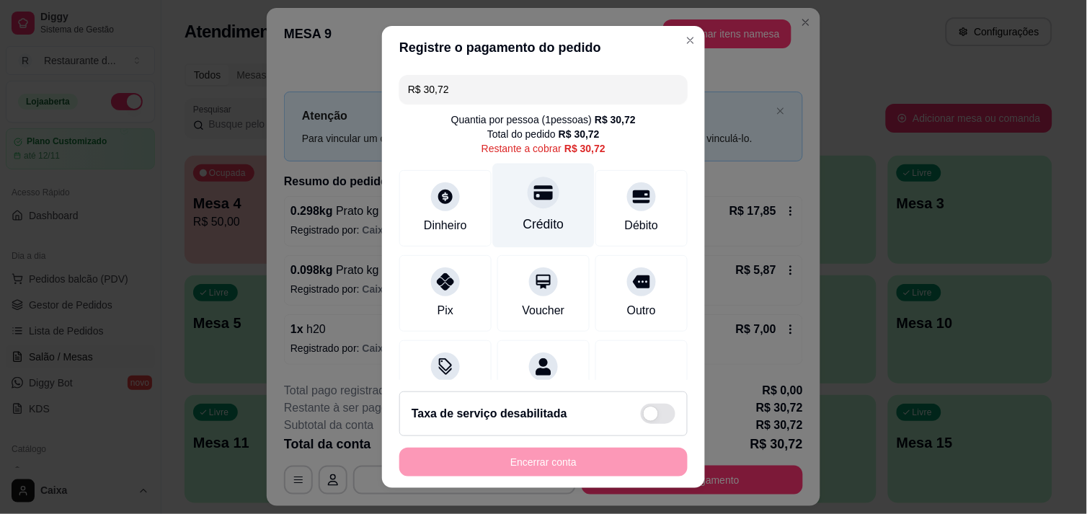
click at [534, 197] on icon at bounding box center [543, 192] width 19 height 14
type input "R$ 0,00"
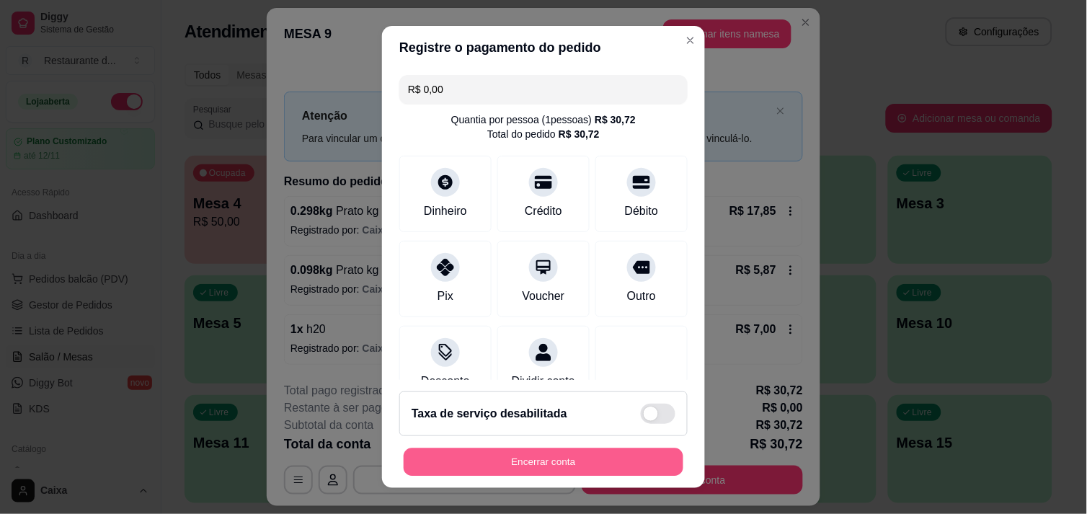
click at [523, 455] on button "Encerrar conta" at bounding box center [544, 462] width 280 height 28
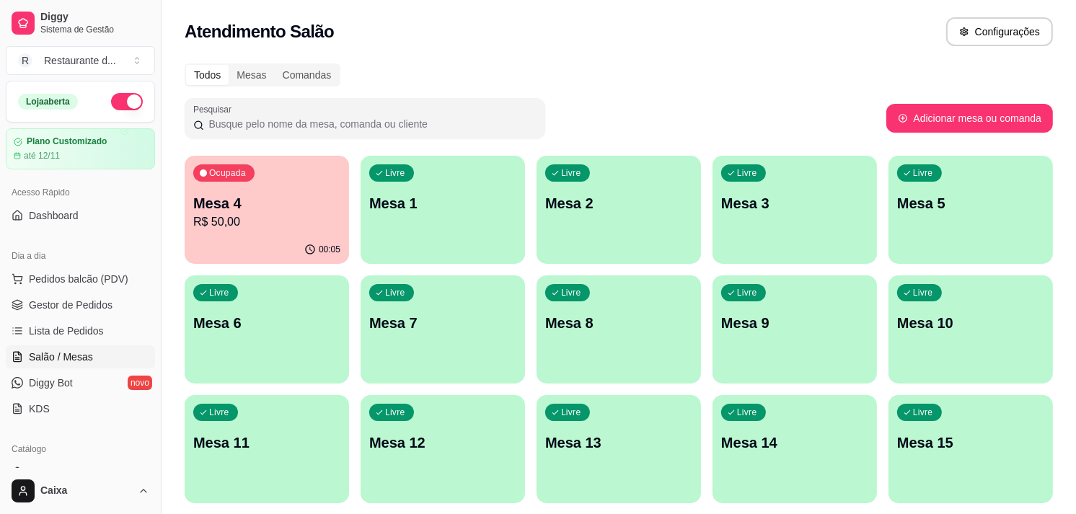
click at [241, 216] on p "R$ 50,00" at bounding box center [266, 221] width 147 height 17
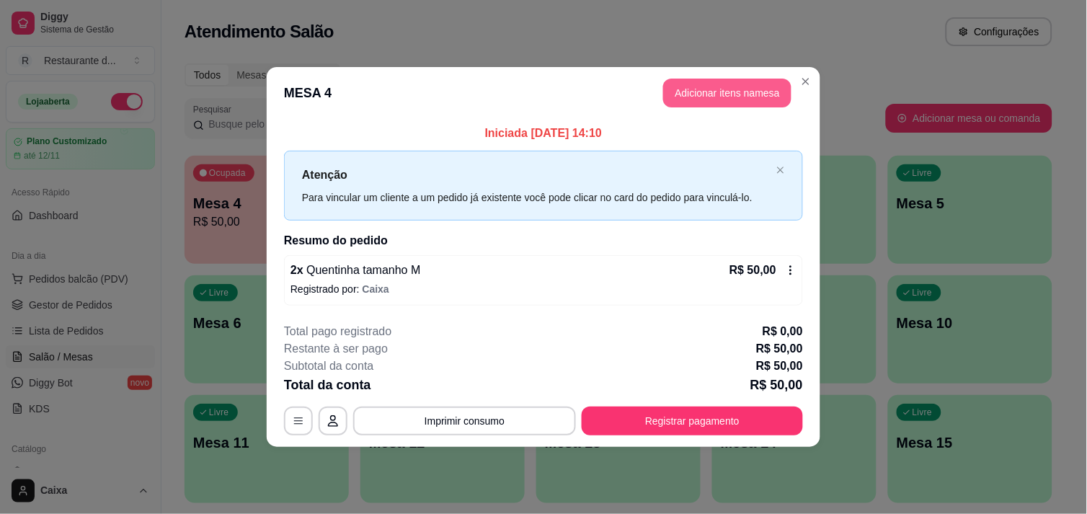
click at [715, 99] on button "Adicionar itens na mesa" at bounding box center [727, 93] width 128 height 29
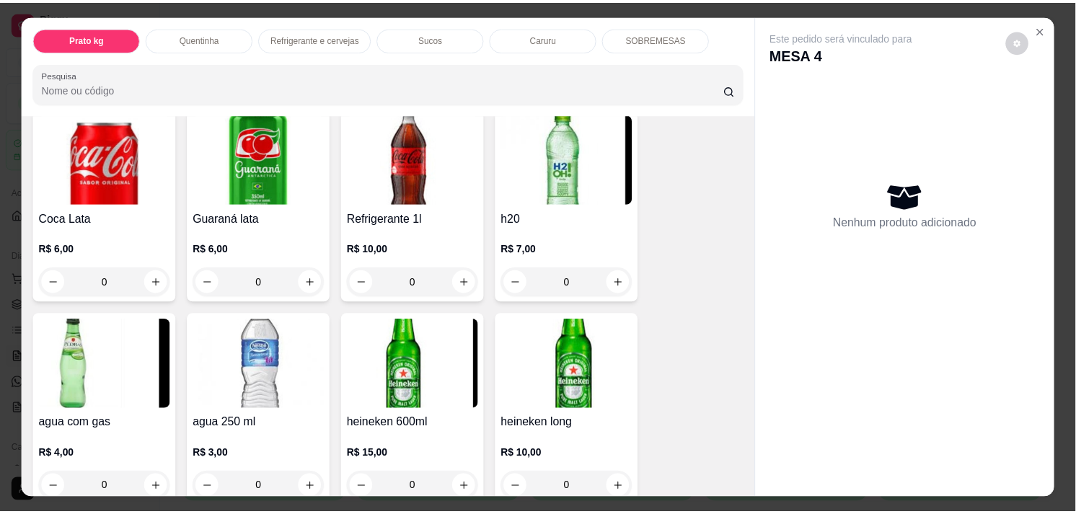
scroll to position [721, 0]
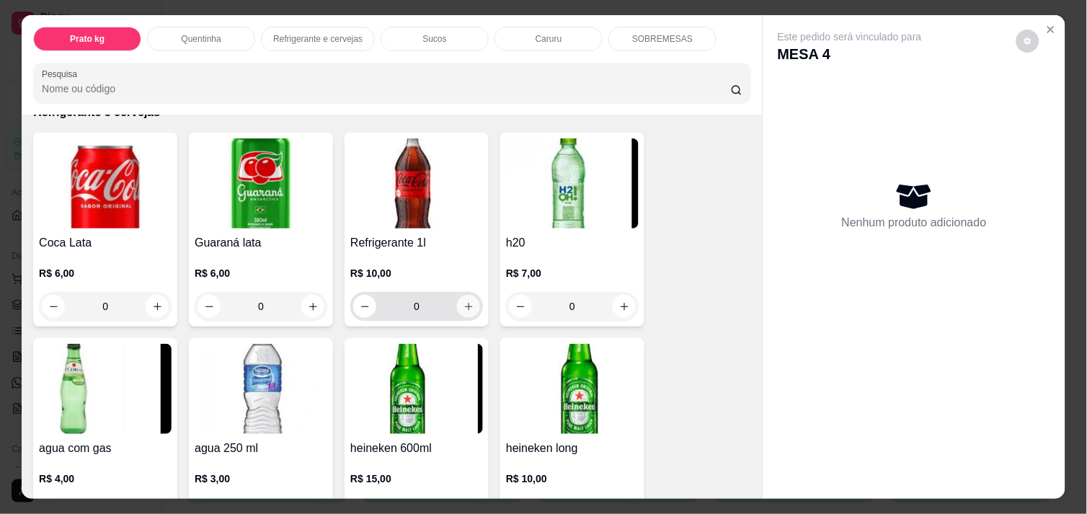
click at [464, 301] on icon "increase-product-quantity" at bounding box center [469, 306] width 11 height 11
type input "1"
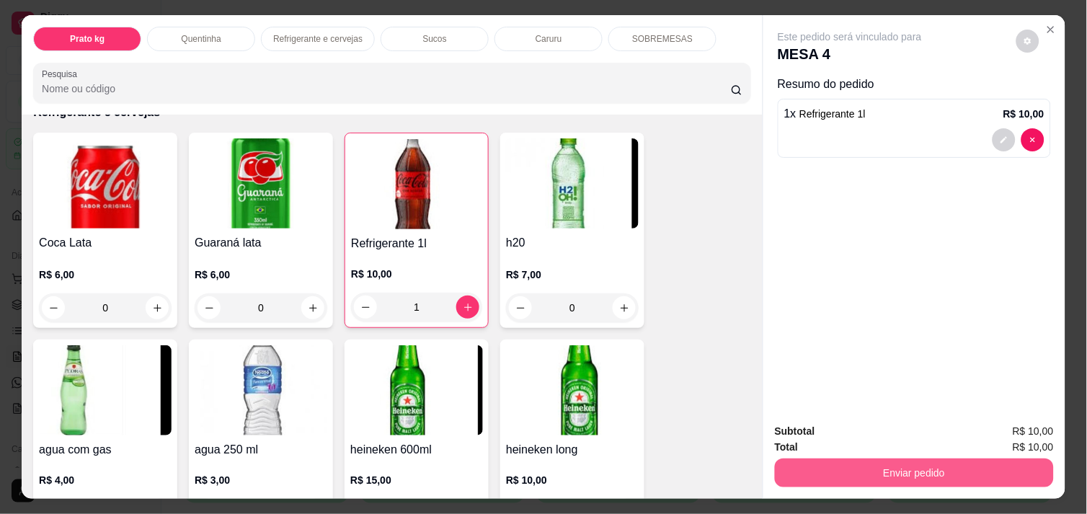
click at [981, 462] on button "Enviar pedido" at bounding box center [914, 473] width 279 height 29
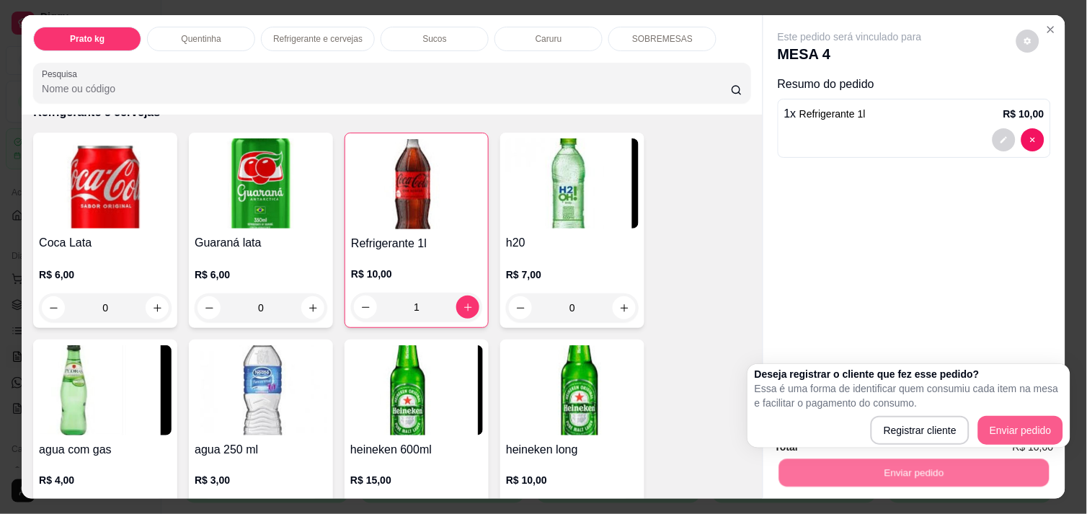
click at [1015, 415] on div "Deseja registrar o cliente que fez esse pedido? Essa é uma forma de identificar…" at bounding box center [909, 406] width 309 height 78
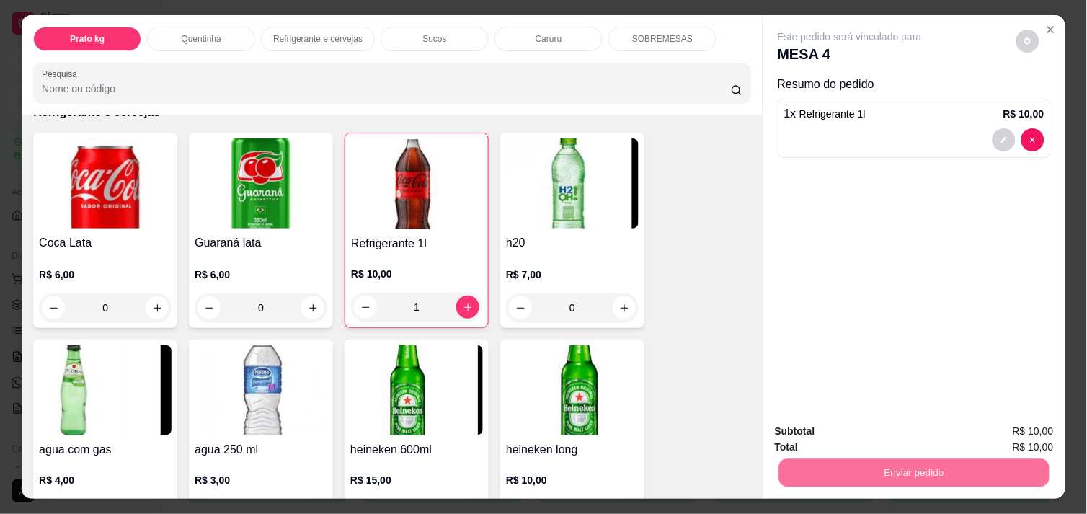
click at [1020, 428] on button "Enviar pedido" at bounding box center [1016, 430] width 81 height 27
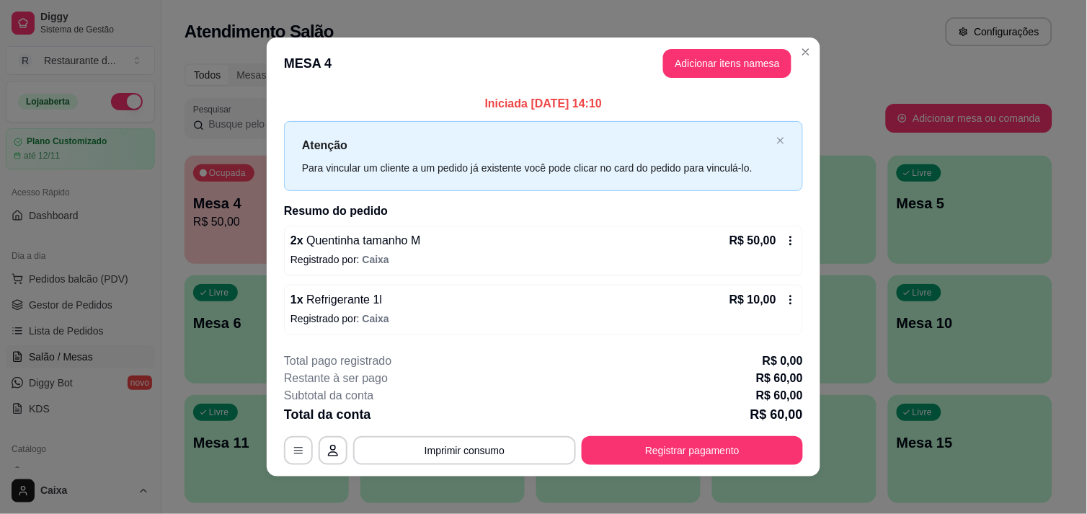
click at [798, 38] on header "MESA 4 Adicionar itens na mesa" at bounding box center [544, 63] width 554 height 52
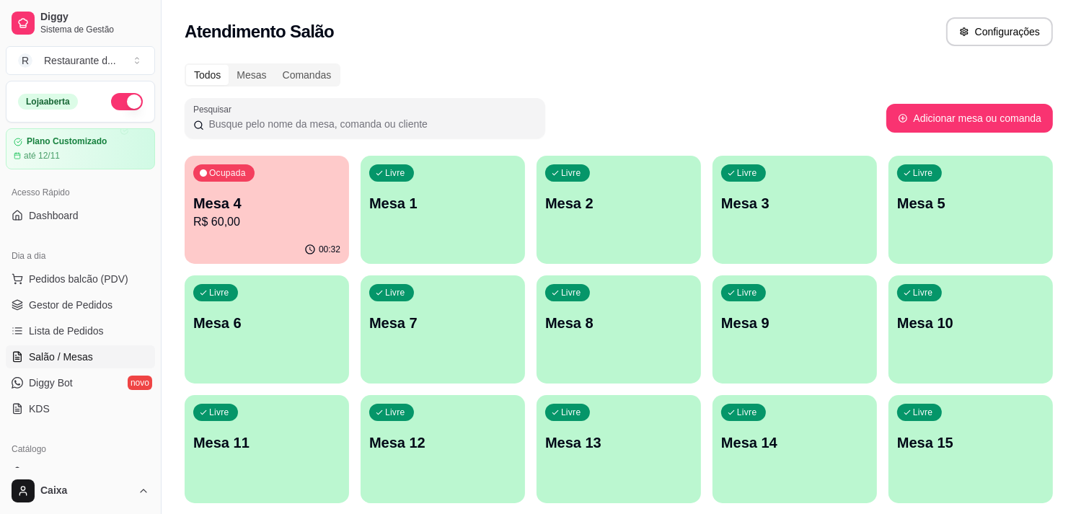
click at [284, 199] on p "Mesa 4" at bounding box center [266, 203] width 147 height 20
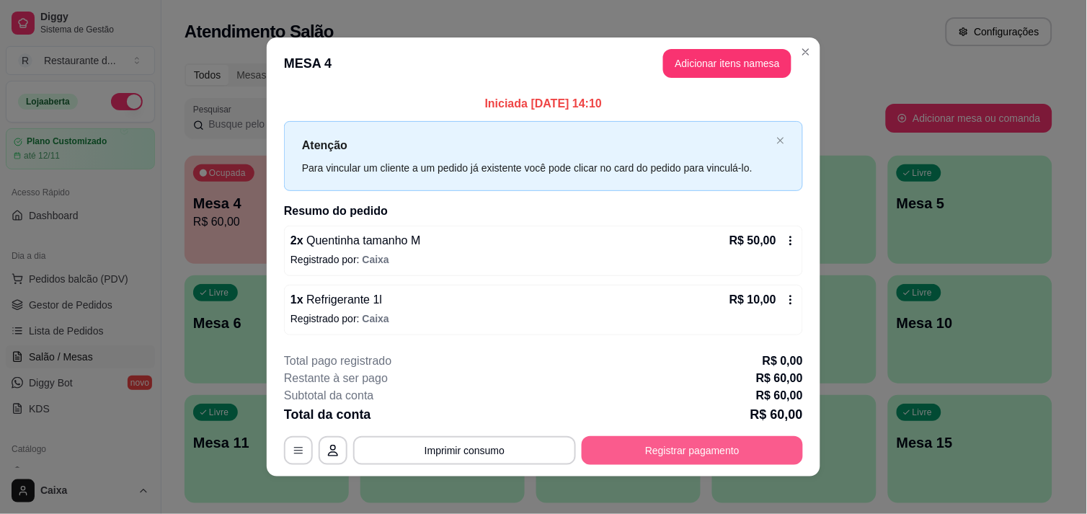
click at [722, 450] on button "Registrar pagamento" at bounding box center [692, 450] width 221 height 29
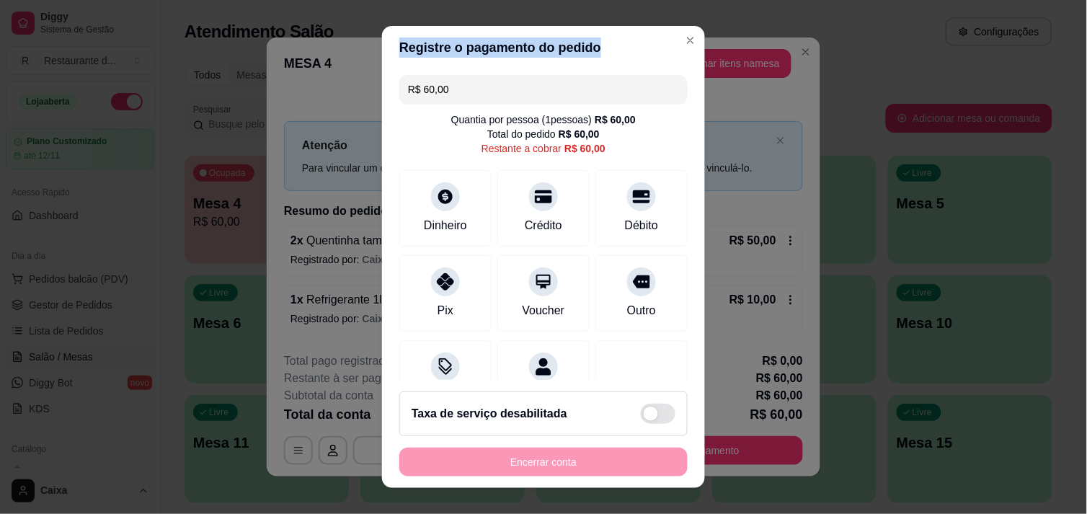
drag, startPoint x: 500, startPoint y: 74, endPoint x: 394, endPoint y: 56, distance: 106.7
click at [394, 56] on section "Registre o pagamento do pedido R$ 60,00 Quantia por pessoa ( 1 pessoas) R$ 60,0…" at bounding box center [543, 257] width 323 height 463
drag, startPoint x: 443, startPoint y: 79, endPoint x: 394, endPoint y: 67, distance: 50.5
click at [394, 67] on section "Registre o pagamento do pedido R$ 60,00 Quantia por pessoa ( 1 pessoas) R$ 60,0…" at bounding box center [543, 257] width 323 height 463
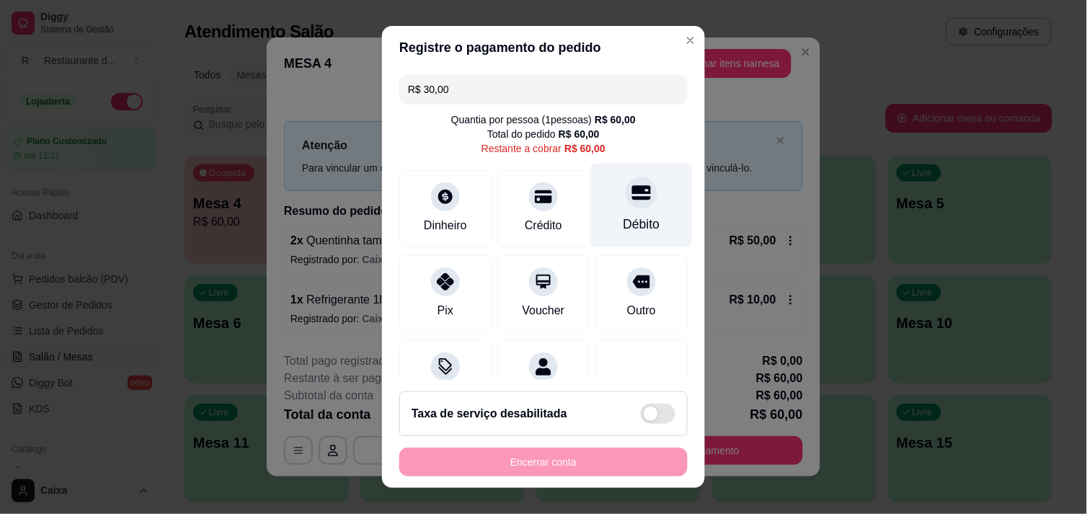
click at [632, 200] on icon at bounding box center [641, 192] width 19 height 19
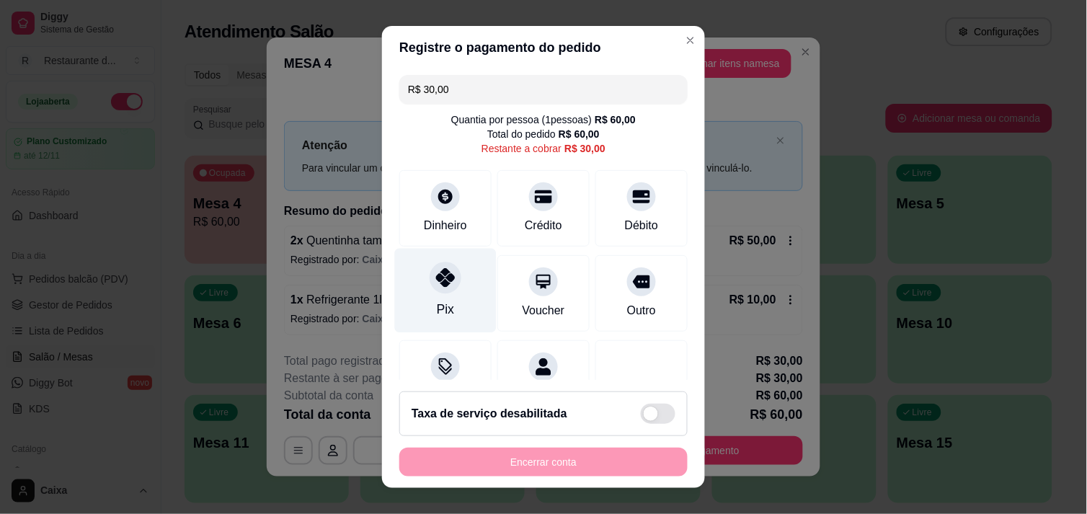
click at [433, 288] on div at bounding box center [446, 278] width 32 height 32
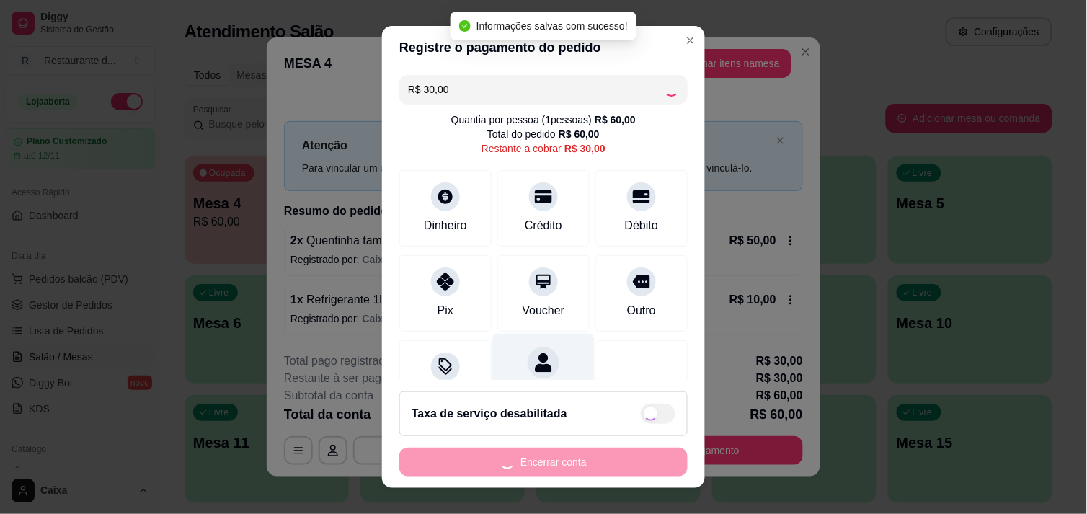
type input "R$ 0,00"
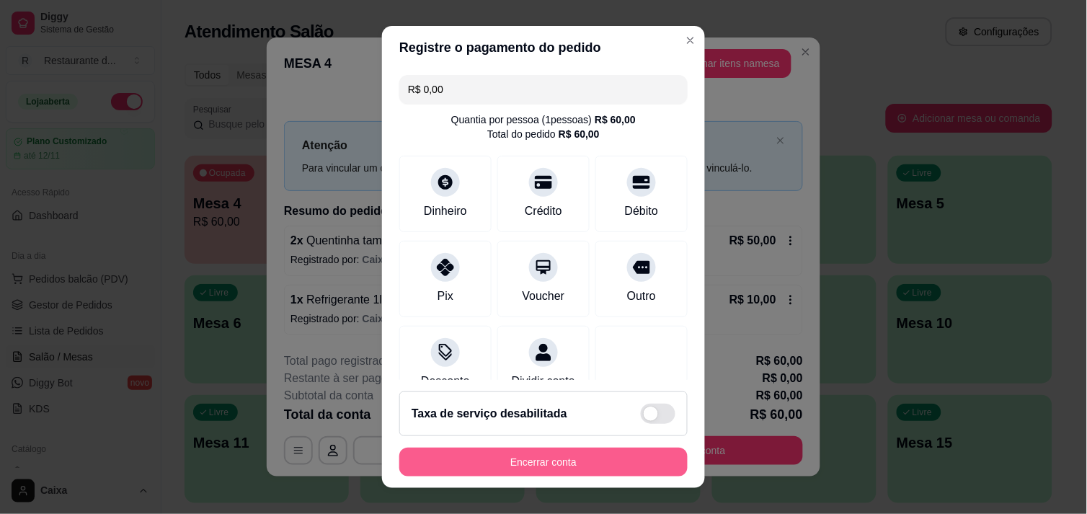
click at [564, 455] on button "Encerrar conta" at bounding box center [543, 462] width 288 height 29
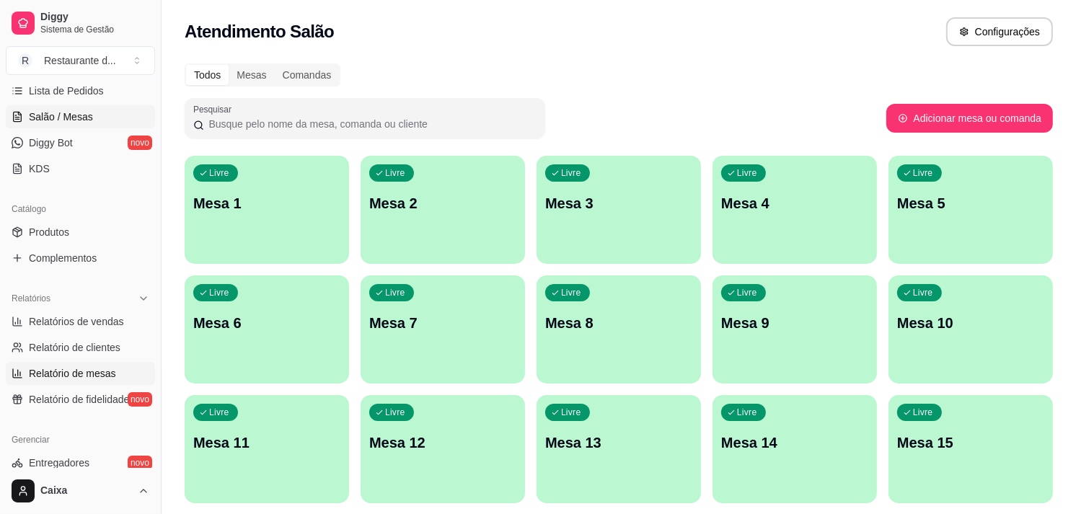
scroll to position [320, 0]
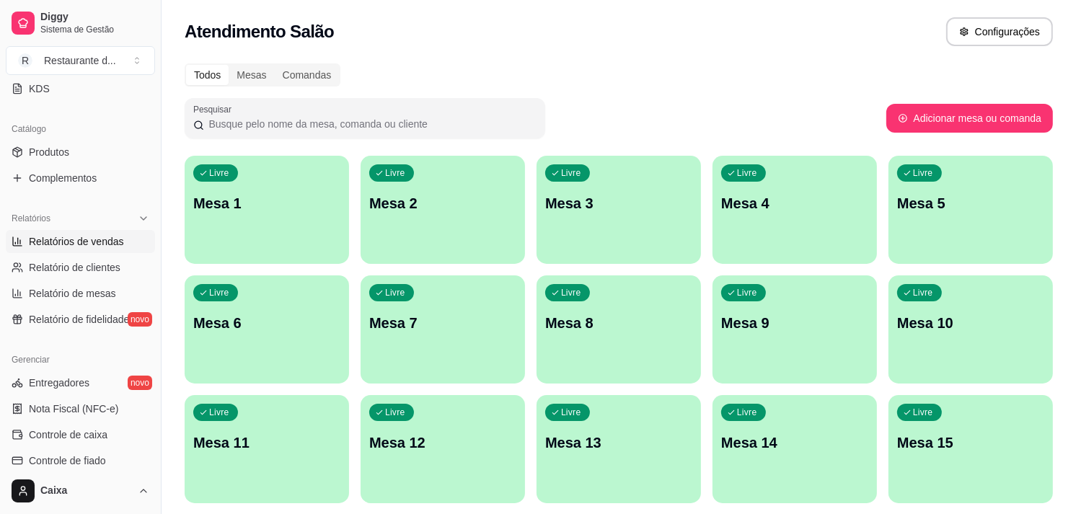
click at [105, 232] on link "Relatórios de vendas" at bounding box center [80, 241] width 149 height 23
select select "ALL"
select select "0"
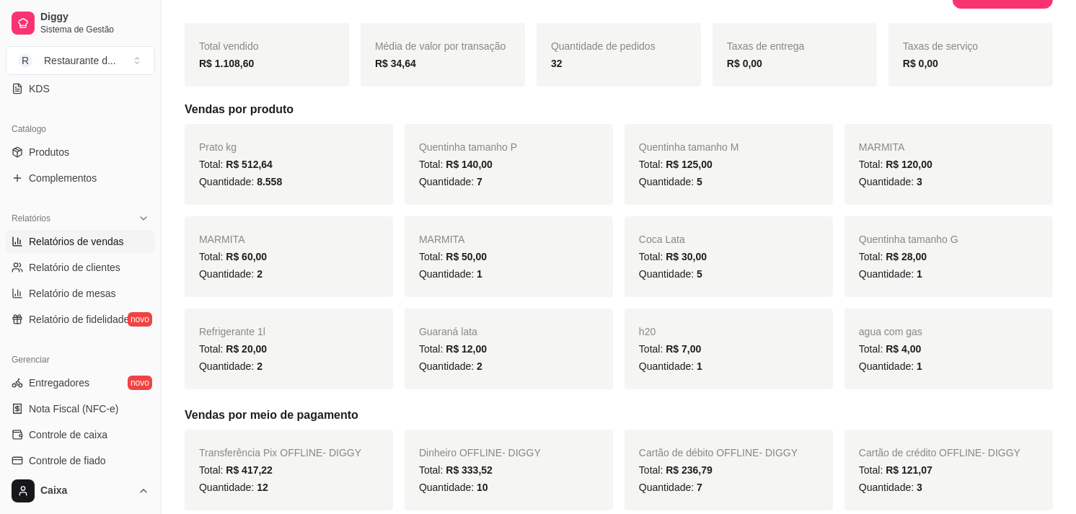
scroll to position [200, 0]
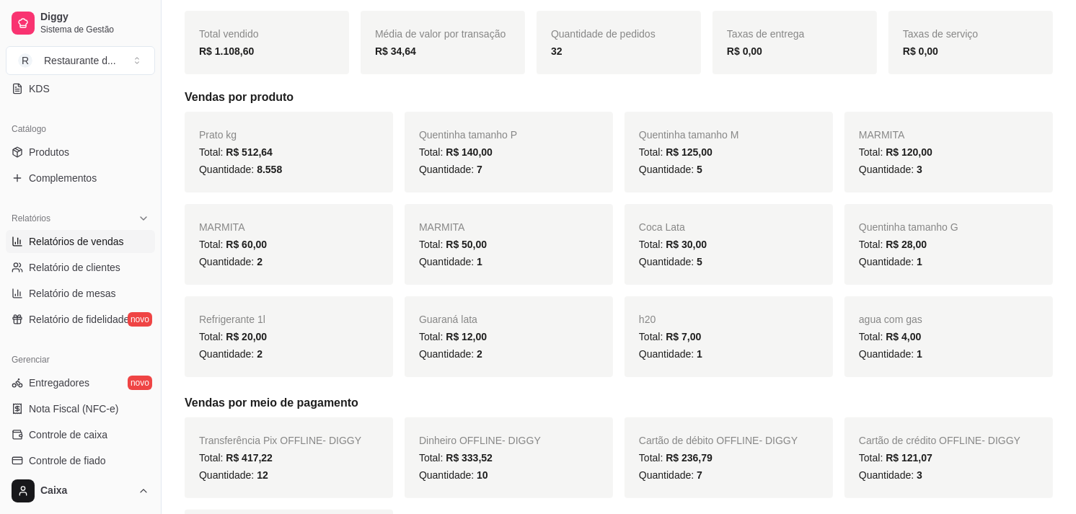
drag, startPoint x: 853, startPoint y: 51, endPoint x: 525, endPoint y: 60, distance: 328.2
click at [525, 60] on div "Total vendido R$ 1.108,60 Média de valor por transação R$ 34,64 Quantidade de p…" at bounding box center [619, 42] width 868 height 63
